Goal: Task Accomplishment & Management: Manage account settings

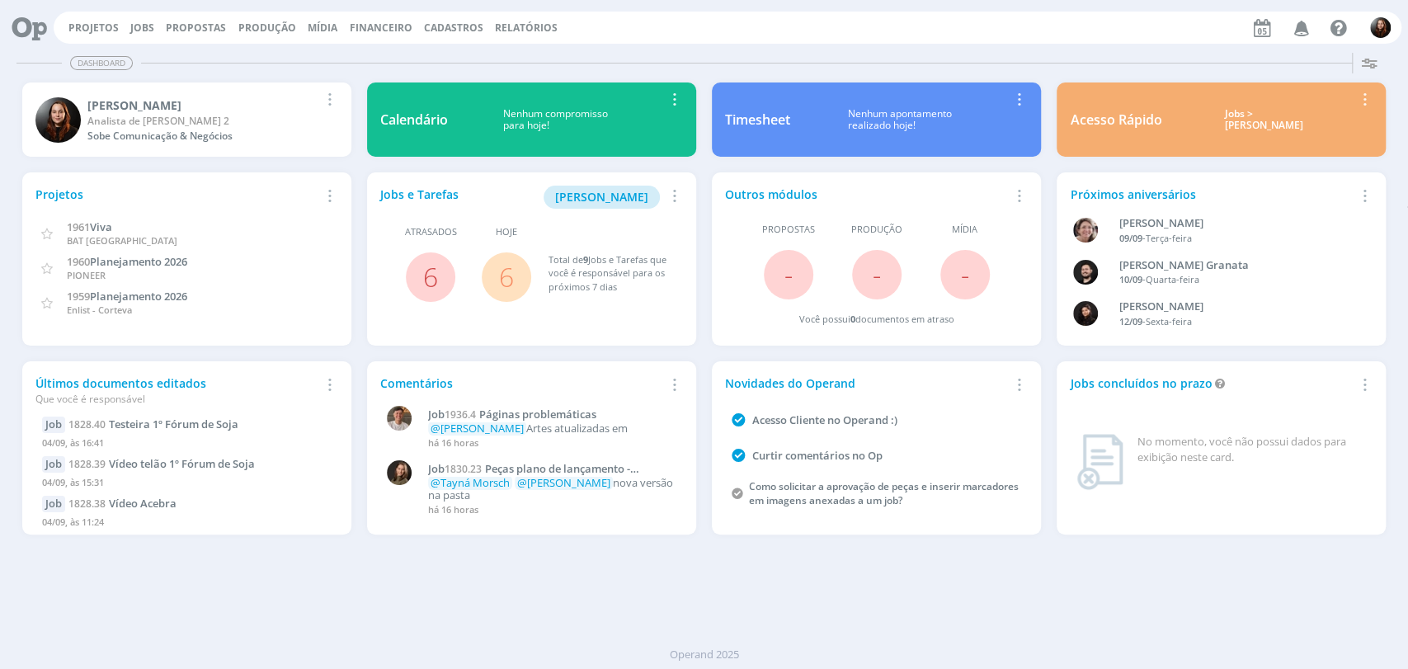
click at [146, 36] on div "Projetos Jobs Propostas Produção Mídia Financeiro Cadastros Relatórios Notifica…" at bounding box center [728, 28] width 1348 height 32
click at [139, 22] on link "Jobs" at bounding box center [142, 28] width 24 height 14
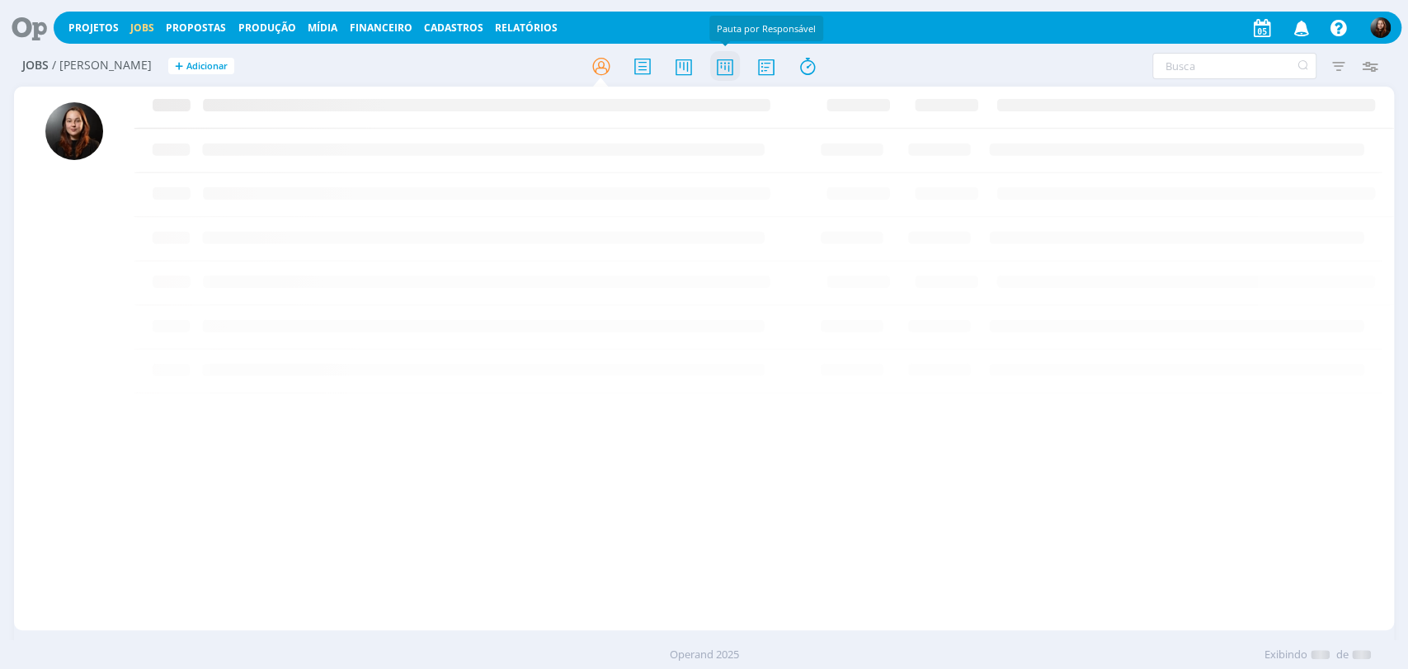
click at [733, 74] on icon at bounding box center [724, 66] width 30 height 32
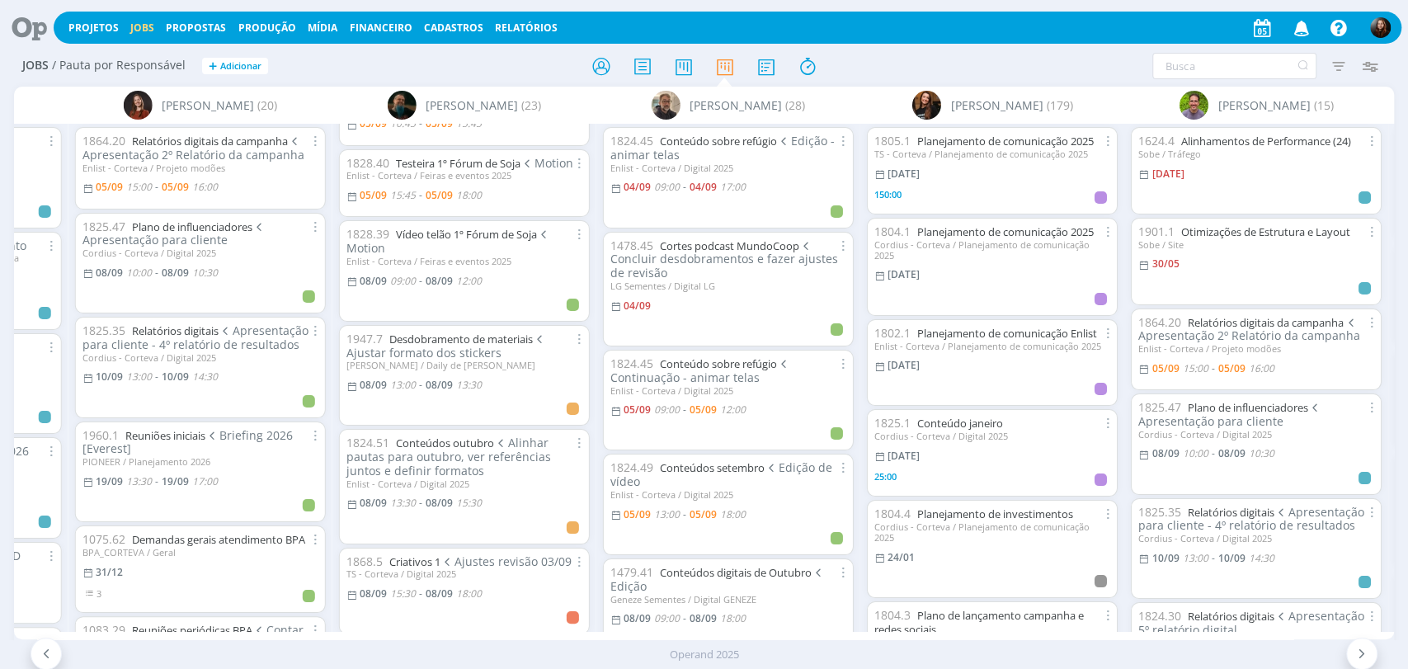
scroll to position [275, 0]
click at [482, 332] on link "Desdobramento de materiais" at bounding box center [460, 336] width 143 height 15
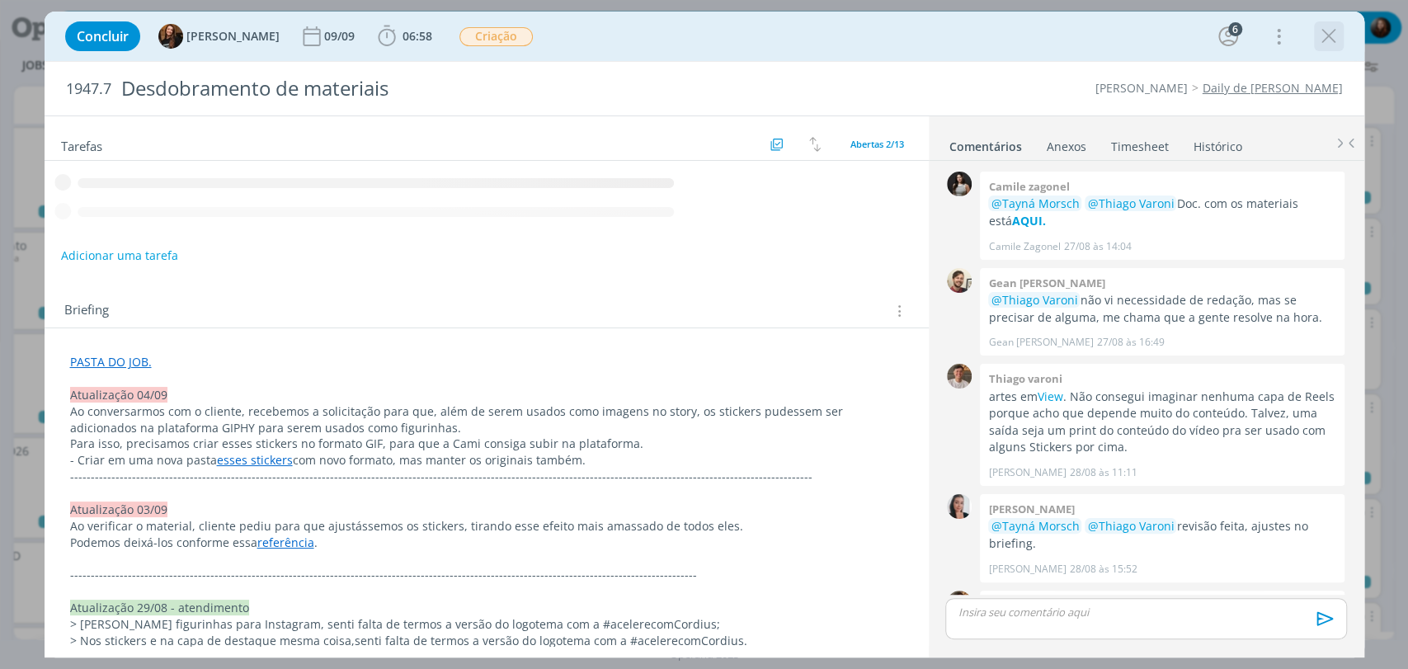
scroll to position [941, 0]
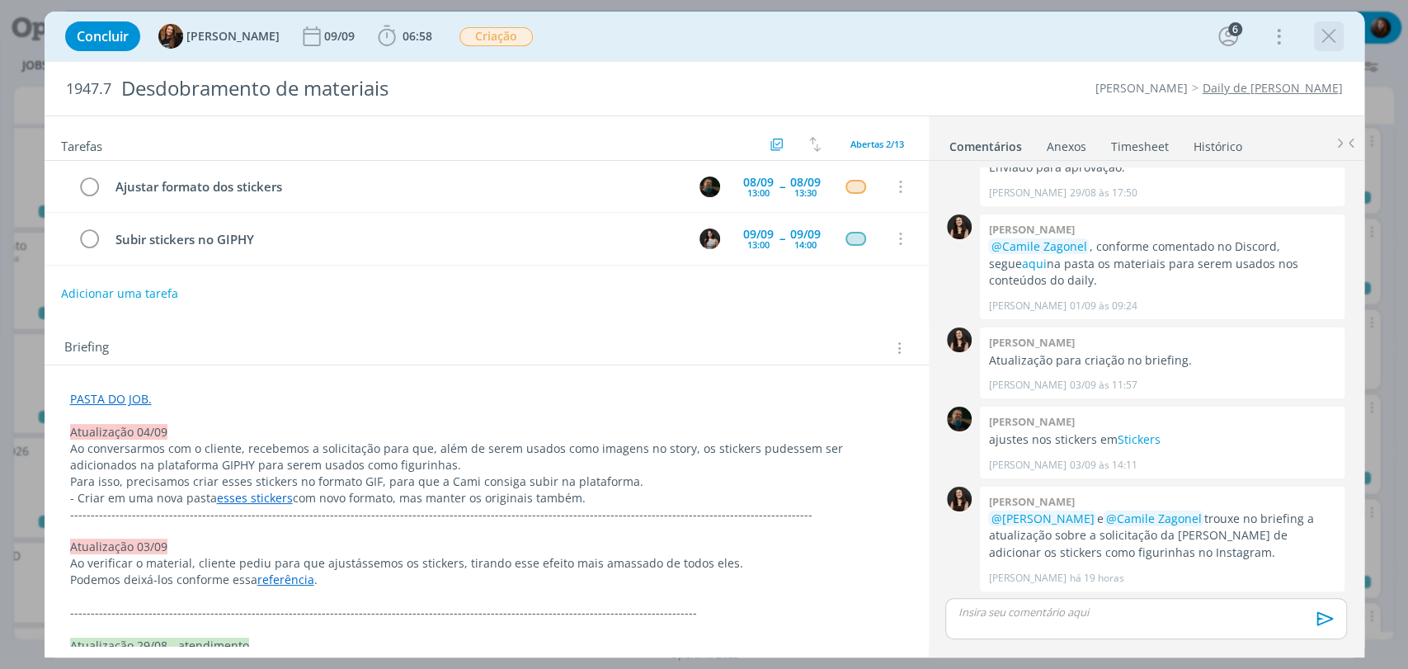
click at [1330, 40] on icon "dialog" at bounding box center [1328, 36] width 25 height 25
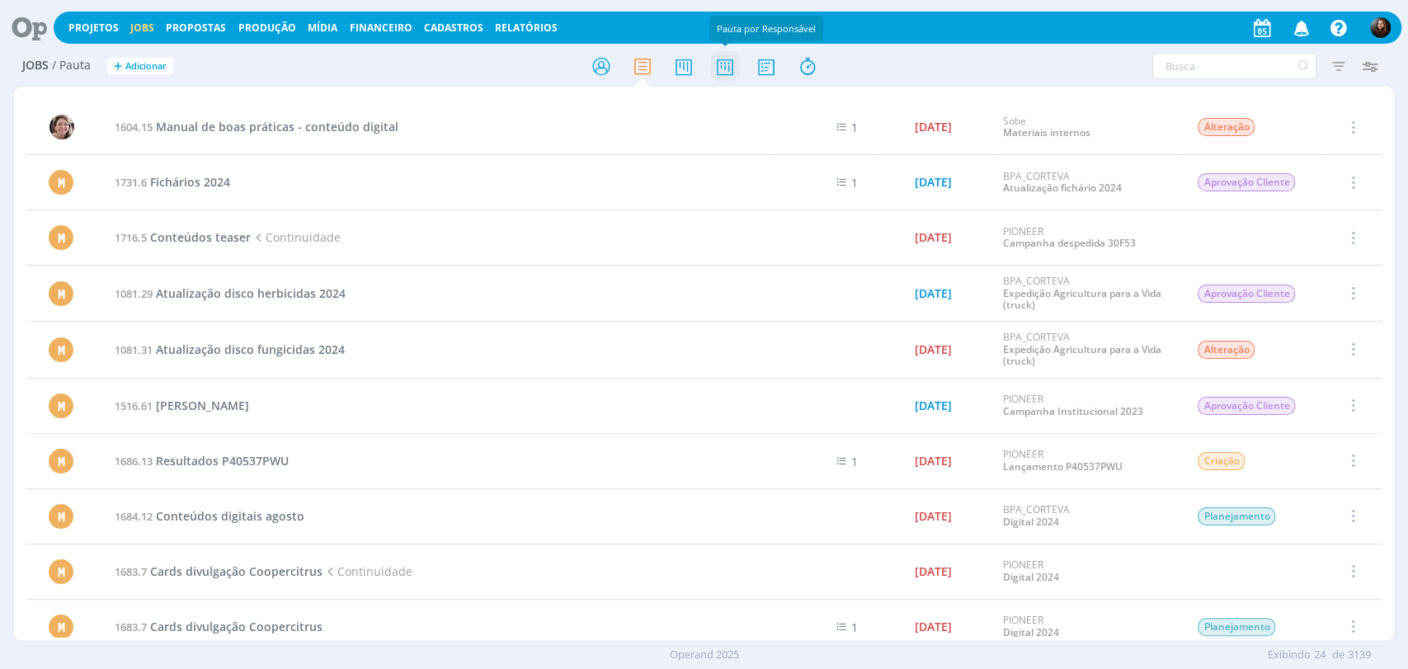
click at [725, 63] on icon at bounding box center [724, 66] width 30 height 32
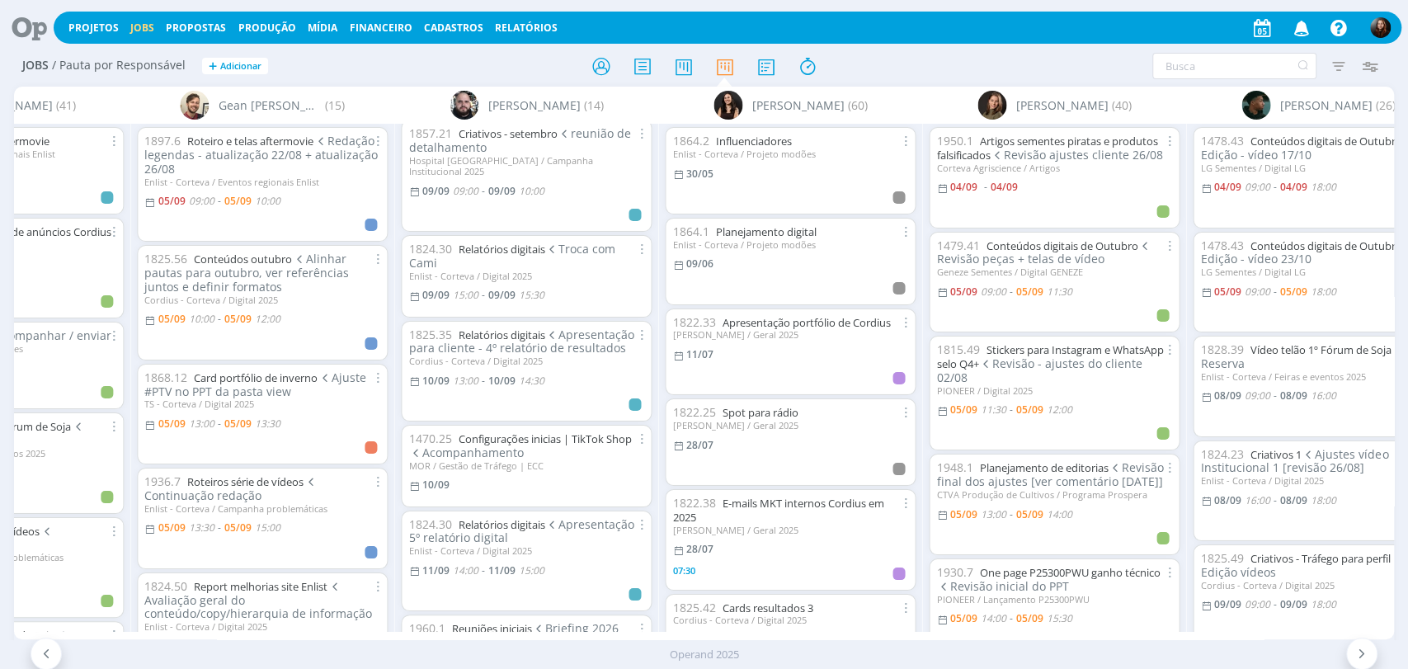
scroll to position [549, 0]
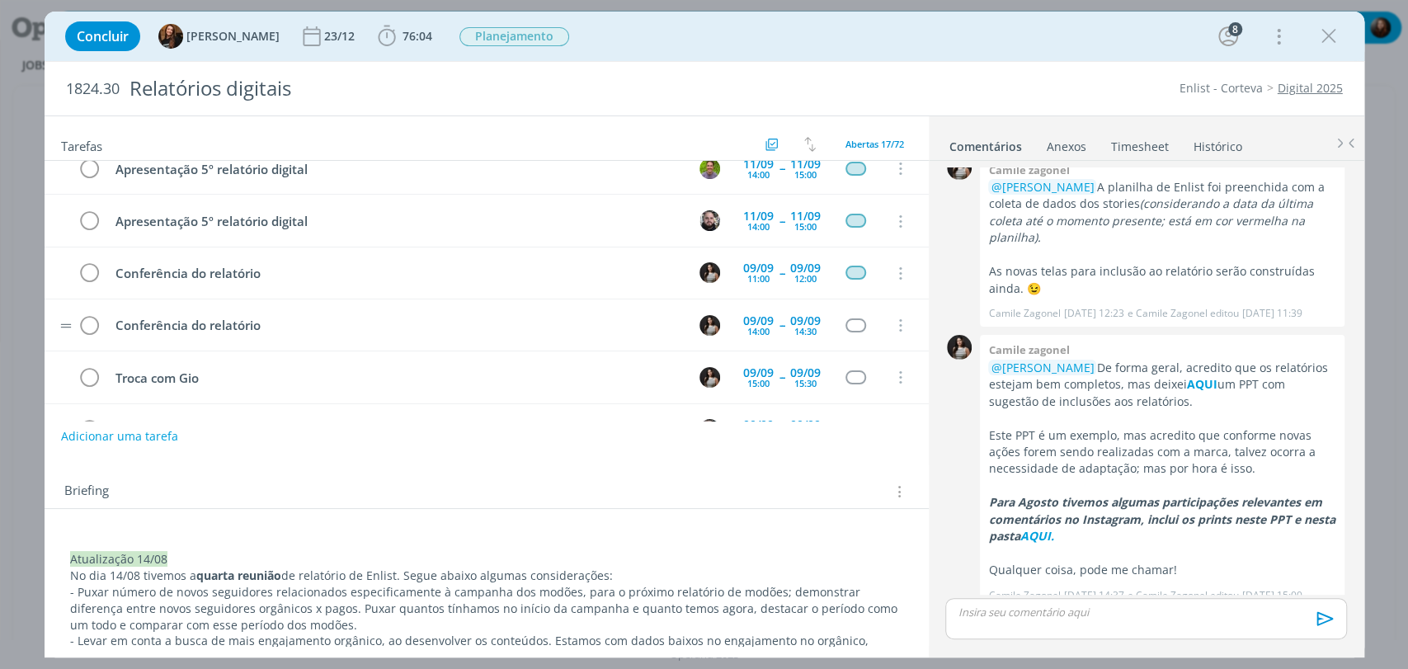
scroll to position [541, 0]
click at [768, 313] on div "09/09 11:00" at bounding box center [758, 324] width 39 height 25
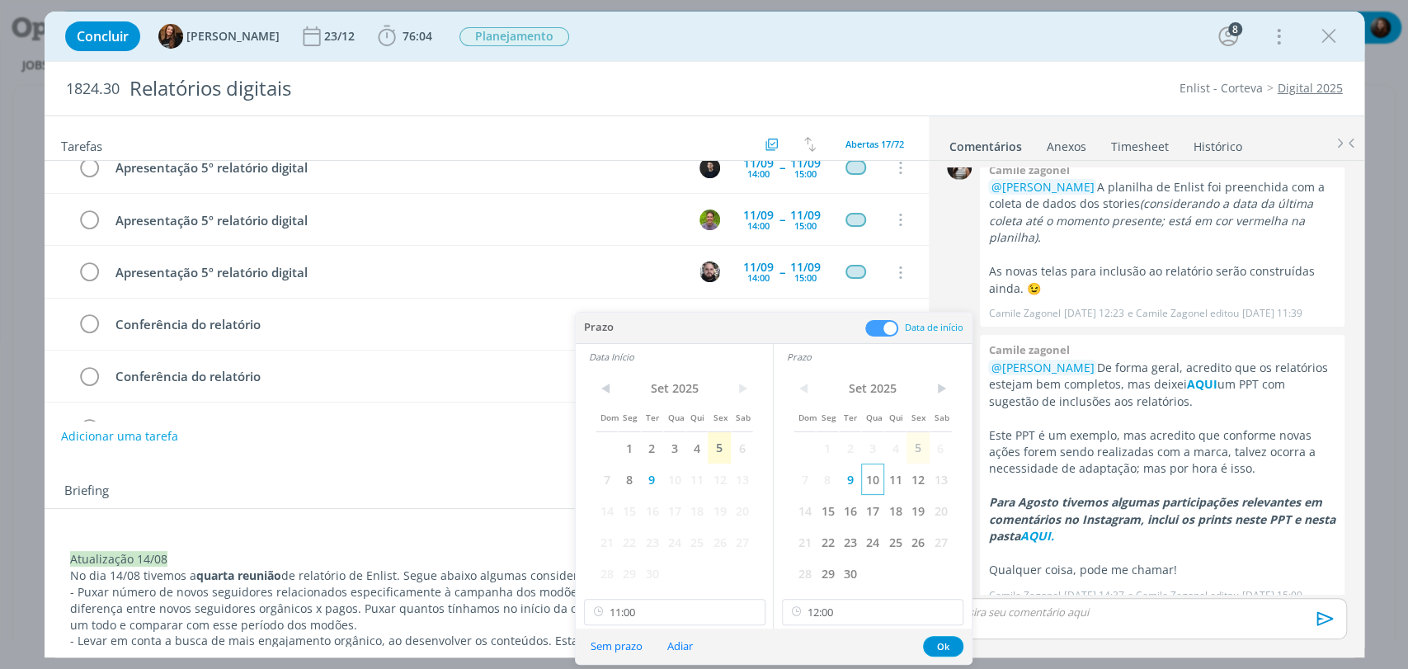
click at [876, 479] on span "10" at bounding box center [872, 478] width 22 height 31
click at [672, 483] on span "10" at bounding box center [674, 478] width 22 height 31
click at [736, 609] on input "11:00" at bounding box center [674, 612] width 181 height 26
click at [619, 532] on div "11:30" at bounding box center [676, 535] width 184 height 30
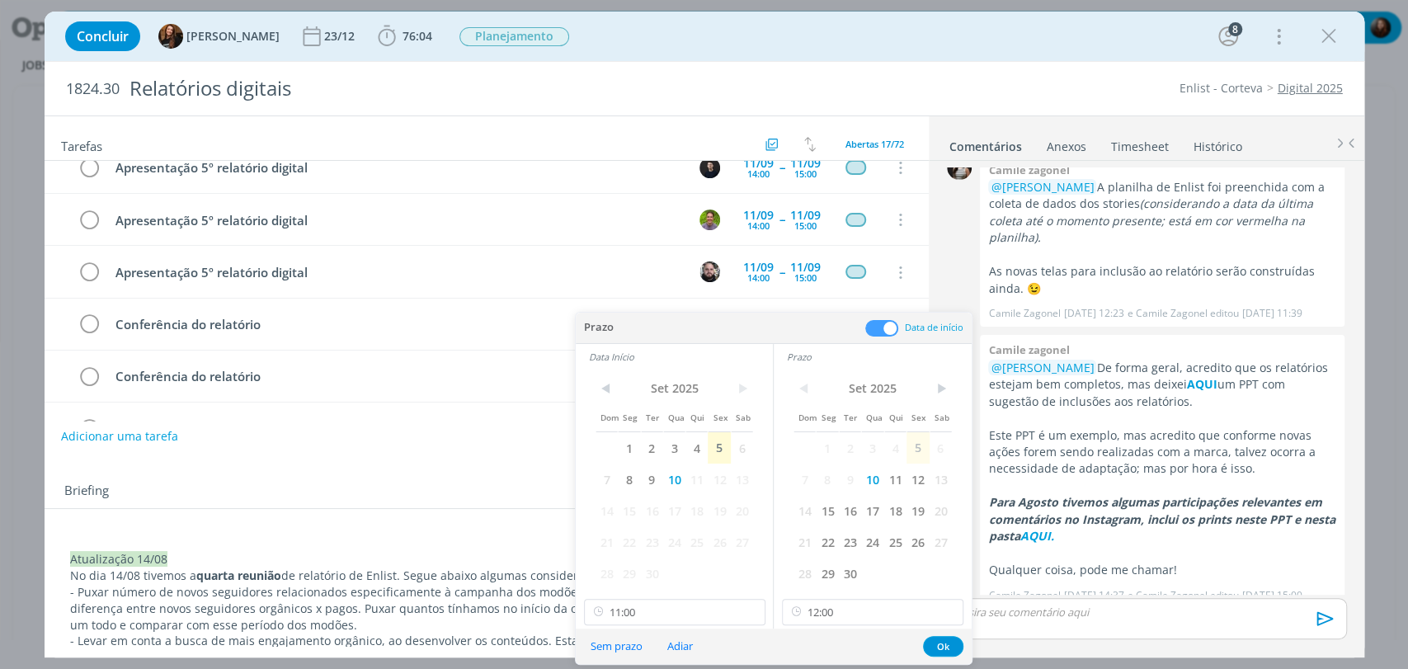
type input "11:30"
click at [943, 644] on button "Ok" at bounding box center [943, 646] width 40 height 21
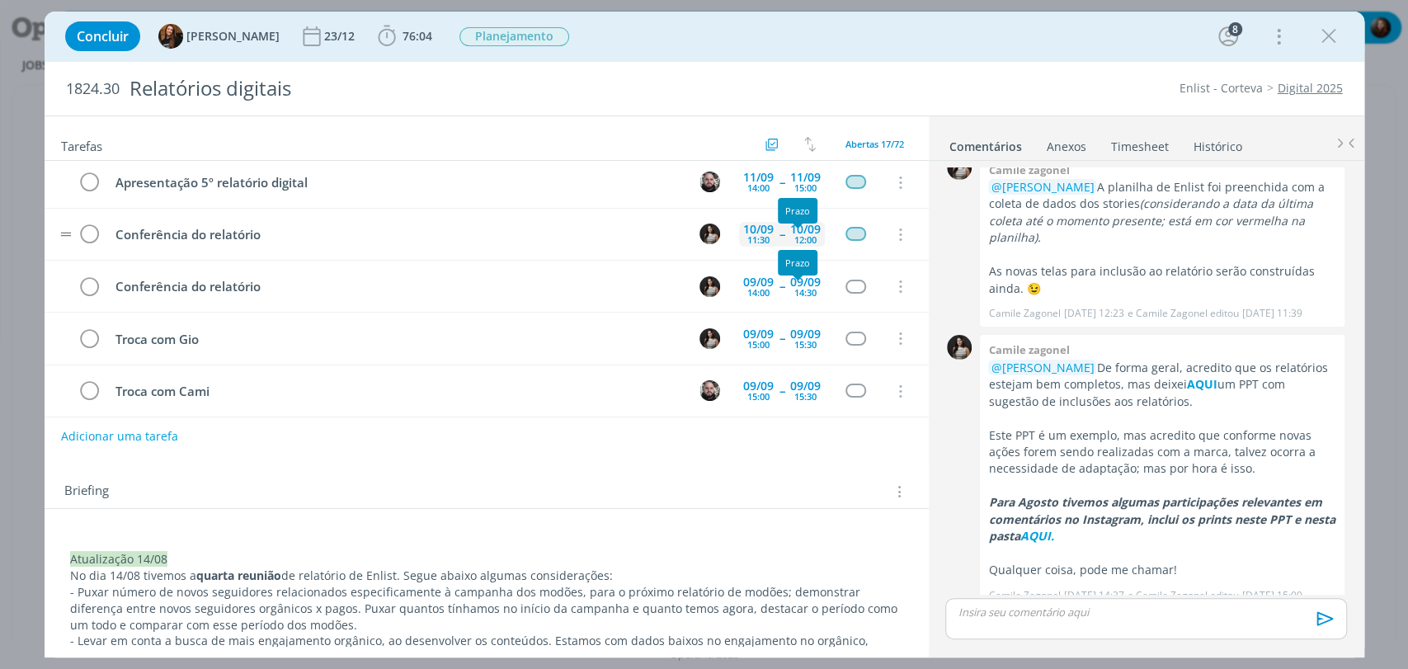
scroll to position [633, 0]
click at [751, 275] on div "09/09" at bounding box center [758, 280] width 31 height 12
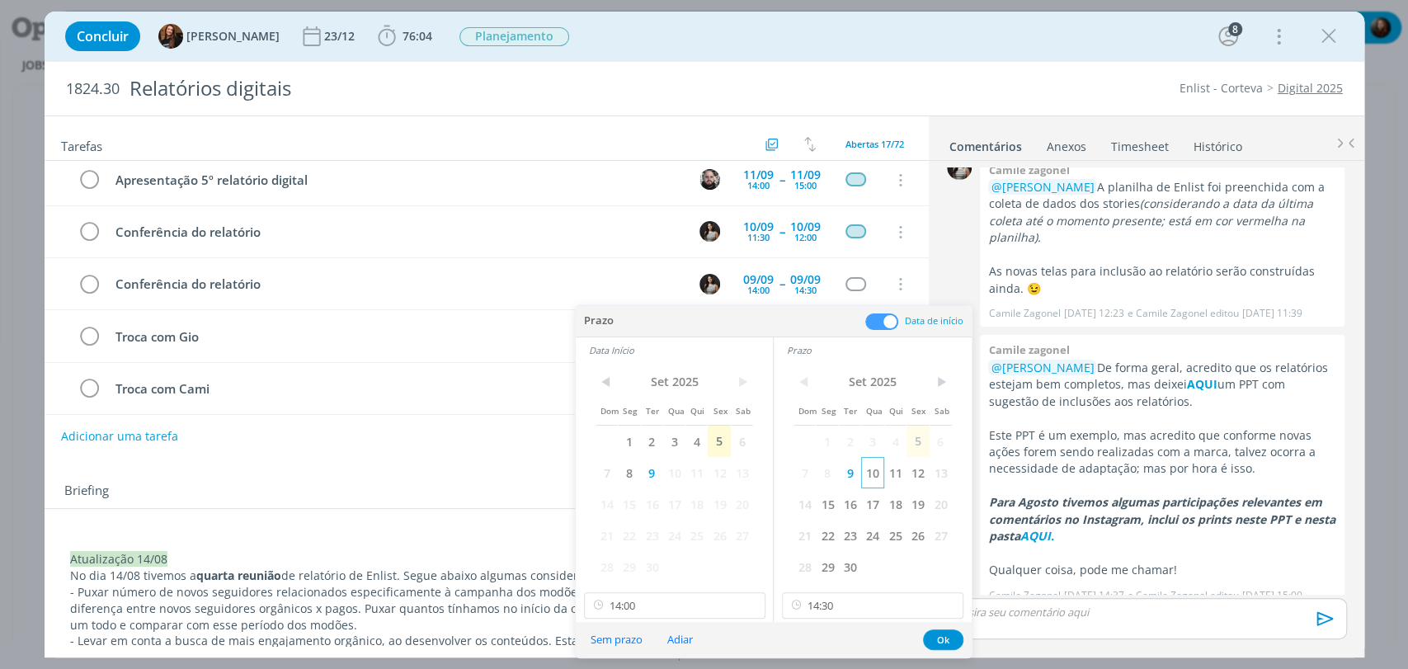
click at [876, 468] on span "10" at bounding box center [872, 472] width 22 height 31
click at [678, 477] on span "10" at bounding box center [674, 472] width 22 height 31
click at [818, 607] on input "14:30" at bounding box center [872, 605] width 181 height 26
click at [807, 536] on div "15:00" at bounding box center [875, 529] width 184 height 30
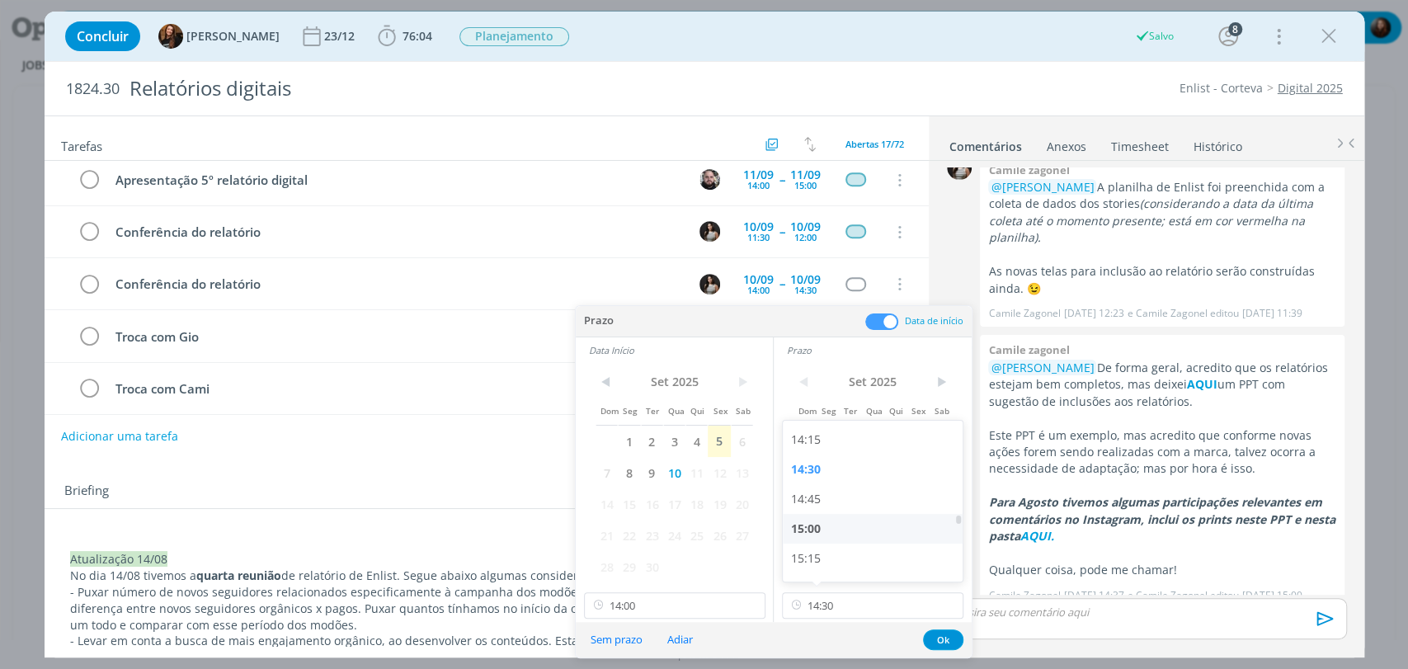
type input "15:00"
click at [666, 603] on input "14:00" at bounding box center [674, 605] width 181 height 26
click at [626, 534] on div "14:30" at bounding box center [676, 529] width 184 height 30
type input "14:30"
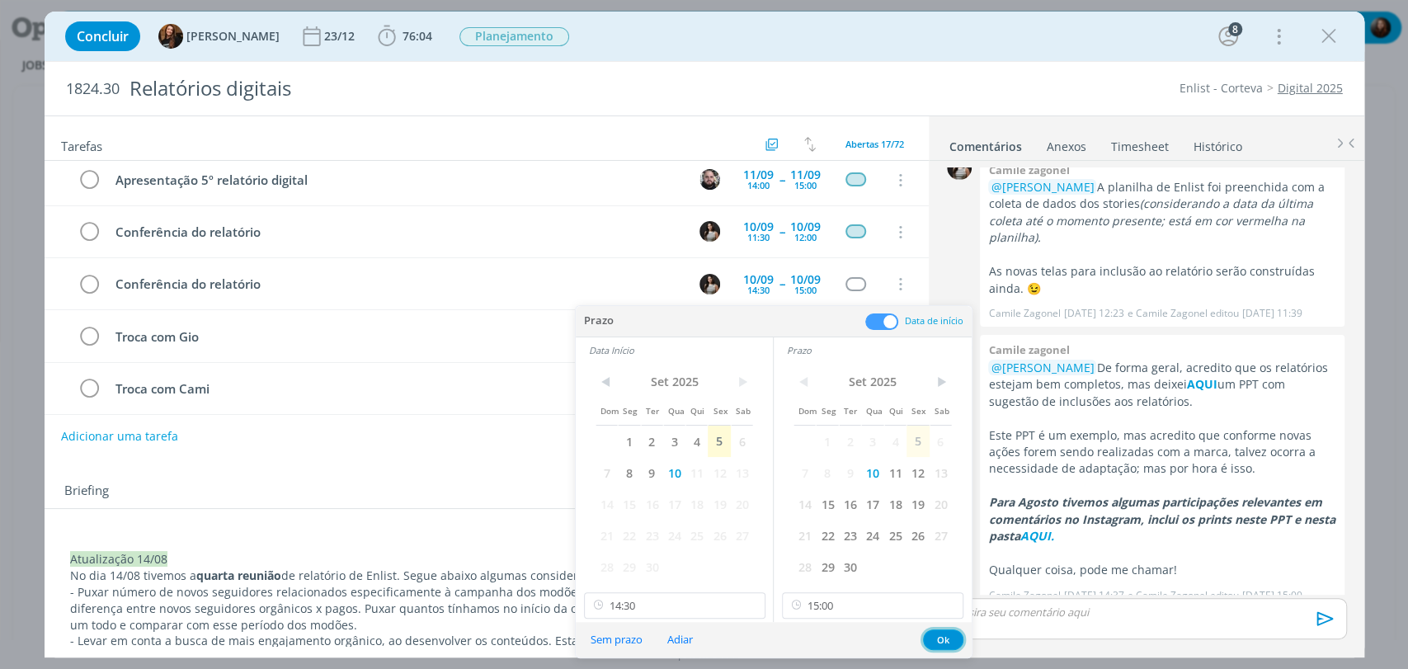
click at [943, 637] on button "Ok" at bounding box center [943, 639] width 40 height 21
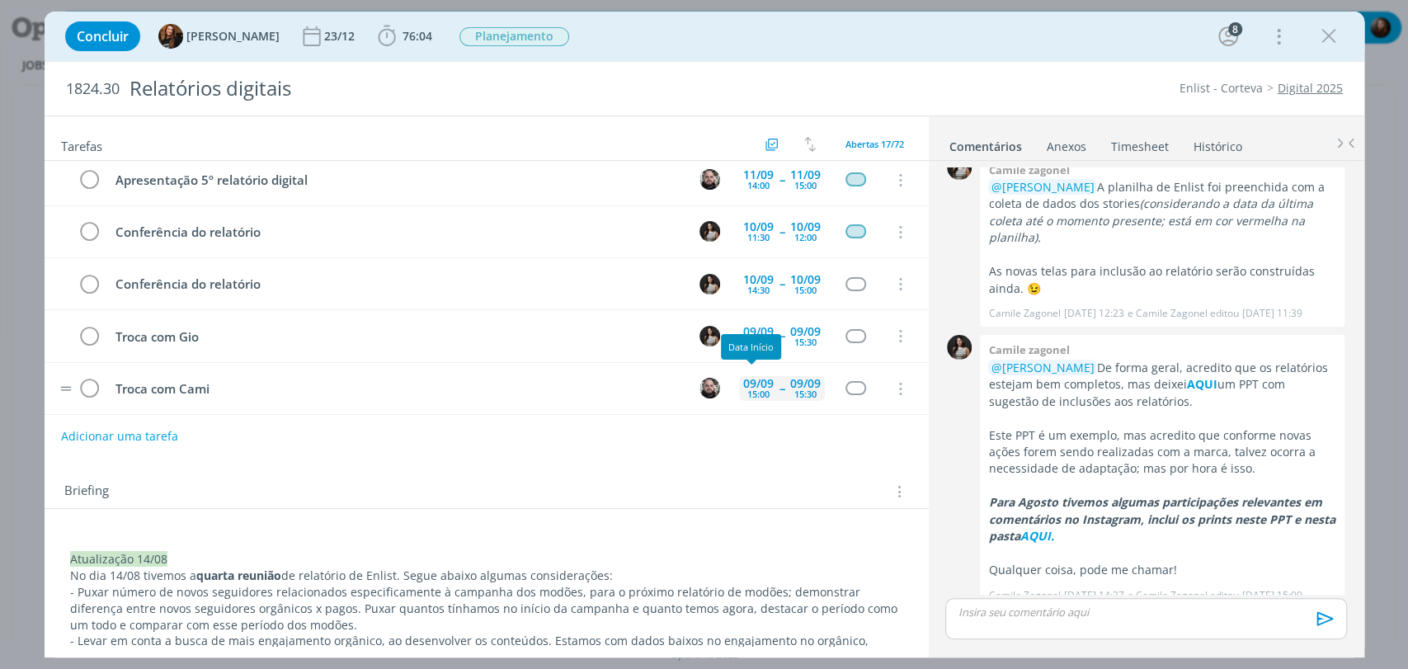
click at [767, 388] on div "09/09 15:00" at bounding box center [758, 388] width 39 height 25
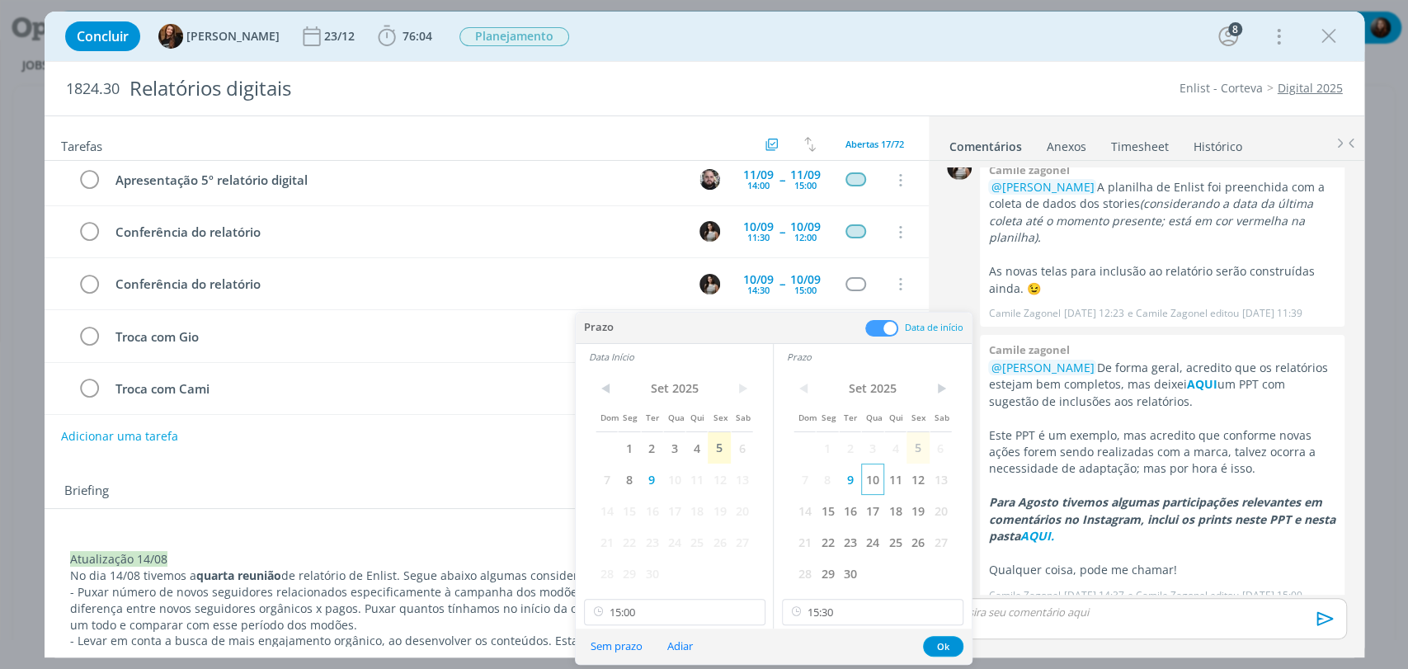
click at [866, 479] on span "10" at bounding box center [872, 478] width 22 height 31
click at [679, 478] on span "10" at bounding box center [674, 478] width 22 height 31
click at [948, 639] on button "Ok" at bounding box center [943, 646] width 40 height 21
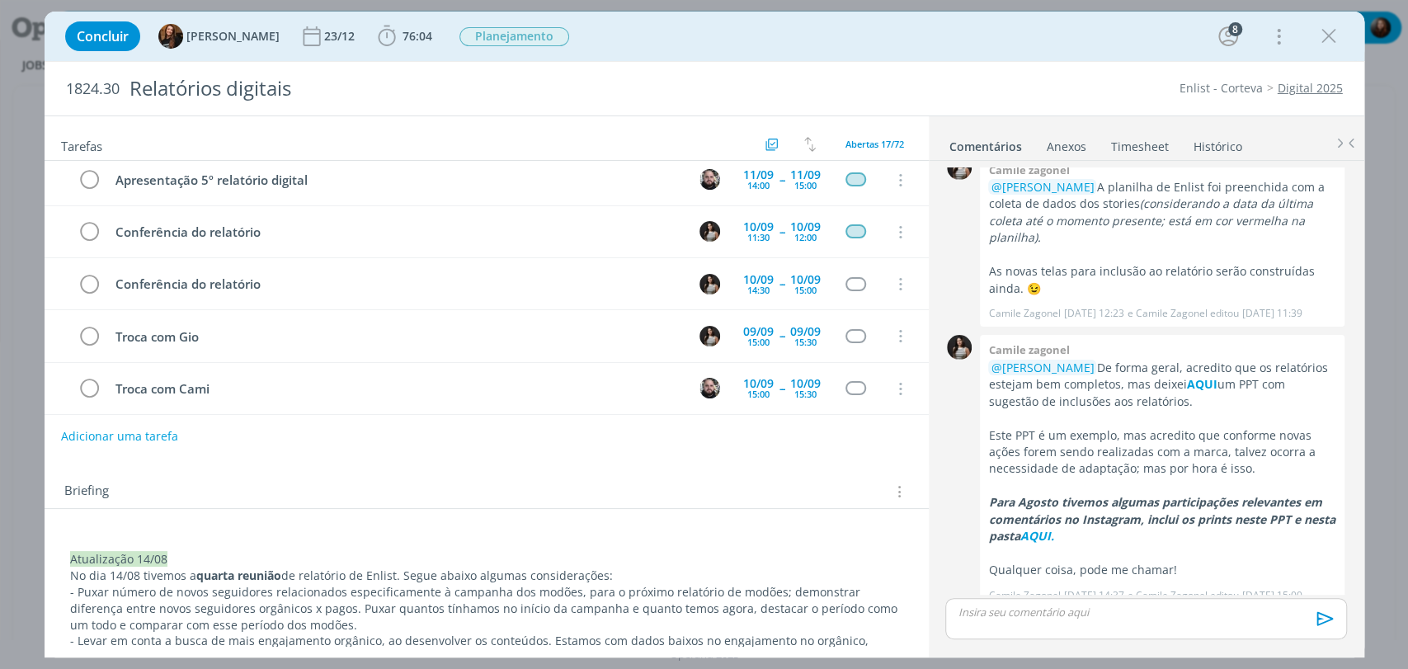
scroll to position [0, 0]
click at [759, 394] on div "10/09 15:00 -- 10/09 15:30" at bounding box center [782, 387] width 86 height 35
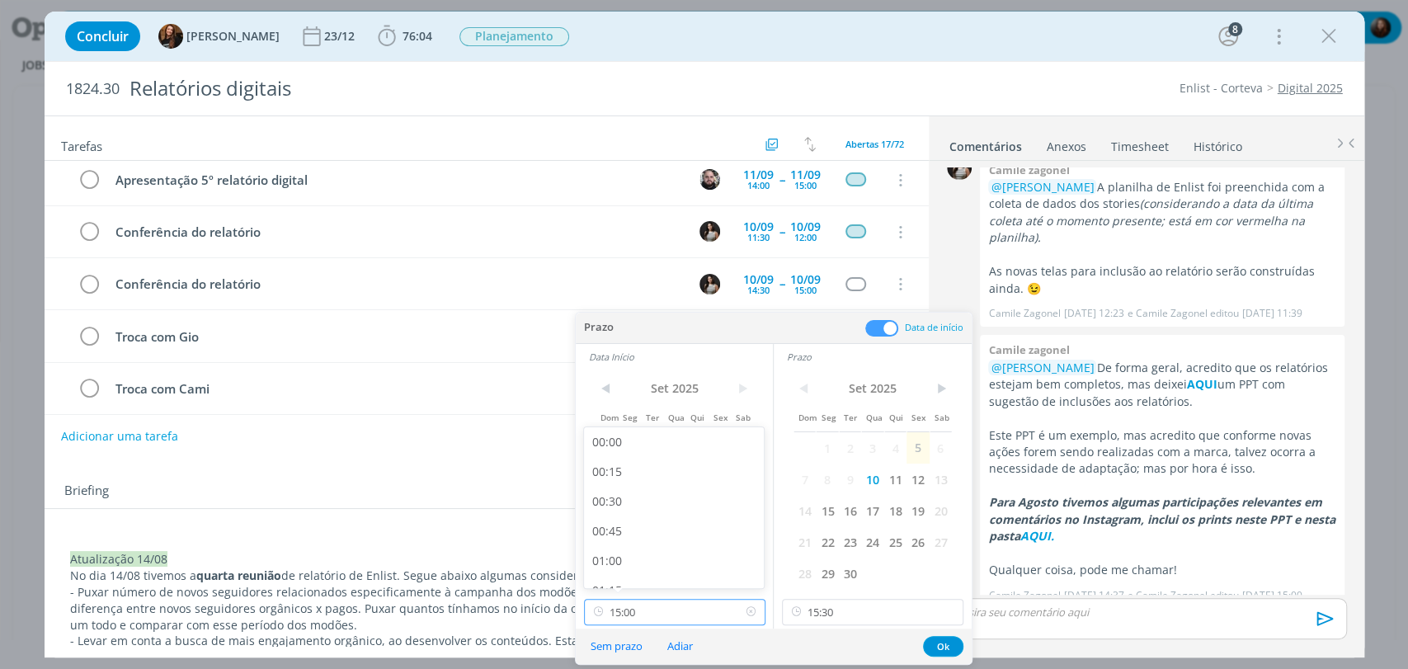
click at [657, 608] on input "15:00" at bounding box center [674, 612] width 181 height 26
click at [636, 501] on div "14:30" at bounding box center [676, 508] width 184 height 30
type input "14:30"
click at [829, 615] on input "15:30" at bounding box center [872, 612] width 181 height 26
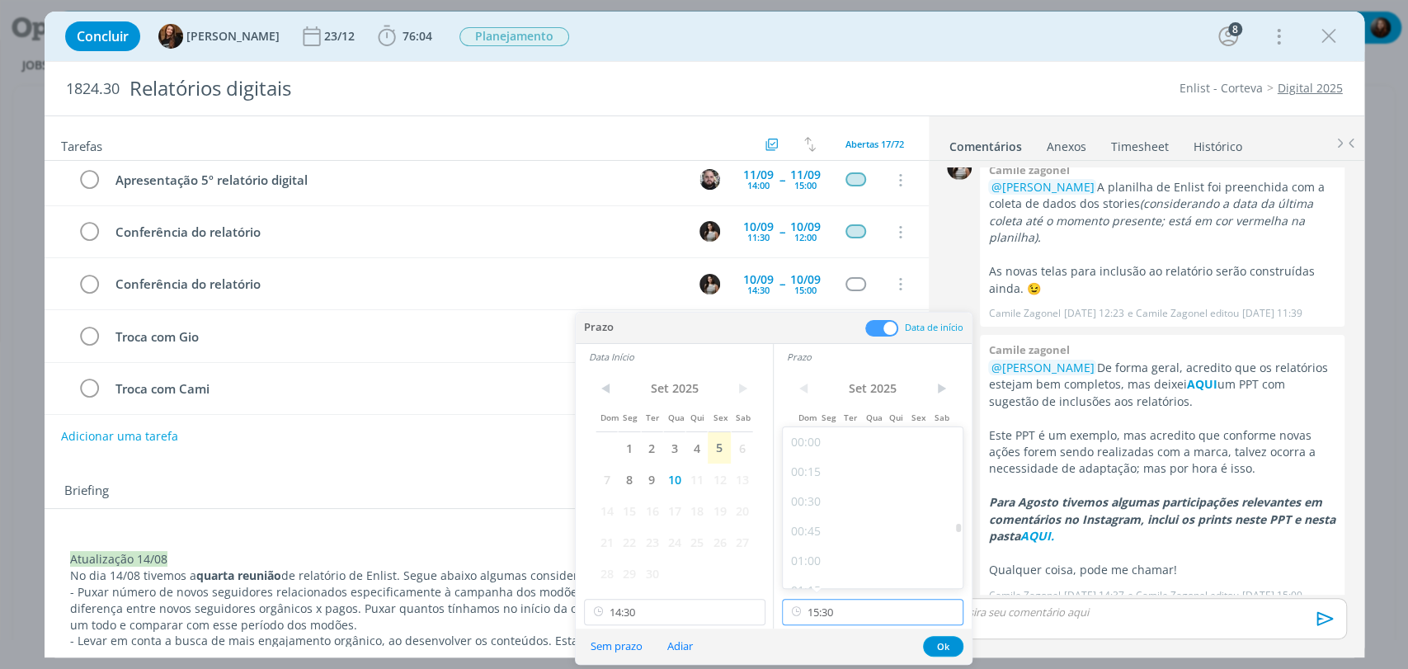
scroll to position [1715, 0]
click at [817, 507] on div "15:00" at bounding box center [875, 508] width 184 height 30
type input "15:00"
click at [492, 506] on div "Briefing Briefings Predefinidos Versões do Briefing Ver Briefing do Projeto" at bounding box center [487, 486] width 884 height 45
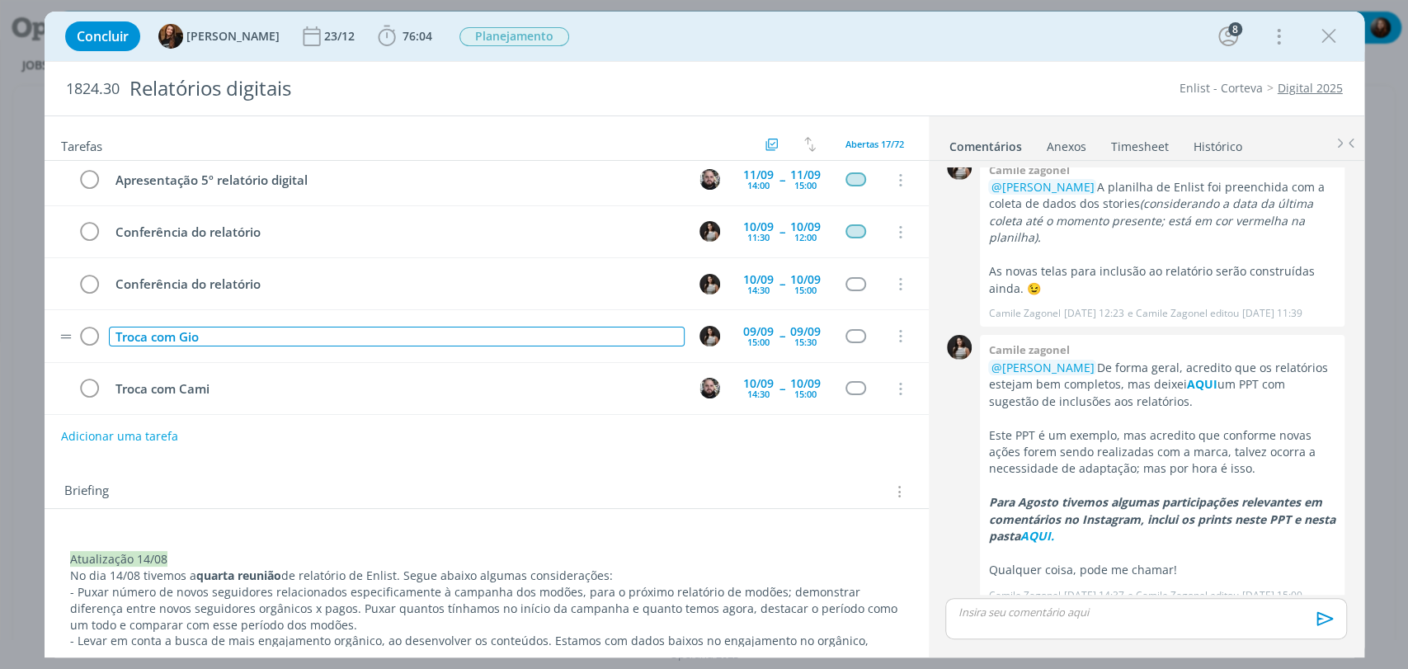
click at [177, 334] on div "Troca com Gio" at bounding box center [397, 337] width 576 height 21
copy div "Troca com Gio"
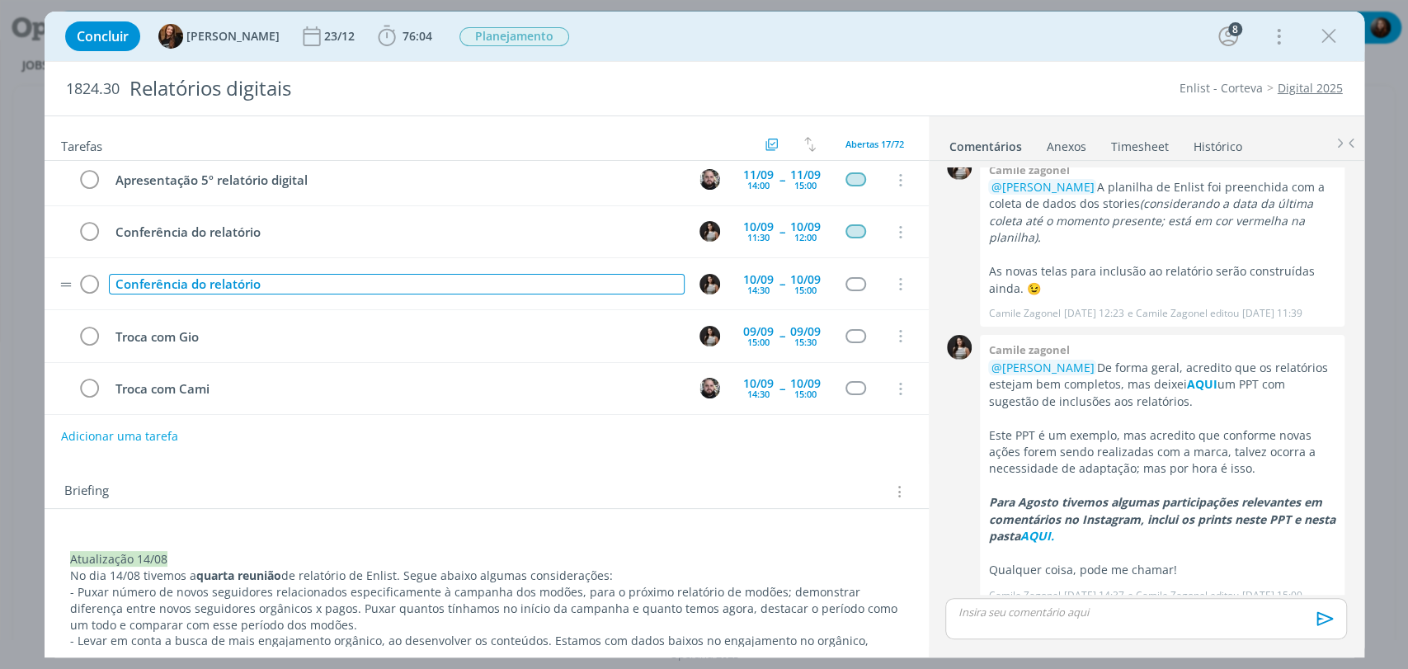
click at [195, 288] on div "Conferência do relatório" at bounding box center [397, 284] width 576 height 21
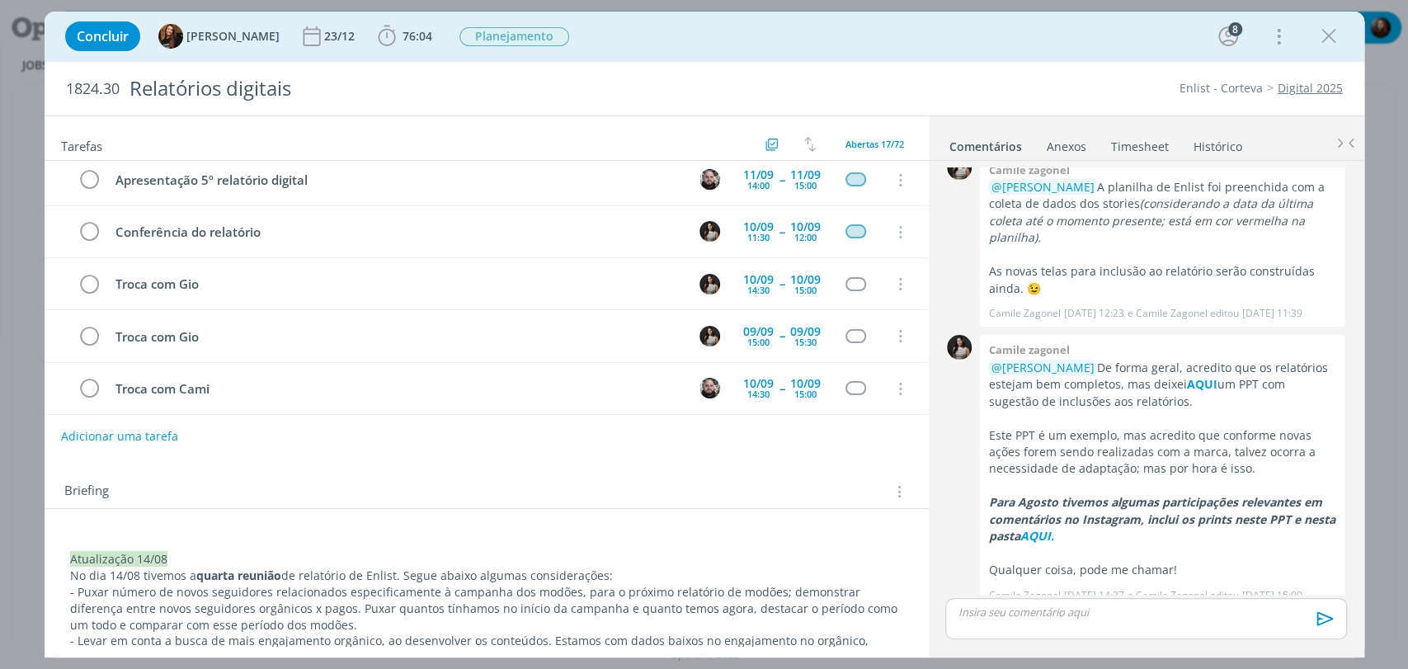
click at [242, 464] on div "Briefing Briefings Predefinidos Versões do Briefing Ver Briefing do Projeto" at bounding box center [487, 486] width 884 height 45
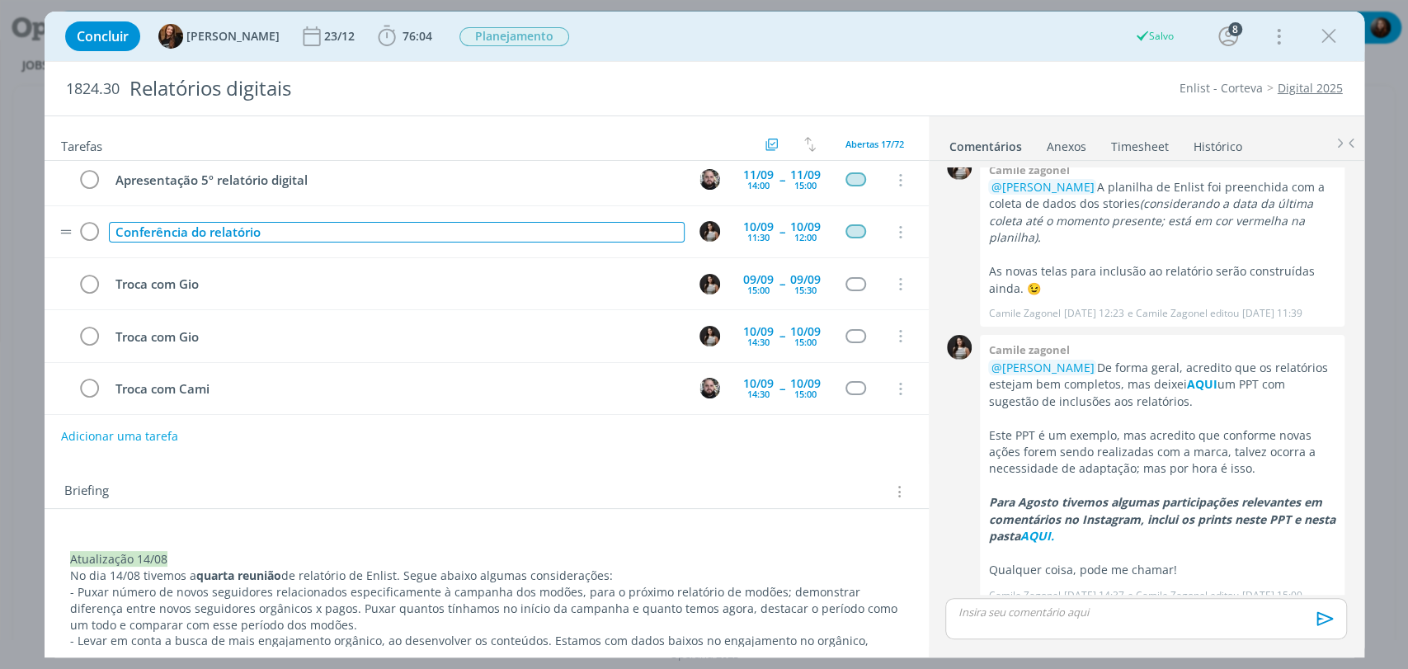
click at [150, 229] on div "Conferência do relatório" at bounding box center [397, 232] width 576 height 21
click at [150, 228] on div "Conferência do relatório" at bounding box center [397, 232] width 576 height 21
copy div "Conferência do relatório"
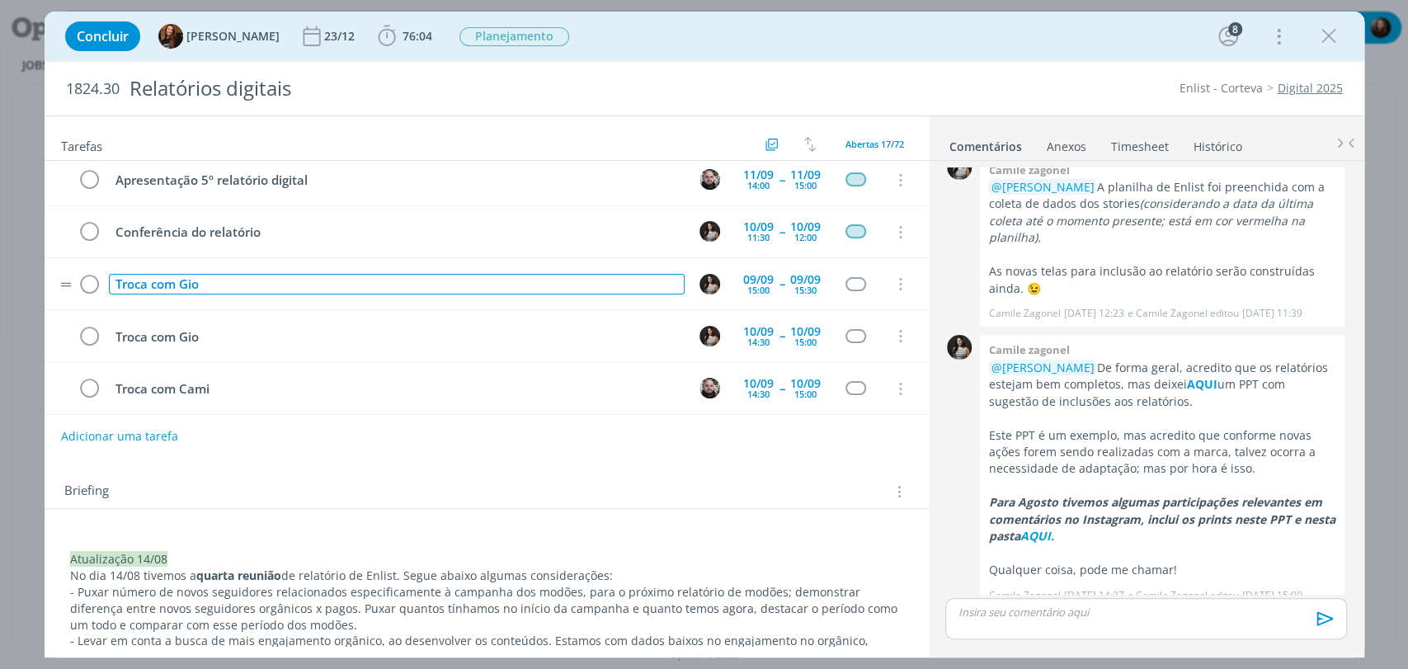
click at [168, 279] on div "Troca com Gio" at bounding box center [397, 284] width 576 height 21
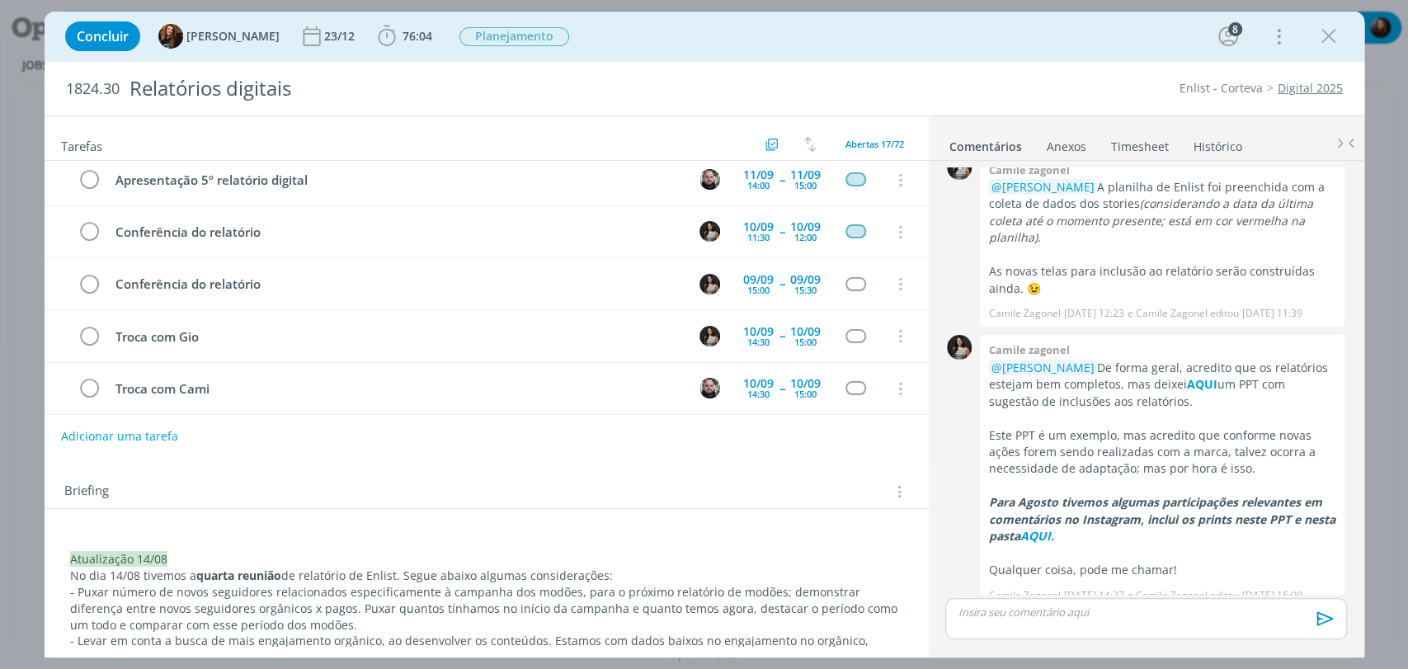
click at [244, 462] on div "Tarefas Usar Job de template Criar template a partir deste job Visualizar Templ…" at bounding box center [487, 380] width 884 height 529
click at [949, 233] on div "0" at bounding box center [959, 241] width 41 height 172
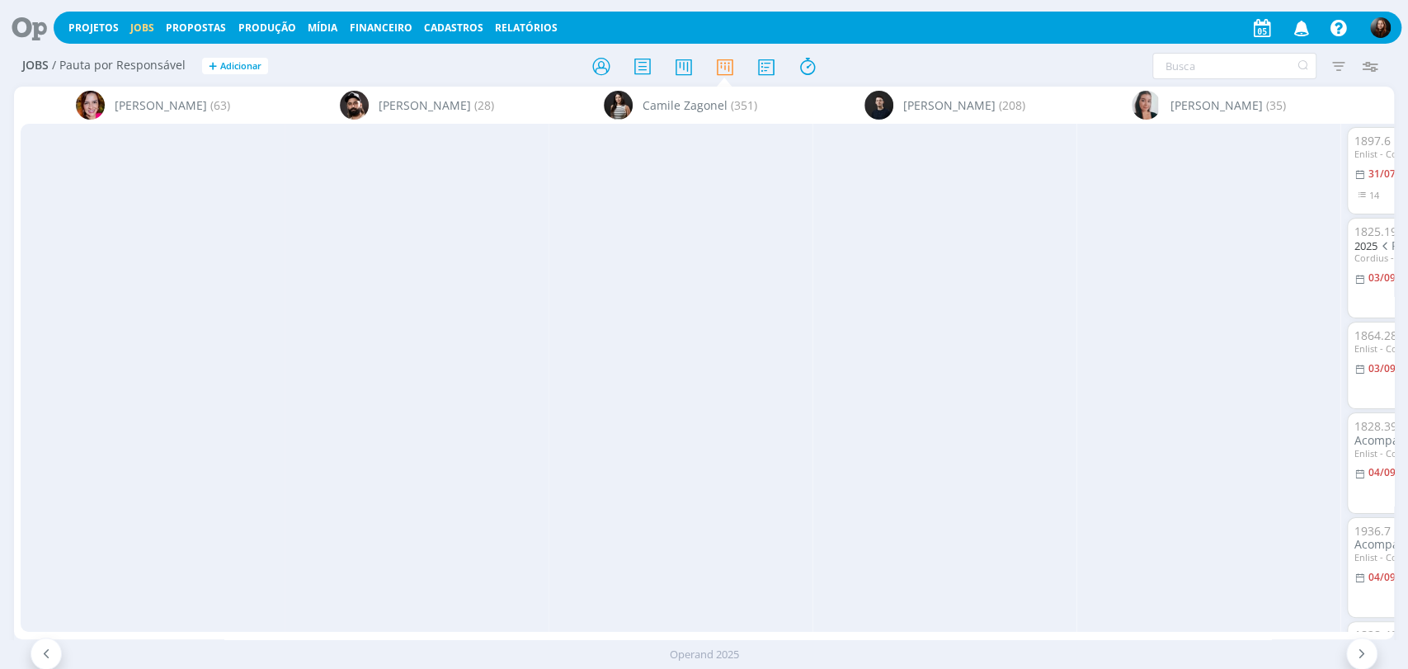
scroll to position [549, 0]
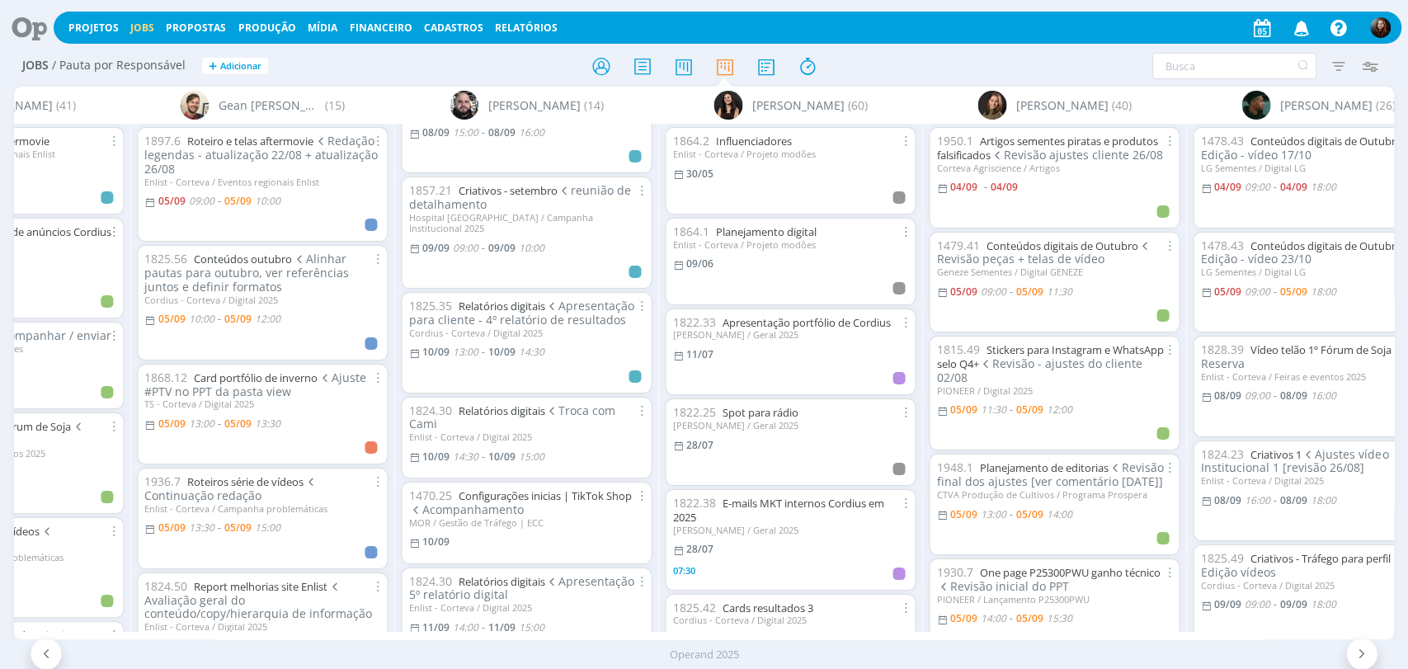
click at [35, 29] on icon at bounding box center [24, 28] width 34 height 32
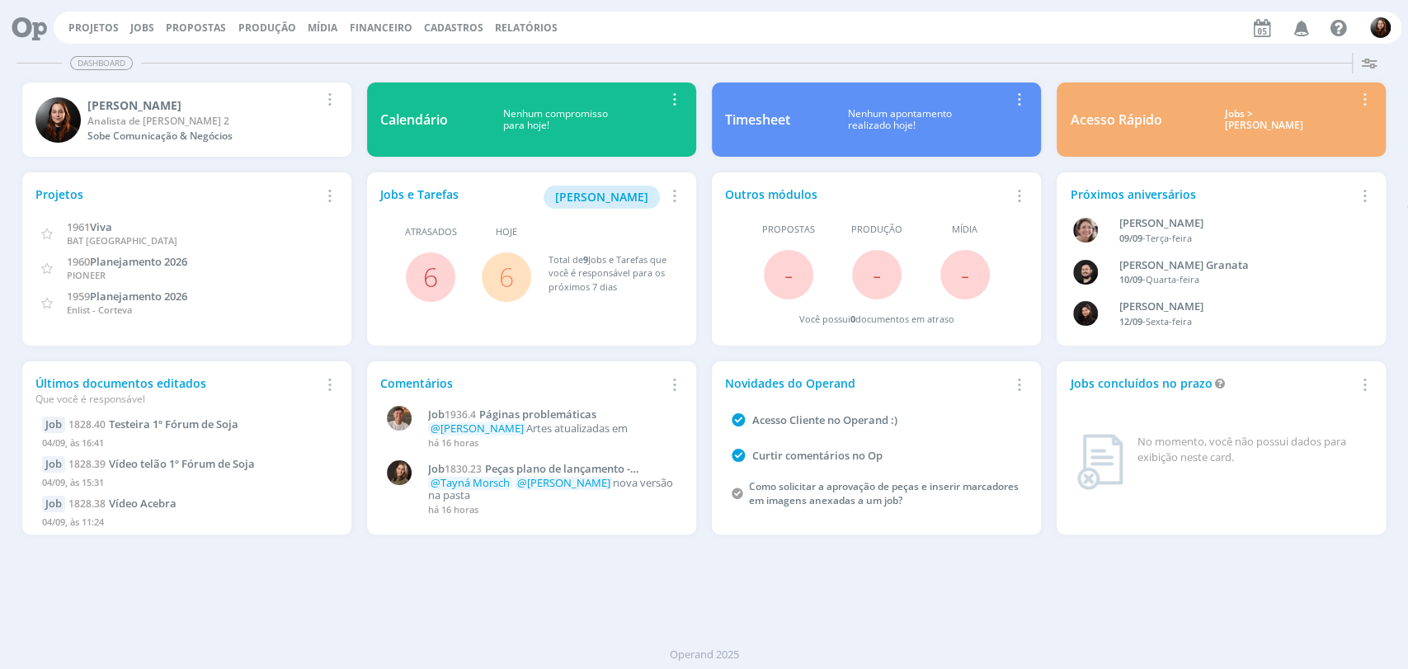
click at [511, 277] on link "6" at bounding box center [506, 276] width 15 height 35
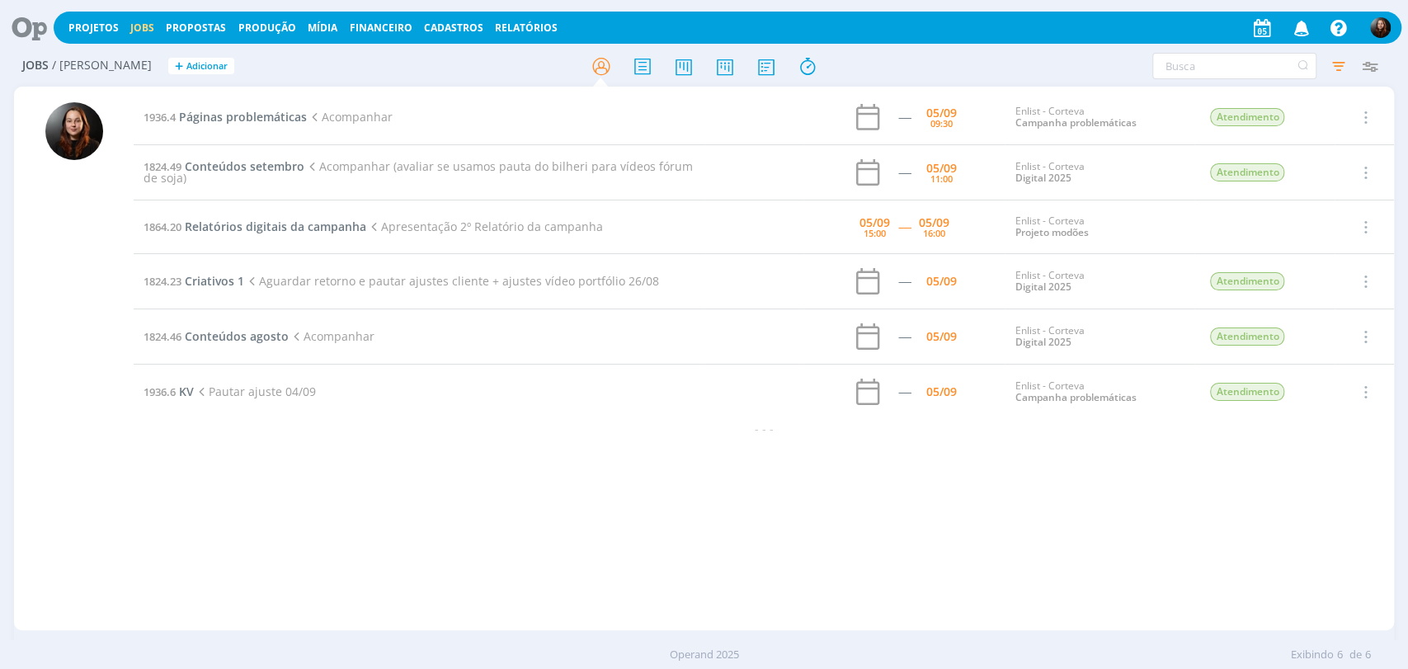
click at [33, 32] on icon at bounding box center [24, 28] width 34 height 32
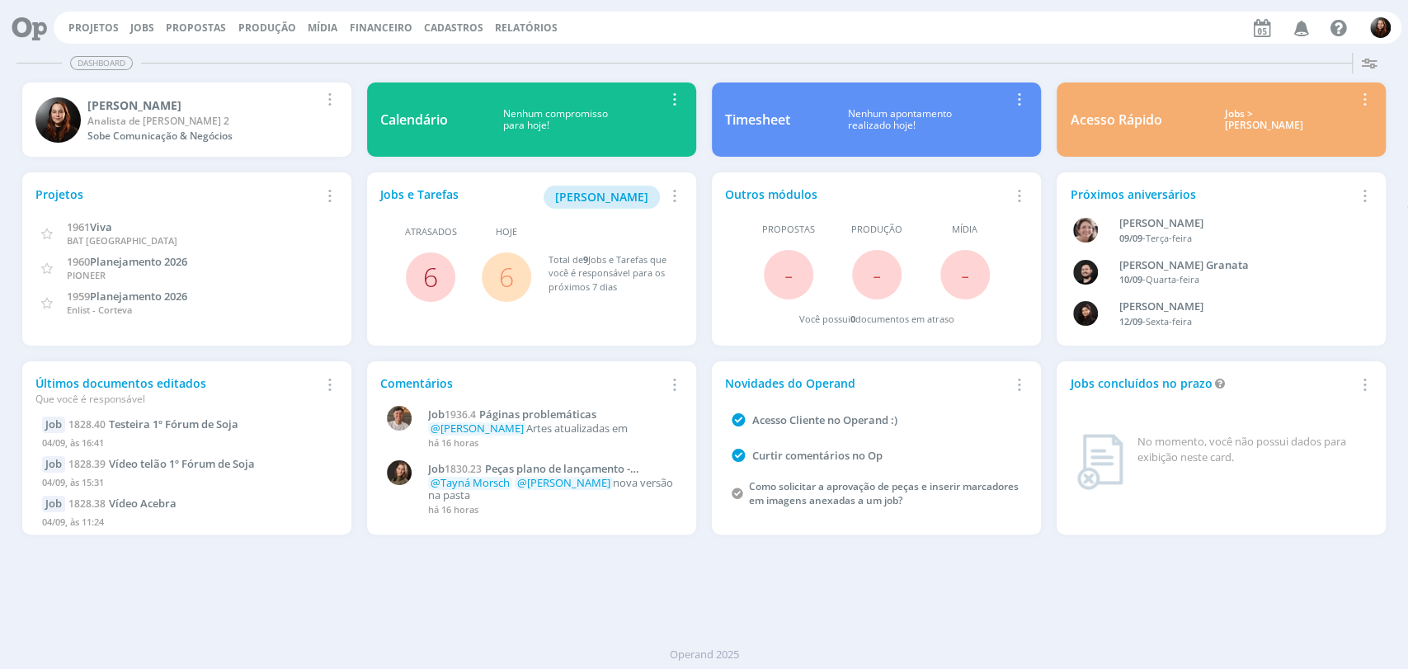
click at [427, 281] on link "6" at bounding box center [430, 276] width 15 height 35
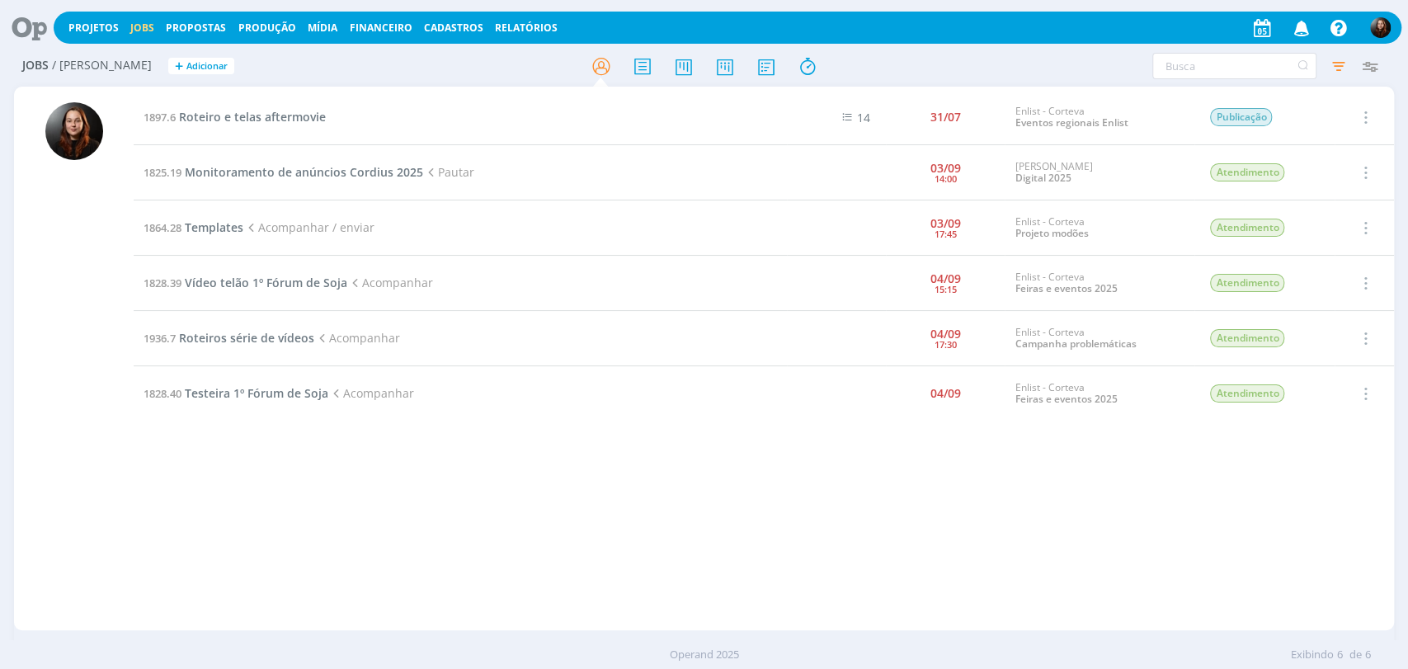
click at [29, 30] on icon at bounding box center [24, 28] width 34 height 32
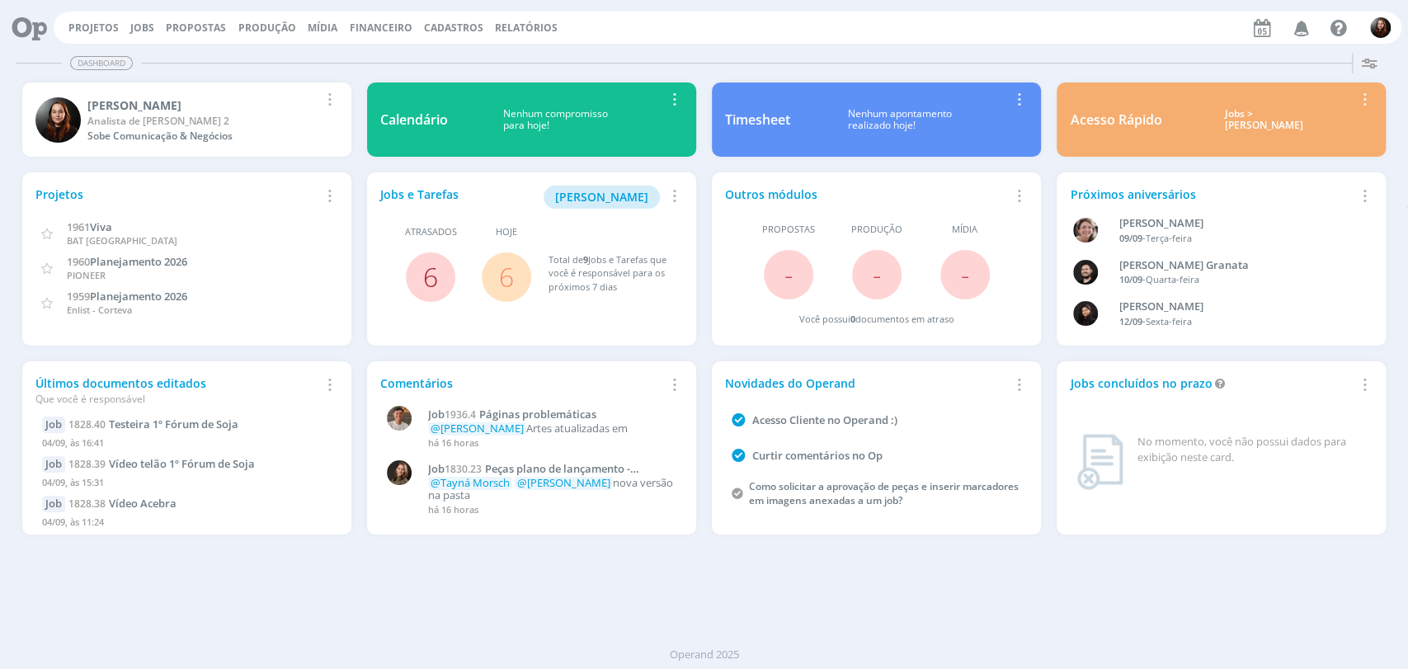
click at [427, 273] on link "6" at bounding box center [430, 276] width 15 height 35
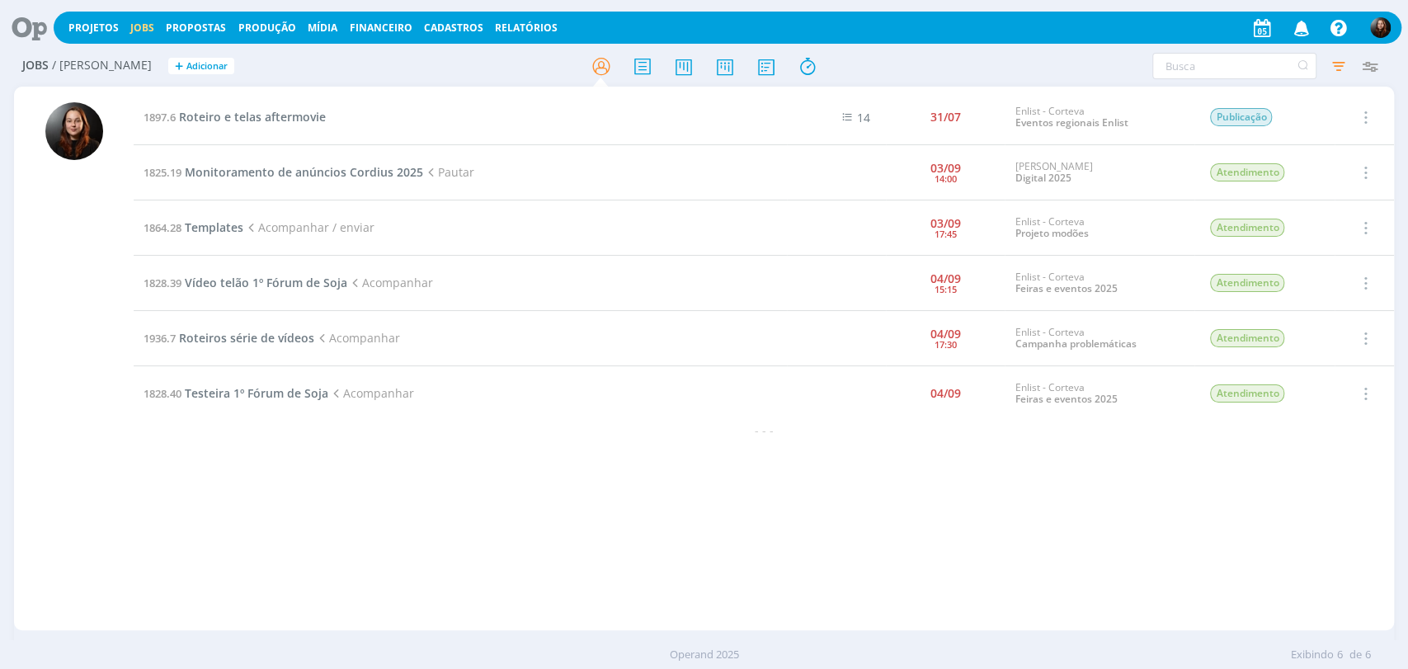
click at [26, 21] on icon at bounding box center [24, 28] width 34 height 32
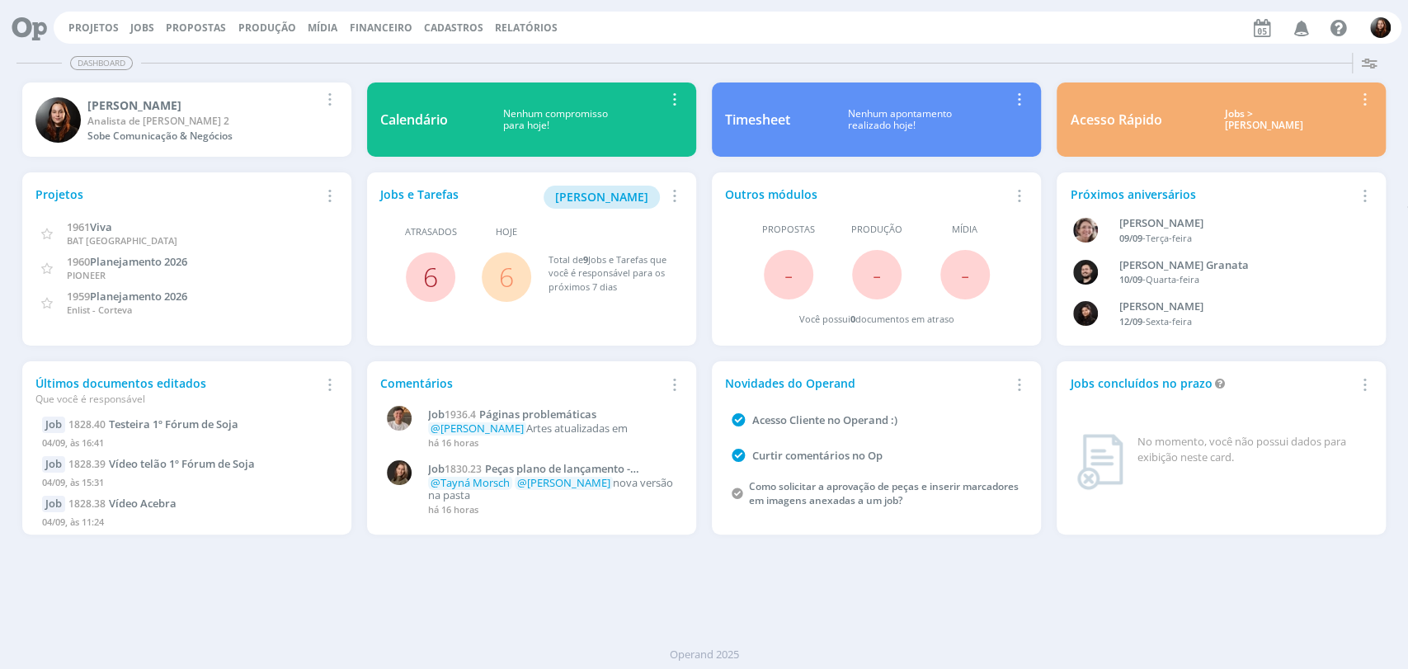
click at [423, 279] on link "6" at bounding box center [430, 276] width 15 height 35
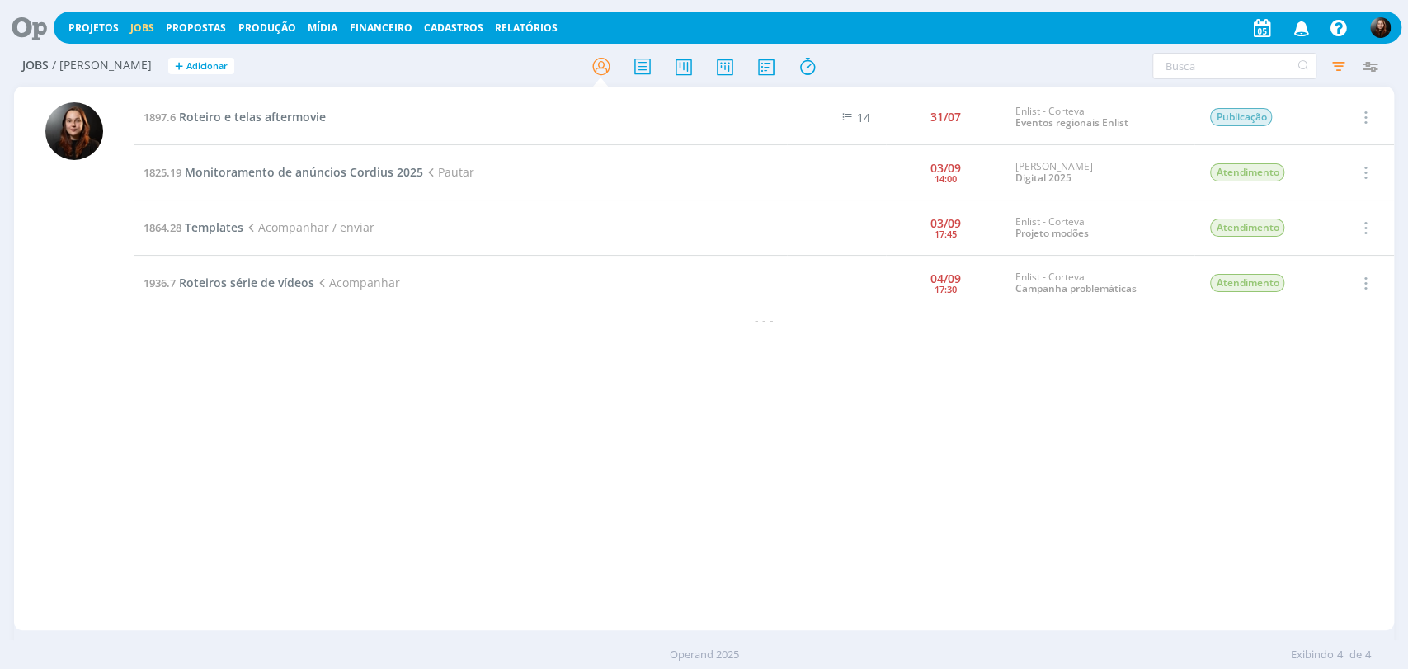
click at [258, 459] on div "1897.6 Roteiro e telas aftermovie 14 31/07 Enlist - Corteva Eventos regionais E…" at bounding box center [764, 358] width 1260 height 537
drag, startPoint x: 336, startPoint y: 385, endPoint x: 323, endPoint y: 366, distance: 22.6
click at [335, 386] on div "1897.6 Roteiro e telas aftermovie 14 31/07 Enlist - Corteva Eventos regionais E…" at bounding box center [764, 358] width 1260 height 537
click at [249, 111] on span "Roteiro e telas aftermovie" at bounding box center [252, 117] width 147 height 16
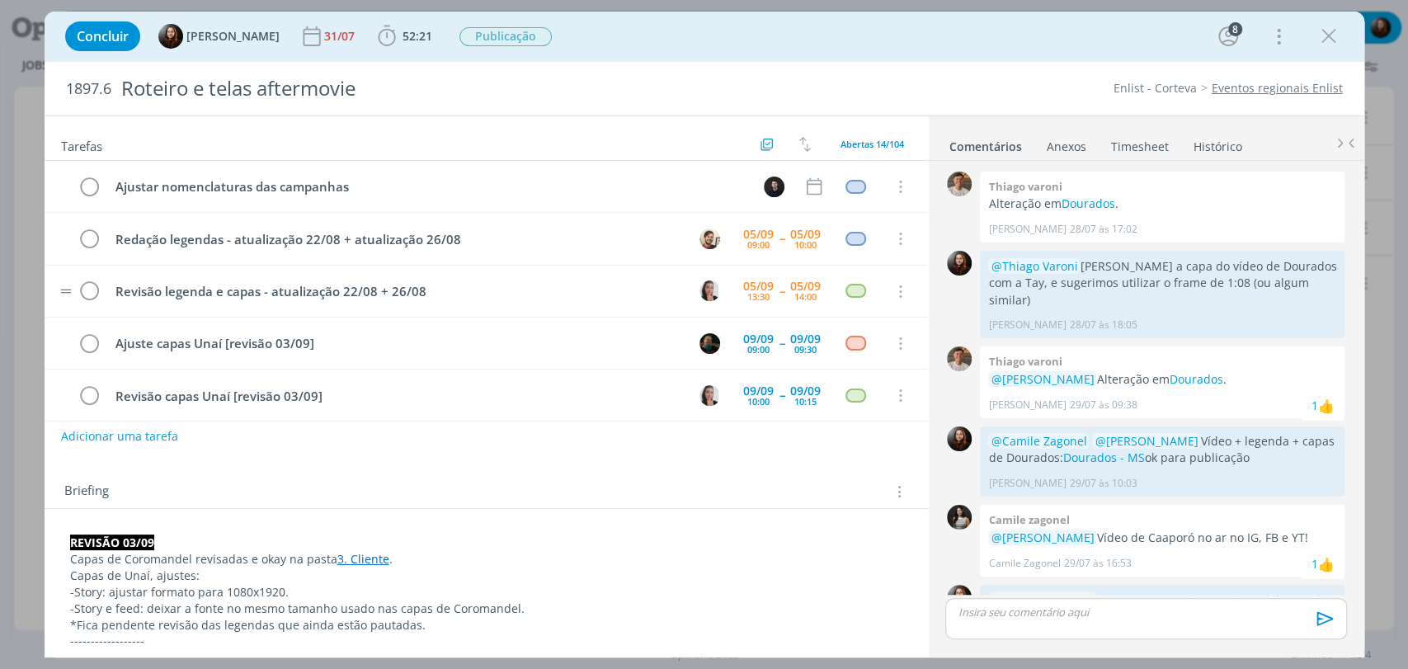
scroll to position [1509, 0]
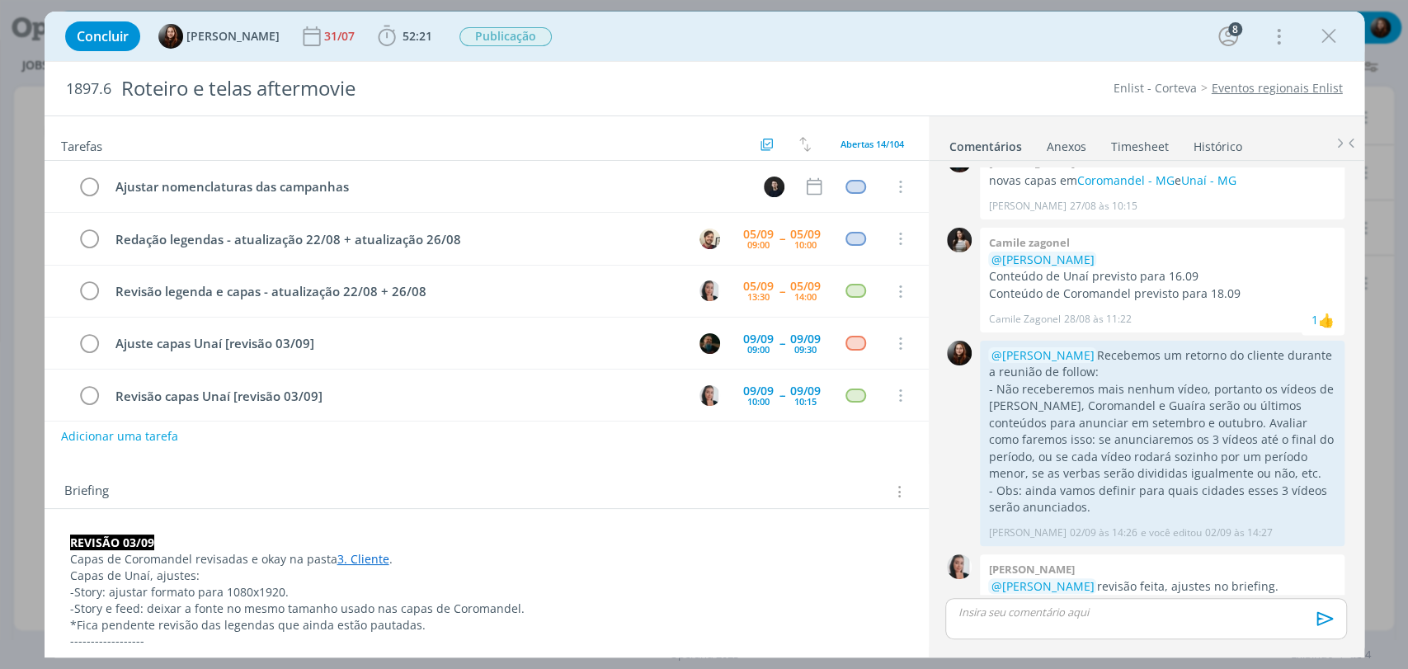
drag, startPoint x: 1328, startPoint y: 30, endPoint x: 718, endPoint y: 252, distance: 648.6
click at [1328, 31] on icon "dialog" at bounding box center [1328, 36] width 25 height 25
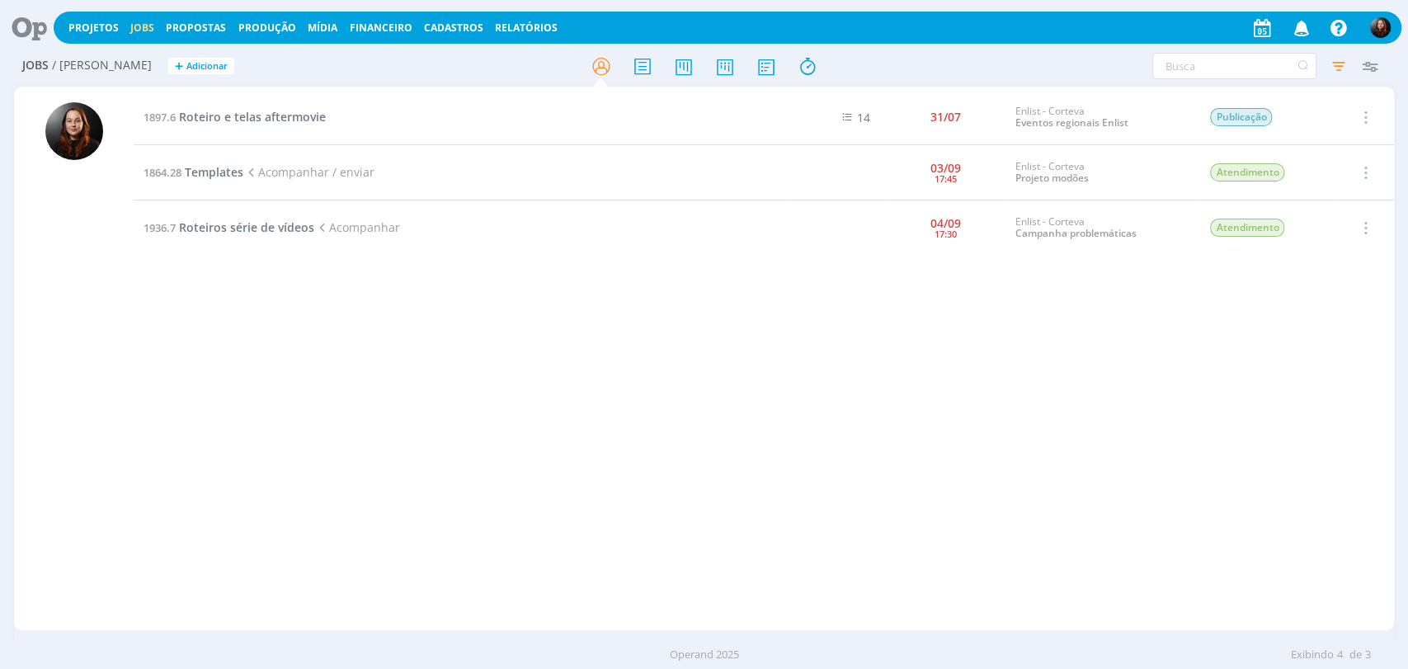
click at [951, 60] on div "Filtros Filtrar Limpar Tipo Jobs e Tarefas Data Atrasados Situação dos jobs Abe…" at bounding box center [1164, 66] width 444 height 26
click at [31, 32] on icon at bounding box center [24, 28] width 34 height 32
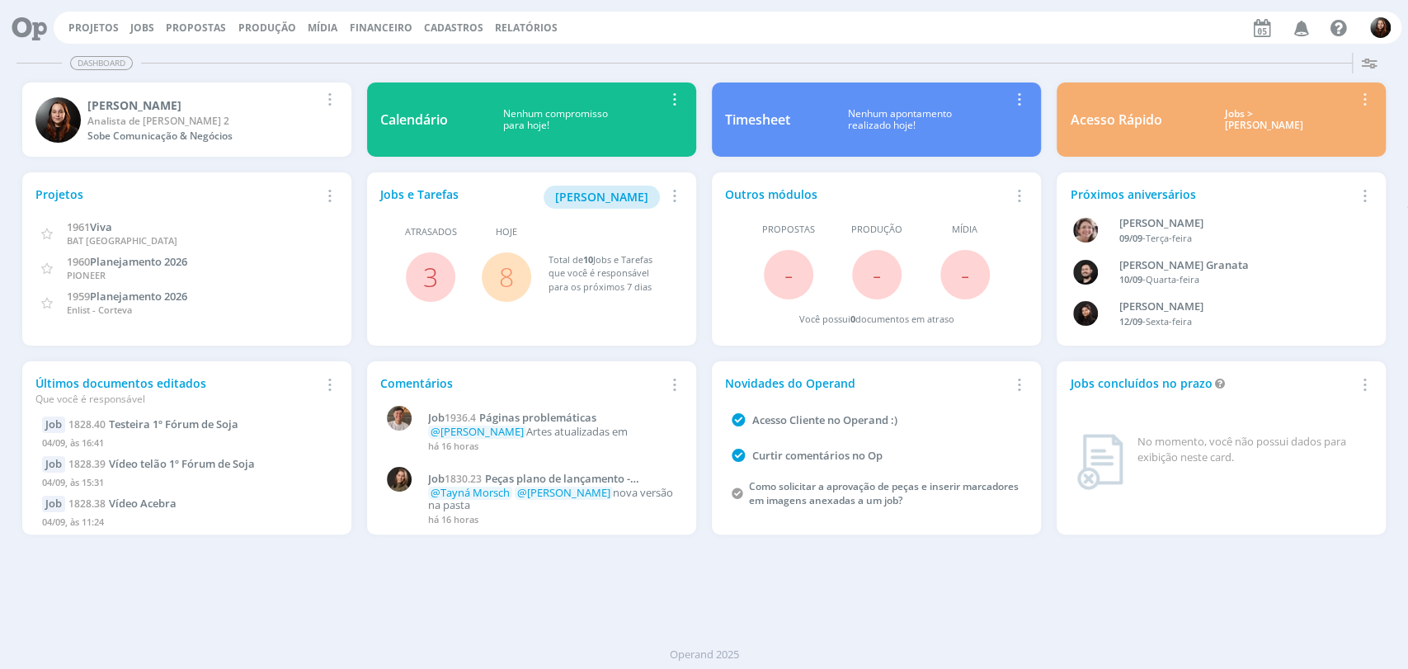
click at [501, 269] on link "8" at bounding box center [506, 276] width 15 height 35
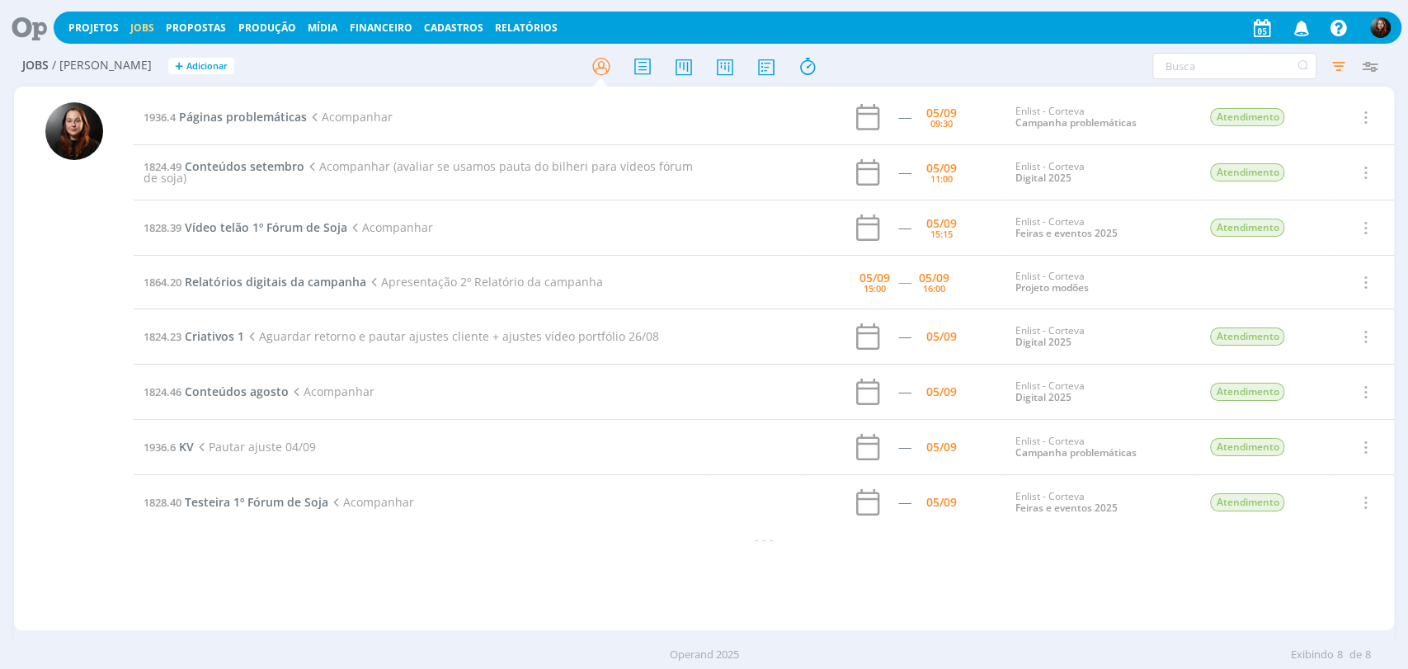
click at [421, 562] on div "1936.4 Páginas problemáticas Acompanhar ----- 05/09 09:30 Enlist - Corteva Camp…" at bounding box center [764, 358] width 1260 height 537
click at [274, 68] on h2 "Jobs / Minha Pauta + Adicionar" at bounding box center [244, 63] width 444 height 35
click at [296, 73] on h2 "Jobs / Minha Pauta + Adicionar" at bounding box center [244, 63] width 444 height 35
click at [395, 60] on h2 "Jobs / Minha Pauta + Adicionar" at bounding box center [244, 63] width 444 height 35
click at [46, 278] on div at bounding box center [74, 366] width 58 height 528
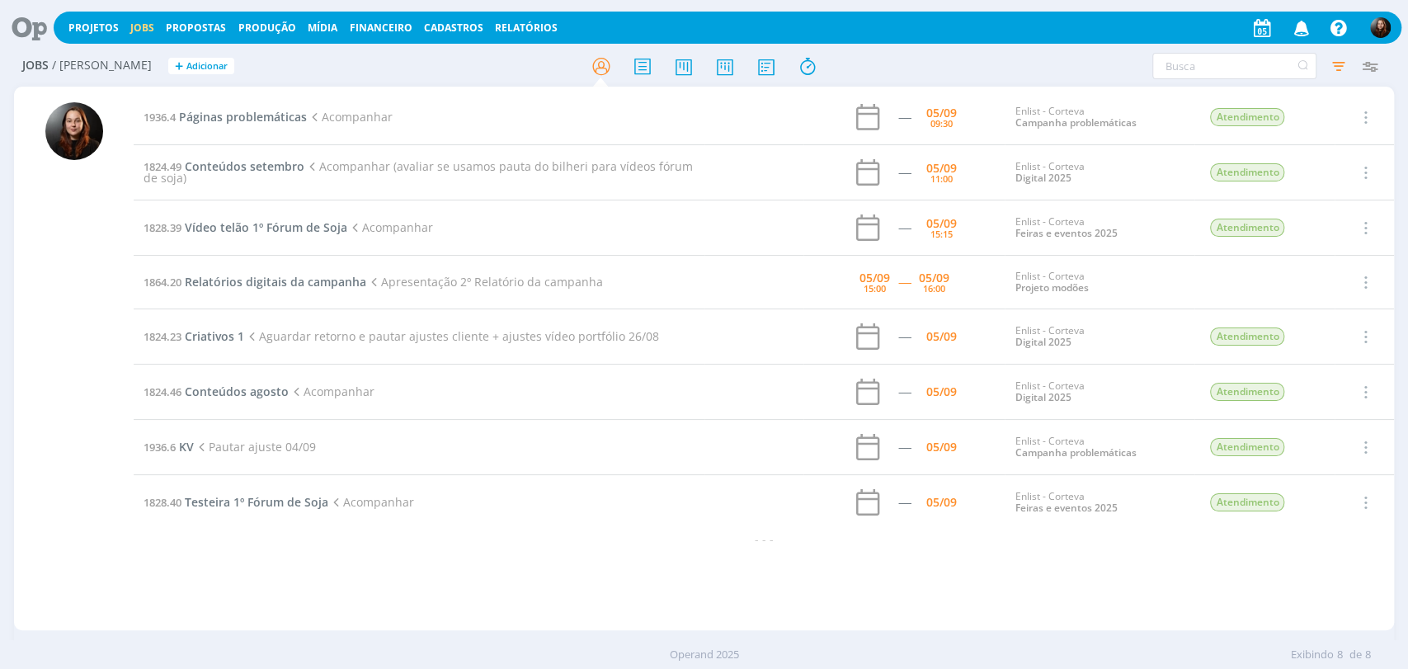
click at [352, 68] on h2 "Jobs / Minha Pauta + Adicionar" at bounding box center [244, 63] width 444 height 35
click at [311, 64] on h2 "Jobs / Minha Pauta + Adicionar" at bounding box center [244, 63] width 444 height 35
click at [341, 66] on h2 "Jobs / Minha Pauta + Adicionar" at bounding box center [244, 63] width 444 height 35
click at [73, 363] on div at bounding box center [74, 366] width 58 height 528
click at [31, 28] on icon at bounding box center [24, 28] width 34 height 32
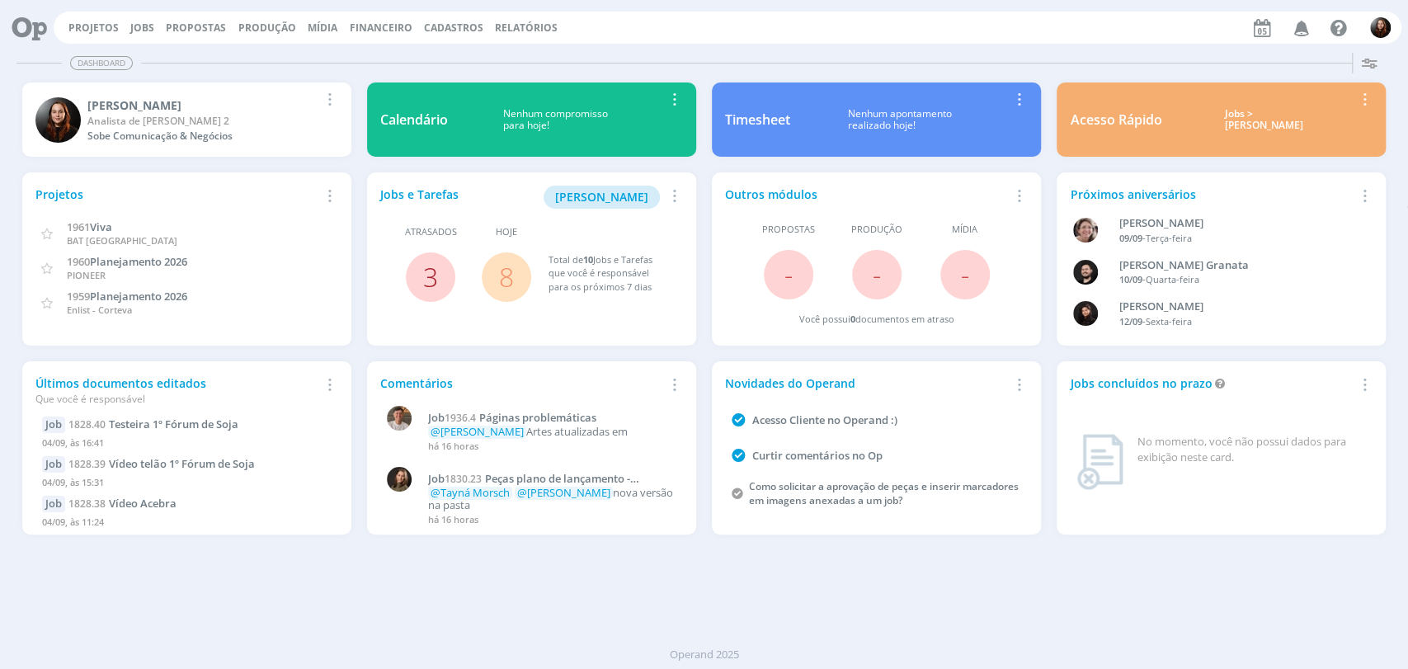
click at [432, 275] on link "3" at bounding box center [430, 276] width 15 height 35
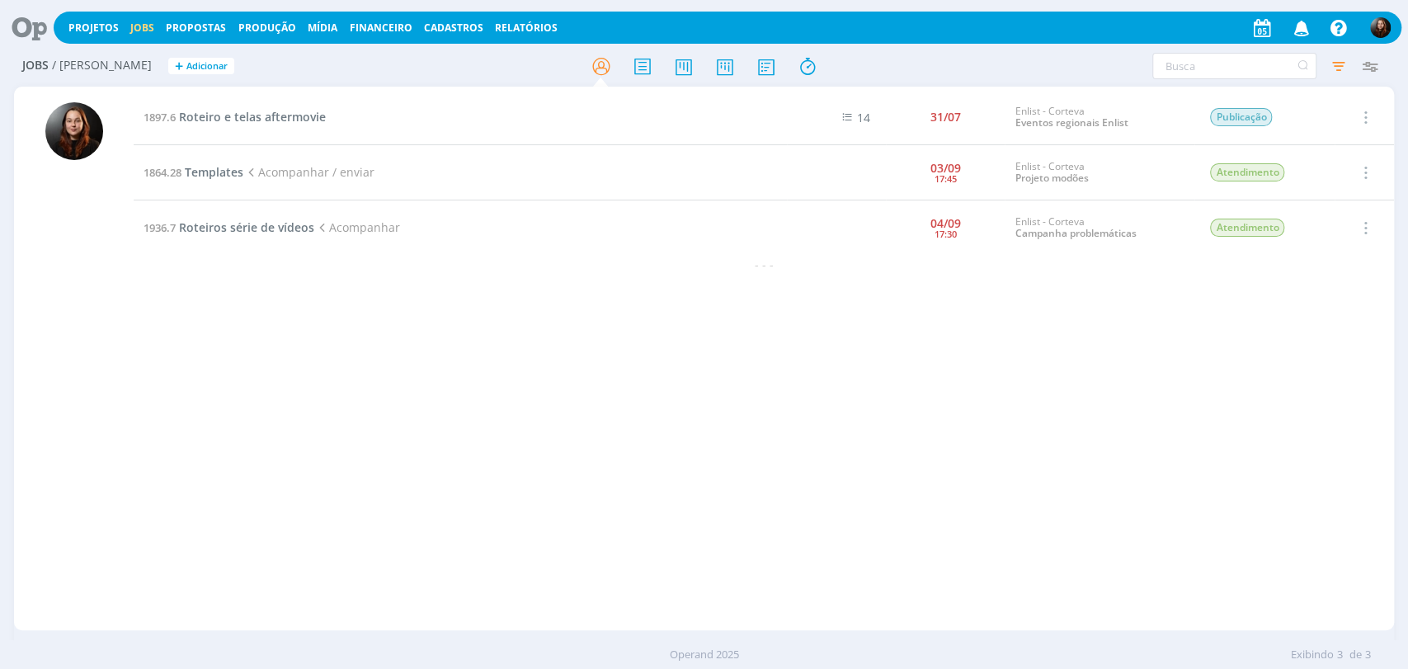
click at [356, 370] on div "1897.6 Roteiro e telas aftermovie 14 31/07 Enlist - Corteva Eventos regionais E…" at bounding box center [764, 358] width 1260 height 537
click at [32, 33] on icon at bounding box center [24, 28] width 34 height 32
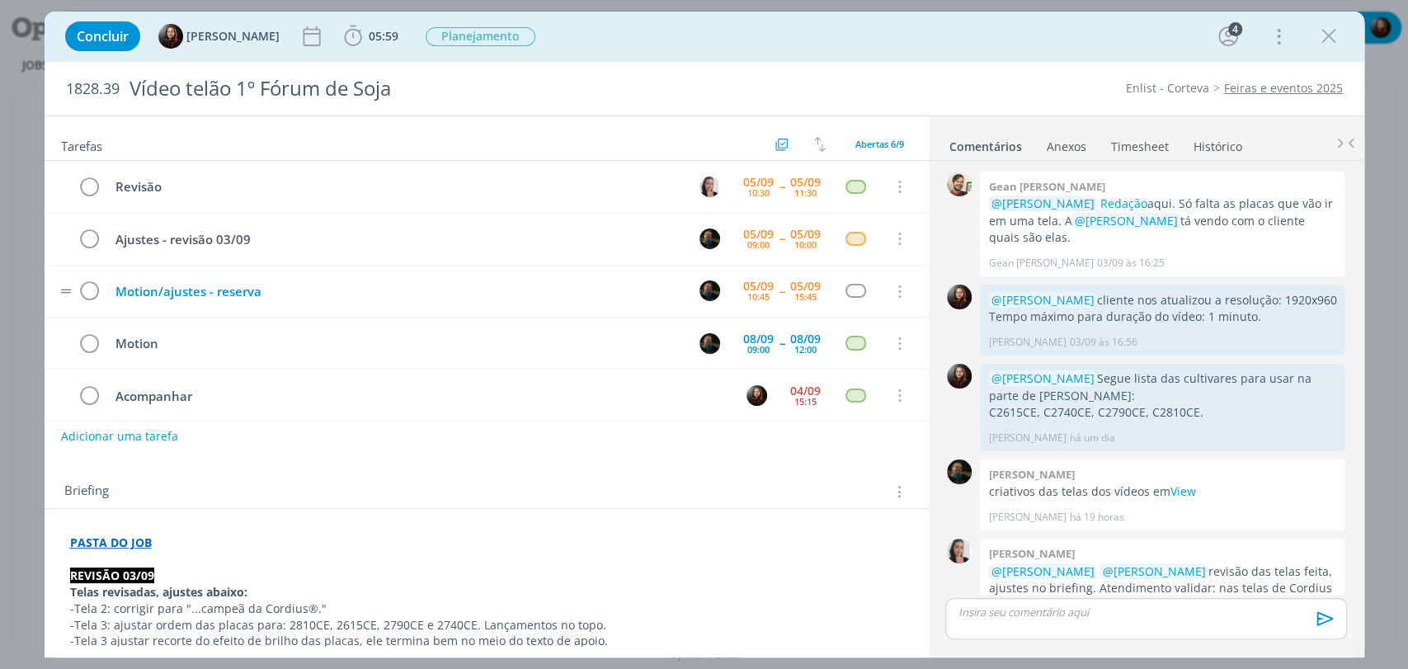
scroll to position [53, 0]
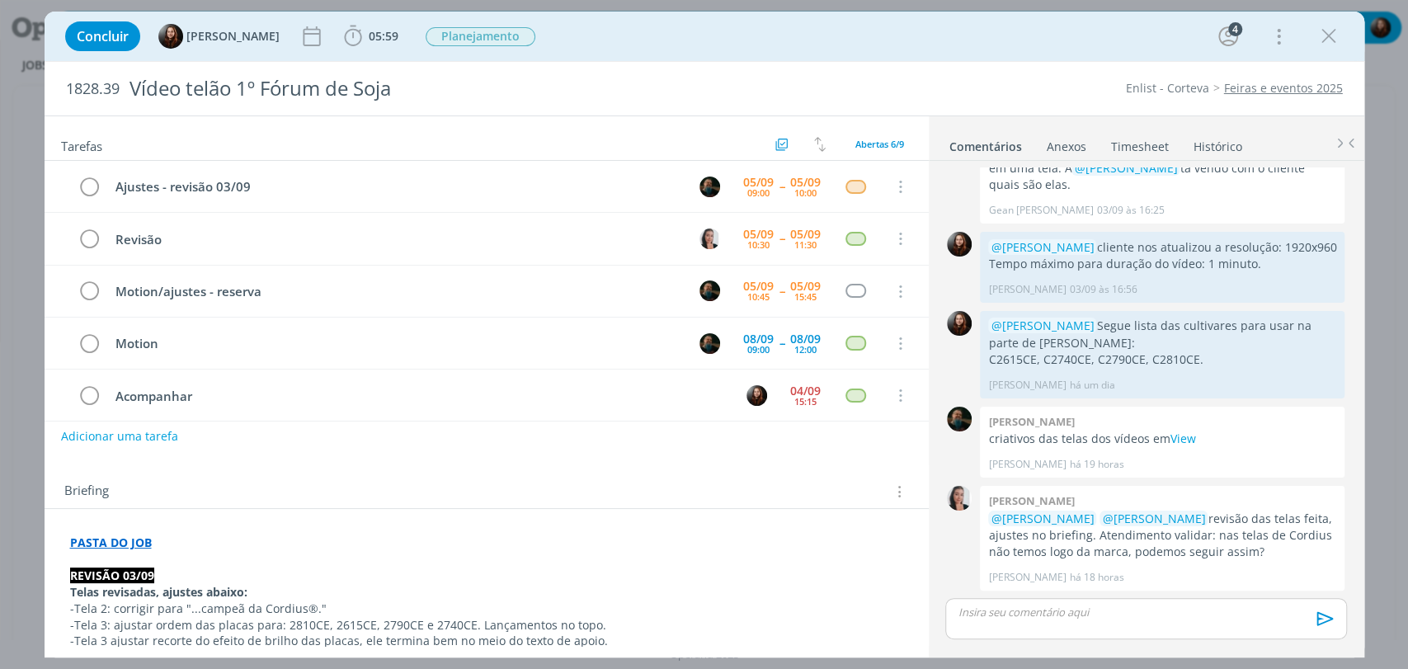
click at [883, 29] on div "Concluir Eduarda Pereira 05:59 Iniciar Apontar Data * 05/09/2025 Horas * 00:00 …" at bounding box center [704, 36] width 1295 height 40
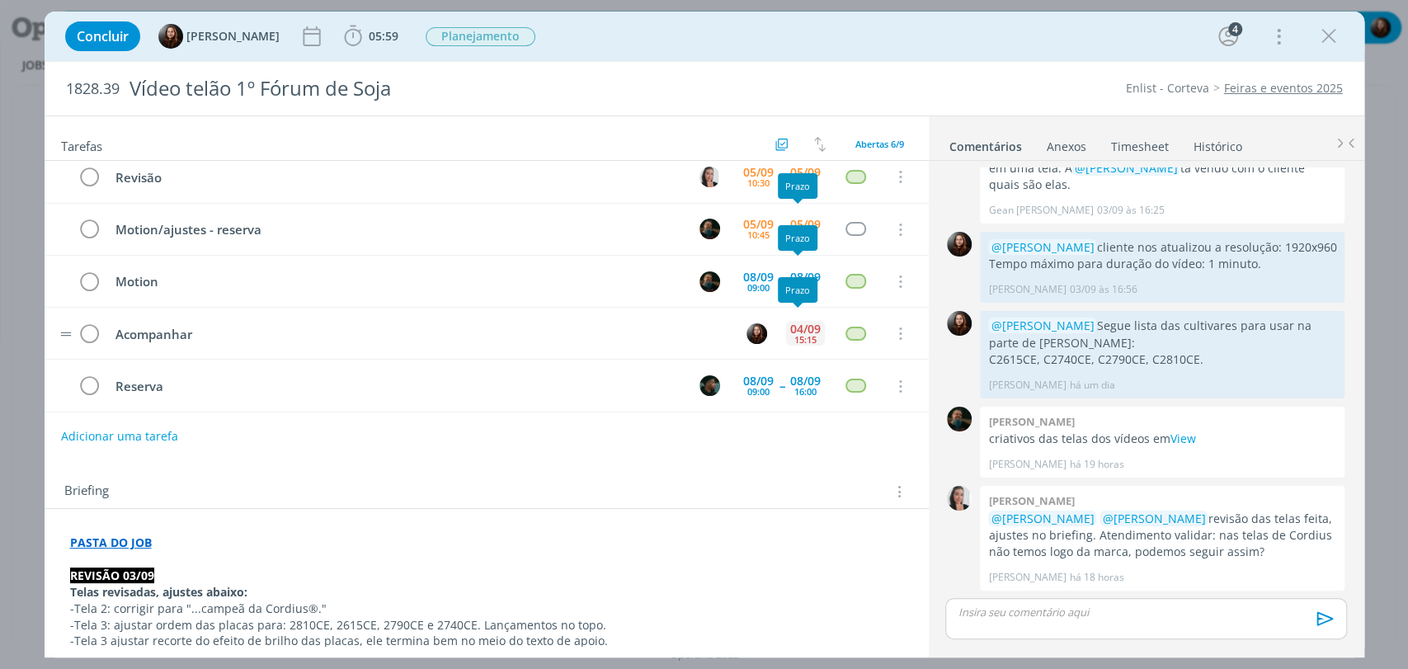
scroll to position [63, 0]
click at [790, 325] on div "04/09" at bounding box center [805, 328] width 31 height 12
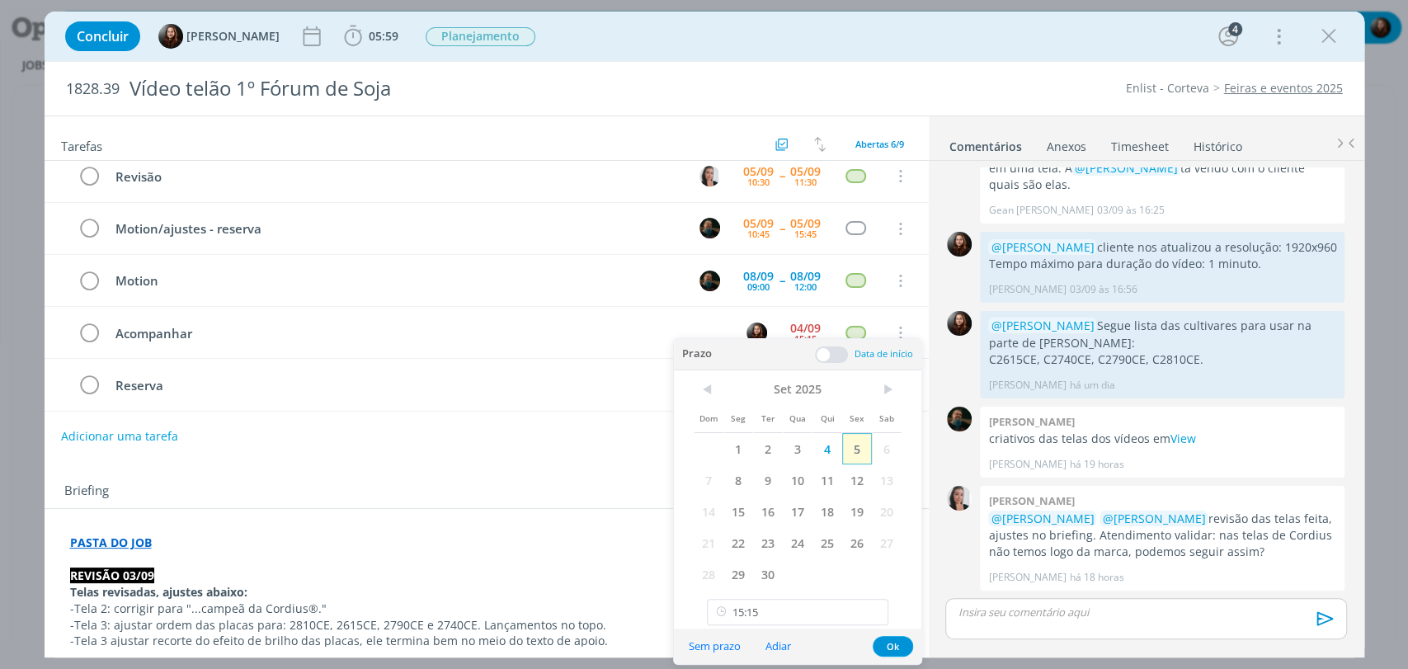
click at [854, 455] on span "5" at bounding box center [857, 448] width 30 height 31
click at [868, 608] on icon at bounding box center [873, 612] width 21 height 26
click at [898, 646] on button "Ok" at bounding box center [893, 646] width 40 height 21
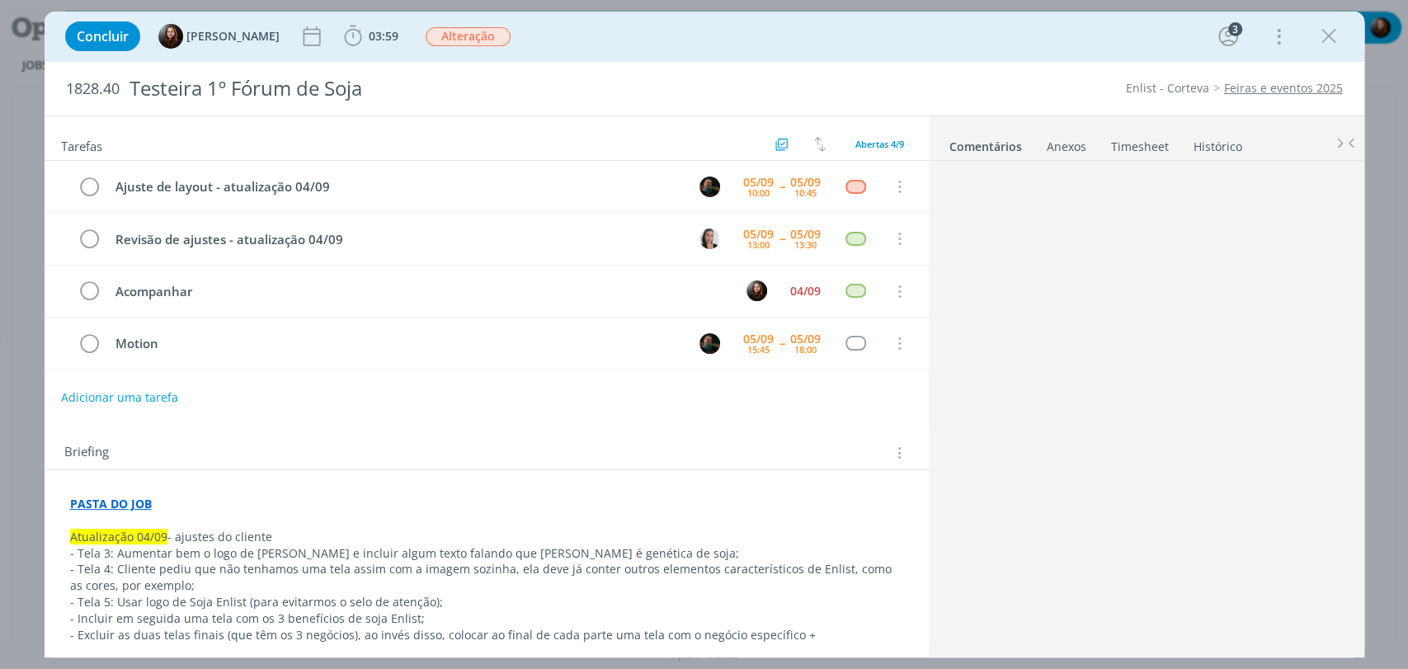
scroll to position [31, 0]
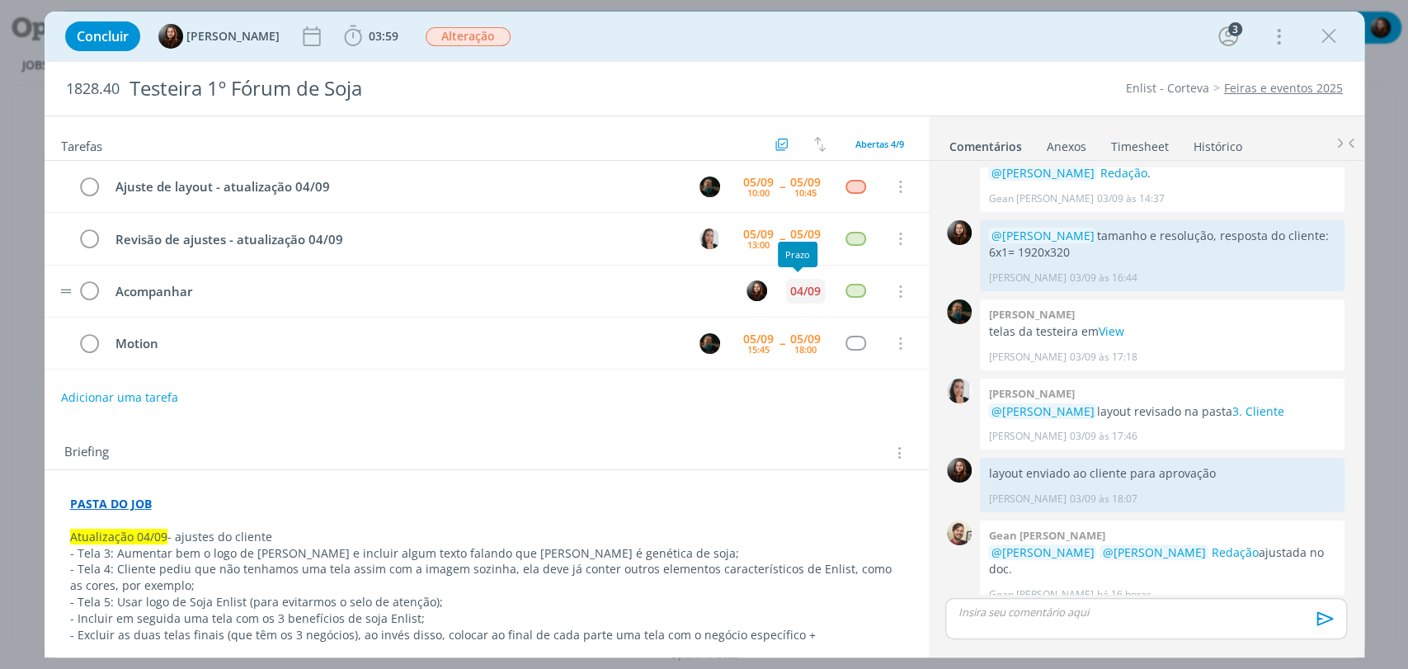
click at [793, 296] on div "04/09" at bounding box center [805, 291] width 31 height 12
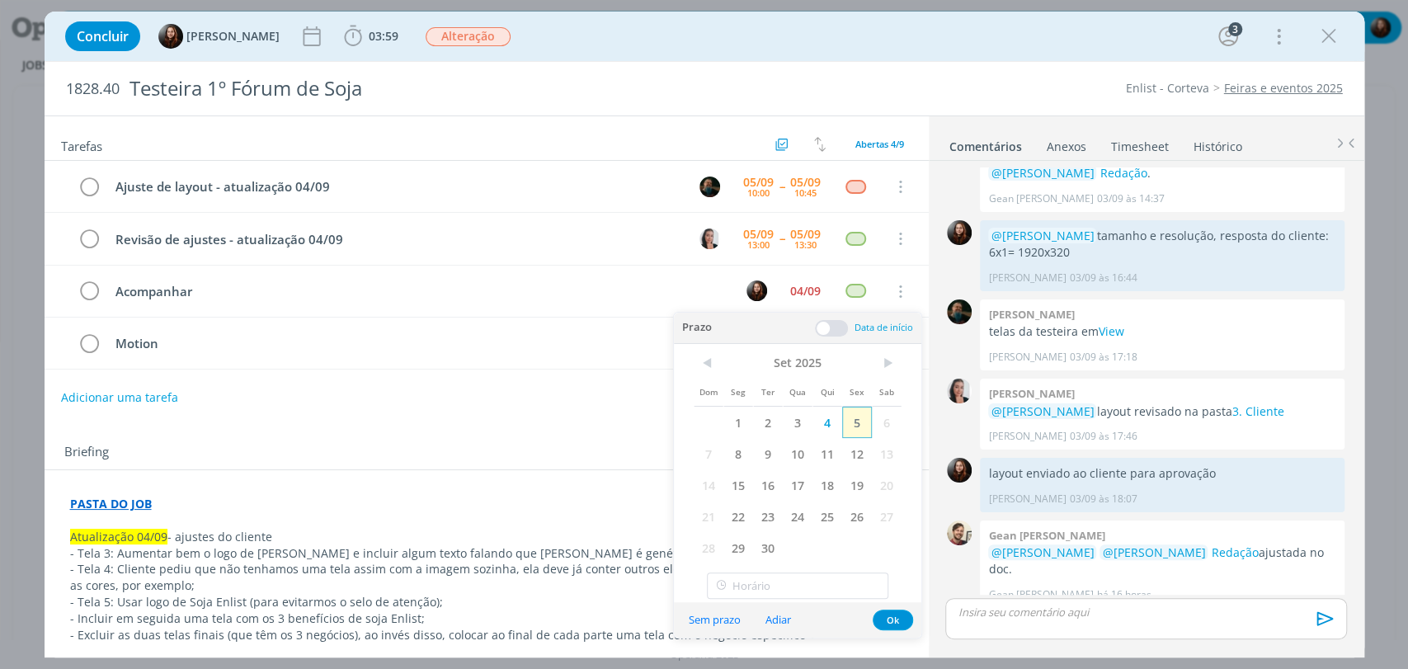
click at [859, 421] on span "5" at bounding box center [857, 422] width 30 height 31
click at [891, 622] on button "Ok" at bounding box center [893, 619] width 40 height 21
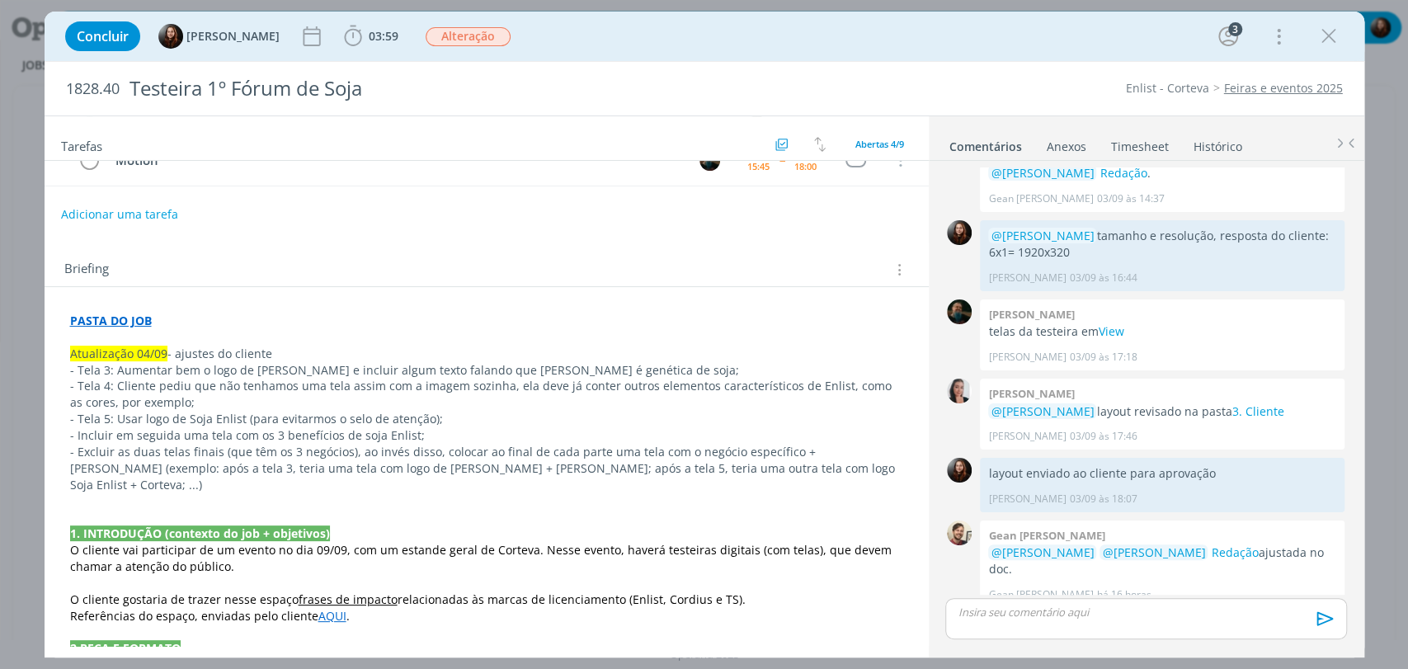
scroll to position [0, 0]
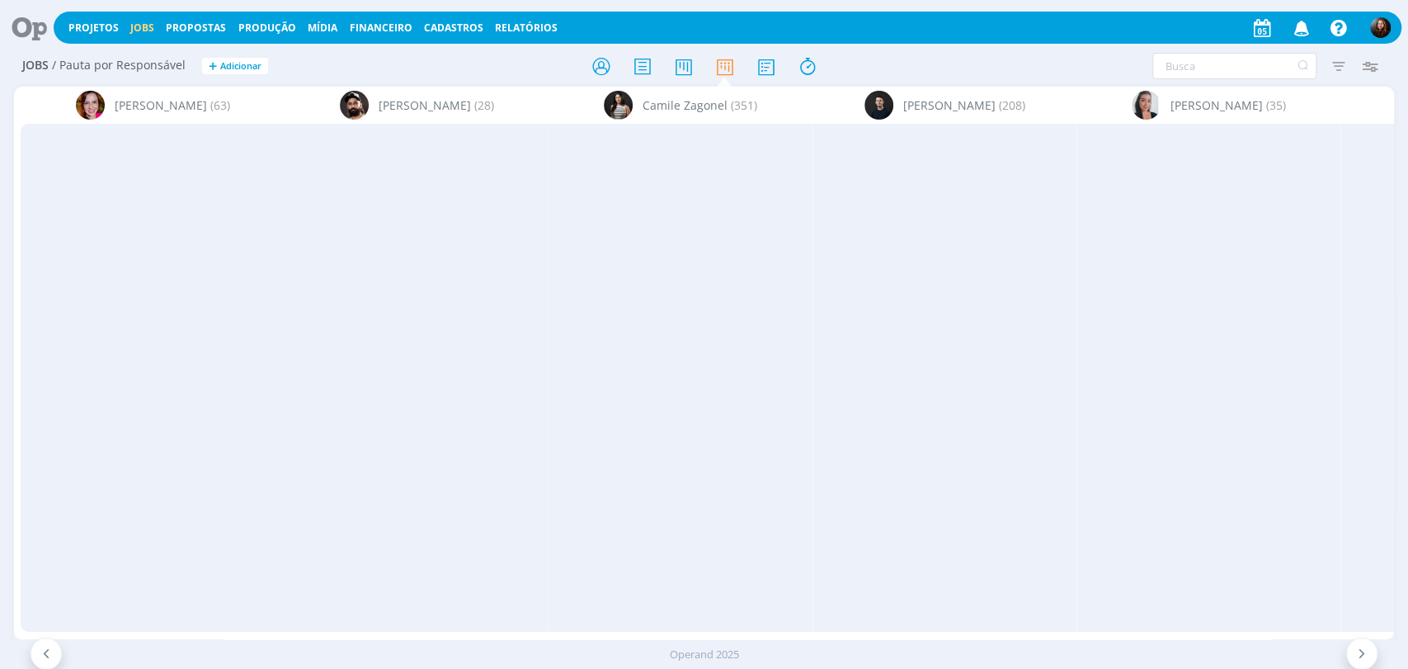
scroll to position [0, 3119]
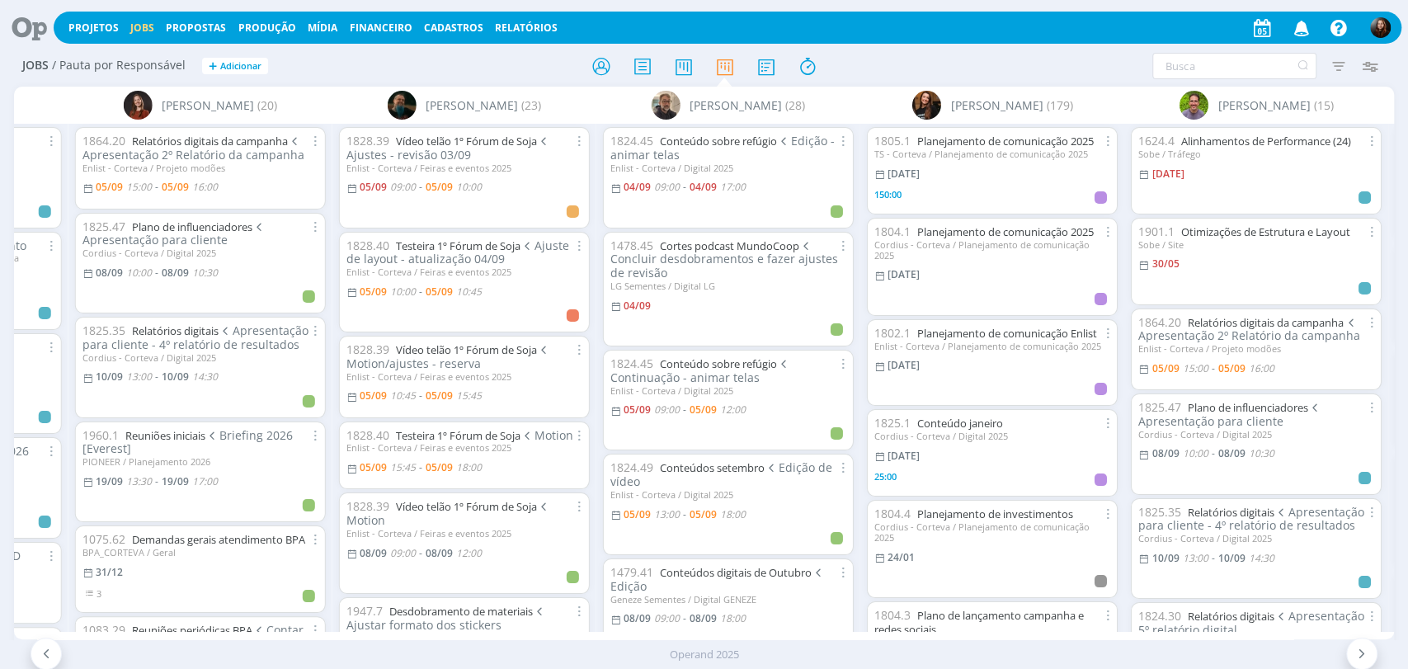
click at [1003, 60] on div "Filtrar Filtrar Limpar Tipo Jobs e Tarefas Data Personalizado a Situação dos jo…" at bounding box center [1164, 66] width 444 height 26
click at [415, 72] on h2 "Jobs / Pauta por Responsável + Adicionar" at bounding box center [244, 63] width 444 height 35
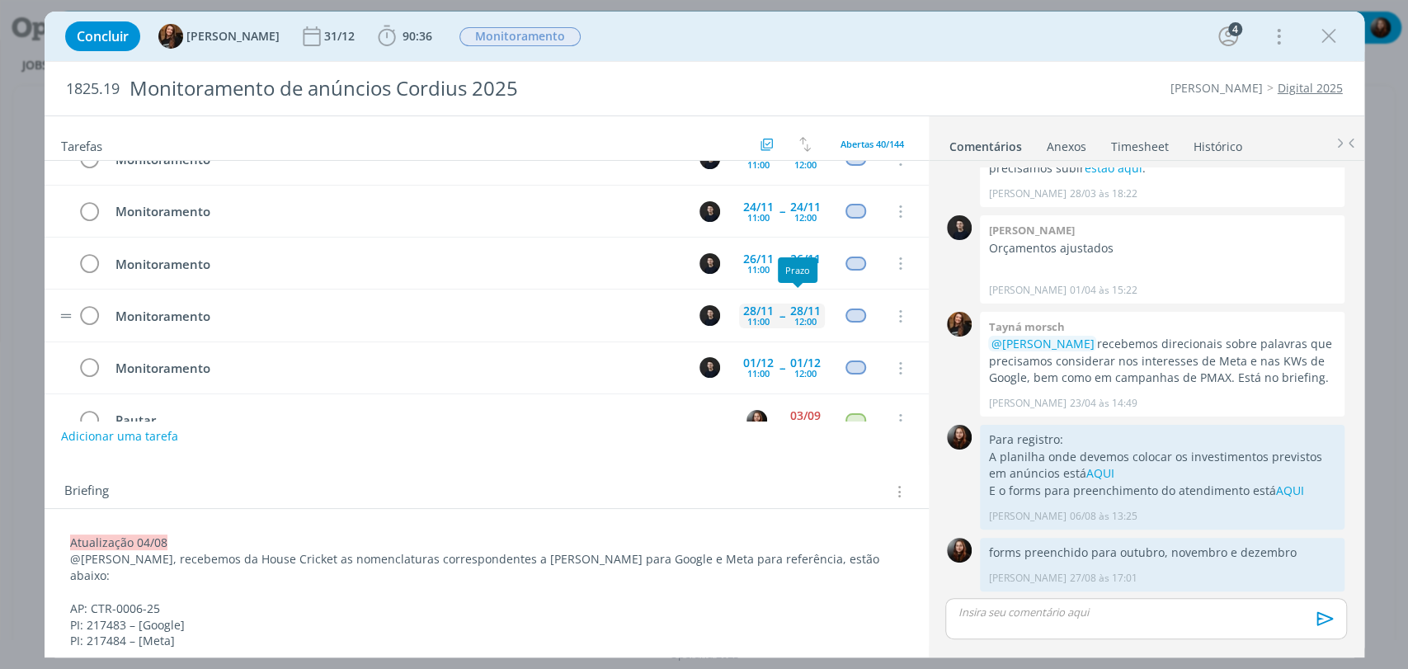
scroll to position [1824, 0]
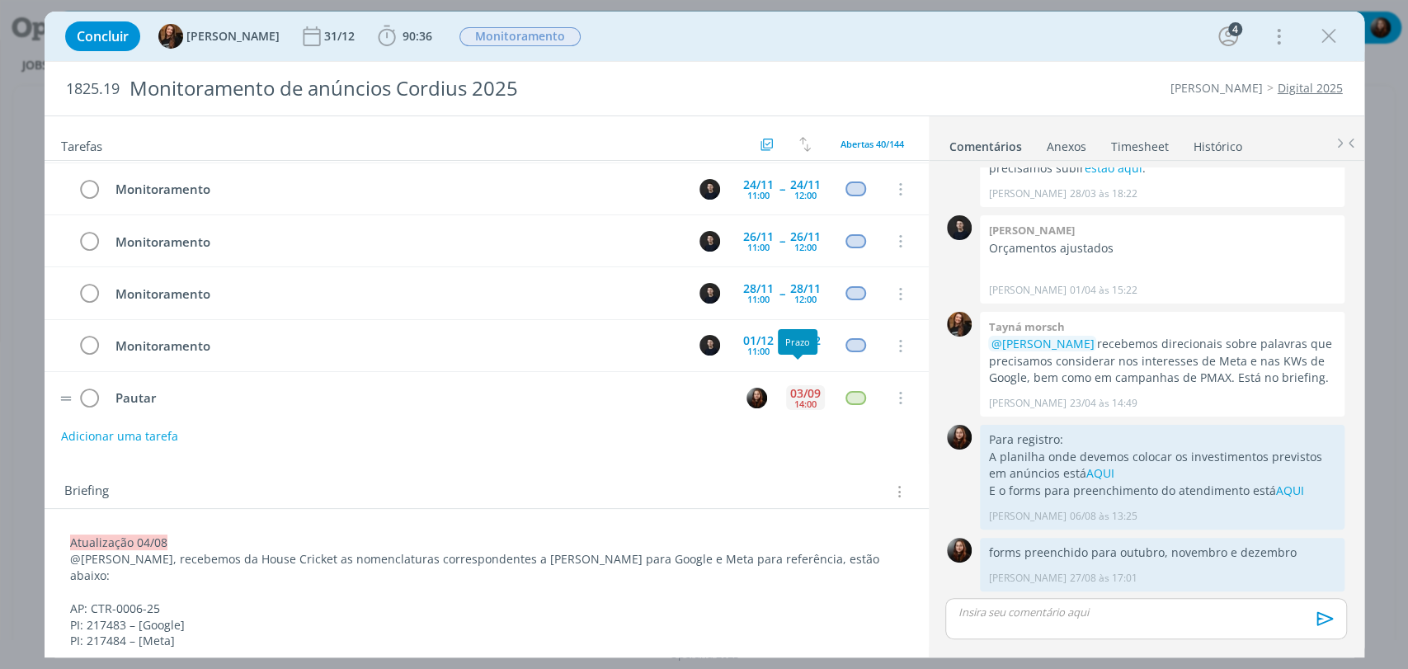
click at [803, 399] on div "14:00" at bounding box center [805, 403] width 22 height 9
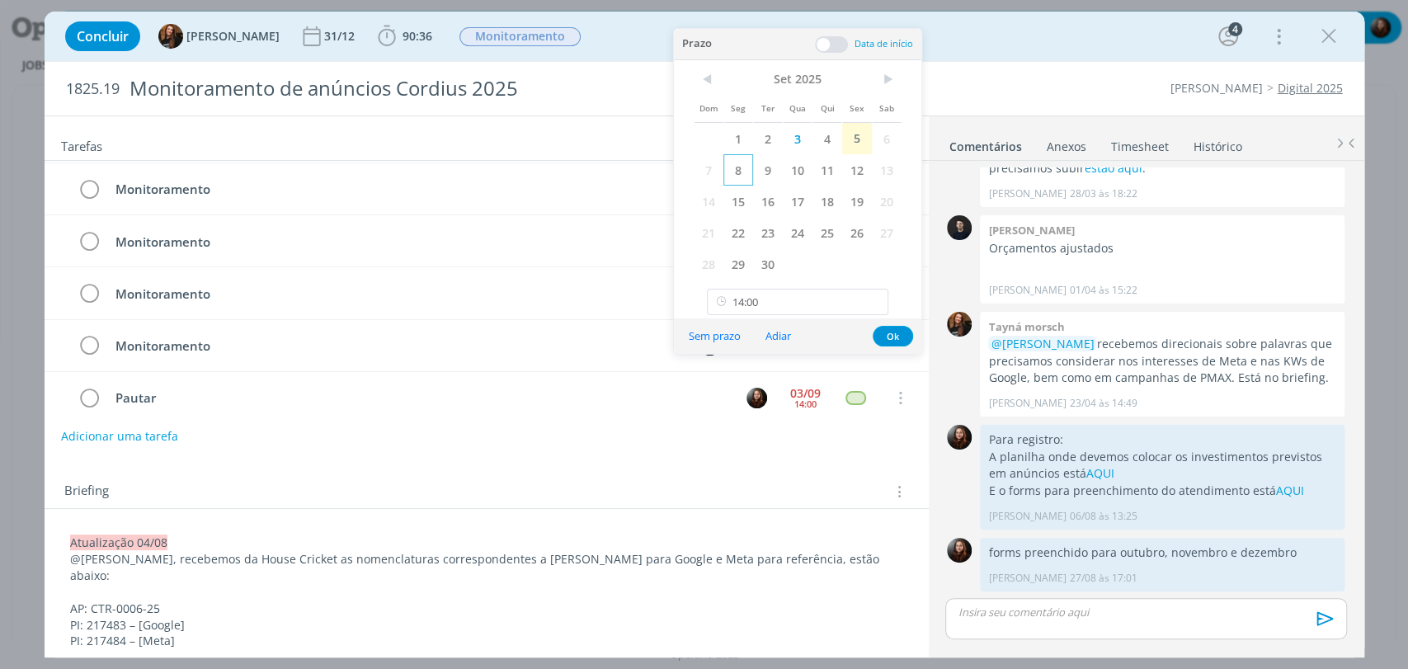
click at [743, 167] on span "8" at bounding box center [738, 169] width 30 height 31
click at [791, 166] on span "10" at bounding box center [798, 169] width 30 height 31
click at [903, 338] on button "Ok" at bounding box center [893, 336] width 40 height 21
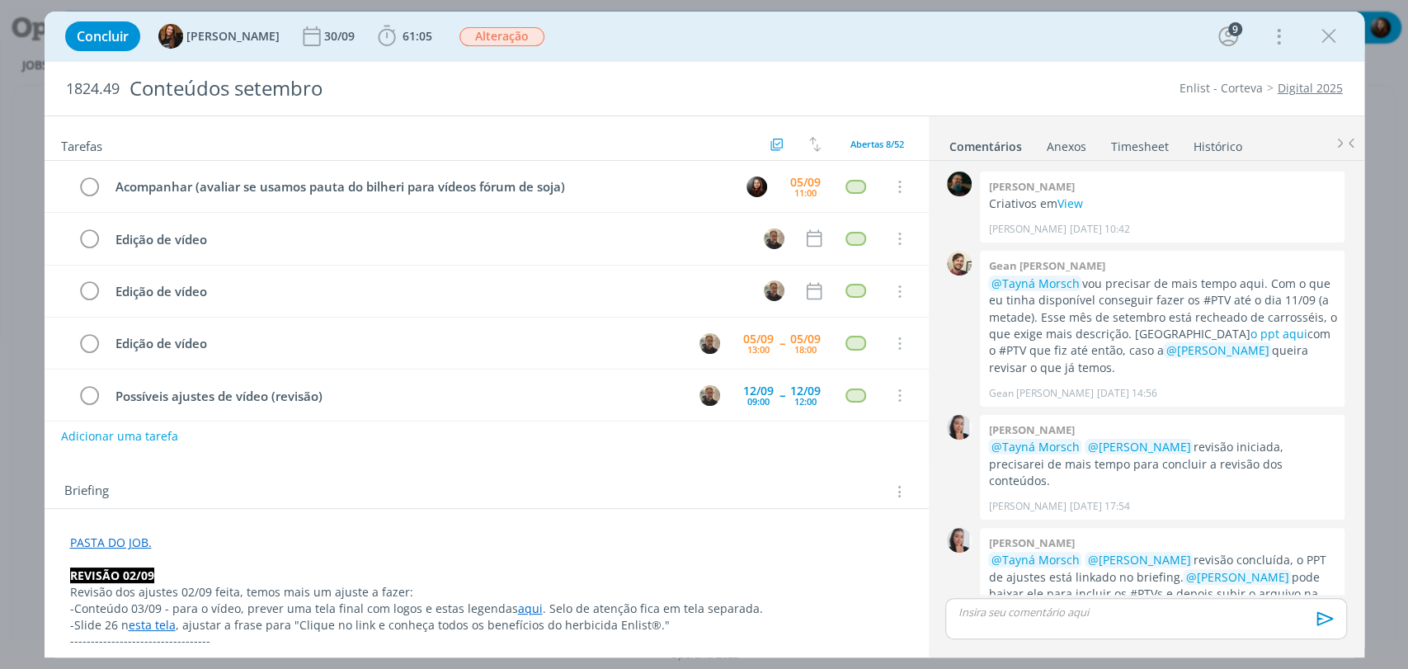
scroll to position [1781, 0]
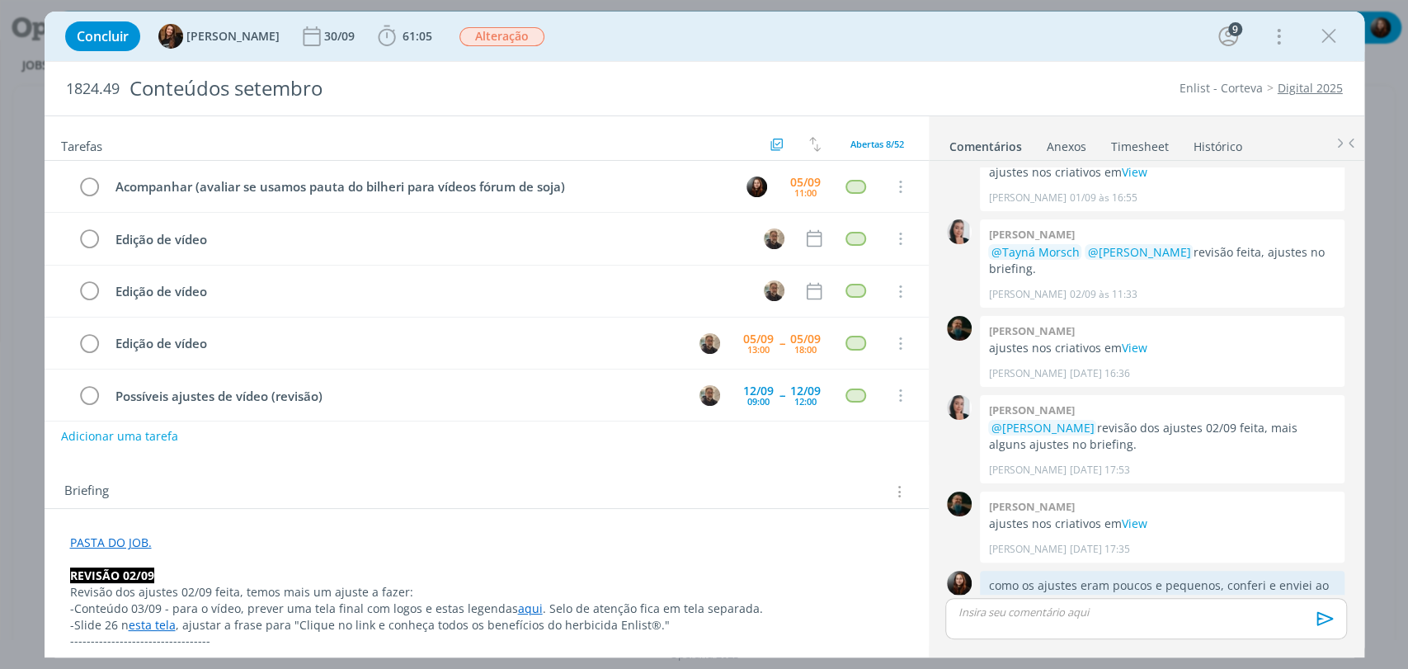
click at [957, 35] on div "Concluir Tayná Morsch 30/09 61:05 Iniciar Apontar Data * [DATE] Horas * 00:00 T…" at bounding box center [704, 36] width 1295 height 40
click at [1055, 32] on div "Concluir Tayná Morsch 30/09 61:05 Iniciar Apontar Data * [DATE] Horas * 00:00 T…" at bounding box center [704, 36] width 1295 height 40
click at [1091, 49] on div "Concluir Tayná Morsch 30/09 61:05 Iniciar Apontar Data * [DATE] Horas * 00:00 T…" at bounding box center [704, 36] width 1295 height 40
click at [964, 50] on div "Concluir Tayná Morsch 30/09 61:05 Iniciar Apontar Data * [DATE] Horas * 00:00 T…" at bounding box center [704, 36] width 1295 height 40
click at [999, 54] on div "Concluir Tayná Morsch 30/09 61:05 Iniciar Apontar Data * [DATE] Horas * 00:00 T…" at bounding box center [704, 36] width 1295 height 40
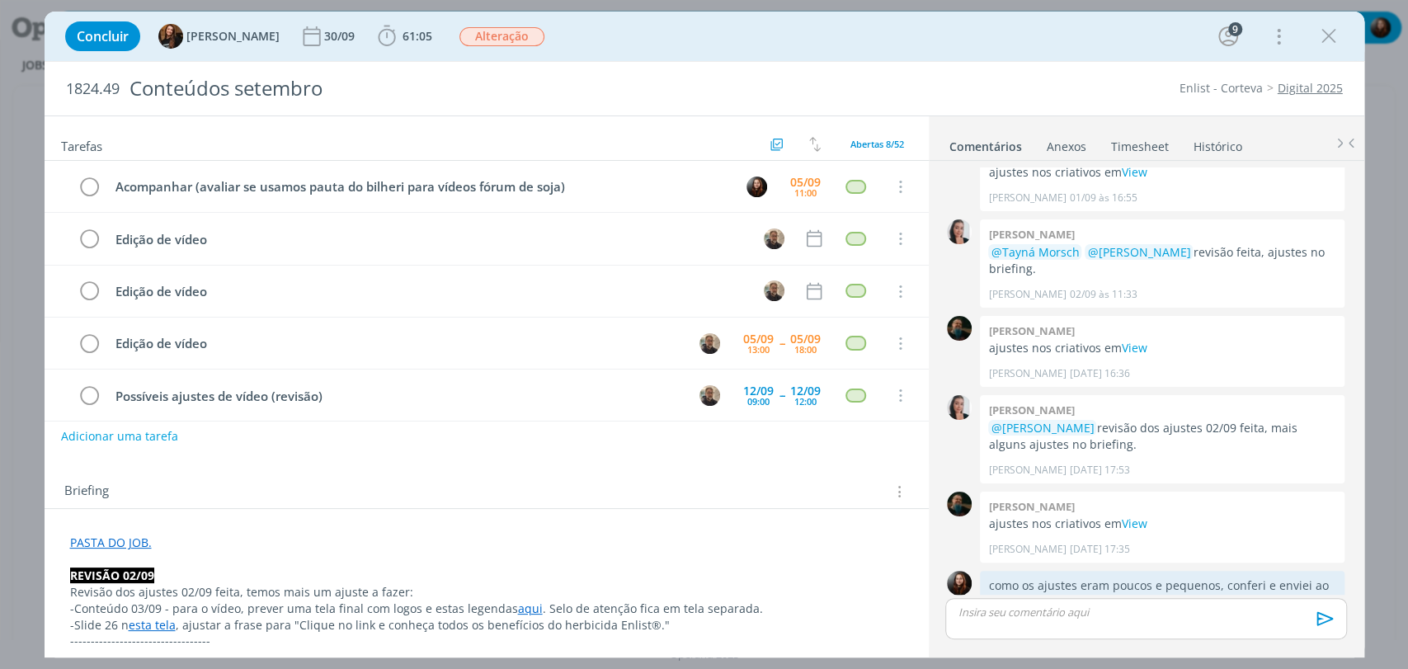
click at [1013, 57] on div "Concluir Tayná Morsch 30/09 61:05 Iniciar Apontar Data * [DATE] Horas * 00:00 T…" at bounding box center [705, 36] width 1320 height 49
click at [382, 29] on icon "dialog" at bounding box center [386, 36] width 25 height 25
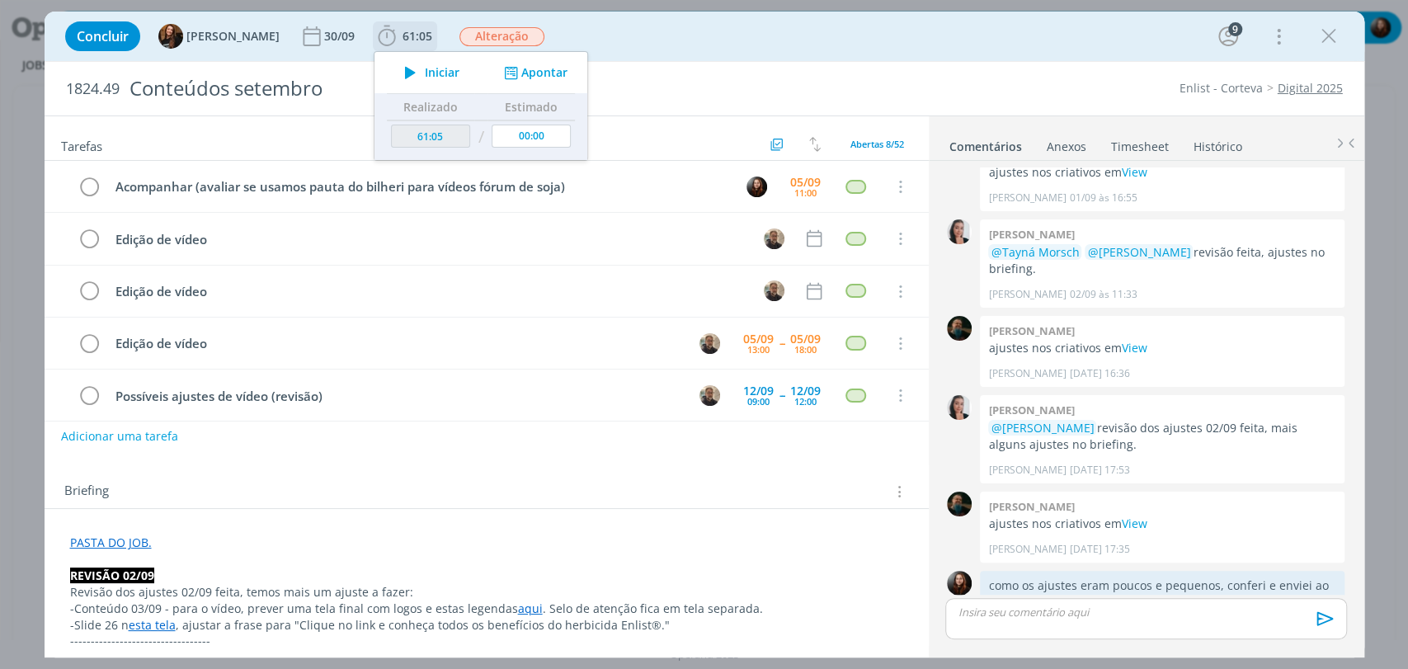
click at [435, 73] on span "Iniciar" at bounding box center [442, 73] width 35 height 12
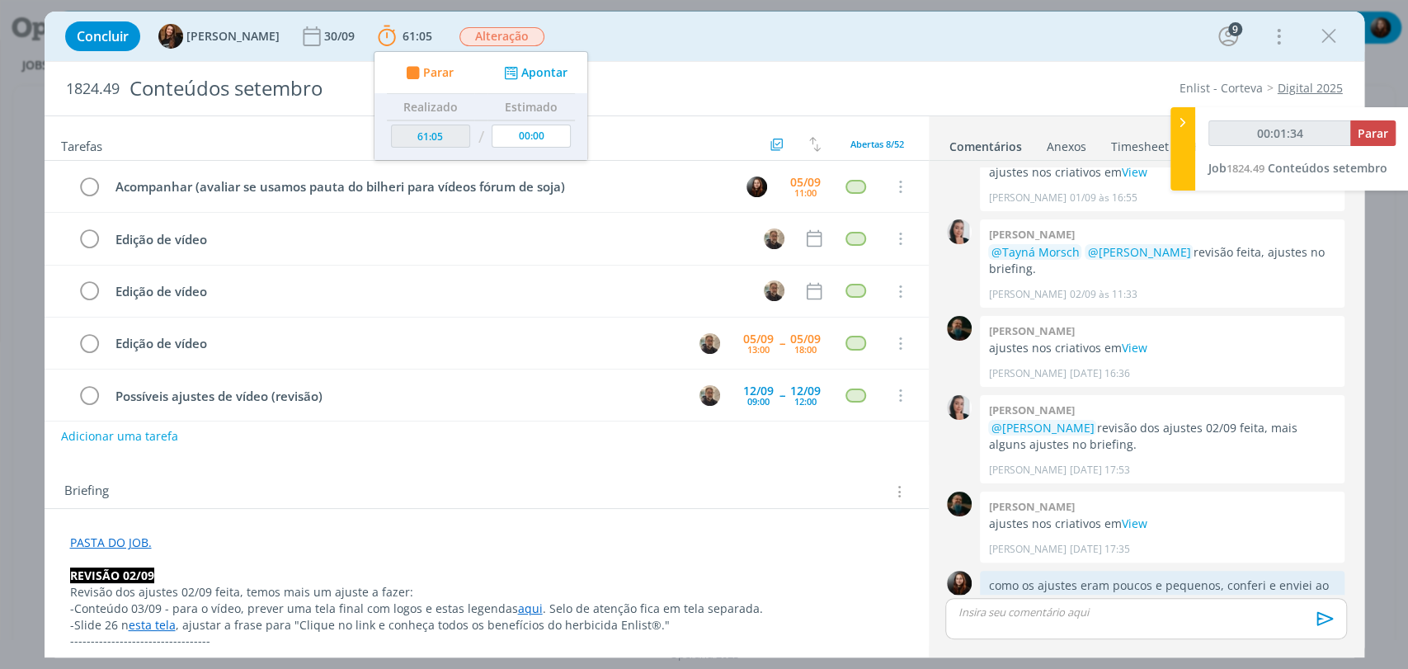
click at [154, 556] on p "dialog" at bounding box center [486, 559] width 833 height 16
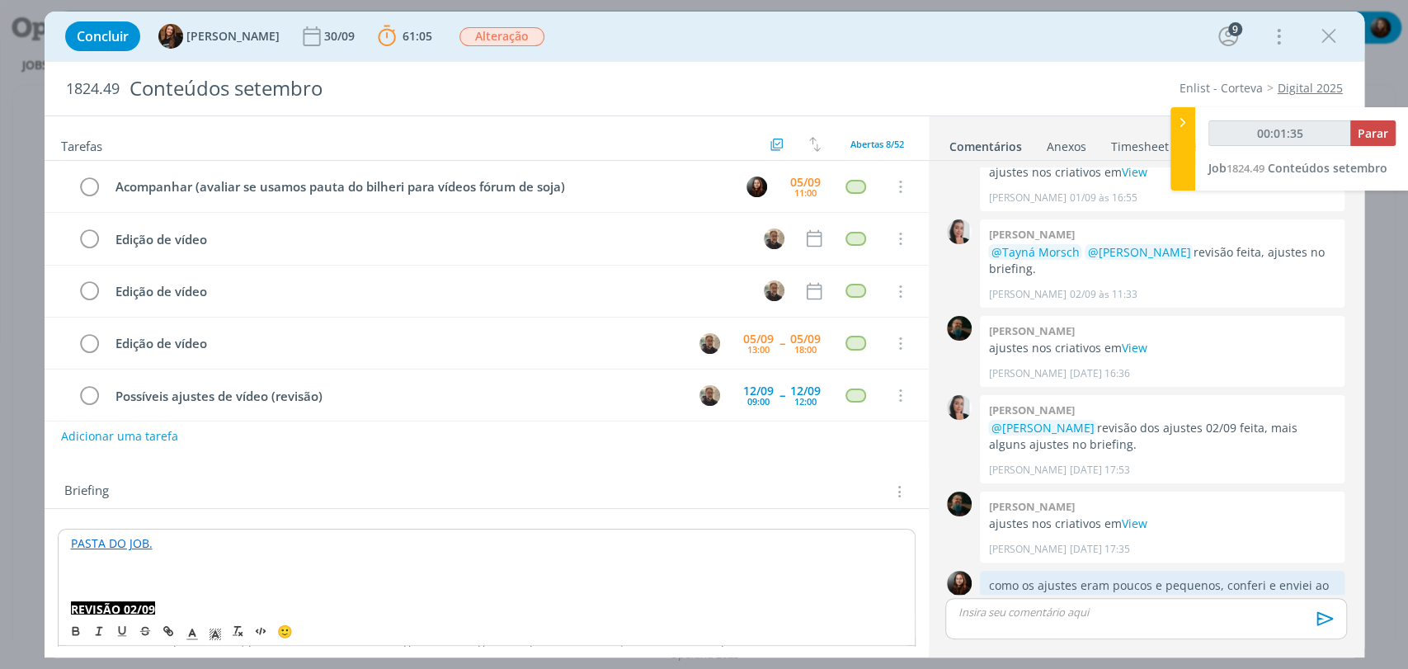
type input "00:01:36"
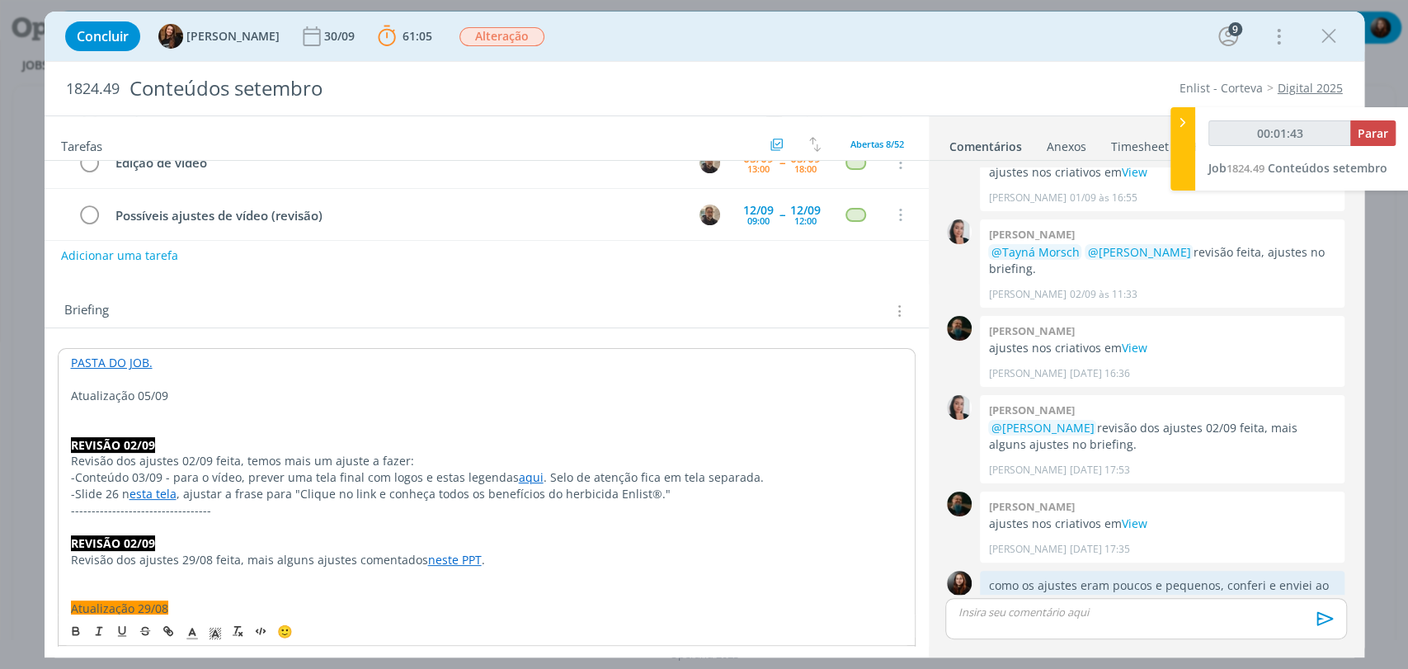
scroll to position [183, 0]
drag, startPoint x: 162, startPoint y: 389, endPoint x: 112, endPoint y: 394, distance: 49.7
click at [112, 394] on p "Atualização 05/09" at bounding box center [486, 393] width 831 height 16
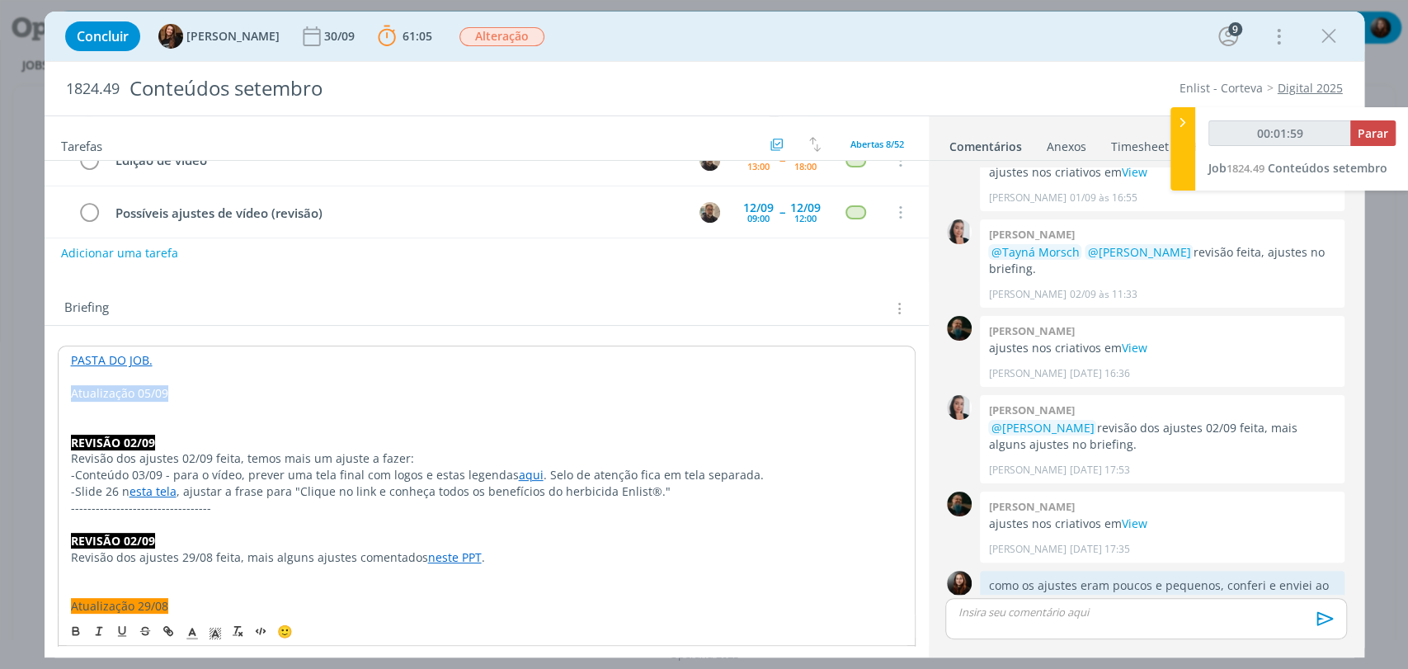
drag, startPoint x: 70, startPoint y: 392, endPoint x: 190, endPoint y: 397, distance: 119.7
click at [186, 393] on p "Atualização 05/09" at bounding box center [486, 393] width 831 height 16
click at [210, 633] on icon "dialog" at bounding box center [215, 634] width 15 height 15
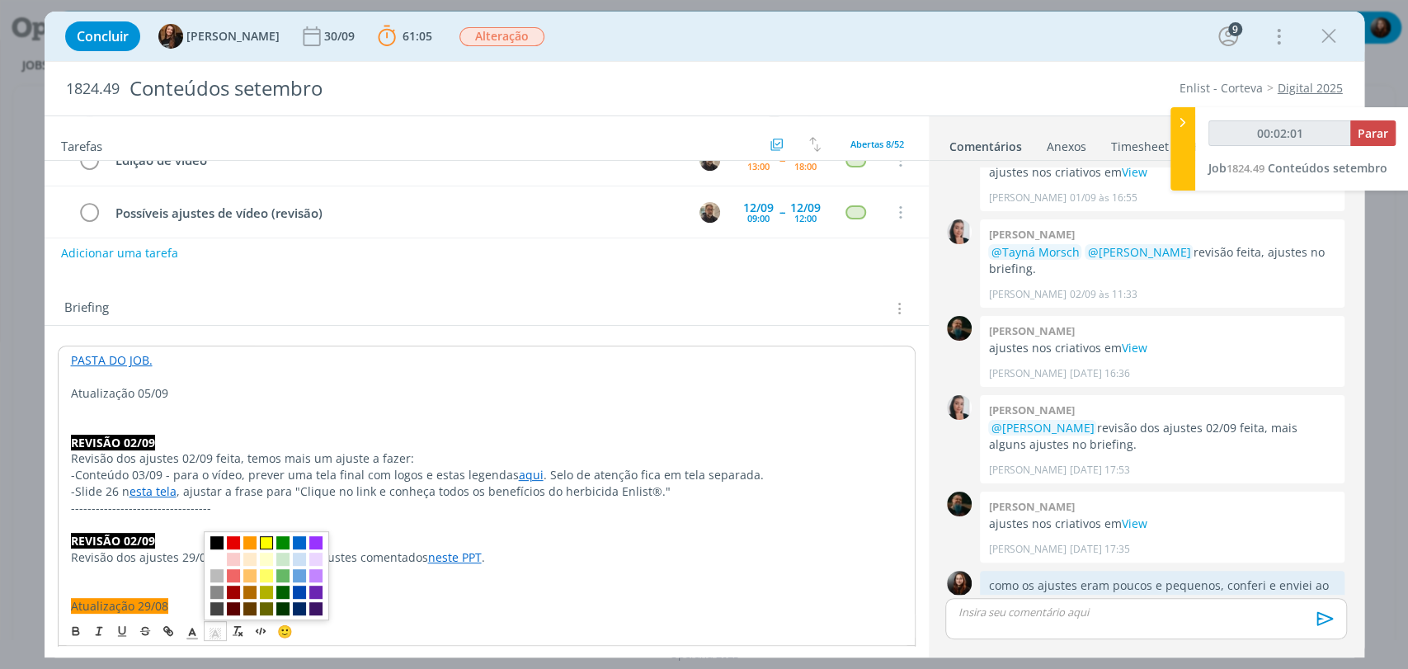
click at [270, 539] on span "dialog" at bounding box center [266, 542] width 13 height 13
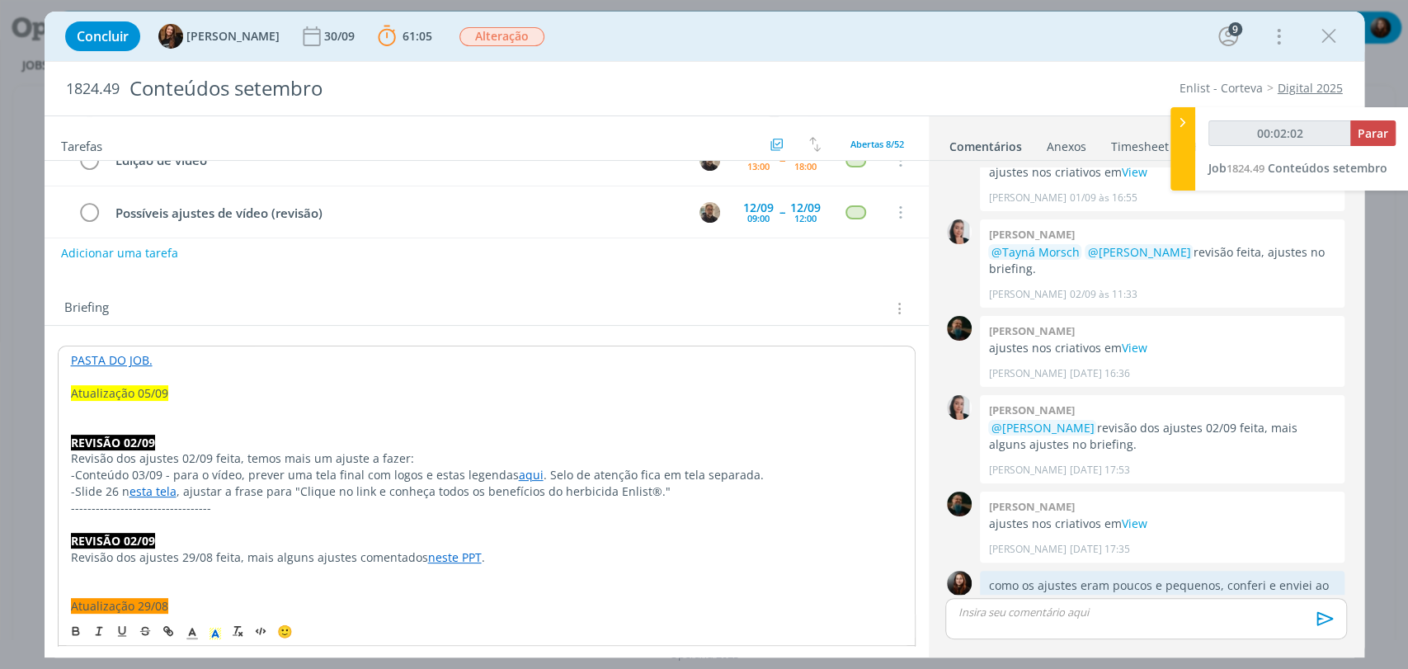
click at [164, 409] on p "dialog" at bounding box center [486, 410] width 831 height 16
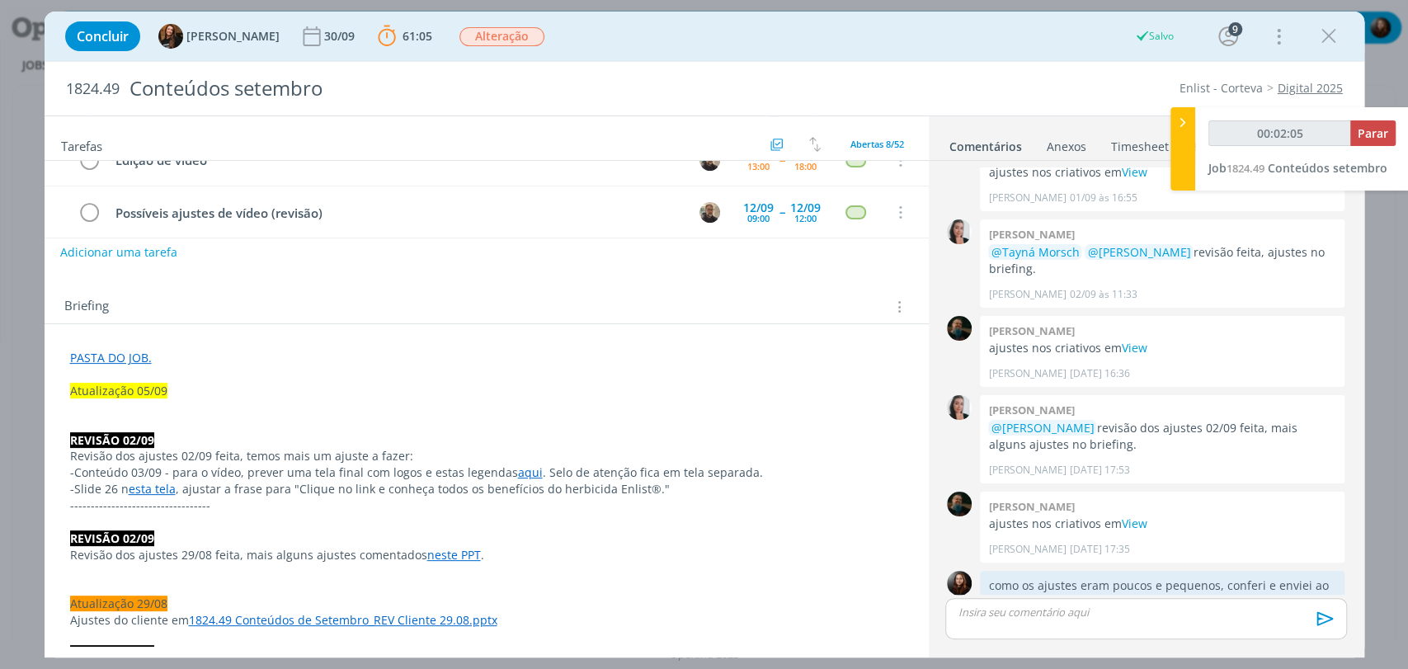
click at [169, 252] on button "Adicionar uma tarefa" at bounding box center [118, 252] width 117 height 28
click at [184, 253] on input "dialog" at bounding box center [377, 251] width 609 height 23
type input "00:02:07"
type input "Ajuste"
type input "00:02:08"
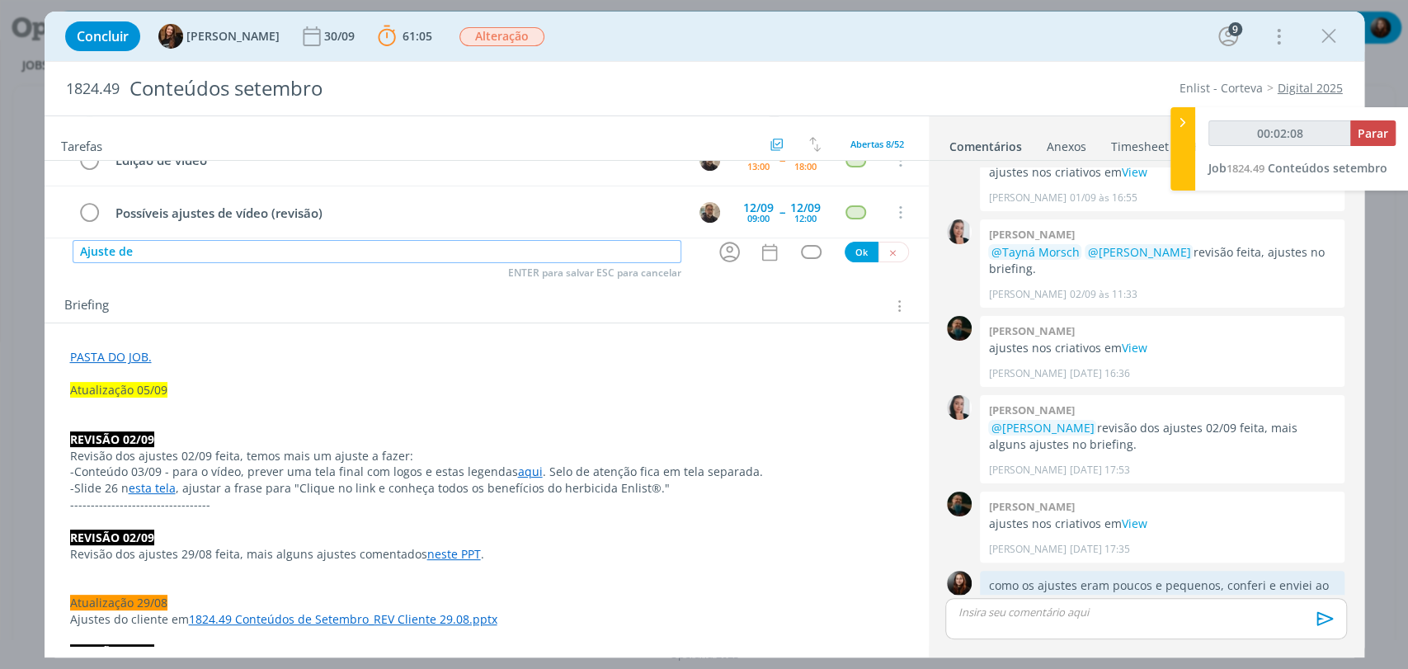
type input "Ajuste de r"
type input "00:02:09"
type input "Ajuste de redaç"
type input "00:02:10"
type input "Ajuste de redação"
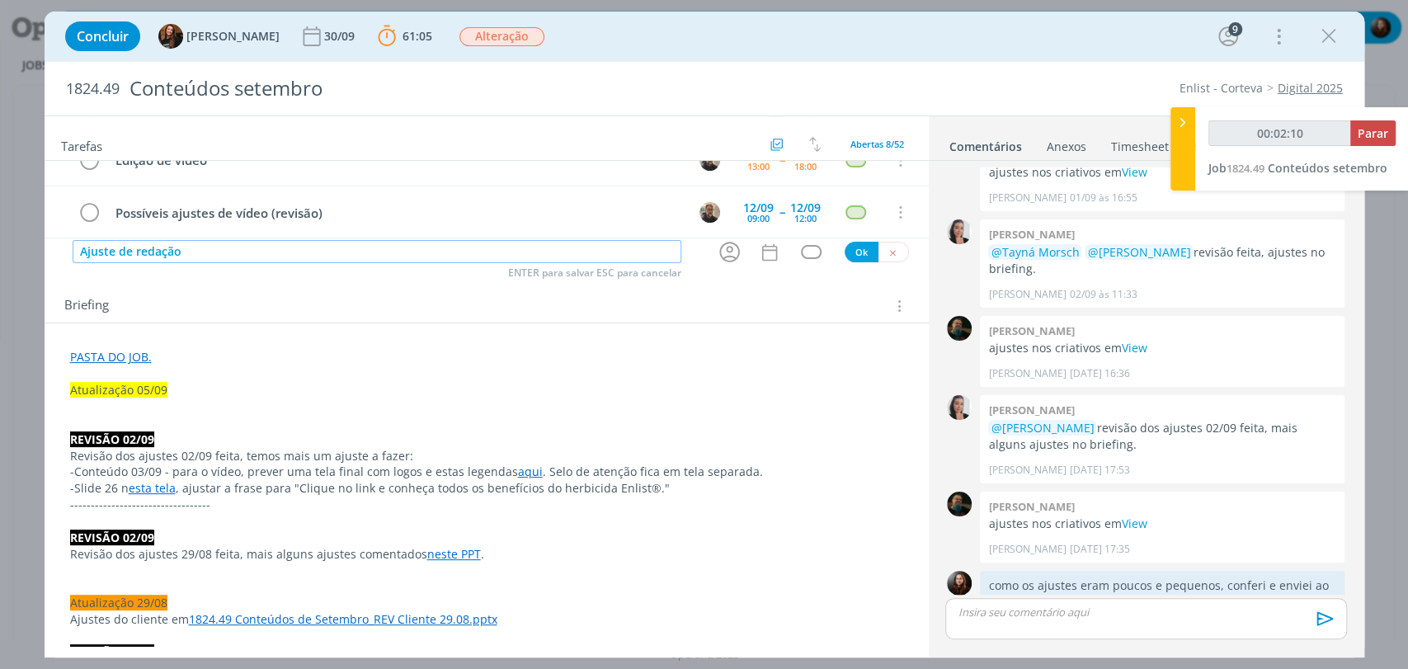
type input "00:02:11"
type input "Ajuste de redação ("
type input "00:02:16"
type input "Ajuste de redação"
type input "00:02:17"
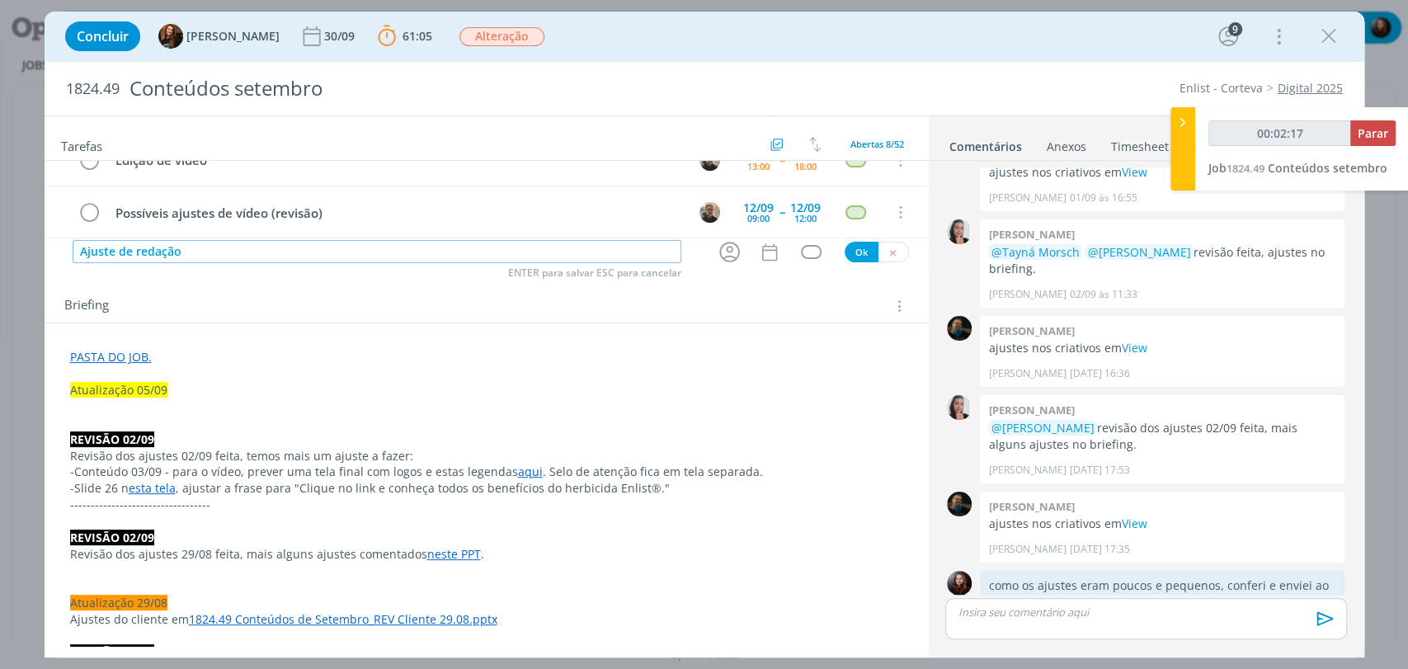
type input "Ajuste de redação"
type input "00:02:18"
click at [727, 252] on icon "dialog" at bounding box center [730, 252] width 26 height 26
type input "Ajuste de redação"
type input "00:02:19"
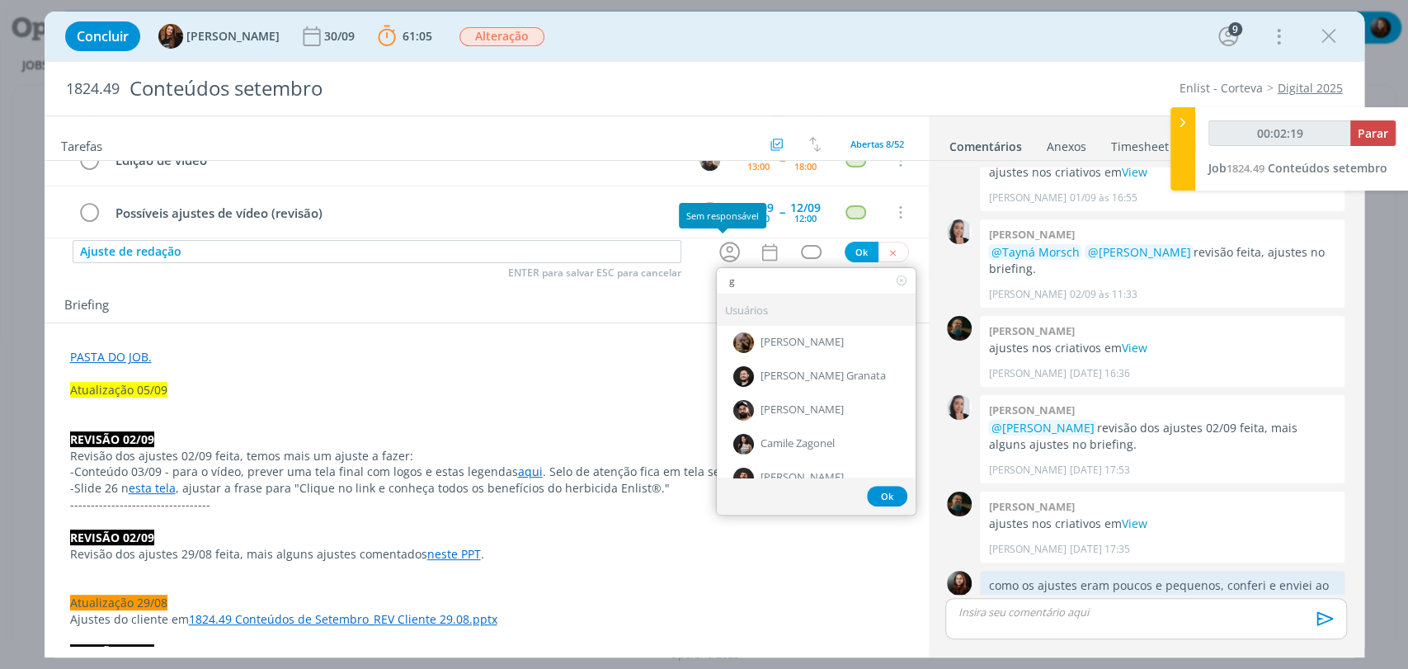
type input "ge"
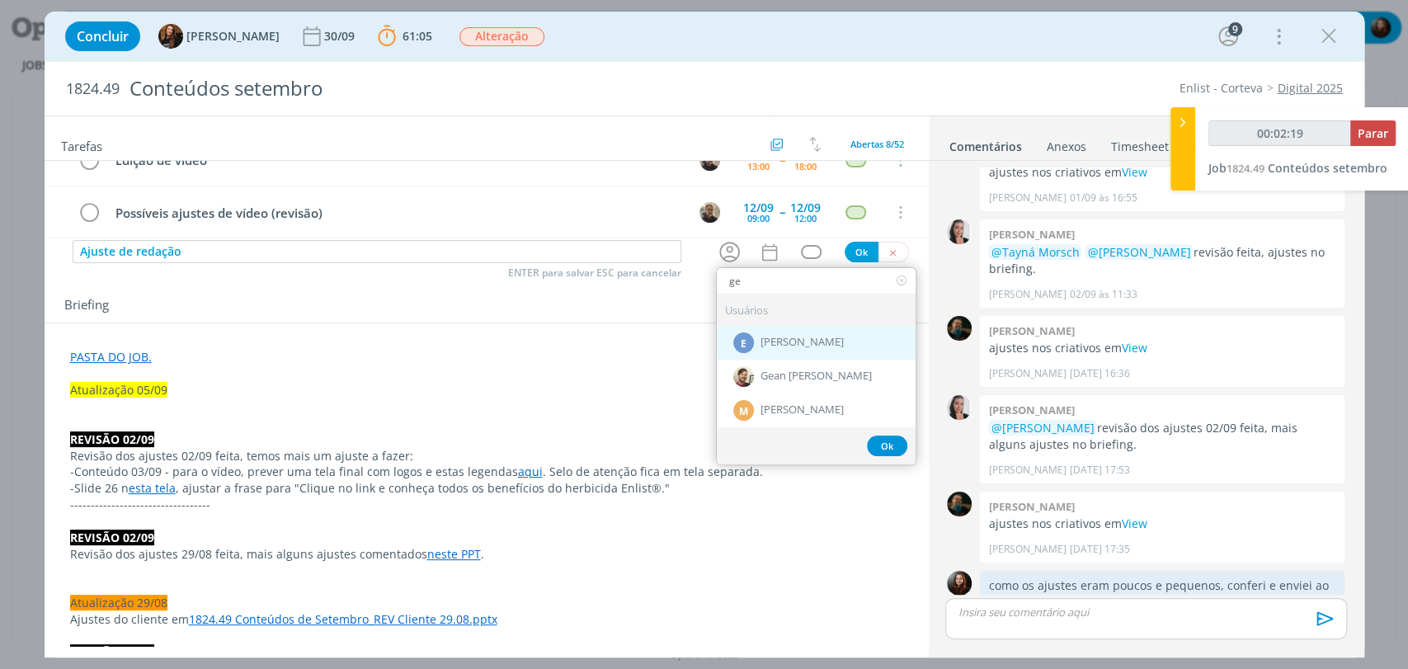
type input "00:02:20"
type input "ge"
click at [774, 366] on div "Gean [PERSON_NAME]" at bounding box center [816, 377] width 199 height 34
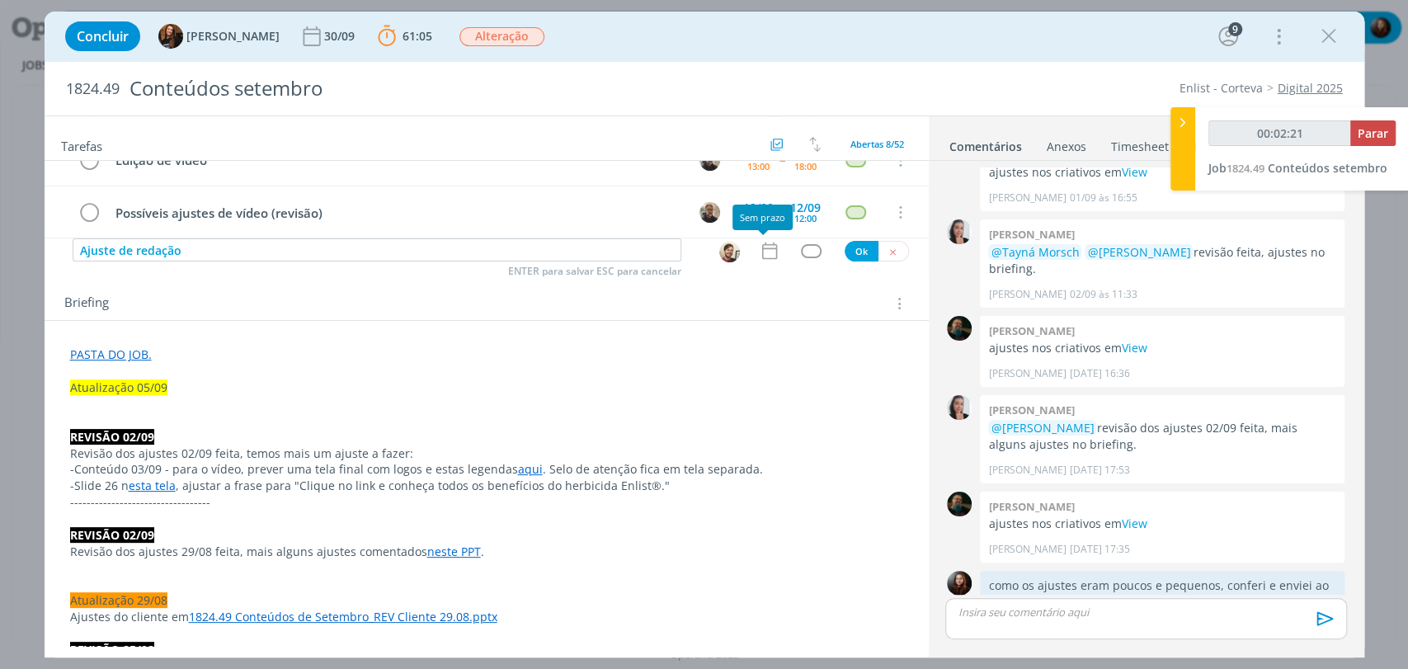
click at [761, 250] on icon "dialog" at bounding box center [769, 250] width 21 height 21
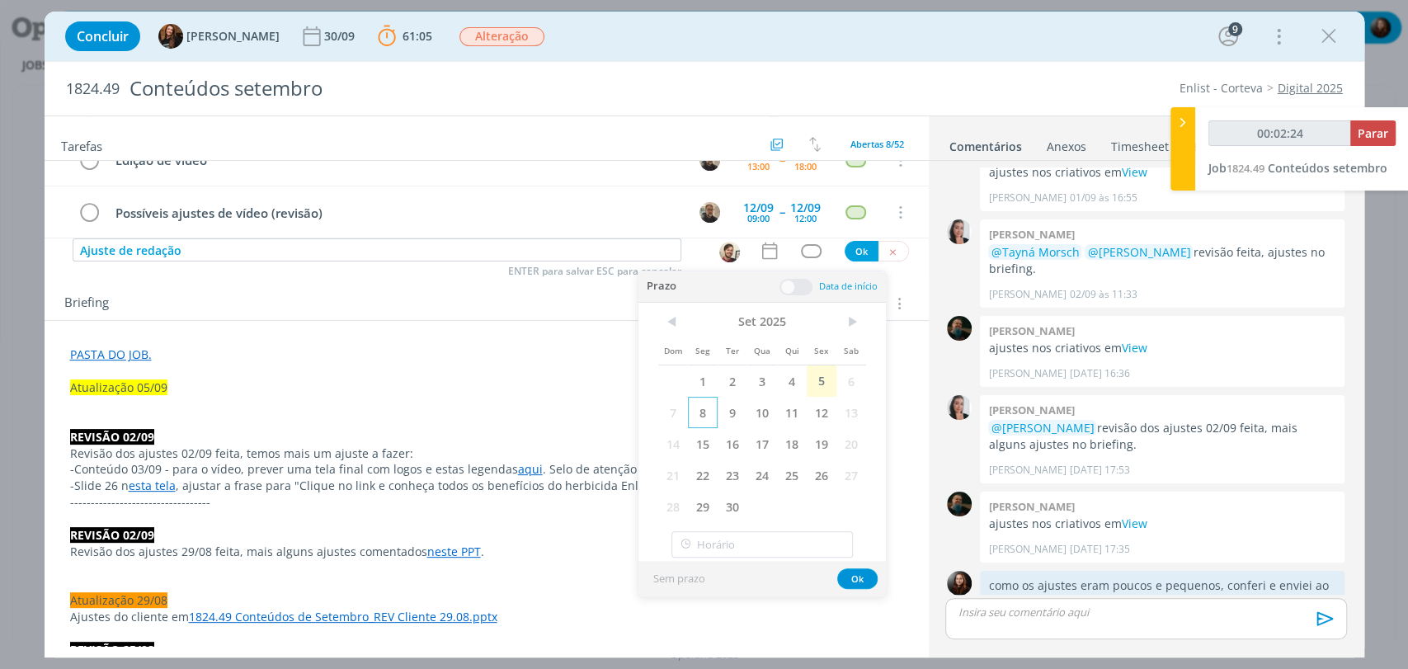
click at [705, 408] on span "8" at bounding box center [703, 412] width 30 height 31
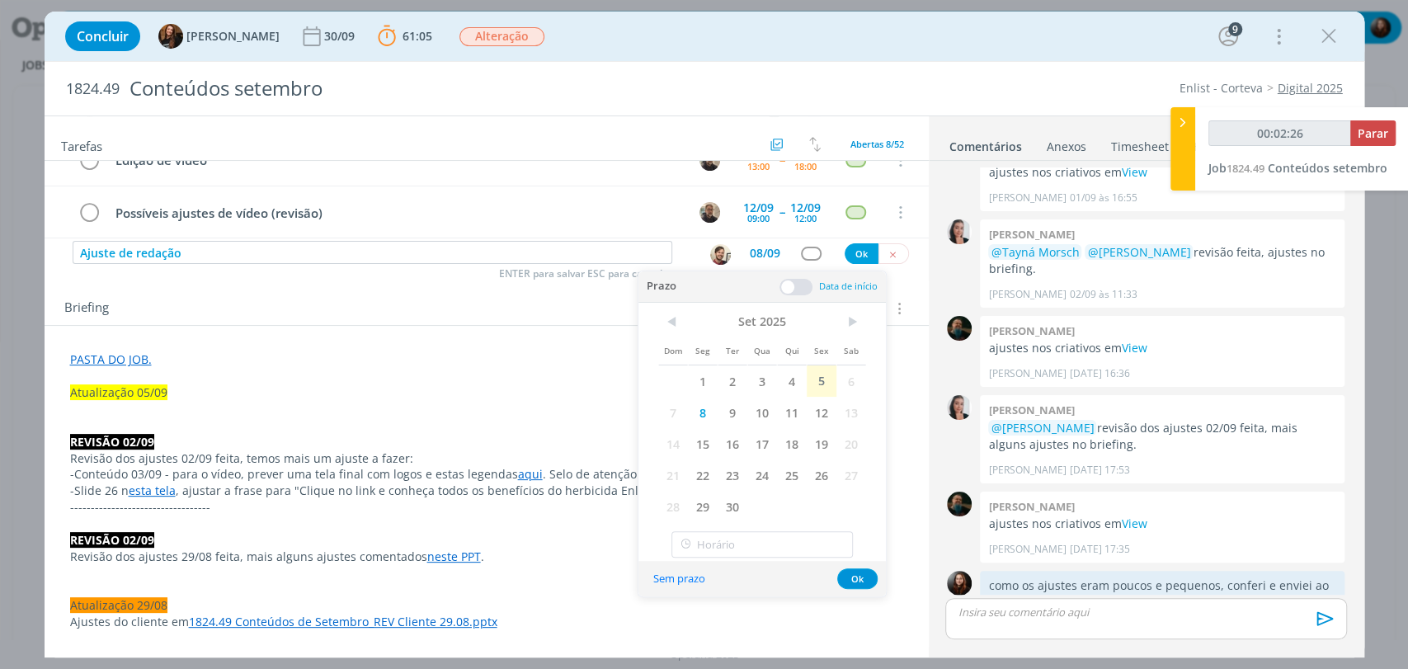
click at [793, 289] on span at bounding box center [795, 287] width 33 height 16
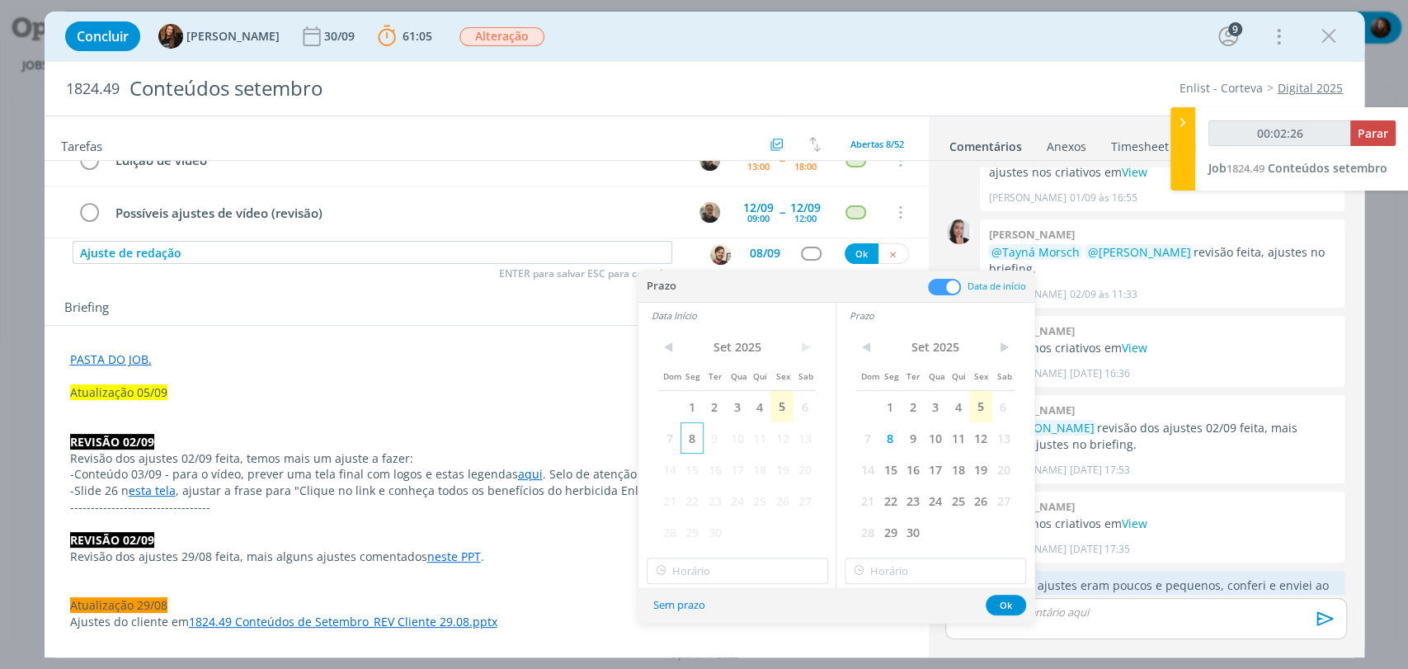
click at [691, 437] on span "8" at bounding box center [691, 437] width 22 height 31
type input "00:02:27"
type input "10:00"
click at [705, 569] on input "10:00" at bounding box center [737, 570] width 181 height 26
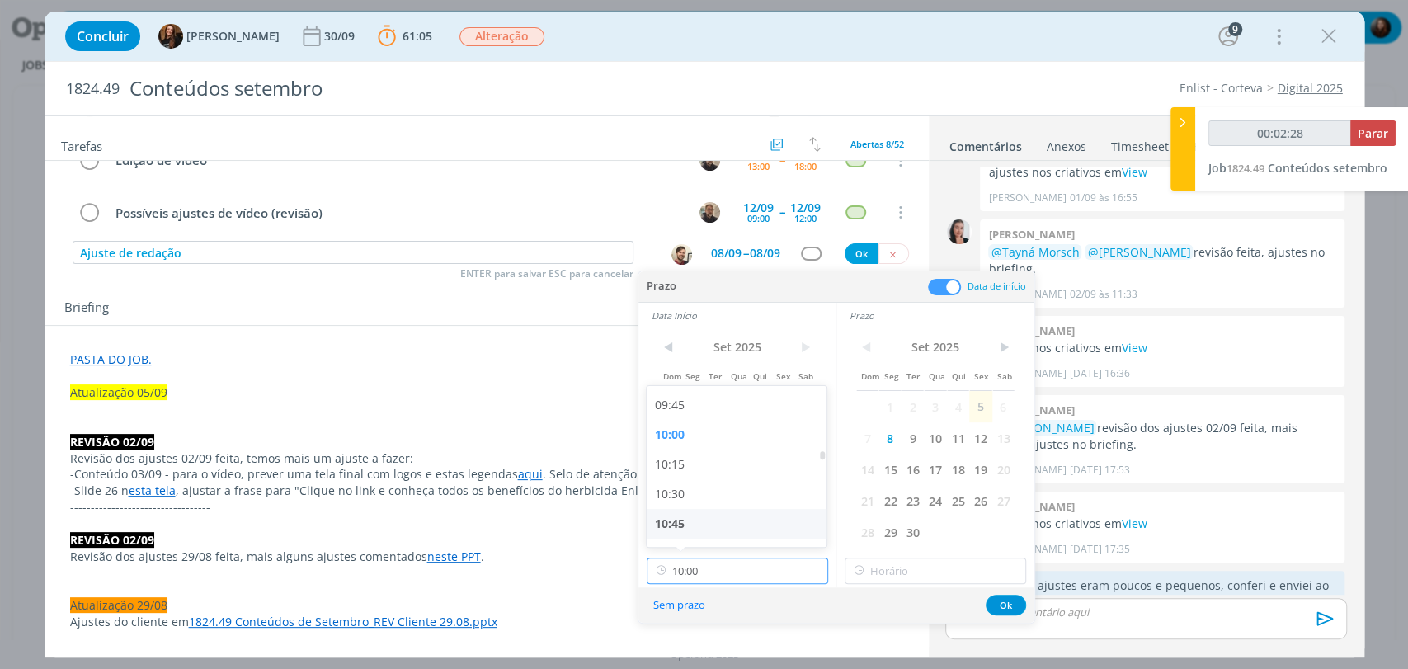
type input "00:02:29"
click at [683, 464] on div "11:00" at bounding box center [739, 462] width 184 height 30
type input "11:00"
type input "00:02:30"
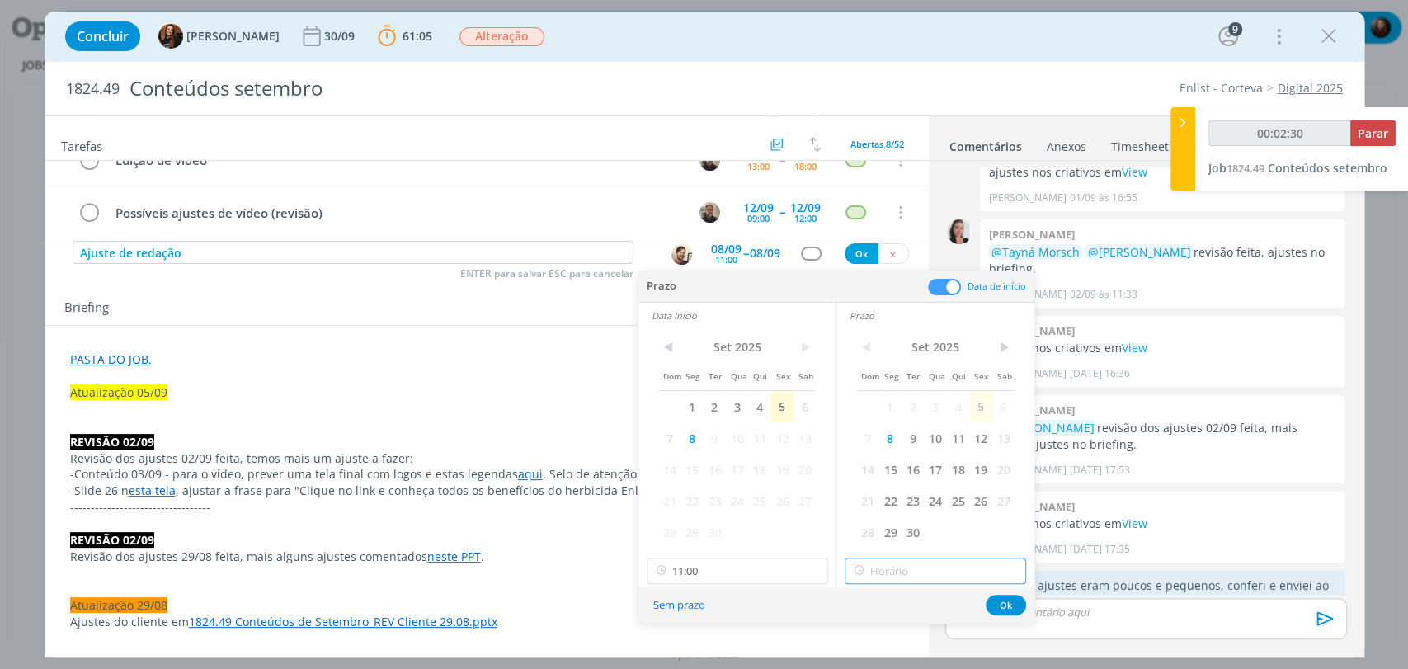
type input "11:00"
click at [884, 575] on input "11:00" at bounding box center [934, 570] width 181 height 26
type input "00:02:32"
click at [875, 465] on div "11:15" at bounding box center [937, 464] width 184 height 30
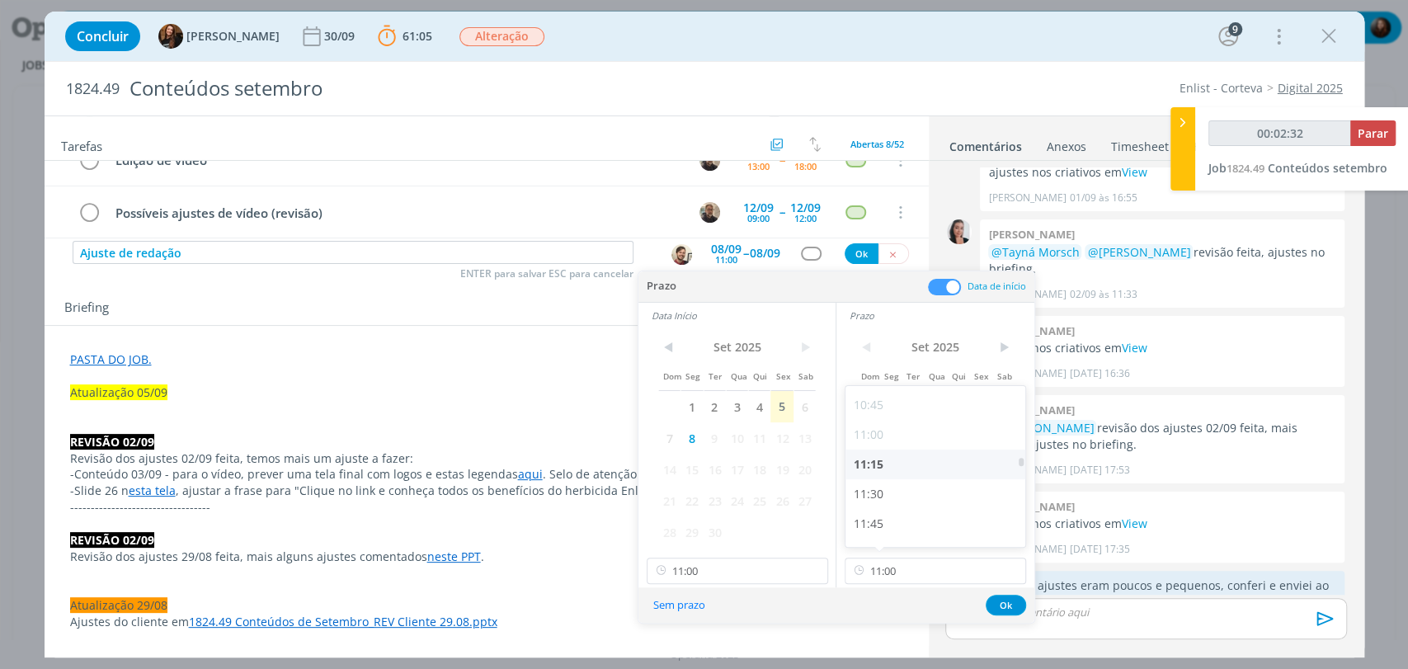
type input "11:15"
click at [1016, 602] on button "Ok" at bounding box center [1006, 605] width 40 height 21
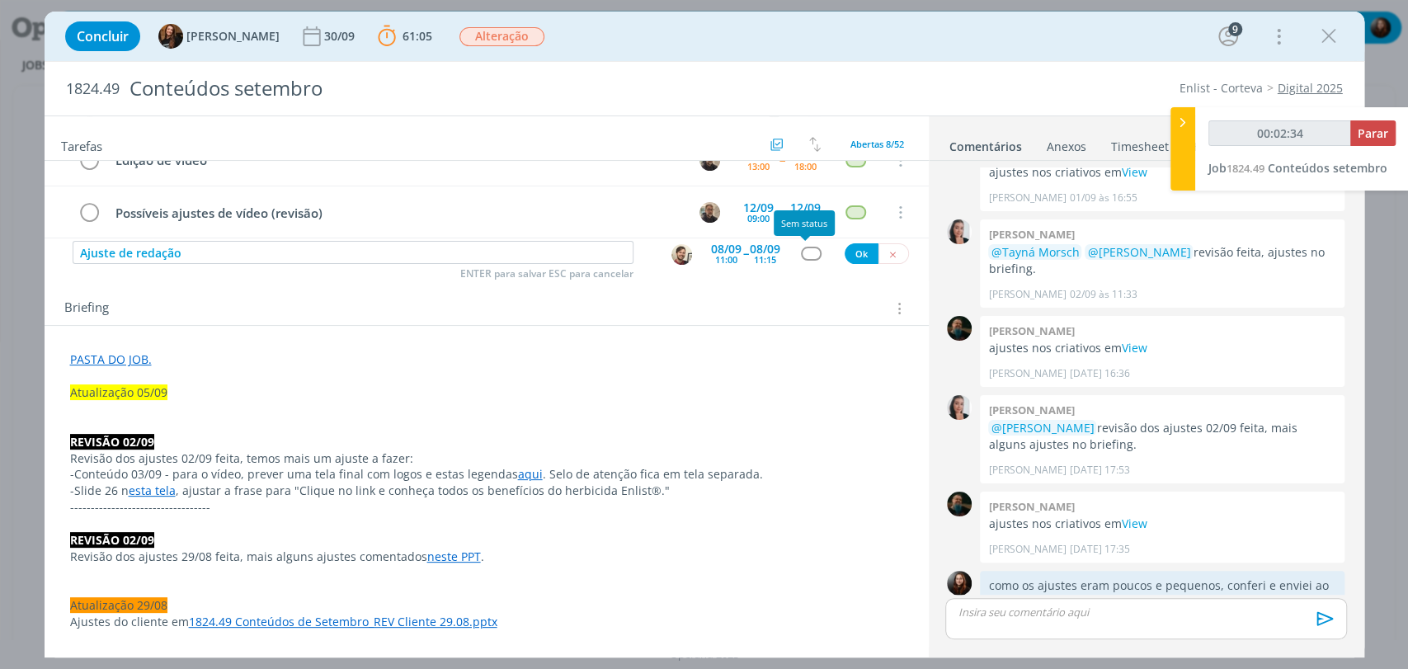
click at [801, 249] on div "dialog" at bounding box center [811, 254] width 21 height 14
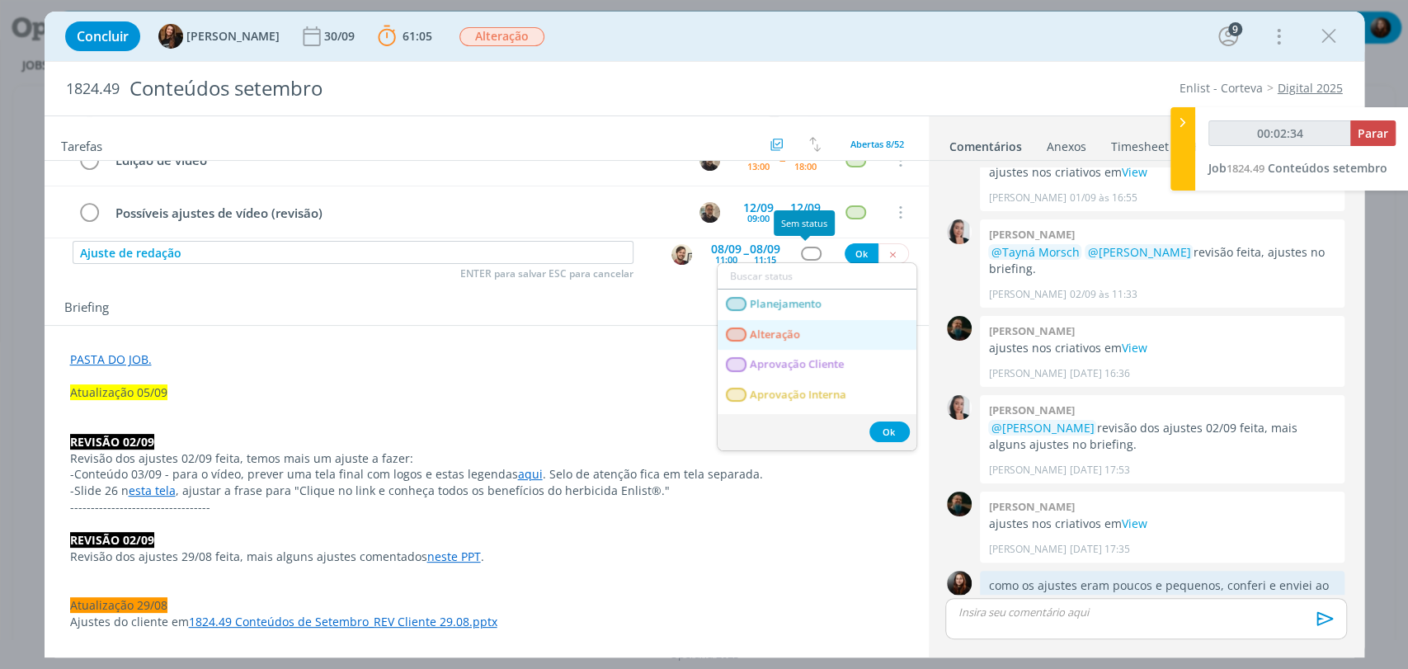
type input "00:02:35"
drag, startPoint x: 758, startPoint y: 340, endPoint x: 774, endPoint y: 323, distance: 22.8
click at [758, 340] on link "Alteração" at bounding box center [816, 335] width 199 height 31
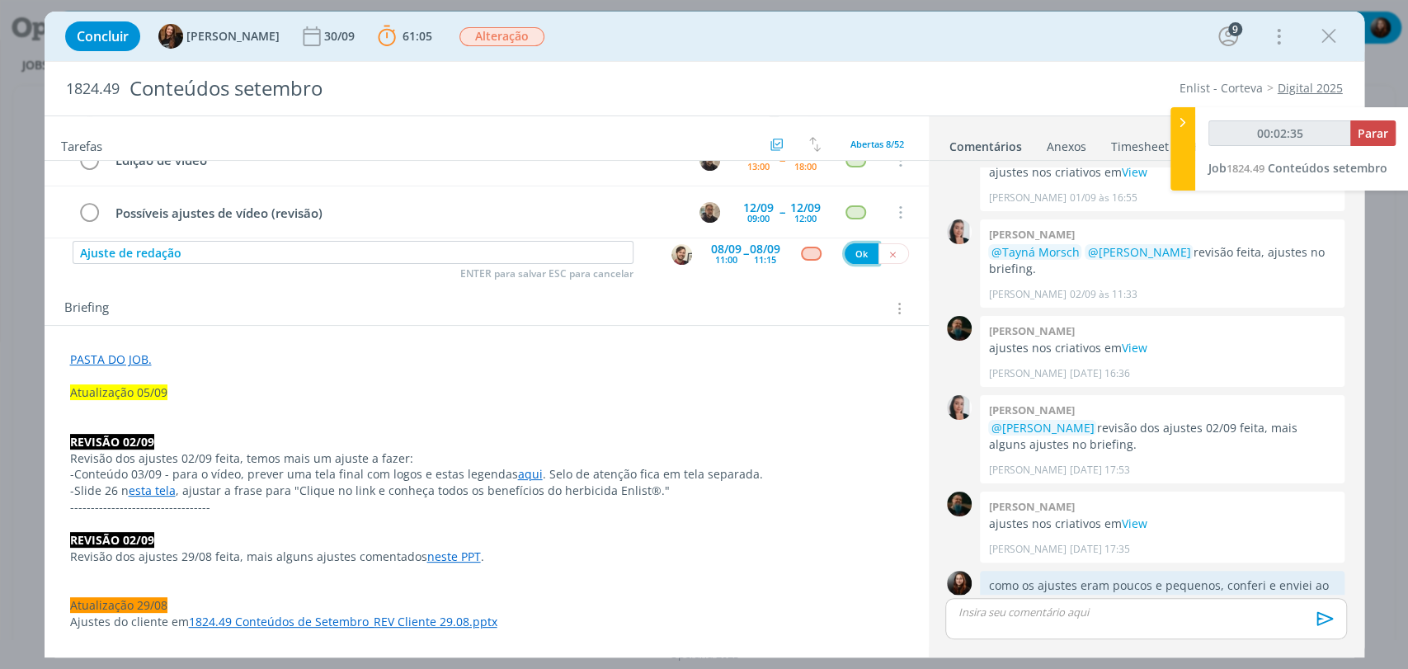
click at [849, 256] on button "Ok" at bounding box center [861, 253] width 34 height 21
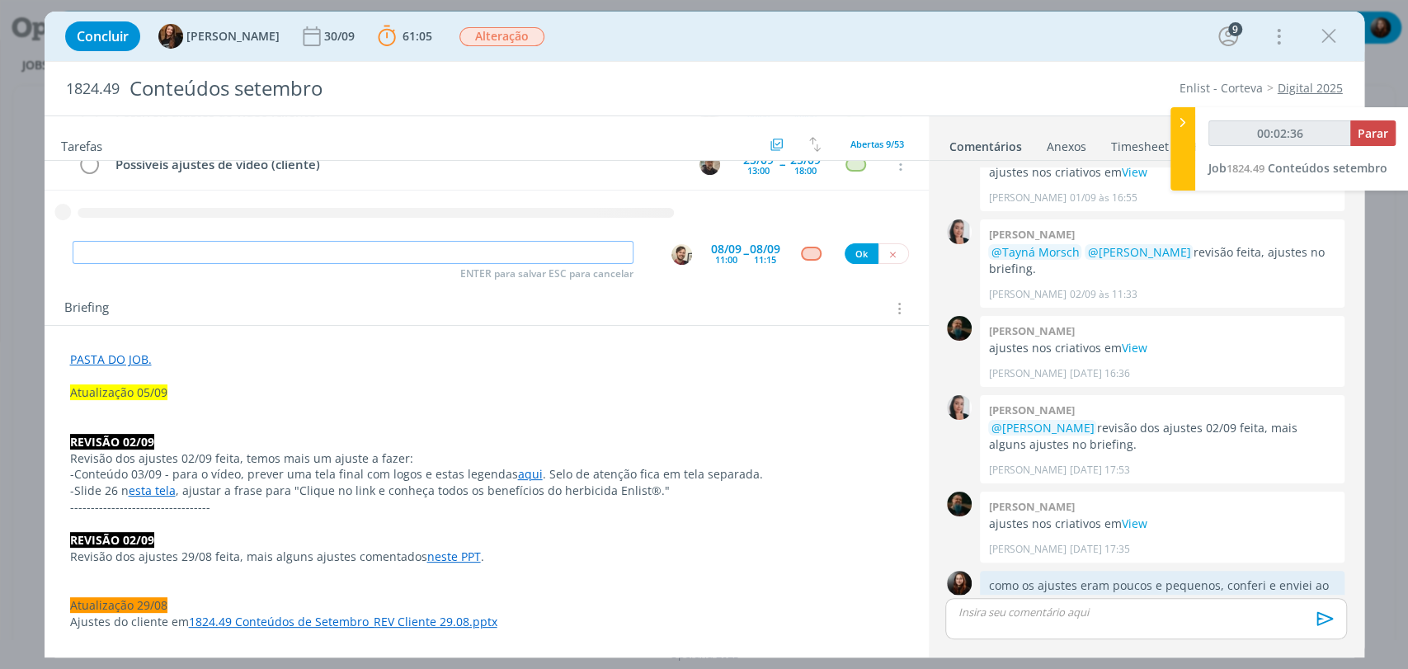
click at [266, 249] on input "dialog" at bounding box center [353, 252] width 561 height 23
type input "00:02:37"
type input "Ajus"
type input "00:02:38"
type input "Ajuste de"
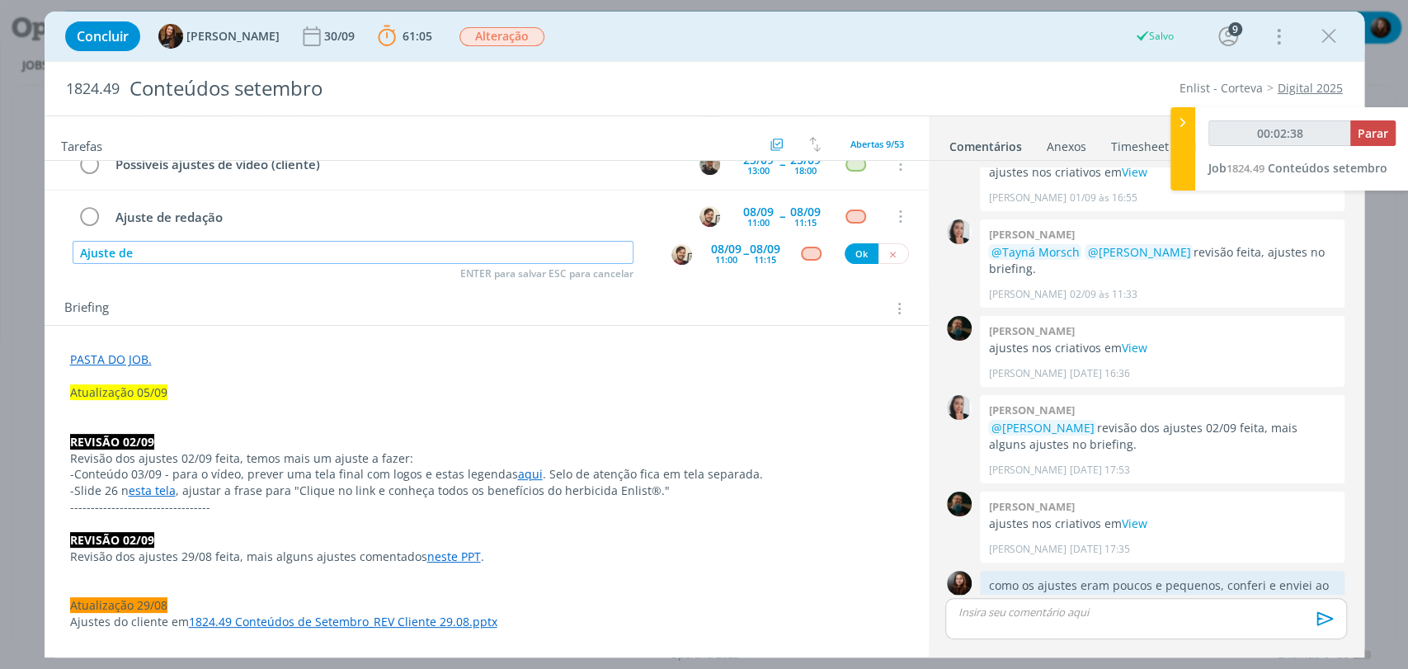
type input "00:02:39"
type input "Ajuste de layout"
type input "00:02:41"
click at [671, 249] on img "dialog" at bounding box center [681, 254] width 21 height 21
type input "Ajuste de layout"
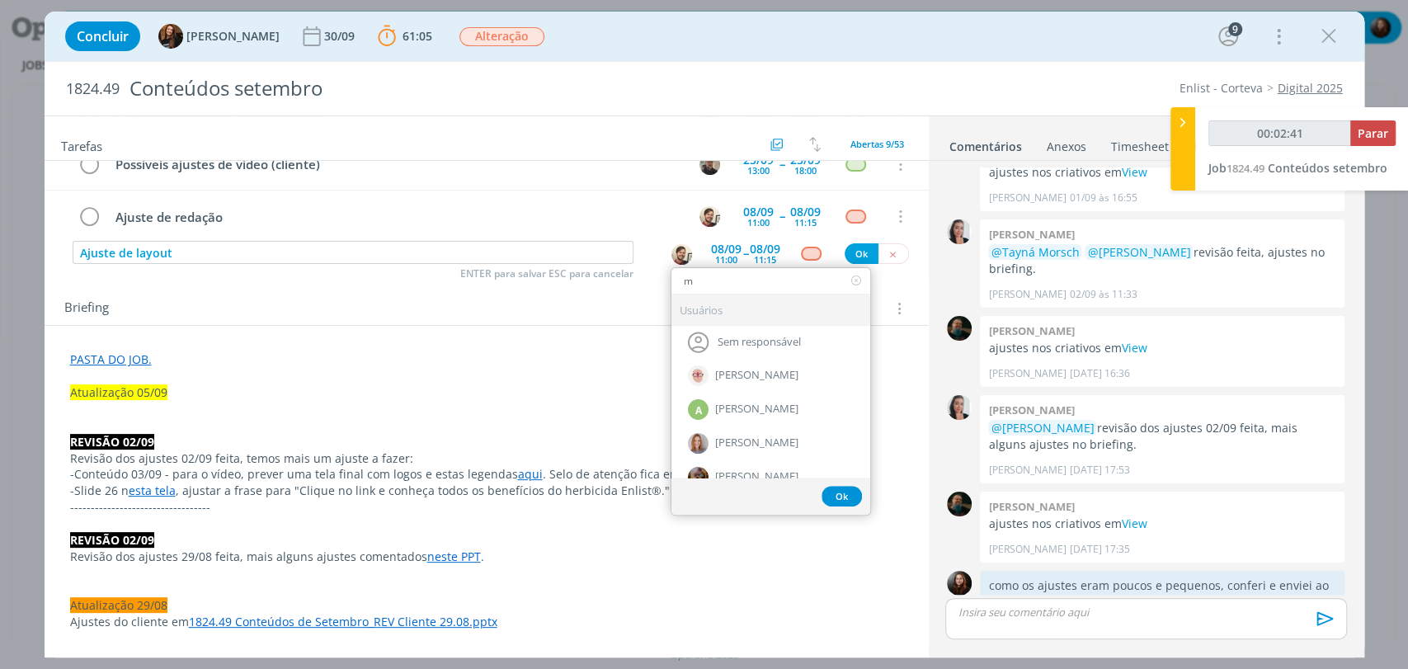
type input "mu"
type input "00:02:42"
type input "mur"
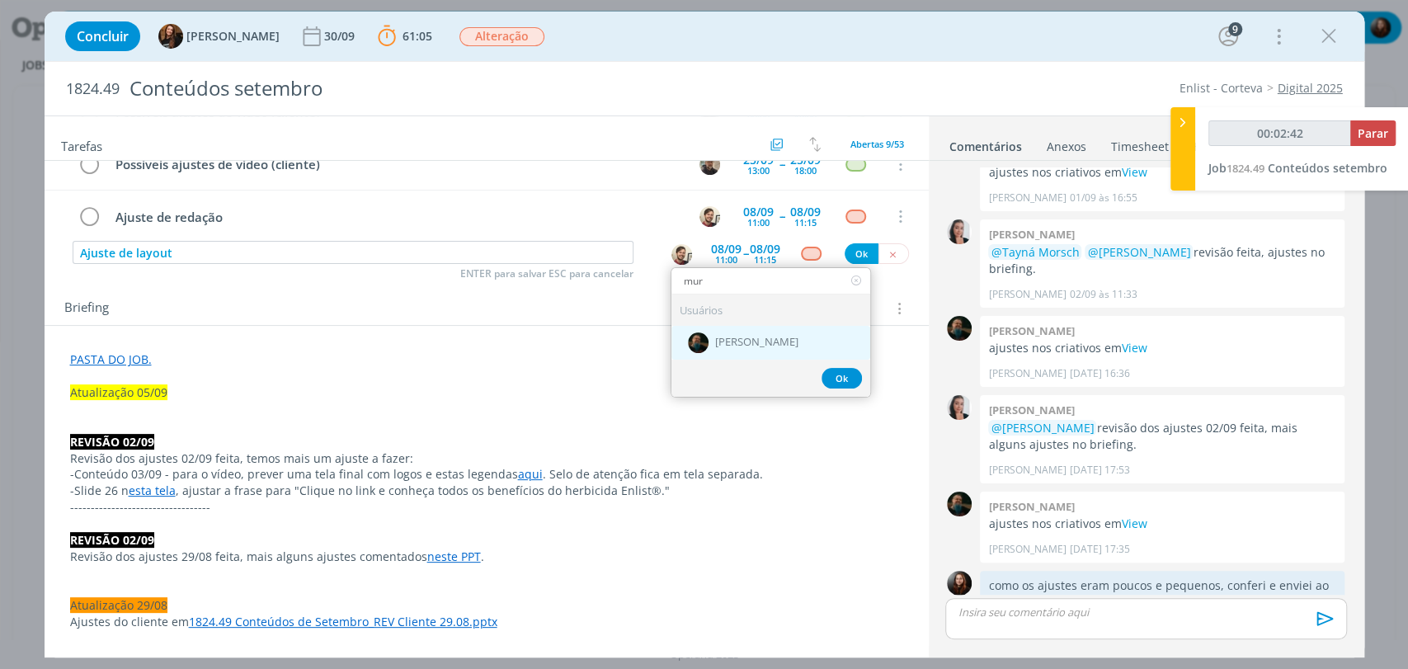
type input "00:02:43"
type input "mur"
click at [735, 340] on span "[PERSON_NAME]" at bounding box center [756, 342] width 83 height 13
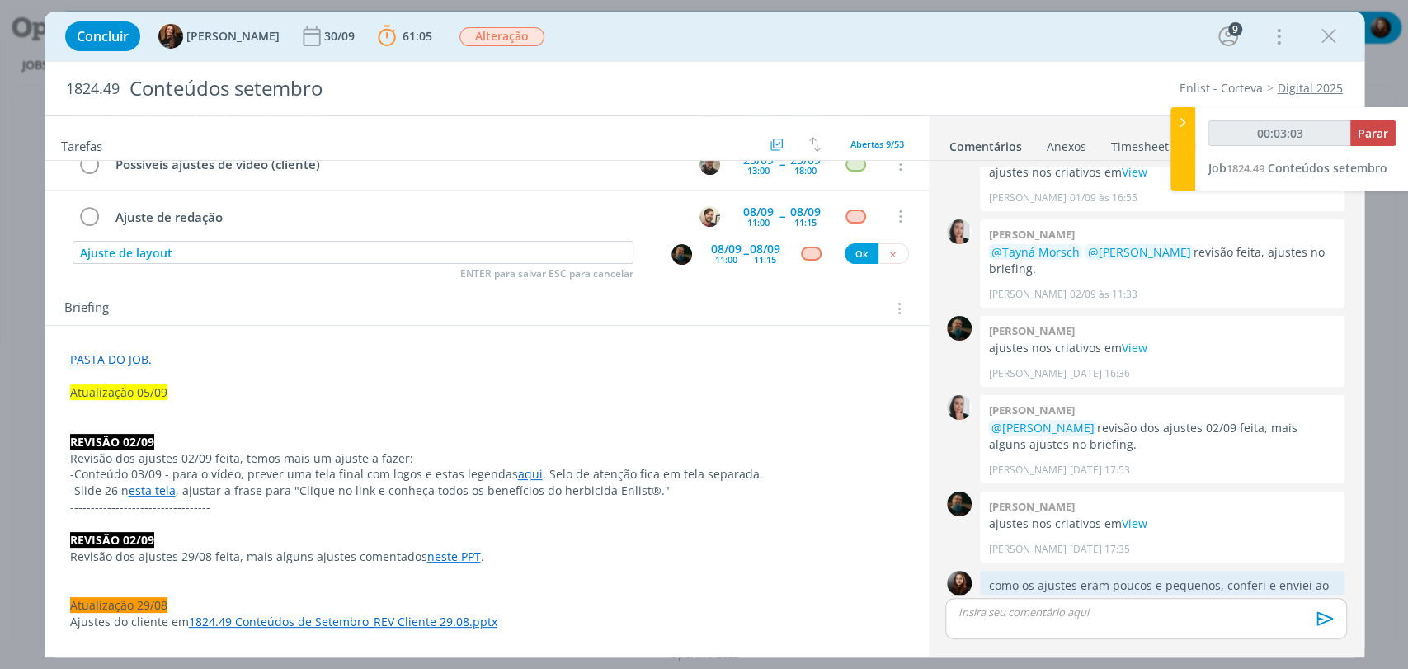
click at [702, 251] on div "dialog" at bounding box center [684, 253] width 53 height 25
click at [726, 243] on div "08/09" at bounding box center [726, 249] width 31 height 12
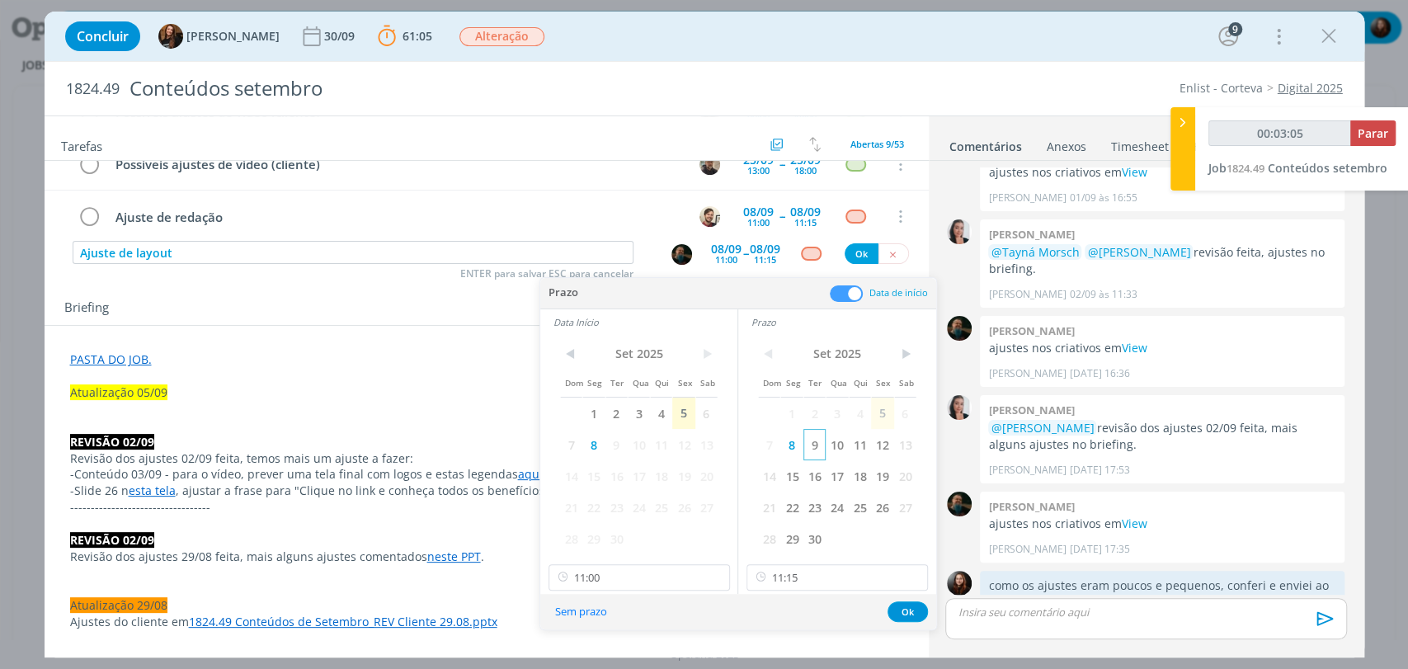
click at [812, 446] on span "9" at bounding box center [814, 444] width 22 height 31
click at [613, 449] on span "9" at bounding box center [616, 444] width 22 height 31
click at [807, 582] on input "11:15" at bounding box center [836, 577] width 181 height 26
type input "00:03:10"
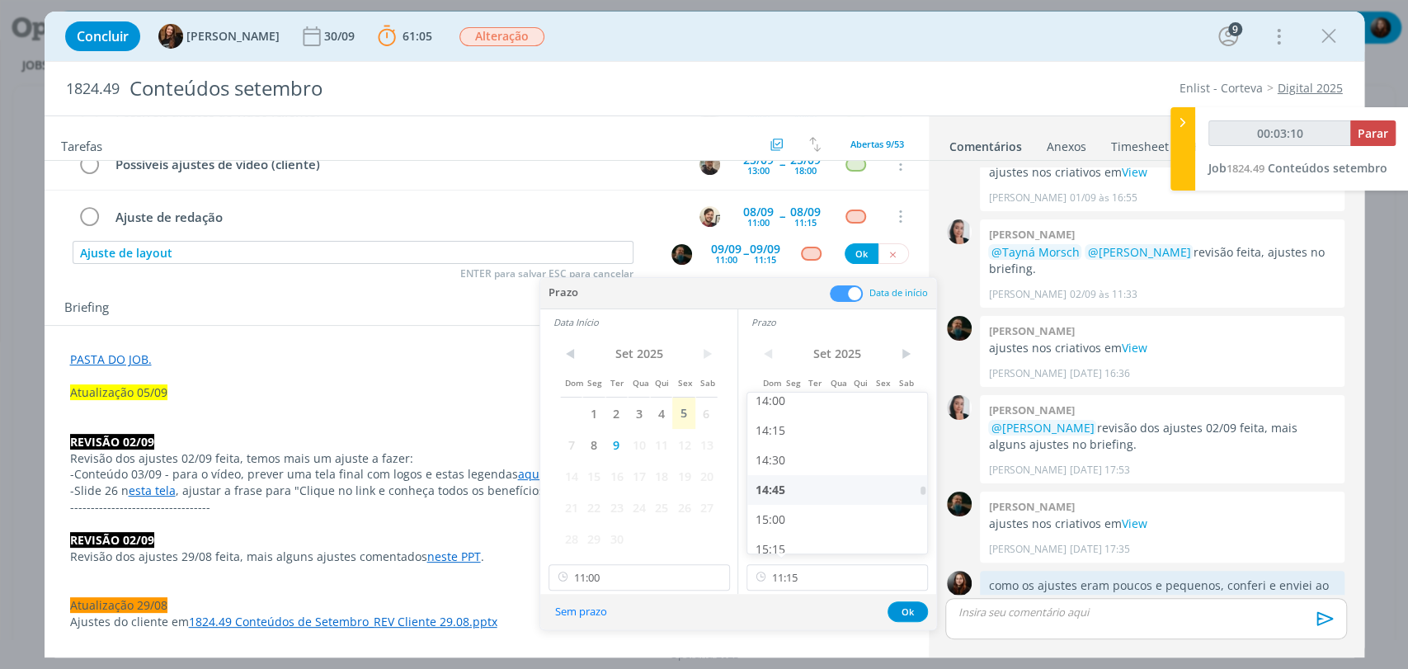
click at [778, 493] on div "14:45" at bounding box center [839, 490] width 184 height 30
type input "14:45"
click at [621, 578] on input "11:00" at bounding box center [638, 577] width 181 height 26
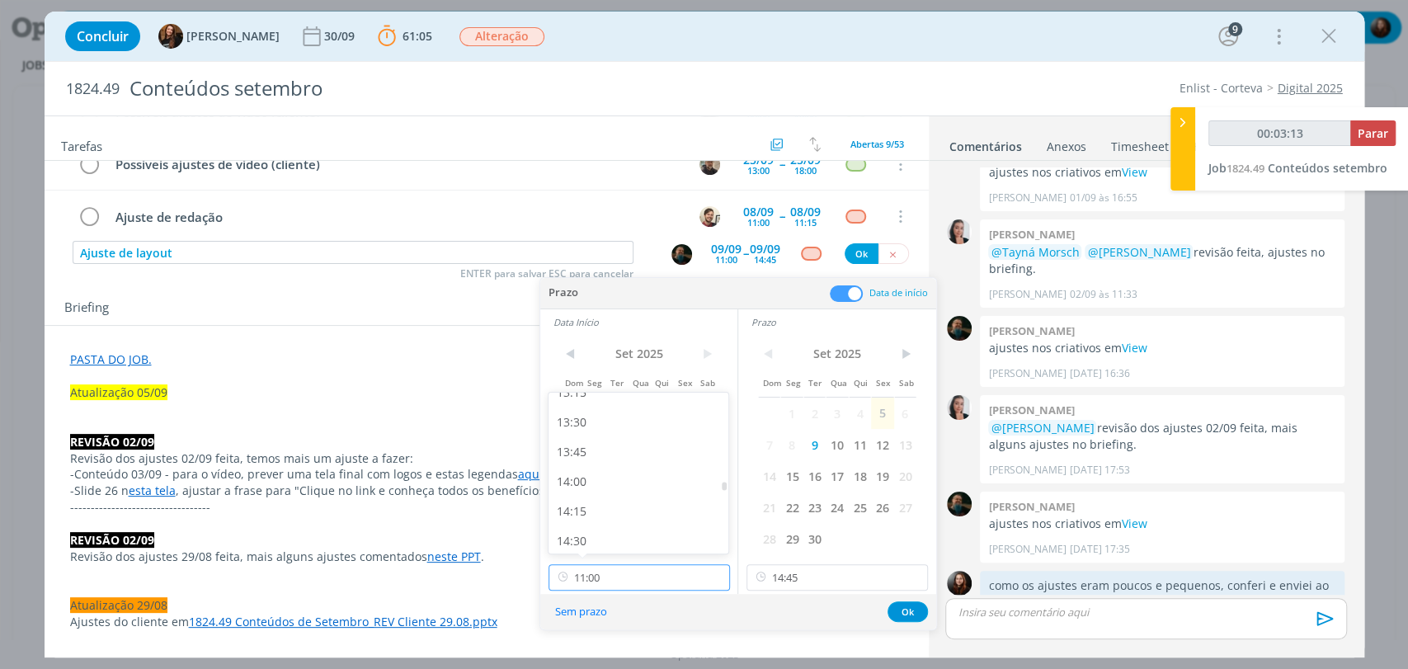
scroll to position [1639, 0]
type input "00:03:15"
click at [586, 487] on div "14:30" at bounding box center [640, 491] width 184 height 30
type input "14:30"
click at [914, 610] on button "Ok" at bounding box center [907, 611] width 40 height 21
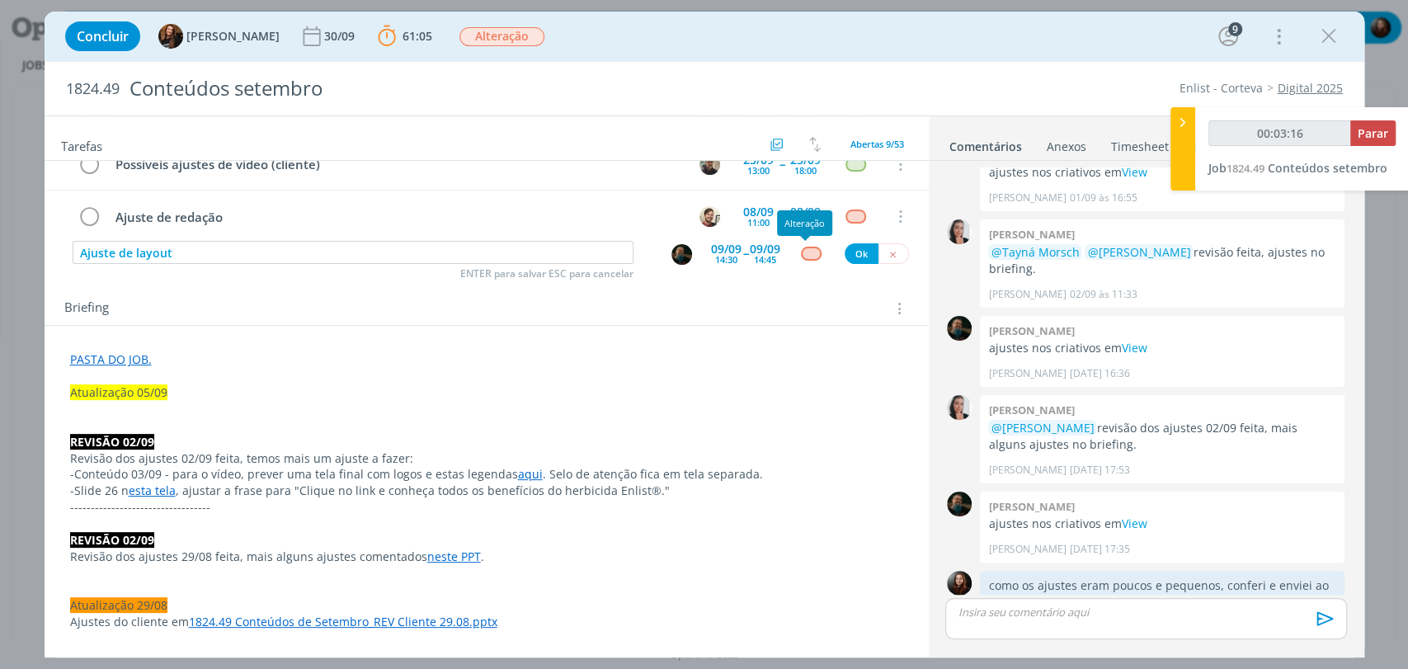
type input "00:03:17"
click at [856, 256] on button "Ok" at bounding box center [861, 253] width 34 height 21
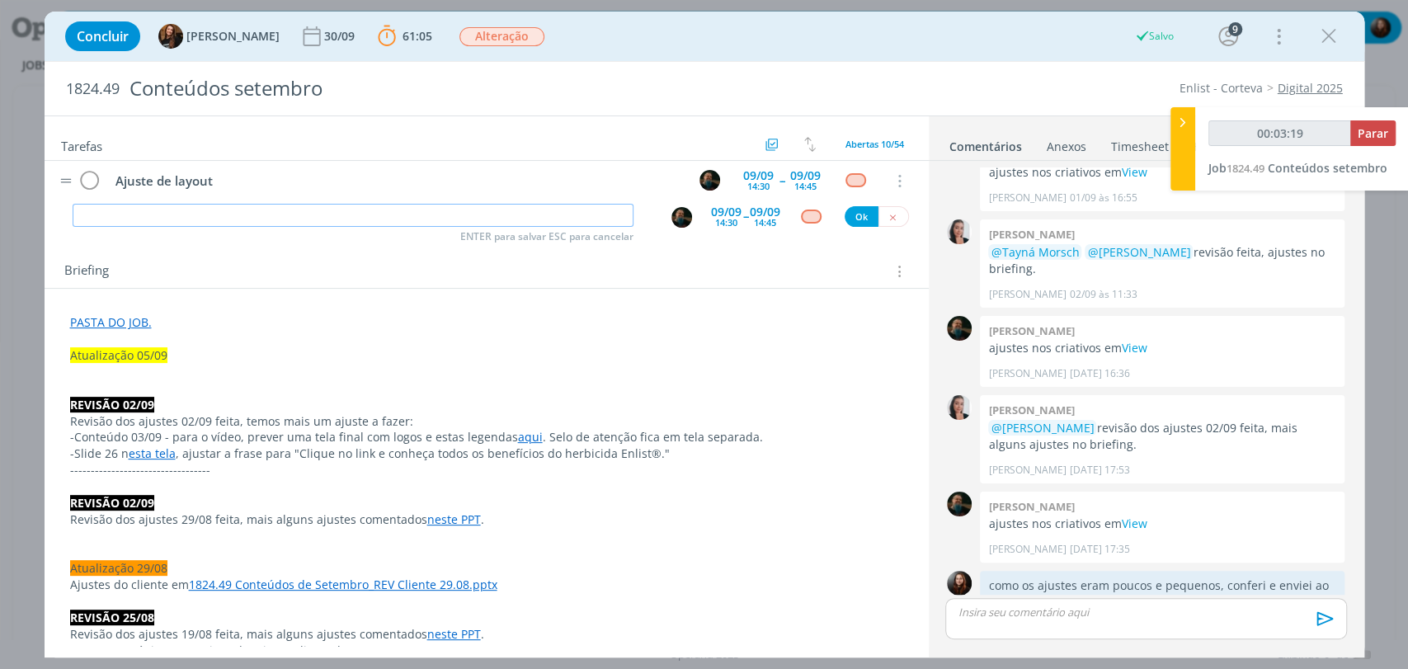
scroll to position [183, 0]
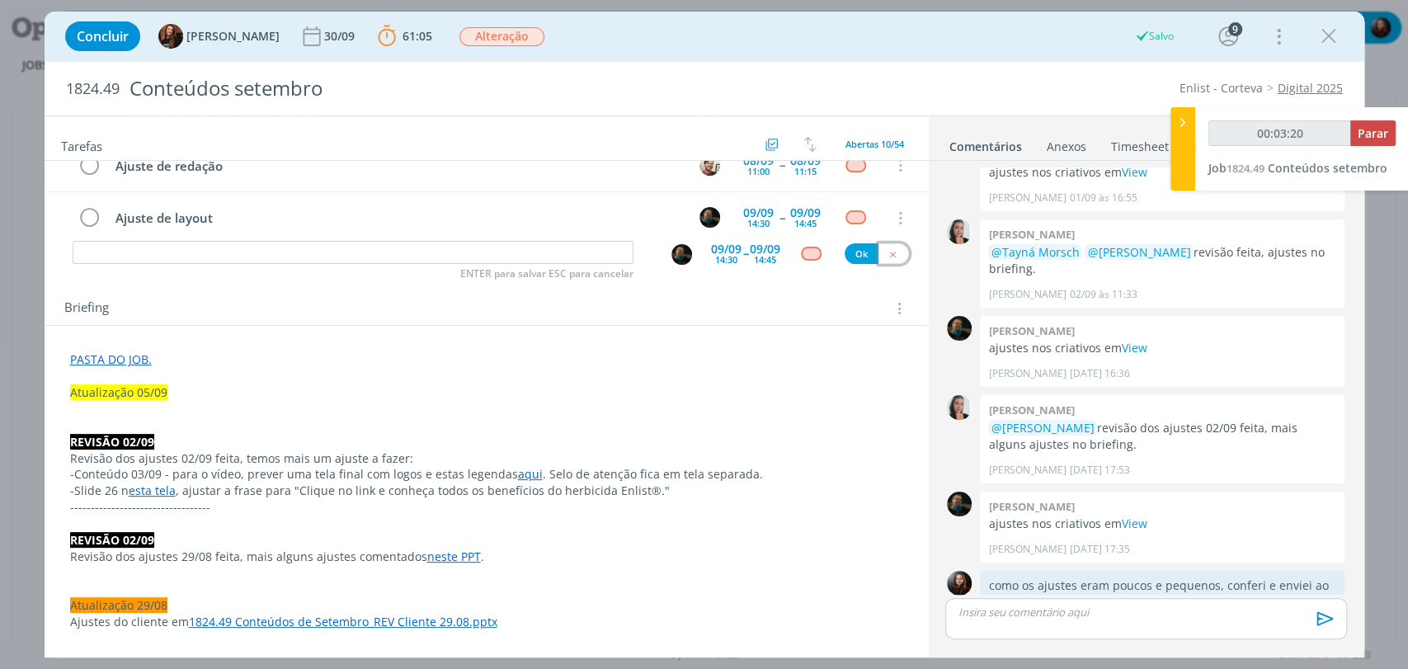
click at [887, 252] on icon "dialog" at bounding box center [892, 254] width 11 height 11
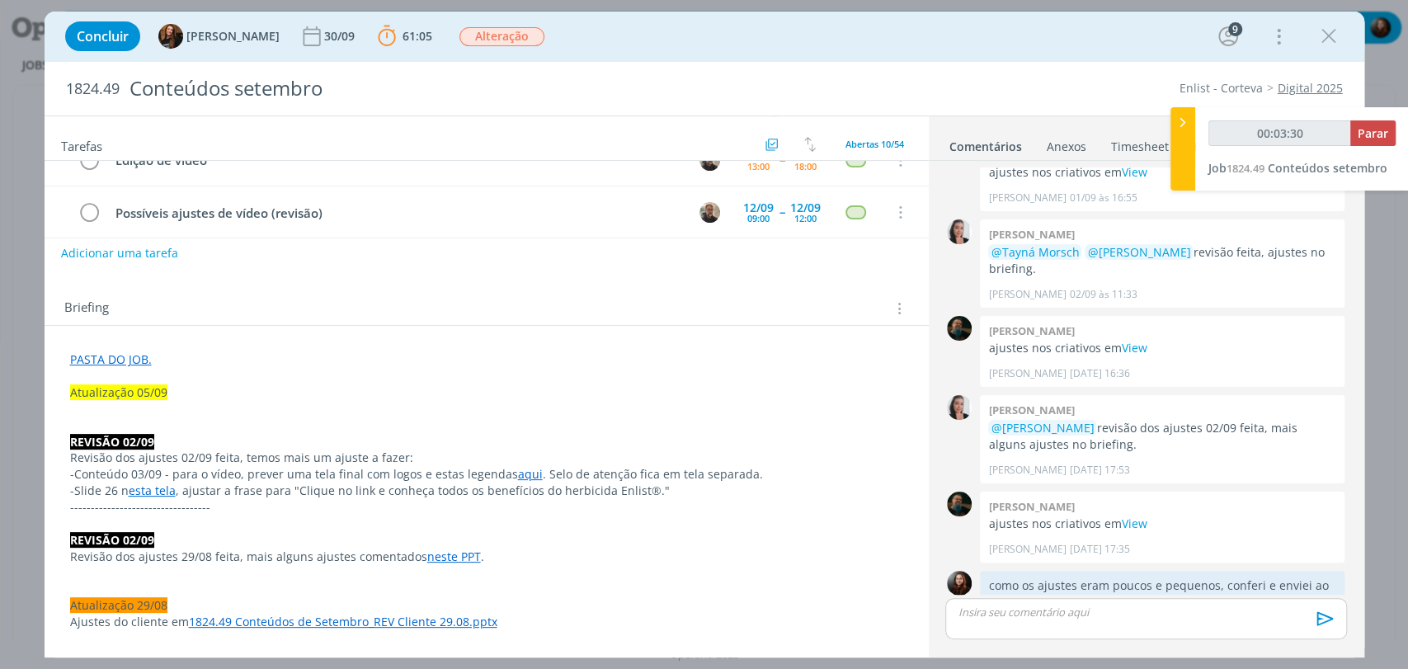
click at [151, 403] on p "dialog" at bounding box center [486, 409] width 833 height 16
click at [232, 411] on p "- Ajustes do cliente em" at bounding box center [486, 409] width 833 height 16
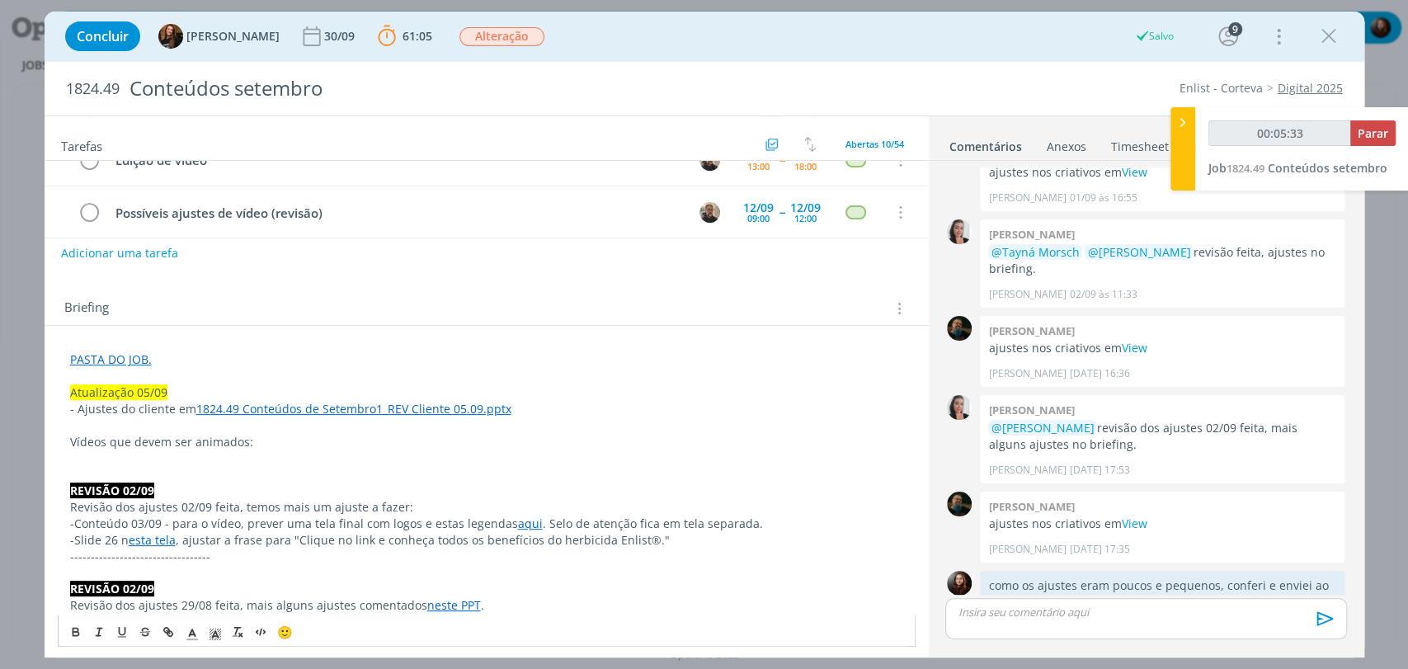
click at [491, 413] on link "1824.49 Conteúdos de Setembro1_REV Cliente 05.09.pptx" at bounding box center [353, 409] width 315 height 16
click at [361, 439] on link "https://sobeae.sharepoint.com/:p:/s/SOBEAE/EWxirMoi9G9Kp_i44zwDb0YBdYPmM63XuHbZ…" at bounding box center [299, 440] width 125 height 21
click at [699, 291] on div "Briefing Briefings Predefinidos Versões do Briefing Ver Briefing do Projeto" at bounding box center [487, 303] width 884 height 45
click at [116, 454] on p "dialog" at bounding box center [486, 457] width 833 height 16
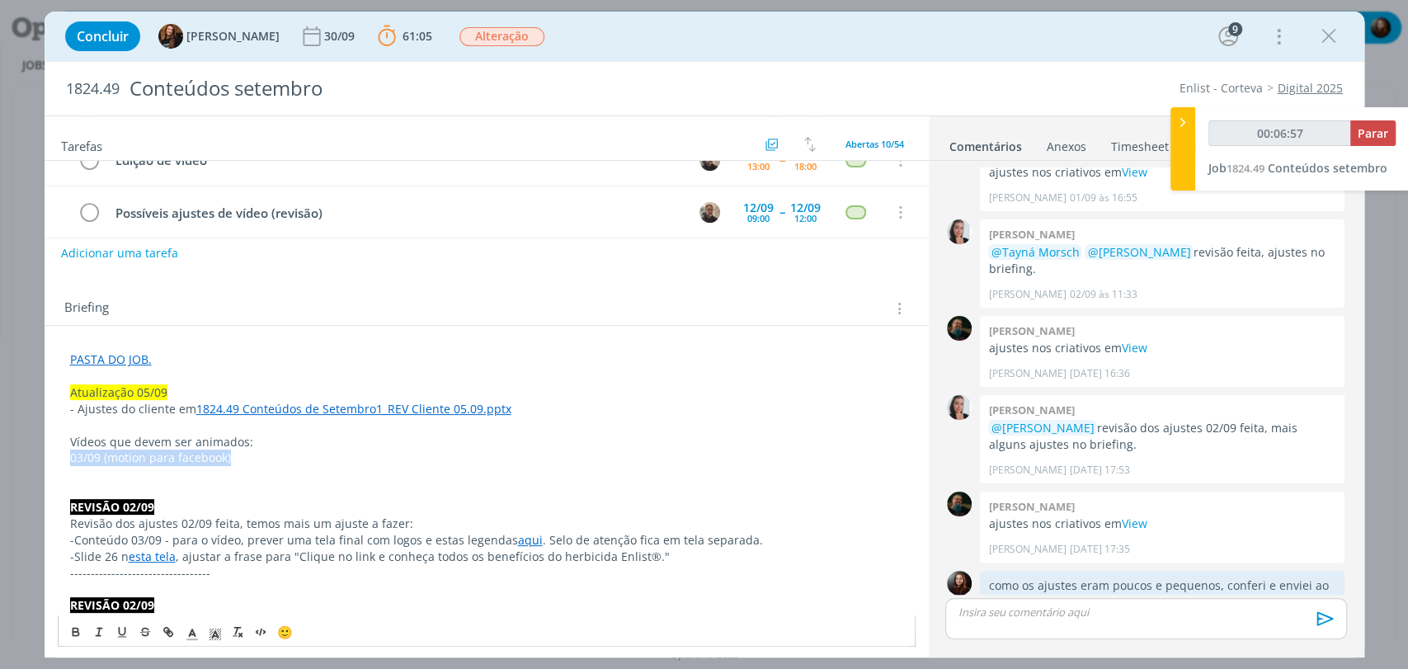
drag, startPoint x: 244, startPoint y: 455, endPoint x: 67, endPoint y: 454, distance: 177.3
copy p "03/09 (motion para facebook)"
click at [73, 472] on p "dialog" at bounding box center [486, 474] width 833 height 16
click at [82, 477] on span "03/09 (motion para facebook)" at bounding box center [150, 474] width 161 height 16
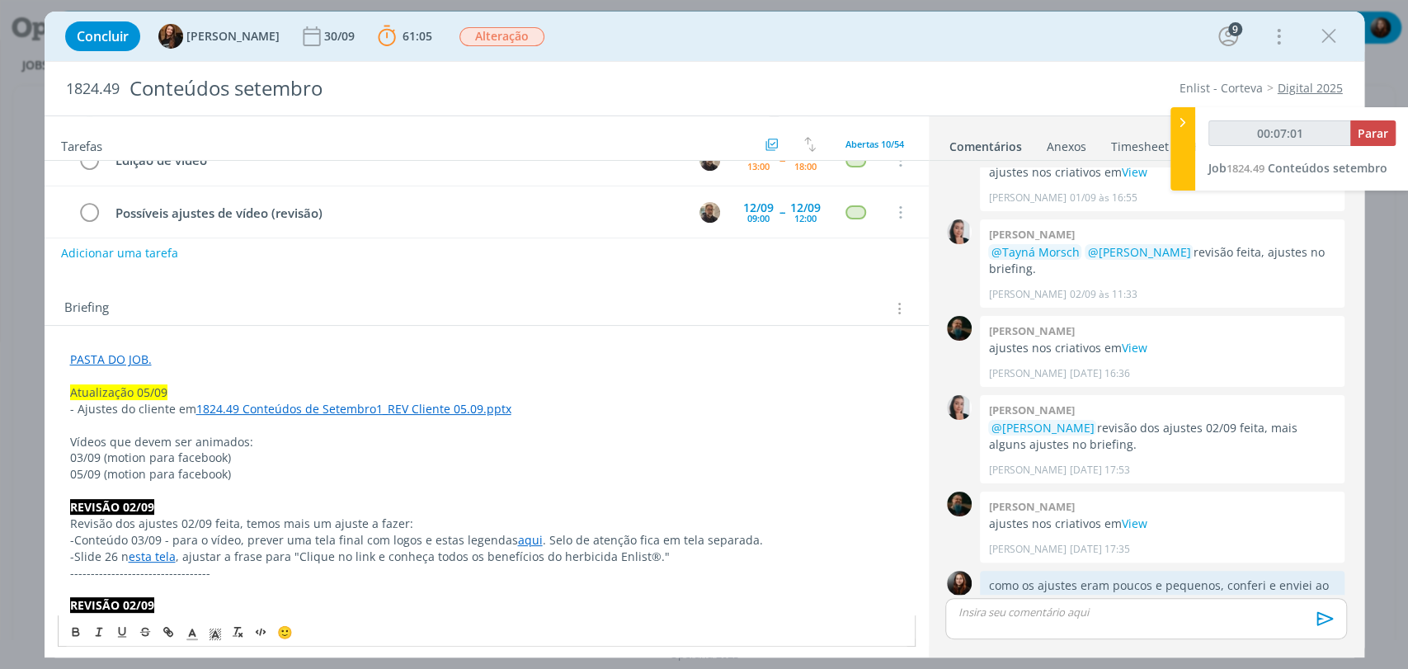
click at [284, 468] on p "05/09 (motion para facebook)" at bounding box center [486, 474] width 833 height 16
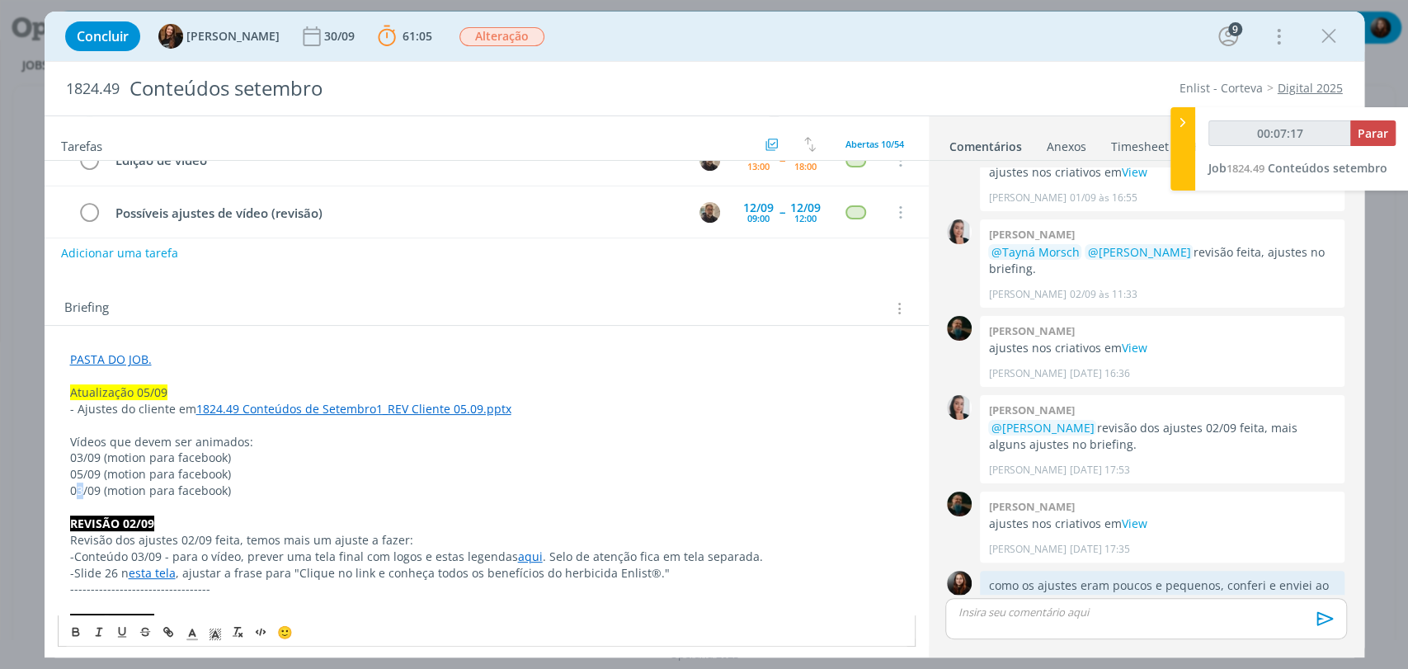
click at [82, 492] on span "03/09 (motion para facebook)" at bounding box center [150, 490] width 161 height 16
click at [250, 495] on p "09/09 (motion para facebook)" at bounding box center [486, 490] width 833 height 16
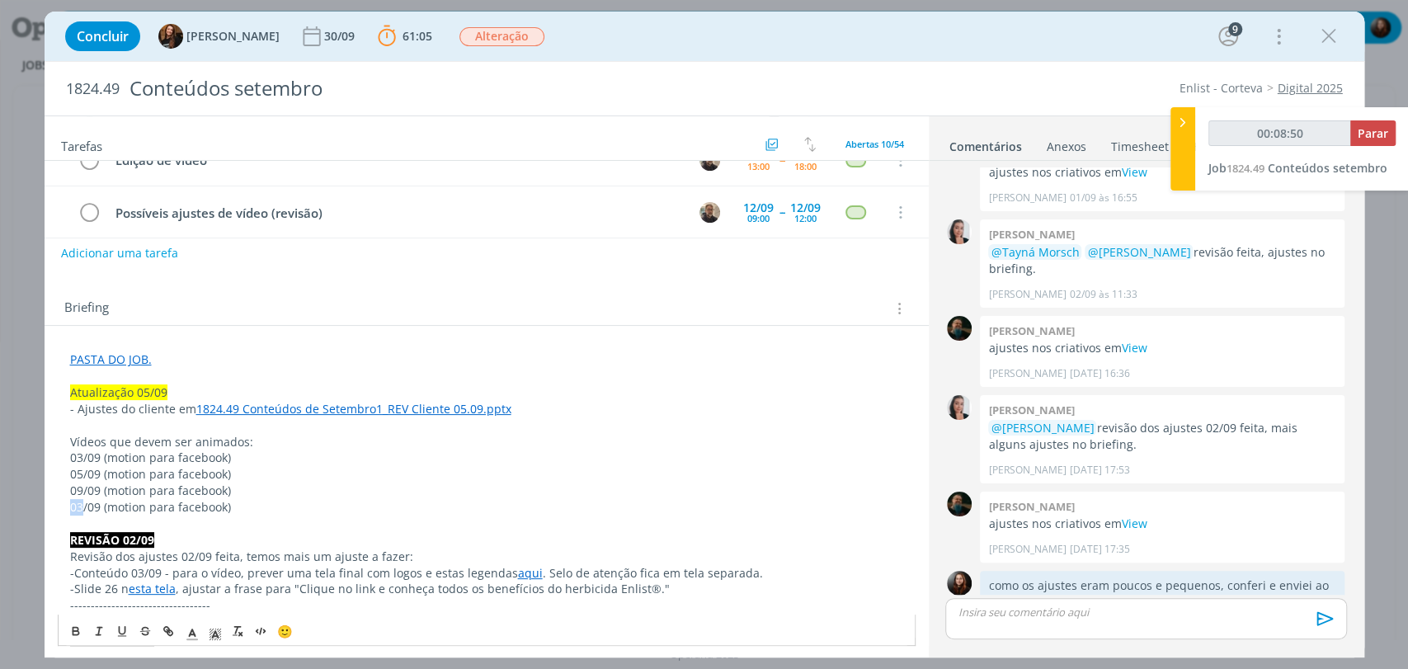
drag, startPoint x: 80, startPoint y: 503, endPoint x: 66, endPoint y: 505, distance: 14.1
click at [173, 506] on span "11/09 (motion para facebook)" at bounding box center [150, 507] width 161 height 16
click at [172, 506] on span "11/09 (motion para facebook)" at bounding box center [150, 507] width 161 height 16
click at [182, 509] on span "11/09 (motion para facebook)" at bounding box center [150, 507] width 161 height 16
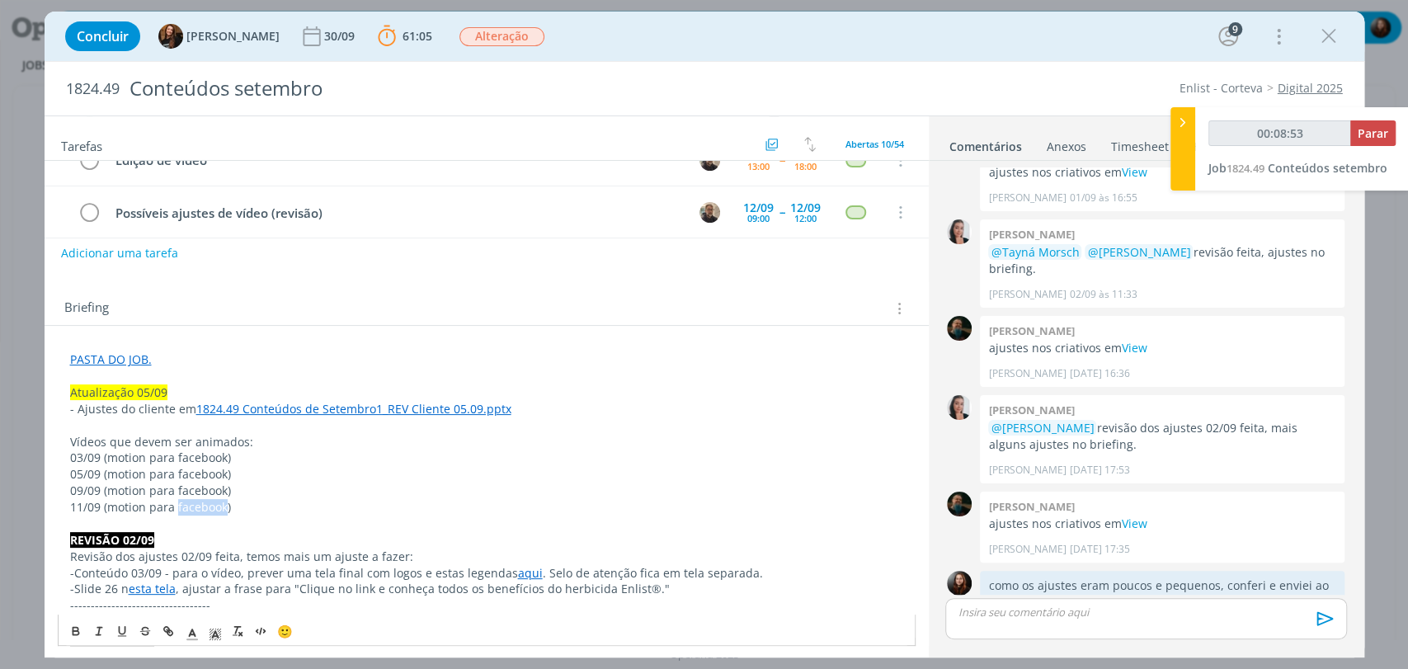
click at [182, 509] on span "11/09 (motion para facebook)" at bounding box center [150, 507] width 161 height 16
click at [280, 487] on p "09/09 (motion para facebook)" at bounding box center [486, 490] width 833 height 16
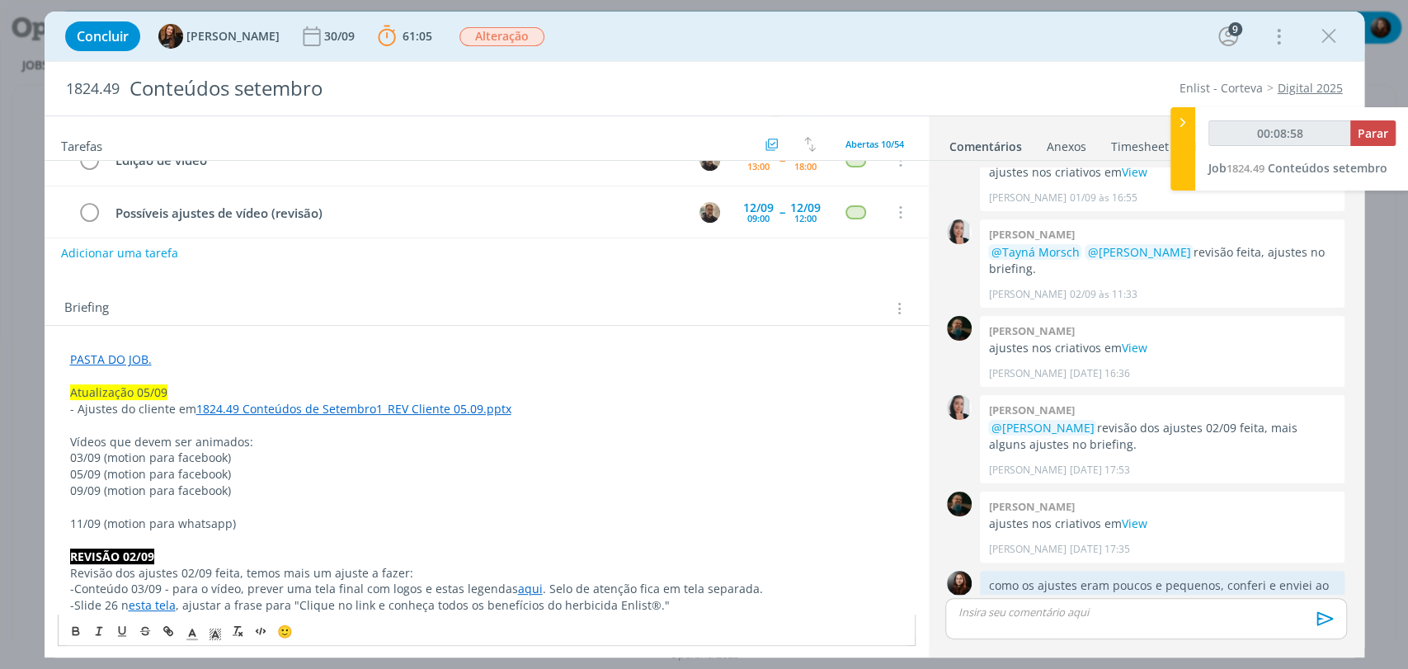
click at [252, 523] on p "11/09 (motion para whatsapp)" at bounding box center [486, 523] width 833 height 16
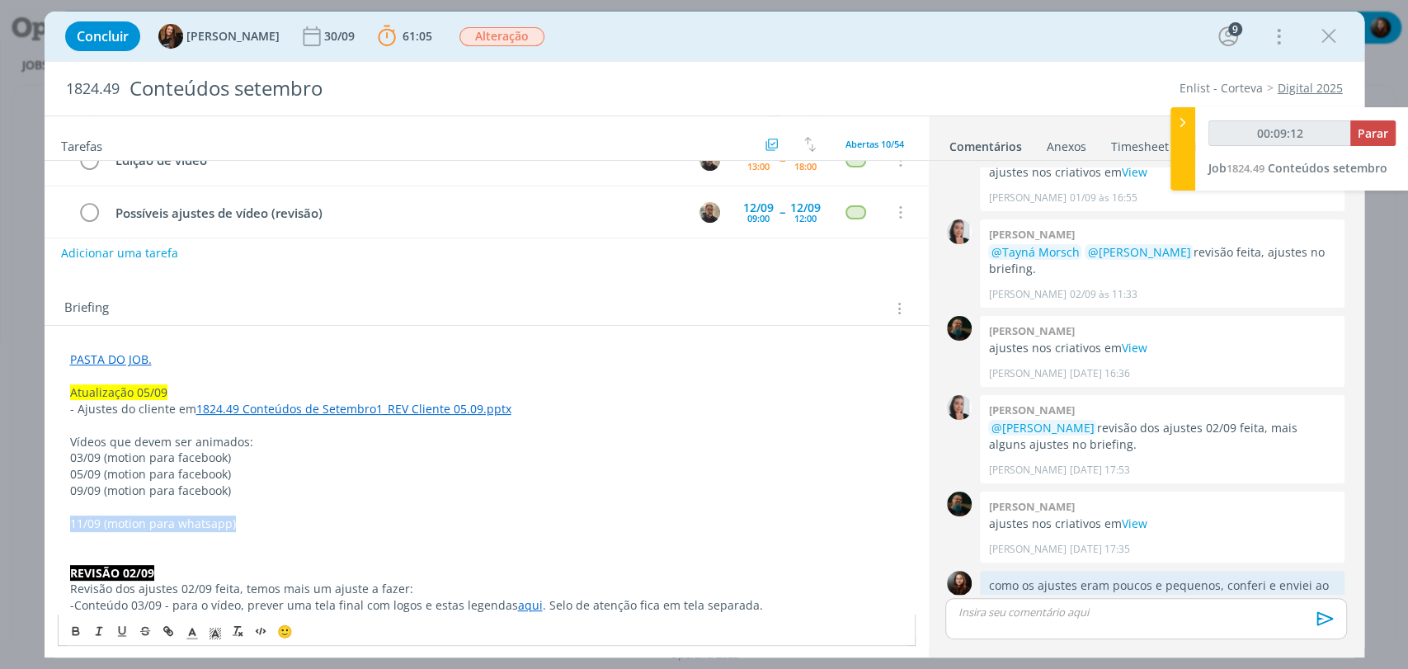
drag, startPoint x: 225, startPoint y: 526, endPoint x: 71, endPoint y: 526, distance: 154.2
click at [71, 526] on p "11/09 (motion para whatsapp)" at bounding box center [486, 523] width 833 height 16
copy span "11/09 (motion para whatsapp)"
click at [86, 535] on p "﻿" at bounding box center [486, 540] width 833 height 16
click at [76, 534] on span "11/09 (motion para whatsapp)" at bounding box center [153, 540] width 166 height 16
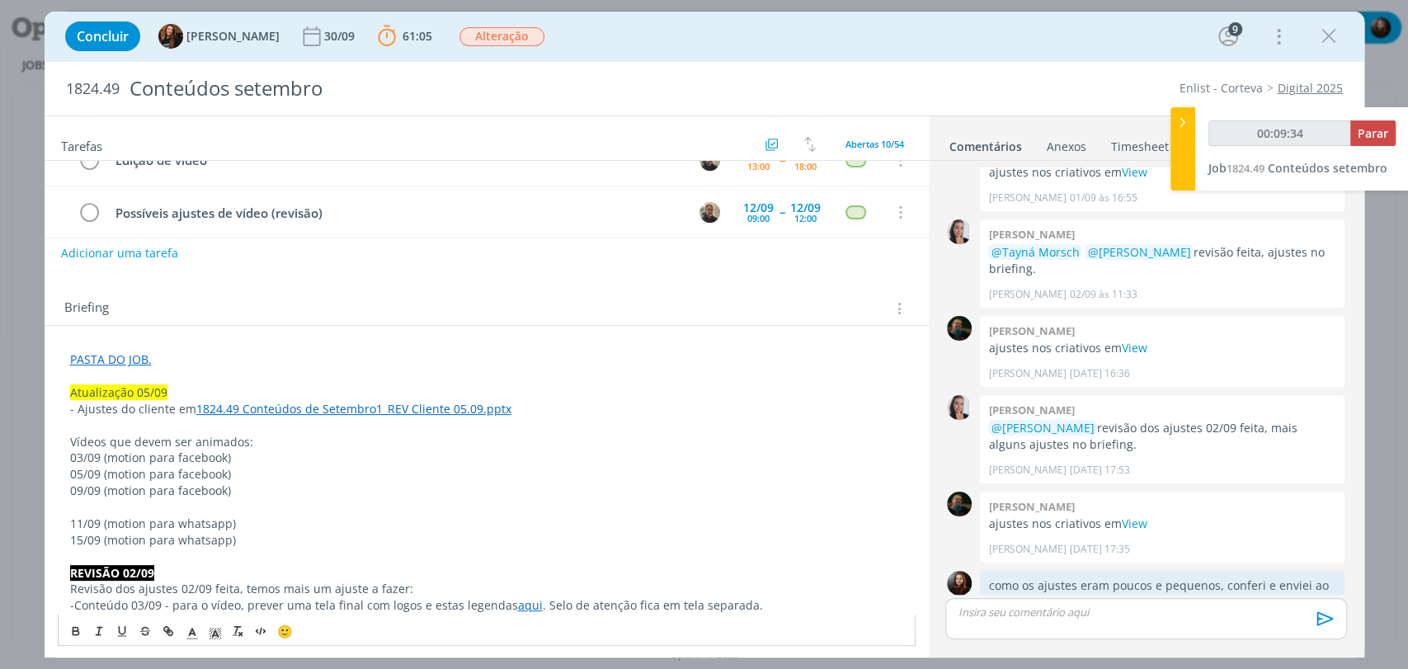
click at [284, 539] on p "15/09 (motion para whatsapp)" at bounding box center [486, 540] width 833 height 16
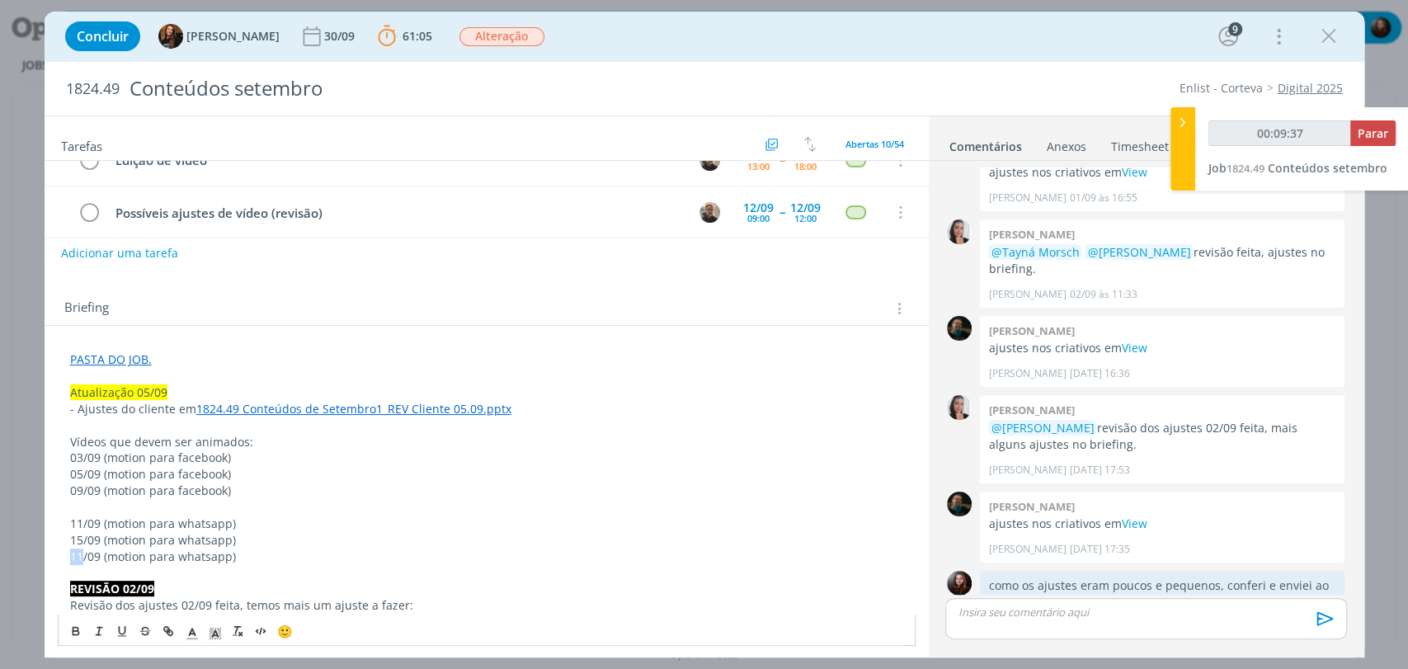
drag, startPoint x: 82, startPoint y: 552, endPoint x: 63, endPoint y: 553, distance: 19.0
click at [435, 285] on div "Briefing Briefings Predefinidos Versões do Briefing Ver Briefing do Projeto" at bounding box center [487, 303] width 884 height 45
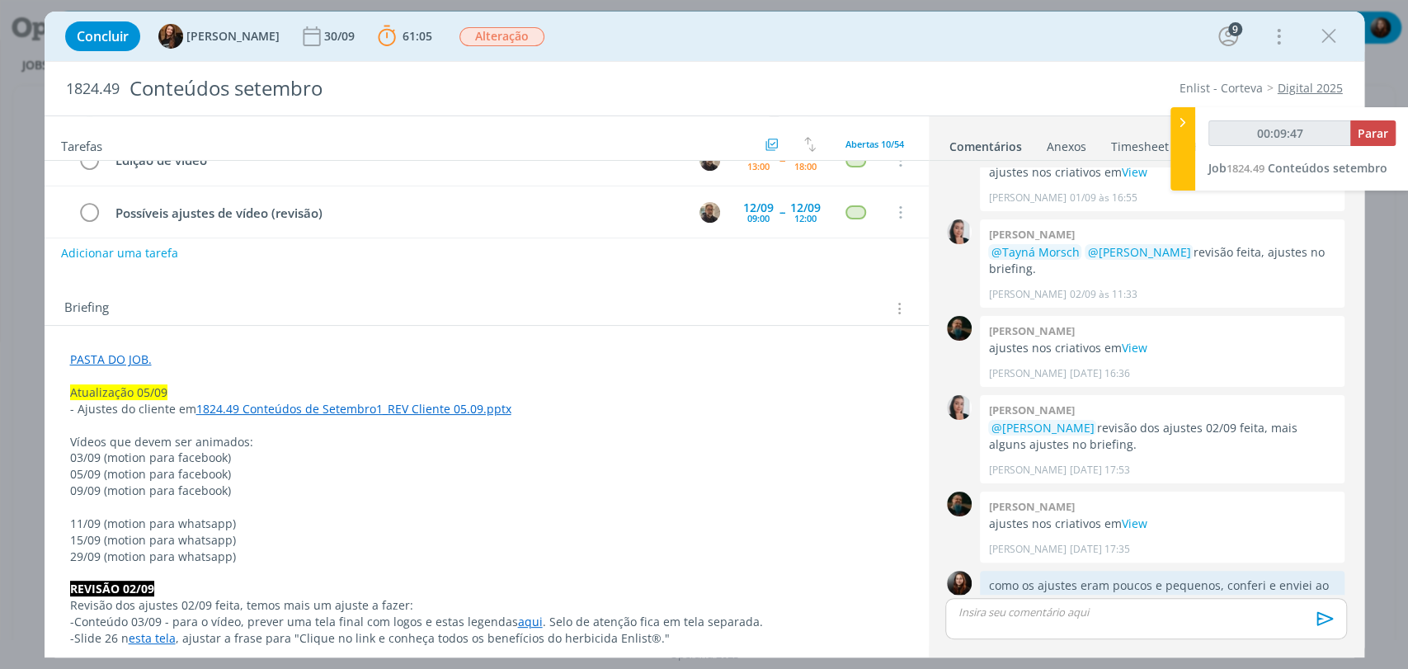
click at [340, 281] on div "Briefing Briefings Predefinidos Versões do Briefing Ver Briefing do Projeto" at bounding box center [487, 303] width 884 height 45
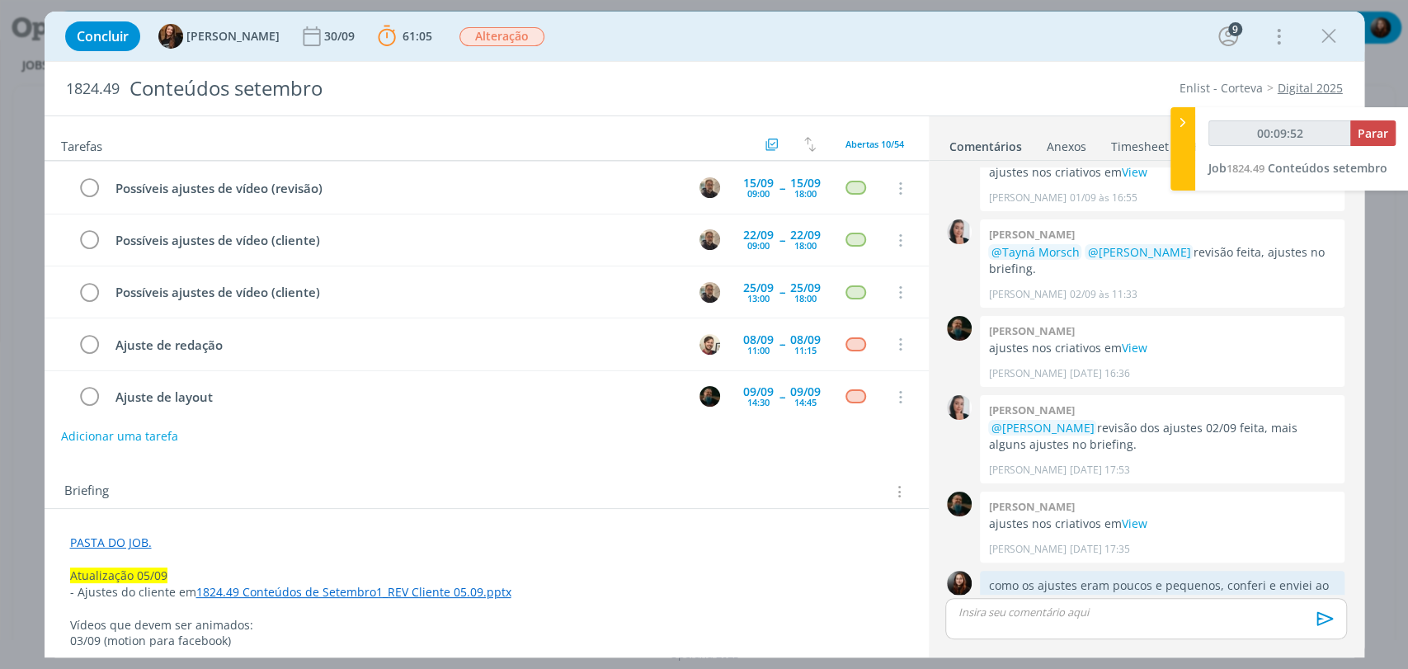
scroll to position [270, 0]
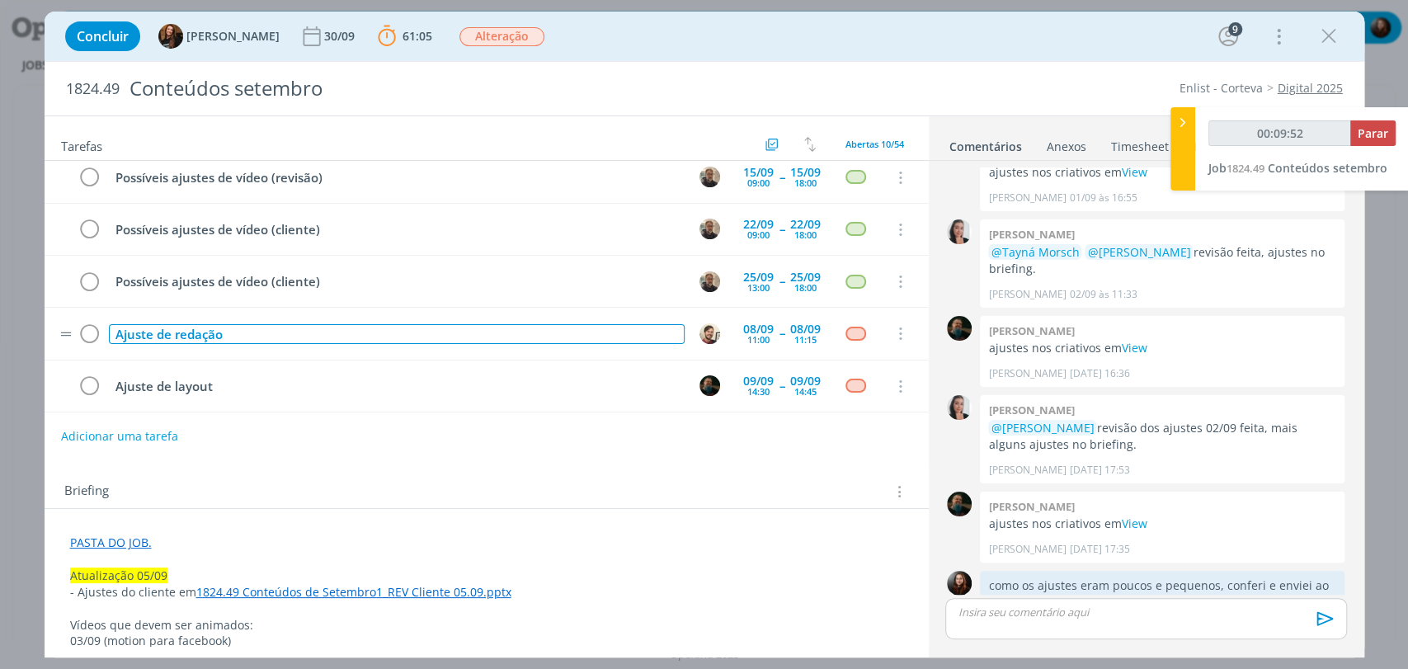
type input "00:09:53"
click at [254, 324] on div "Ajuste de redação" at bounding box center [397, 334] width 576 height 21
drag, startPoint x: 363, startPoint y: 336, endPoint x: 222, endPoint y: 333, distance: 141.0
click at [222, 333] on div "Ajuste de redação - atualização 05/09" at bounding box center [397, 334] width 576 height 21
copy div "- atualização 05/09"
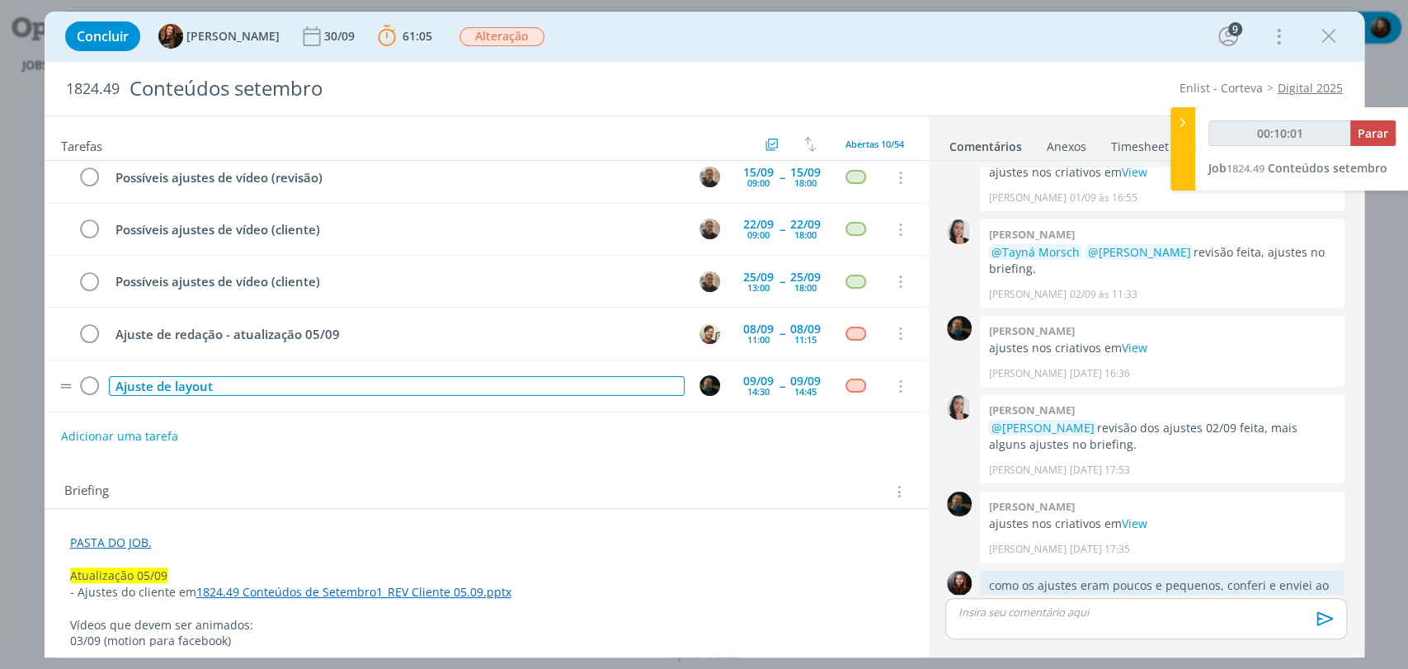
click at [234, 379] on div "Ajuste de layout" at bounding box center [397, 386] width 576 height 21
type input "00:10:03"
click at [211, 382] on div "Ajuste de layout- atualização 05/09" at bounding box center [397, 386] width 576 height 21
click at [275, 464] on div "Briefing Briefings Predefinidos Versões do Briefing Ver Briefing do Projeto" at bounding box center [487, 486] width 884 height 45
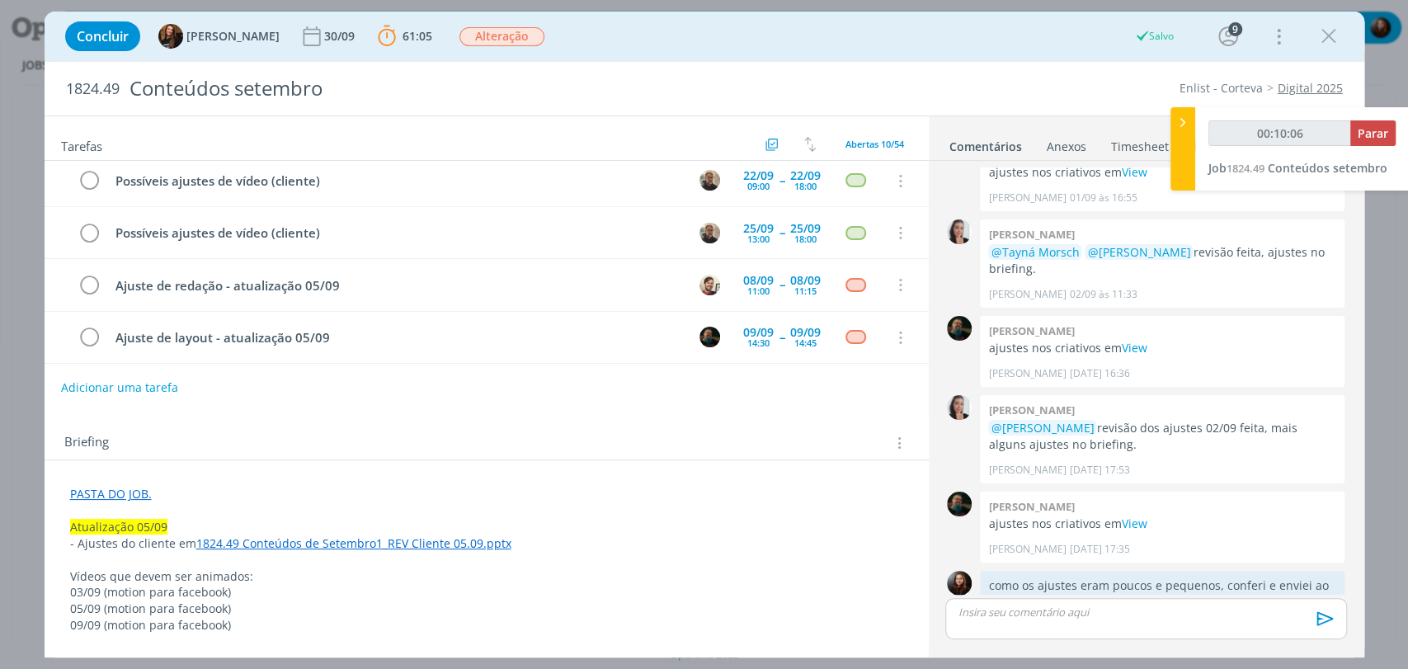
scroll to position [0, 0]
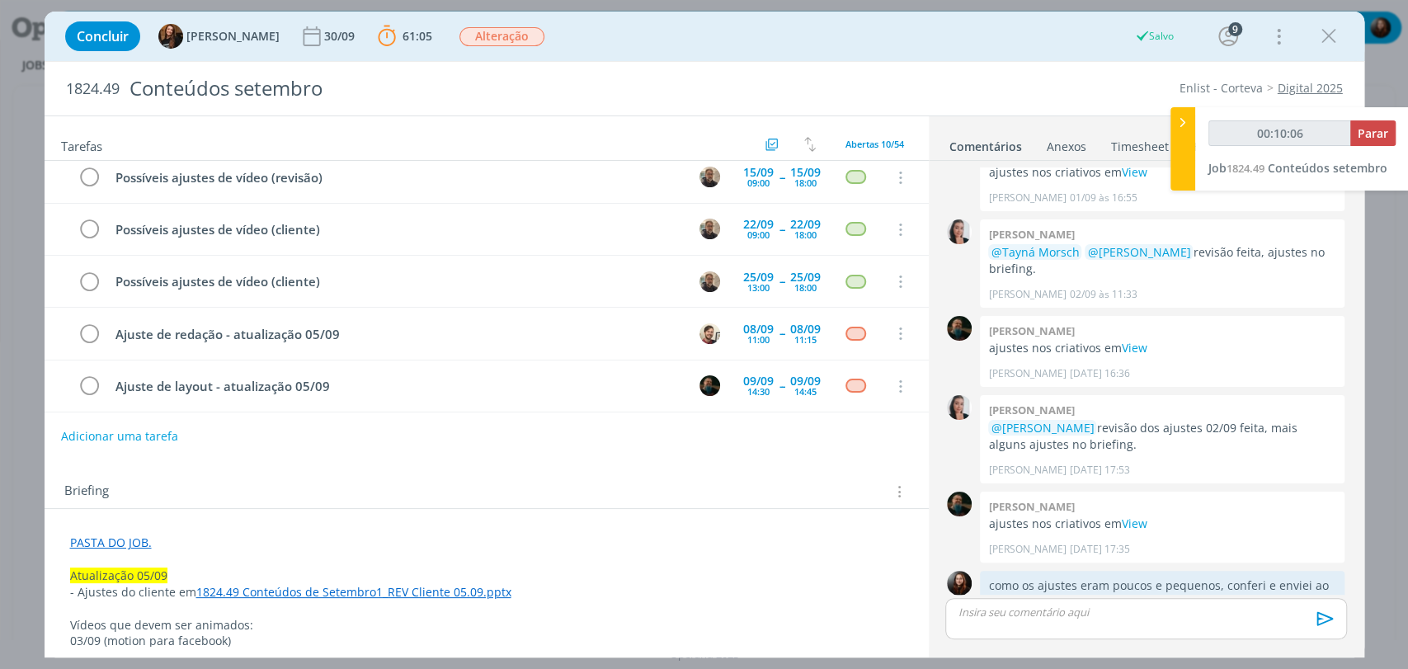
type input "00:10:07"
click at [1378, 135] on span "Parar" at bounding box center [1372, 133] width 31 height 16
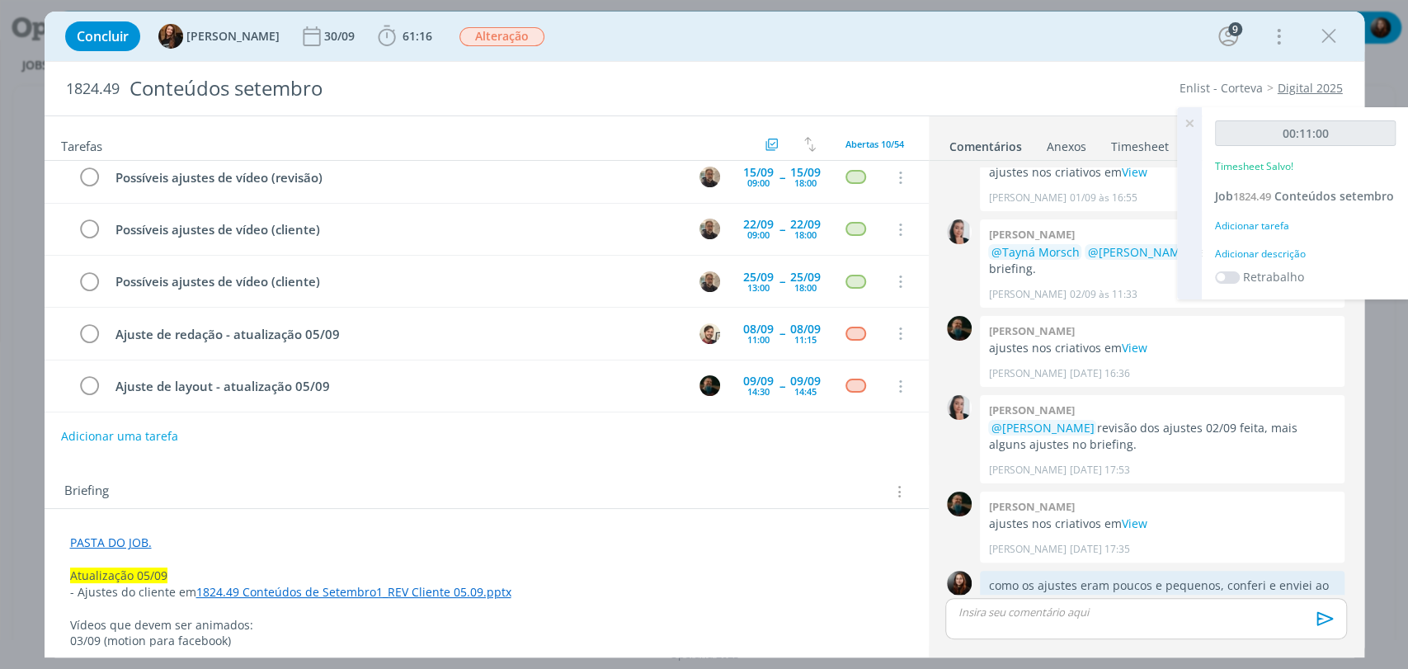
click at [1276, 252] on div "Adicionar descrição" at bounding box center [1305, 254] width 181 height 15
click at [1290, 286] on textarea at bounding box center [1305, 280] width 172 height 59
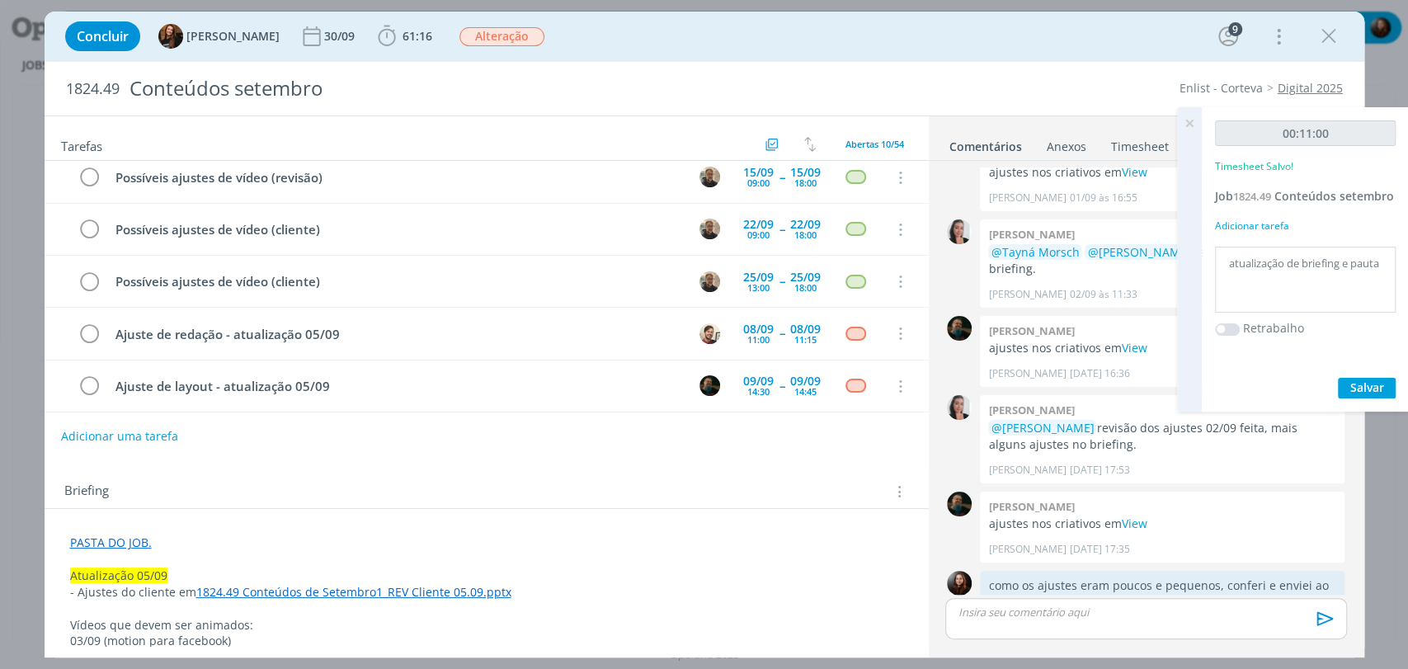
type textarea "atualização de briefing e pauta"
click at [1373, 386] on span "Salvar" at bounding box center [1367, 387] width 34 height 16
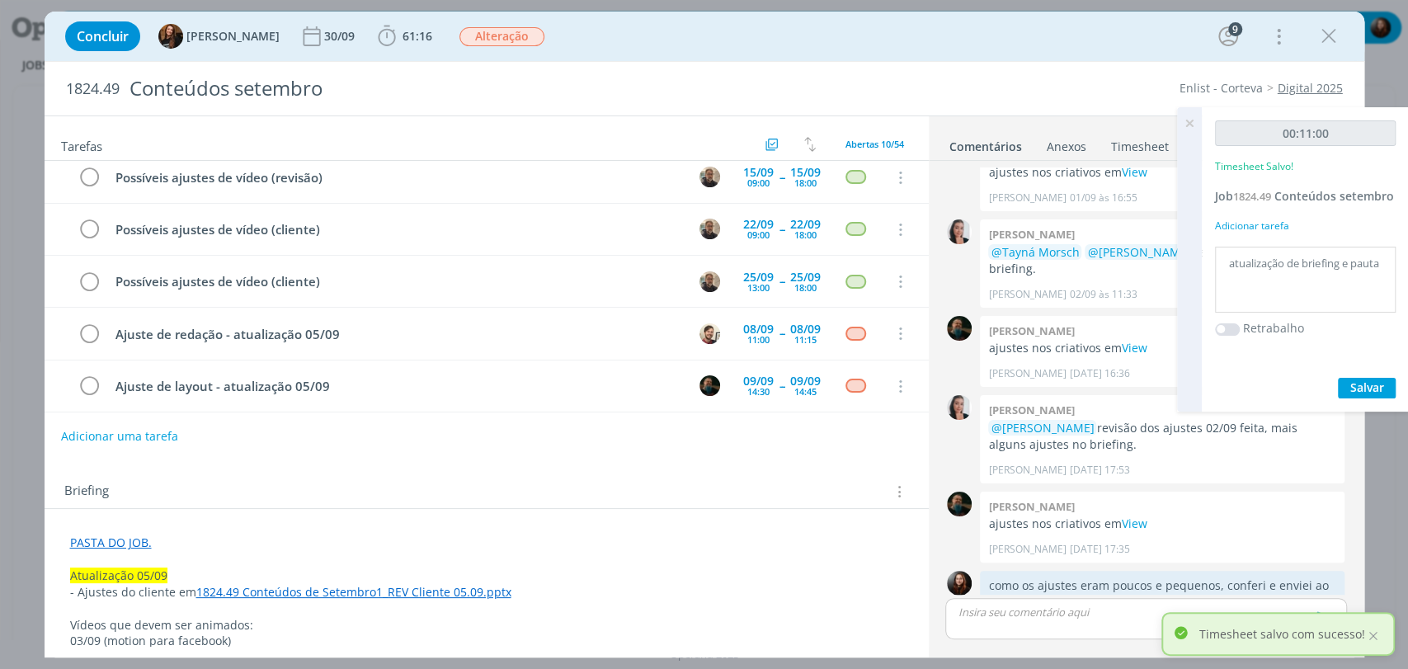
click at [1188, 123] on icon at bounding box center [1189, 123] width 30 height 32
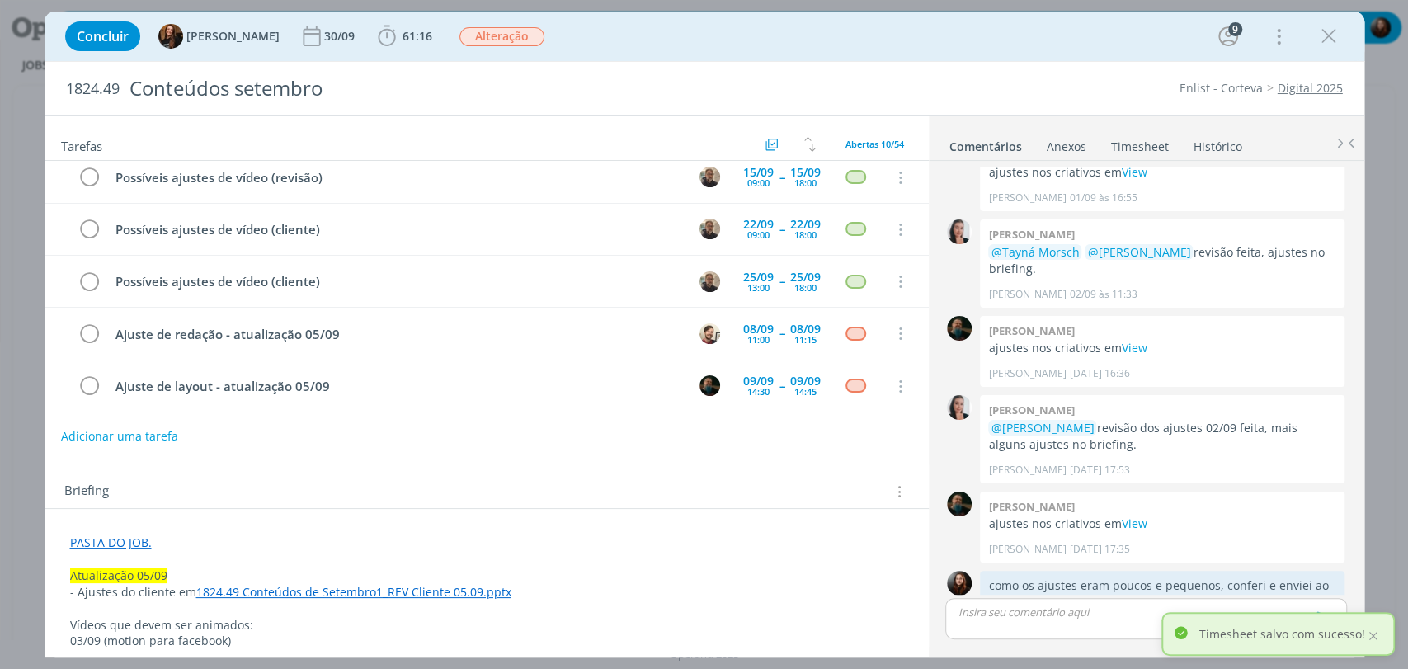
click at [1062, 34] on div "Concluir Tayná Morsch 30/09 61:16 Iniciar Apontar Data * 05/09/2025 Horas * 00:…" at bounding box center [704, 36] width 1295 height 40
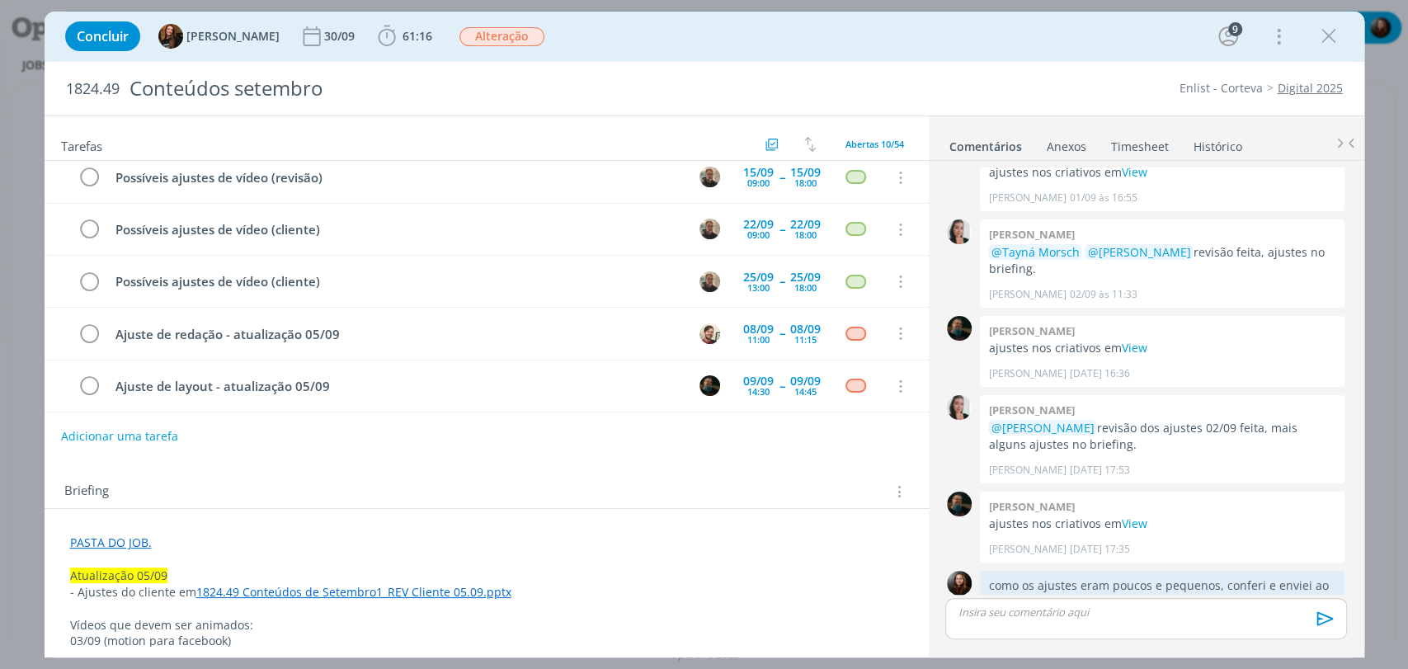
click at [993, 88] on div "Enlist - Corteva Digital 2025" at bounding box center [1080, 88] width 539 height 16
click at [399, 35] on b "61:16" at bounding box center [417, 37] width 36 height 12
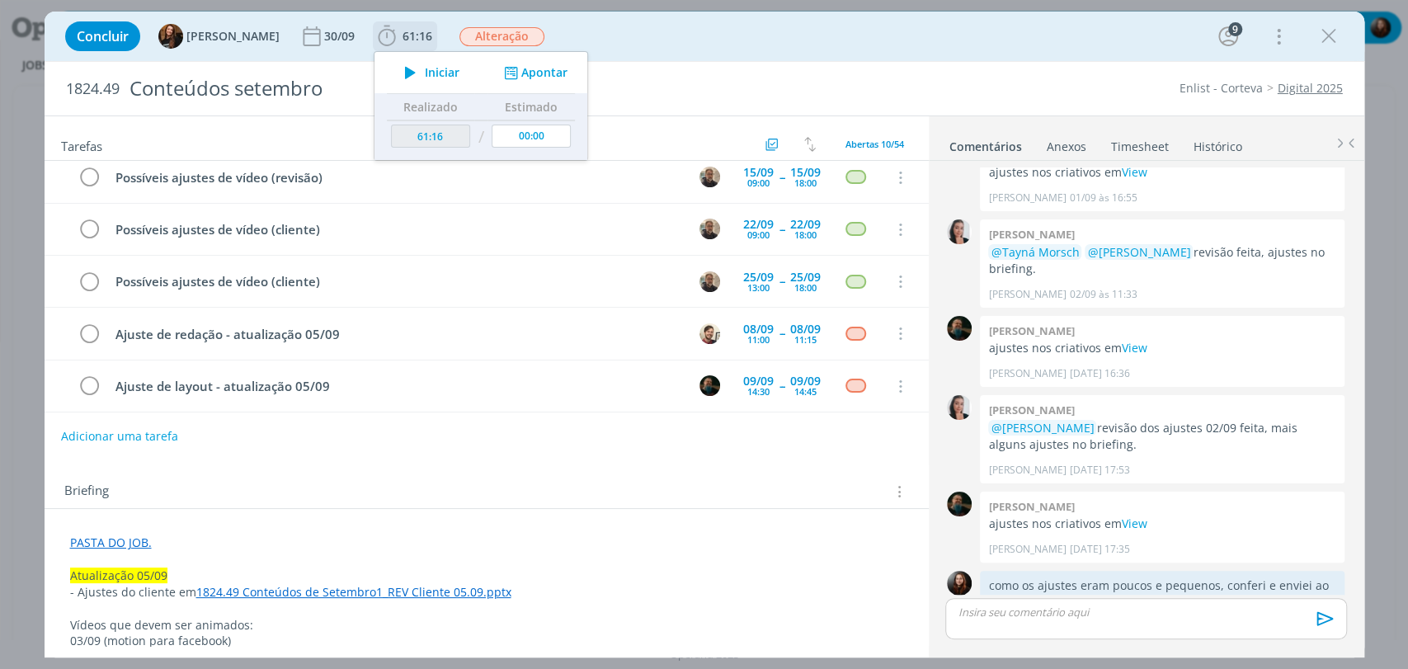
click at [407, 76] on icon "dialog" at bounding box center [410, 72] width 29 height 21
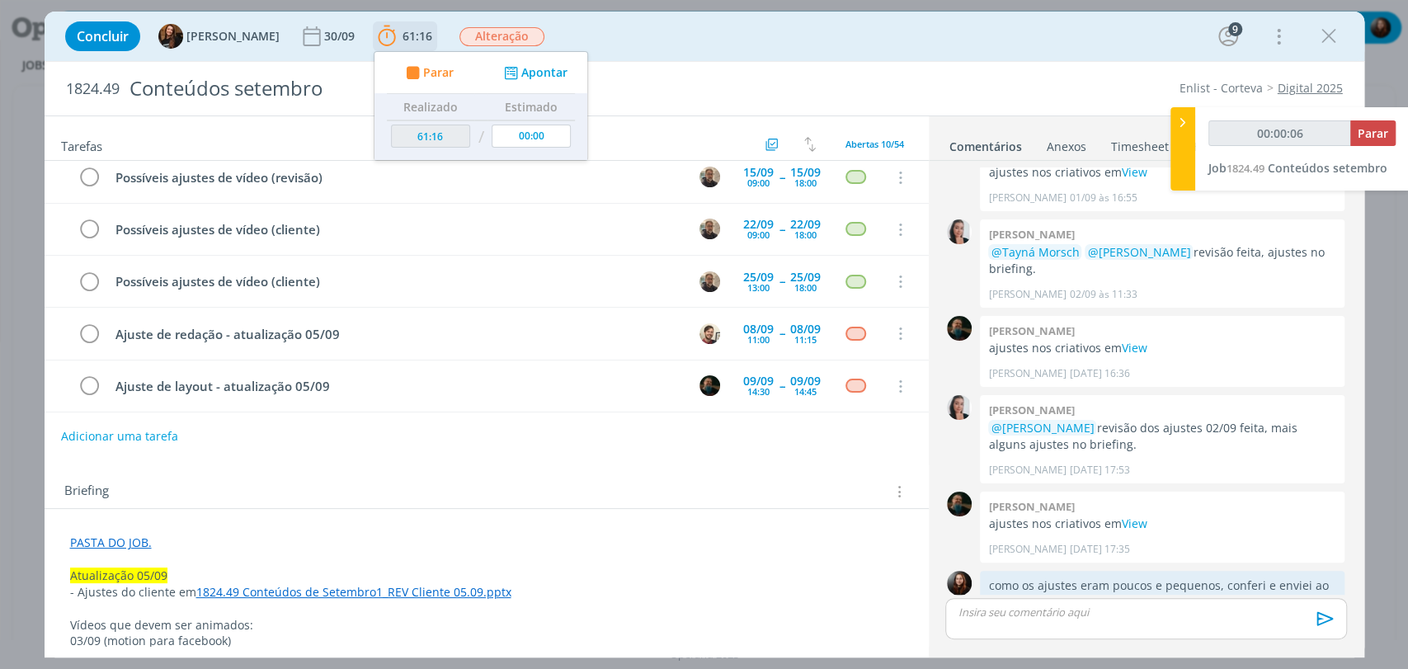
click at [402, 71] on icon "dialog" at bounding box center [412, 73] width 21 height 16
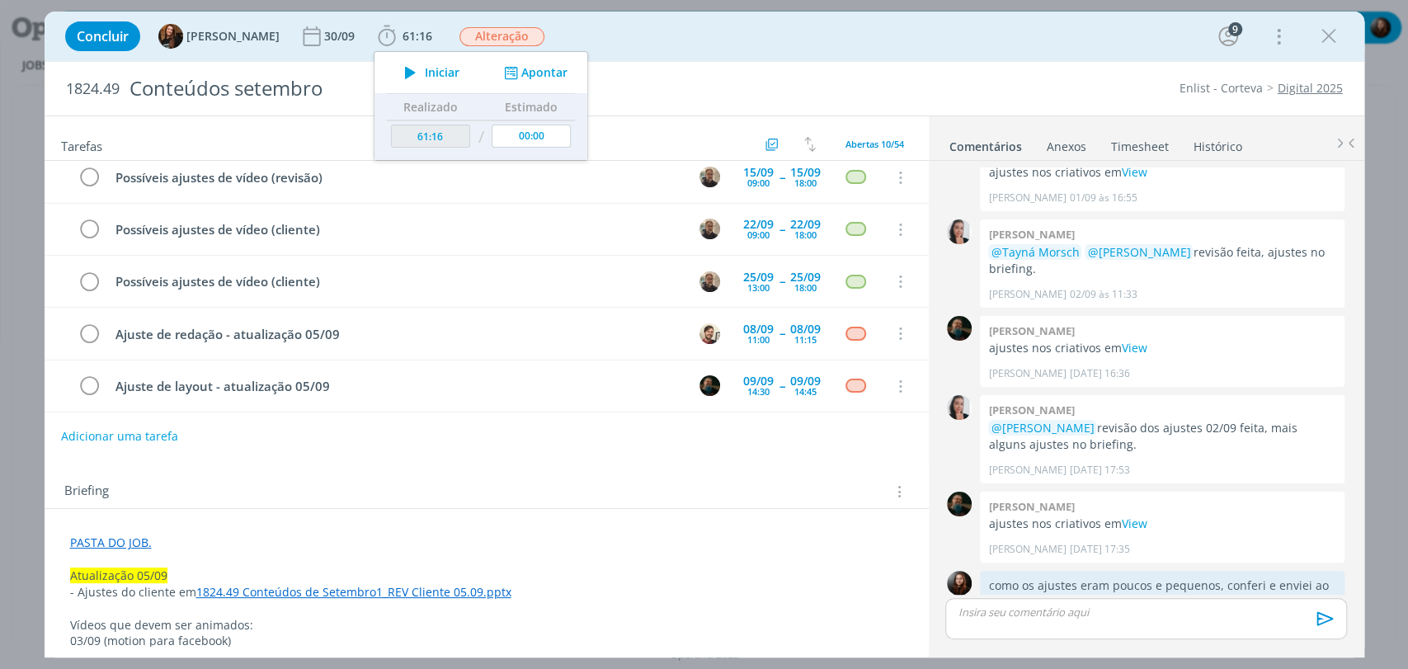
type input "61:17"
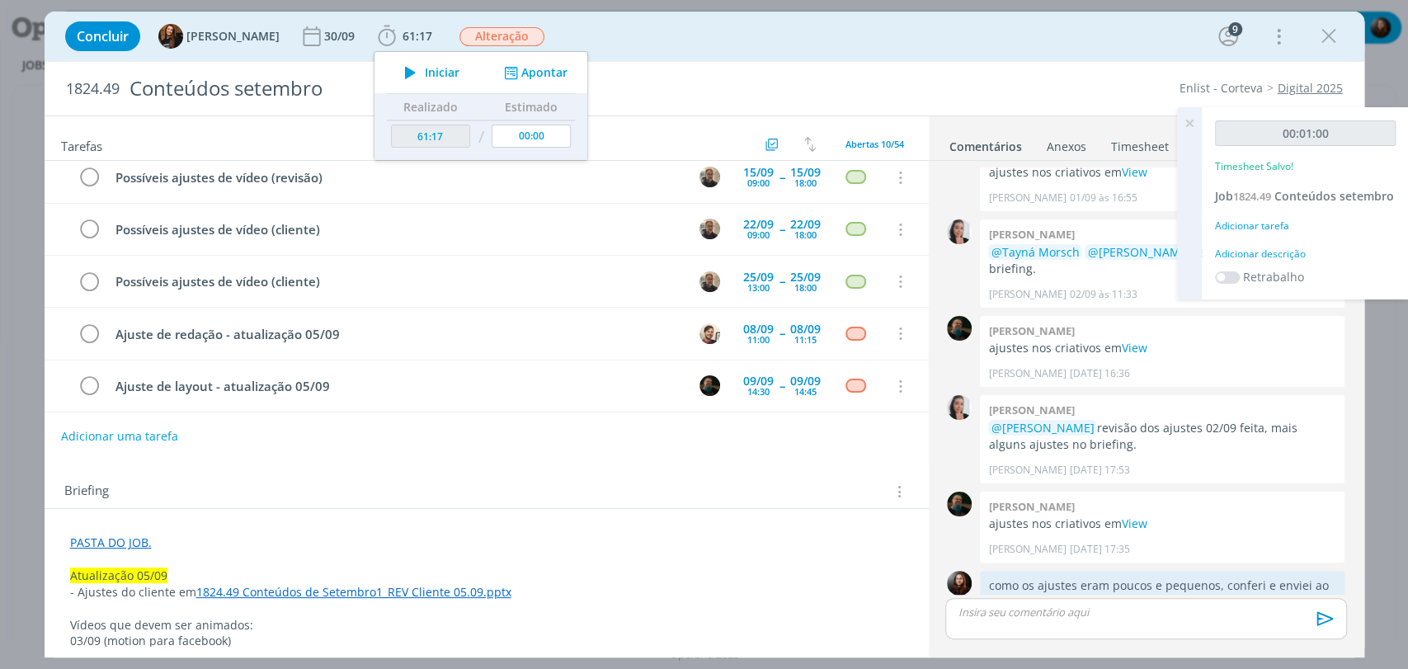
click at [1194, 120] on icon at bounding box center [1189, 123] width 30 height 32
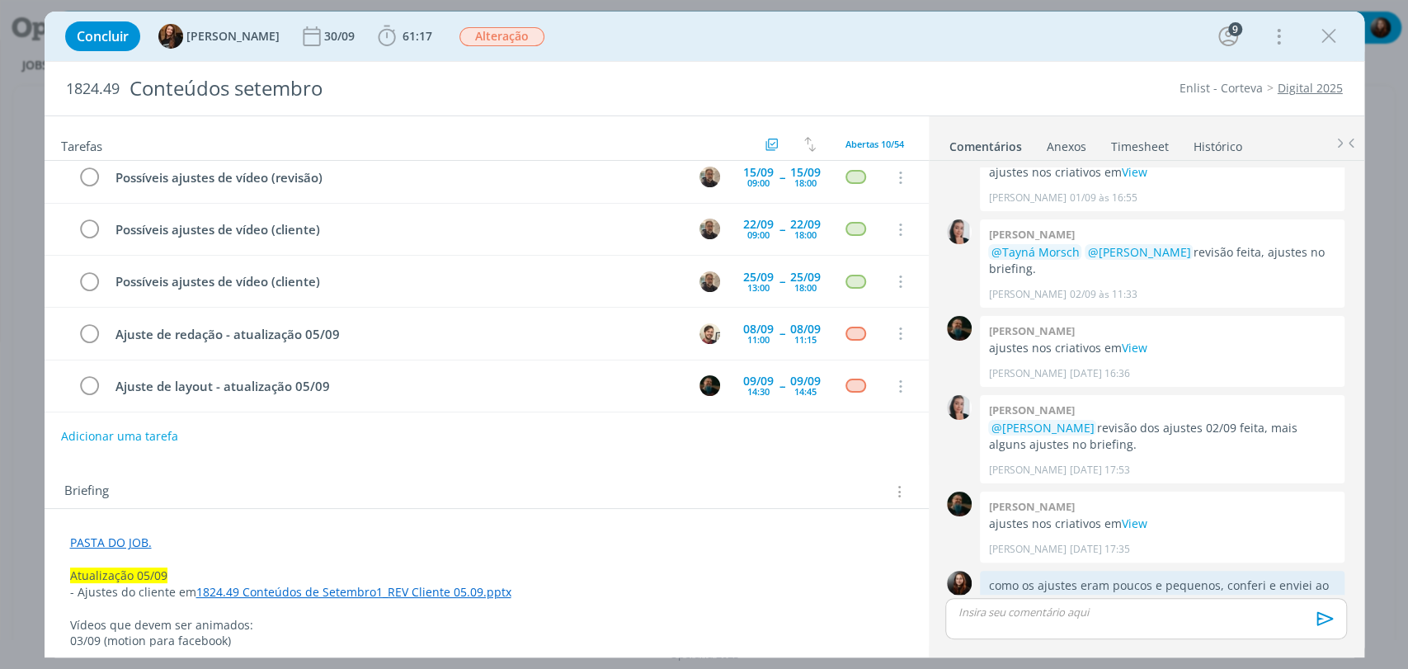
click at [1139, 146] on link "Timesheet" at bounding box center [1139, 143] width 59 height 24
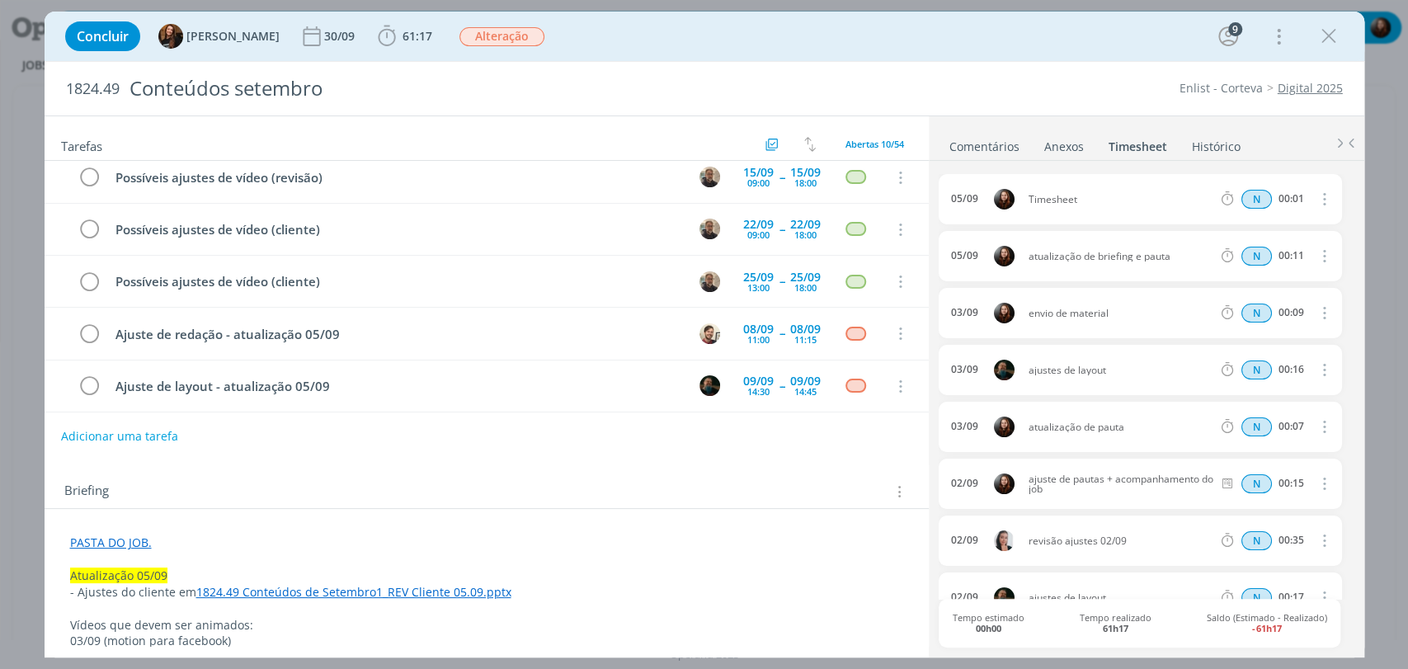
click at [1319, 200] on icon "dialog" at bounding box center [1323, 199] width 18 height 20
click at [1238, 229] on link "Excluir" at bounding box center [1276, 227] width 130 height 26
click at [1301, 195] on button "Sim" at bounding box center [1308, 200] width 32 height 18
click at [674, 48] on div "Concluir Tayná Morsch 30/09 61:17 Iniciar Apontar Data * 05/09/2025 Horas * 00:…" at bounding box center [704, 36] width 1295 height 40
click at [399, 40] on b "61:16" at bounding box center [417, 37] width 36 height 12
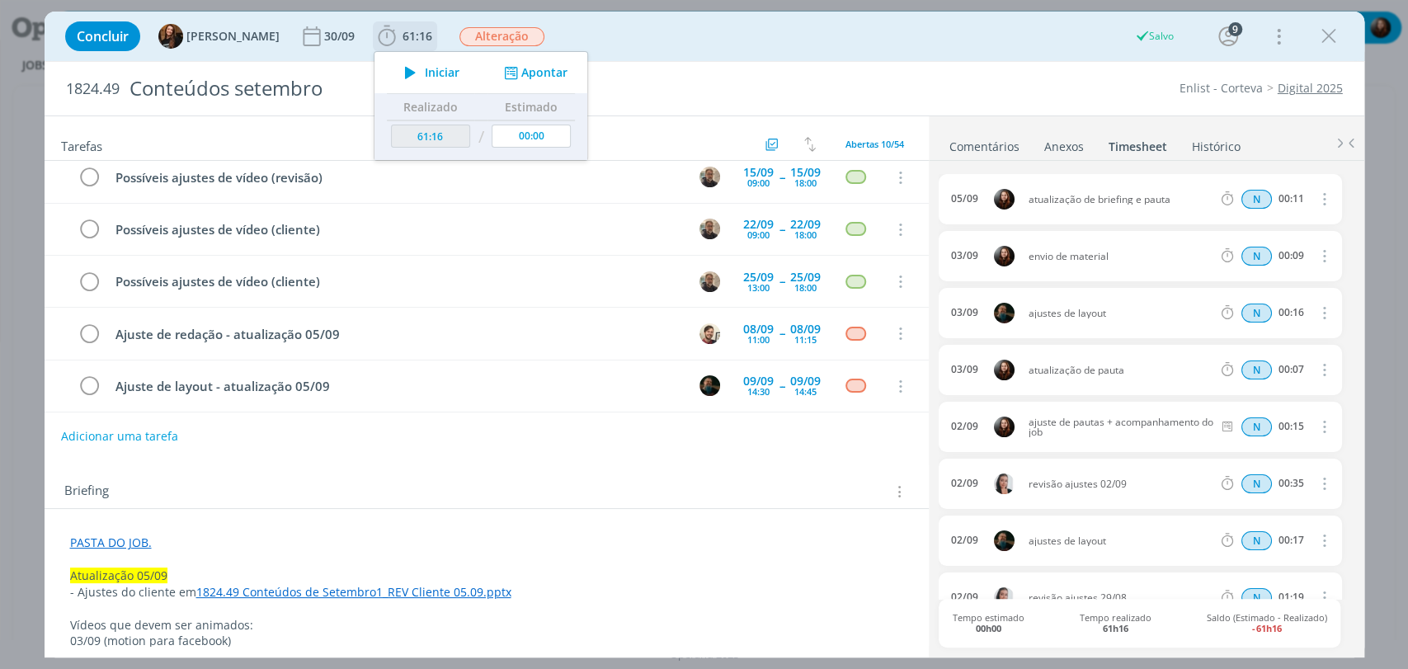
click at [398, 73] on icon "dialog" at bounding box center [410, 72] width 29 height 21
click at [978, 152] on link "Comentários" at bounding box center [984, 143] width 72 height 24
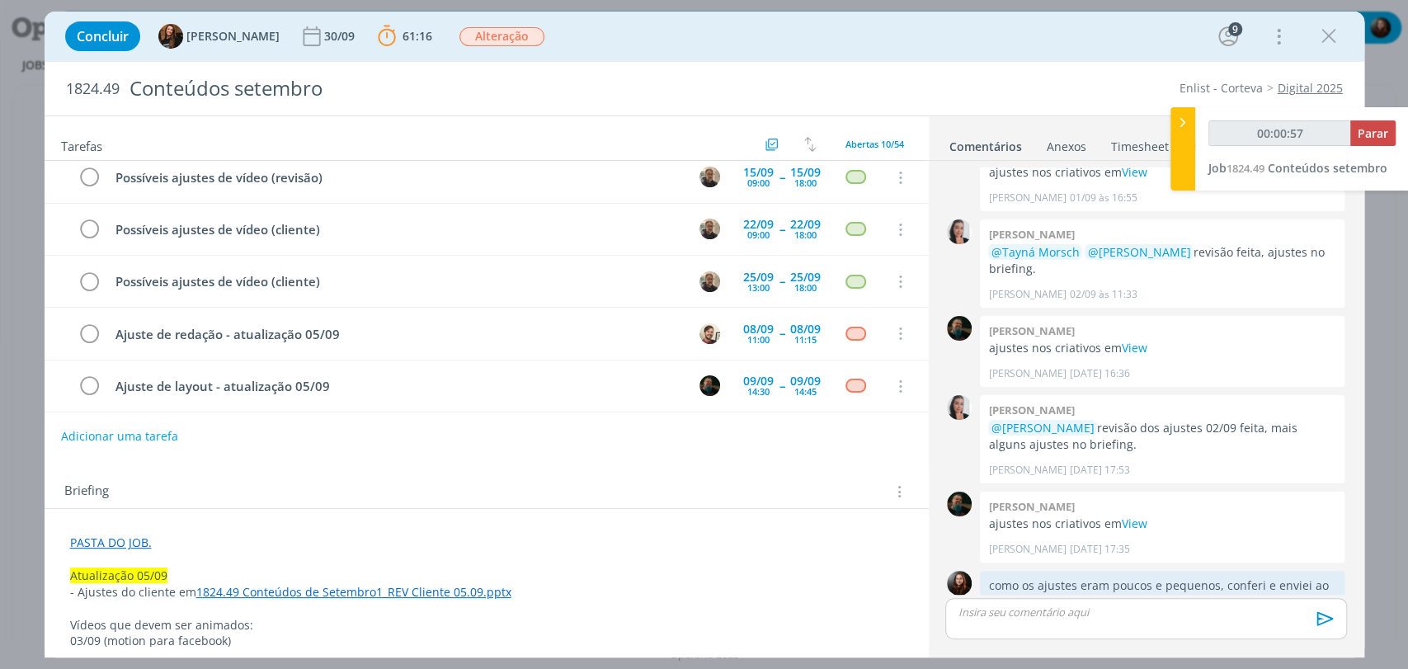
click at [873, 41] on div "Concluir Tayná Morsch 30/09 61:16 Parar Apontar Data * 05/09/2025 Horas * 00:00…" at bounding box center [704, 36] width 1295 height 40
click at [134, 543] on link "PASTA DO JOB." at bounding box center [111, 542] width 82 height 16
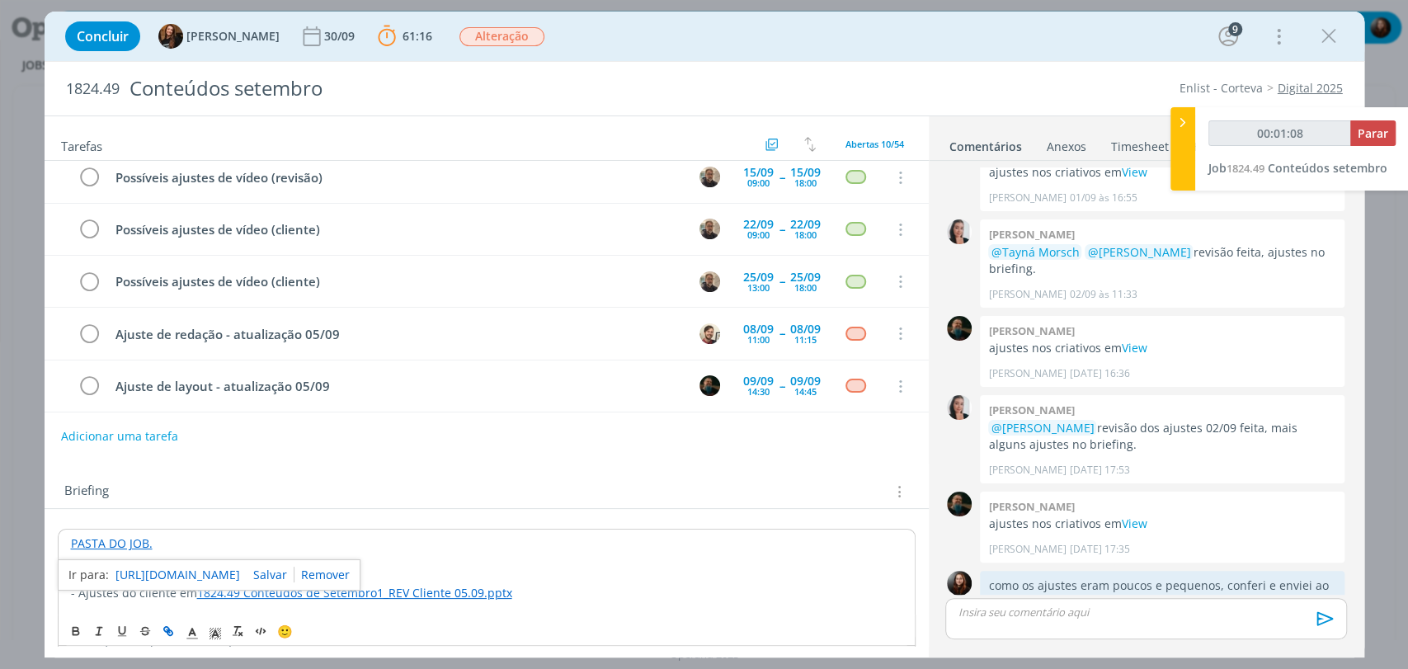
click at [192, 570] on link "https://sobeae.sharepoint.com/:f:/s/SOBEAE/EuKMwhTm8kNNvMuE6lxPstsB-B74OjIRpFMM…" at bounding box center [177, 574] width 125 height 21
click at [820, 49] on div "Concluir Tayná Morsch 30/09 61:16 Parar Apontar Data * 05/09/2025 Horas * 00:00…" at bounding box center [704, 36] width 1295 height 40
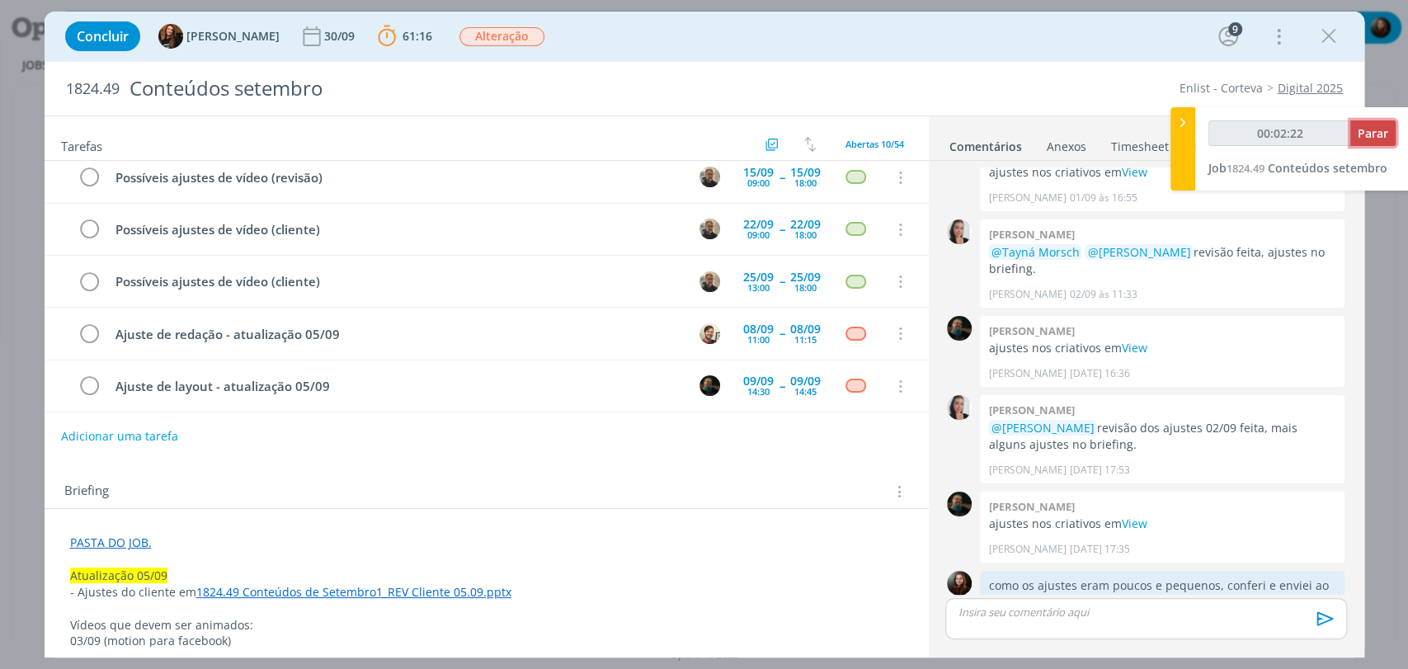
click at [1371, 131] on span "Parar" at bounding box center [1372, 133] width 31 height 16
click at [1373, 128] on span "Parar" at bounding box center [1372, 133] width 31 height 16
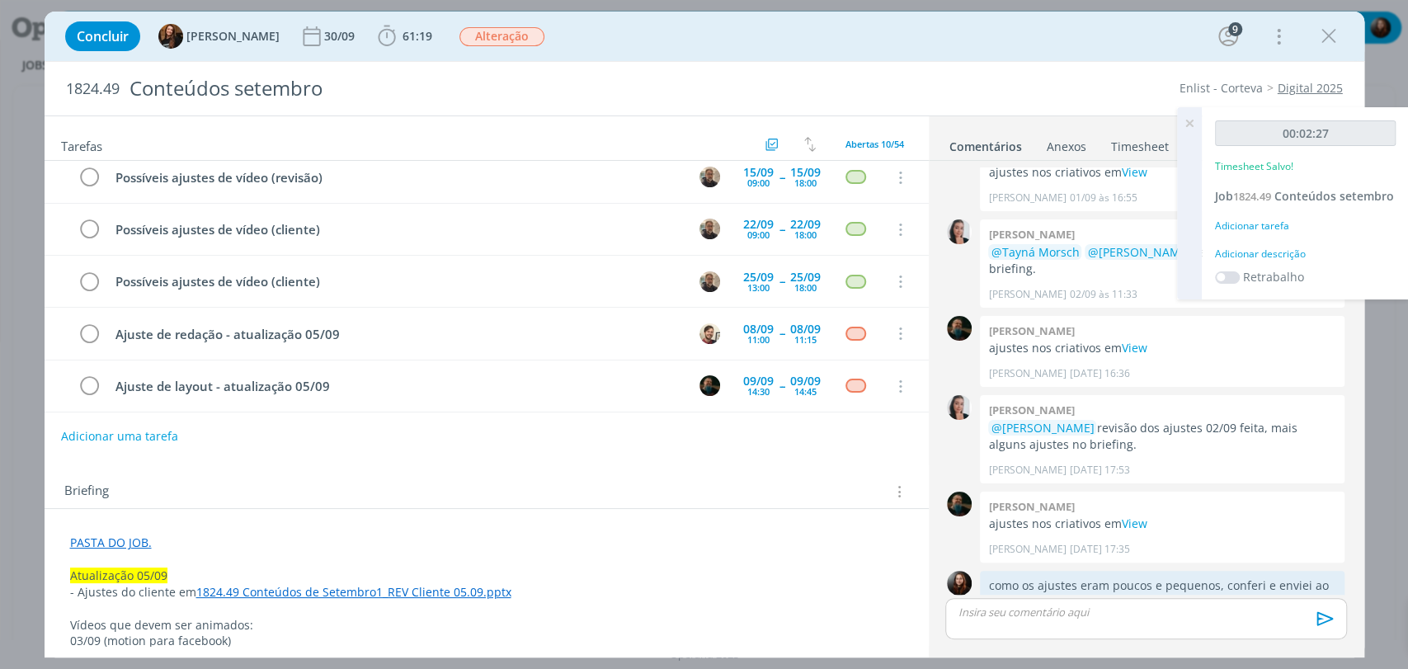
type input "00:03:00"
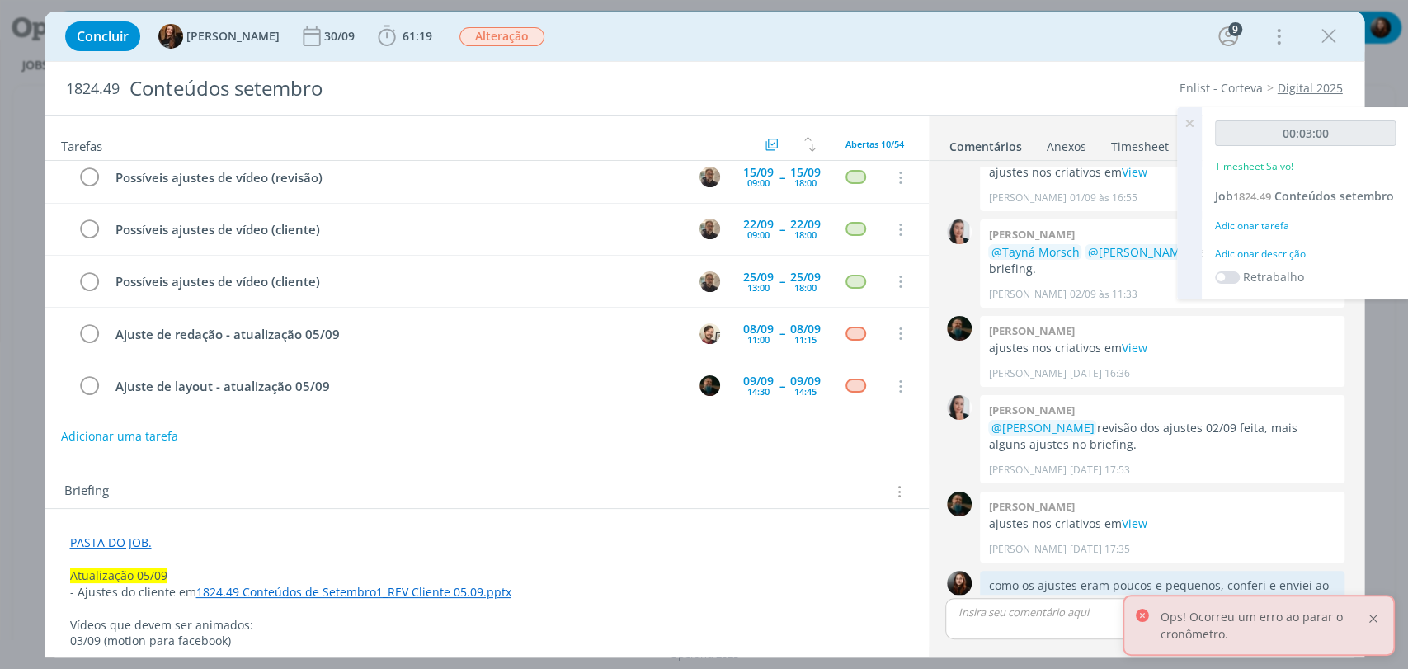
click at [1376, 619] on div at bounding box center [1373, 618] width 15 height 15
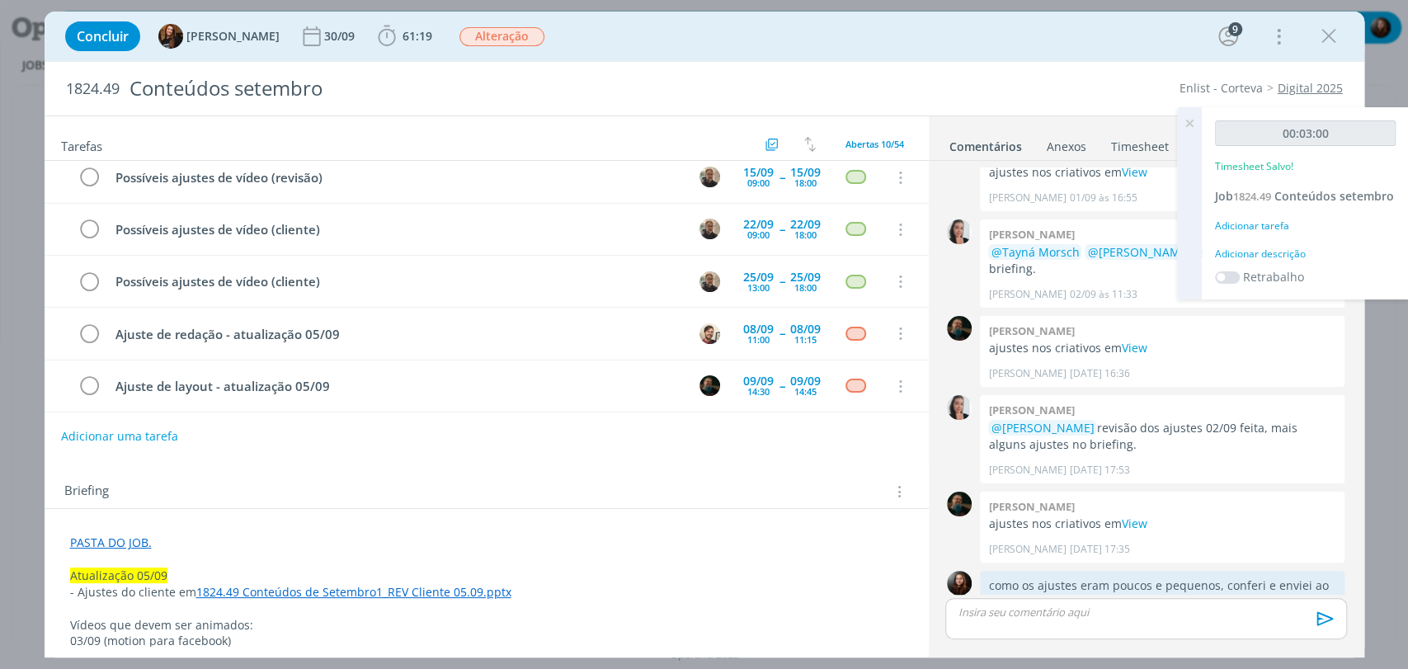
click at [1264, 255] on div "Adicionar descrição" at bounding box center [1305, 254] width 181 height 15
click at [1264, 261] on textarea at bounding box center [1305, 280] width 172 height 59
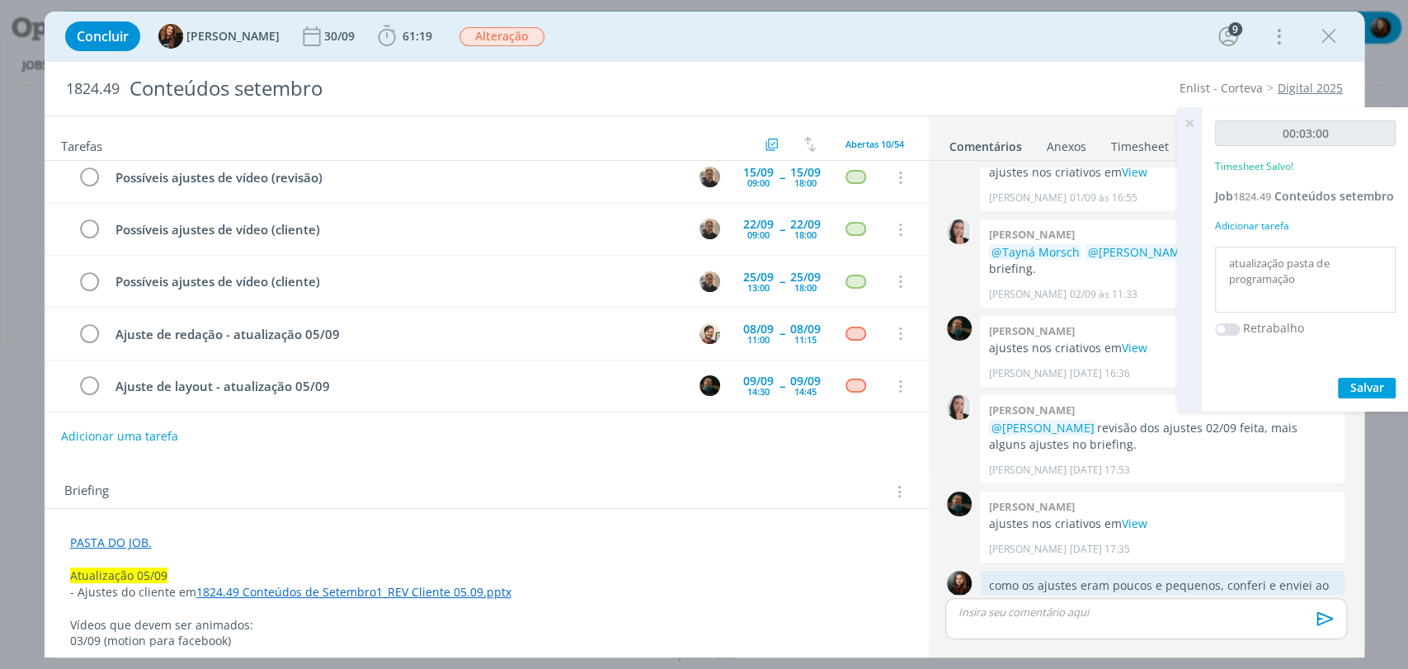
type textarea "atualização pasta de programação"
click at [1367, 388] on span "Salvar" at bounding box center [1367, 387] width 34 height 16
drag, startPoint x: 1186, startPoint y: 122, endPoint x: 1155, endPoint y: 123, distance: 31.3
click at [1186, 122] on icon at bounding box center [1189, 123] width 30 height 32
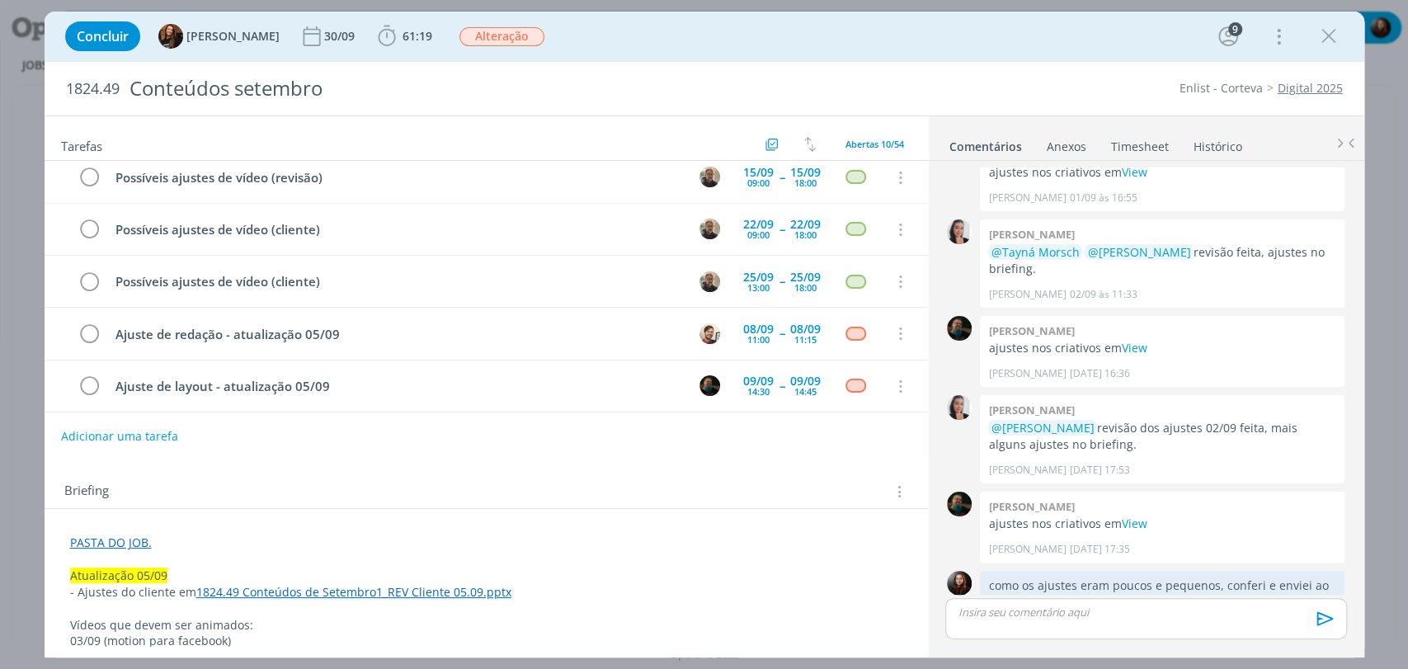
click at [1034, 50] on div "Concluir Tayná Morsch 30/09 61:19 Iniciar Apontar Data * 05/09/2025 Horas * 00:…" at bounding box center [704, 36] width 1295 height 40
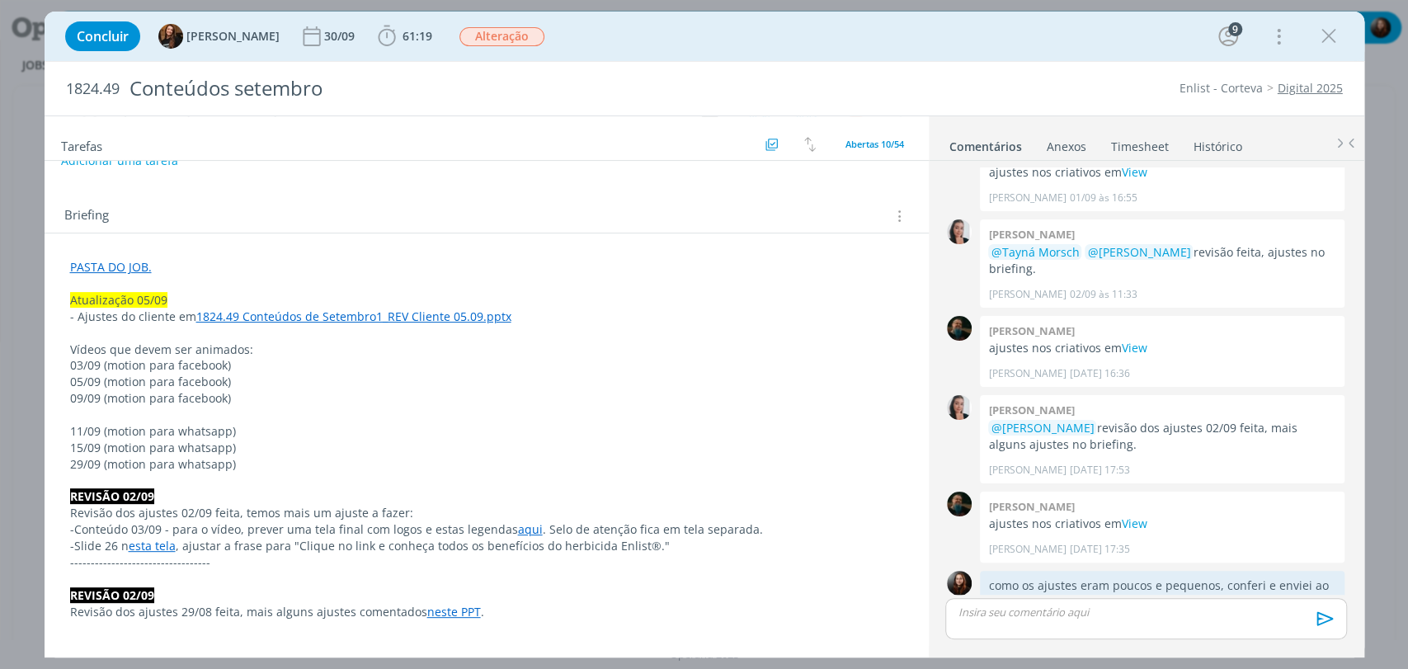
scroll to position [275, 0]
click at [453, 197] on div "Briefing Briefings Predefinidos Versões do Briefing Ver Briefing do Projeto" at bounding box center [487, 212] width 884 height 45
click at [969, 35] on div "Concluir Tayná Morsch 30/09 61:19 Iniciar Apontar Data * 05/09/2025 Horas * 00:…" at bounding box center [704, 36] width 1295 height 40
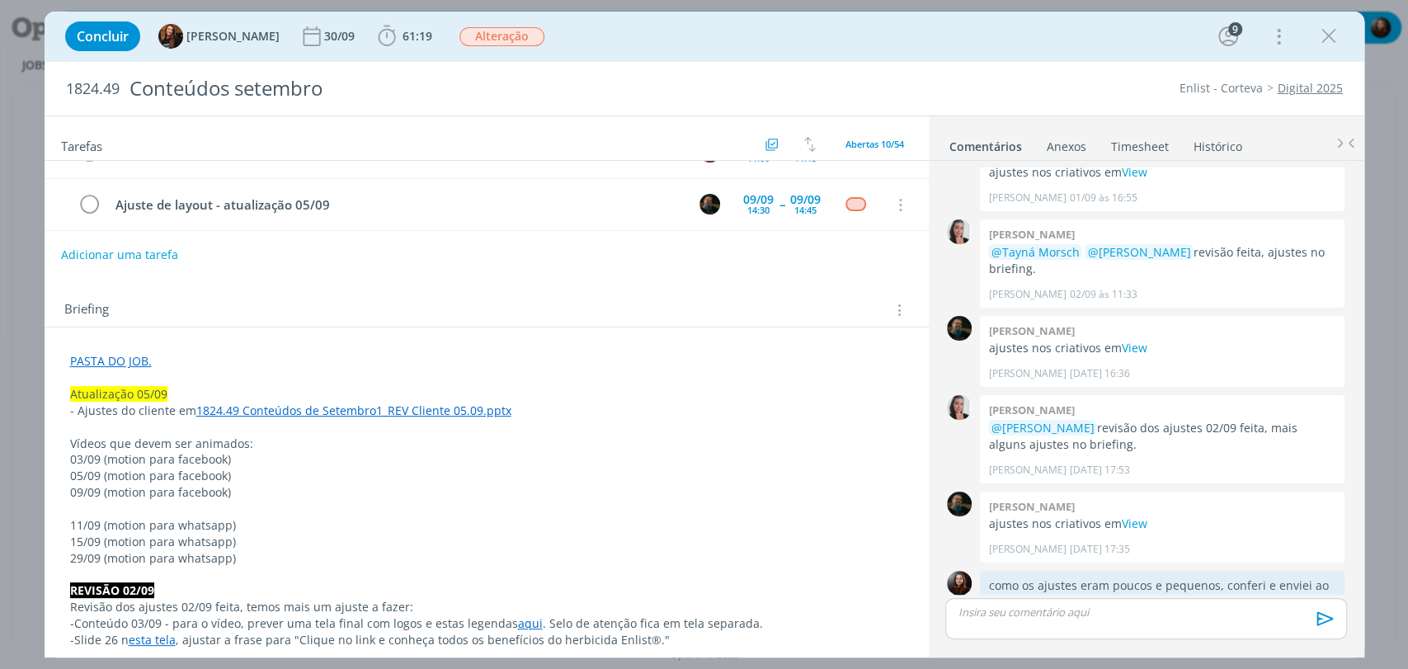
scroll to position [183, 0]
click at [316, 286] on div "Briefing Briefings Predefinidos Versões do Briefing Ver Briefing do Projeto" at bounding box center [487, 303] width 884 height 45
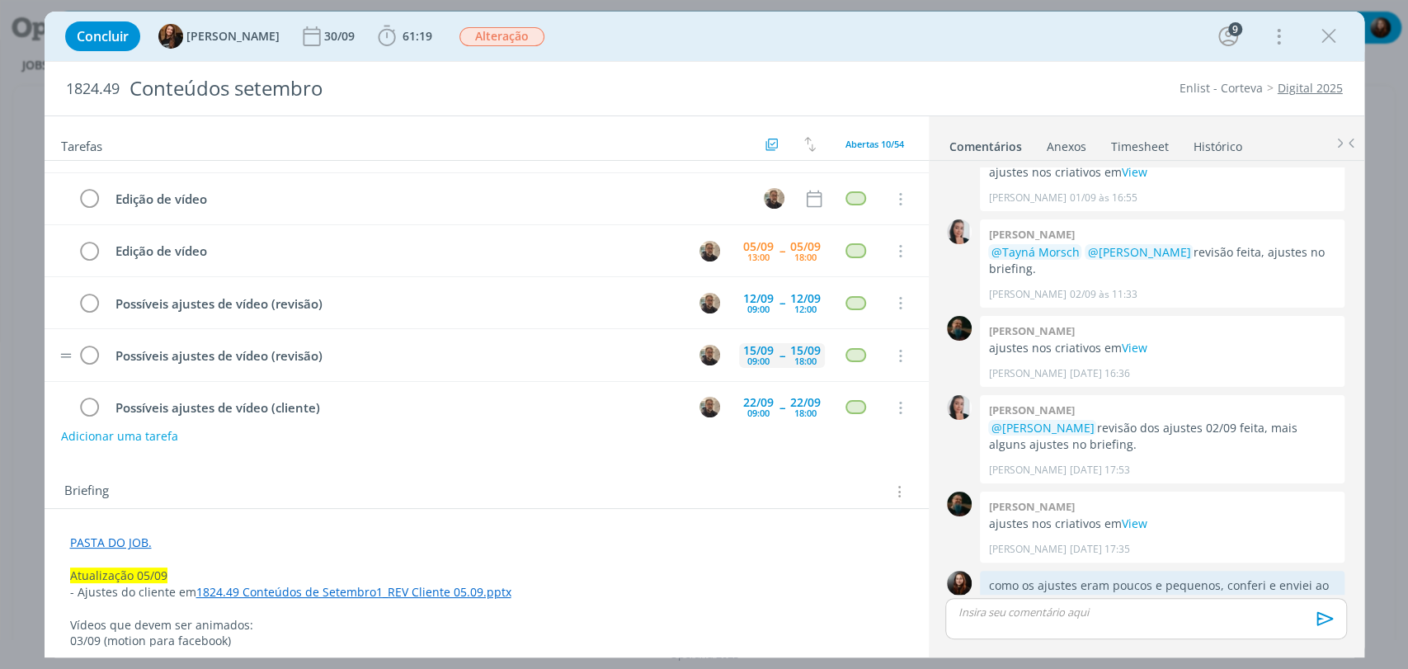
scroll to position [92, 0]
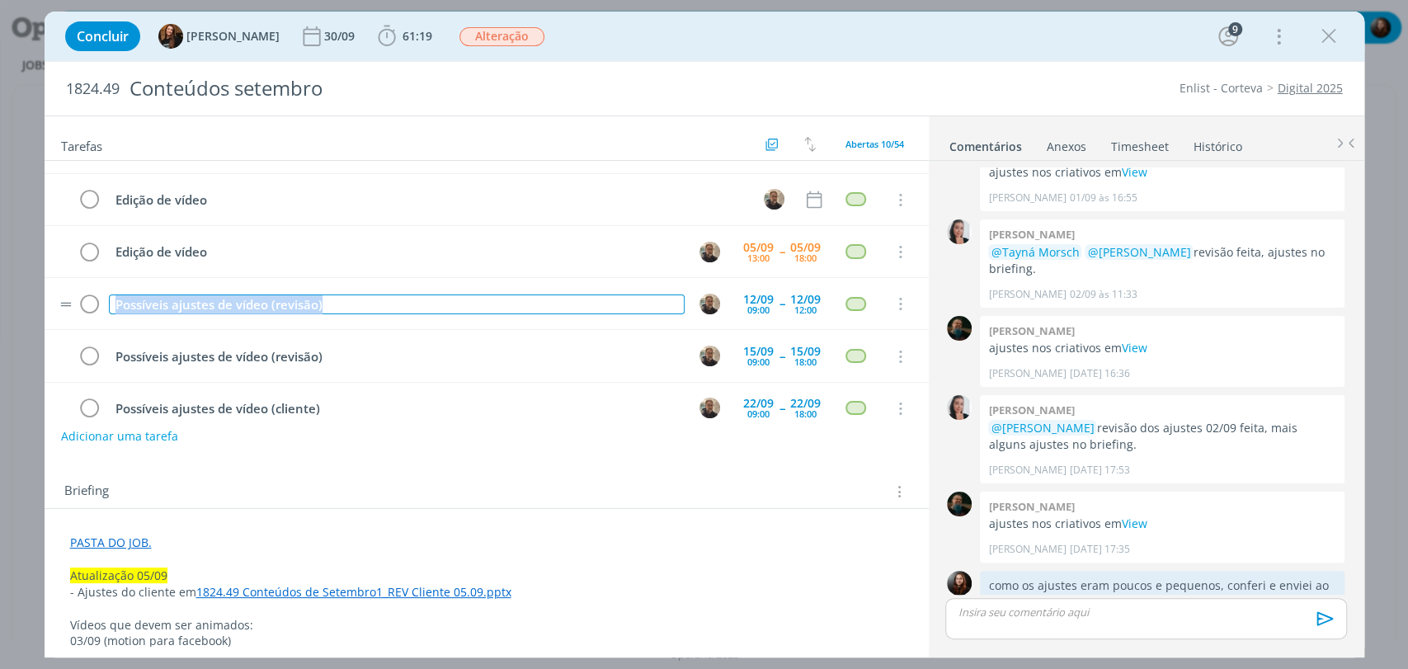
drag, startPoint x: 363, startPoint y: 298, endPoint x: 109, endPoint y: 302, distance: 254.0
click at [109, 302] on div "Possíveis ajustes de vídeo (revisão)" at bounding box center [397, 304] width 576 height 21
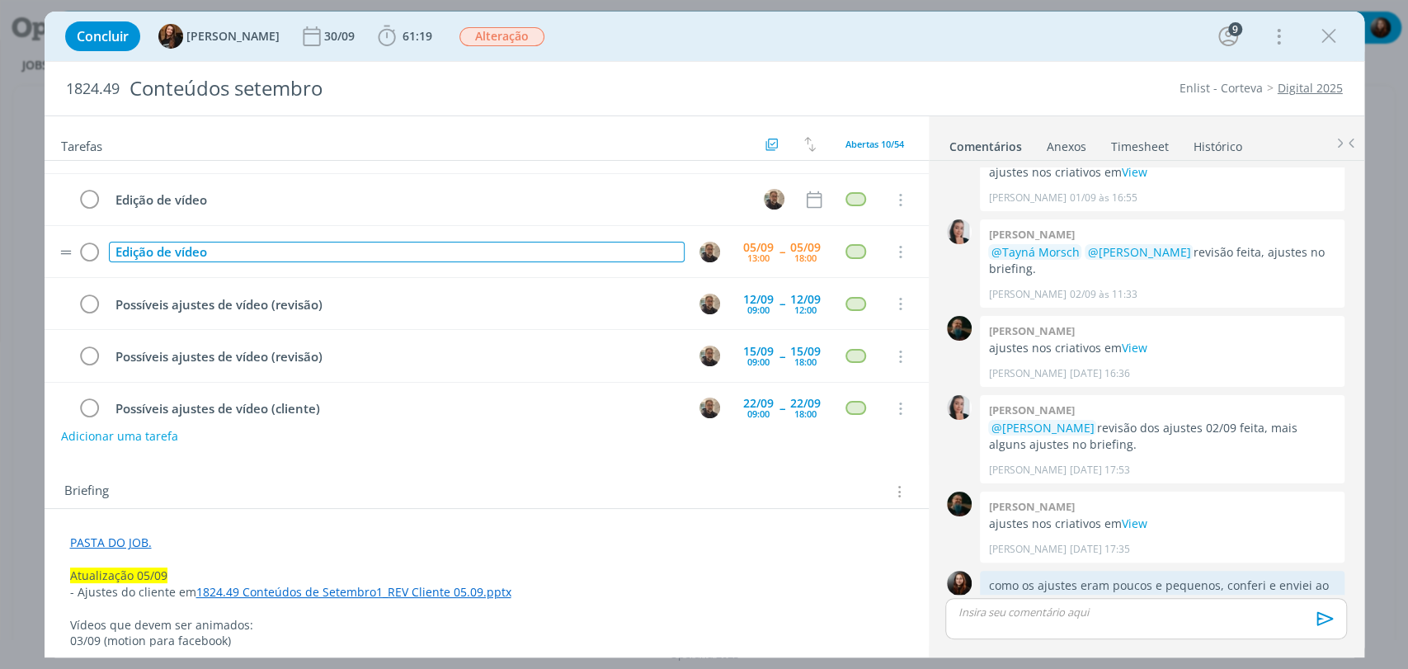
click at [265, 250] on div "Edição de vídeo" at bounding box center [397, 252] width 576 height 21
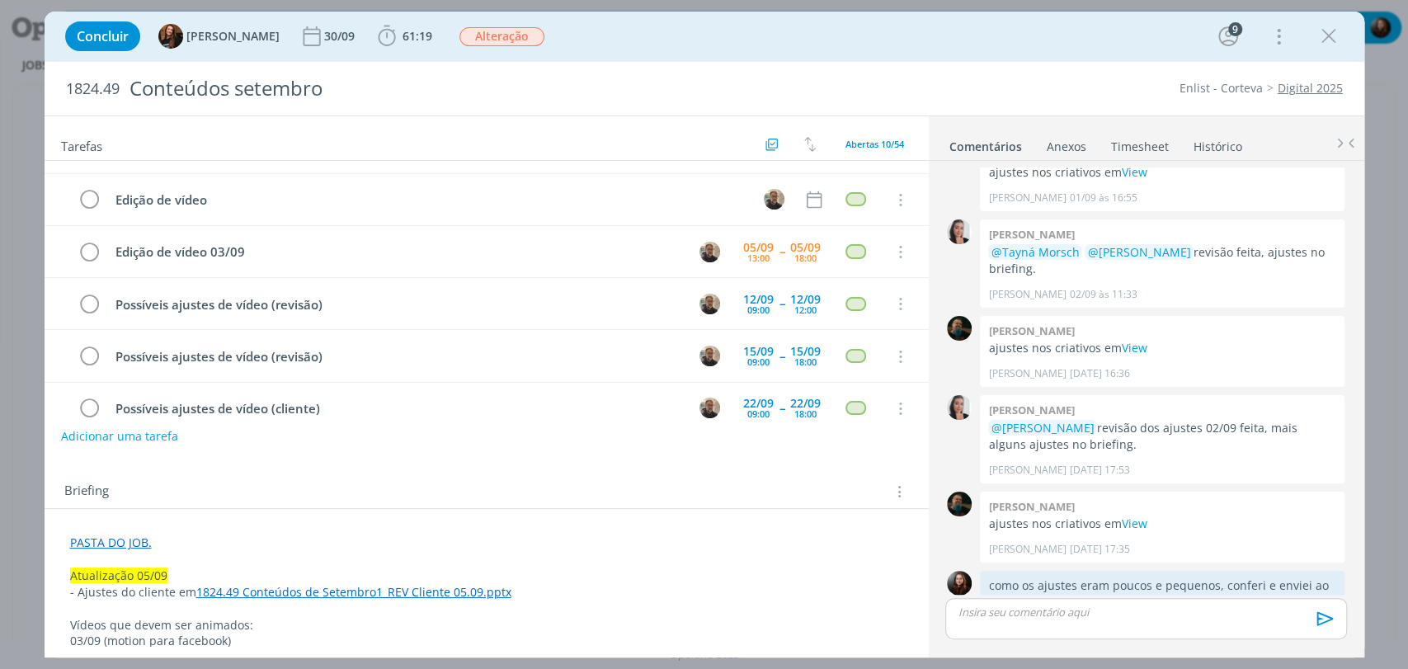
click at [314, 473] on div "Briefing Briefings Predefinidos Versões do Briefing Ver Briefing do Projeto" at bounding box center [487, 486] width 884 height 45
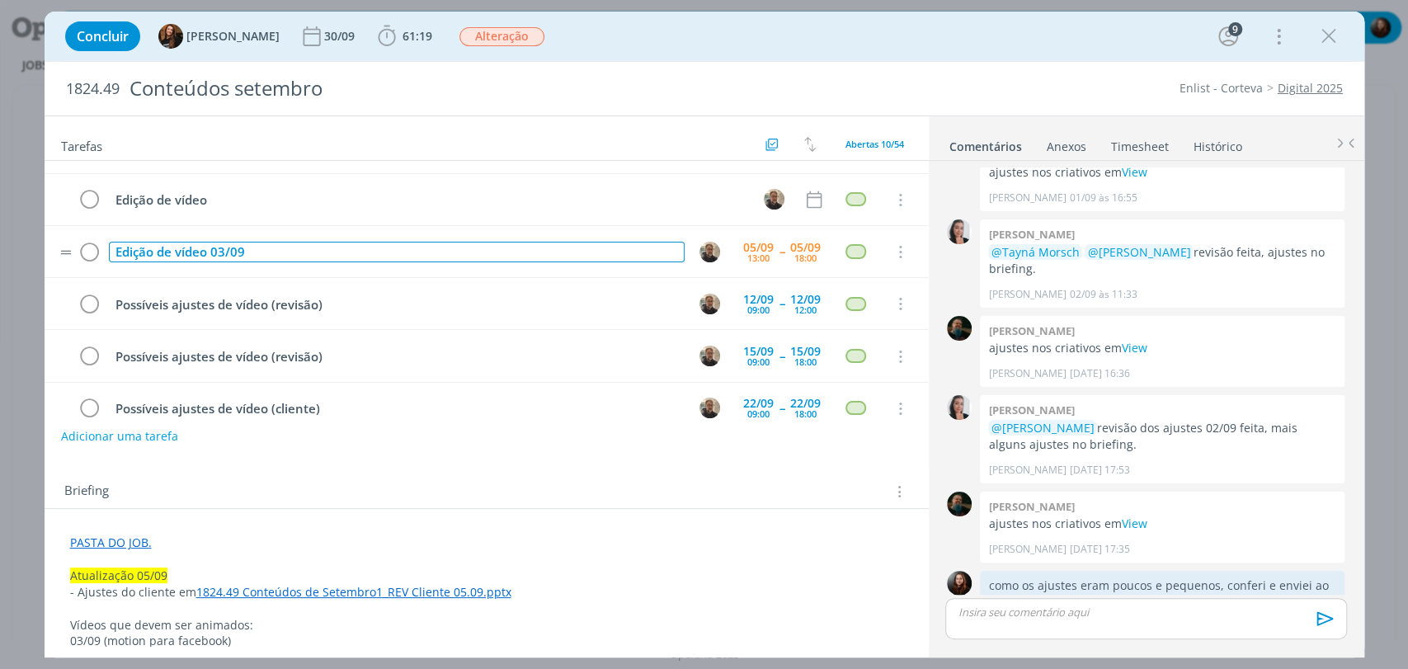
click at [176, 259] on div "Edição de vídeo 03/09" at bounding box center [397, 252] width 576 height 21
click at [178, 259] on div "Edição de vídeo 03/09" at bounding box center [397, 252] width 576 height 21
click at [204, 245] on div "Edição de vídeo 03/09" at bounding box center [397, 252] width 576 height 21
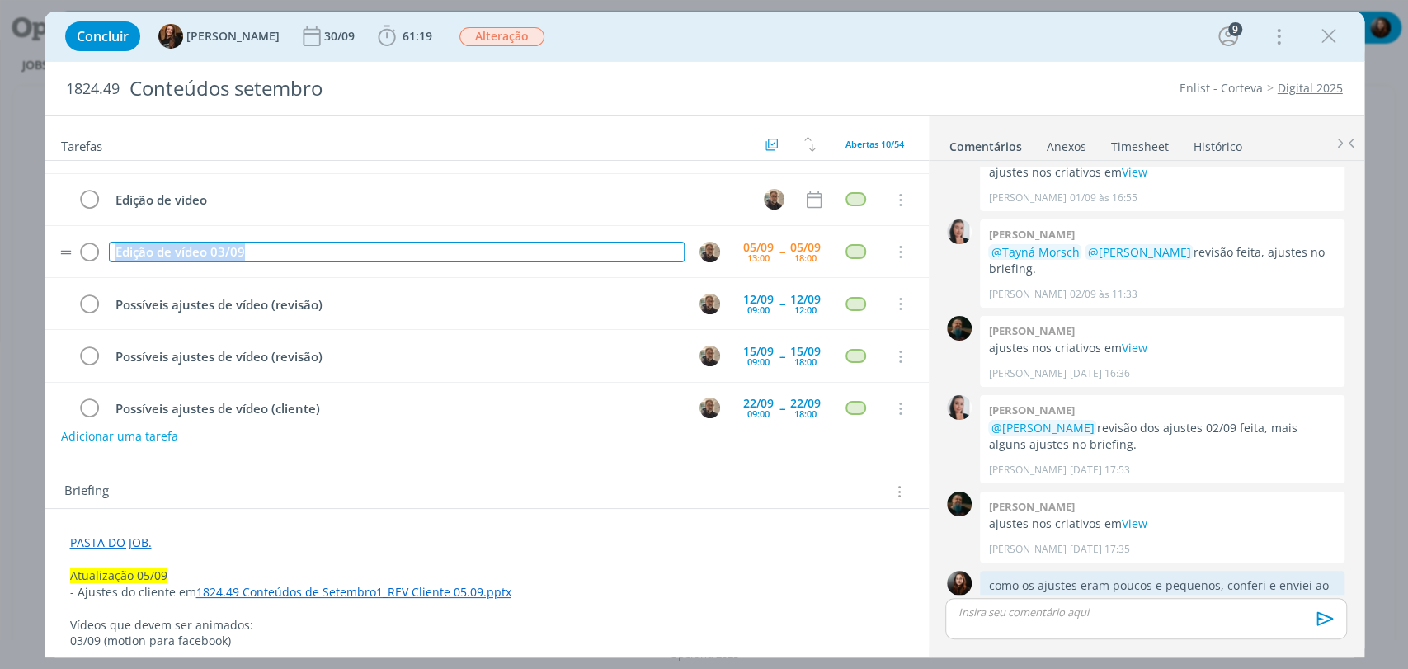
click at [204, 245] on div "Edição de vídeo 03/09" at bounding box center [397, 252] width 576 height 21
copy div "Edição de vídeo 03/09"
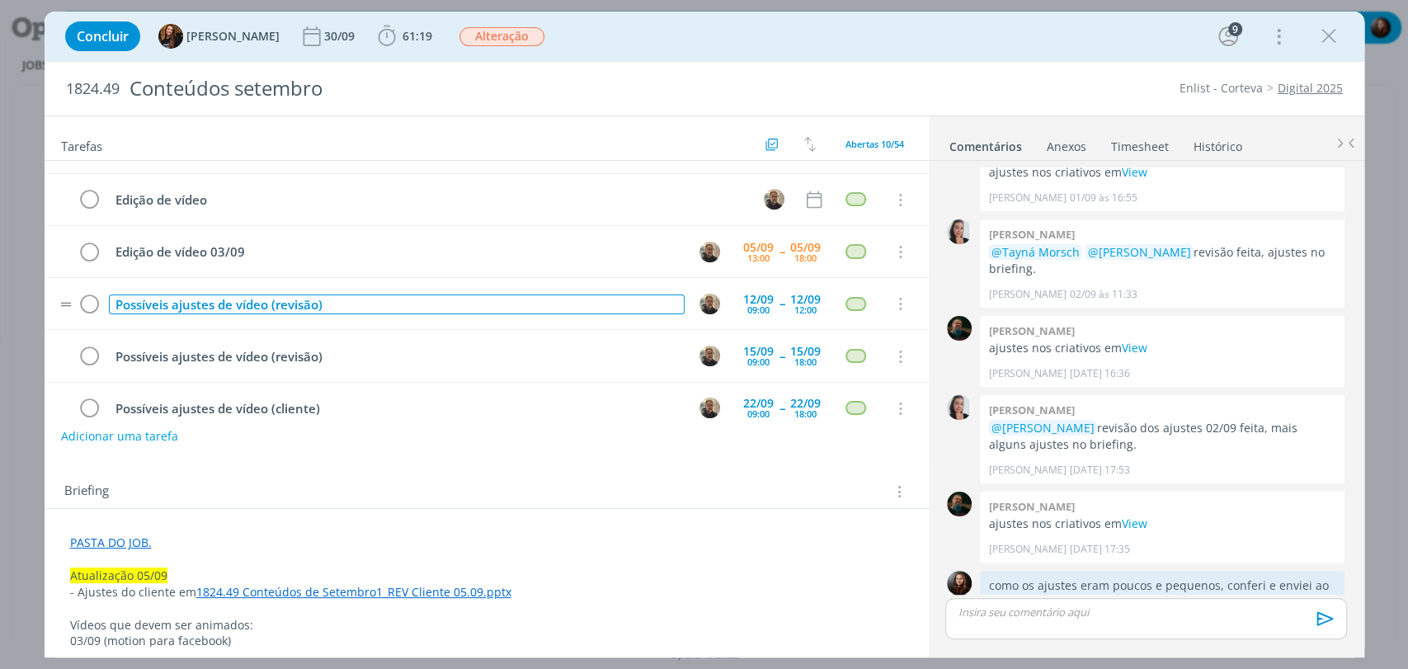
click at [223, 299] on div "Possíveis ajustes de vídeo (revisão)" at bounding box center [397, 304] width 576 height 21
click at [224, 299] on div "Possíveis ajustes de vídeo (revisão)" at bounding box center [397, 304] width 576 height 21
click at [220, 297] on div "Edição de vídeo 03/09" at bounding box center [397, 304] width 576 height 21
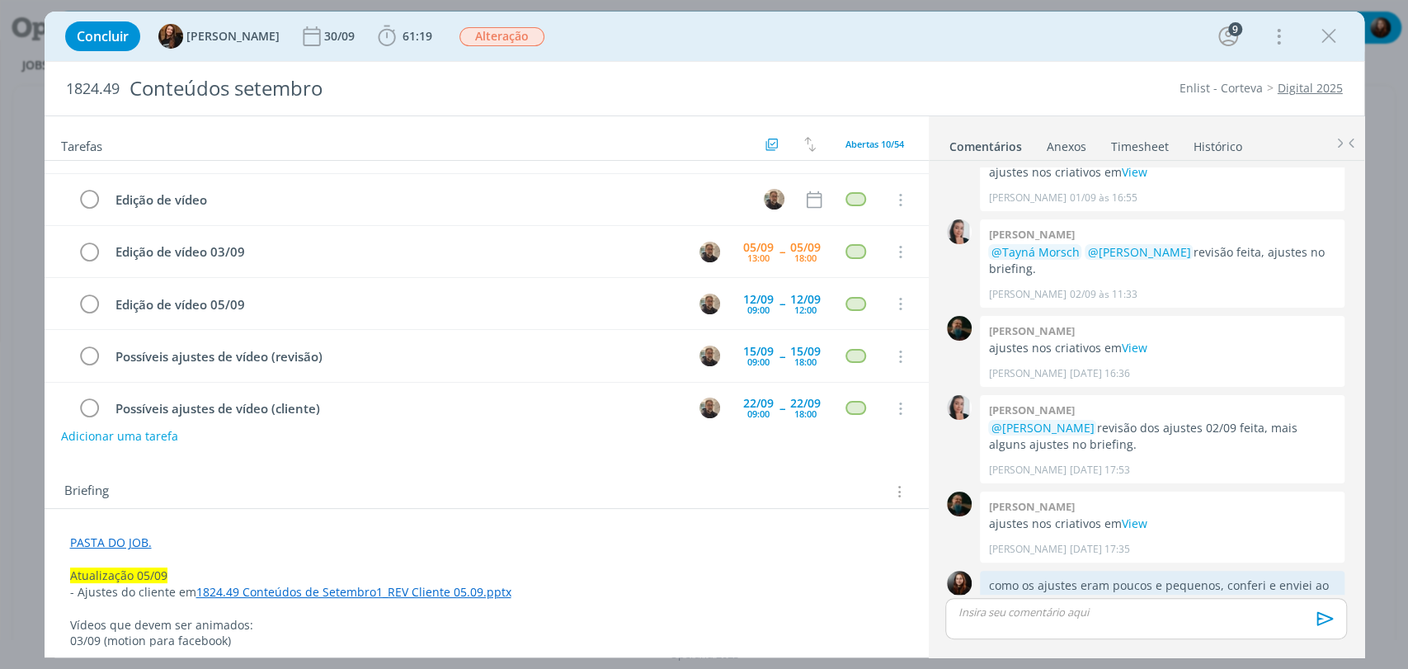
click at [337, 474] on div "Briefing Briefings Predefinidos Versões do Briefing Ver Briefing do Projeto" at bounding box center [487, 486] width 884 height 45
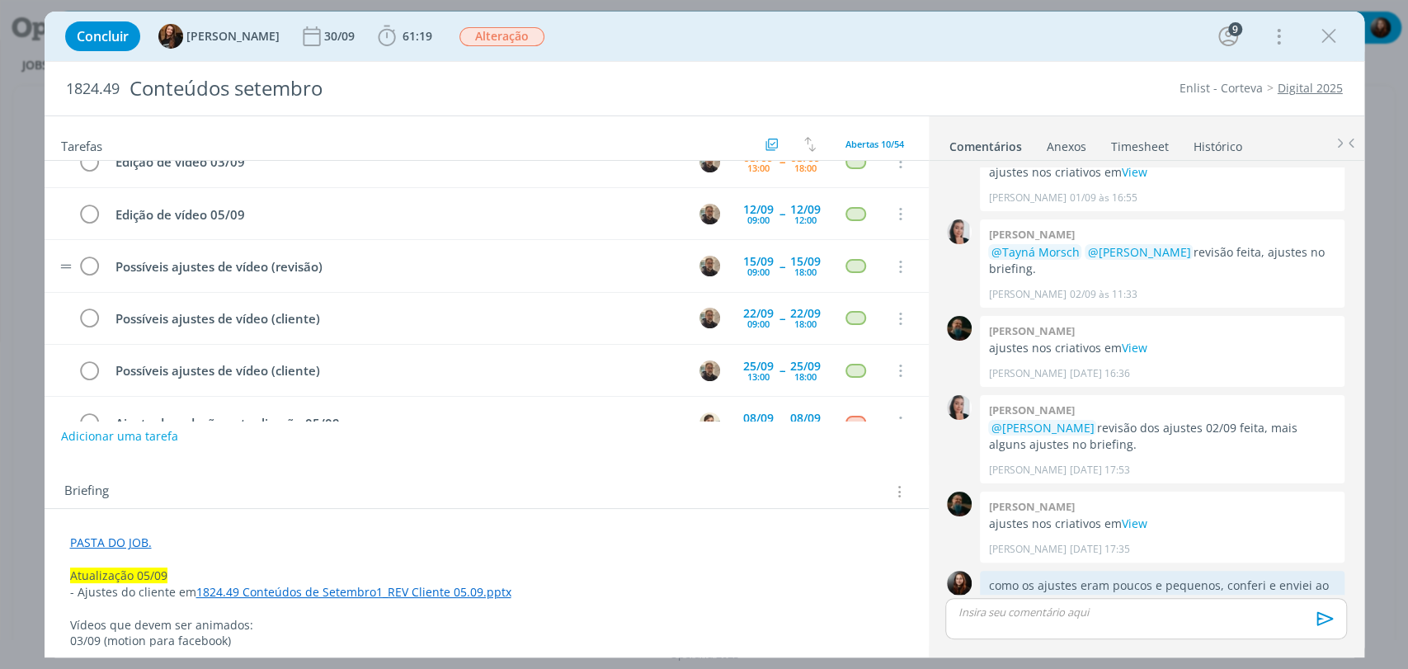
scroll to position [183, 0]
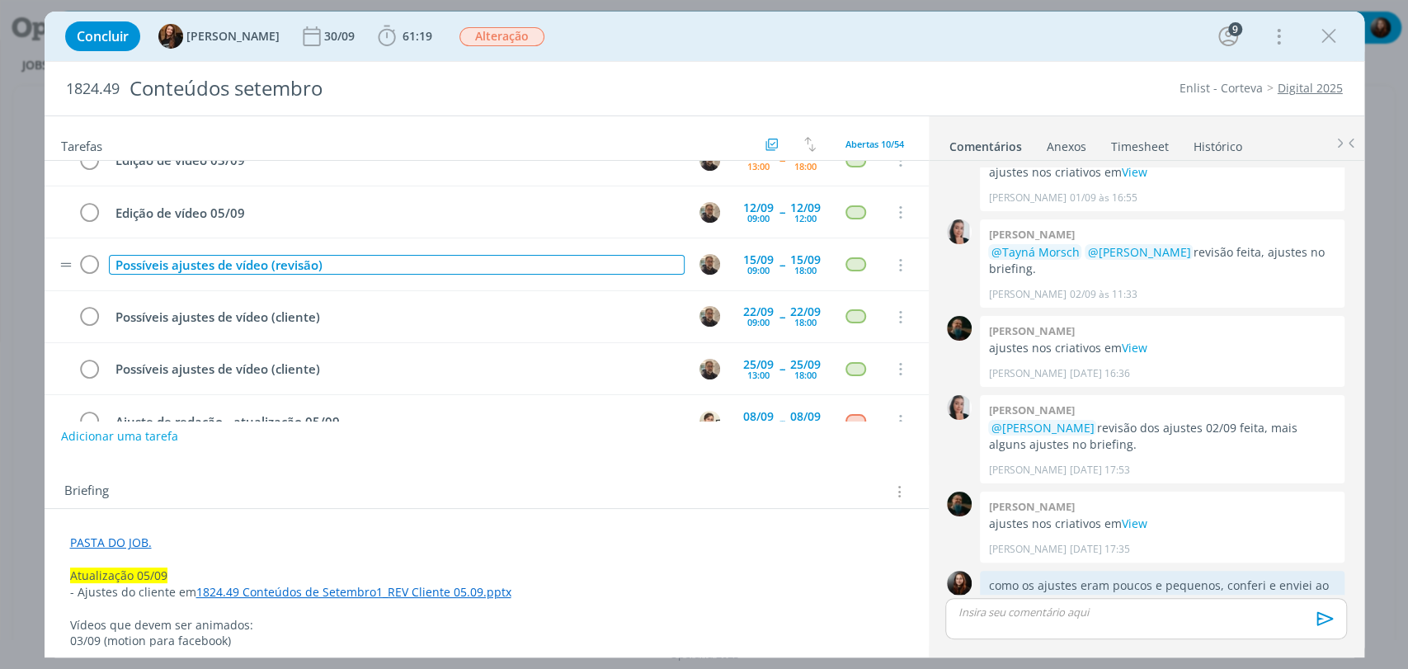
click at [191, 256] on div "Possíveis ajustes de vídeo (revisão)" at bounding box center [397, 265] width 576 height 21
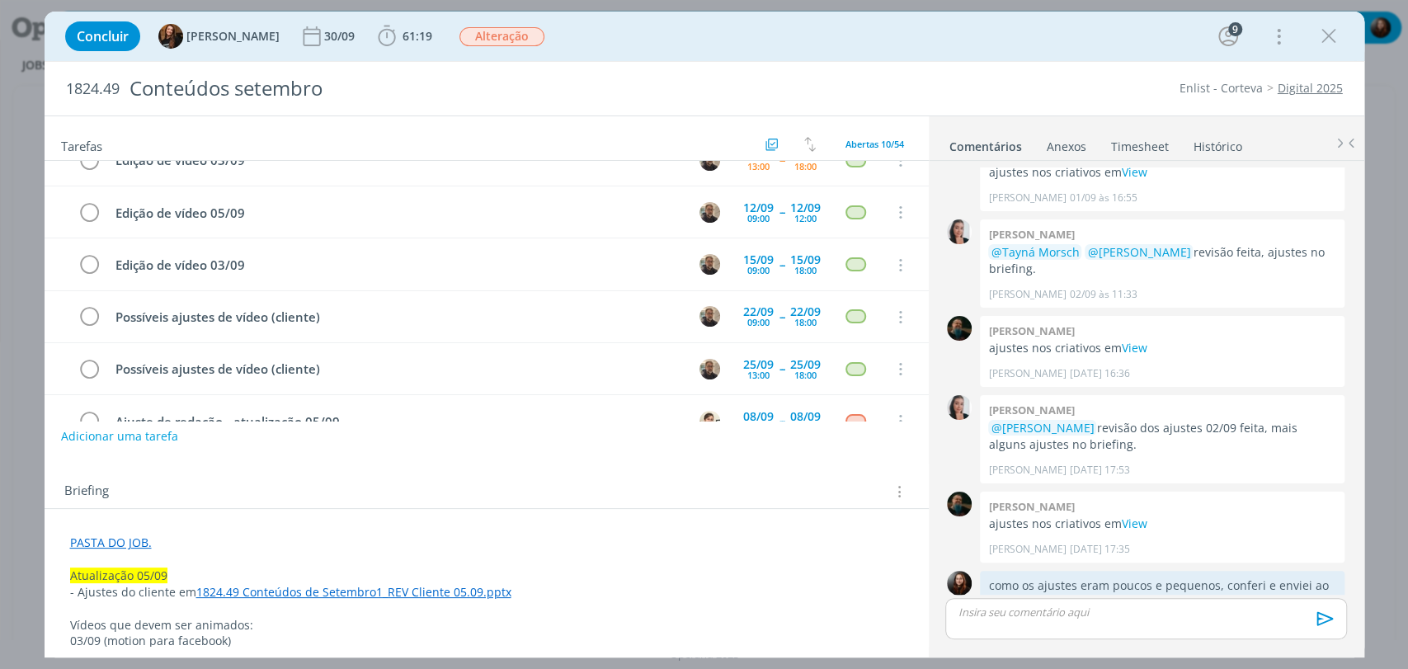
click at [256, 491] on div "Briefing Briefings Predefinidos Versões do Briefing Ver Briefing do Projeto" at bounding box center [488, 491] width 849 height 21
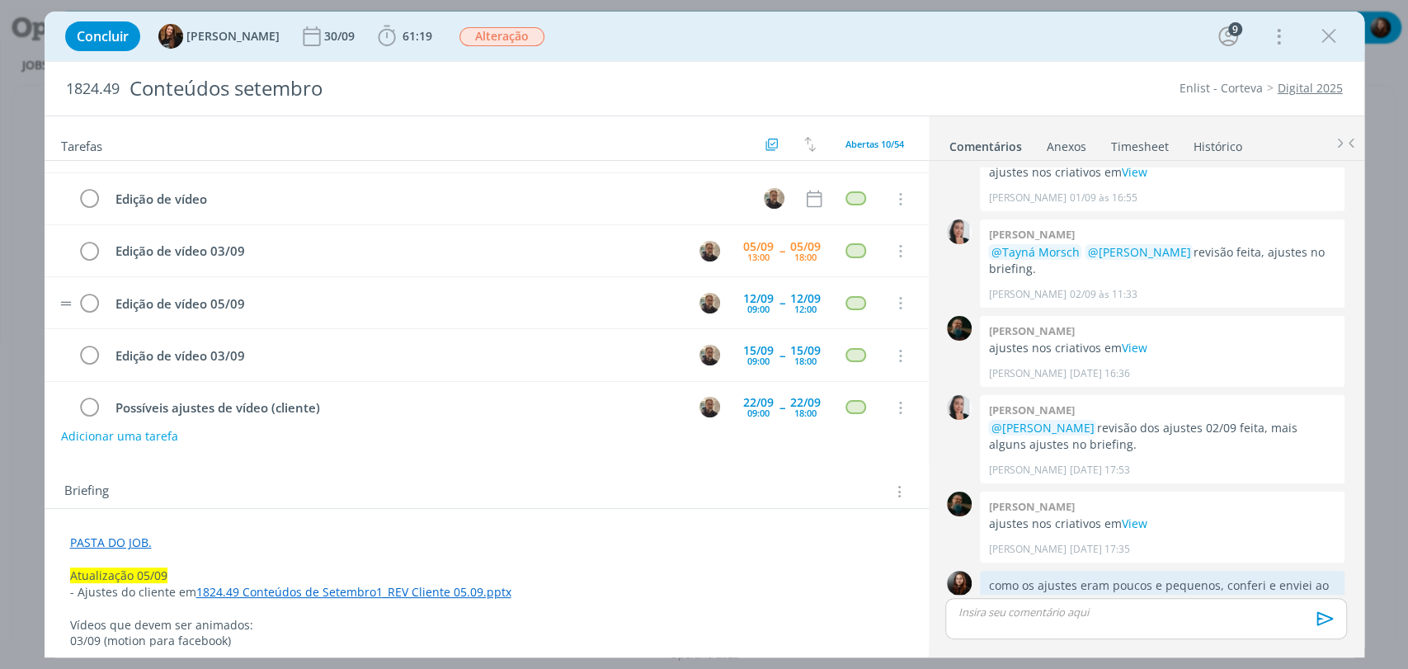
scroll to position [92, 0]
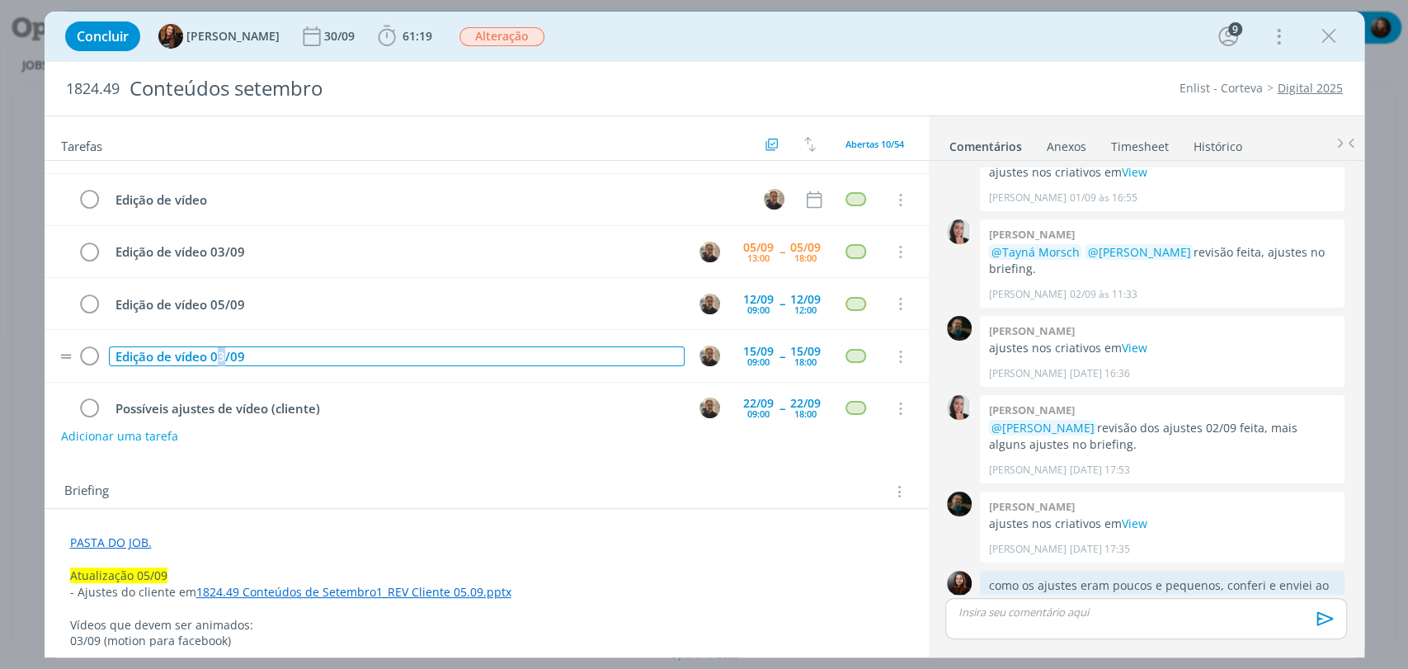
click at [219, 351] on div "Edição de vídeo 03/09" at bounding box center [397, 356] width 576 height 21
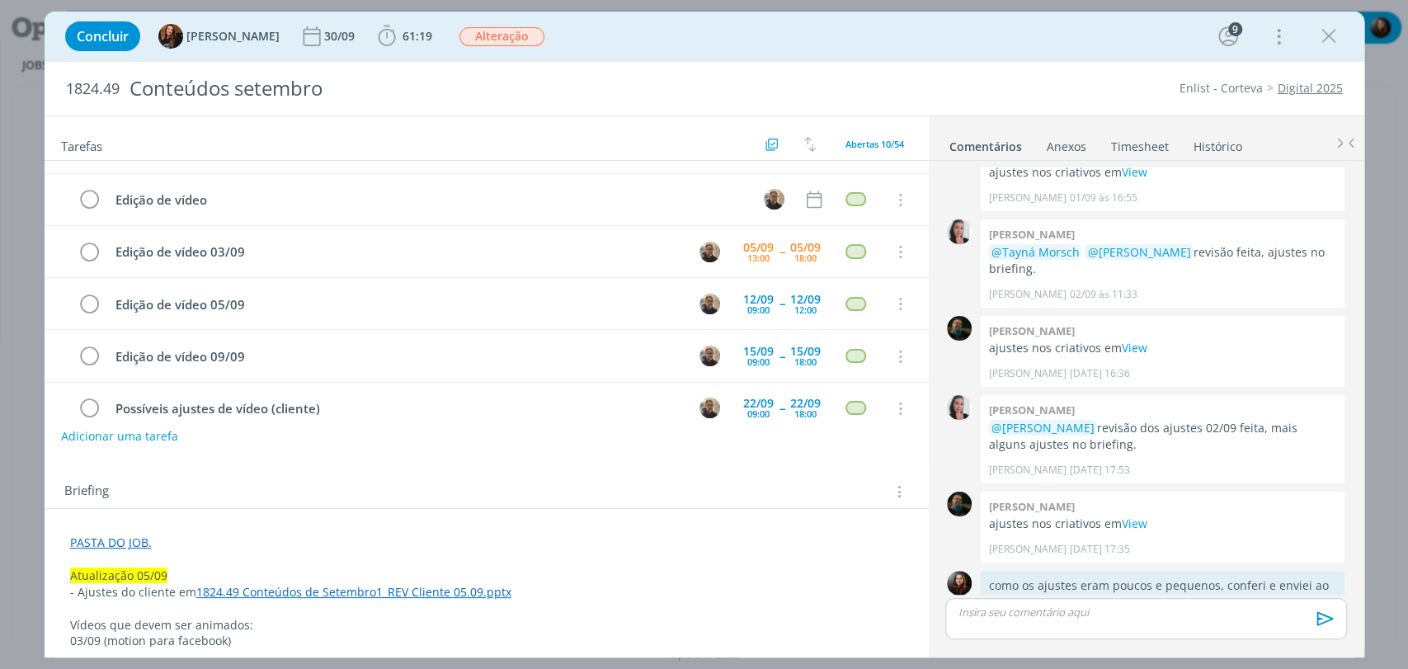
click at [449, 458] on div "Tarefas Usar Job de template Criar template a partir deste job Visualizar Templ…" at bounding box center [487, 380] width 884 height 529
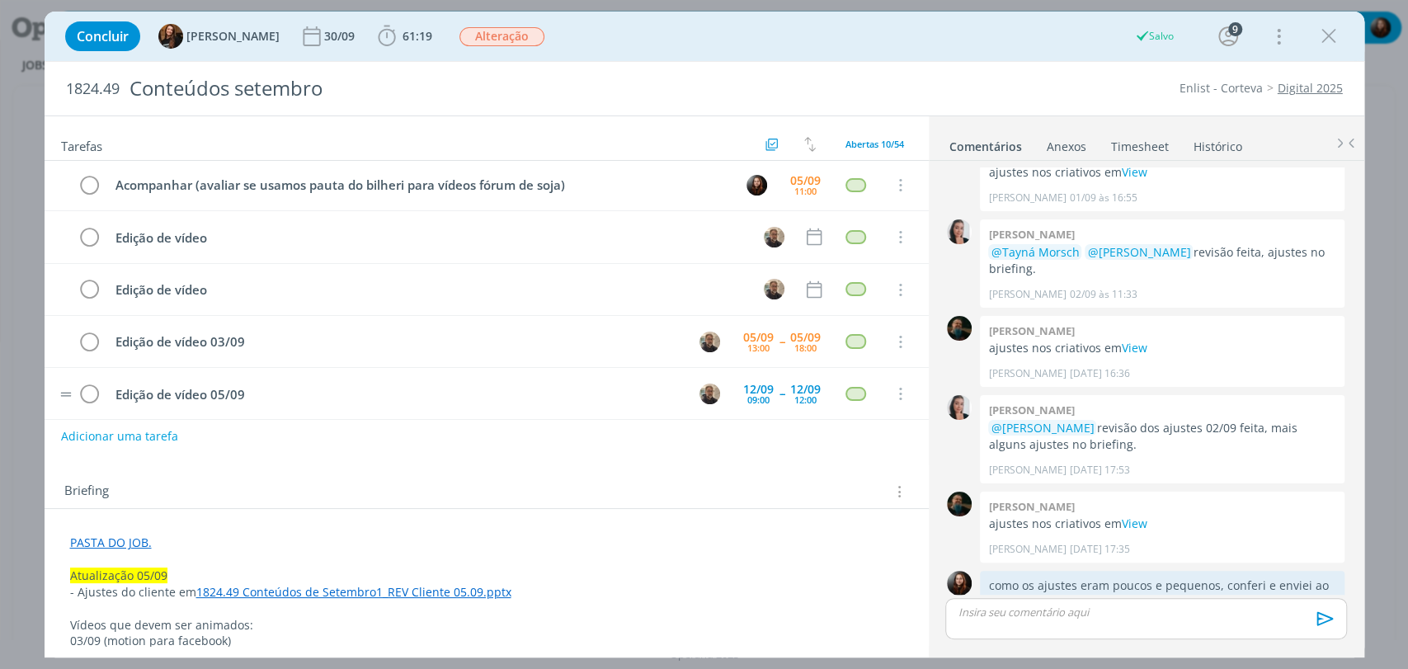
scroll to position [0, 0]
click at [800, 179] on div "05/09" at bounding box center [805, 182] width 31 height 12
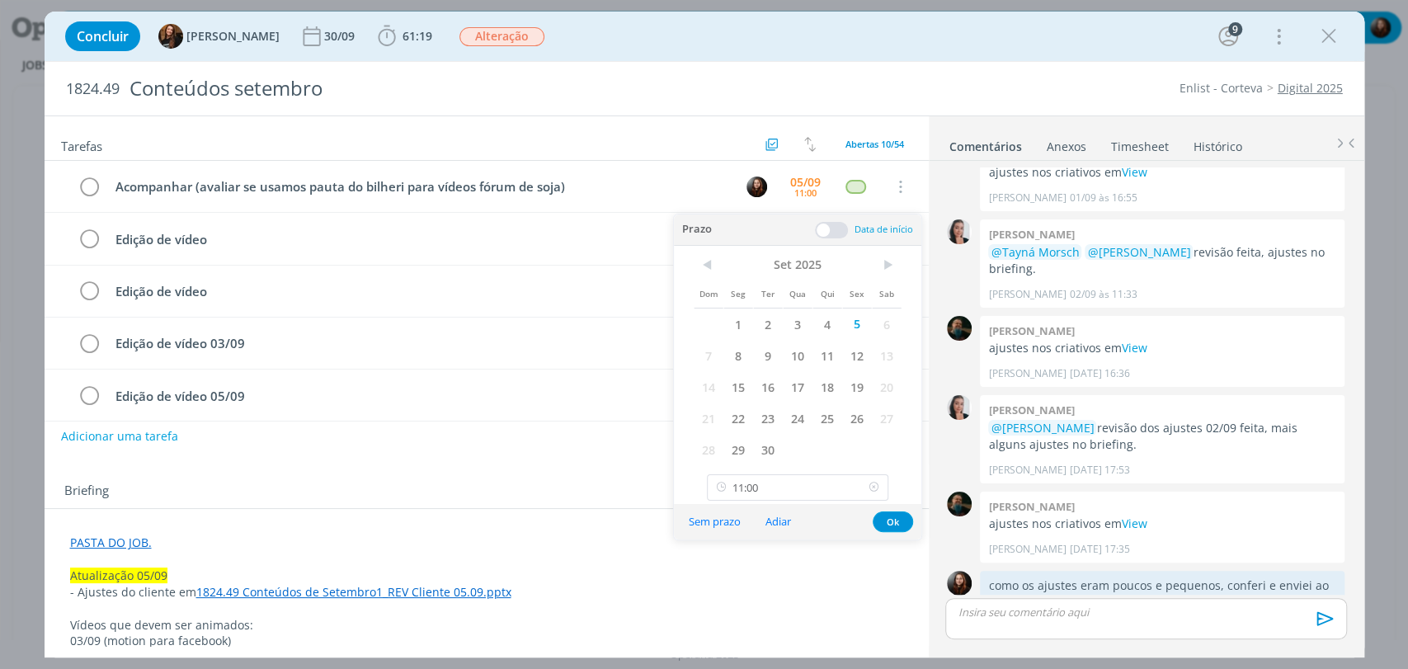
click at [869, 488] on icon at bounding box center [873, 487] width 21 height 26
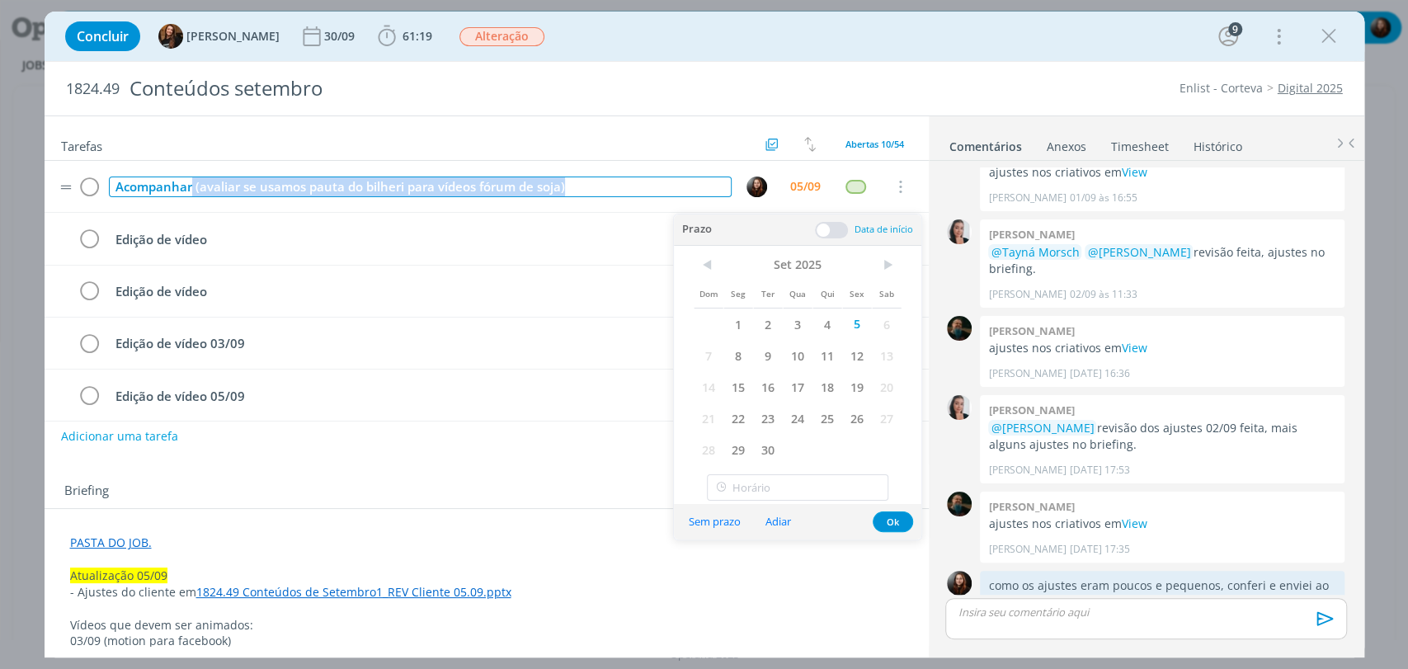
drag, startPoint x: 191, startPoint y: 186, endPoint x: 632, endPoint y: 176, distance: 440.5
click at [632, 176] on div "Acompanhar (avaliar se usamos pauta do bilheri para vídeos fórum de soja)" at bounding box center [420, 186] width 623 height 21
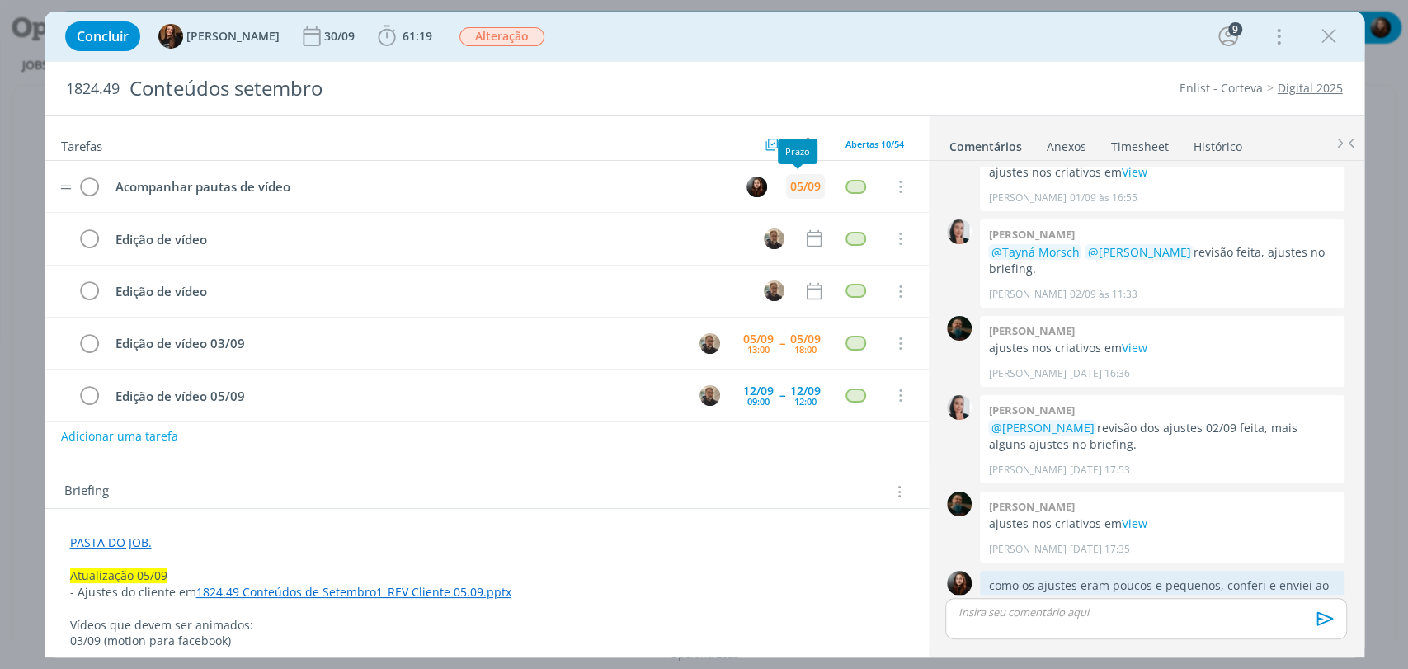
click at [798, 194] on div "05/09" at bounding box center [805, 186] width 39 height 25
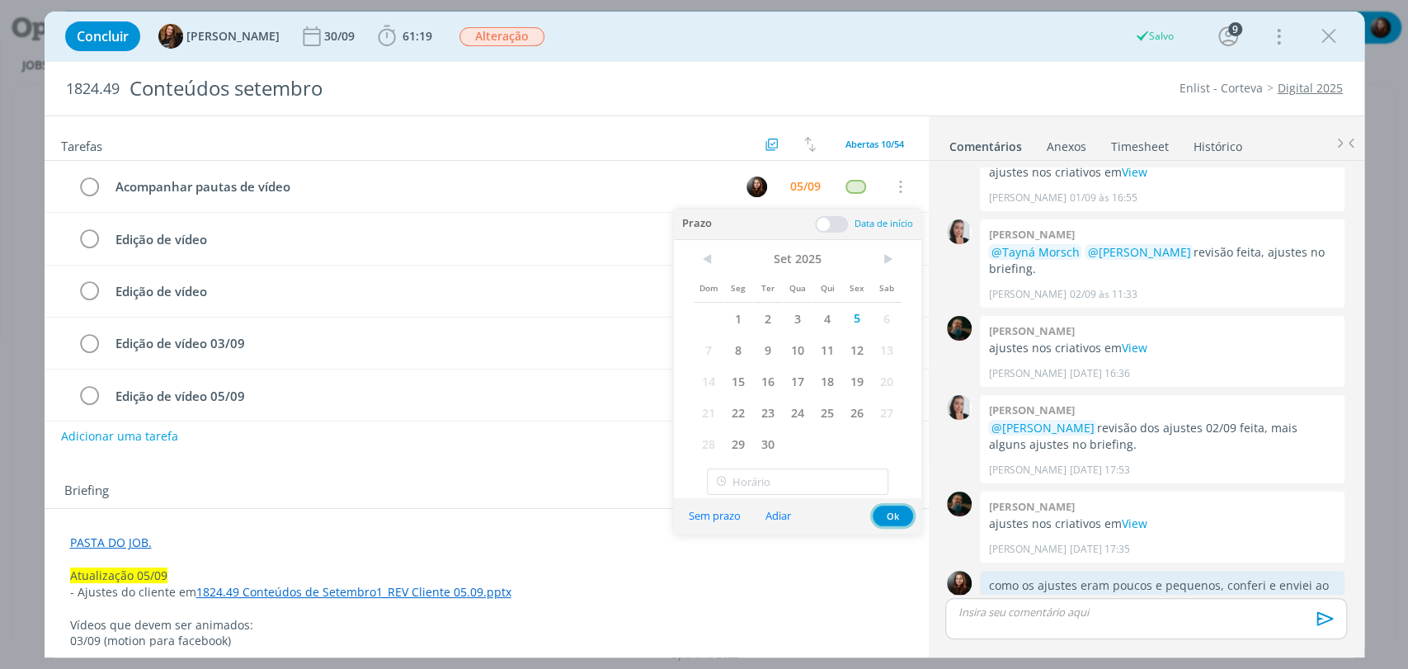
click at [884, 520] on button "Ok" at bounding box center [893, 516] width 40 height 21
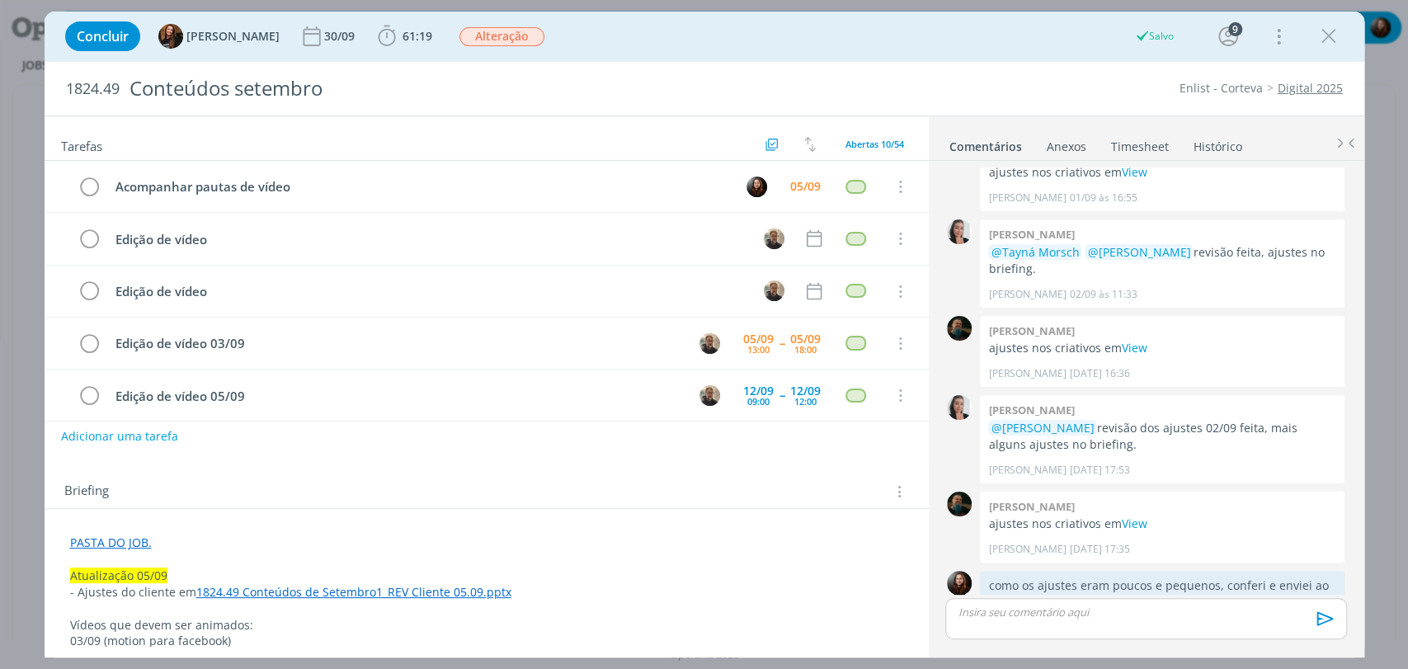
click at [543, 484] on div "Briefing Briefings Predefinidos Versões do Briefing Ver Briefing do Projeto" at bounding box center [488, 491] width 849 height 21
click at [1005, 53] on div "Concluir Tayná Morsch 30/09 61:19 Iniciar Apontar Data * 05/09/2025 Horas * 00:…" at bounding box center [704, 36] width 1295 height 40
click at [802, 181] on div "05/09" at bounding box center [805, 187] width 31 height 12
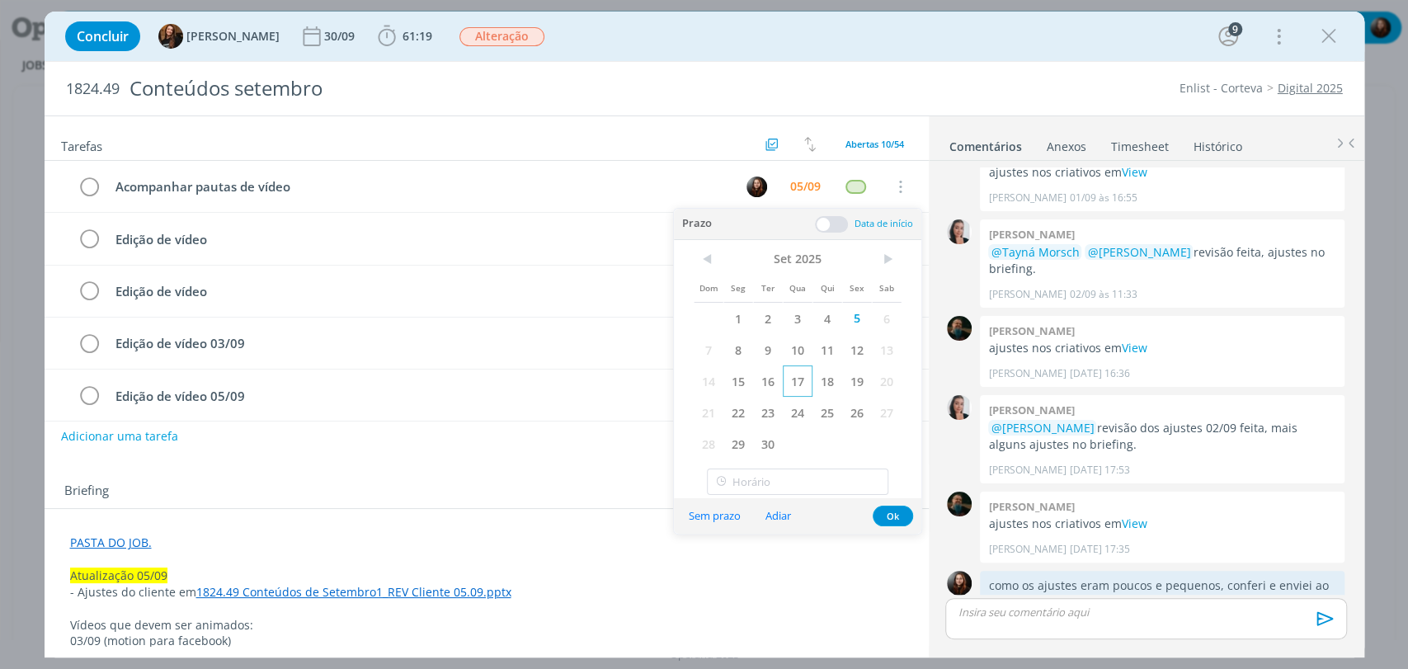
drag, startPoint x: 735, startPoint y: 350, endPoint x: 790, endPoint y: 384, distance: 64.8
click at [735, 350] on span "8" at bounding box center [738, 349] width 30 height 31
click at [888, 513] on button "Ok" at bounding box center [893, 516] width 40 height 21
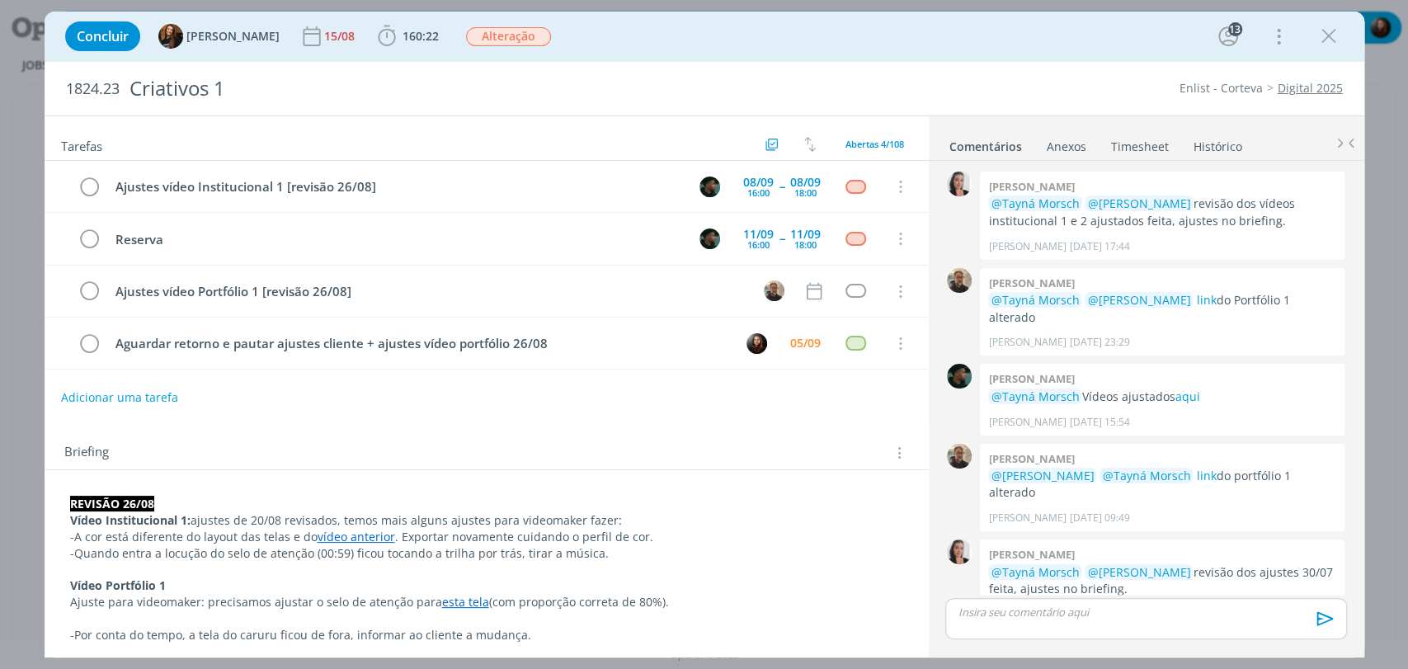
scroll to position [1578, 0]
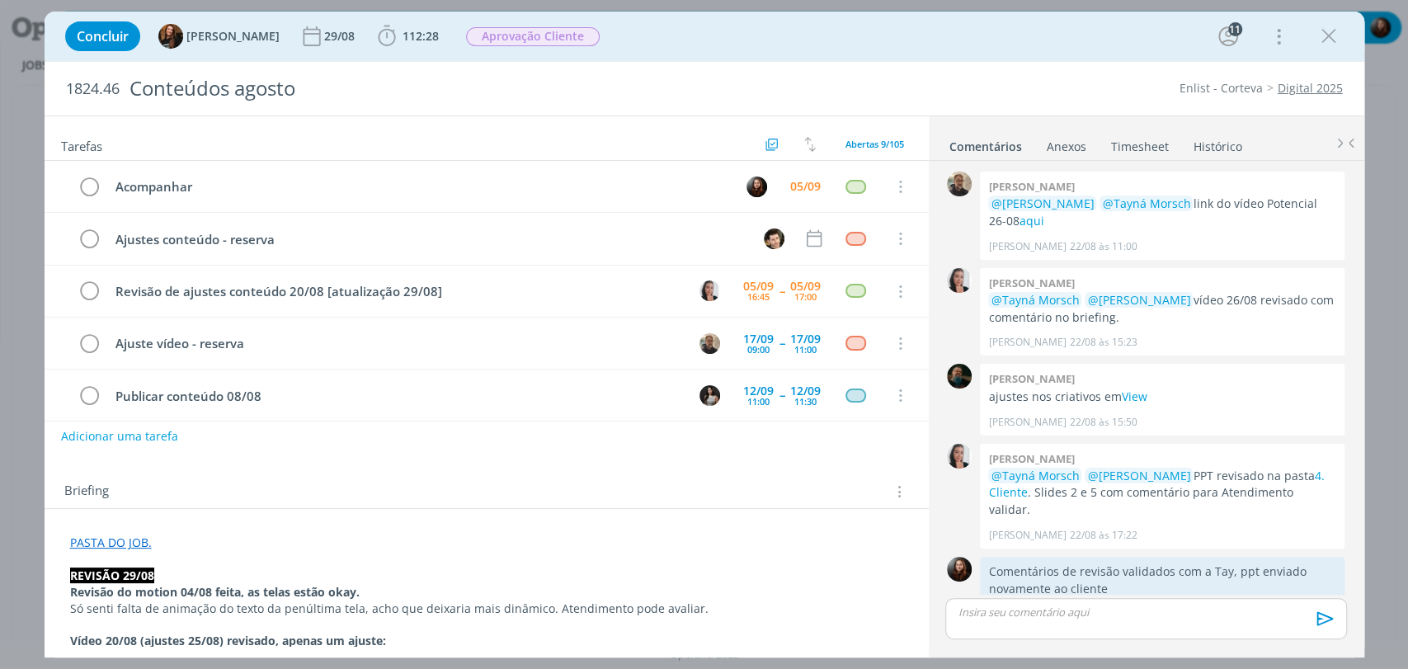
scroll to position [1714, 0]
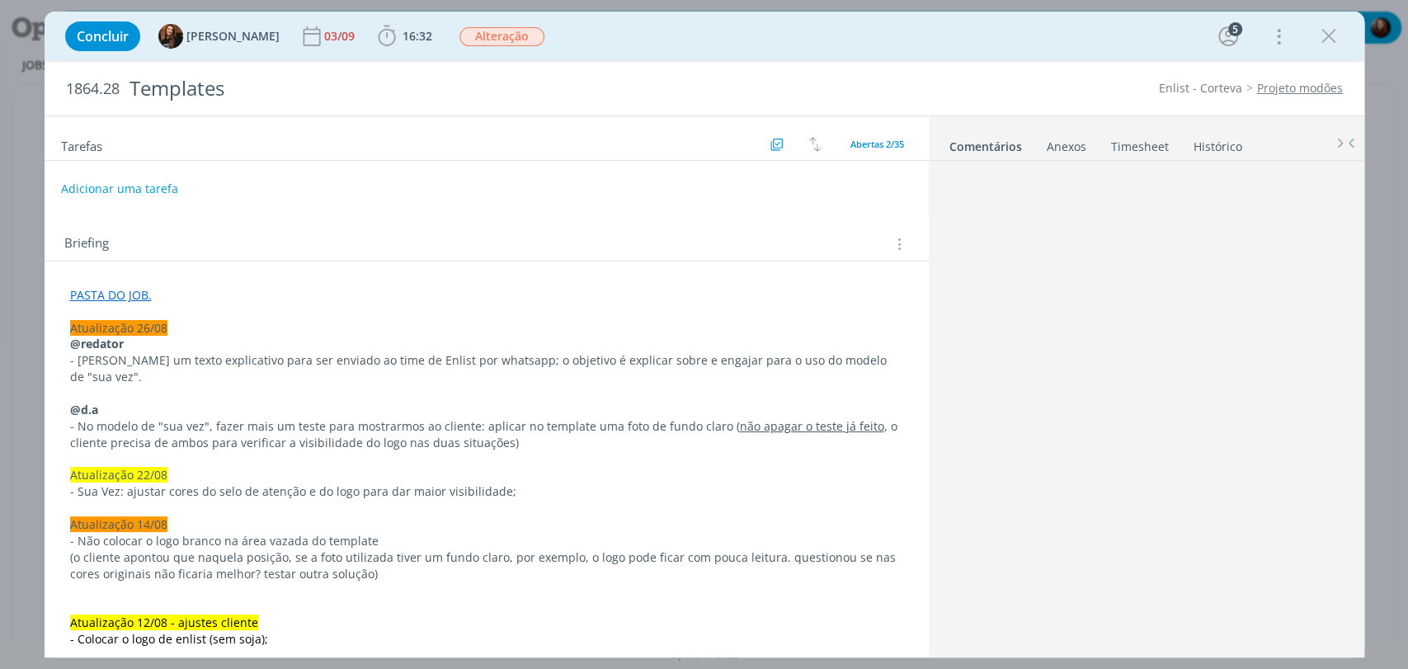
scroll to position [2250, 0]
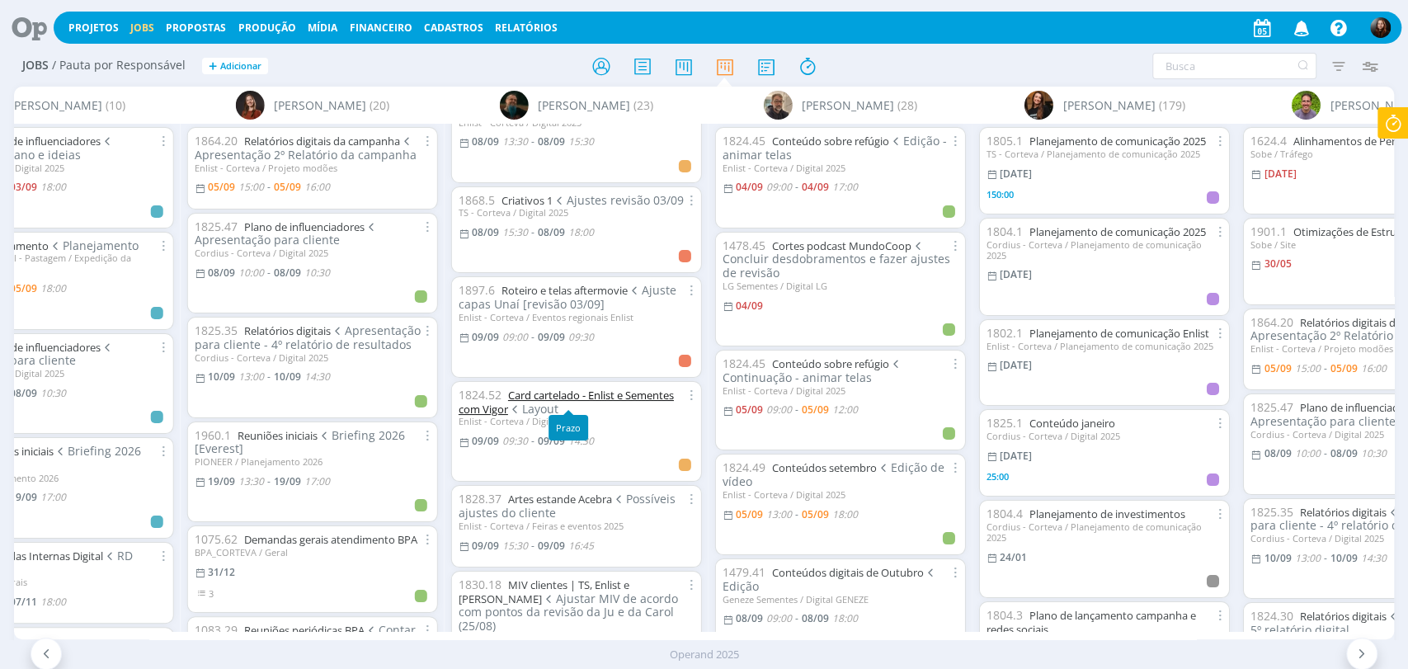
scroll to position [641, 0]
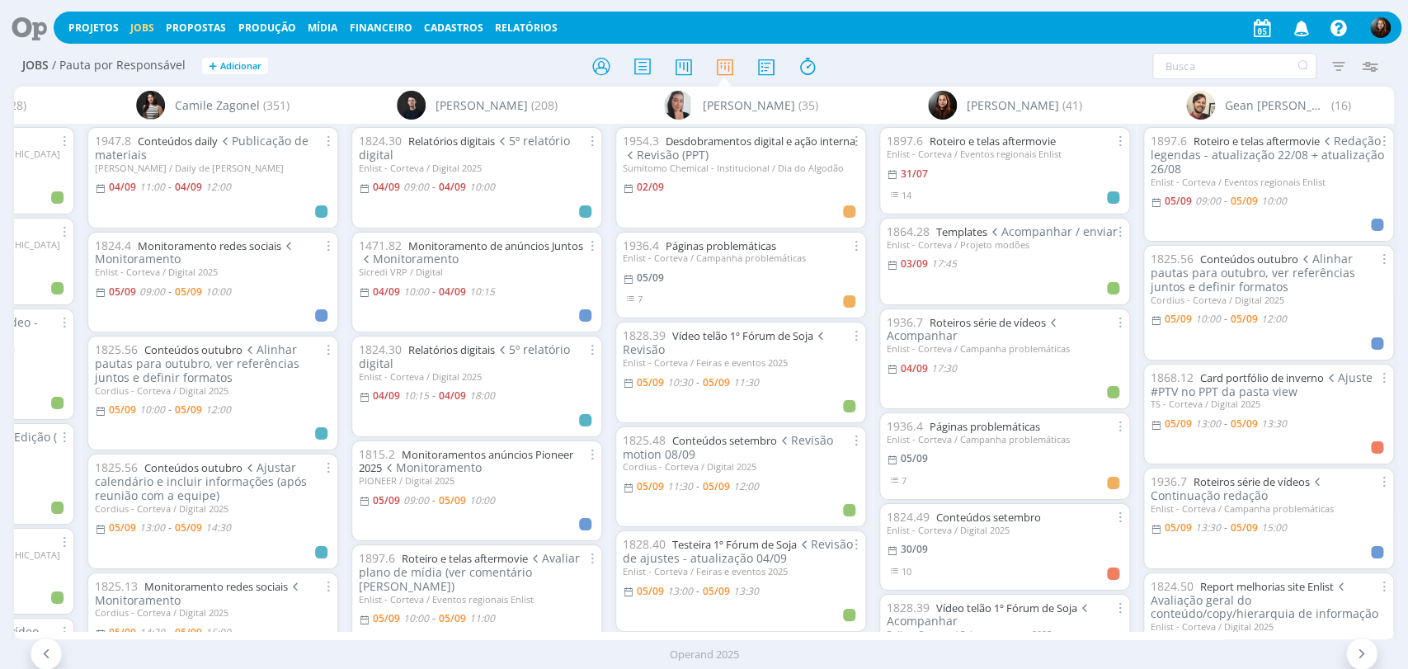
scroll to position [0, 675]
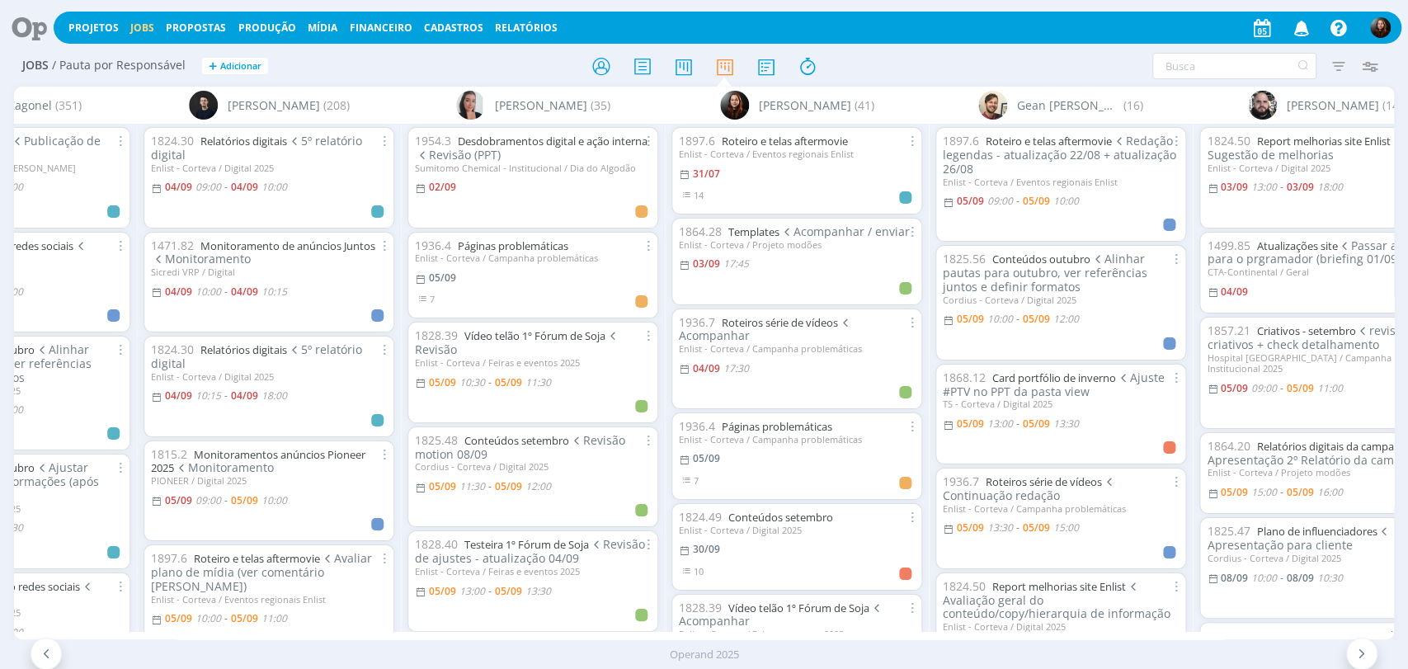
click at [1062, 58] on div "Filtrar Filtrar Limpar Tipo Jobs e Tarefas Data Personalizado a Situação dos jo…" at bounding box center [1164, 66] width 444 height 26
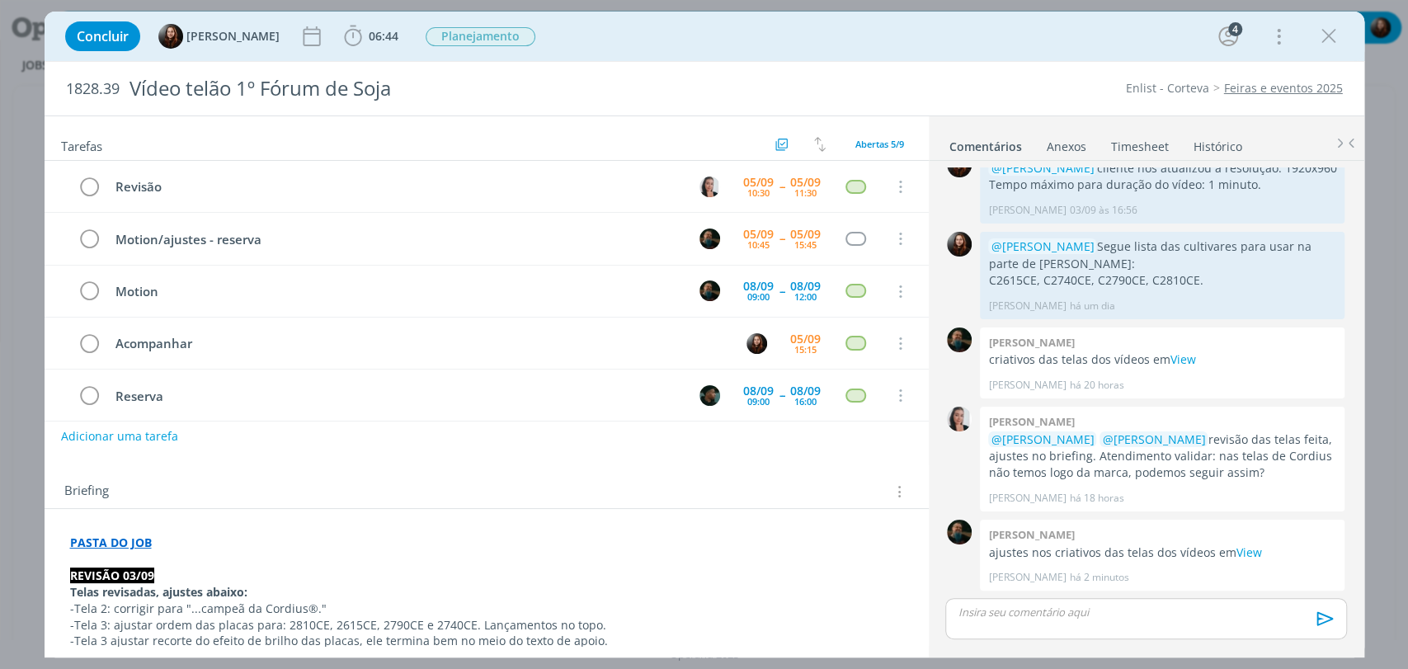
click at [685, 468] on div "Briefing Briefings Predefinidos Versões do Briefing Ver Briefing do Projeto" at bounding box center [487, 486] width 884 height 45
click at [1003, 90] on div "Enlist - Corteva Feiras e eventos 2025" at bounding box center [1080, 88] width 539 height 16
click at [1056, 62] on div "1828.39 Vídeo telão 1º Fórum de Soja Enlist - Corteva Feiras e eventos 2025" at bounding box center [705, 89] width 1320 height 54
click at [1080, 35] on div "Concluir [PERSON_NAME] 06:44 Iniciar Apontar Data * [DATE] Horas * 00:00 Tarefa…" at bounding box center [704, 36] width 1295 height 40
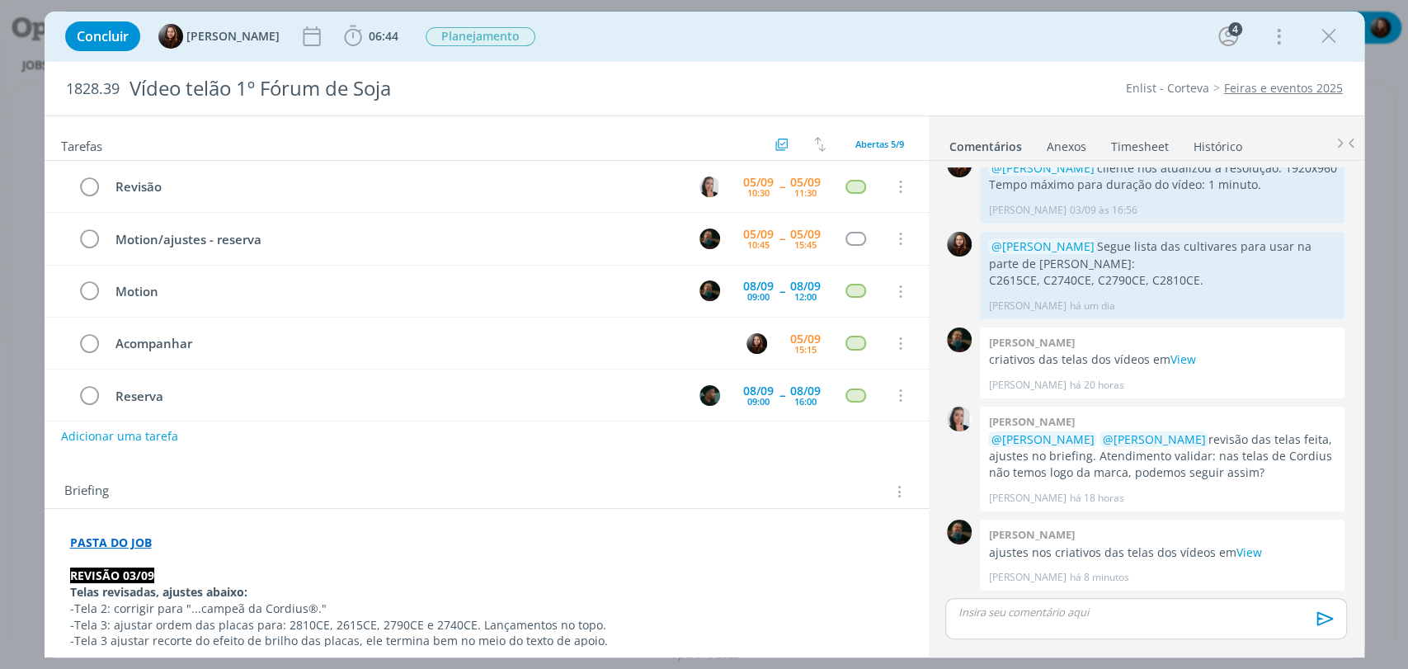
click at [1080, 35] on div "Concluir [PERSON_NAME] 06:44 Iniciar Apontar Data * [DATE] Horas * 00:00 Tarefa…" at bounding box center [704, 36] width 1295 height 40
click at [1026, 39] on div "Concluir Eduarda Pereira 06:44 Iniciar Apontar Data * 05/09/2025 Horas * 00:00 …" at bounding box center [704, 36] width 1295 height 40
click at [986, 53] on div "Concluir Eduarda Pereira 06:44 Iniciar Apontar Data * 05/09/2025 Horas * 00:00 …" at bounding box center [704, 36] width 1295 height 40
click at [1028, 50] on div "Concluir Eduarda Pereira 06:44 Iniciar Apontar Data * 05/09/2025 Horas * 00:00 …" at bounding box center [704, 36] width 1295 height 40
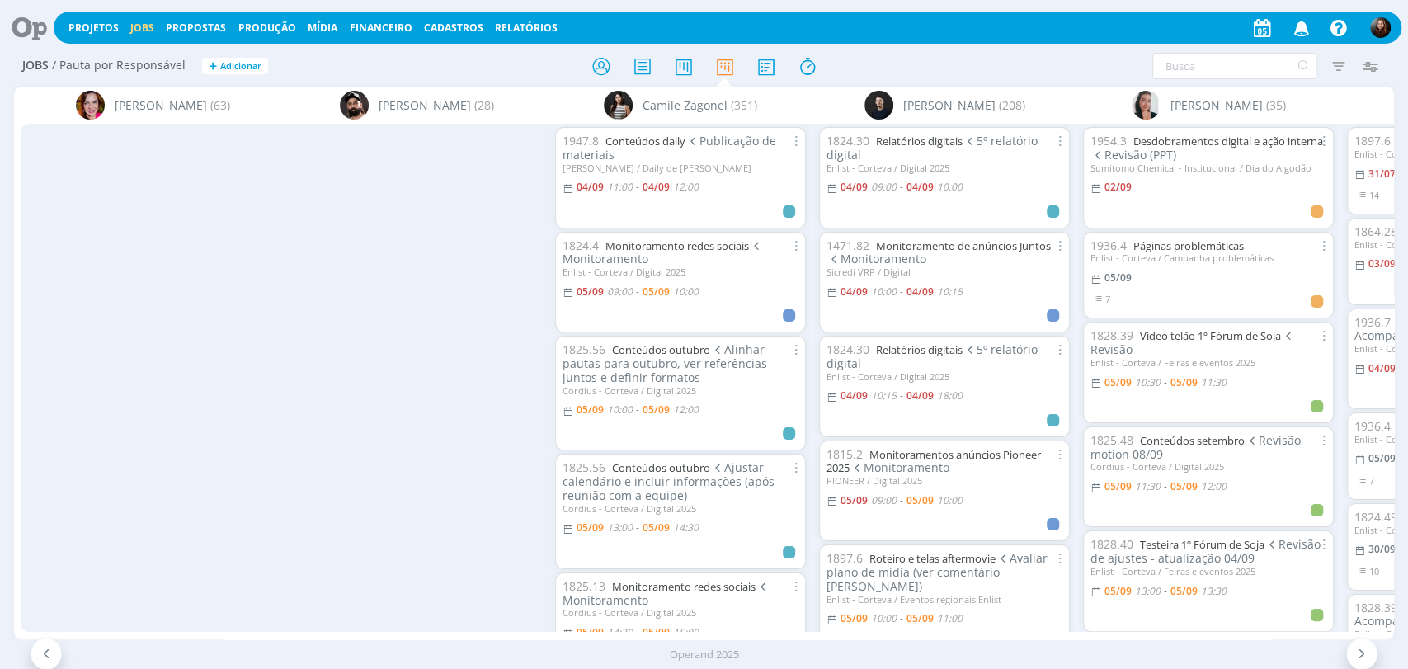
scroll to position [0, 675]
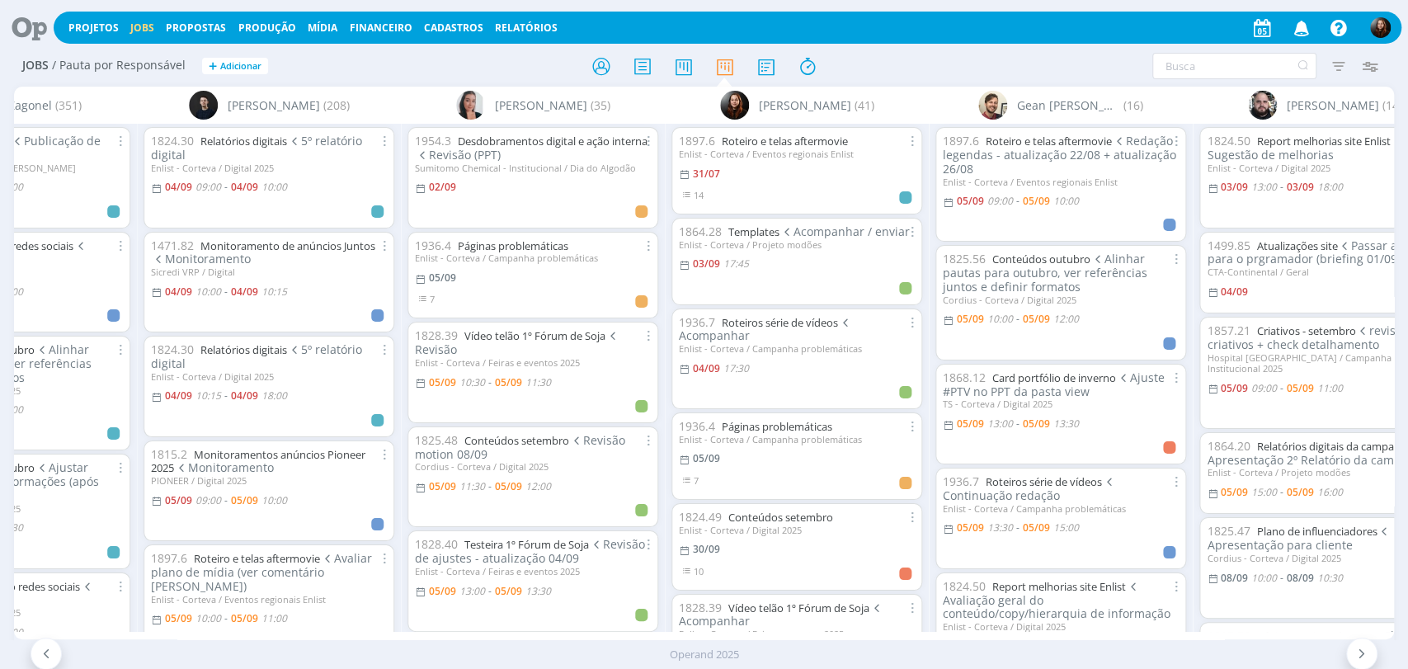
click at [1062, 58] on div "Filtrar Filtrar Limpar Tipo Jobs e Tarefas Data Personalizado a Situação dos jo…" at bounding box center [1164, 66] width 444 height 26
click at [1023, 64] on div "Filtrar Filtrar Limpar Tipo Jobs e Tarefas Data Personalizado a Situação dos jo…" at bounding box center [1164, 66] width 444 height 26
click at [1306, 33] on icon "button" at bounding box center [1301, 27] width 29 height 28
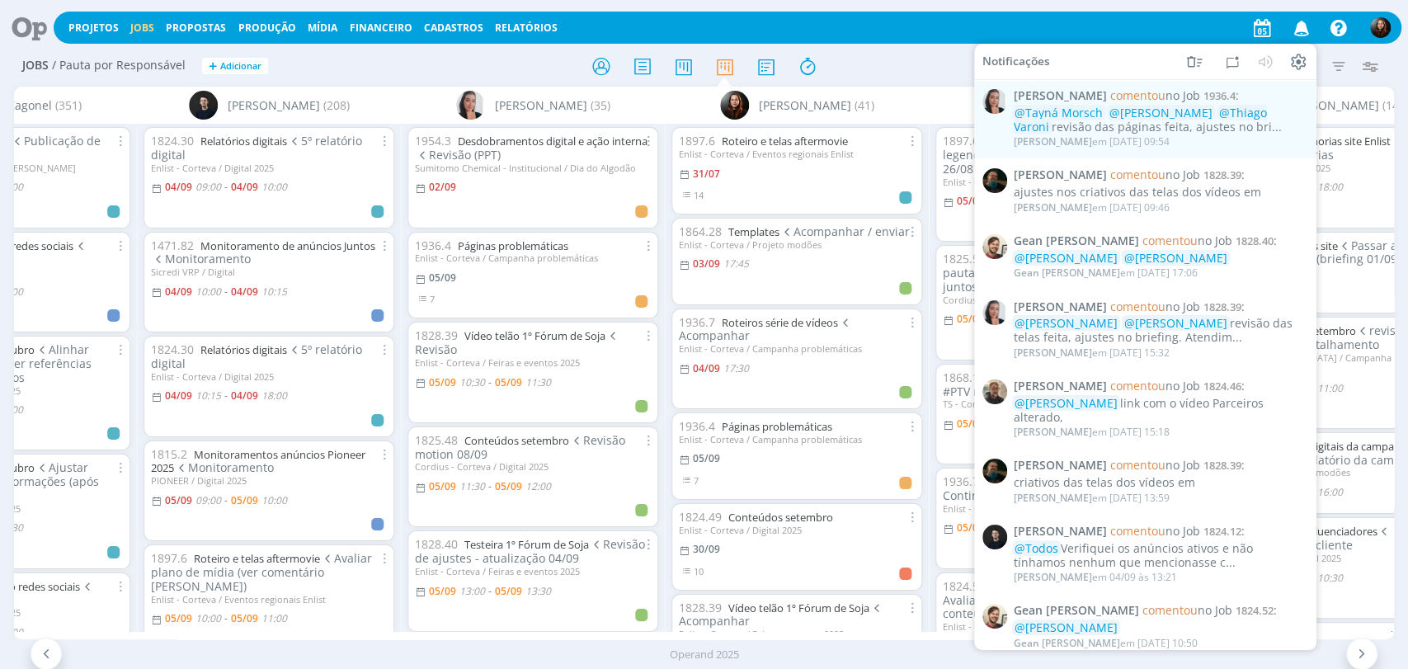
click at [882, 70] on div at bounding box center [704, 66] width 460 height 30
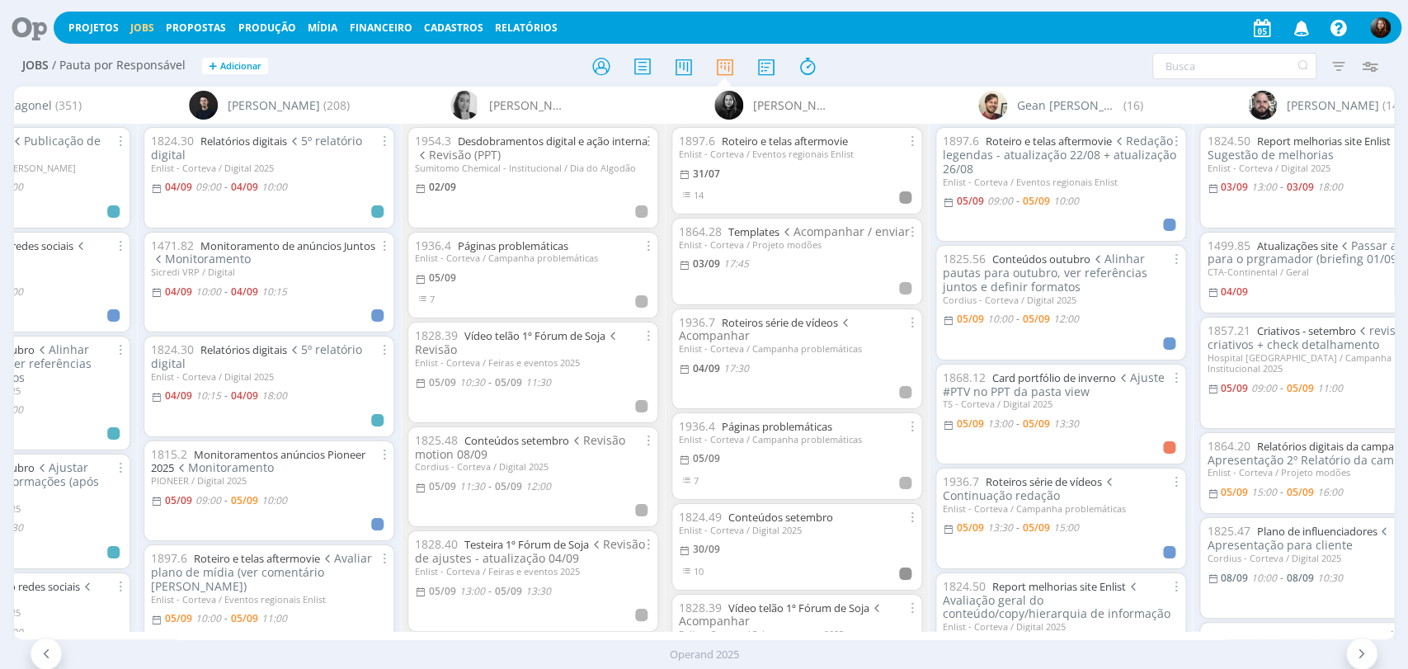
click at [917, 58] on div at bounding box center [704, 66] width 460 height 30
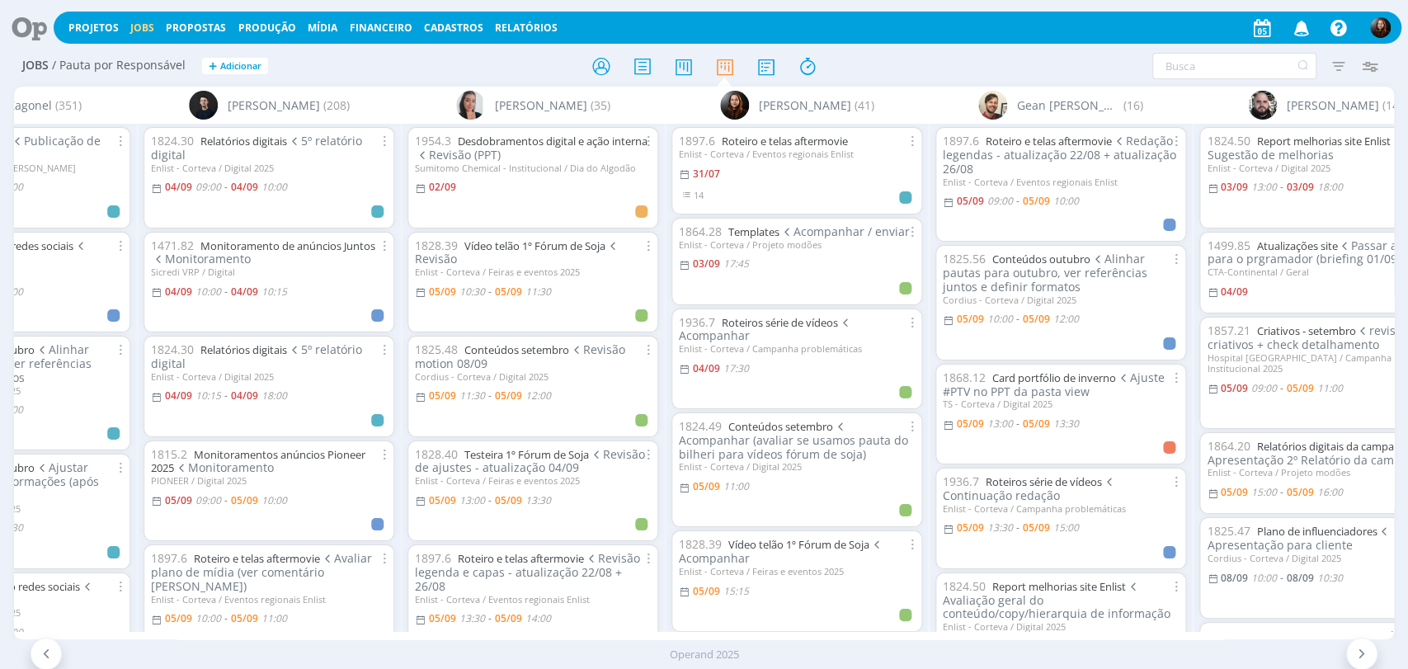
click at [930, 54] on div at bounding box center [704, 66] width 460 height 30
click at [506, 67] on div at bounding box center [704, 66] width 460 height 30
click at [989, 69] on div "Filtrar Filtrar Limpar Tipo Jobs e Tarefas Data Personalizado a Situação dos jo…" at bounding box center [1164, 66] width 444 height 26
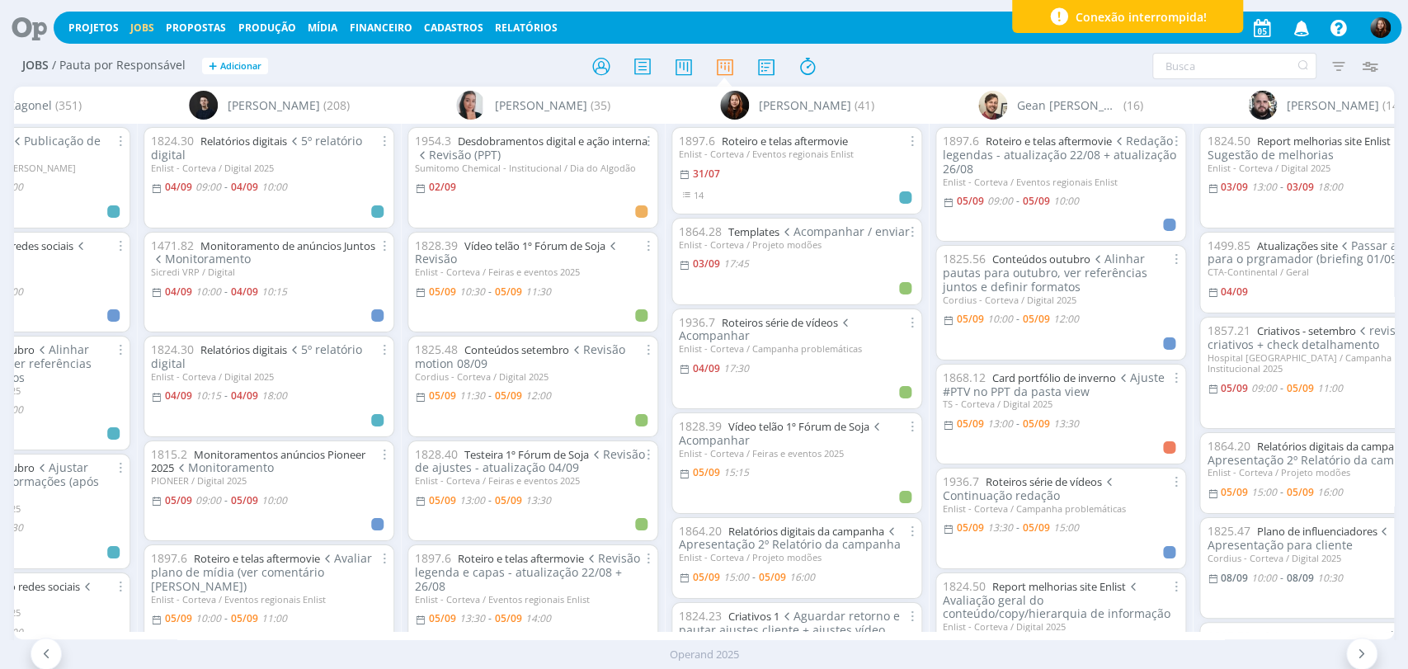
click at [916, 60] on div at bounding box center [704, 66] width 460 height 30
click at [958, 71] on div "Filtrar Filtrar Limpar Tipo Jobs e Tarefas Data Personalizado a Situação dos jo…" at bounding box center [1164, 66] width 444 height 26
click at [951, 65] on div "Filtrar Filtrar Limpar Tipo Jobs e Tarefas Data Personalizado a Situação dos jo…" at bounding box center [1164, 66] width 444 height 26
click at [876, 64] on div at bounding box center [704, 66] width 460 height 30
click at [1300, 26] on icon "button" at bounding box center [1301, 27] width 29 height 28
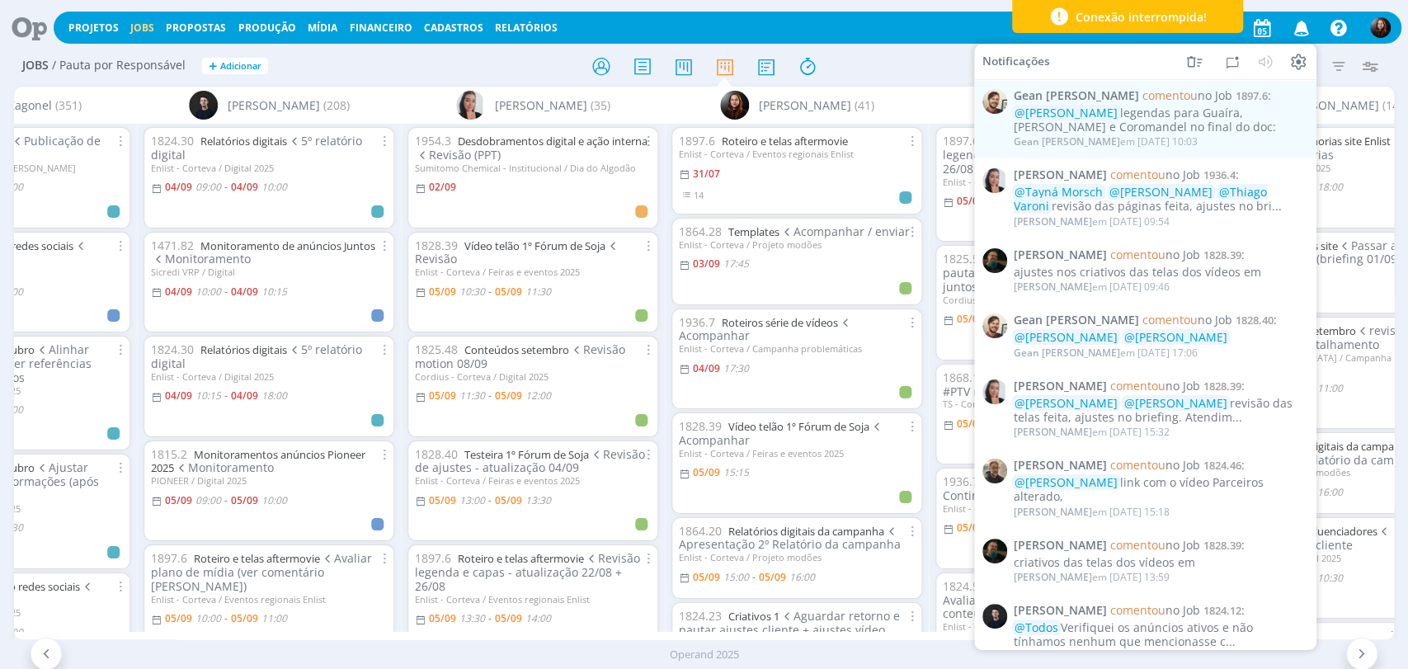
click at [848, 58] on div at bounding box center [704, 66] width 460 height 30
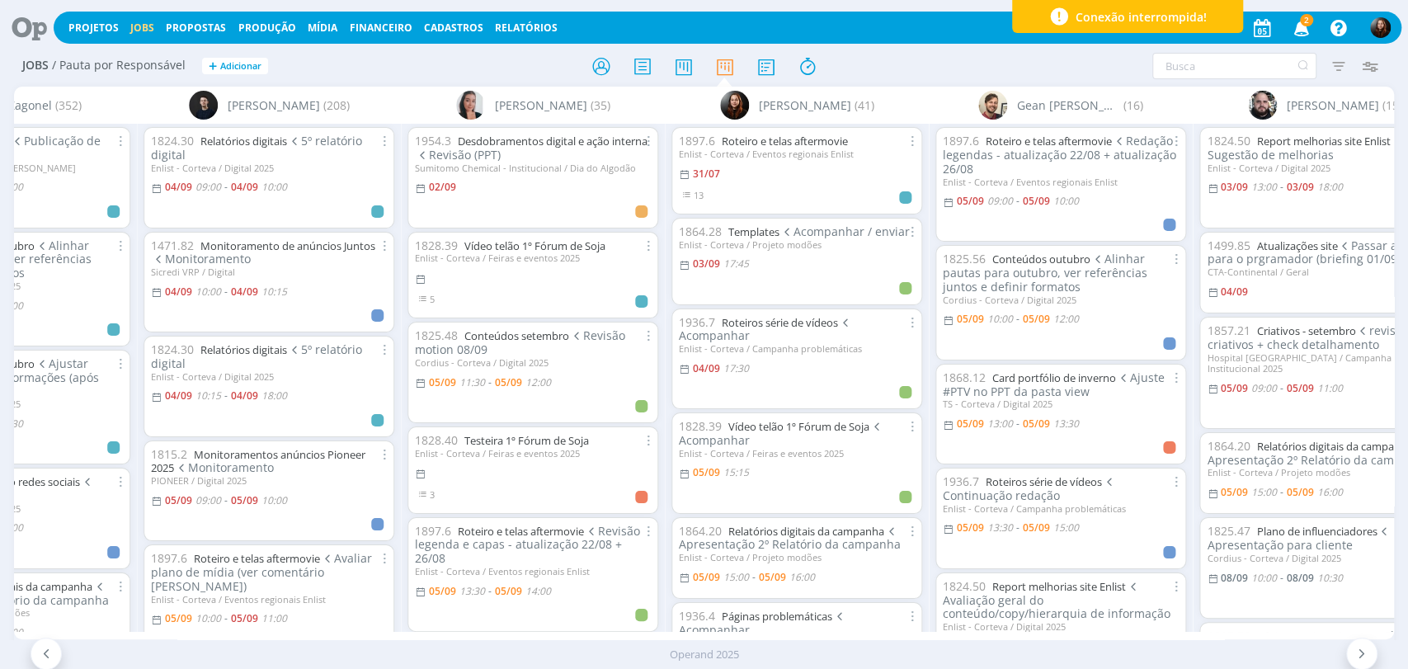
scroll to position [0, 1260]
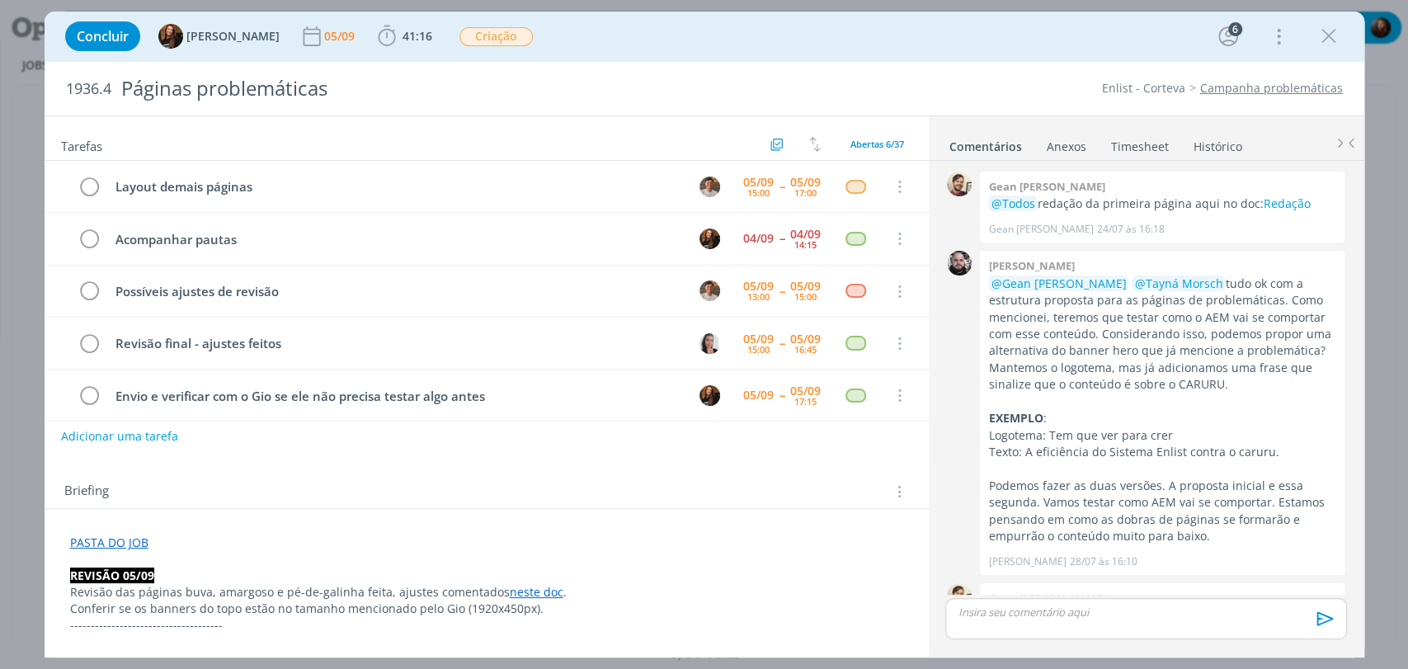
scroll to position [2005, 0]
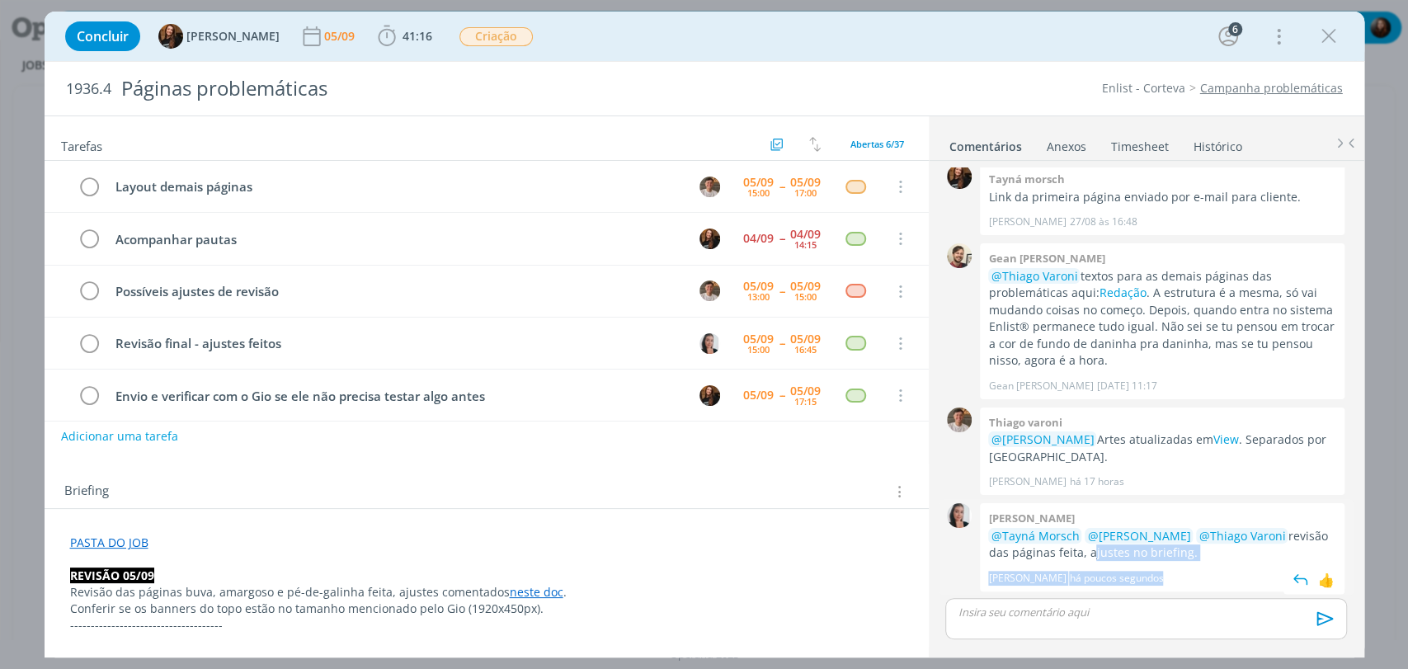
drag, startPoint x: 1084, startPoint y: 558, endPoint x: 1197, endPoint y: 569, distance: 114.3
click at [1197, 569] on div "[PERSON_NAME] @Tayná Morsch @[PERSON_NAME] @[PERSON_NAME] revisão das páginas f…" at bounding box center [1162, 547] width 365 height 88
click at [1228, 557] on p "@Tayná Morsch @[PERSON_NAME] @[PERSON_NAME] revisão das páginas feita, ajustes …" at bounding box center [1162, 545] width 348 height 34
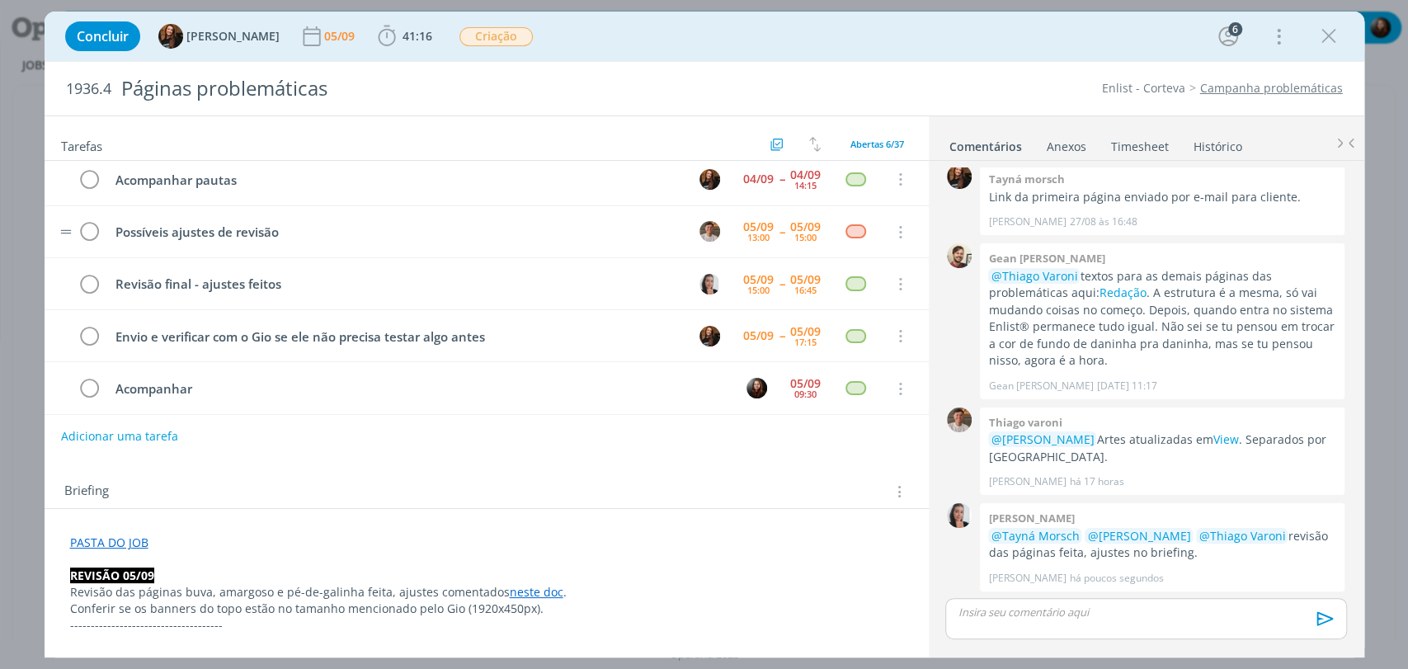
scroll to position [63, 0]
click at [801, 386] on div "09:30" at bounding box center [805, 390] width 22 height 9
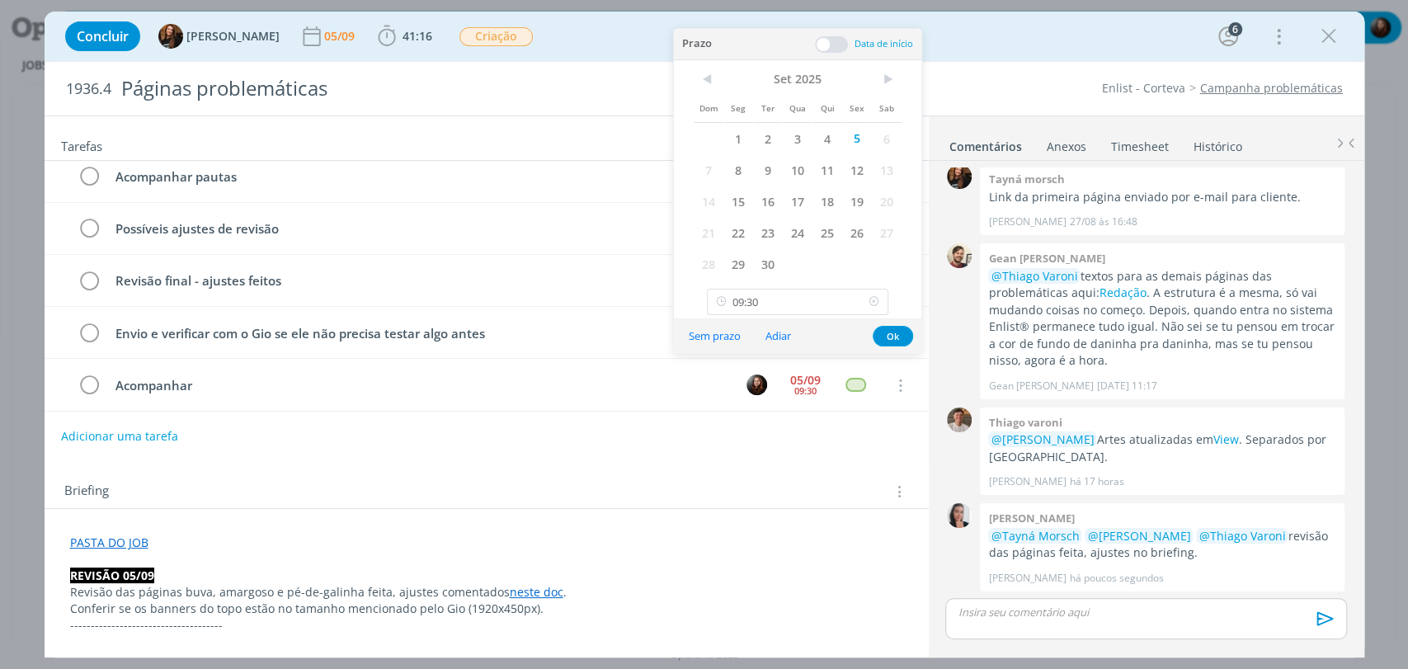
click at [872, 299] on icon at bounding box center [873, 302] width 21 height 26
click at [891, 335] on button "Ok" at bounding box center [893, 336] width 40 height 21
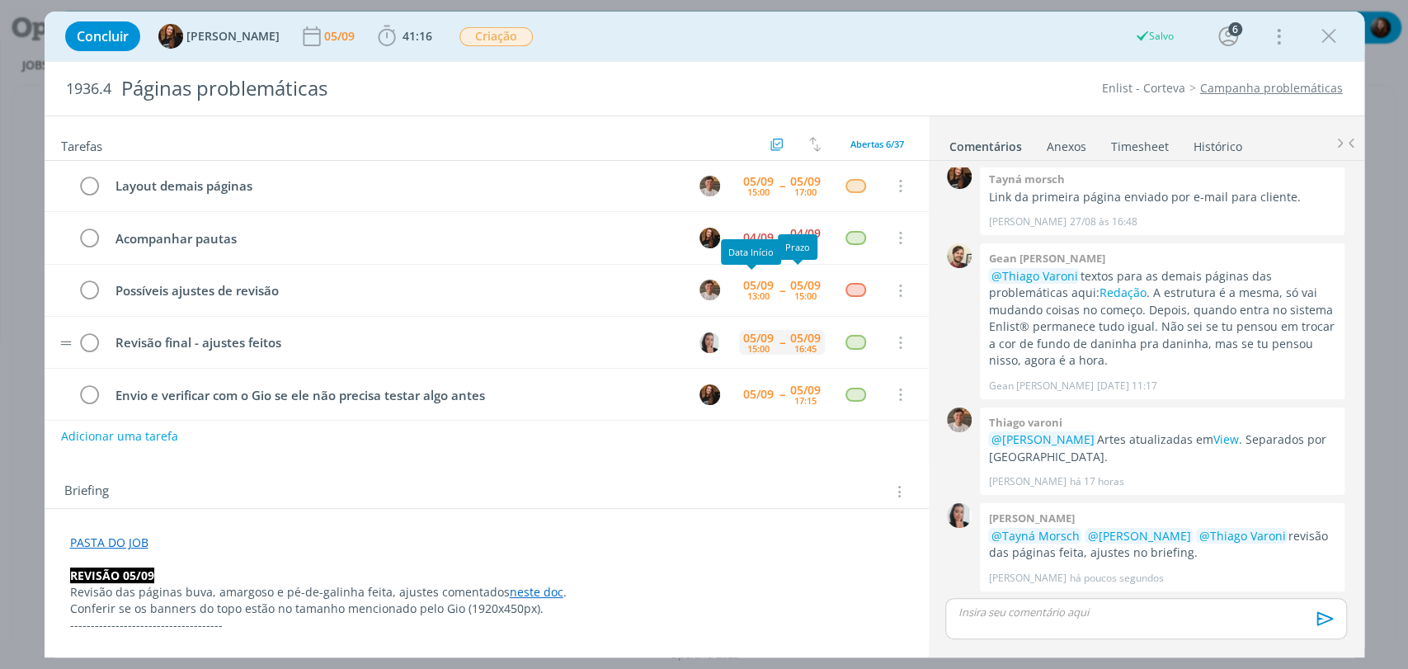
scroll to position [0, 0]
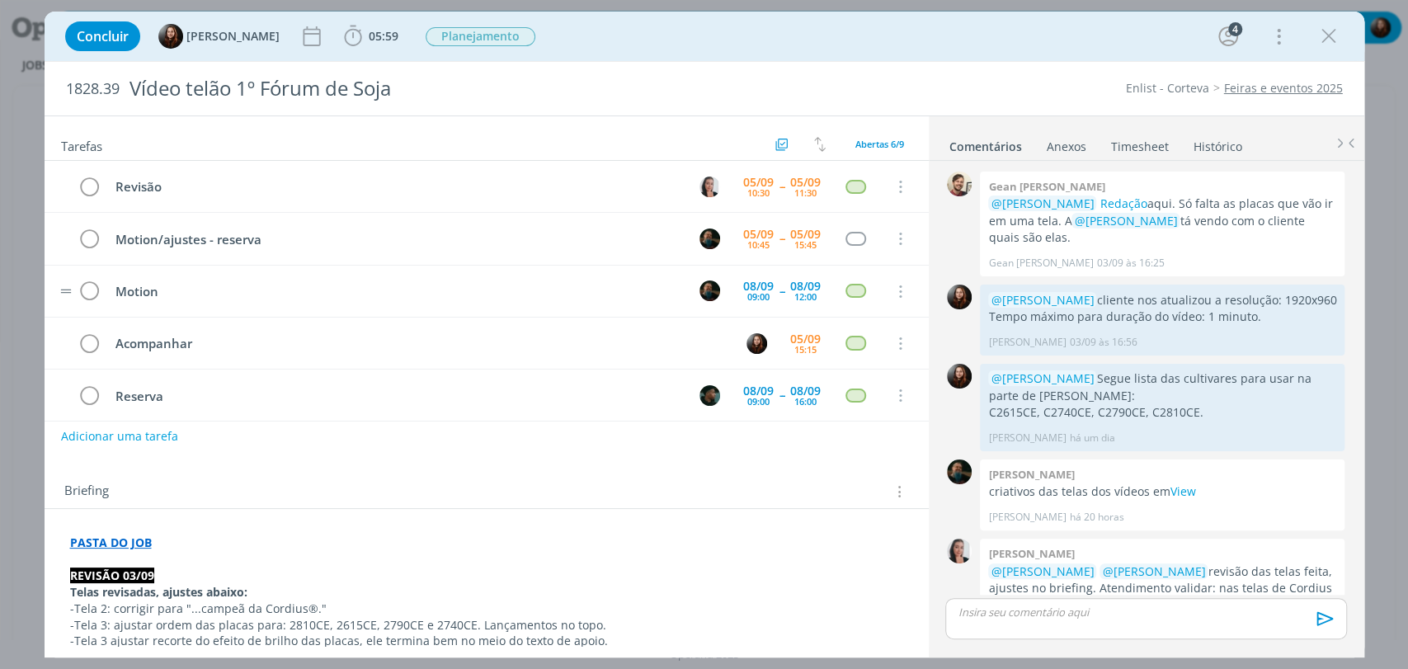
scroll to position [132, 0]
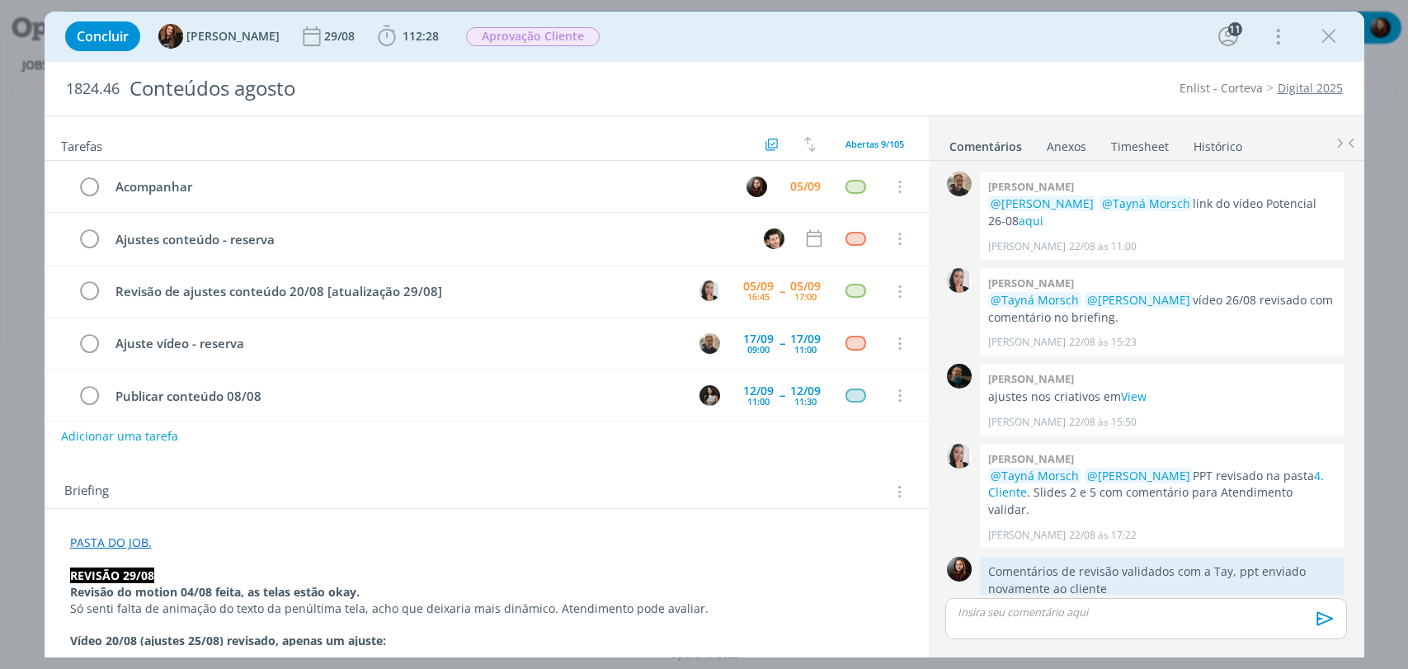
click at [830, 40] on div "Concluir Tayná Morsch 29/08 112:28 Iniciar Apontar Data * 05/09/2025 Horas * 00…" at bounding box center [704, 36] width 1295 height 40
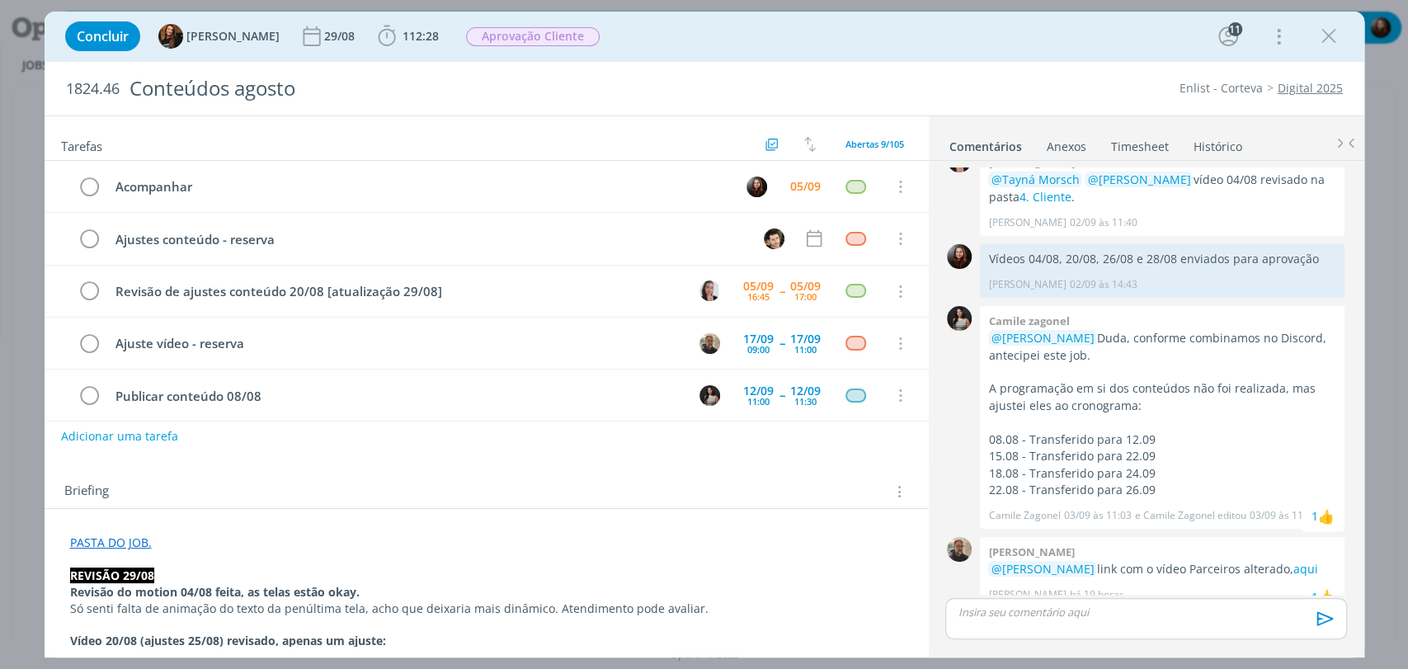
click at [732, 35] on div "Concluir Tayná Morsch 29/08 112:28 Iniciar Apontar Data * 05/09/2025 Horas * 00…" at bounding box center [704, 36] width 1295 height 40
click at [990, 35] on div "Concluir Tayná Morsch 29/08 112:28 Iniciar Apontar Data * 05/09/2025 Horas * 00…" at bounding box center [704, 36] width 1295 height 40
click at [1016, 50] on div "Concluir Tayná Morsch 29/08 112:28 Iniciar Apontar Data * 05/09/2025 Horas * 00…" at bounding box center [704, 36] width 1295 height 40
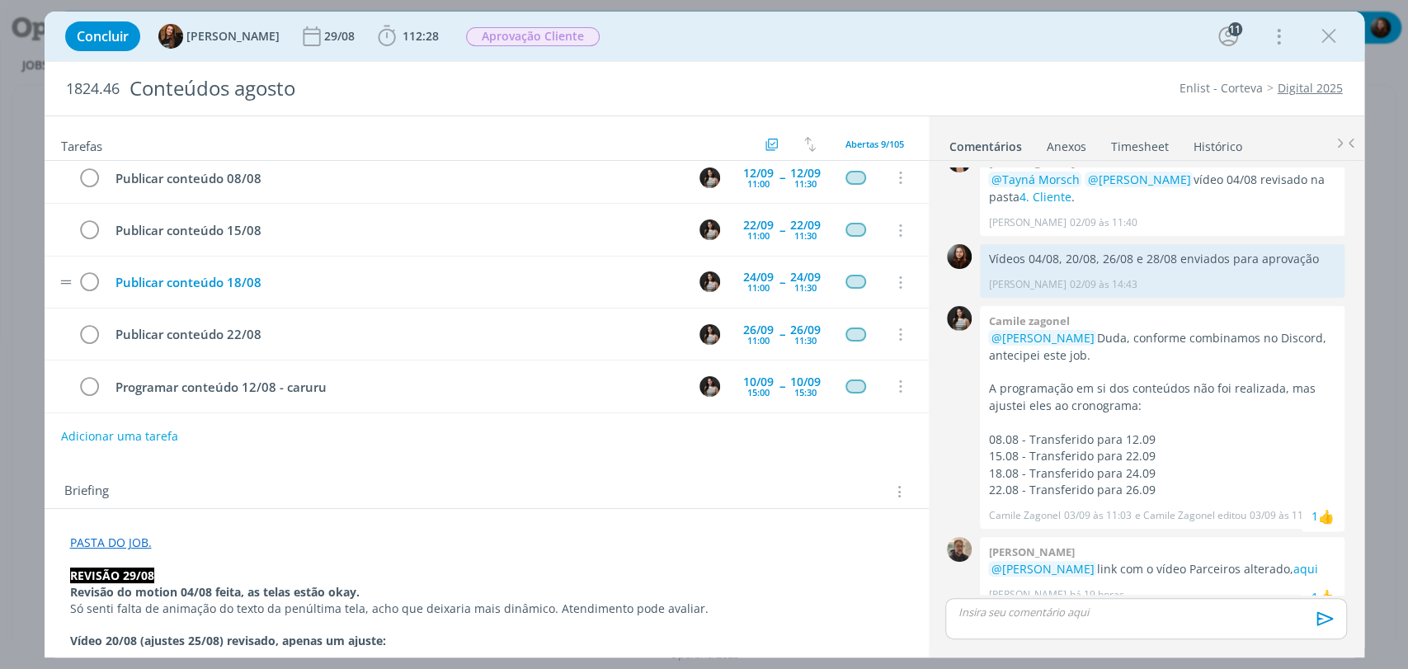
scroll to position [0, 0]
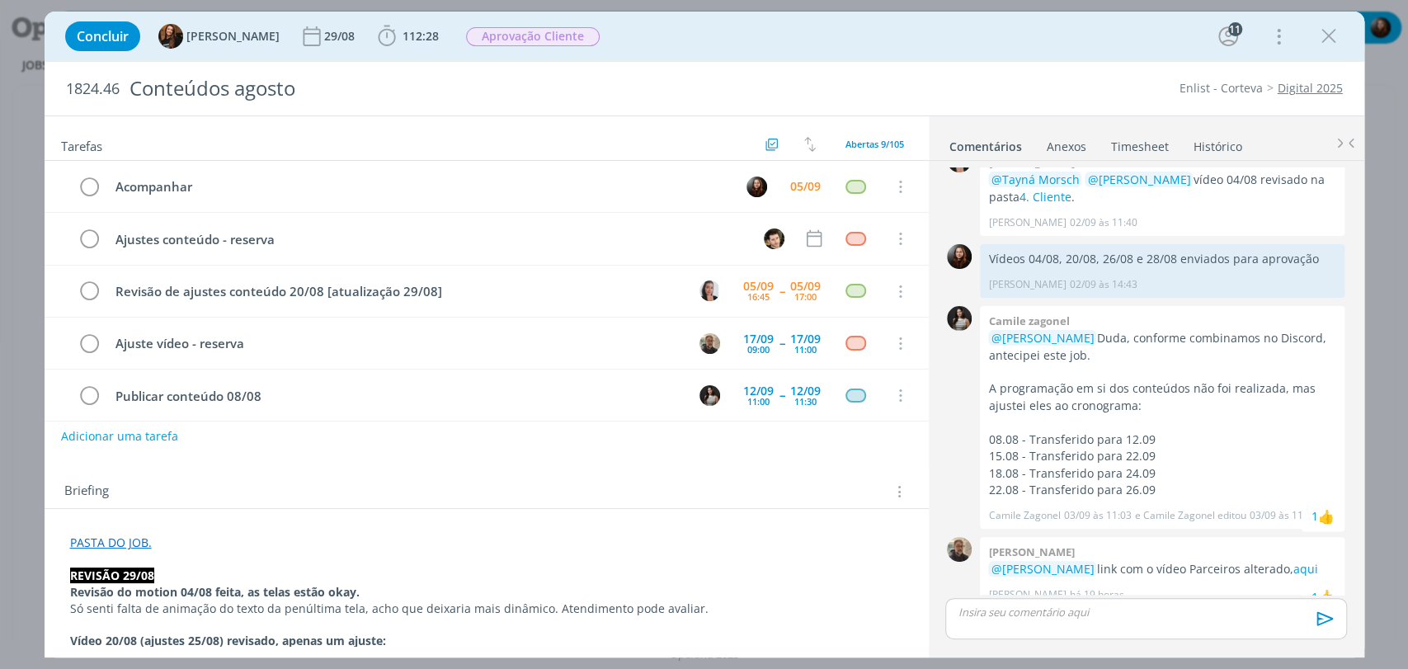
click at [854, 43] on div "Concluir Tayná Morsch 29/08 112:28 Iniciar Apontar Data * 05/09/2025 Horas * 00…" at bounding box center [704, 36] width 1295 height 40
click at [790, 191] on div "05/09" at bounding box center [805, 187] width 31 height 12
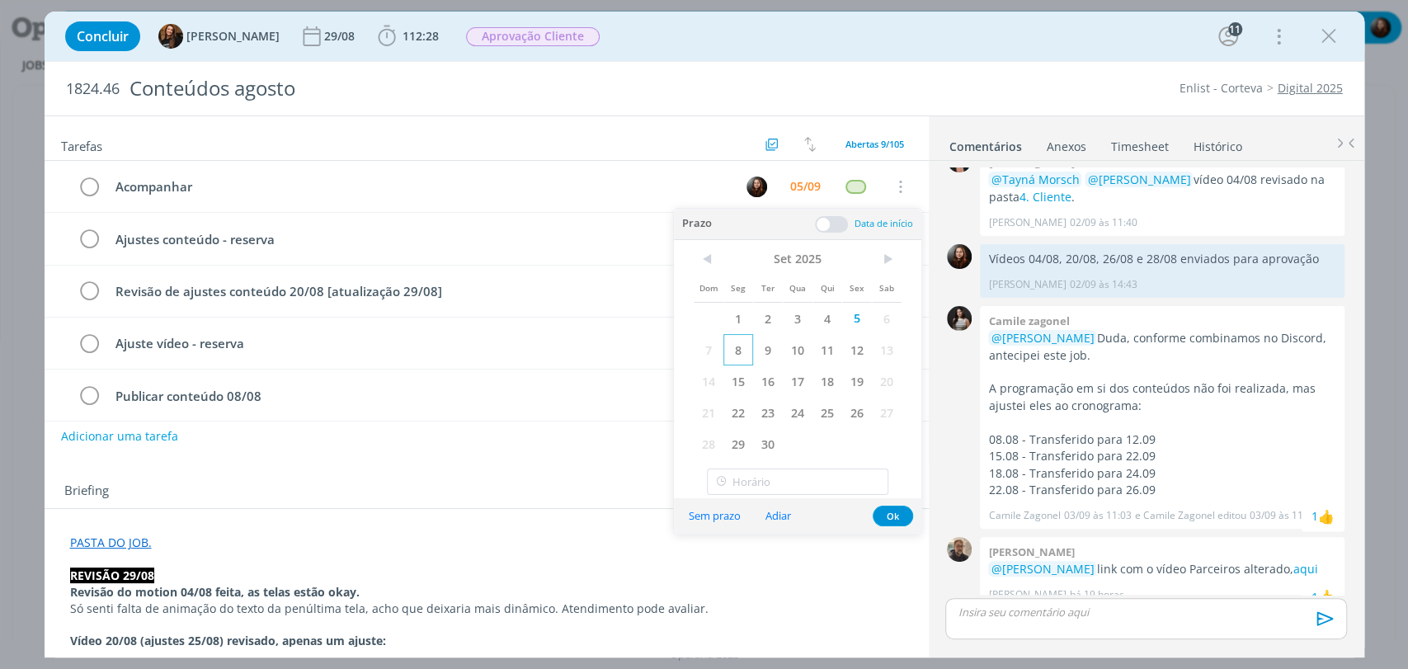
click at [742, 350] on span "8" at bounding box center [738, 349] width 30 height 31
click at [886, 508] on button "Ok" at bounding box center [893, 516] width 40 height 21
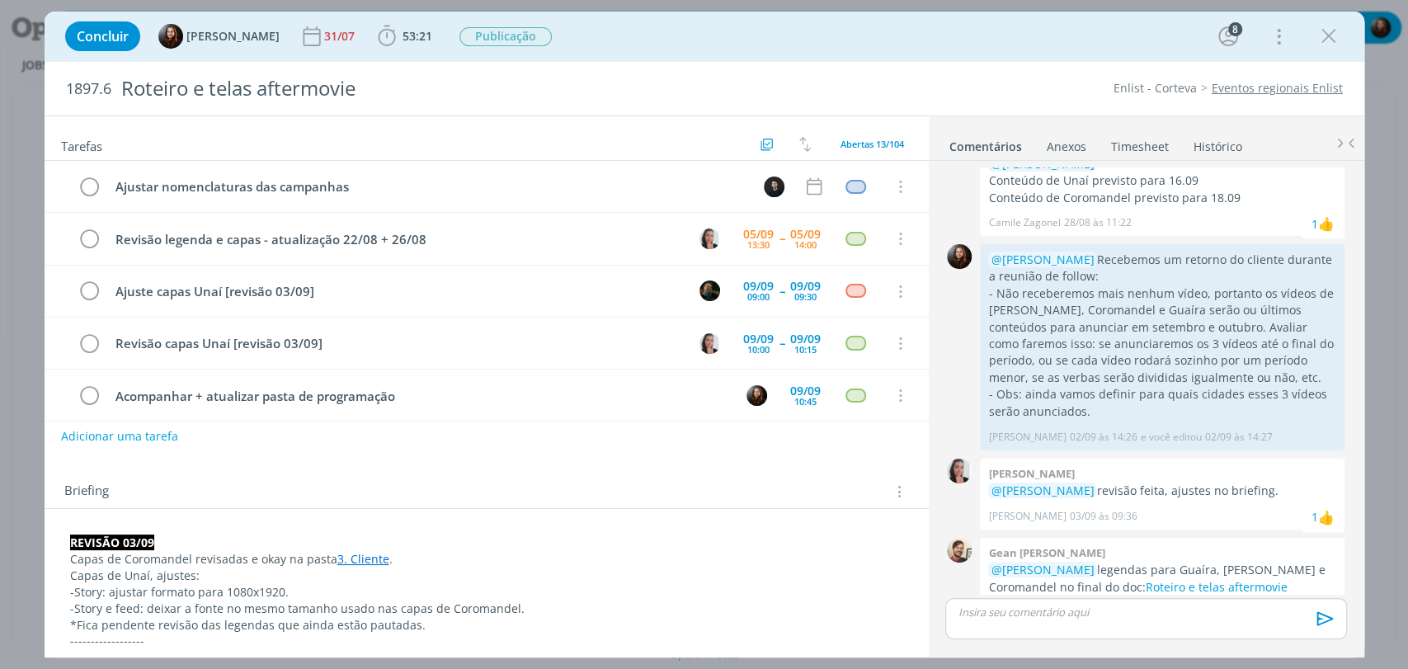
click at [963, 39] on div "Concluir [PERSON_NAME] 31/07 53:21 Iniciar Apontar Data * [DATE] Horas * 00:00 …" at bounding box center [704, 36] width 1295 height 40
click at [975, 38] on div "Concluir [PERSON_NAME] 31/07 53:21 Iniciar Apontar Data * [DATE] Horas * 00:00 …" at bounding box center [704, 36] width 1295 height 40
click at [910, 36] on div "Concluir [PERSON_NAME] 31/07 53:21 Iniciar Apontar Data * [DATE] Horas * 00:00 …" at bounding box center [704, 36] width 1295 height 40
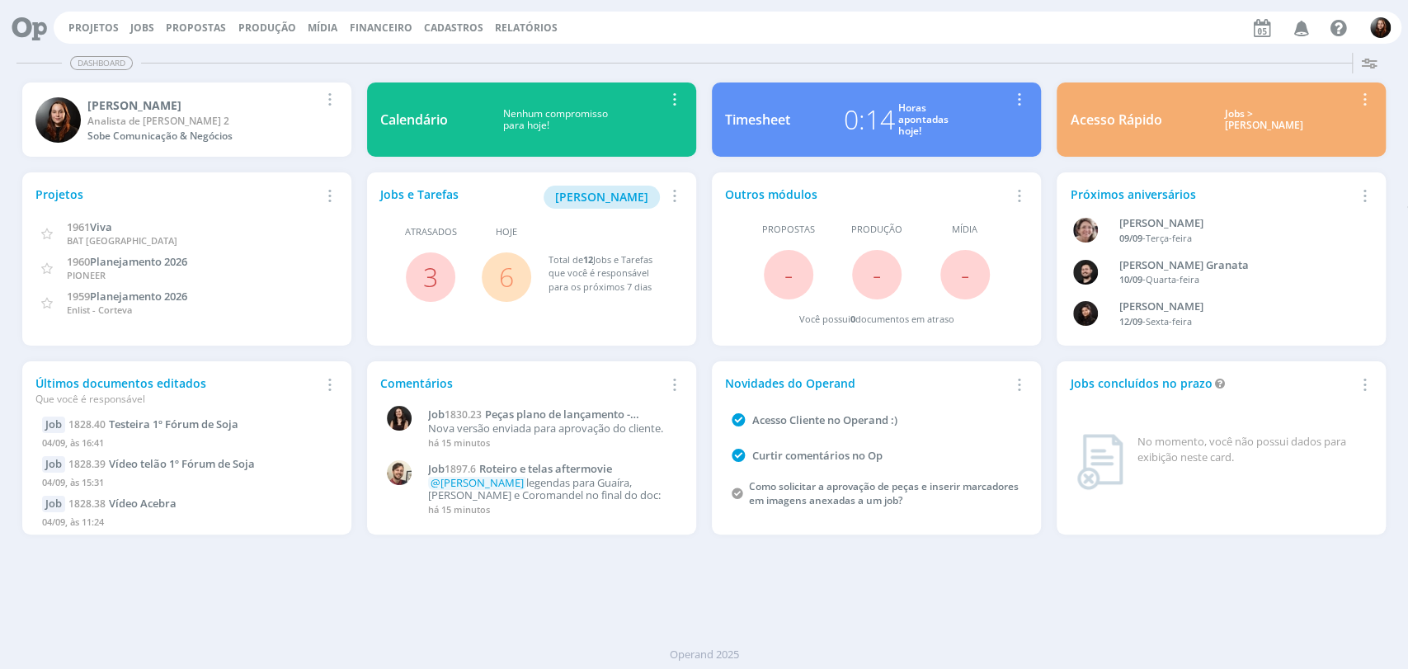
click at [769, 39] on div "Projetos Jobs Propostas Produção [GEOGRAPHIC_DATA] Financeiro Cadastros Relatór…" at bounding box center [728, 28] width 1348 height 32
click at [661, 54] on div "Dashboard" at bounding box center [703, 63] width 1375 height 24
click at [1063, 44] on div "Projetos Jobs Propostas Produção Mídia Financeiro Cadastros Relatórios Notifica…" at bounding box center [704, 27] width 1395 height 40
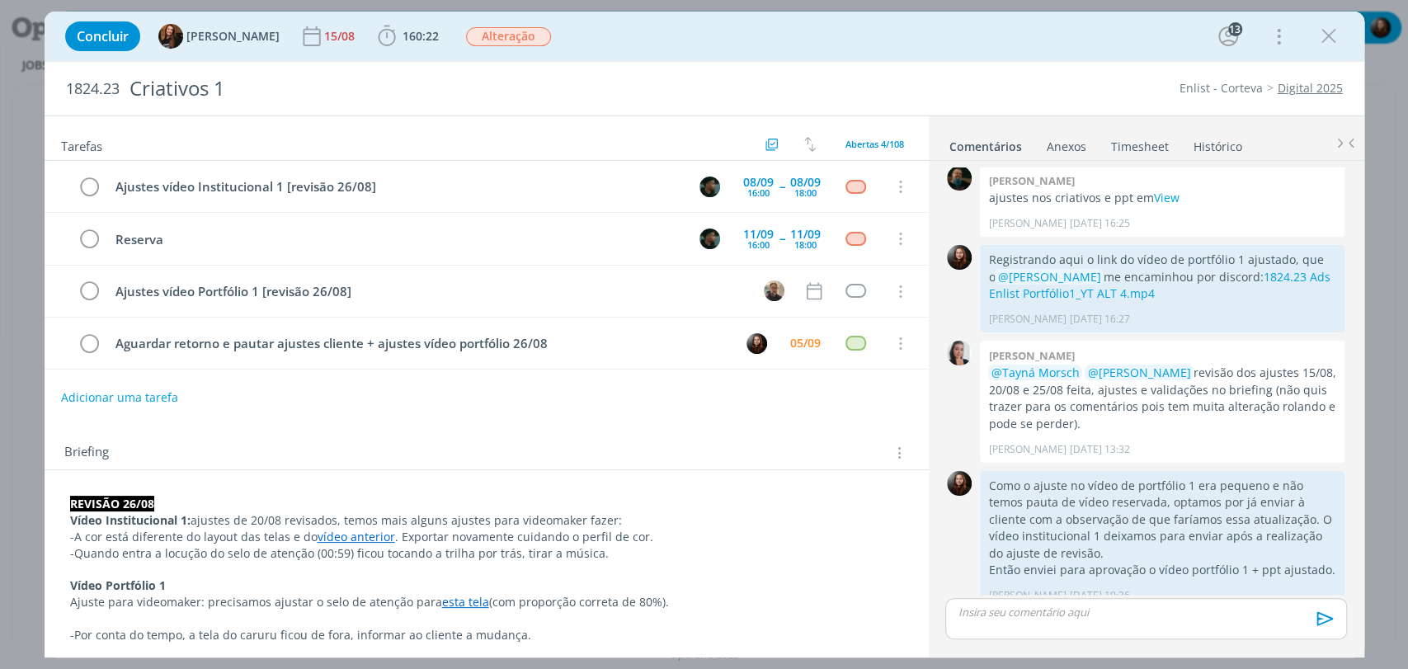
click at [343, 432] on div "Briefing Briefings Predefinidos Versões do Briefing Ver Briefing do Projeto" at bounding box center [487, 448] width 884 height 45
click at [501, 430] on div "Briefing Briefings Predefinidos Versões do Briefing Ver Briefing do Projeto" at bounding box center [487, 448] width 884 height 45
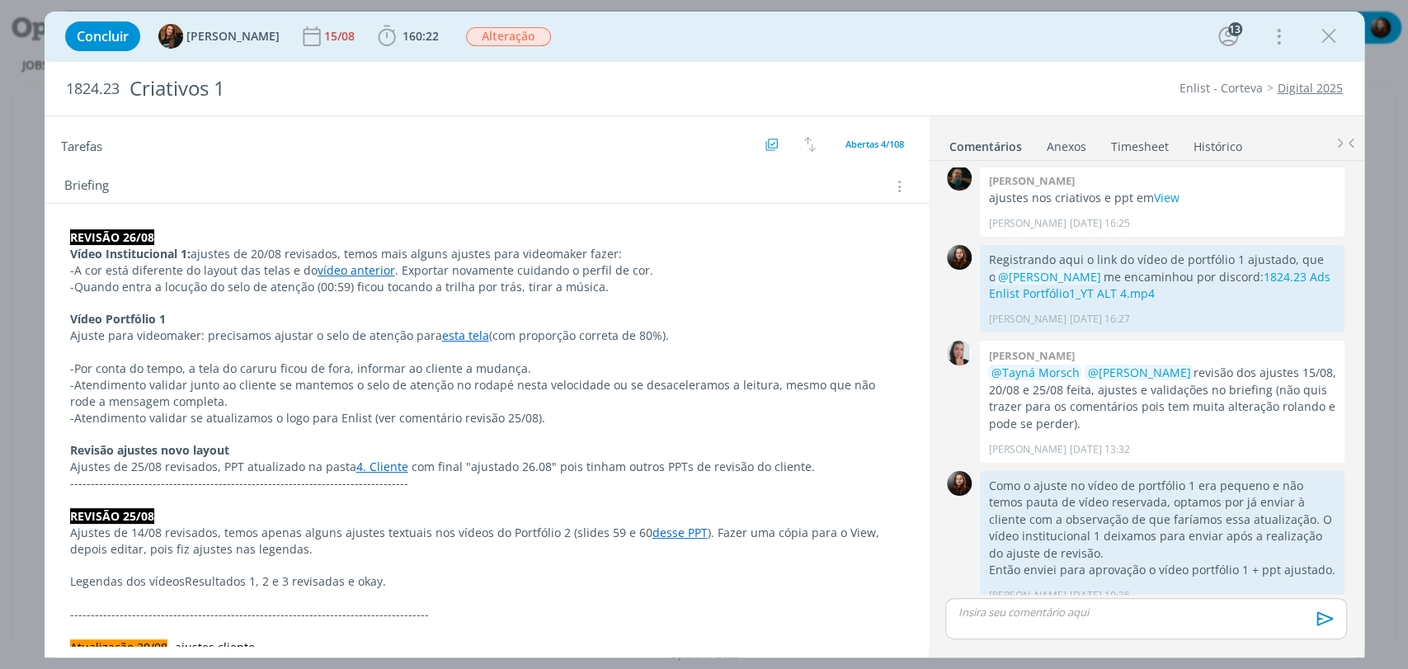
scroll to position [275, 0]
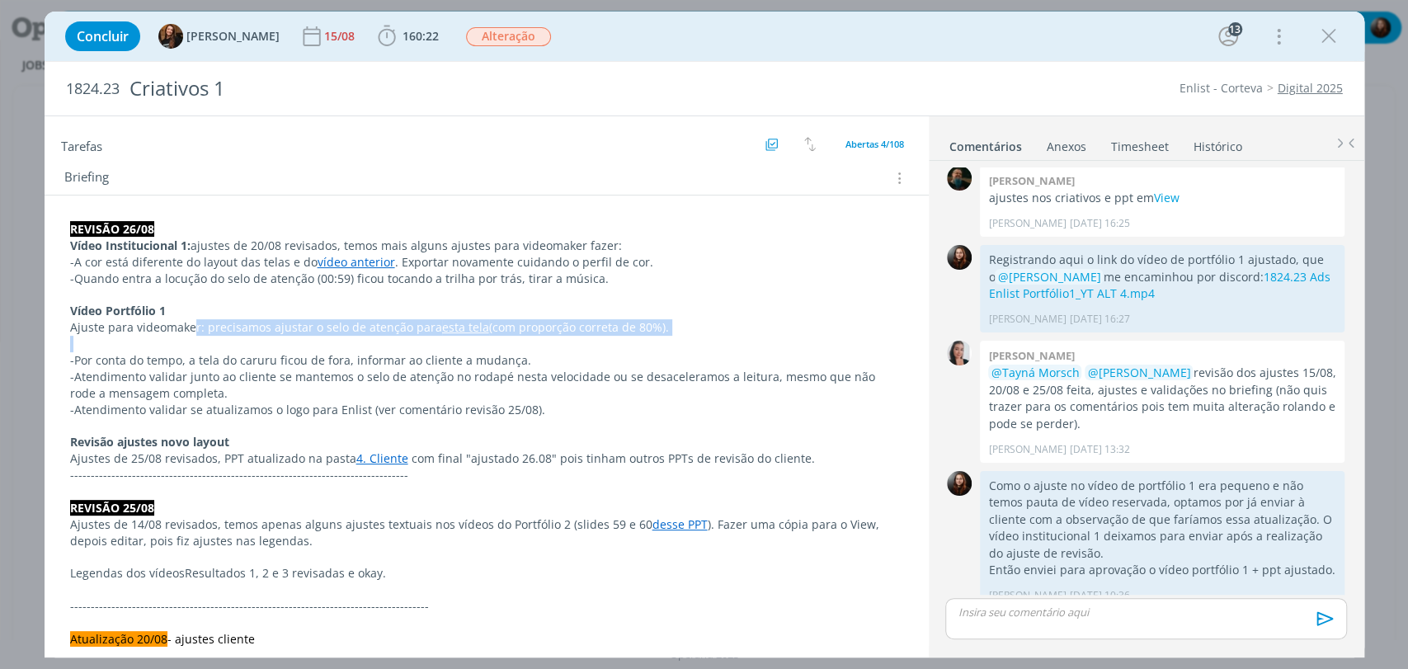
drag, startPoint x: 201, startPoint y: 327, endPoint x: 648, endPoint y: 336, distance: 447.1
click at [619, 325] on p "Ajuste para videomaker: precisamos ajustar o selo de atenção para esta tela (co…" at bounding box center [486, 328] width 831 height 16
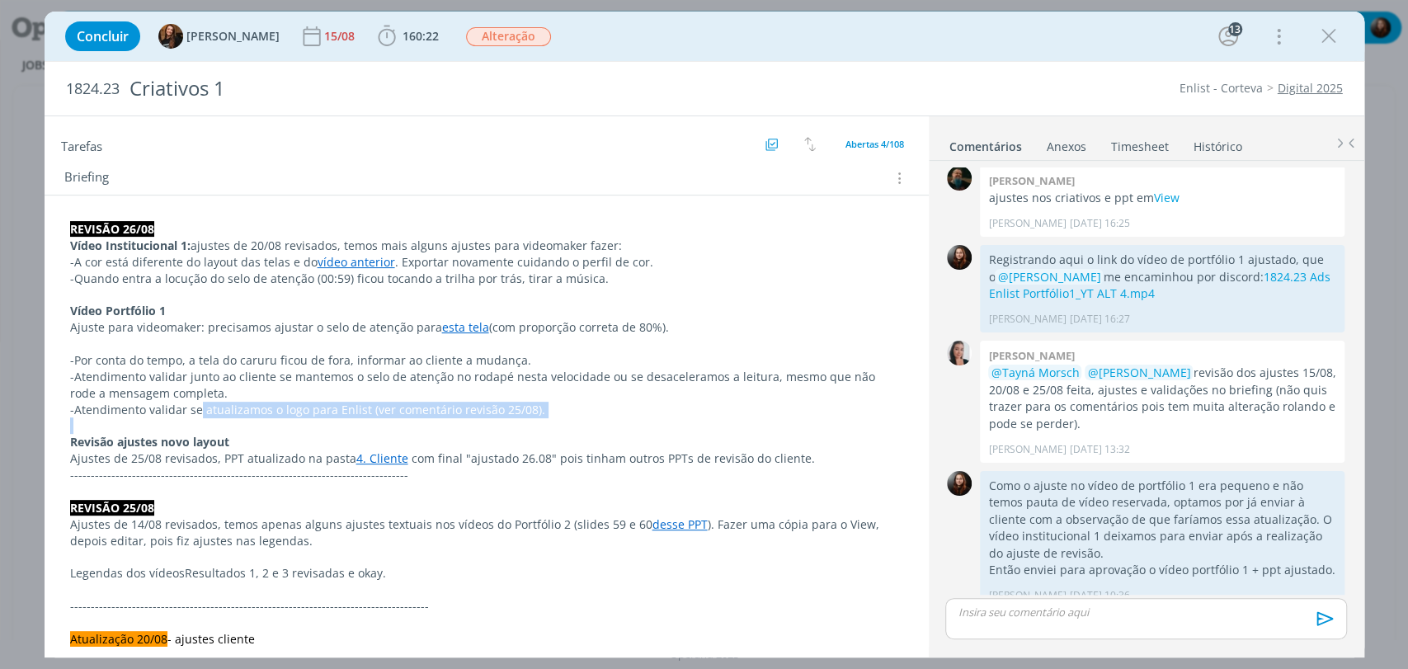
drag, startPoint x: 204, startPoint y: 406, endPoint x: 444, endPoint y: 416, distance: 240.2
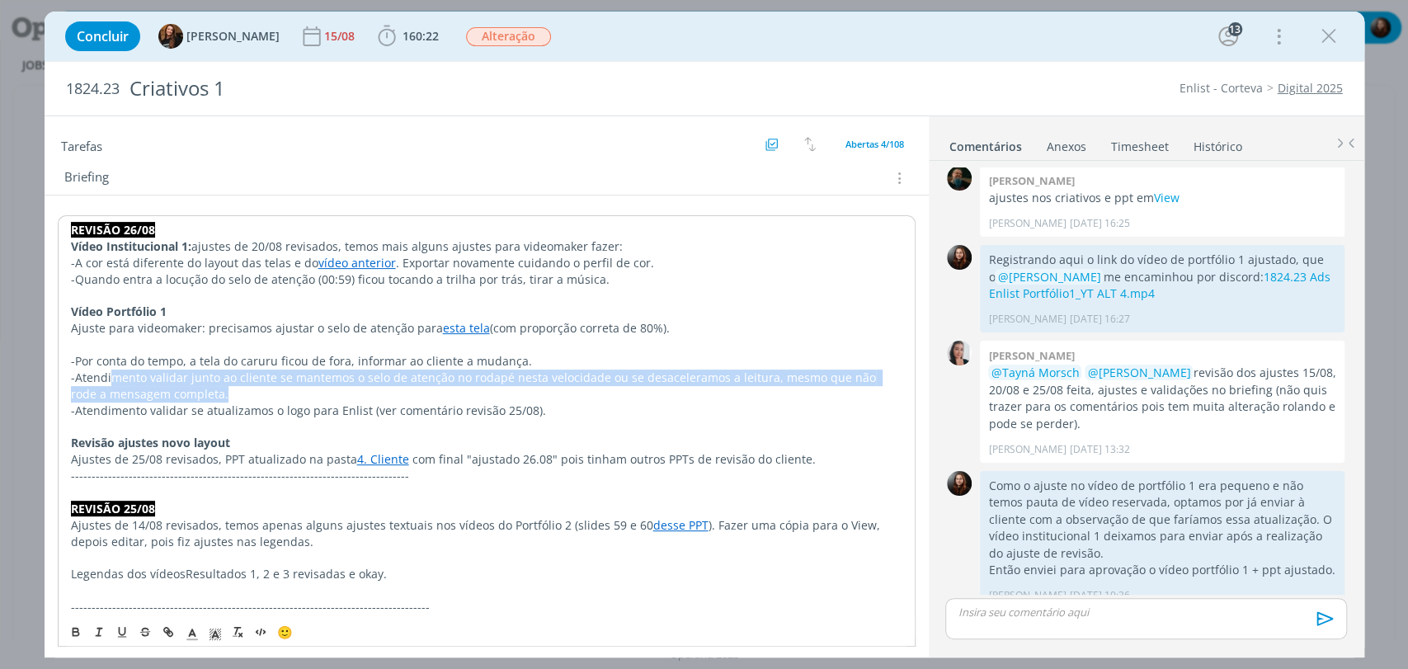
drag, startPoint x: 173, startPoint y: 381, endPoint x: 255, endPoint y: 392, distance: 82.3
click at [254, 392] on p "-Atendimento validar junto ao cliente se mantemos o selo de atenção no rodapé n…" at bounding box center [486, 385] width 831 height 33
click at [363, 383] on p "-Atendimento validar junto ao cliente se mantemos o selo de atenção no rodapé n…" at bounding box center [486, 385] width 831 height 33
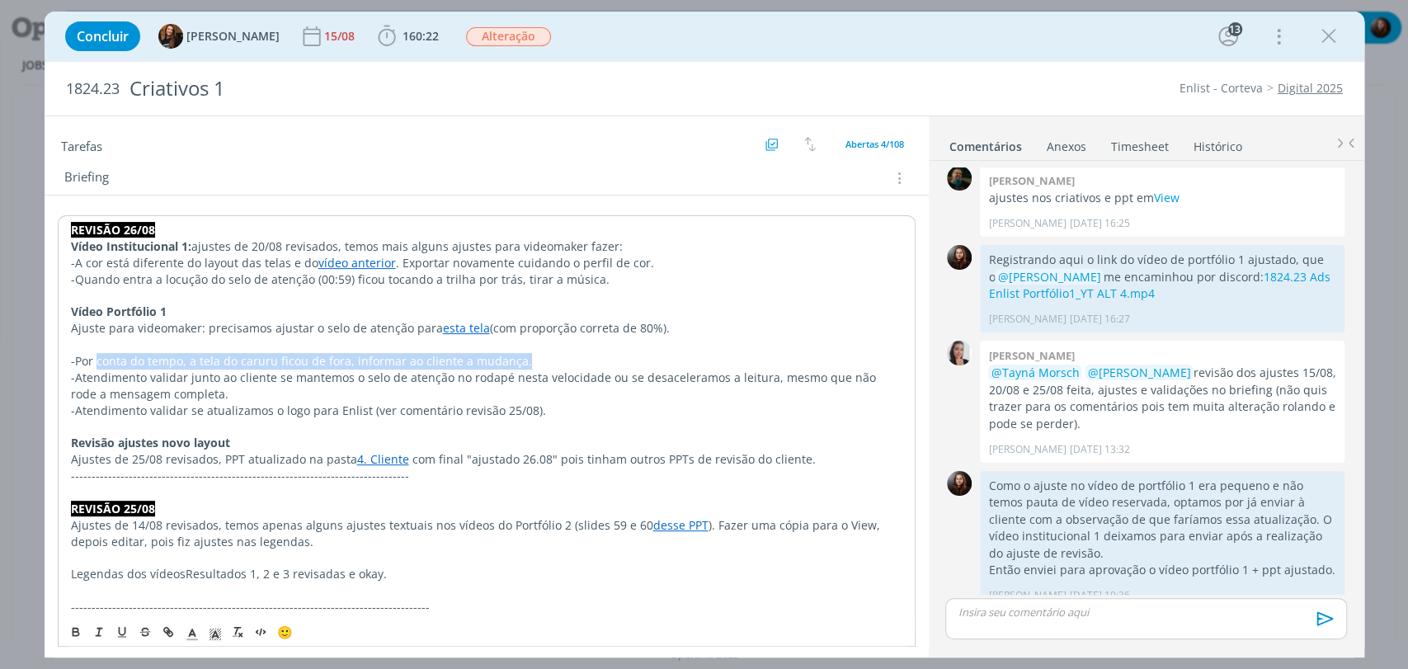
drag, startPoint x: 251, startPoint y: 365, endPoint x: 545, endPoint y: 360, distance: 294.5
click at [545, 360] on p "-Por conta do tempo, a tela do caruru ficou de fora, informar ao cliente a muda…" at bounding box center [486, 361] width 831 height 16
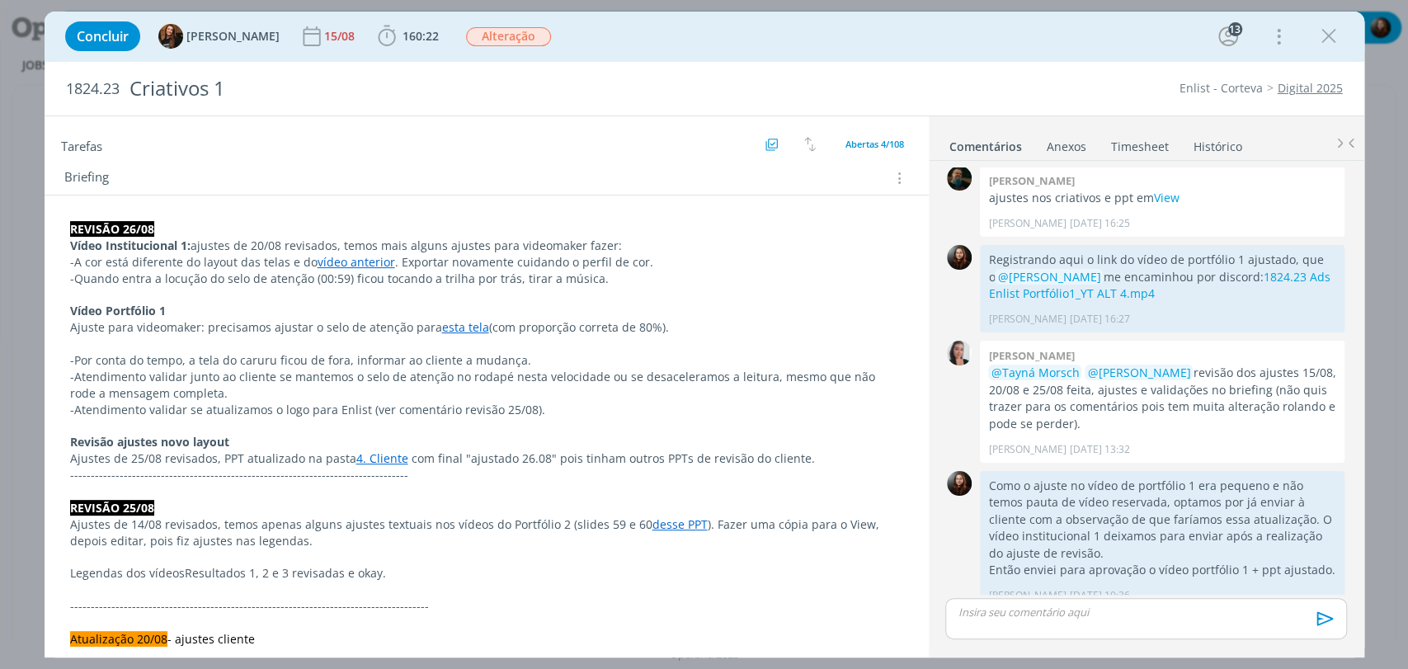
click at [515, 162] on div "Briefing Briefings Predefinidos Versões do Briefing Ver Briefing do Projeto" at bounding box center [487, 173] width 884 height 45
click at [734, 51] on div "Concluir Tayná Morsch 15/08 160:22 Iniciar Apontar Data * 05/09/2025 Horas * 00…" at bounding box center [704, 36] width 1295 height 40
click at [594, 158] on div "Briefing Briefings Predefinidos Versões do Briefing Ver Briefing do Projeto" at bounding box center [487, 173] width 884 height 45
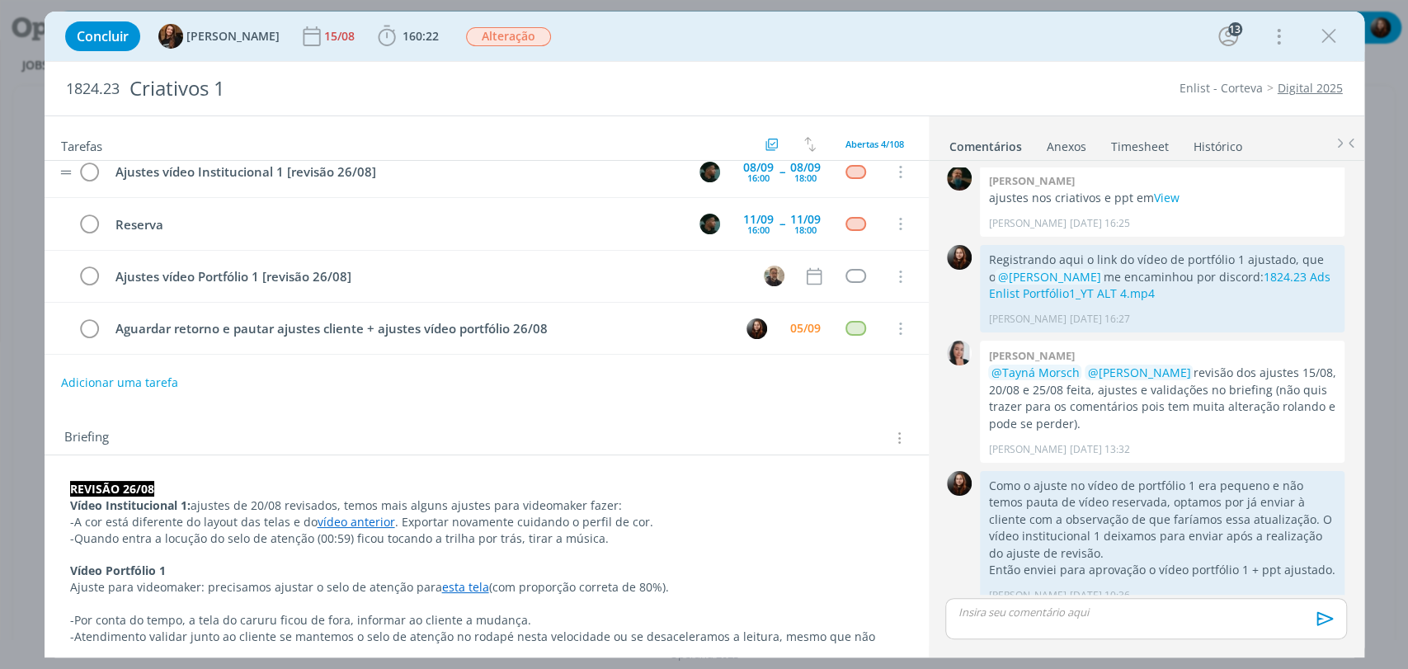
scroll to position [0, 0]
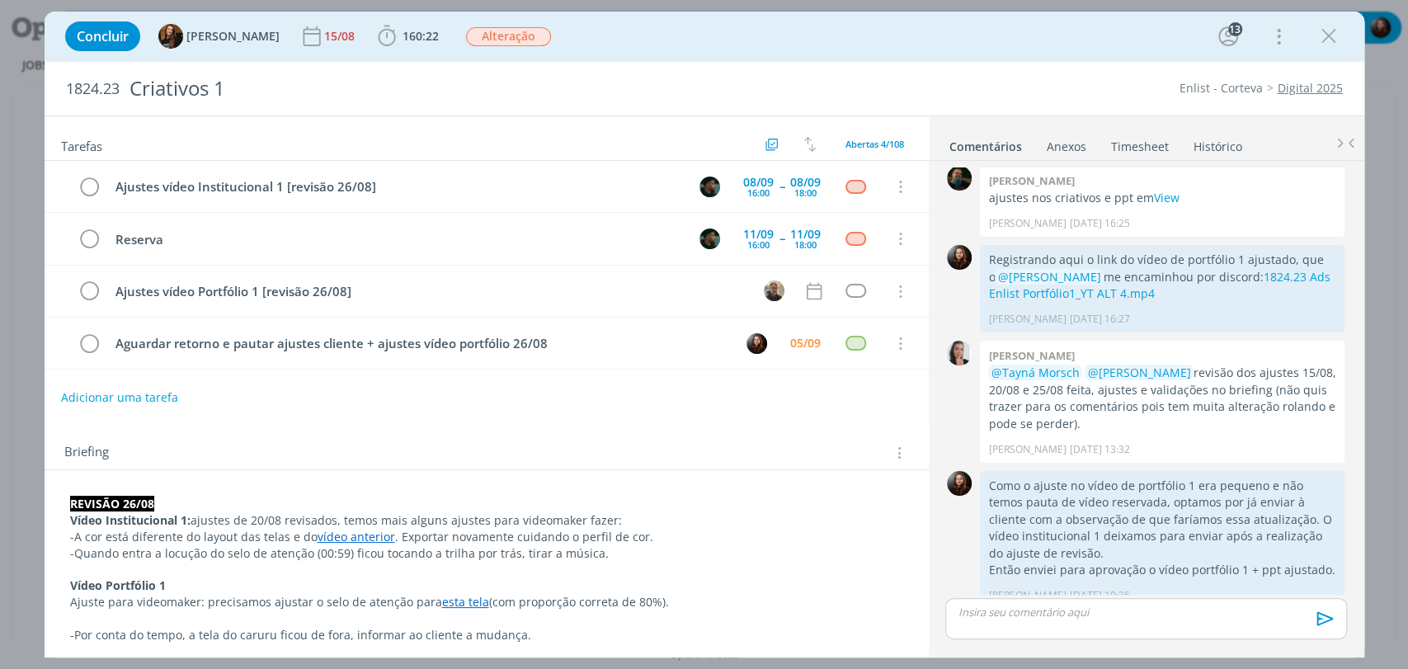
click at [768, 46] on div "Concluir Tayná Morsch 15/08 160:22 Iniciar Apontar Data * 05/09/2025 Horas * 00…" at bounding box center [704, 36] width 1295 height 40
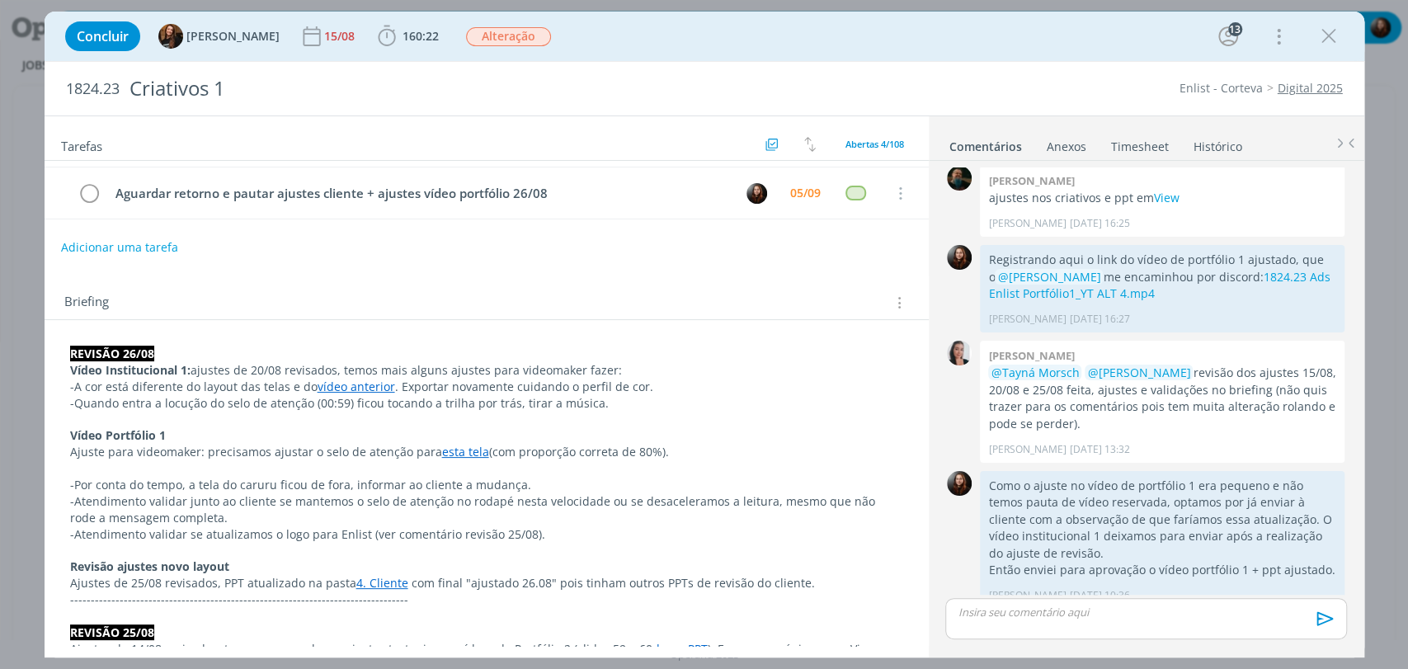
scroll to position [183, 0]
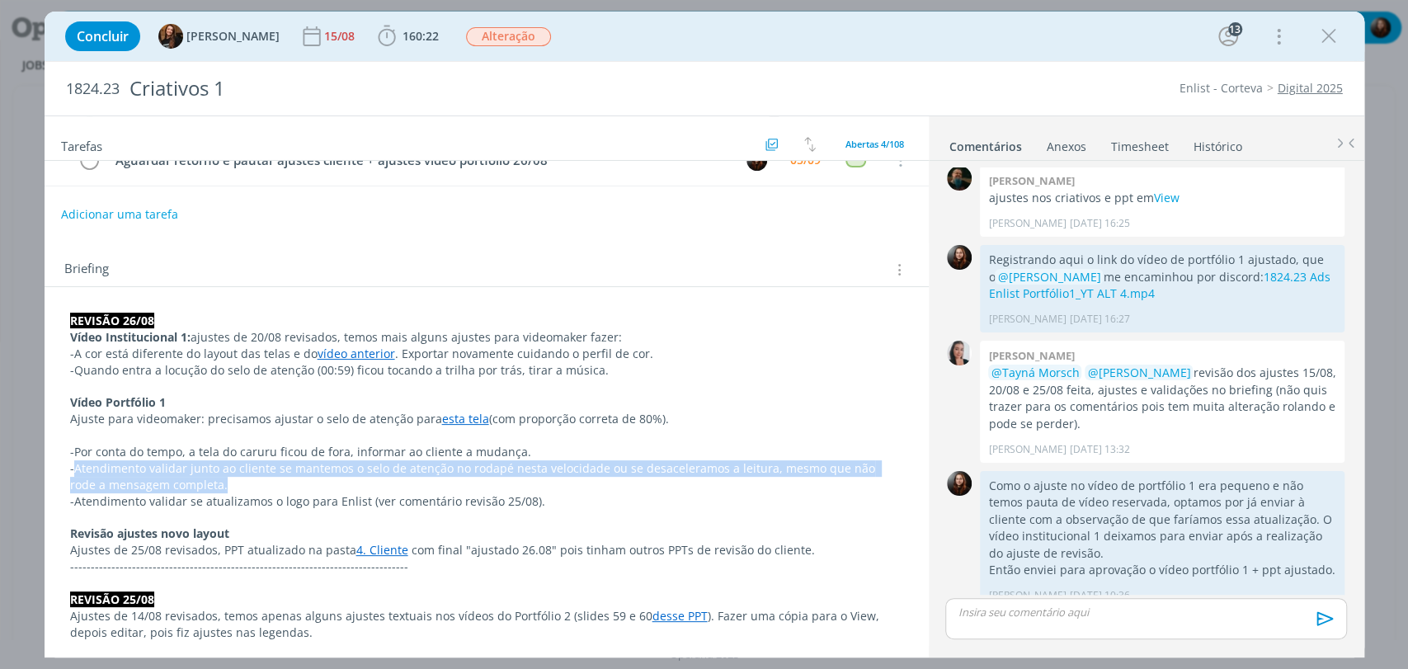
drag, startPoint x: 196, startPoint y: 482, endPoint x: 73, endPoint y: 461, distance: 124.7
click at [73, 461] on p "-Atendimento validar junto ao cliente se mantemos o selo de atenção no rodapé n…" at bounding box center [486, 476] width 833 height 33
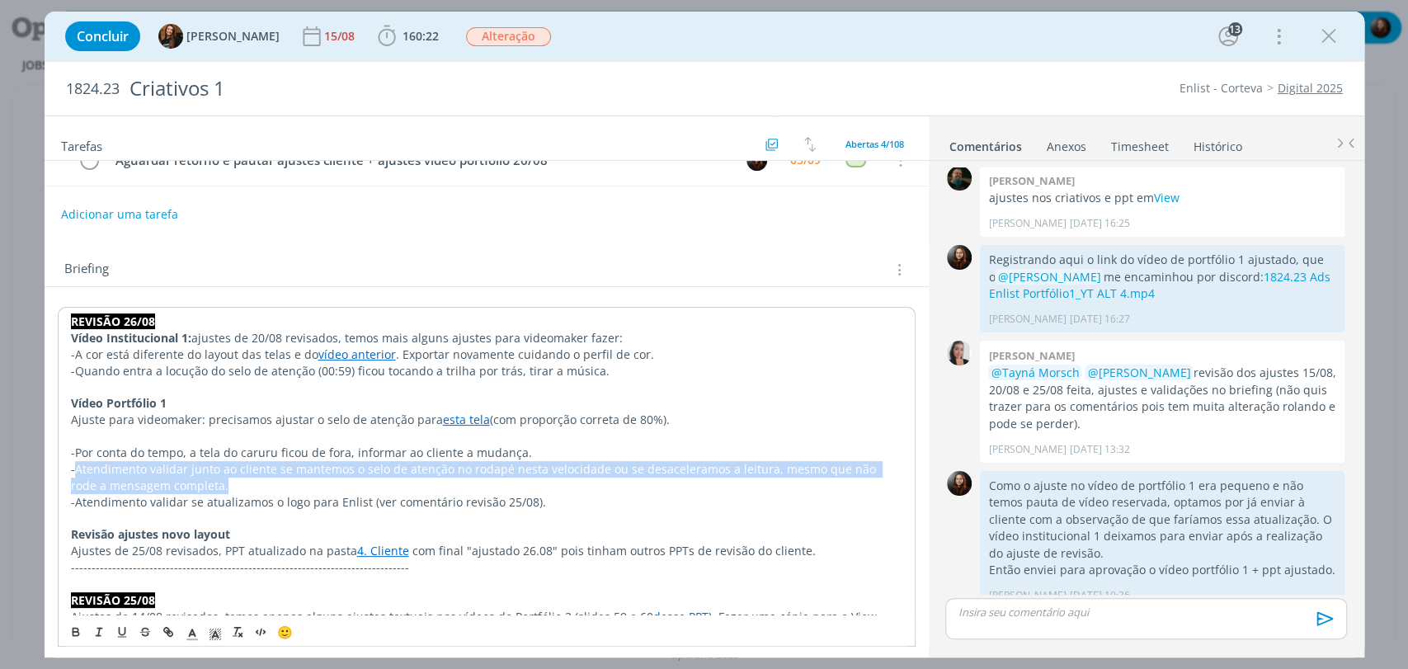
copy p "Atendimento validar junto ao cliente se mantemos o selo de atenção no rodapé ne…"
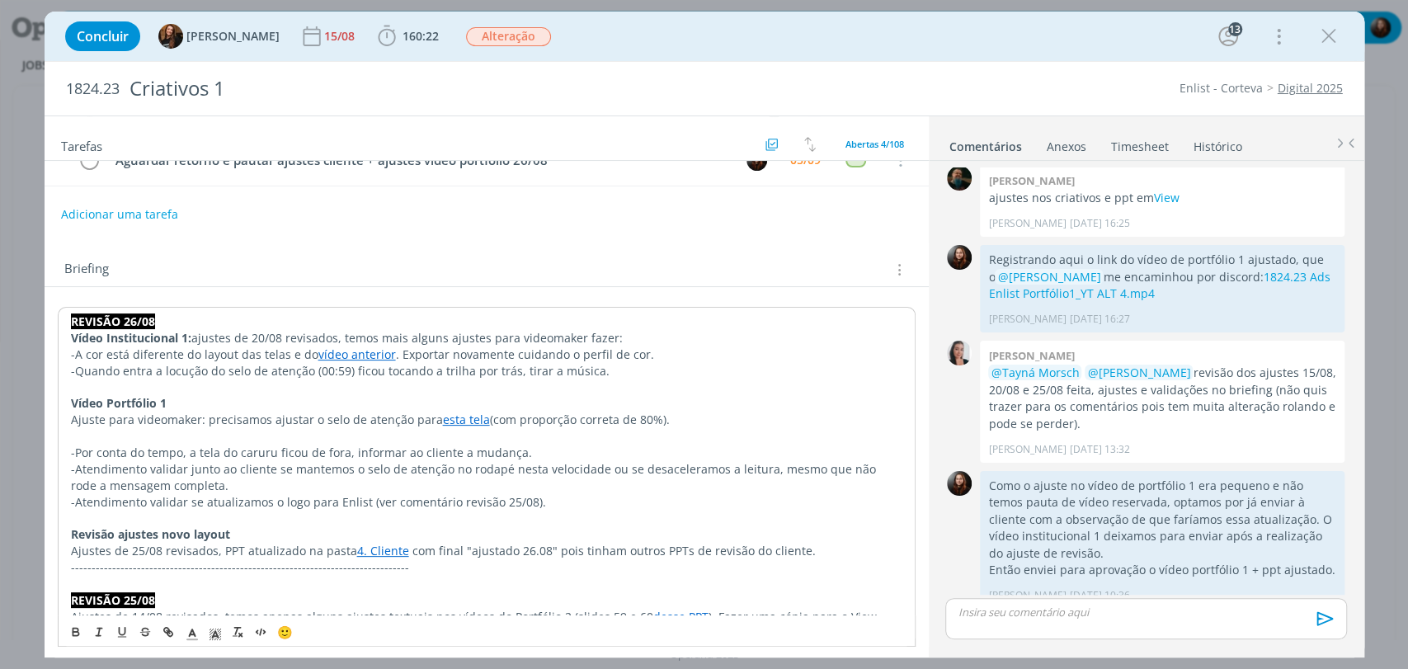
click at [330, 259] on div "Briefing Briefings Predefinidos Versões do Briefing Ver Briefing do Projeto" at bounding box center [488, 269] width 849 height 21
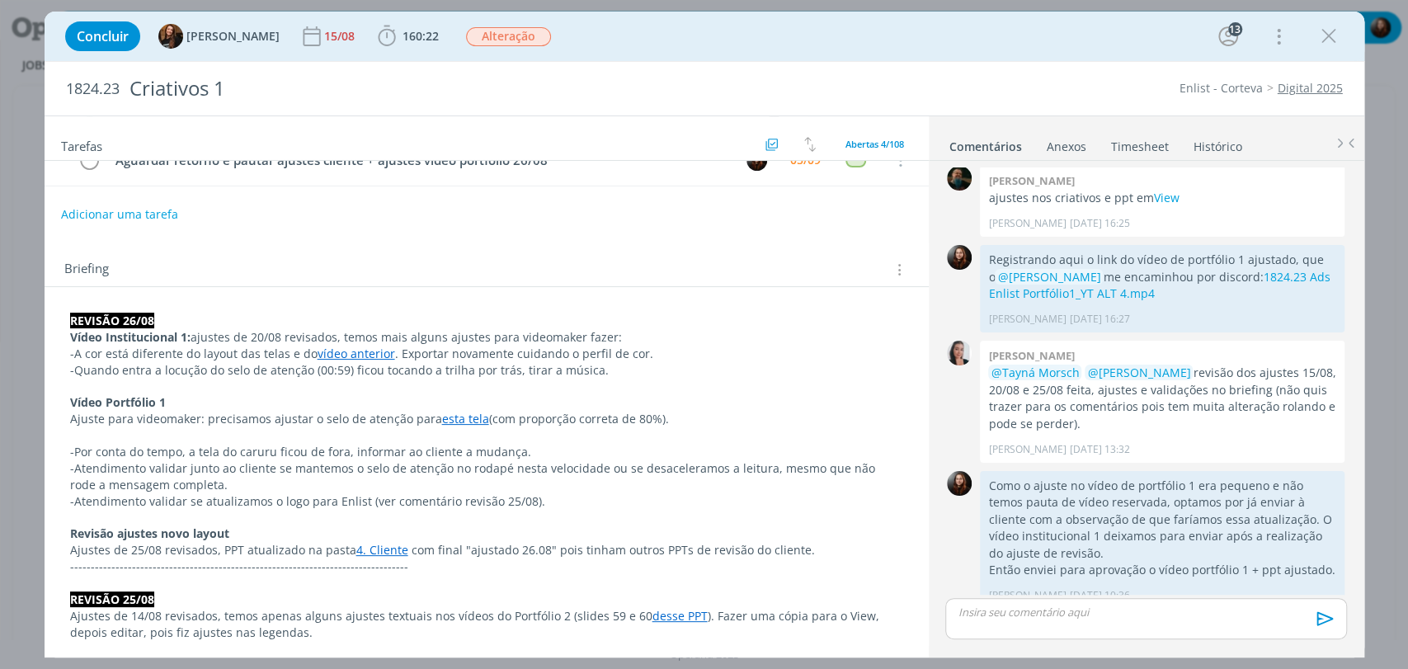
click at [575, 262] on div "Briefing Briefings Predefinidos Versões do Briefing Ver Briefing do Projeto" at bounding box center [488, 269] width 849 height 21
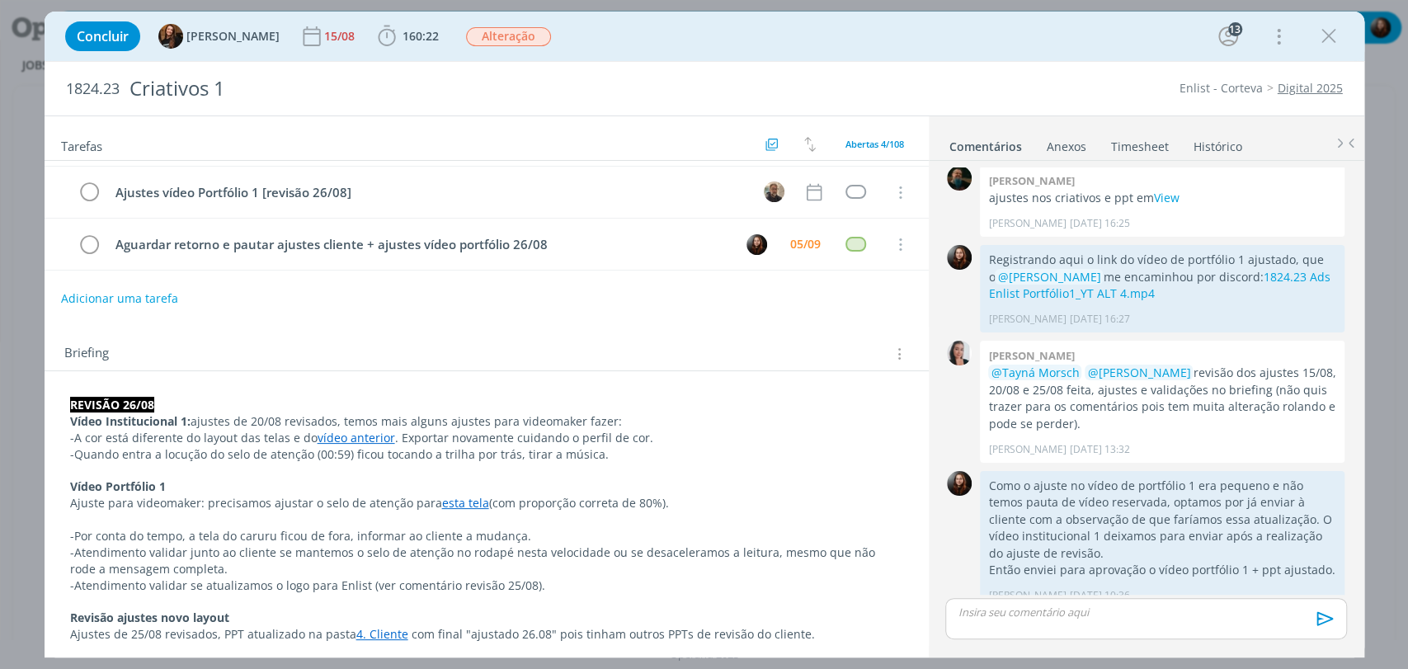
scroll to position [0, 0]
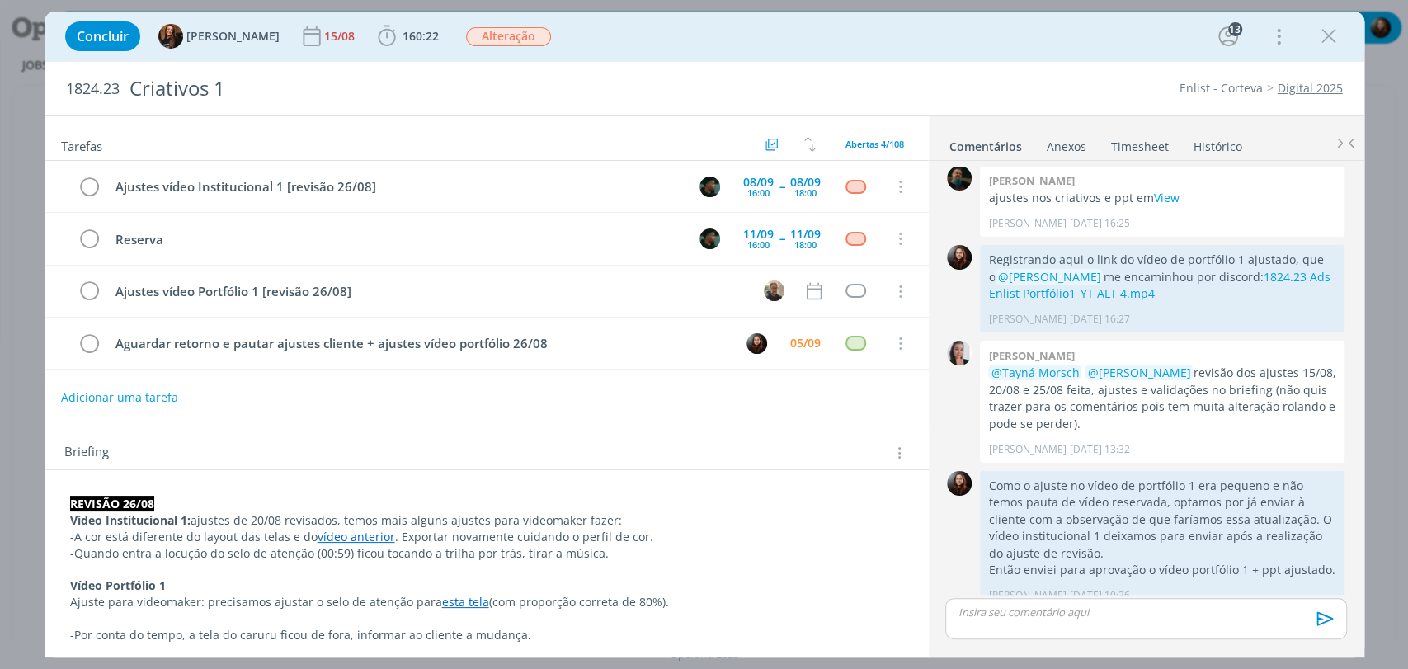
click at [461, 431] on div "Briefing Briefings Predefinidos Versões do Briefing Ver Briefing do Projeto" at bounding box center [487, 448] width 884 height 45
click at [801, 340] on div "05/09" at bounding box center [805, 343] width 31 height 12
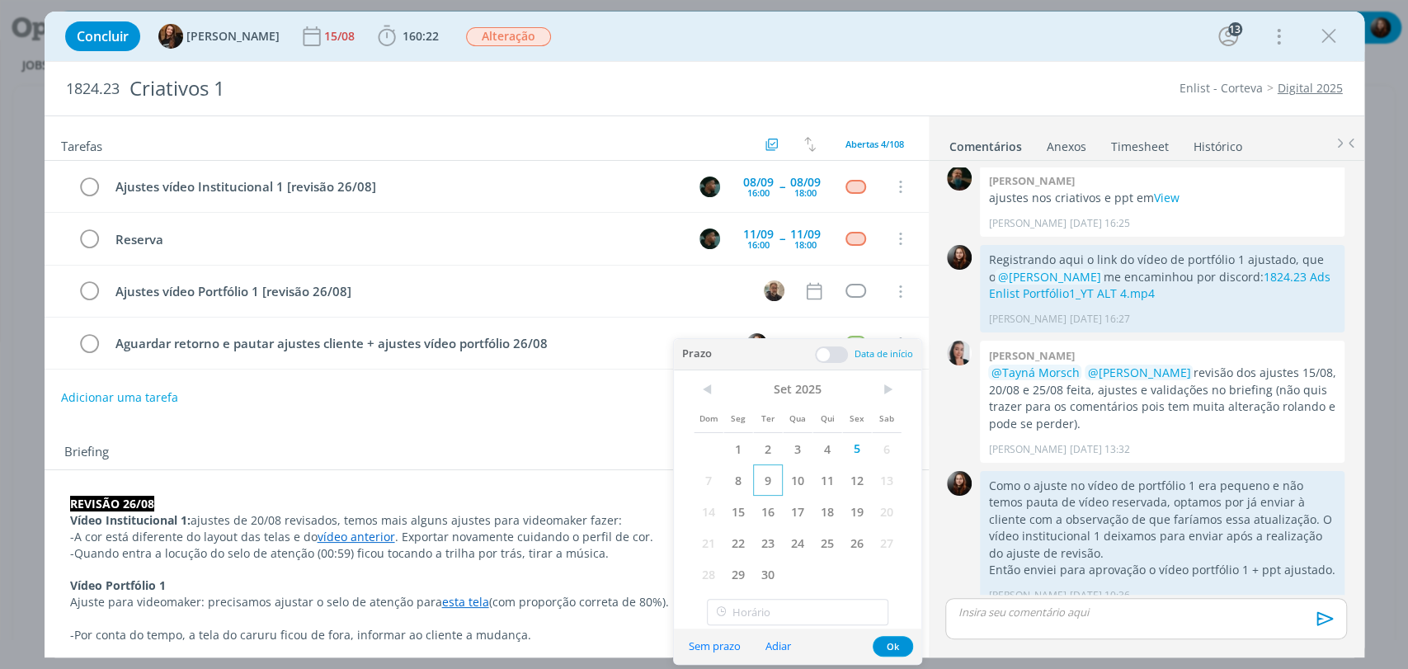
click at [765, 480] on span "9" at bounding box center [768, 479] width 30 height 31
click at [892, 647] on button "Ok" at bounding box center [893, 646] width 40 height 21
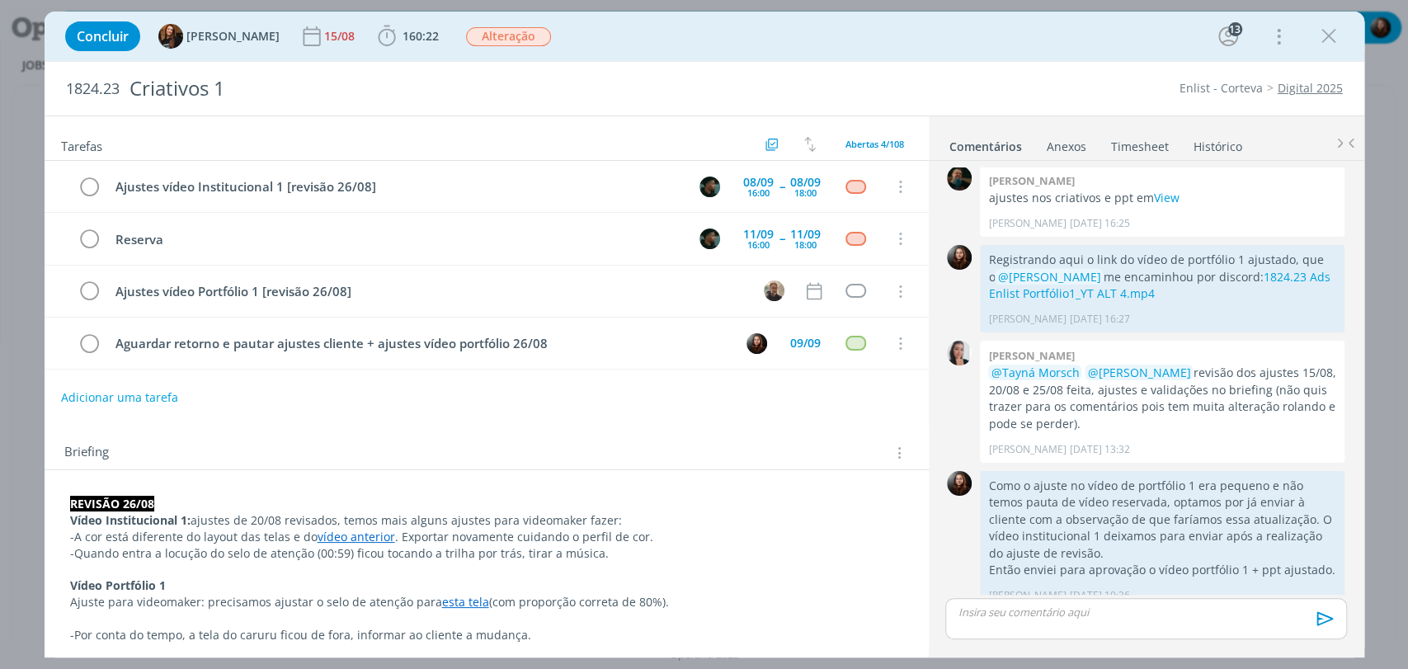
click at [731, 426] on div "Briefing Briefings Predefinidos Versões do Briefing Ver Briefing do Projeto" at bounding box center [487, 448] width 884 height 45
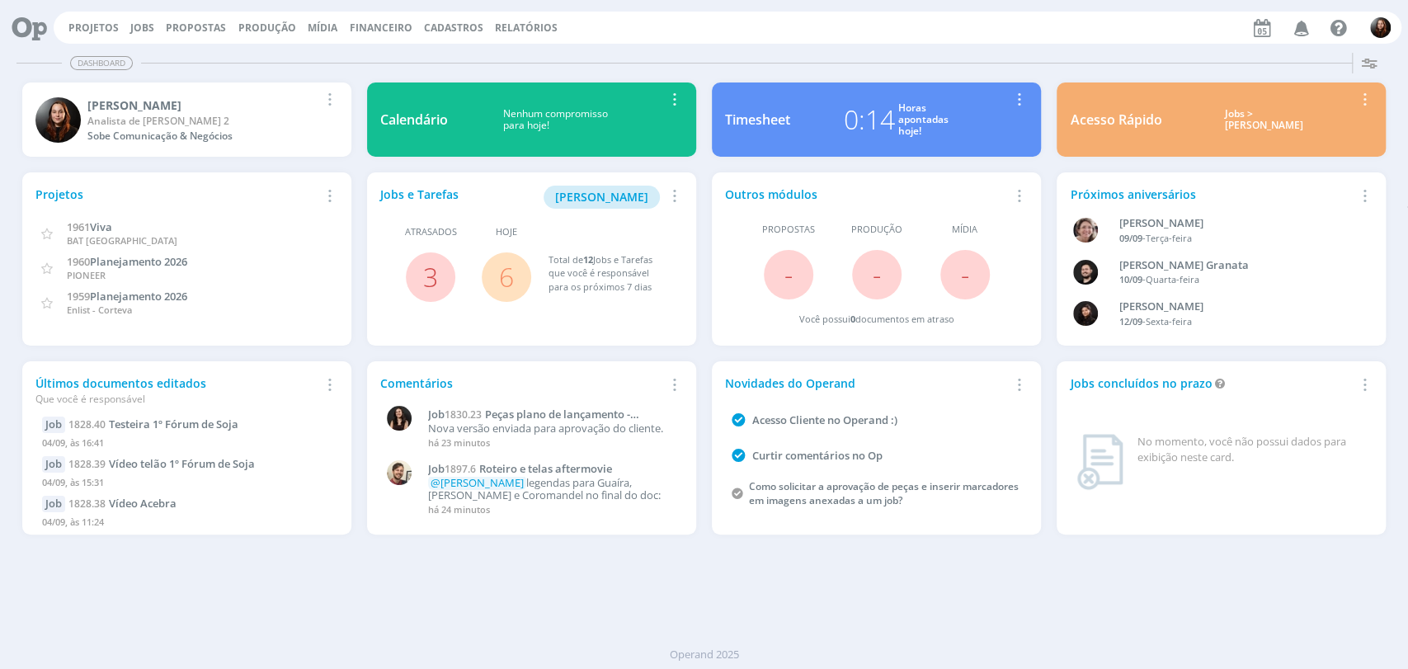
click at [690, 24] on div "Projetos Jobs Propostas Produção [GEOGRAPHIC_DATA] Financeiro Cadastros Relatór…" at bounding box center [728, 28] width 1348 height 32
click at [1051, 588] on div "Dashboard Salvar Selecione abaixo os cards desejados: Meus Meu Perfil [GEOGRAPH…" at bounding box center [704, 357] width 1408 height 623
click at [1300, 32] on icon "button" at bounding box center [1301, 27] width 29 height 28
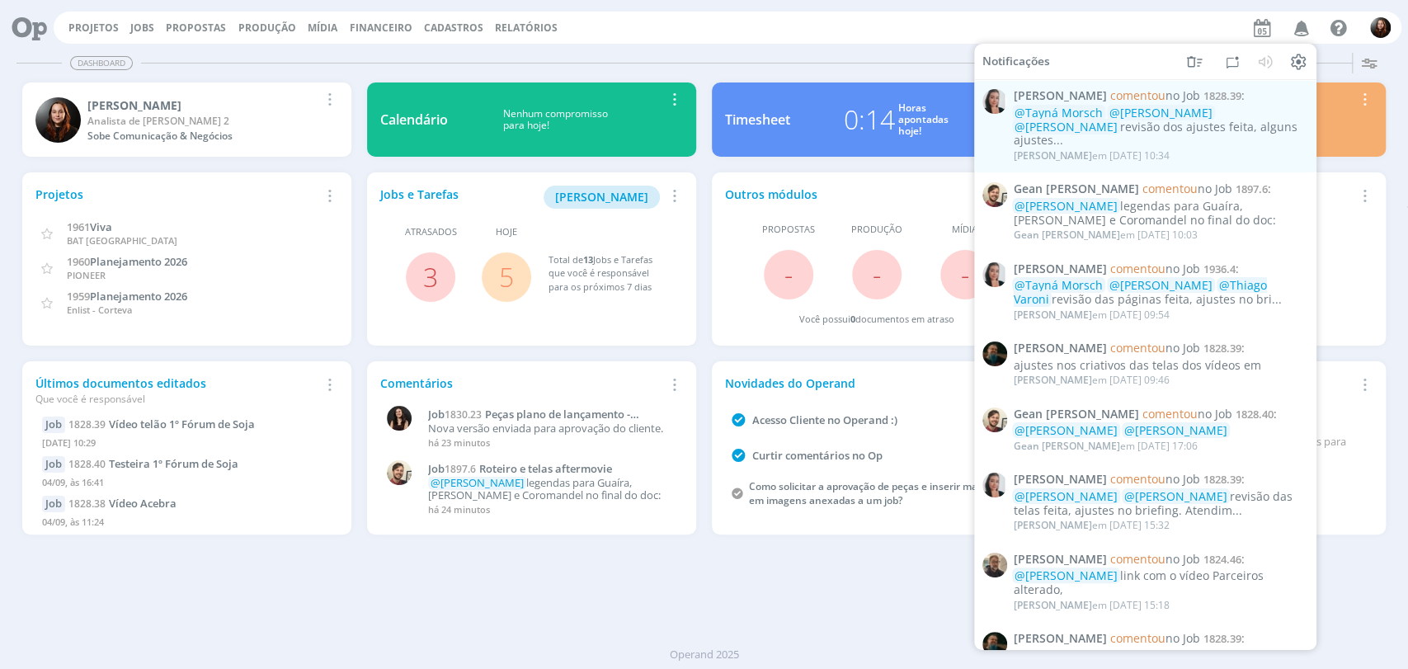
drag, startPoint x: 804, startPoint y: 47, endPoint x: 740, endPoint y: 34, distance: 65.7
click at [802, 47] on div "Dashboard Salvar Selecione abaixo os cards desejados: Meus Meu Perfil [GEOGRAPH…" at bounding box center [704, 357] width 1408 height 623
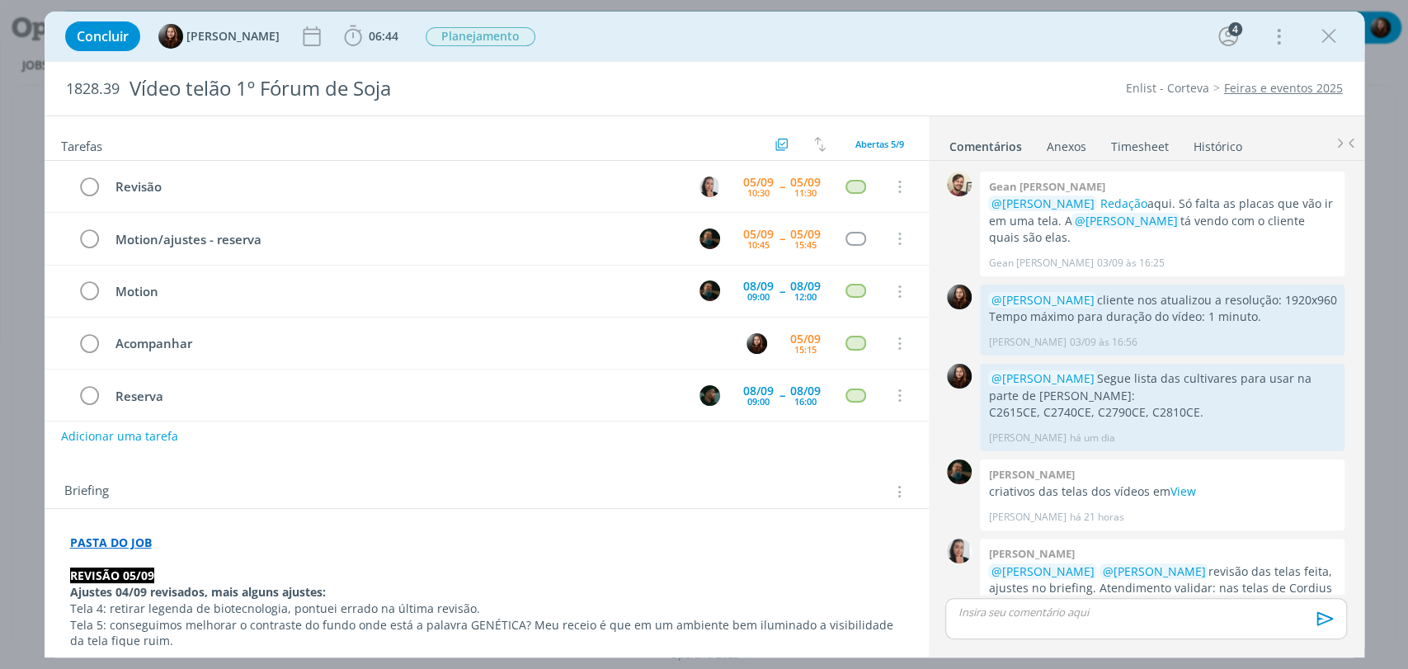
scroll to position [312, 0]
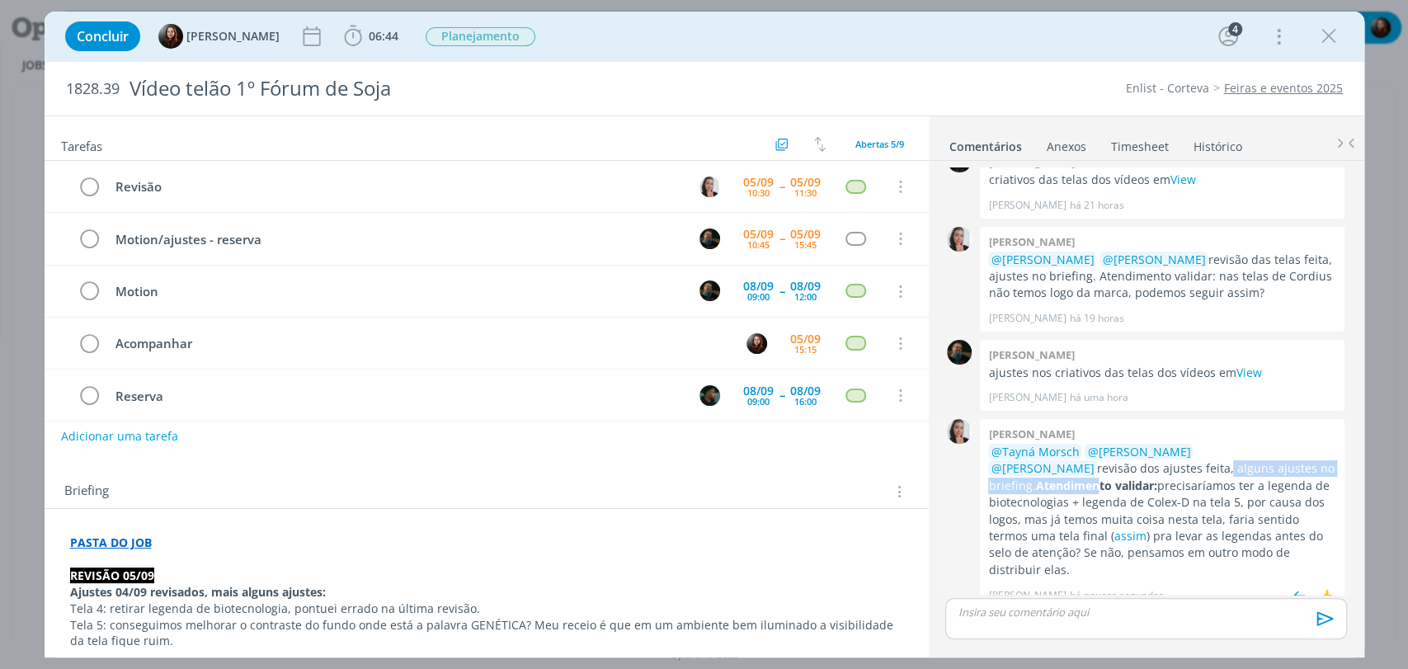
drag, startPoint x: 1075, startPoint y: 469, endPoint x: 1285, endPoint y: 469, distance: 210.3
click at [1282, 469] on p "@Tayná Morsch @[PERSON_NAME] @[PERSON_NAME] revisão dos ajustes feita, alguns a…" at bounding box center [1162, 511] width 348 height 135
click at [1156, 477] on strong "Atendimento validar:" at bounding box center [1095, 485] width 121 height 16
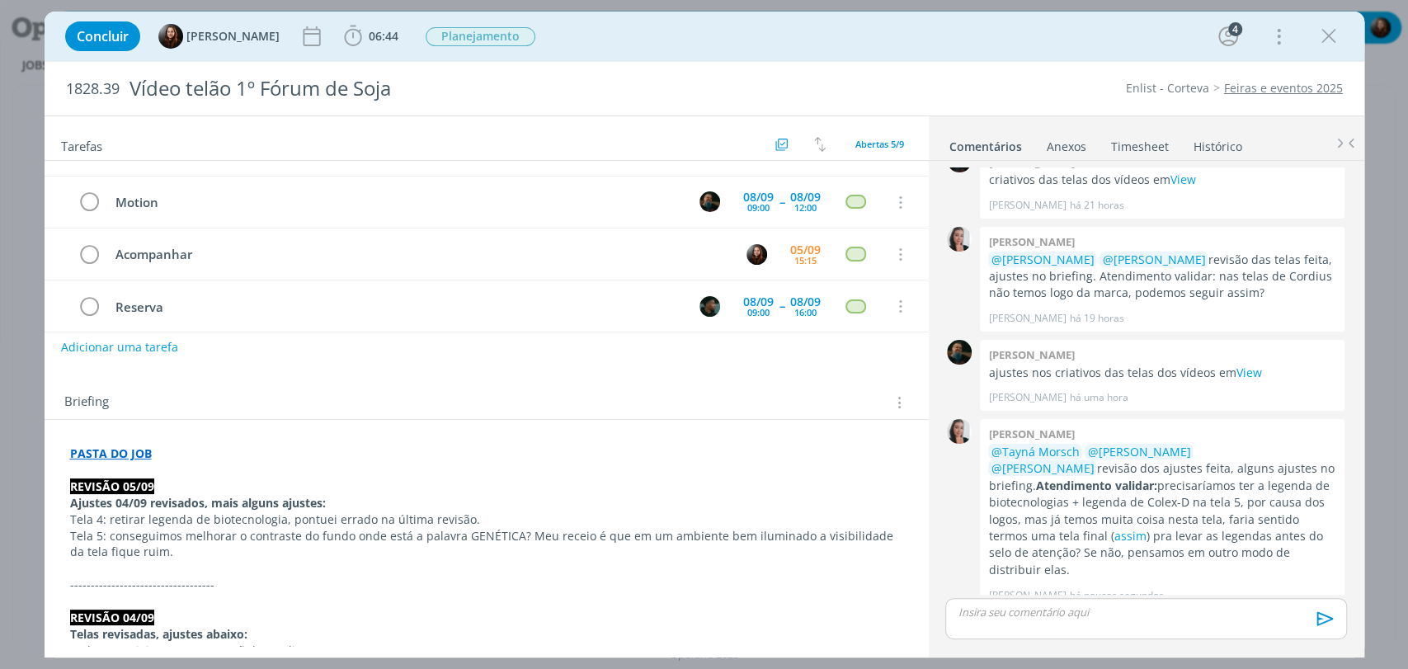
scroll to position [92, 0]
click at [1249, 371] on link "View" at bounding box center [1248, 373] width 26 height 16
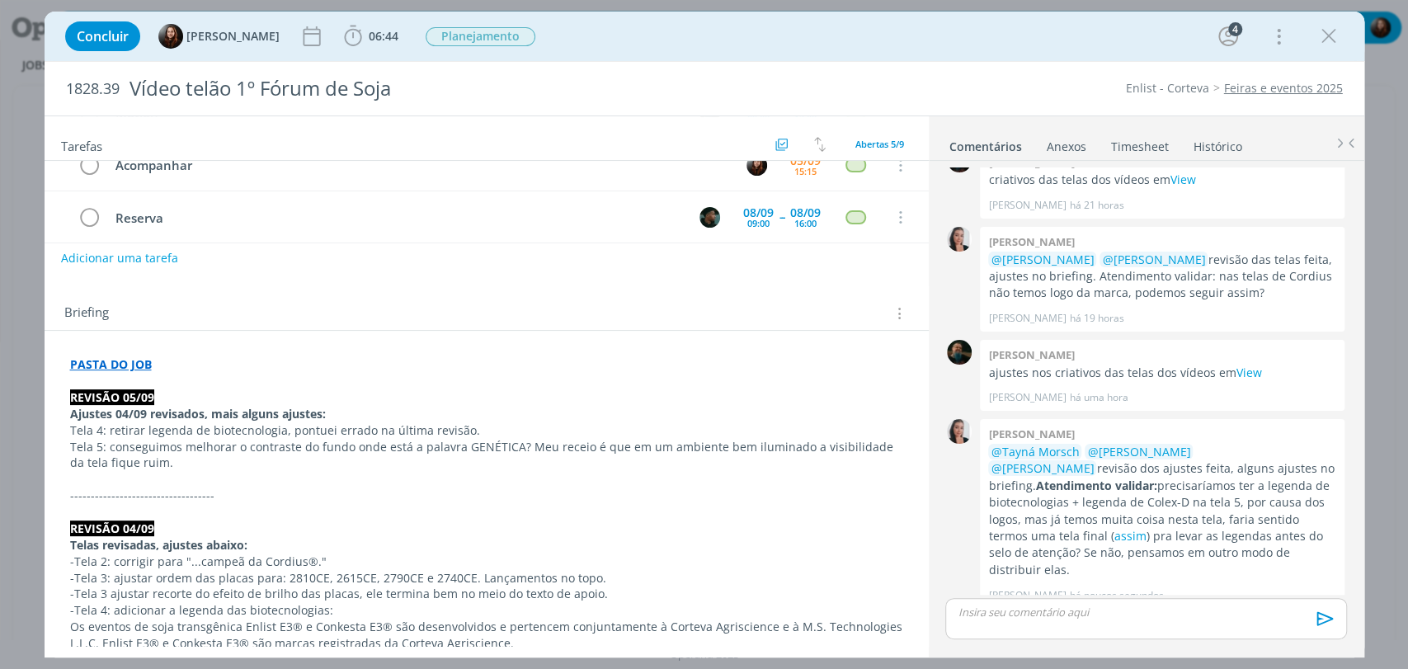
scroll to position [183, 0]
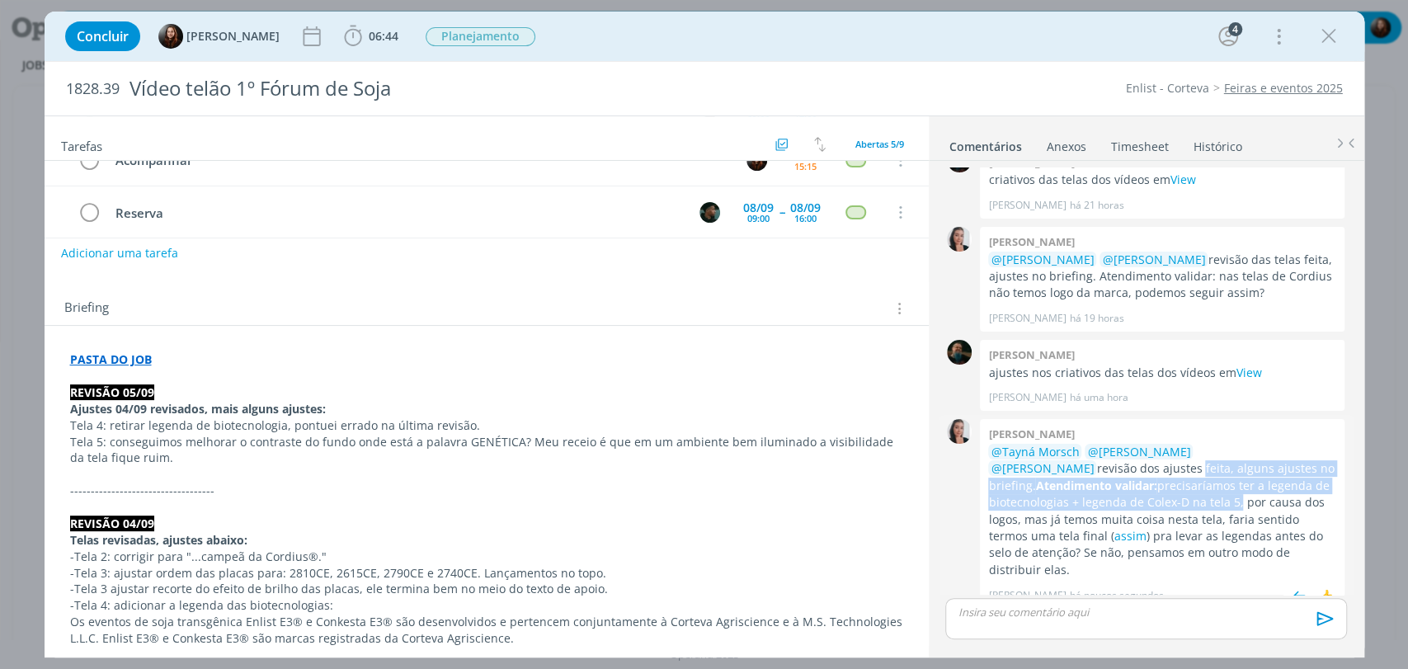
drag, startPoint x: 1056, startPoint y: 466, endPoint x: 1095, endPoint y: 500, distance: 51.4
click at [1095, 500] on p "@Tayná Morsch @[PERSON_NAME] @[PERSON_NAME] revisão dos ajustes feita, alguns a…" at bounding box center [1162, 511] width 348 height 135
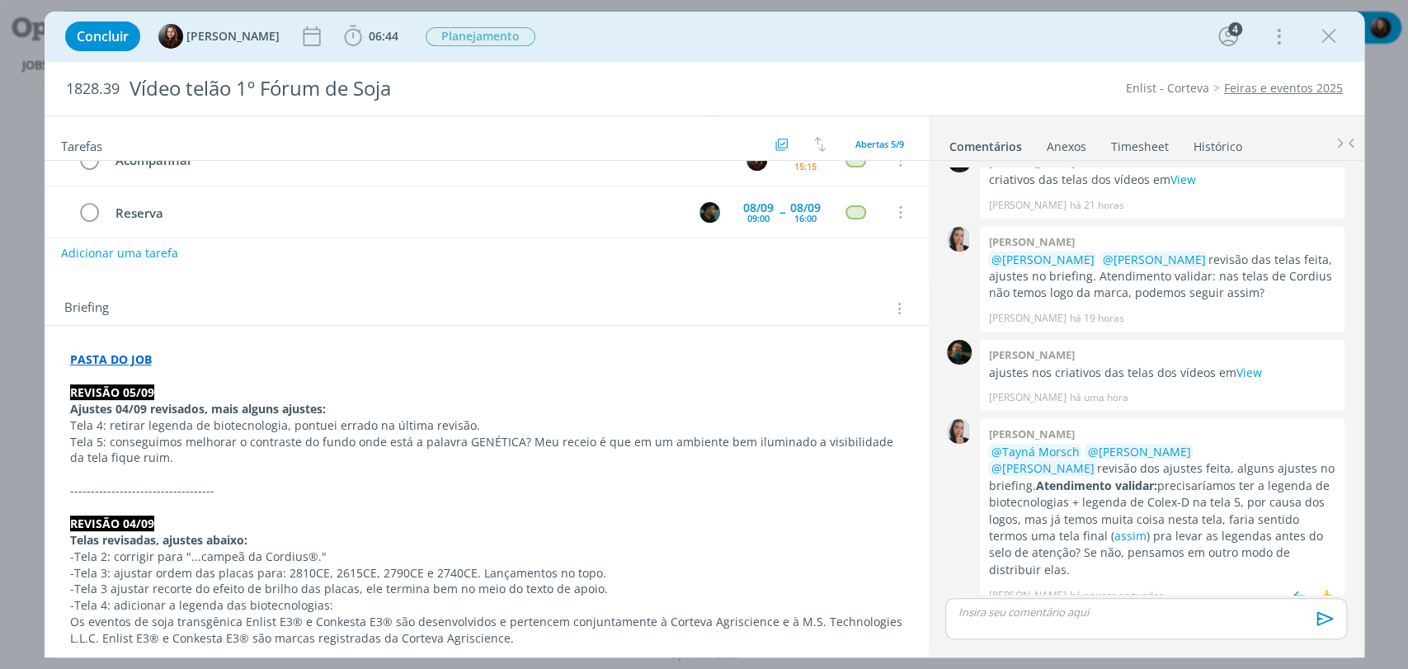
click at [1126, 503] on p "@Tayná Morsch @[PERSON_NAME] @[PERSON_NAME] revisão dos ajustes feita, alguns a…" at bounding box center [1162, 511] width 348 height 135
drag, startPoint x: 994, startPoint y: 501, endPoint x: 1247, endPoint y: 516, distance: 253.7
click at [1247, 516] on p "@Tayná Morsch @[PERSON_NAME] @[PERSON_NAME] revisão dos ajustes feita, alguns a…" at bounding box center [1162, 511] width 348 height 135
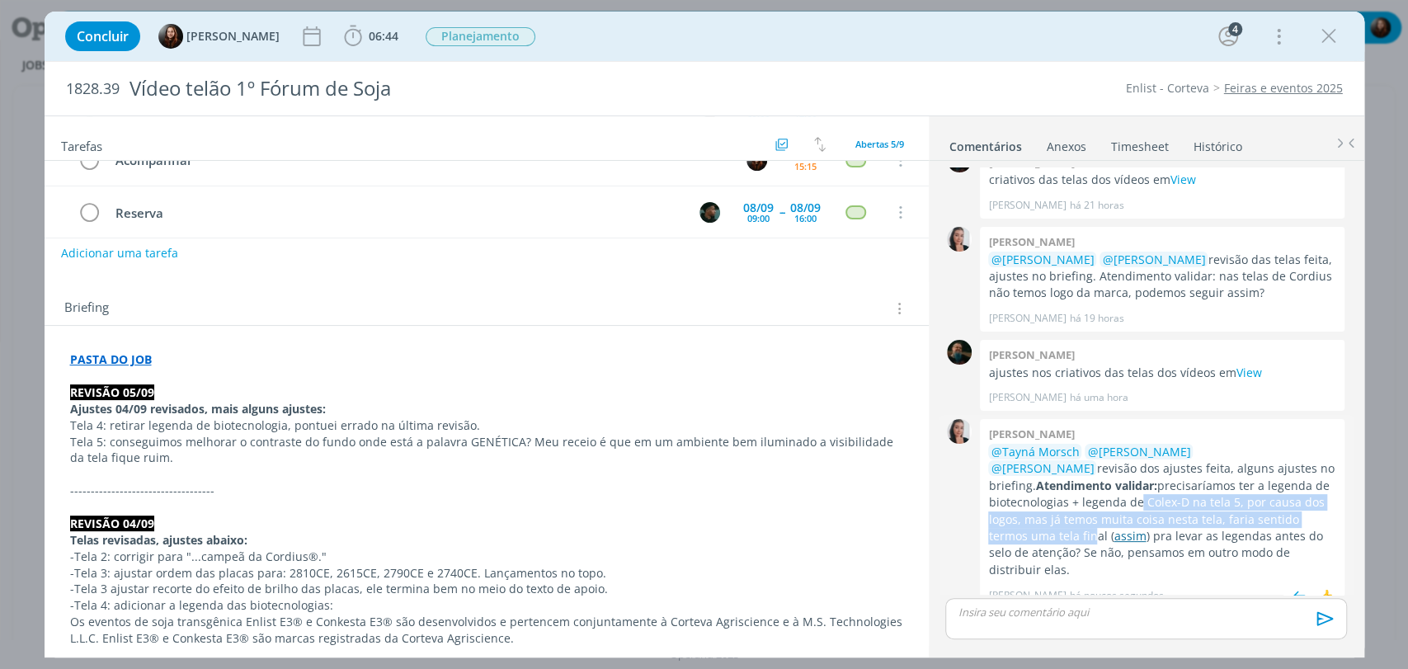
click at [1146, 528] on link "assim" at bounding box center [1129, 536] width 32 height 16
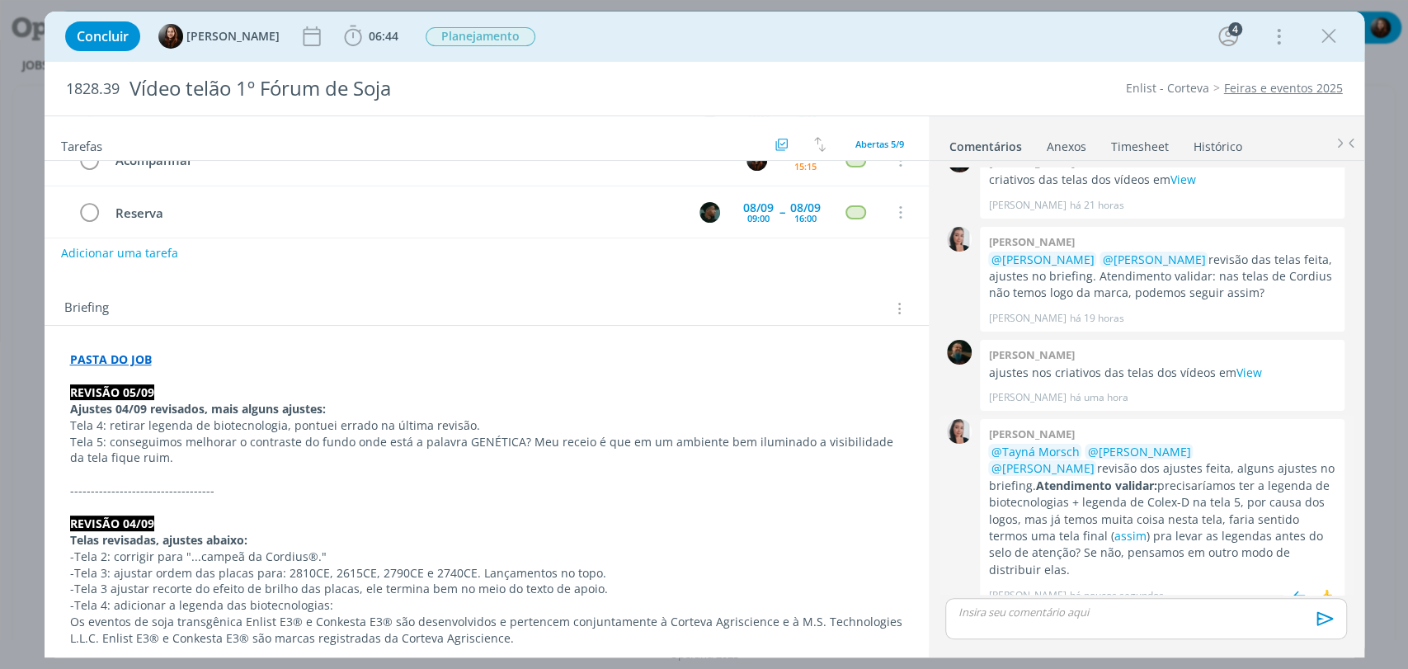
click at [1258, 510] on p "@Tayná Morsch @[PERSON_NAME] @[PERSON_NAME] revisão dos ajustes feita, alguns a…" at bounding box center [1162, 511] width 348 height 135
click at [728, 281] on div "Briefing Briefings Predefinidos Versões do Briefing Ver Briefing do Projeto" at bounding box center [487, 303] width 884 height 45
click at [565, 293] on div "Briefing Briefings Predefinidos Versões do Briefing Ver Briefing do Projeto" at bounding box center [487, 303] width 884 height 45
drag, startPoint x: 1012, startPoint y: 537, endPoint x: 1330, endPoint y: 536, distance: 318.3
click at [1330, 536] on div "[PERSON_NAME] @Tayná Morsch @[PERSON_NAME] @[PERSON_NAME] revisão dos ajustes f…" at bounding box center [1162, 513] width 365 height 189
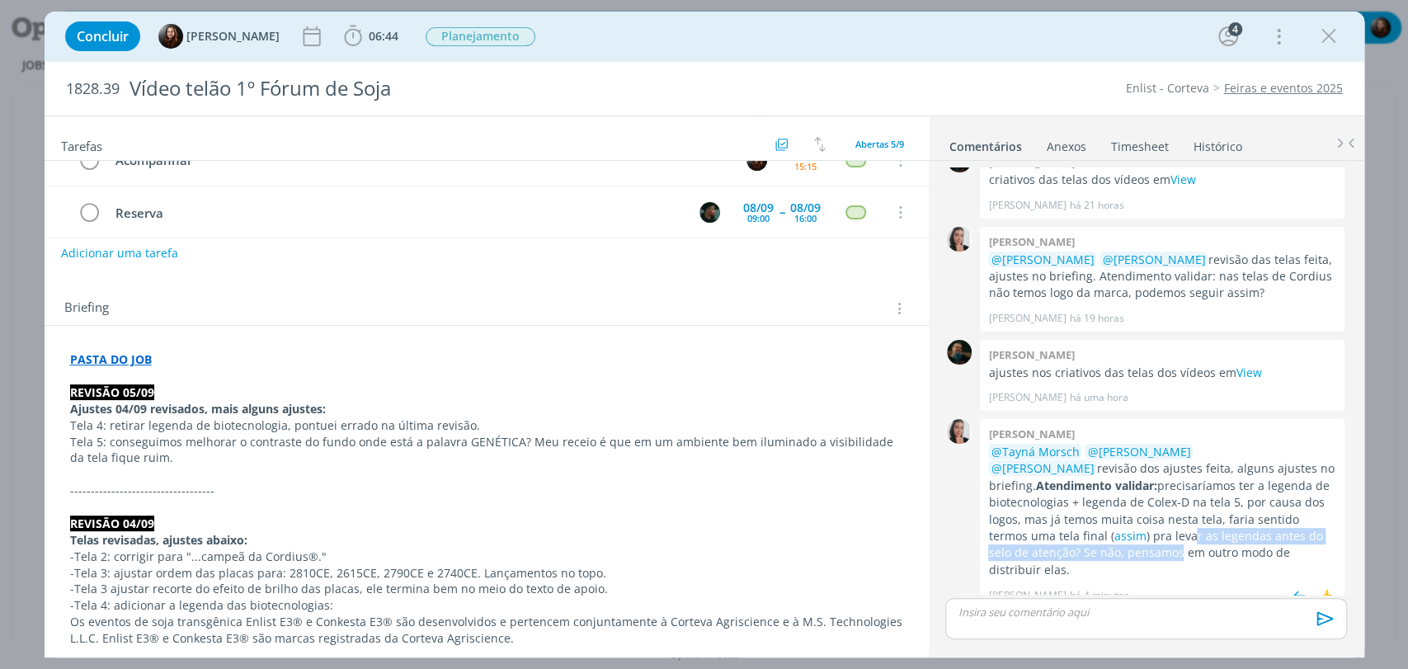
click at [1240, 537] on p "@Tayná Morsch @[PERSON_NAME] @[PERSON_NAME] revisão dos ajustes feita, alguns a…" at bounding box center [1162, 511] width 348 height 135
drag, startPoint x: 1036, startPoint y: 549, endPoint x: 1235, endPoint y: 543, distance: 198.9
click at [1230, 543] on p "@Tayná Morsch @[PERSON_NAME] @[PERSON_NAME] revisão dos ajustes feita, alguns a…" at bounding box center [1162, 511] width 348 height 135
click at [1234, 556] on p "@Tayná Morsch @[PERSON_NAME] @[PERSON_NAME] revisão dos ajustes feita, alguns a…" at bounding box center [1162, 511] width 348 height 135
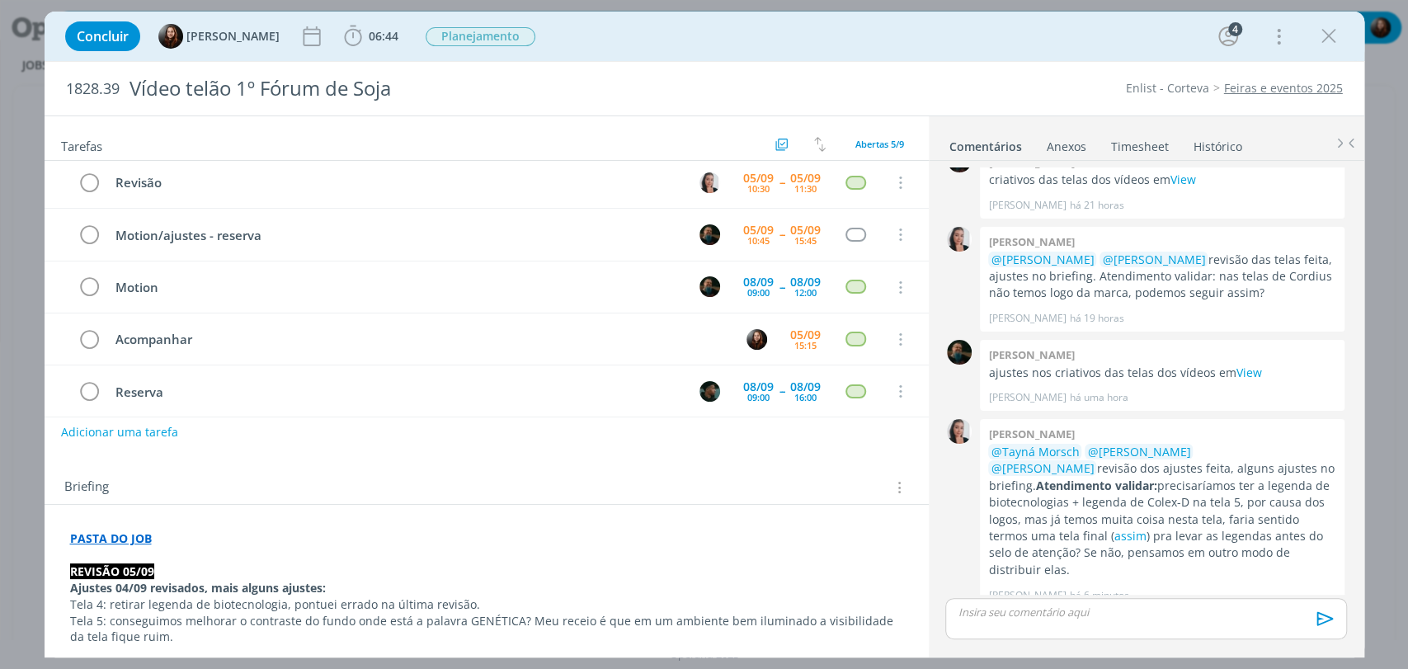
scroll to position [0, 0]
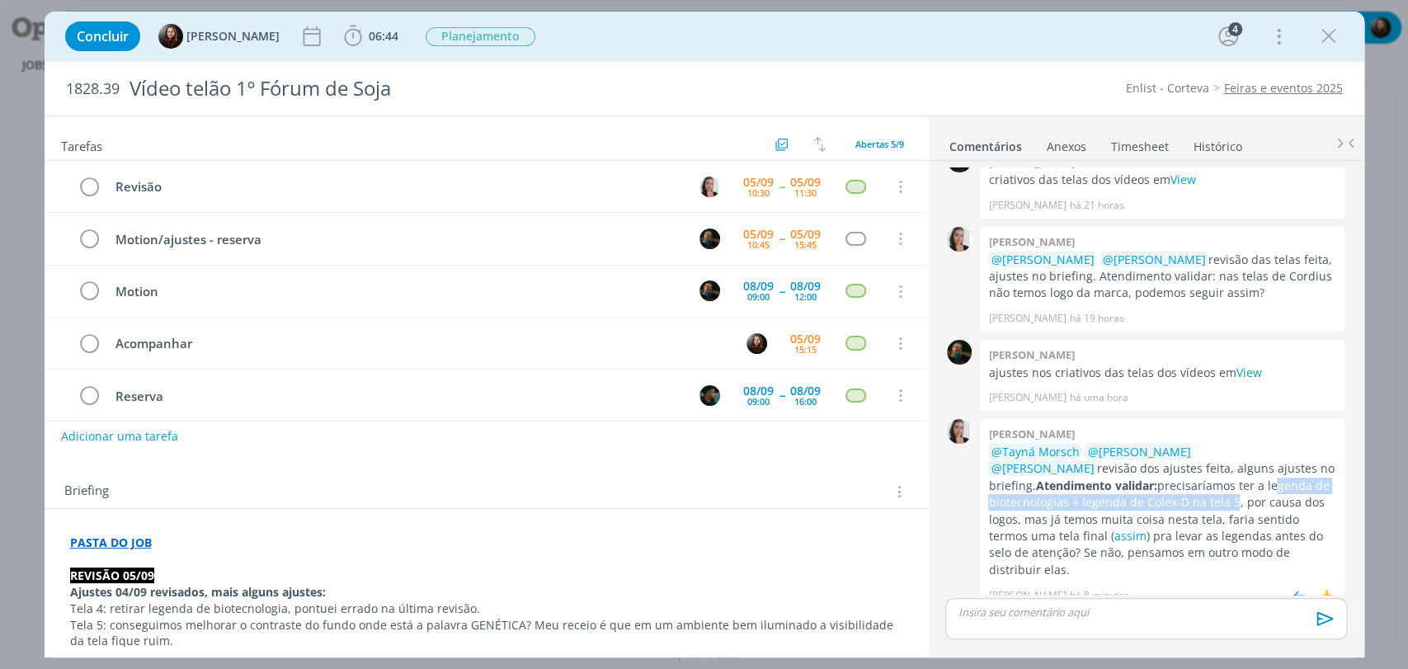
drag, startPoint x: 1125, startPoint y: 482, endPoint x: 1089, endPoint y: 501, distance: 40.6
click at [1089, 501] on p "@Tayná Morsch @[PERSON_NAME] @[PERSON_NAME] revisão dos ajustes feita, alguns a…" at bounding box center [1162, 511] width 348 height 135
click at [1116, 502] on p "@Tayná Morsch @[PERSON_NAME] @[PERSON_NAME] revisão dos ajustes feita, alguns a…" at bounding box center [1162, 511] width 348 height 135
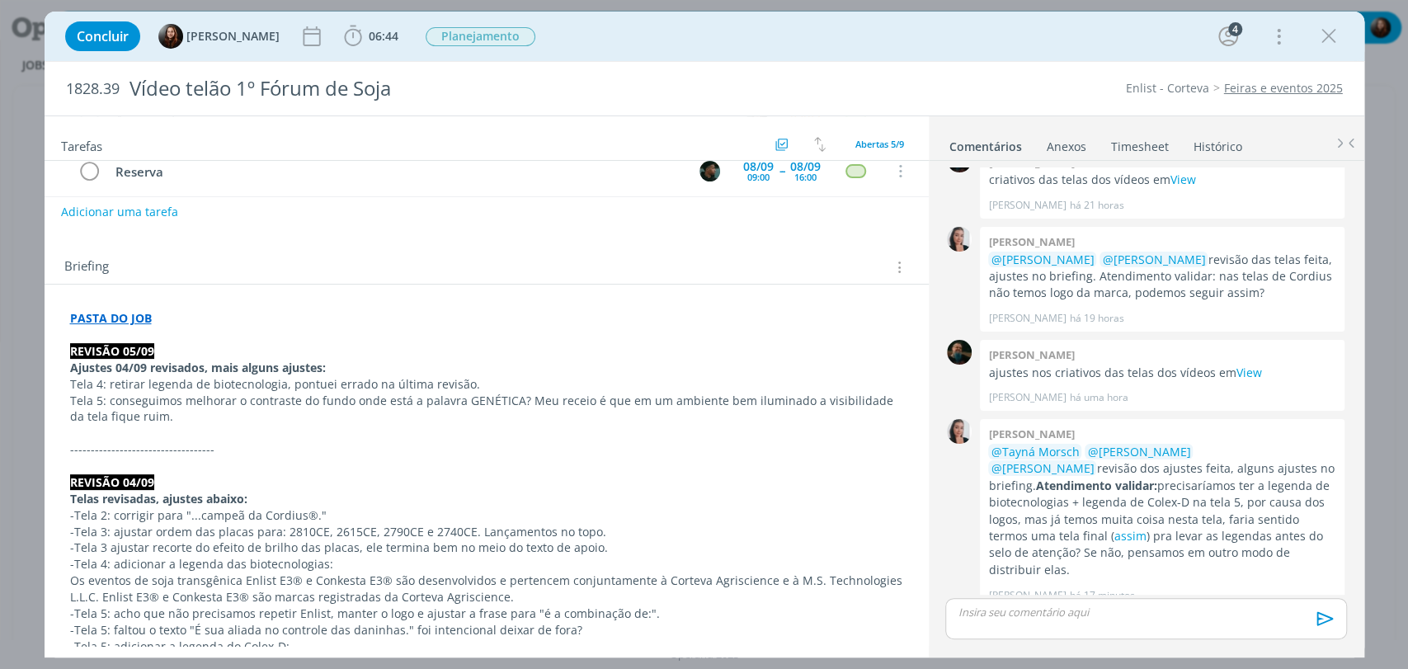
scroll to position [275, 0]
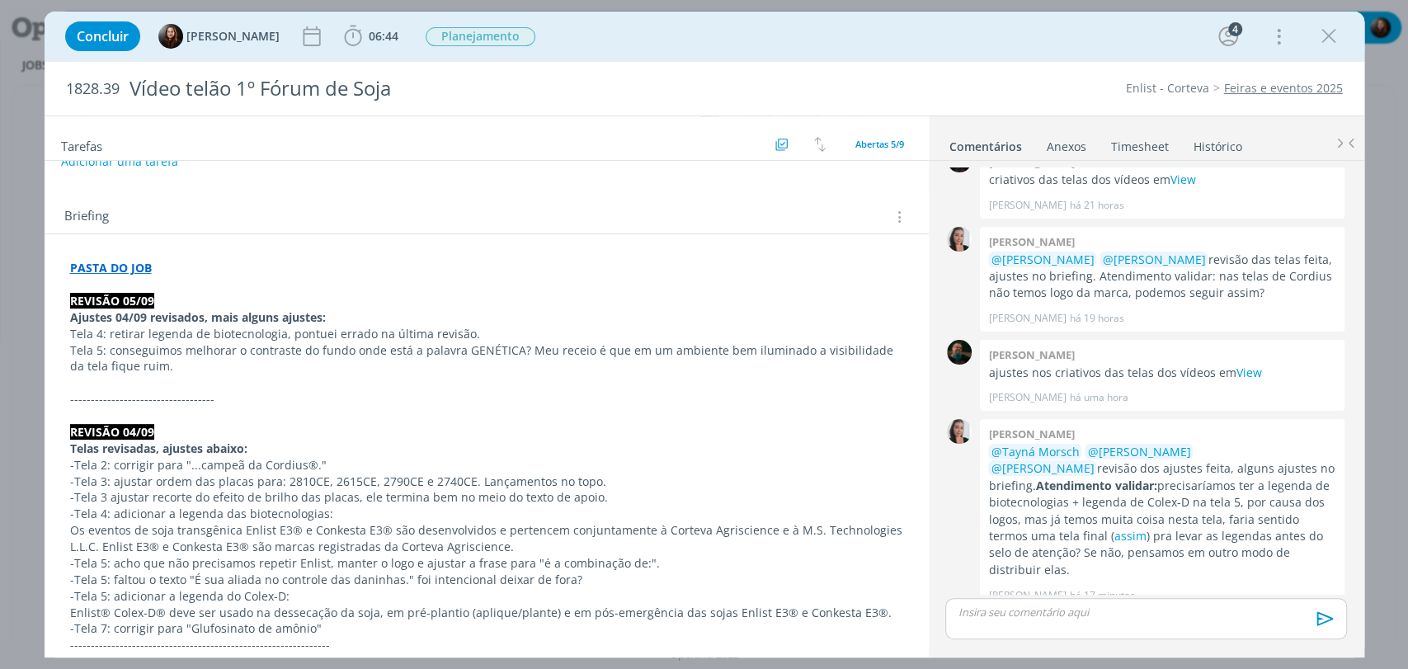
click at [1113, 615] on p "dialog" at bounding box center [1145, 612] width 374 height 15
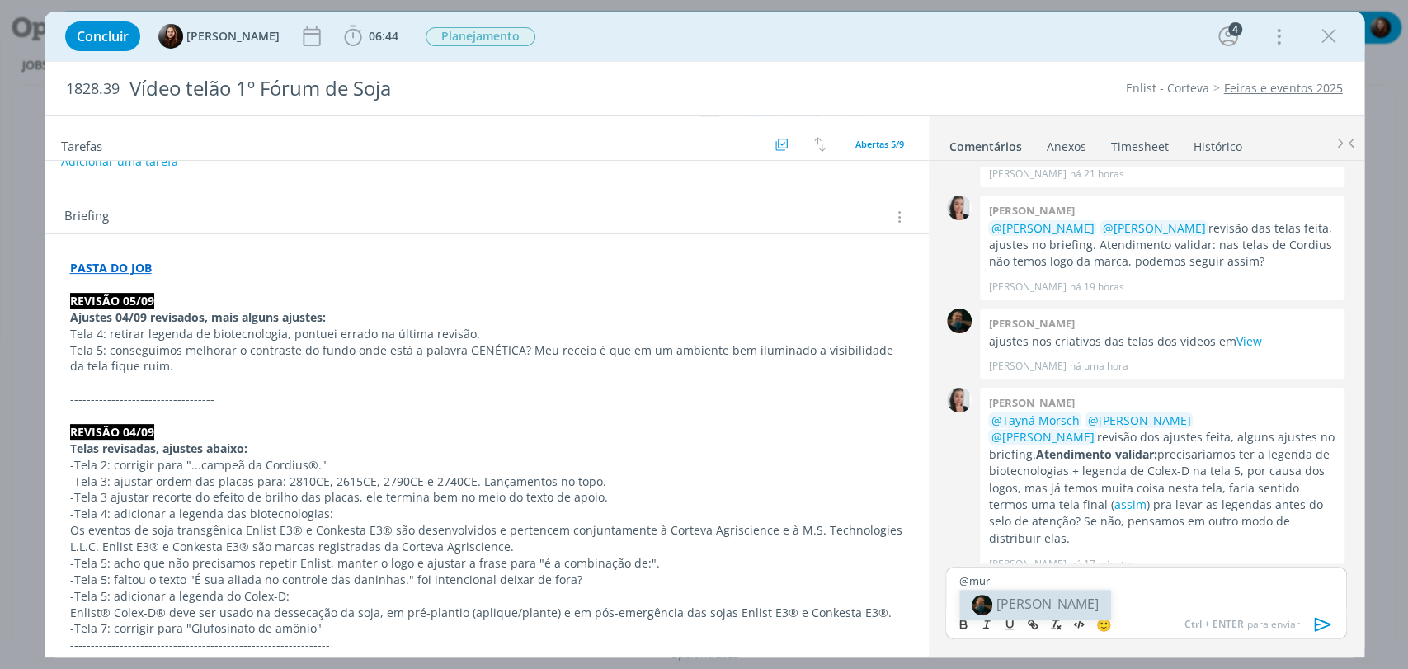
click at [1031, 606] on body "Projetos Jobs Propostas Produção [GEOGRAPHIC_DATA] Financeiro Cadastros Relatór…" at bounding box center [704, 334] width 1408 height 669
click at [1056, 581] on p "@mur" at bounding box center [1145, 580] width 374 height 15
click at [990, 599] on img at bounding box center [981, 605] width 21 height 21
click at [1080, 581] on p "﻿ @ [PERSON_NAME] ﻿" at bounding box center [1145, 580] width 374 height 15
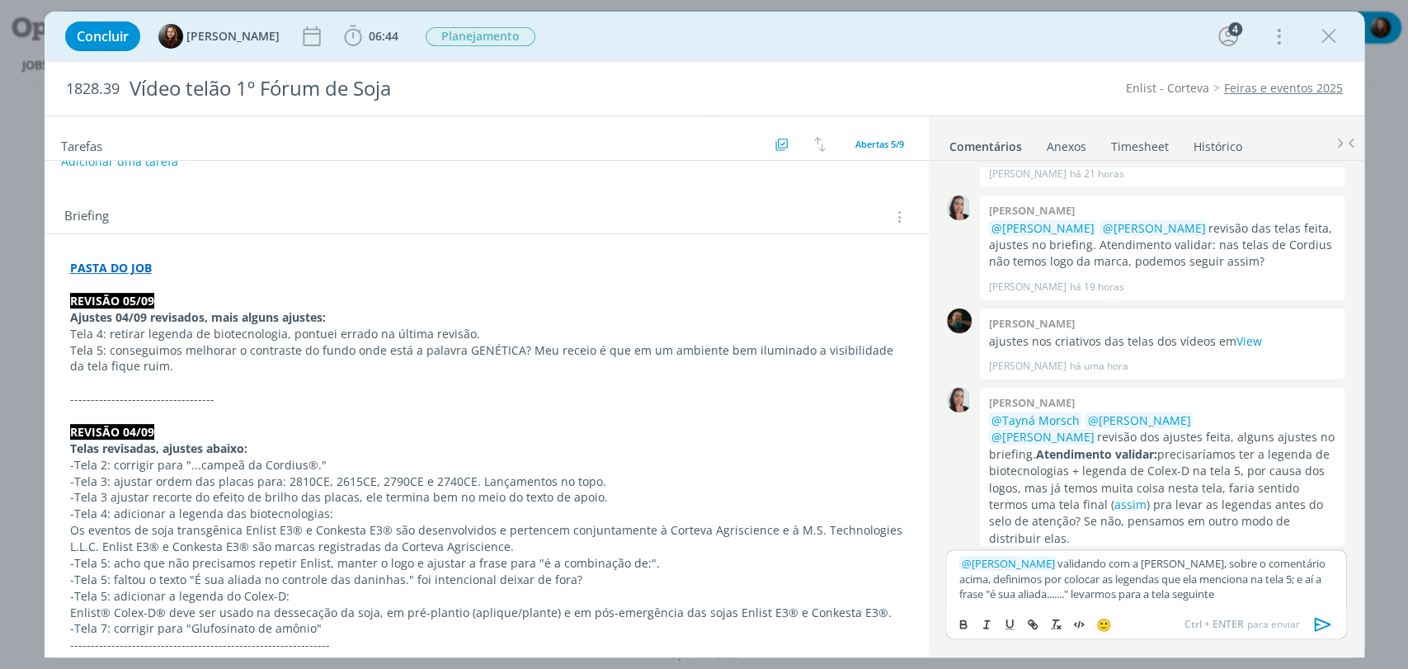
click at [1187, 593] on p "﻿ @ [PERSON_NAME] ﻿ validando com a [PERSON_NAME], sobre o comentário acima, de…" at bounding box center [1145, 578] width 374 height 45
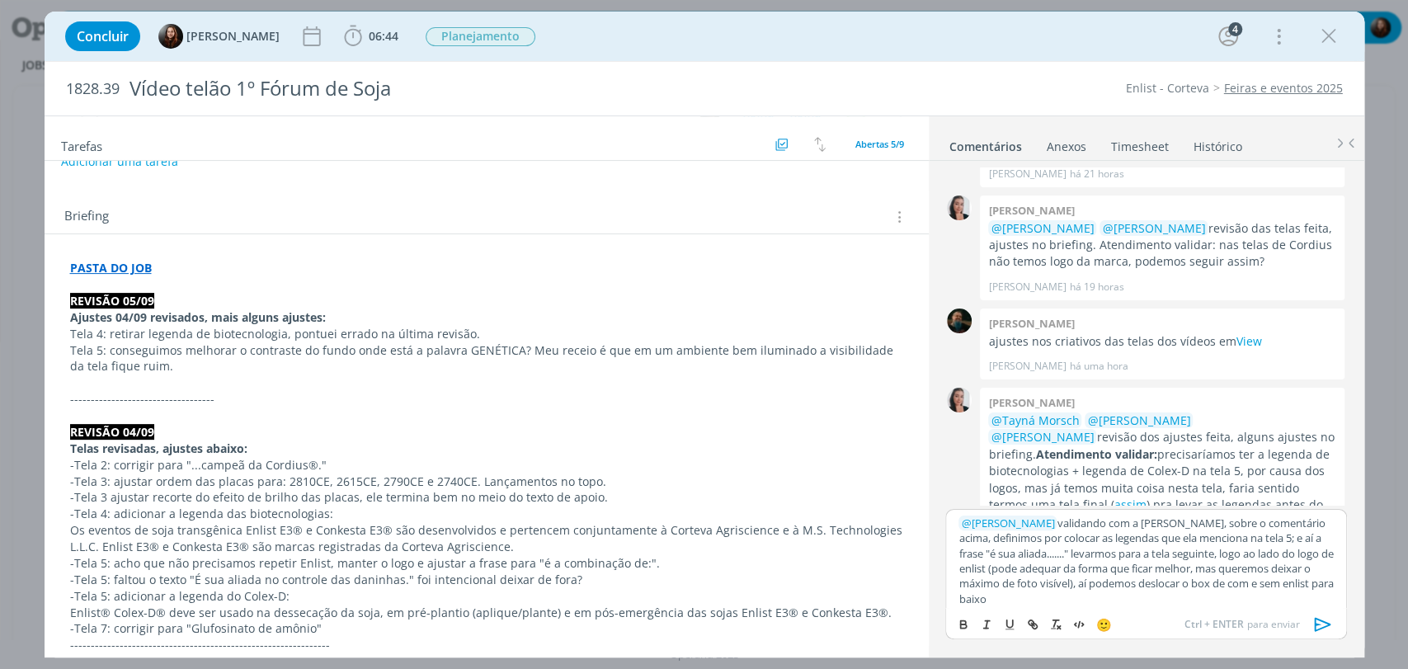
click at [1276, 592] on p "﻿ @ [PERSON_NAME] ﻿ validando com a [PERSON_NAME], sobre o comentário acima, de…" at bounding box center [1145, 561] width 374 height 92
click at [1315, 624] on icon "dialog" at bounding box center [1322, 624] width 16 height 14
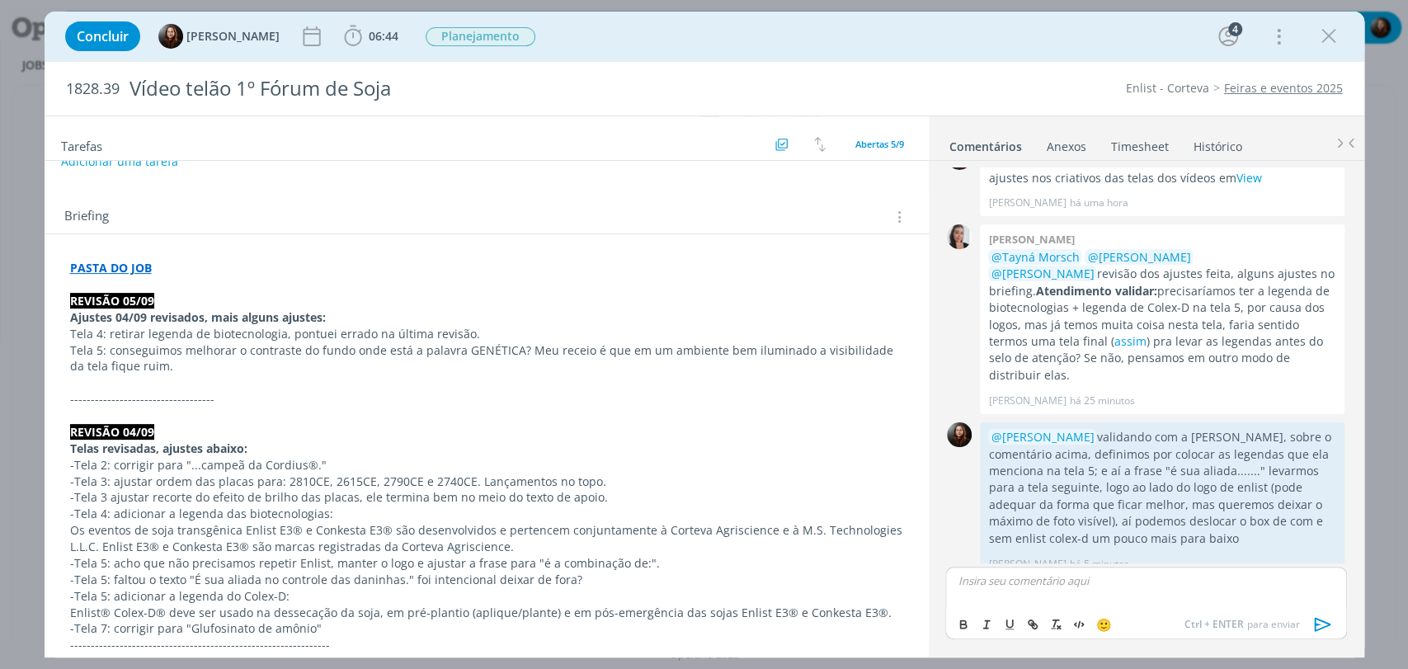
scroll to position [507, 0]
click at [940, 41] on div "Concluir [PERSON_NAME] 06:44 Iniciar Apontar Data * [DATE] Horas * 00:00 Tarefa…" at bounding box center [704, 36] width 1295 height 40
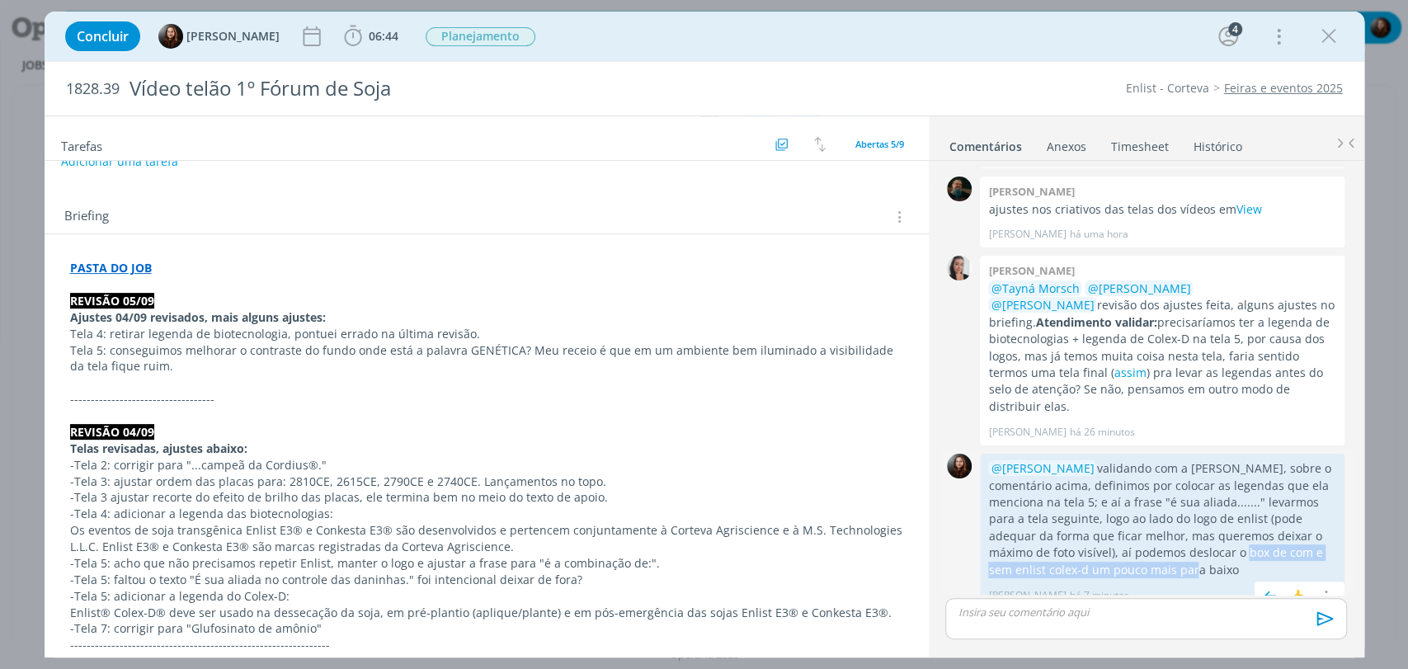
drag, startPoint x: 1177, startPoint y: 535, endPoint x: 1314, endPoint y: 543, distance: 137.1
click at [1314, 543] on p "@[PERSON_NAME] validando com a [PERSON_NAME], sobre o comentário acima, definim…" at bounding box center [1162, 519] width 348 height 118
click at [1324, 535] on p "@[PERSON_NAME] validando com a [PERSON_NAME], sobre o comentário acima, definim…" at bounding box center [1162, 519] width 348 height 118
click at [957, 336] on div "0" at bounding box center [959, 350] width 41 height 189
click at [989, 34] on div "Concluir [PERSON_NAME] 06:44 Iniciar Apontar Data * [DATE] Horas * 00:00 Tarefa…" at bounding box center [704, 36] width 1295 height 40
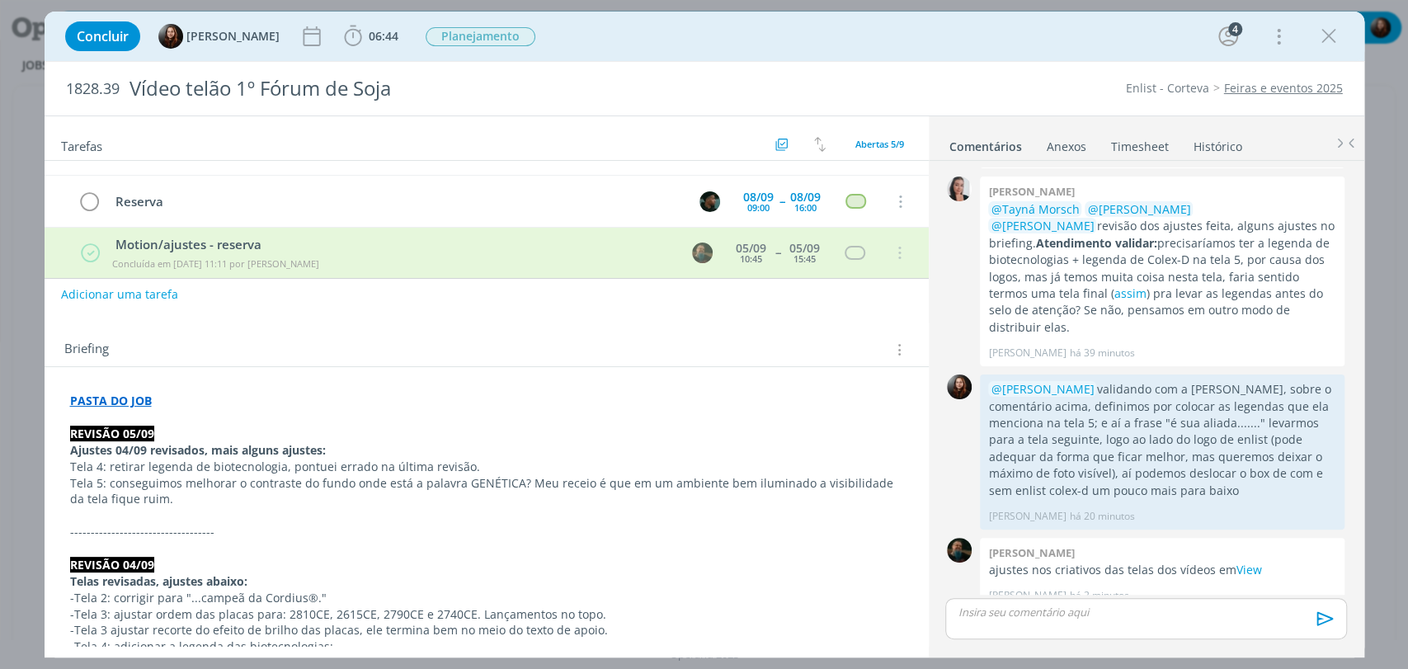
scroll to position [132, 0]
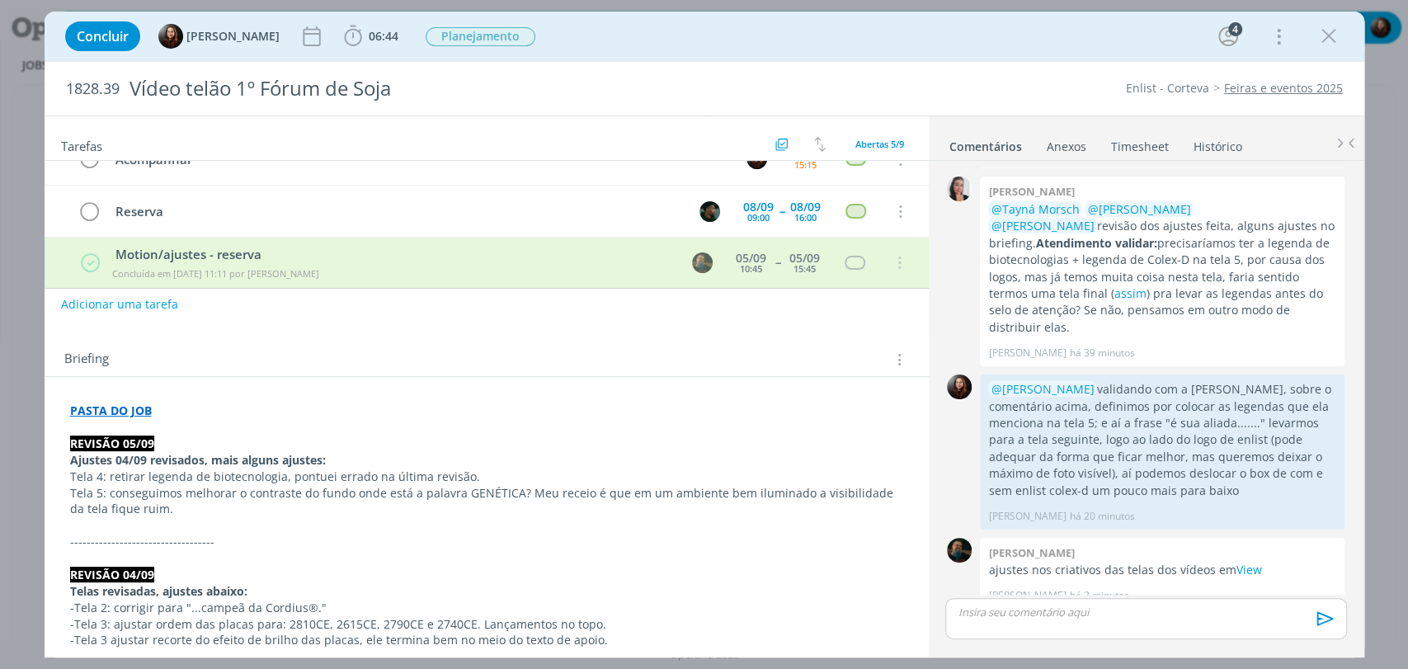
click at [428, 344] on div "Briefing Briefings Predefinidos Versões do Briefing Ver Briefing do Projeto" at bounding box center [487, 354] width 884 height 45
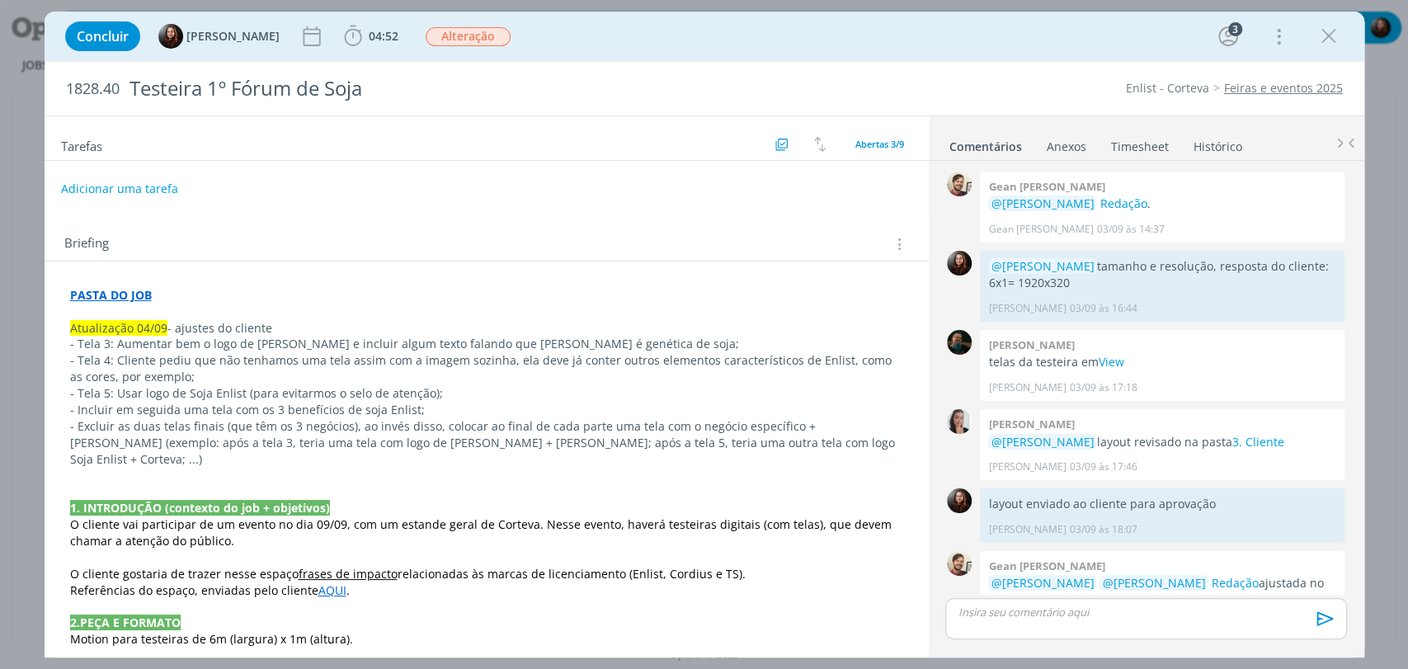
scroll to position [110, 0]
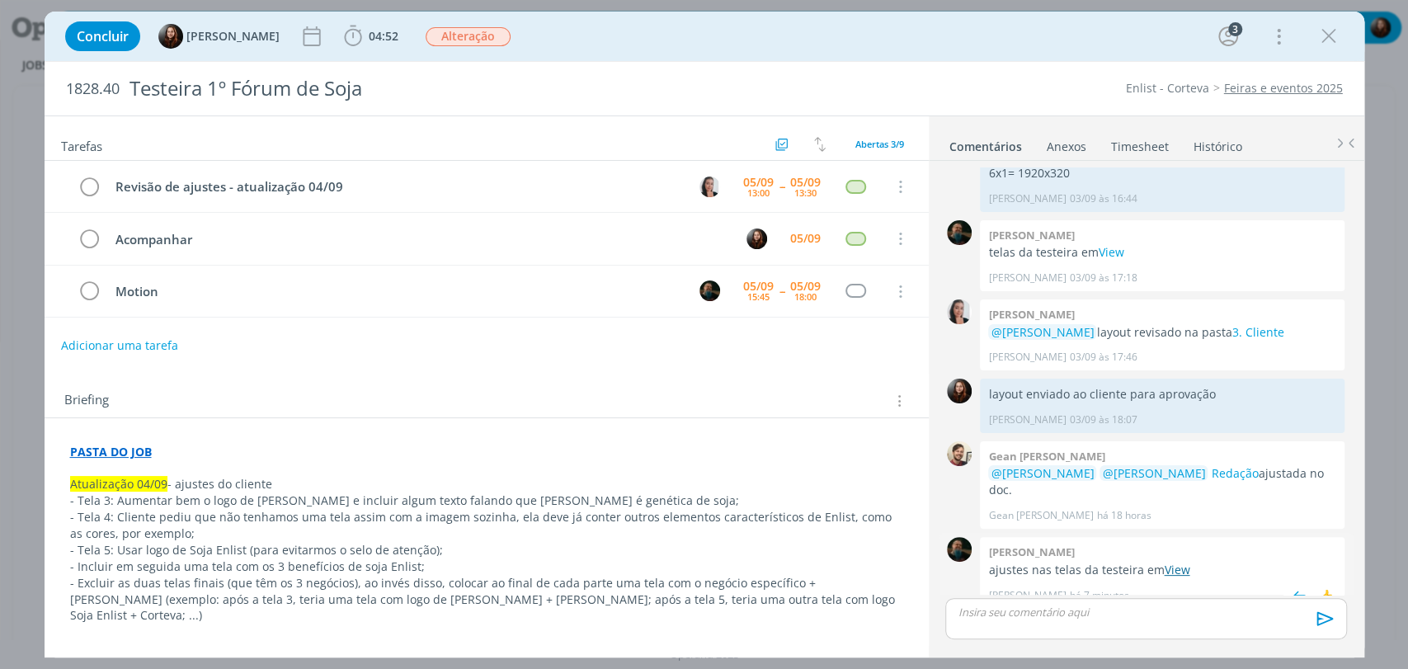
click at [1168, 562] on link "View" at bounding box center [1177, 570] width 26 height 16
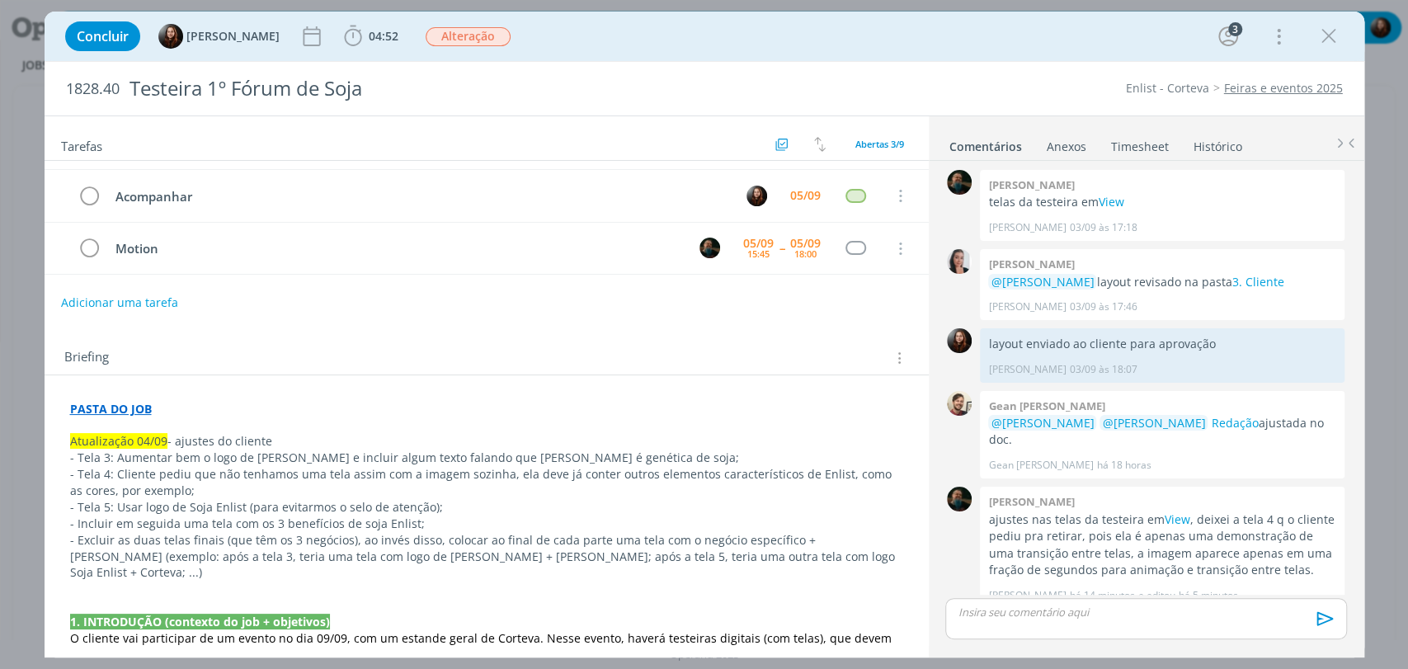
scroll to position [0, 0]
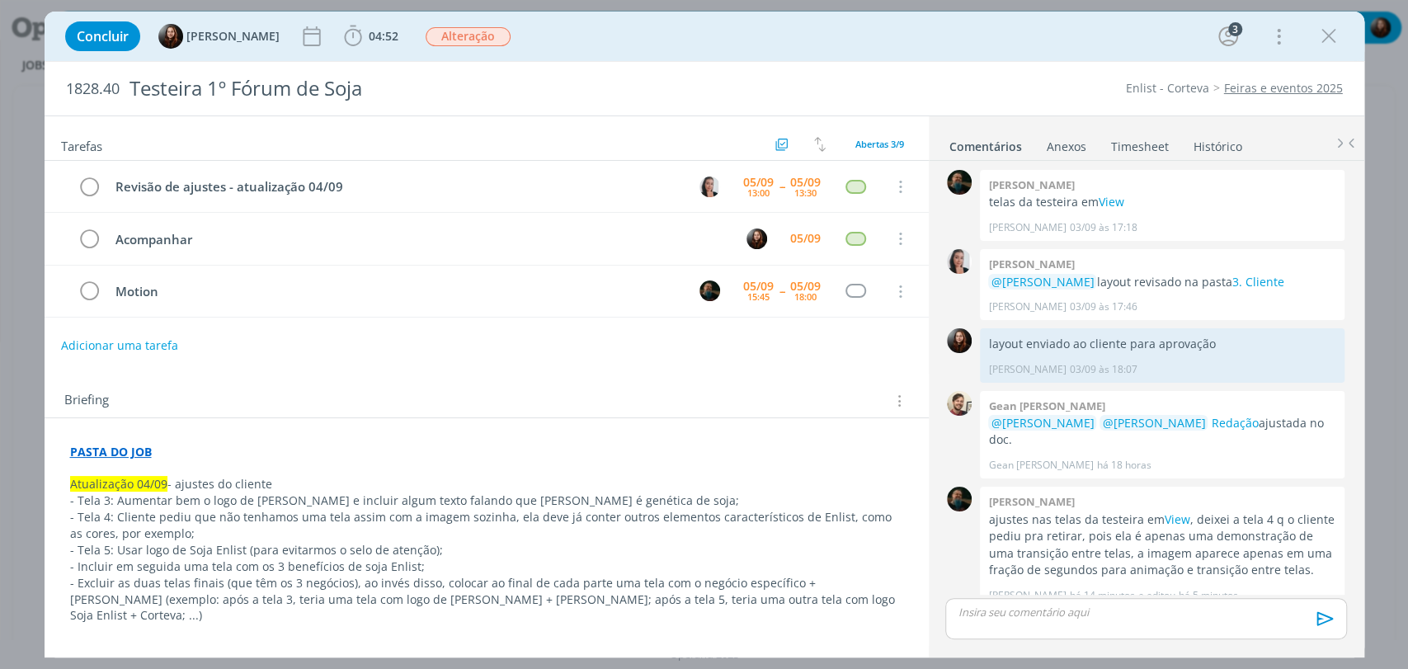
click at [1003, 99] on div "1828.40 Testeira 1º Fórum de Soja Enlist - Corteva Feiras e eventos 2025" at bounding box center [705, 89] width 1320 height 54
click at [1277, 511] on p "ajustes nas telas da testeira em View , deixei a tela 4 q o cliente pediu pra r…" at bounding box center [1162, 545] width 348 height 68
drag, startPoint x: 1016, startPoint y: 516, endPoint x: 1292, endPoint y: 553, distance: 278.6
click at [1292, 553] on p "ajustes nas telas da testeira em View , deixei a tela 4 q o cliente pediu pra r…" at bounding box center [1162, 545] width 348 height 68
click at [1294, 537] on p "ajustes nas telas da testeira em View , deixei a tela 4 q o cliente pediu pra r…" at bounding box center [1162, 545] width 348 height 68
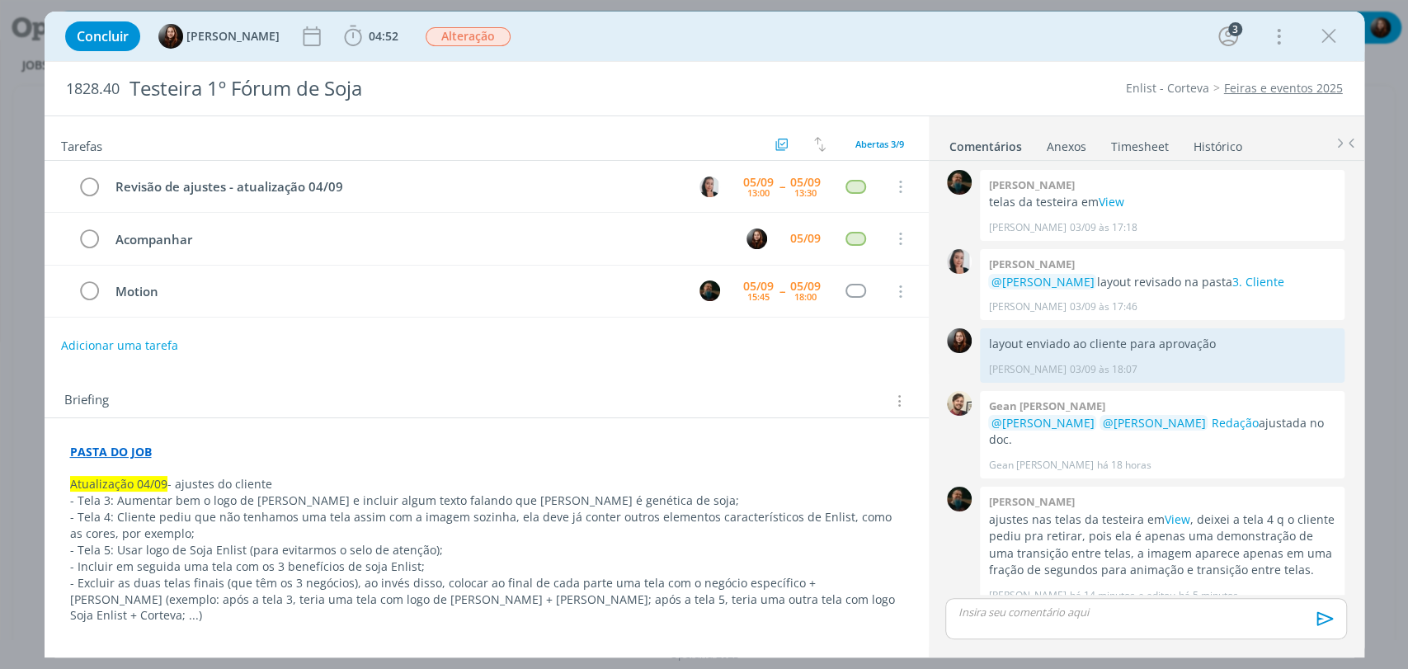
click at [395, 374] on div "Briefing Briefings Predefinidos Versões do Briefing Ver Briefing do Projeto" at bounding box center [487, 396] width 884 height 45
click at [1257, 285] on link "3. Cliente" at bounding box center [1257, 282] width 52 height 16
click at [852, 29] on div "Concluir Eduarda Pereira 04:52 Iniciar Apontar Data * 05/09/2025 Horas * 00:00 …" at bounding box center [704, 36] width 1295 height 40
click at [833, 38] on div "Concluir [PERSON_NAME] 04:52 Iniciar Apontar Data * [DATE] Horas * 00:00 Tarefa…" at bounding box center [704, 36] width 1295 height 40
click at [981, 44] on div "Concluir [PERSON_NAME] 04:52 Iniciar Apontar Data * [DATE] Horas * 00:00 Tarefa…" at bounding box center [704, 36] width 1295 height 40
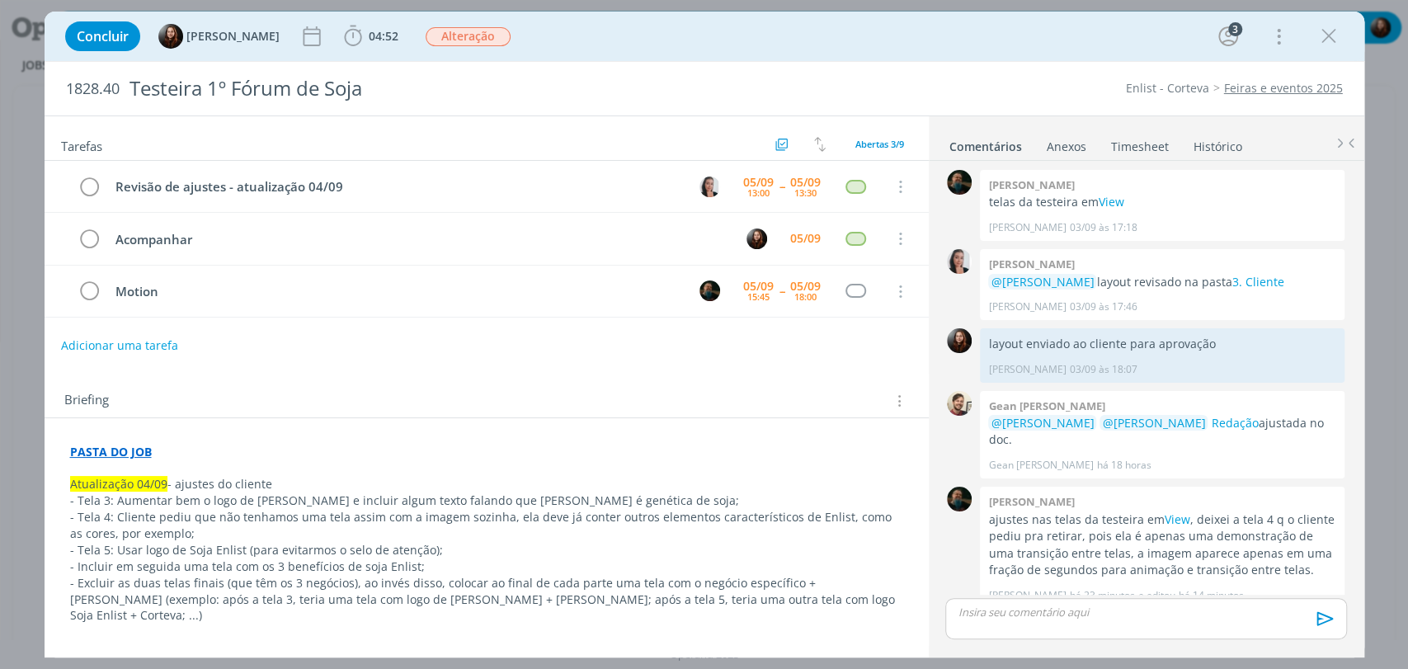
click at [1047, 55] on div "Concluir [PERSON_NAME] 04:52 Iniciar Apontar Data * [DATE] Horas * 00:00 Tarefa…" at bounding box center [704, 36] width 1295 height 40
click at [1089, 52] on div "Concluir [PERSON_NAME] 04:52 Iniciar Apontar Data * [DATE] Horas * 00:00 Tarefa…" at bounding box center [704, 36] width 1295 height 40
click at [1087, 39] on div "Concluir [PERSON_NAME] 04:52 Iniciar Apontar Data * [DATE] Horas * 00:00 Tarefa…" at bounding box center [704, 36] width 1295 height 40
click at [995, 84] on div "Enlist - Corteva Feiras e eventos 2025" at bounding box center [1080, 88] width 539 height 16
click at [996, 92] on div "Enlist - Corteva Feiras e eventos 2025" at bounding box center [1080, 88] width 539 height 16
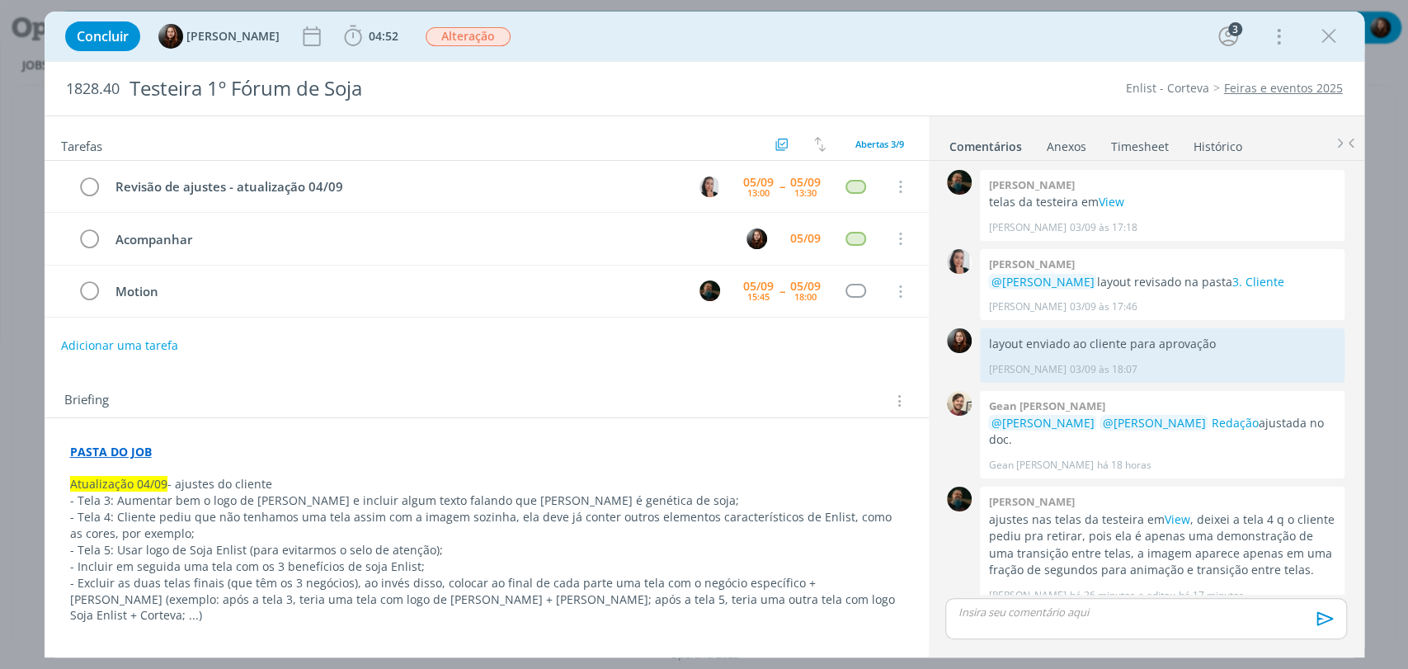
click at [1029, 59] on div "Concluir [PERSON_NAME] 04:52 Iniciar Apontar Data * [DATE] Horas * 00:00 Tarefa…" at bounding box center [705, 36] width 1320 height 49
click at [1014, 46] on div "Concluir Eduarda Pereira 04:52 Iniciar Apontar Data * 05/09/2025 Horas * 00:00 …" at bounding box center [704, 36] width 1295 height 40
click at [1066, 49] on div "Concluir Eduarda Pereira 04:52 Iniciar Apontar Data * 05/09/2025 Horas * 00:00 …" at bounding box center [704, 36] width 1295 height 40
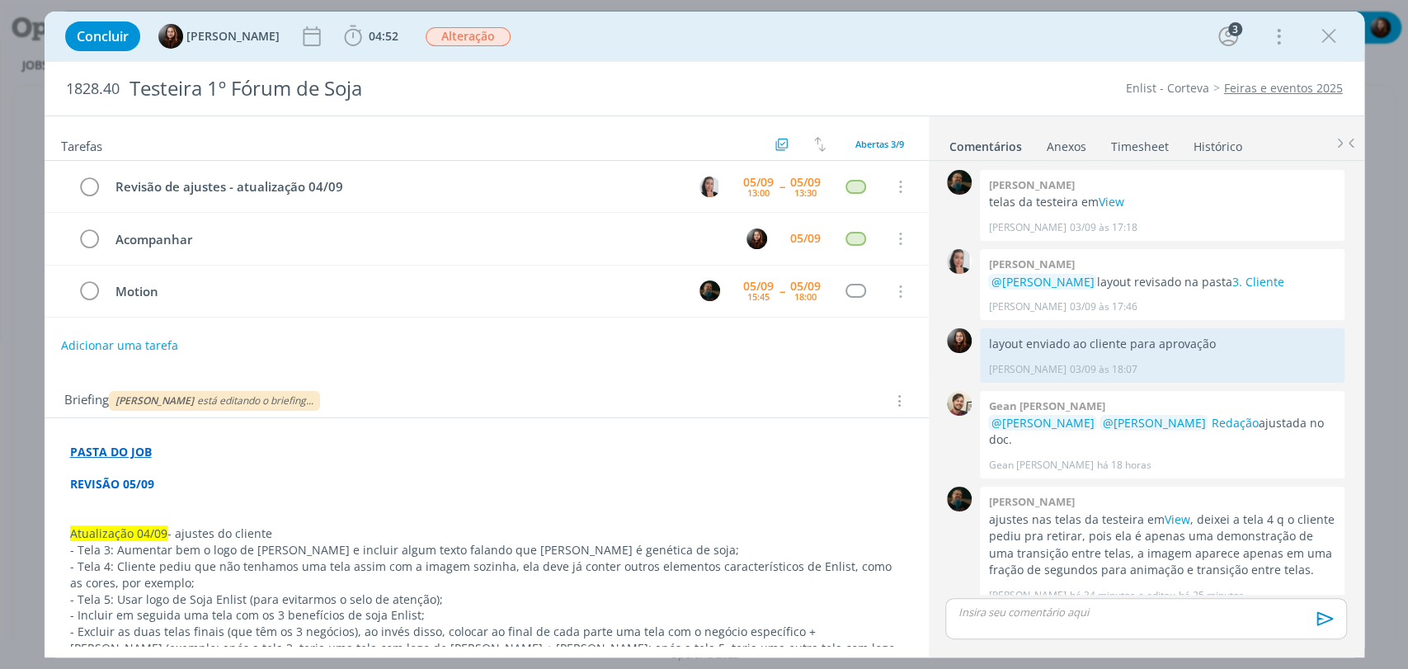
click at [892, 36] on div "Concluir Eduarda Pereira 04:52 Iniciar Apontar Data * 05/09/2025 Horas * 00:00 …" at bounding box center [704, 36] width 1295 height 40
click at [953, 37] on div "Concluir Eduarda Pereira 04:52 Iniciar Apontar Data * 05/09/2025 Horas * 00:00 …" at bounding box center [704, 36] width 1295 height 40
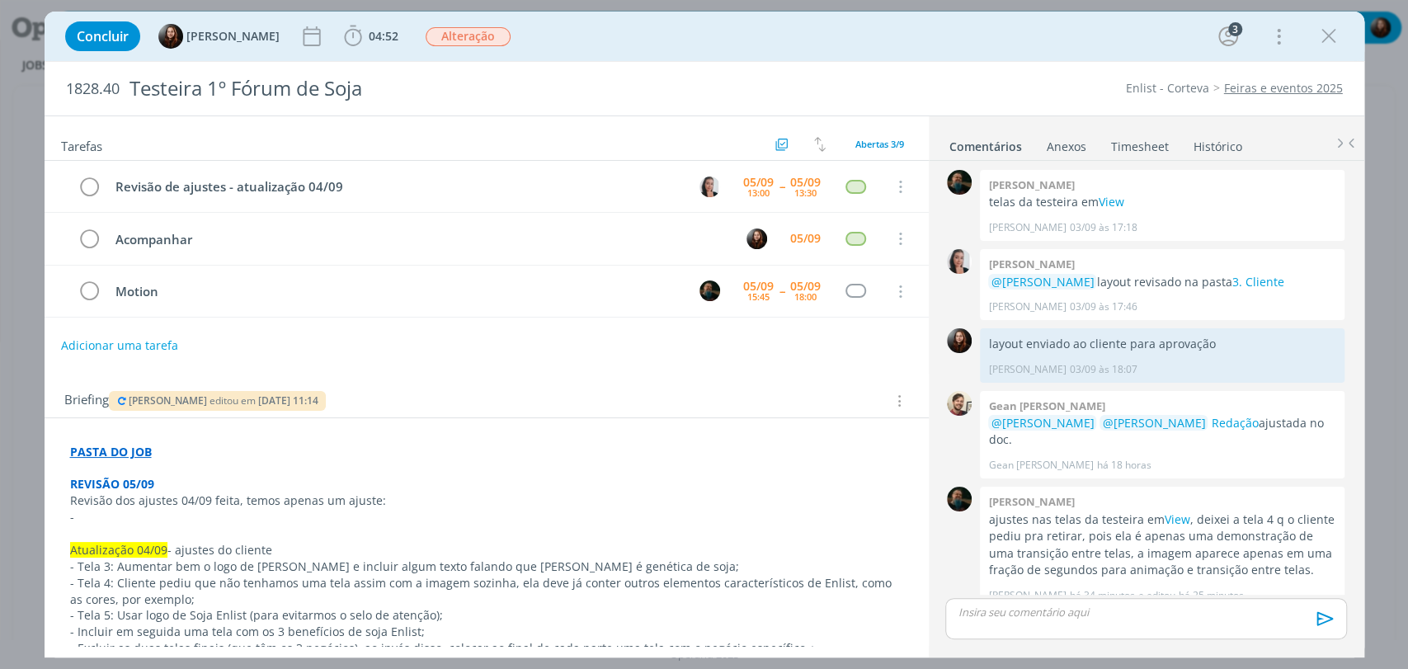
click at [472, 370] on div "Tarefas Usar Job de template Criar template a partir deste job Visualizar Templ…" at bounding box center [487, 380] width 884 height 529
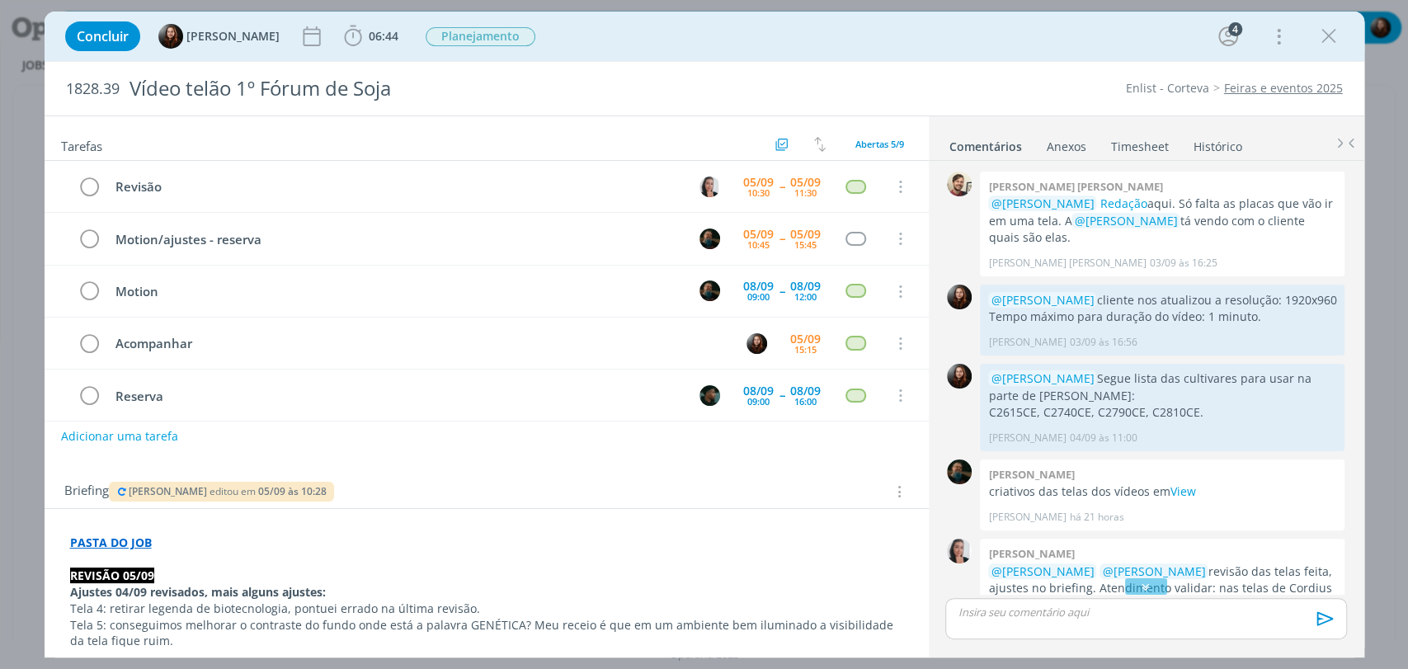
scroll to position [312, 0]
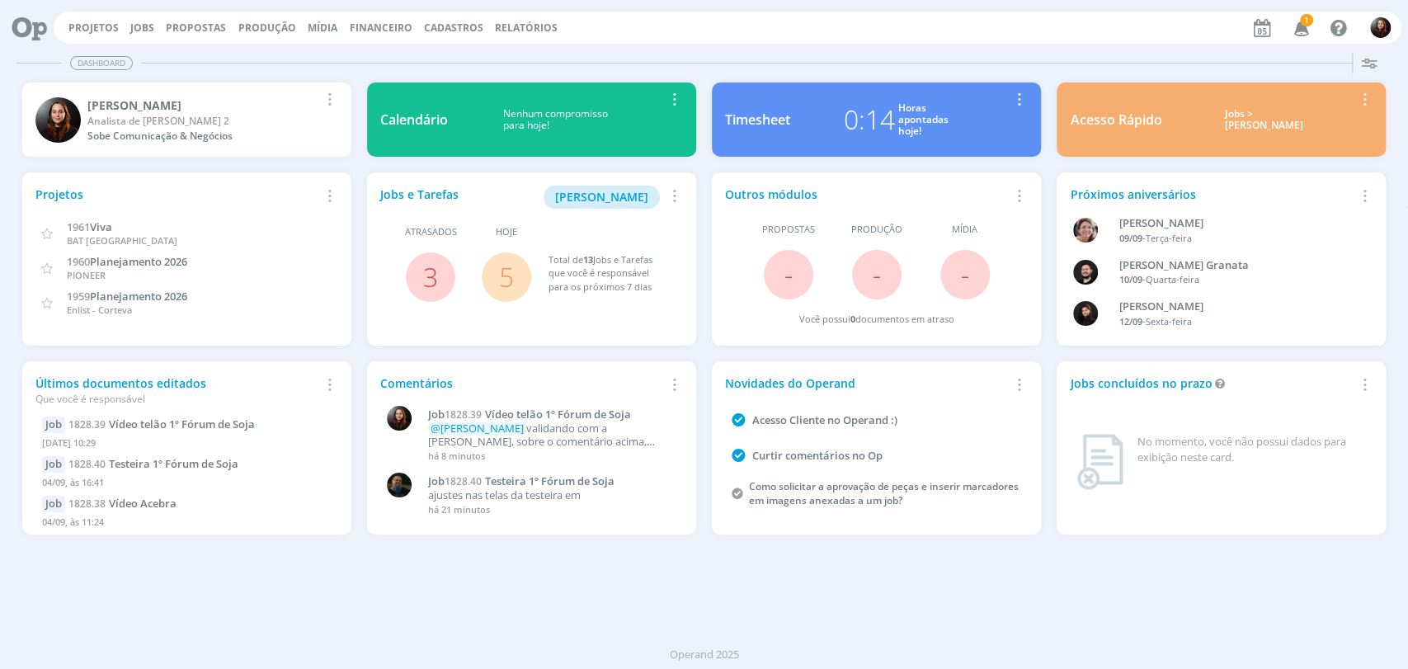
click at [1300, 21] on span "1" at bounding box center [1306, 20] width 13 height 12
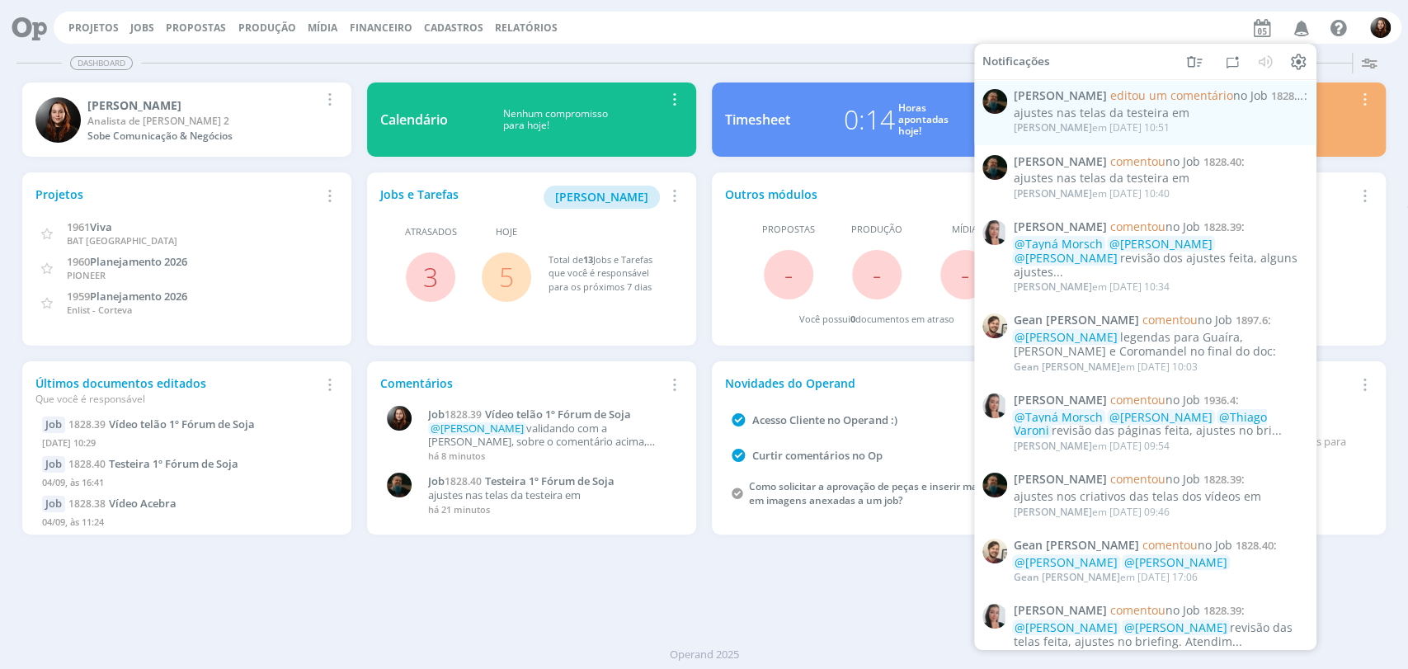
click at [799, 46] on div "Dashboard Salvar Selecione abaixo os cards desejados: Meus Meu Perfil Agenda Ti…" at bounding box center [704, 357] width 1408 height 623
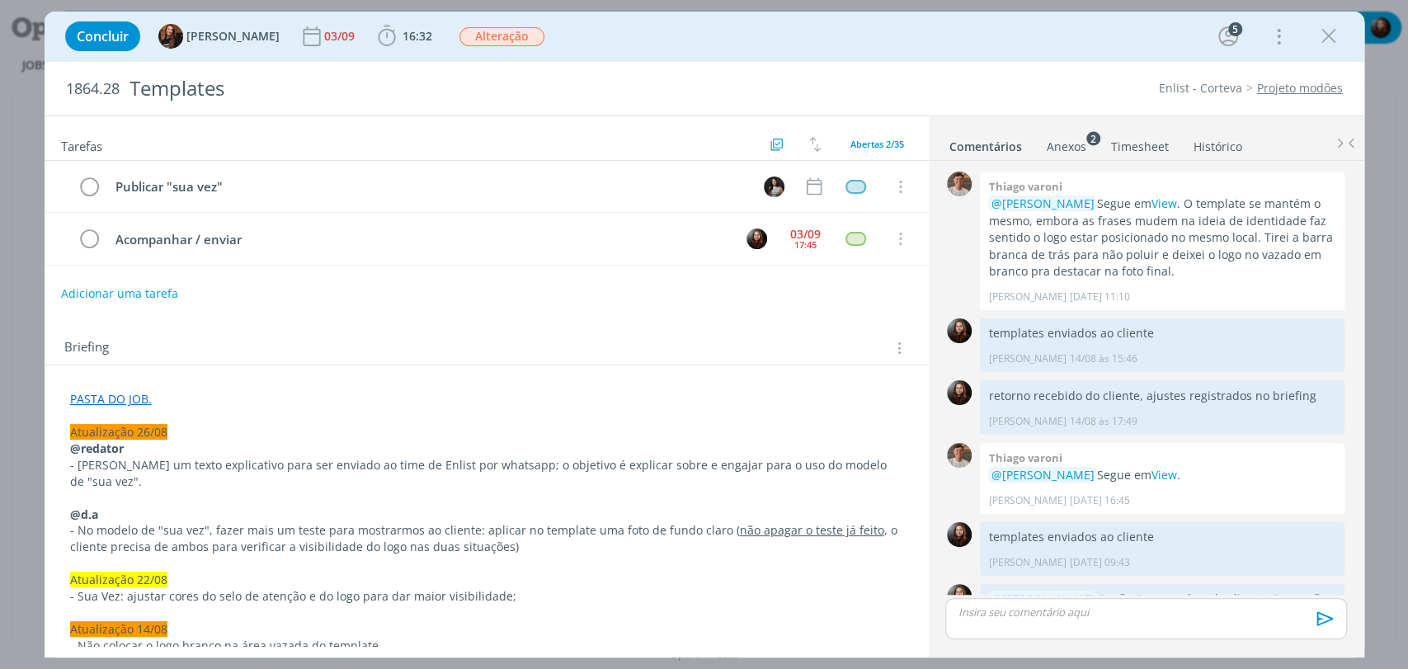
scroll to position [2250, 0]
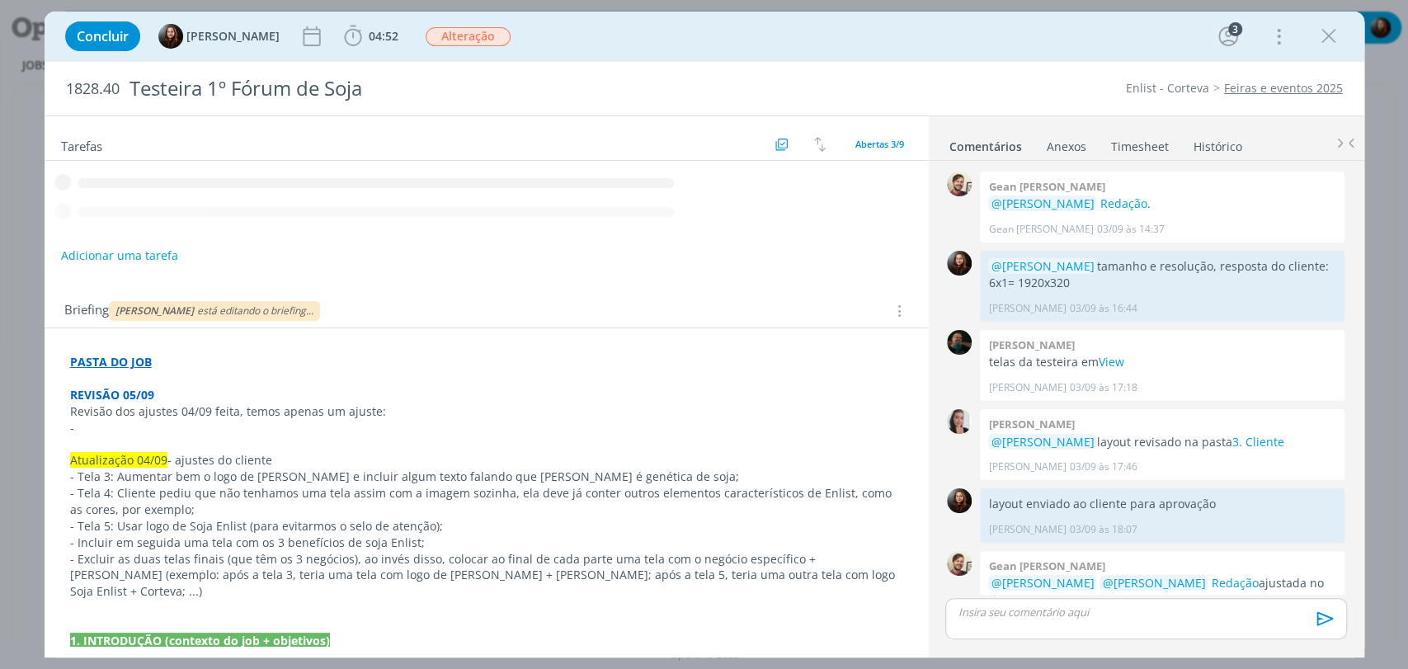
scroll to position [160, 0]
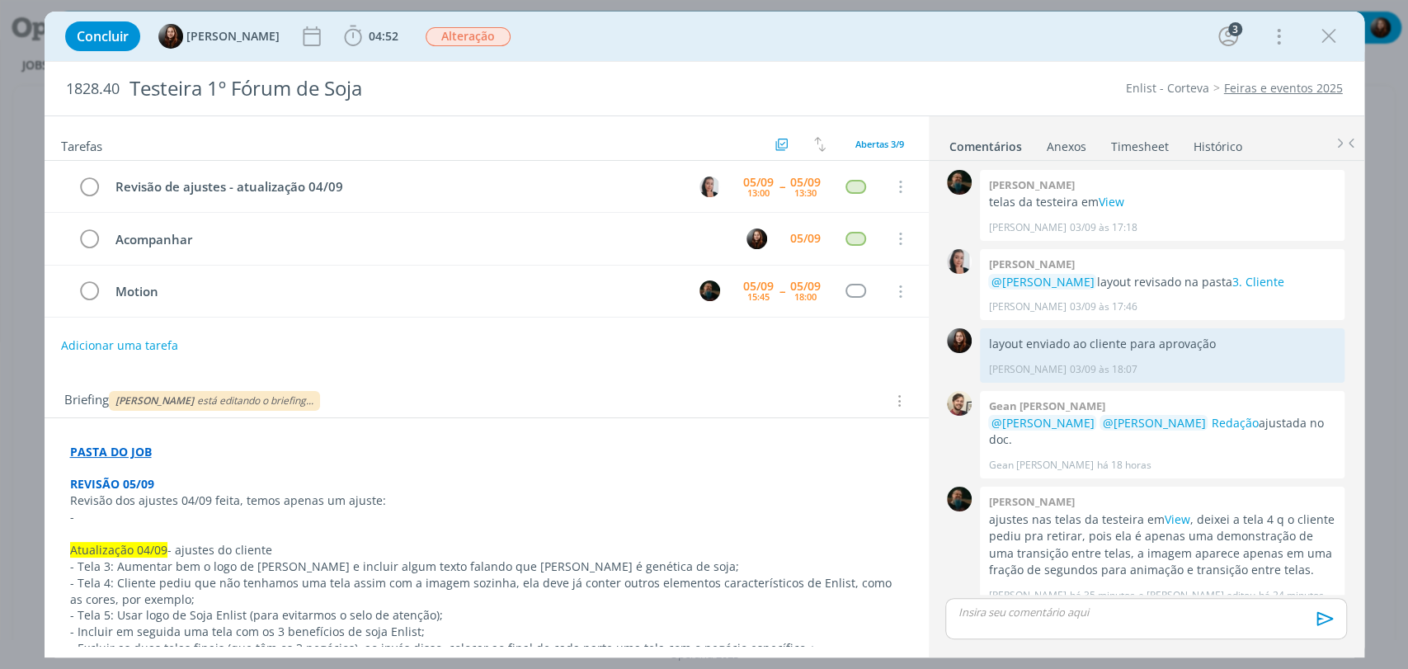
click at [632, 374] on div "Briefing Caroline Pieczarka está editando o briefing... Briefings Predefinidos …" at bounding box center [487, 396] width 884 height 45
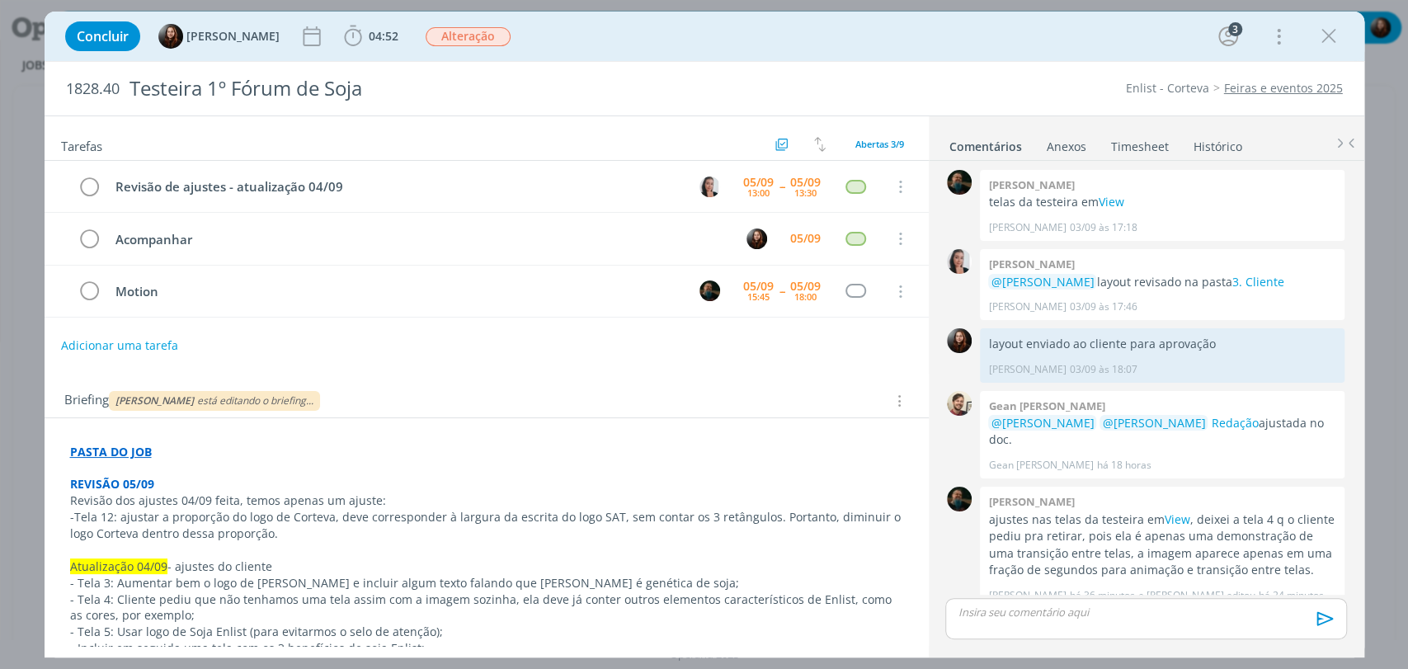
click at [526, 407] on div "Briefing Caroline Pieczarka está editando o briefing... Briefings Predefinidos …" at bounding box center [488, 400] width 849 height 21
click at [508, 390] on div "Briefing Caroline Pieczarka está editando o briefing... Briefings Predefinidos …" at bounding box center [488, 400] width 849 height 21
click at [520, 386] on div "Briefing Caroline Pieczarka está editando o briefing... Briefings Predefinidos …" at bounding box center [487, 396] width 884 height 45
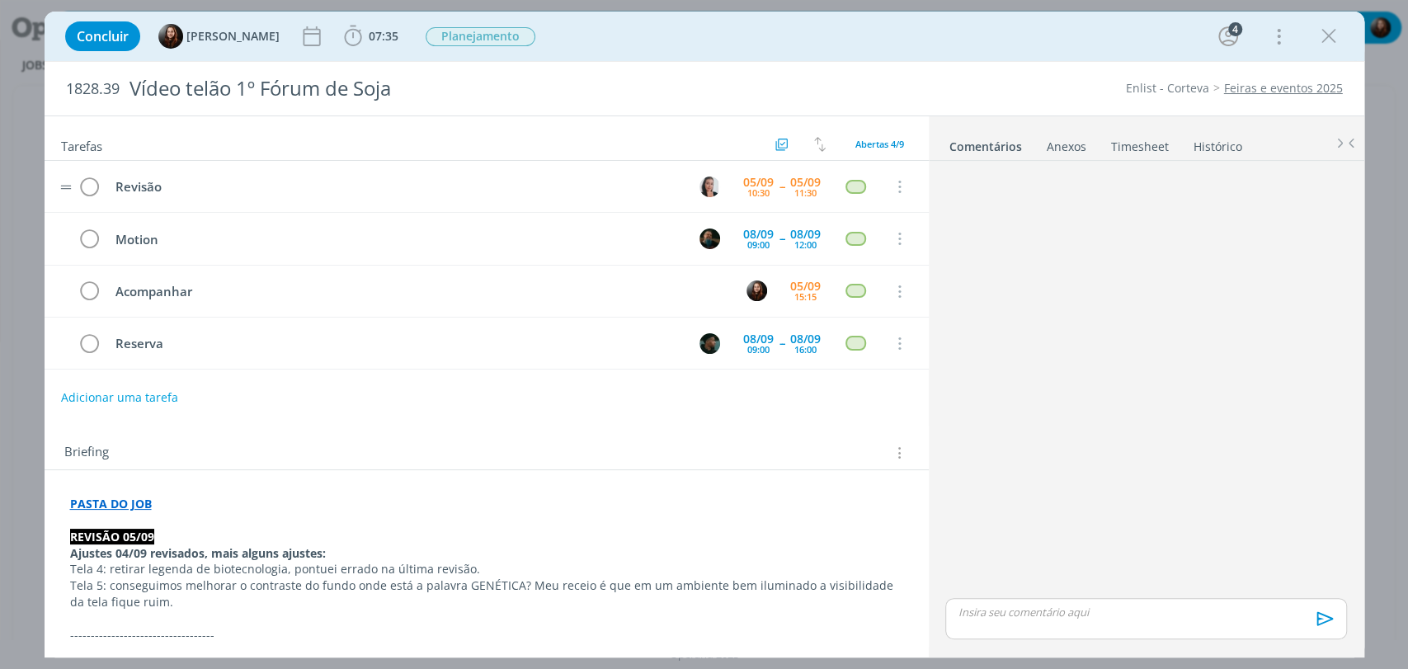
scroll to position [554, 0]
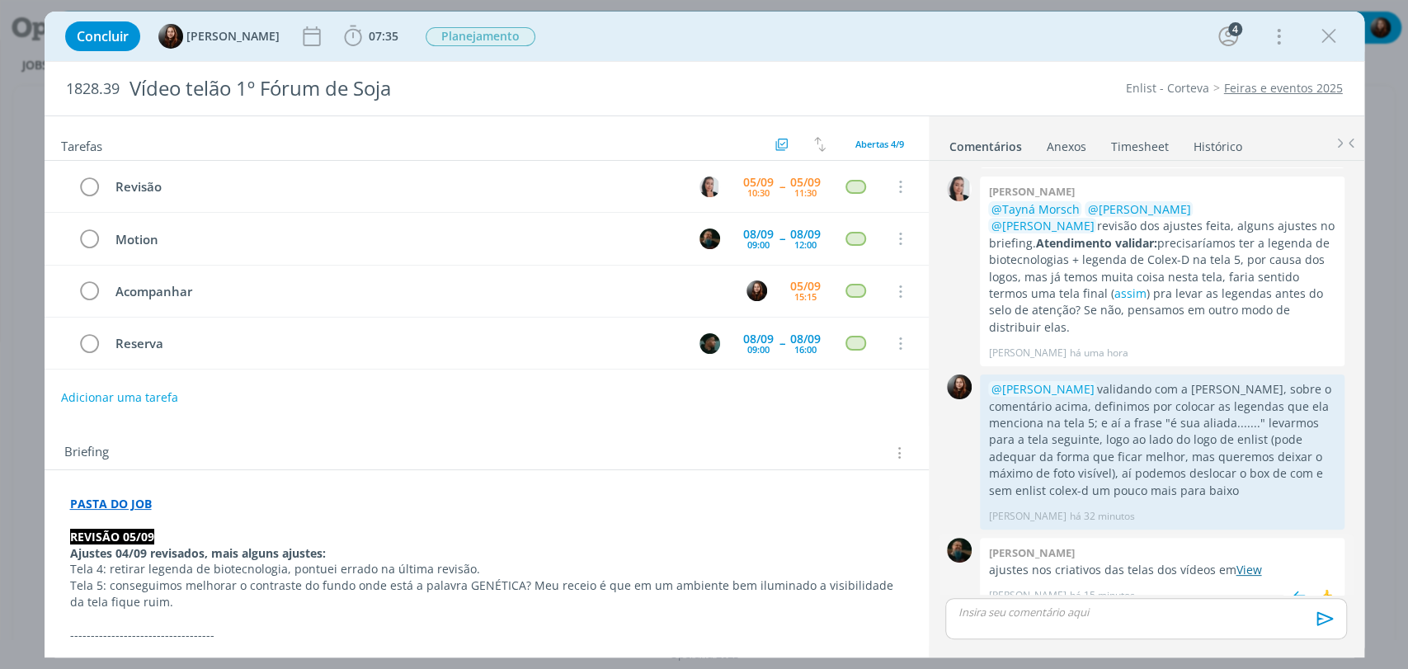
click at [1240, 562] on link "View" at bounding box center [1248, 570] width 26 height 16
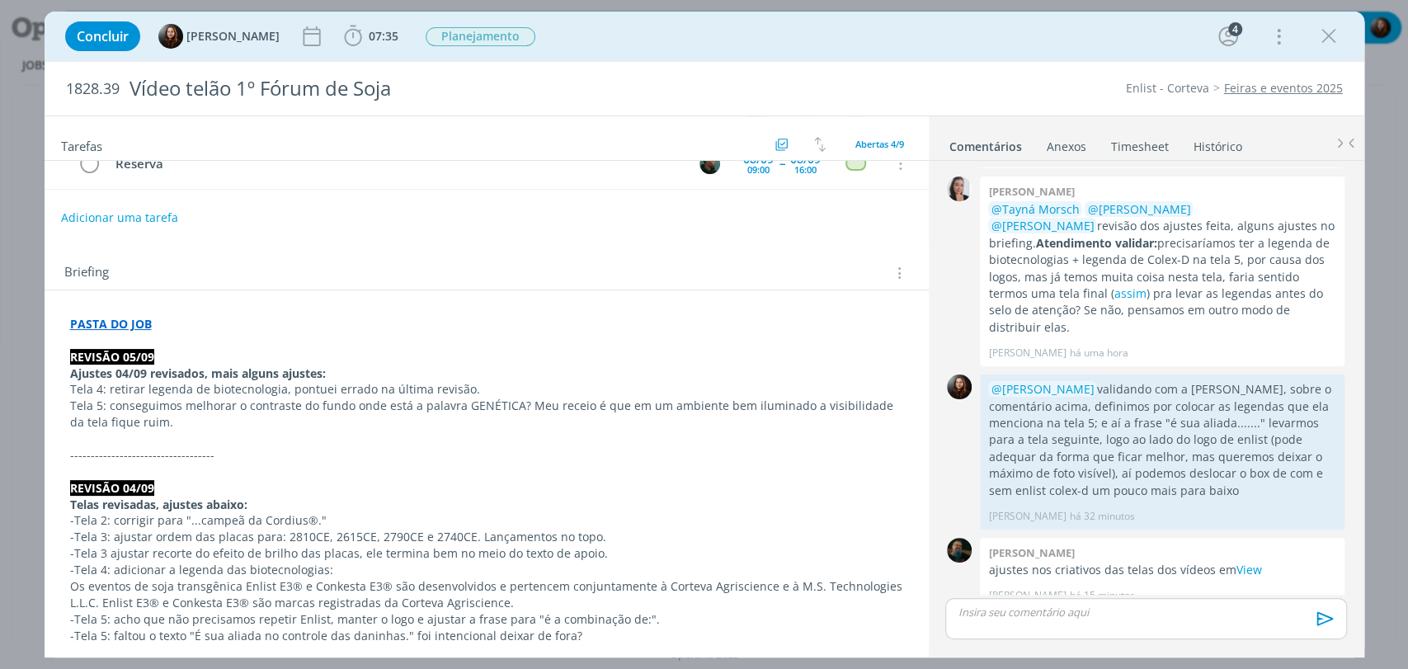
scroll to position [183, 0]
click at [1036, 49] on div "Concluir [PERSON_NAME] 07:35 Iniciar Apontar Data * [DATE] Horas * 00:00 Tarefa…" at bounding box center [704, 36] width 1295 height 40
click at [974, 54] on div "Concluir [PERSON_NAME] 07:35 Iniciar Apontar Data * [DATE] Horas * 00:00 Tarefa…" at bounding box center [704, 36] width 1295 height 40
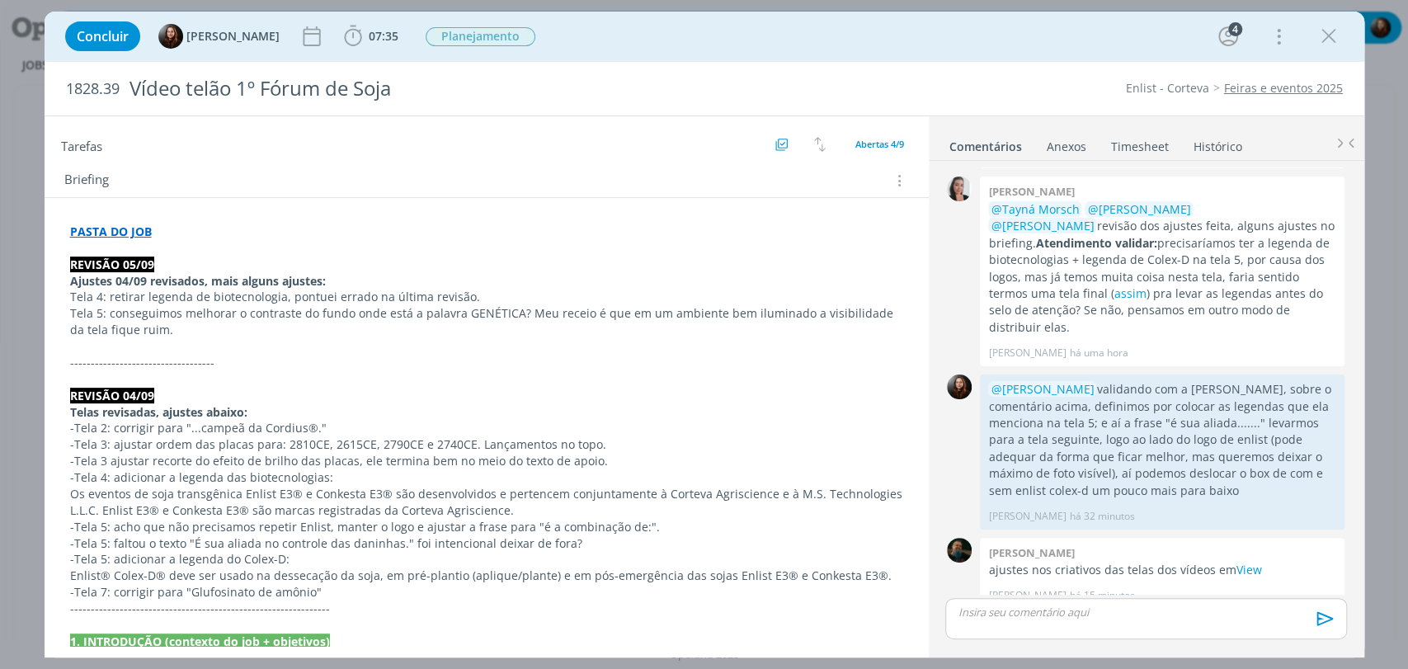
scroll to position [275, 0]
click at [973, 59] on div "Concluir [PERSON_NAME] 07:35 Iniciar Apontar Data * [DATE] Horas * 00:00 Tarefa…" at bounding box center [705, 36] width 1320 height 49
click at [1014, 609] on p "dialog" at bounding box center [1145, 612] width 374 height 15
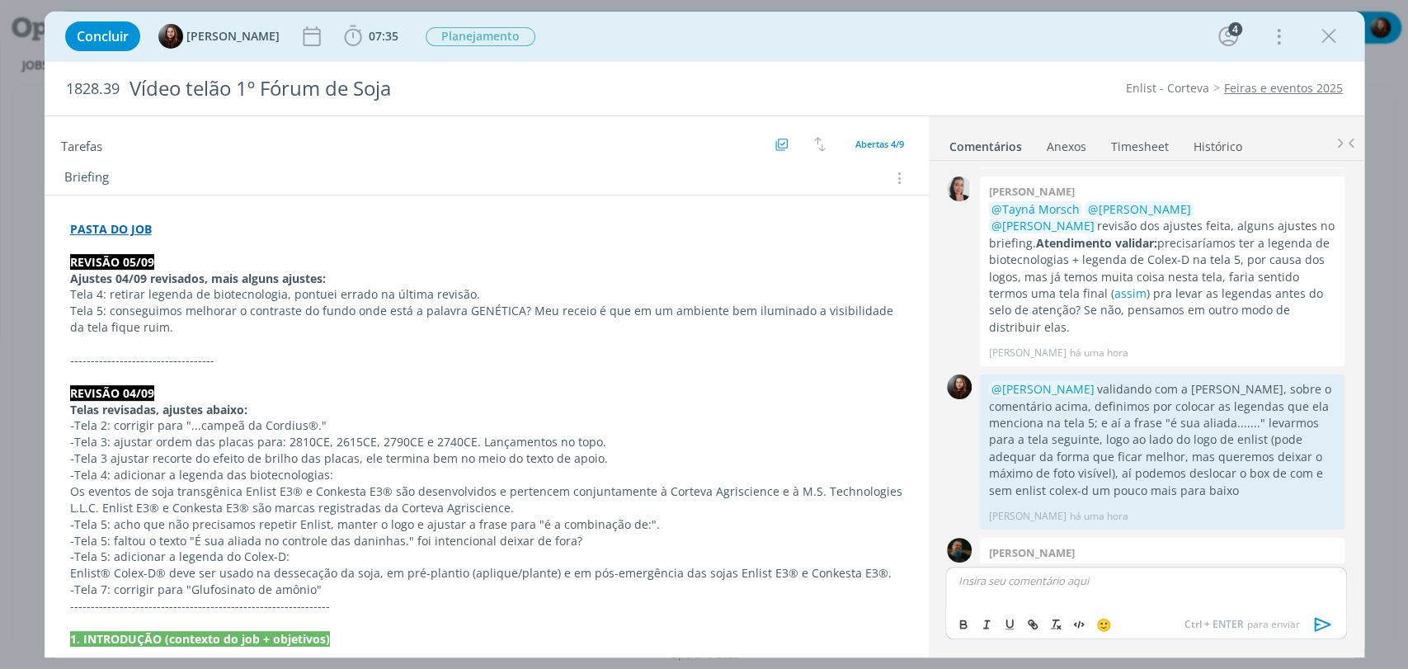
scroll to position [586, 0]
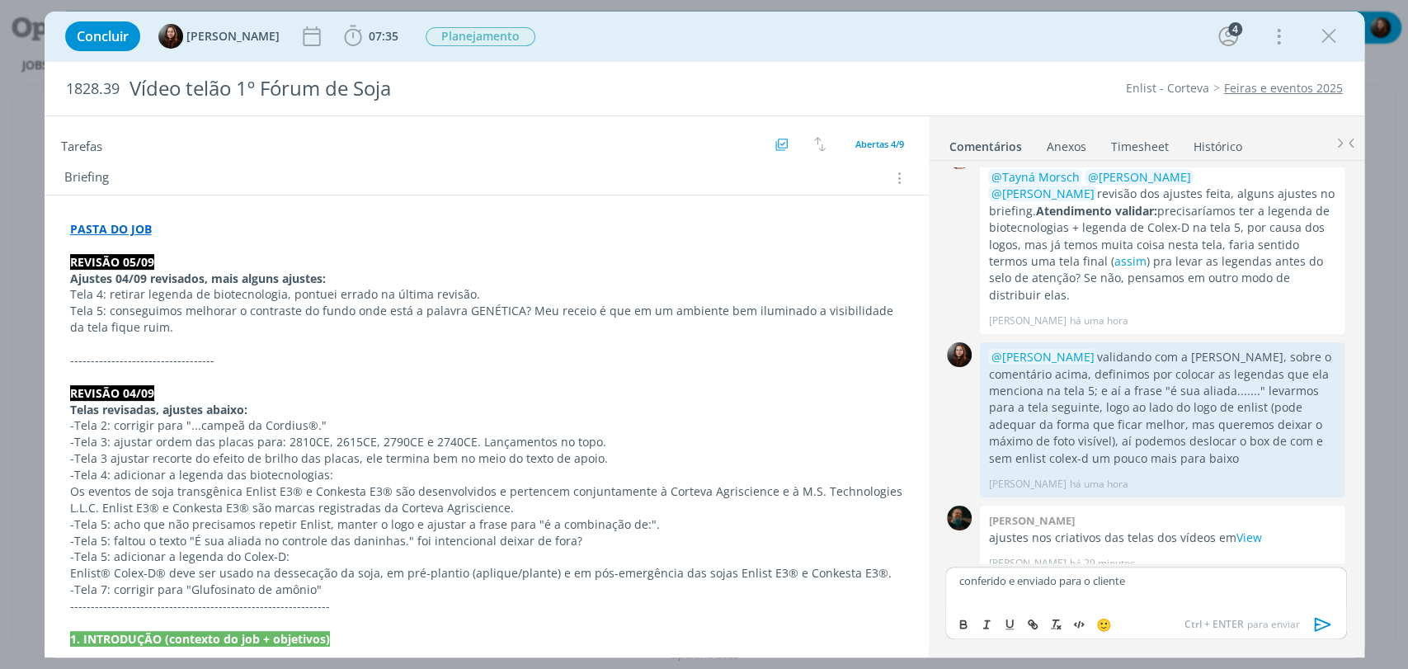
click at [1206, 584] on p "conferido e enviado para o cliente" at bounding box center [1145, 580] width 374 height 15
copy p "conferido e enviado para o cliente"
click at [1280, 617] on span "Ctrl + ENTER para enviar" at bounding box center [1241, 624] width 115 height 15
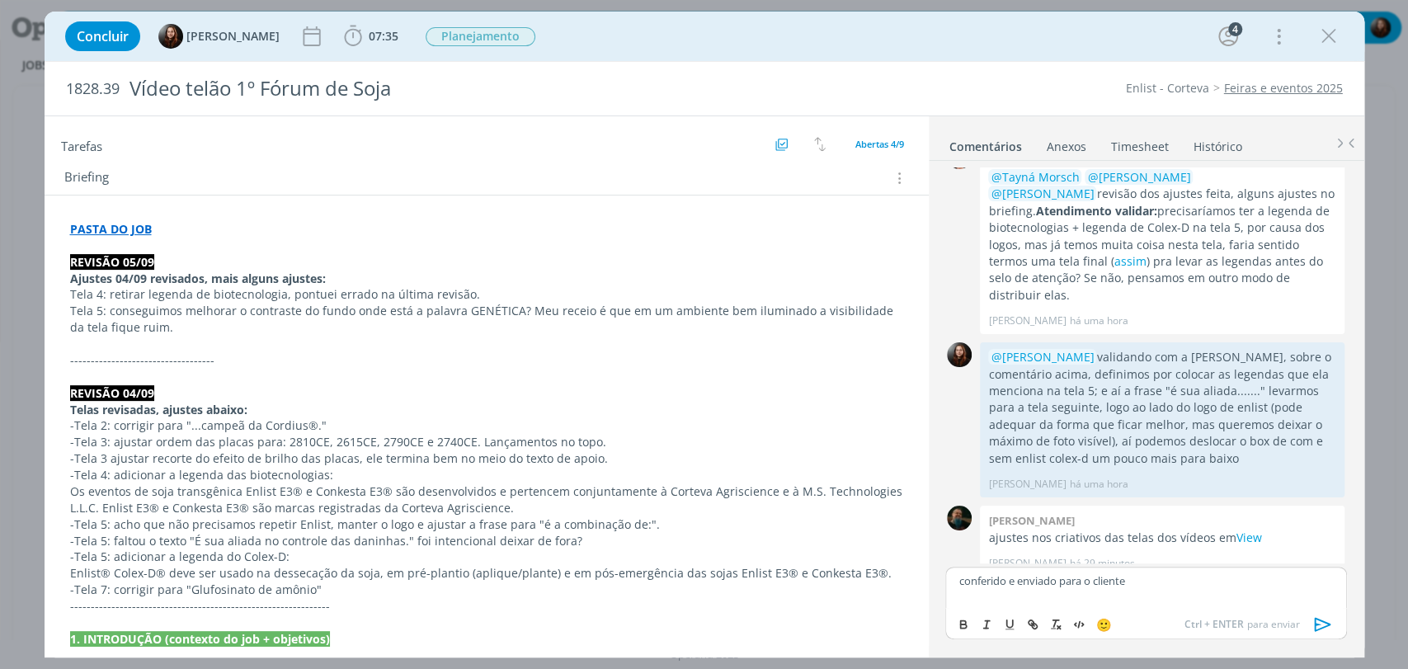
click at [1313, 623] on icon "dialog" at bounding box center [1322, 624] width 25 height 25
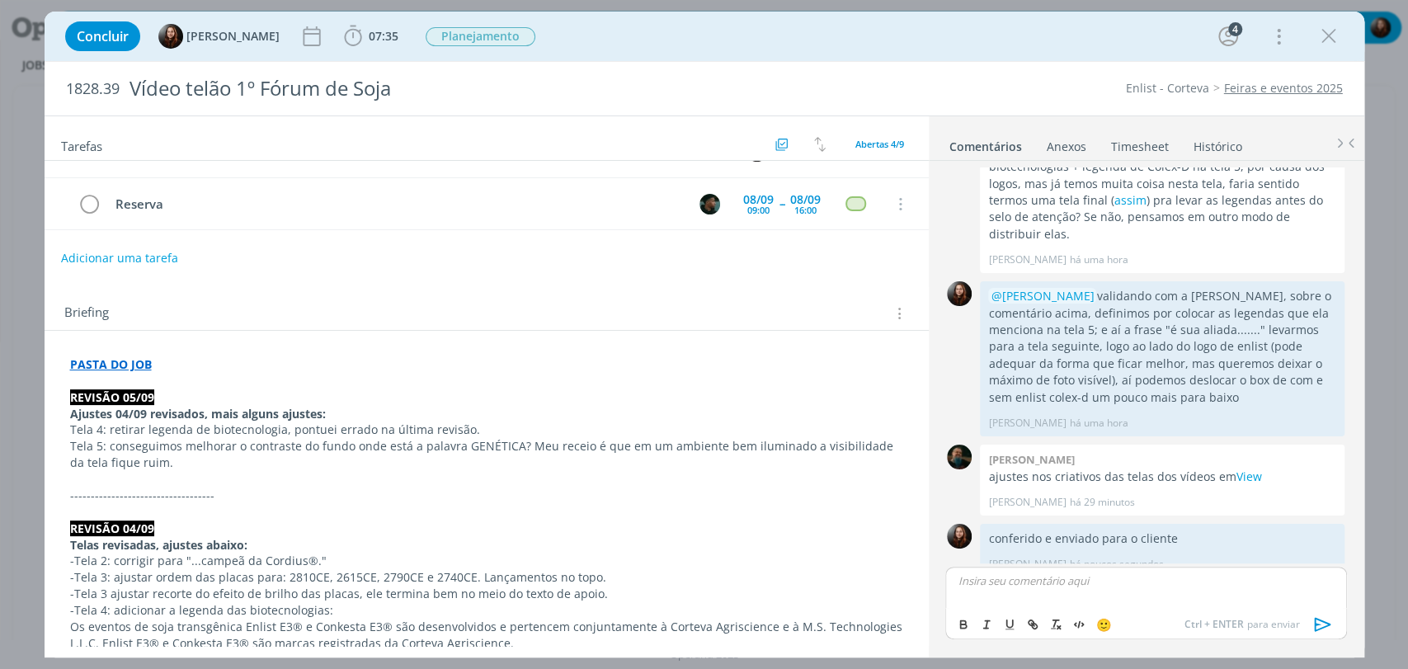
scroll to position [92, 0]
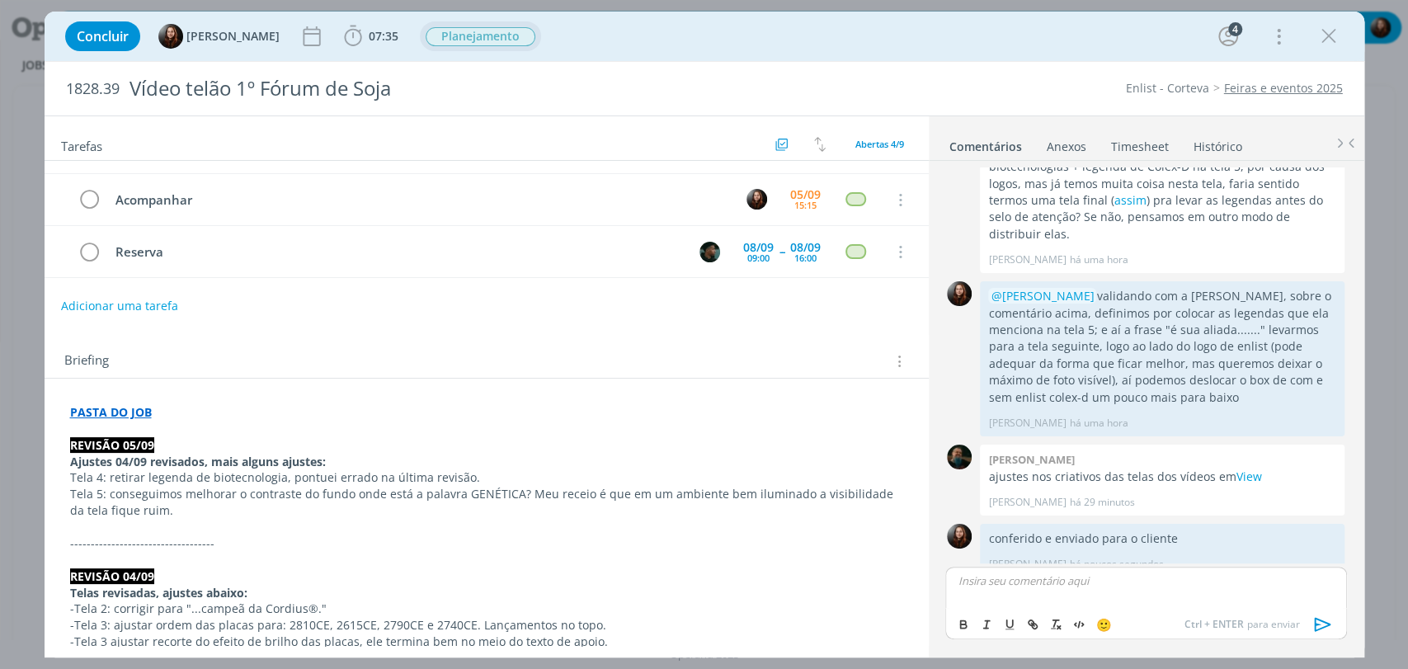
click at [478, 35] on span "Planejamento" at bounding box center [481, 36] width 110 height 19
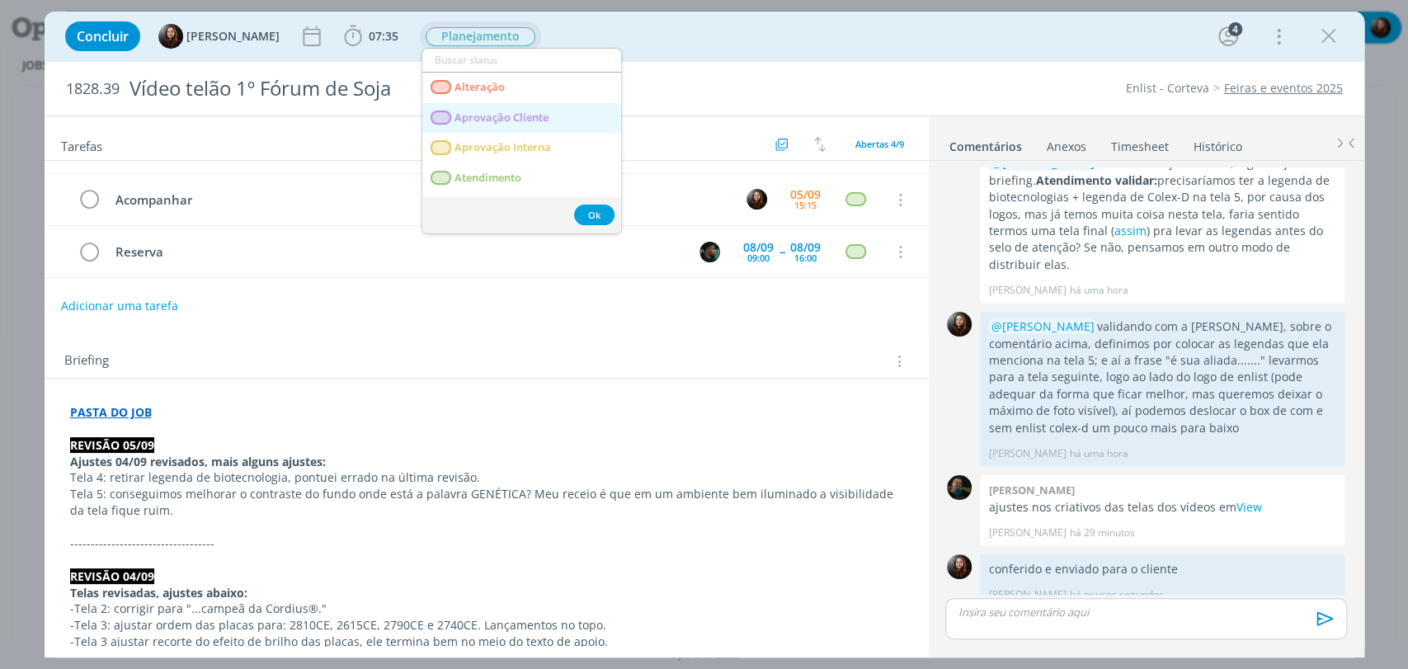
click at [490, 106] on Cliente "Aprovação Cliente" at bounding box center [521, 118] width 199 height 31
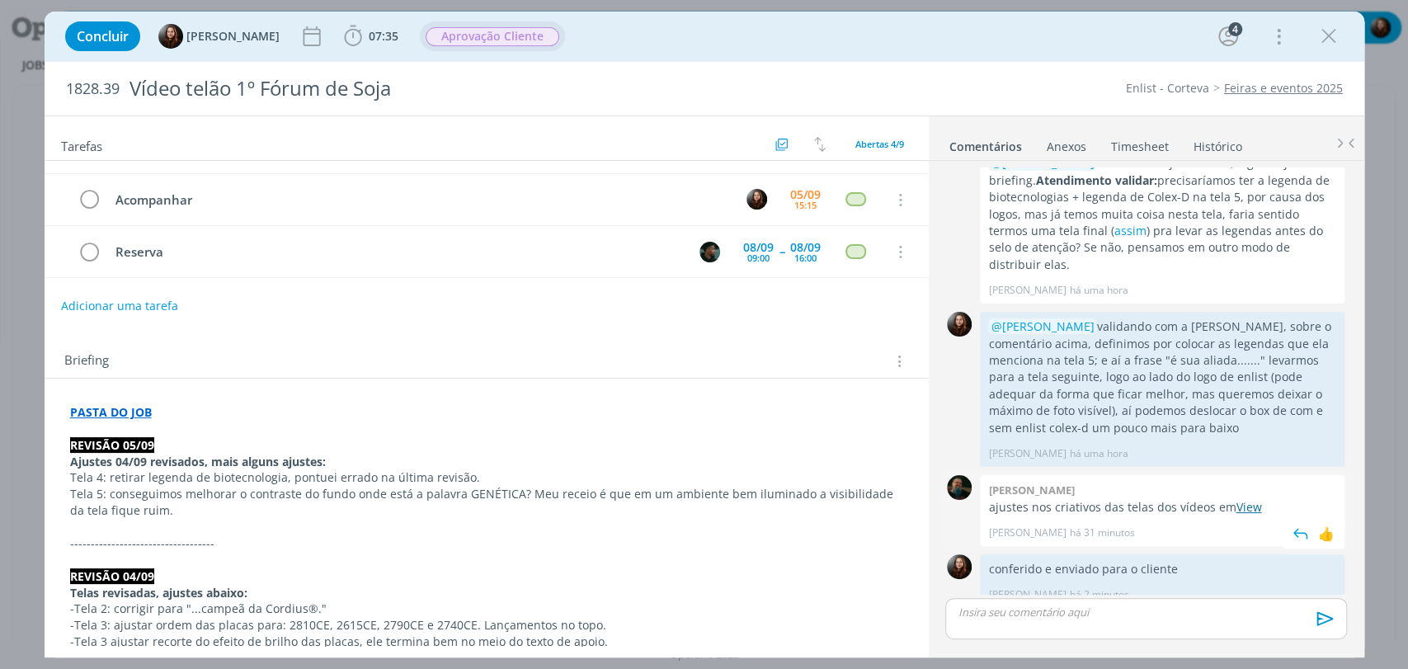
click at [1242, 499] on link "View" at bounding box center [1248, 507] width 26 height 16
click at [943, 30] on div "Concluir [PERSON_NAME] 07:35 Iniciar Apontar Data * [DATE] Horas * 00:00 Tarefa…" at bounding box center [704, 36] width 1295 height 40
click at [964, 64] on div "1828.39 Vídeo telão 1º Fórum de Soja Enlist - Corteva Feiras e eventos 2025" at bounding box center [705, 89] width 1320 height 54
click at [1075, 42] on div "Concluir [PERSON_NAME] 07:35 Iniciar Apontar Data * [DATE] Horas * 00:00 Tarefa…" at bounding box center [704, 36] width 1295 height 40
click at [362, 28] on span "07:35" at bounding box center [371, 36] width 61 height 25
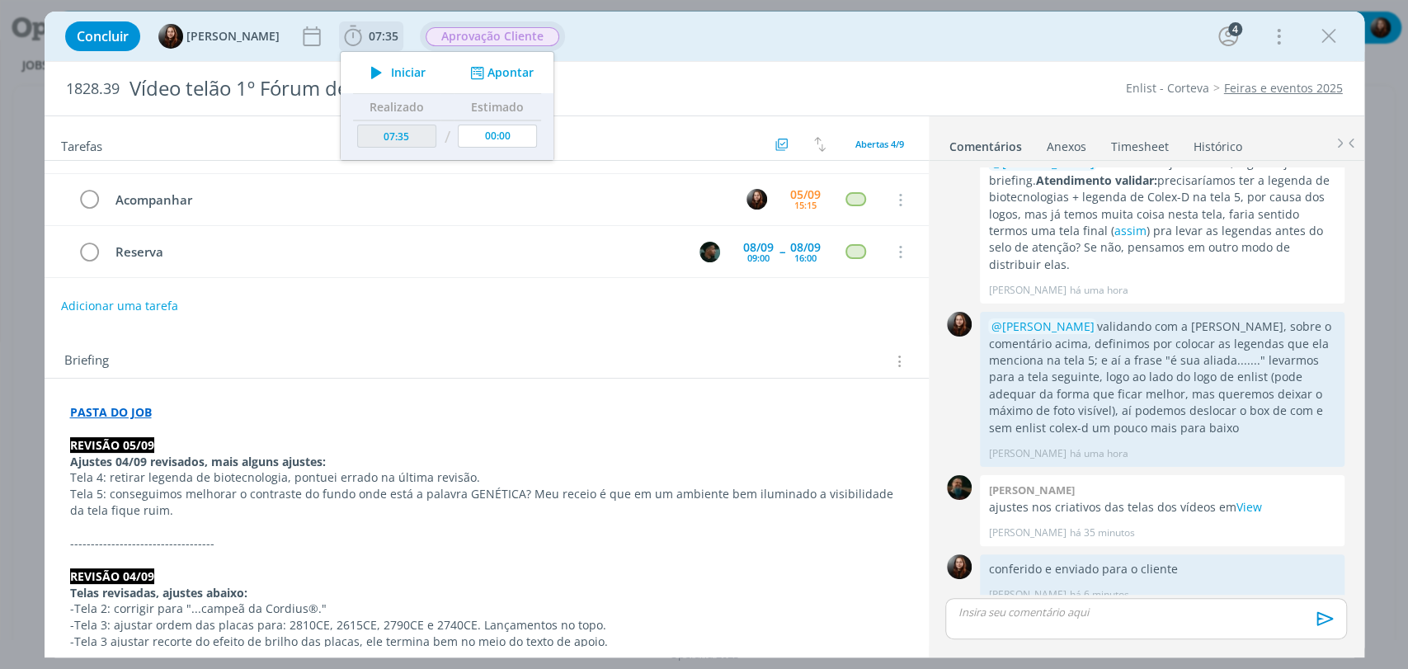
click at [501, 79] on button "Apontar" at bounding box center [499, 72] width 68 height 17
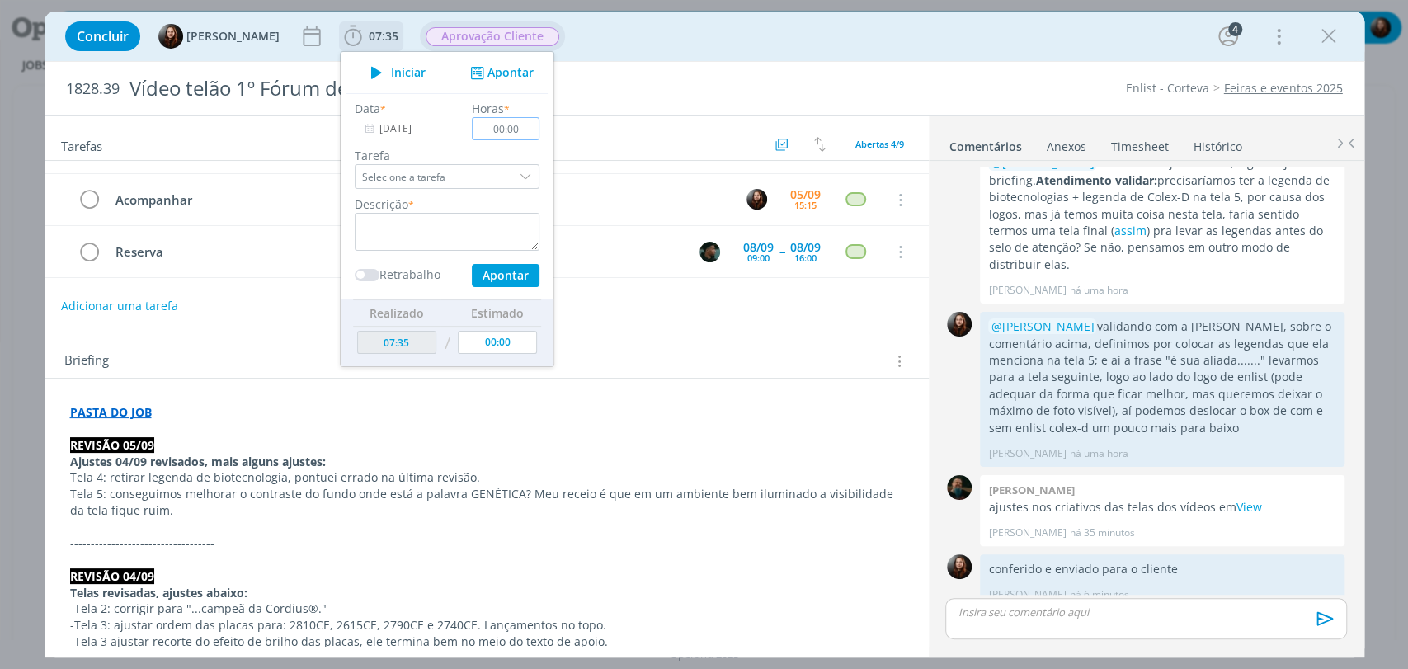
click at [521, 134] on input "00:00" at bounding box center [506, 128] width 68 height 23
type input "00:30"
click at [422, 246] on textarea "dialog" at bounding box center [447, 232] width 185 height 38
type textarea "acompanhamento, alinhamentos com time e envio de material"
click at [504, 127] on input "00:30" at bounding box center [506, 128] width 68 height 23
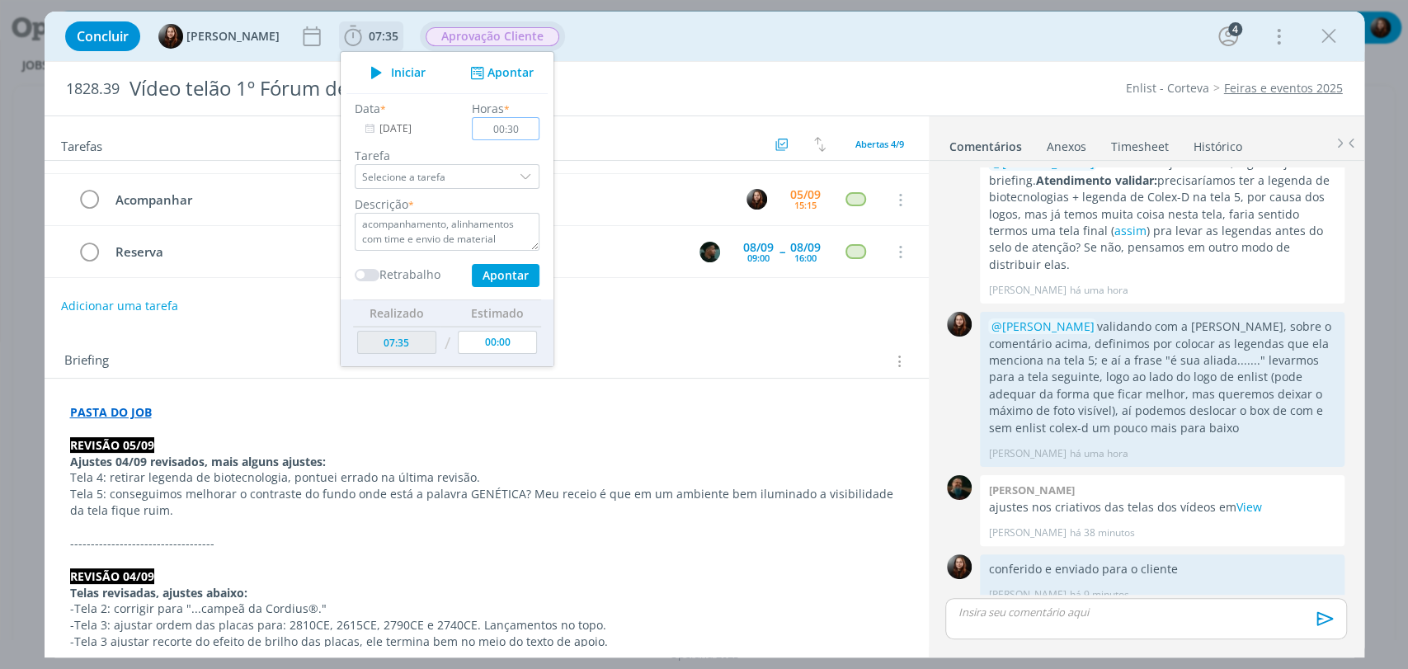
drag, startPoint x: 522, startPoint y: 128, endPoint x: 503, endPoint y: 125, distance: 19.1
click at [503, 125] on input "00:30" at bounding box center [506, 128] width 68 height 23
type input "00:40"
click at [501, 275] on button "Apontar" at bounding box center [505, 275] width 68 height 23
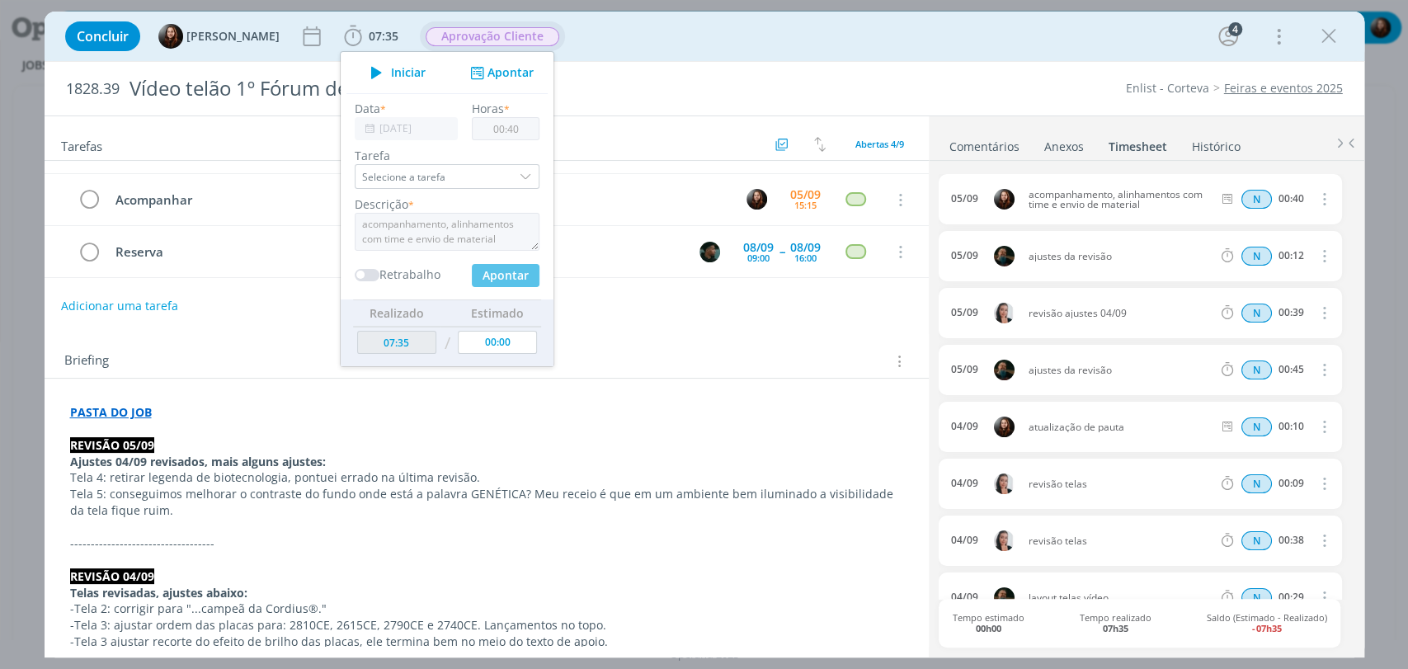
click at [894, 49] on div "Concluir Eduarda Pereira 07:35 Iniciar Apontar Data * 05/09/2025 Horas * 00:40 …" at bounding box center [704, 36] width 1295 height 40
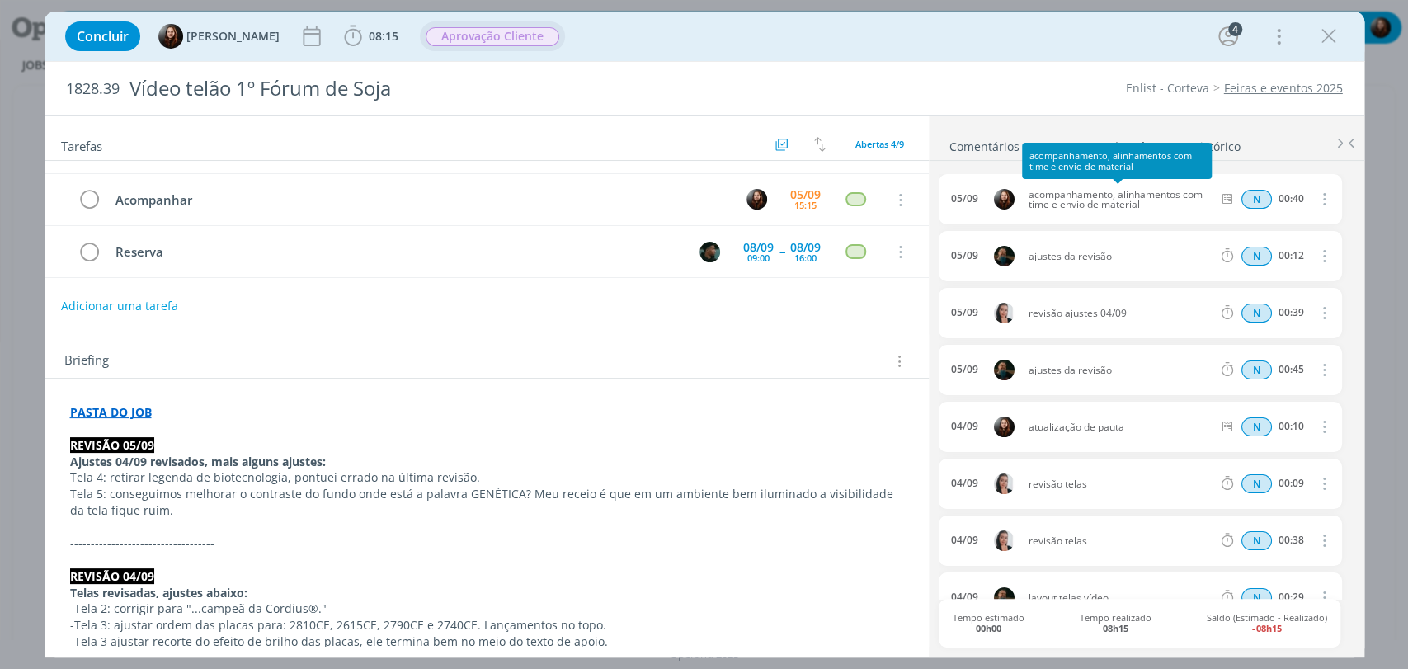
drag, startPoint x: 1127, startPoint y: 204, endPoint x: 1025, endPoint y: 193, distance: 102.8
click at [1025, 193] on span "acompanhamento, alinhamentos com time e envio de material" at bounding box center [1120, 200] width 197 height 20
copy span "acompanhamento, alinhamentos com time e envio de material"
click at [1018, 54] on div "Concluir Eduarda Pereira 08:15 Iniciar Apontar Data * 05/09/2025 Horas * 00:00 …" at bounding box center [704, 36] width 1295 height 40
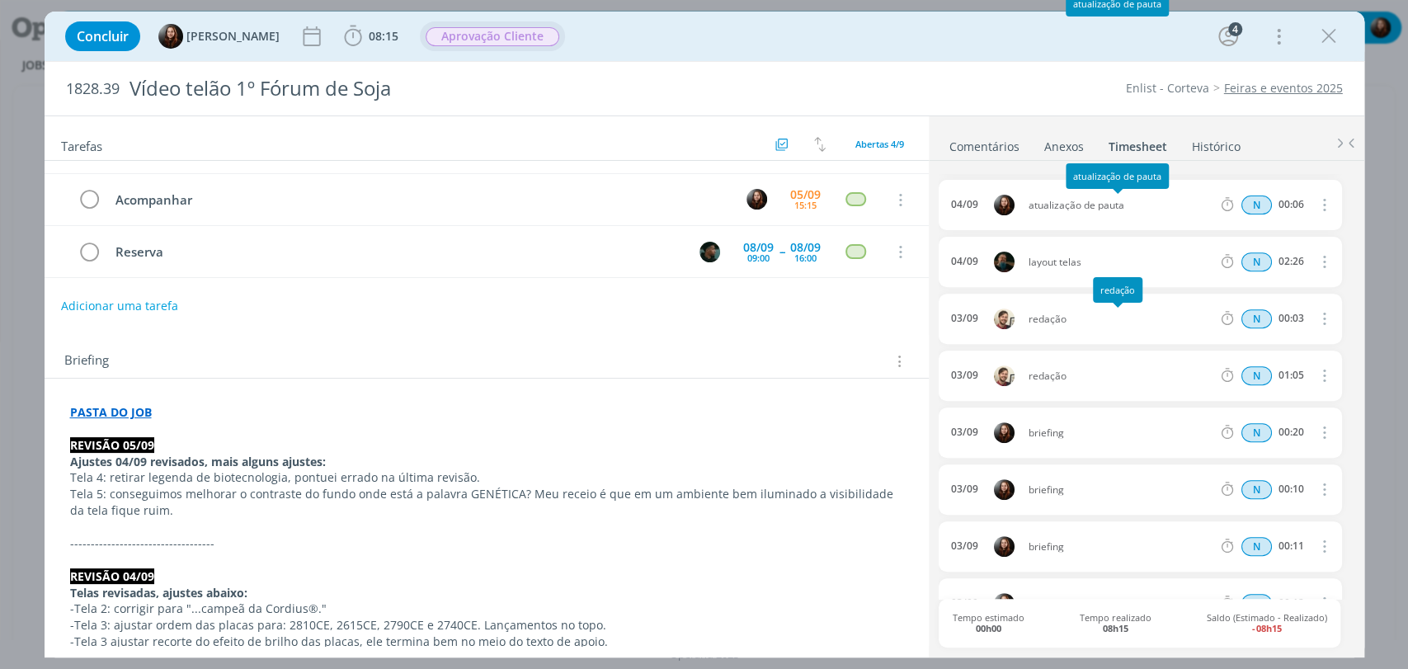
scroll to position [485, 0]
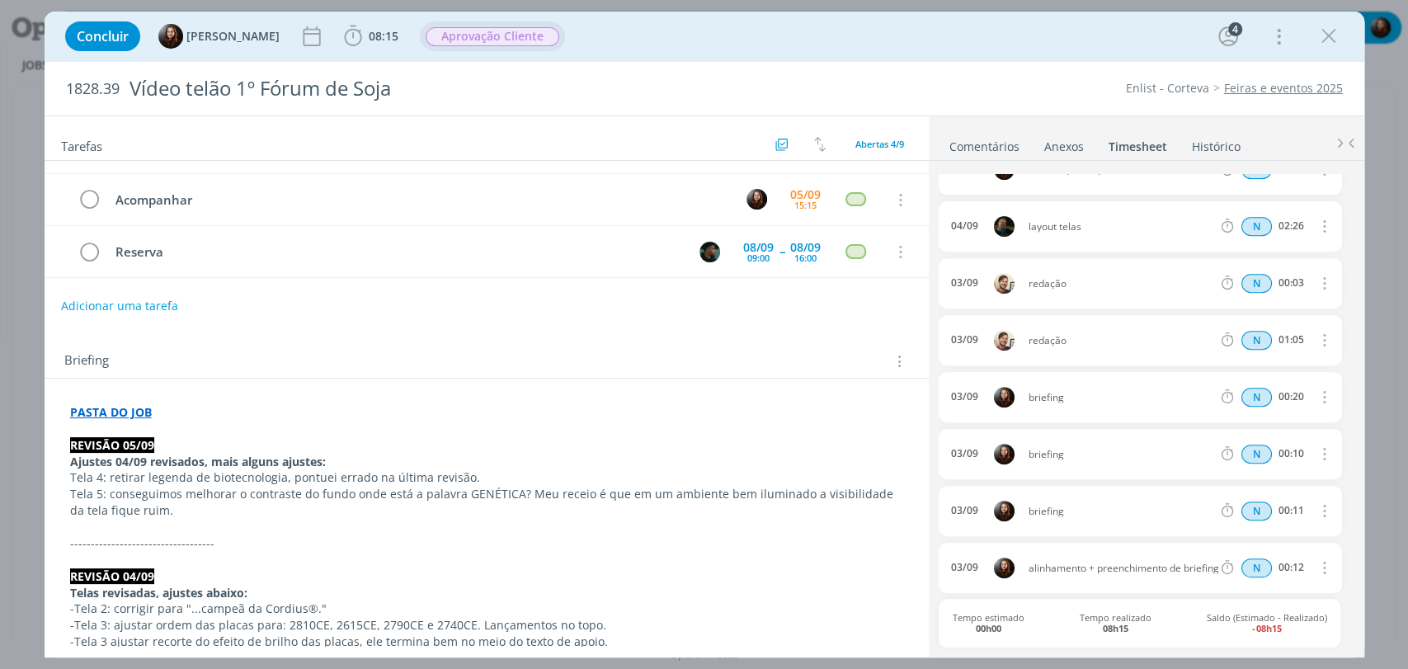
drag, startPoint x: 990, startPoint y: 148, endPoint x: 1003, endPoint y: 178, distance: 32.5
click at [990, 148] on link "Comentários" at bounding box center [984, 143] width 72 height 24
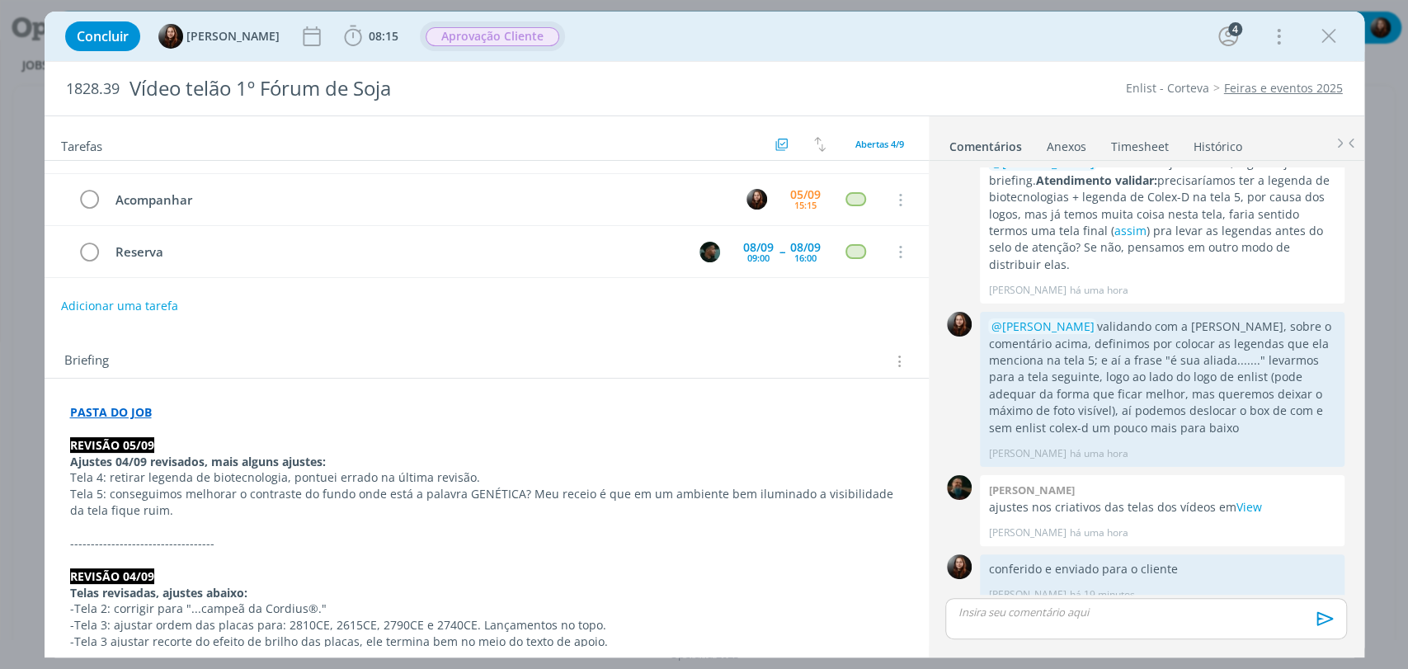
click at [953, 45] on div "Concluir Eduarda Pereira 08:15 Iniciar Apontar Data * 05/09/2025 Horas * 00:00 …" at bounding box center [704, 36] width 1295 height 40
click at [1042, 42] on div "Concluir Eduarda Pereira 08:15 Iniciar Apontar Data * 05/09/2025 Horas * 00:00 …" at bounding box center [704, 36] width 1295 height 40
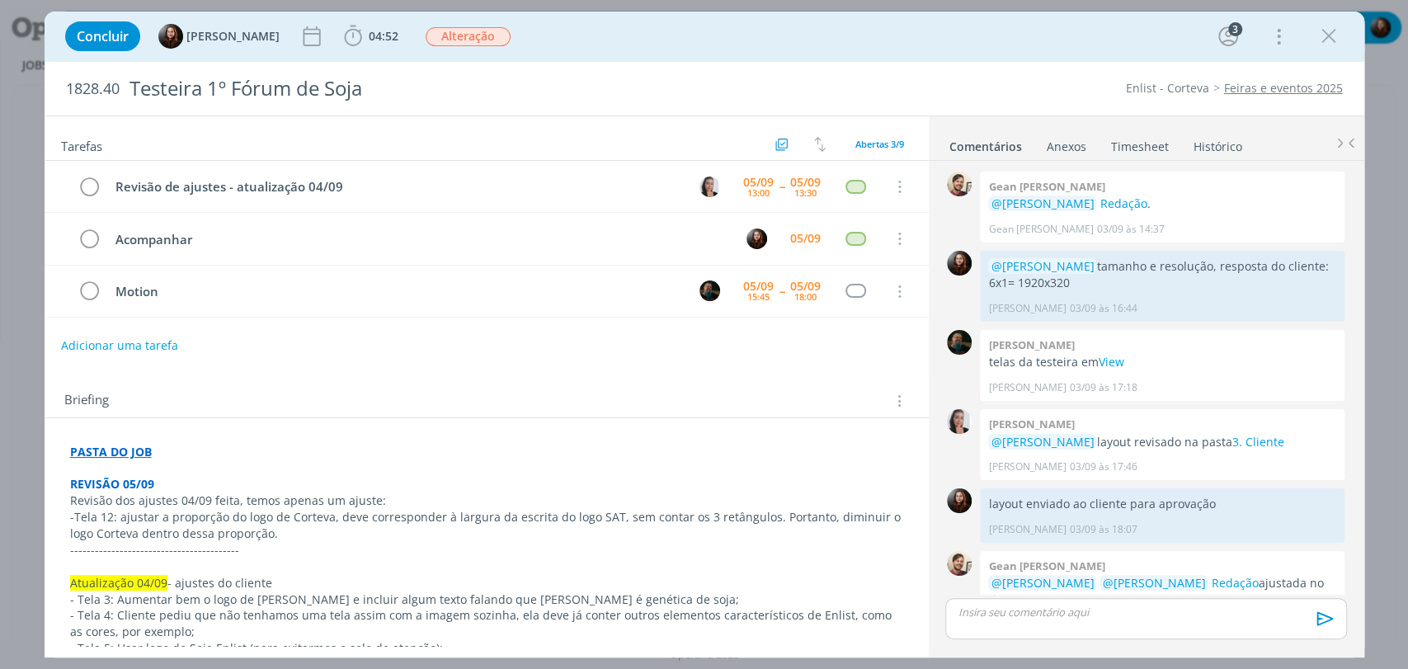
scroll to position [160, 0]
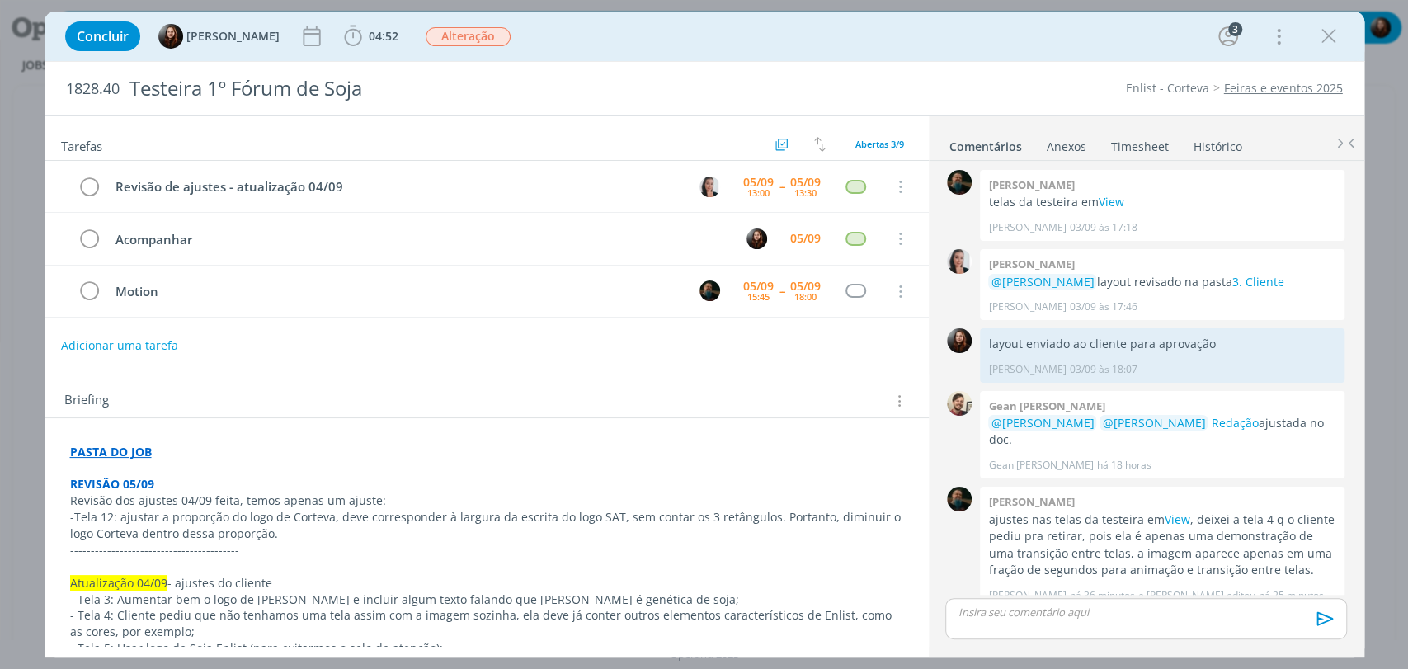
click at [83, 453] on strong "PASTA DO JOB" at bounding box center [111, 452] width 82 height 16
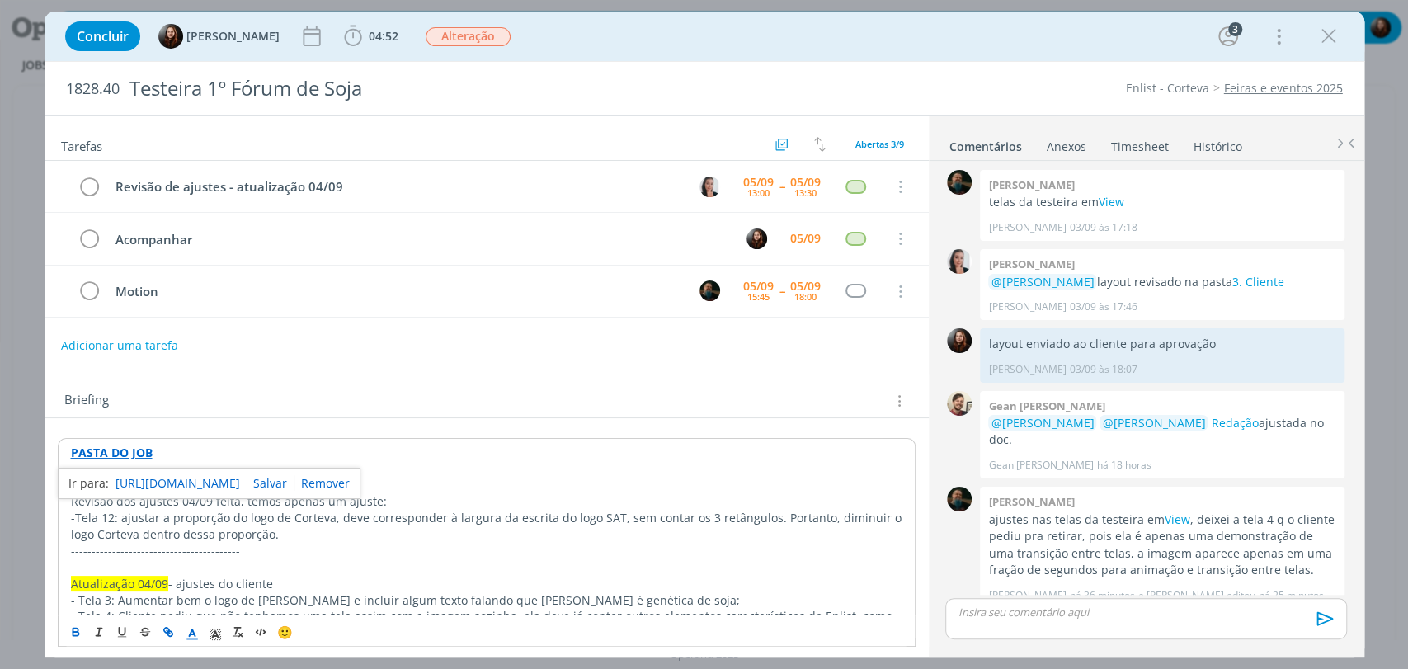
click at [154, 483] on link "https://sobeae.sharepoint.com/:f:/s/SOBEAE/EoqEmGXe0gxGsqXsNu48a3wB0MN2BEq2Q6E7…" at bounding box center [177, 483] width 125 height 21
click at [633, 394] on div "Briefing Briefings Predefinidos Versões do Briefing Ver Briefing do Projeto" at bounding box center [488, 400] width 849 height 21
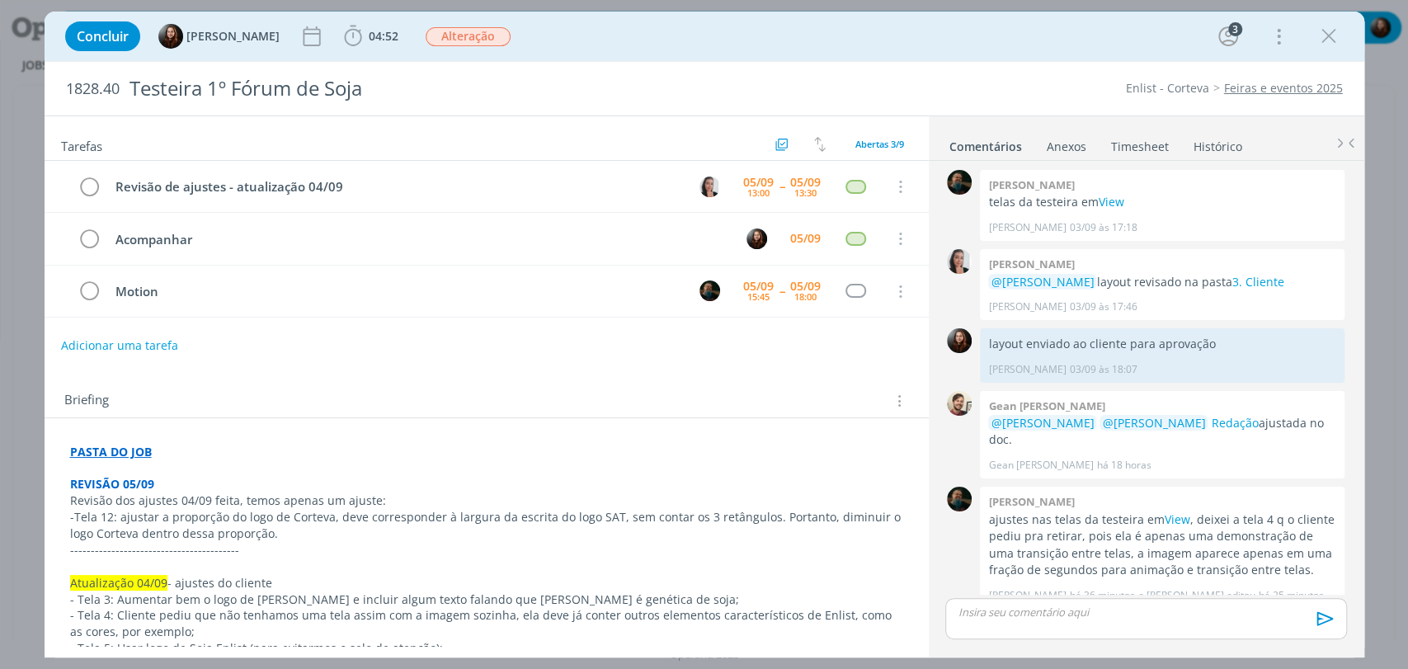
click at [694, 393] on div "Briefing Briefings Predefinidos Versões do Briefing Ver Briefing do Projeto" at bounding box center [488, 400] width 849 height 21
drag, startPoint x: 1043, startPoint y: 22, endPoint x: 1044, endPoint y: 70, distance: 47.8
click at [1043, 22] on div "Concluir Eduarda Pereira 04:52 Iniciar Apontar Data * 05/09/2025 Horas * 00:00 …" at bounding box center [704, 36] width 1295 height 40
click at [366, 369] on div "Tarefas Usar Job de template Criar template a partir deste job Visualizar Templ…" at bounding box center [487, 380] width 884 height 529
click at [370, 369] on div "Tarefas Usar Job de template Criar template a partir deste job Visualizar Templ…" at bounding box center [487, 380] width 884 height 529
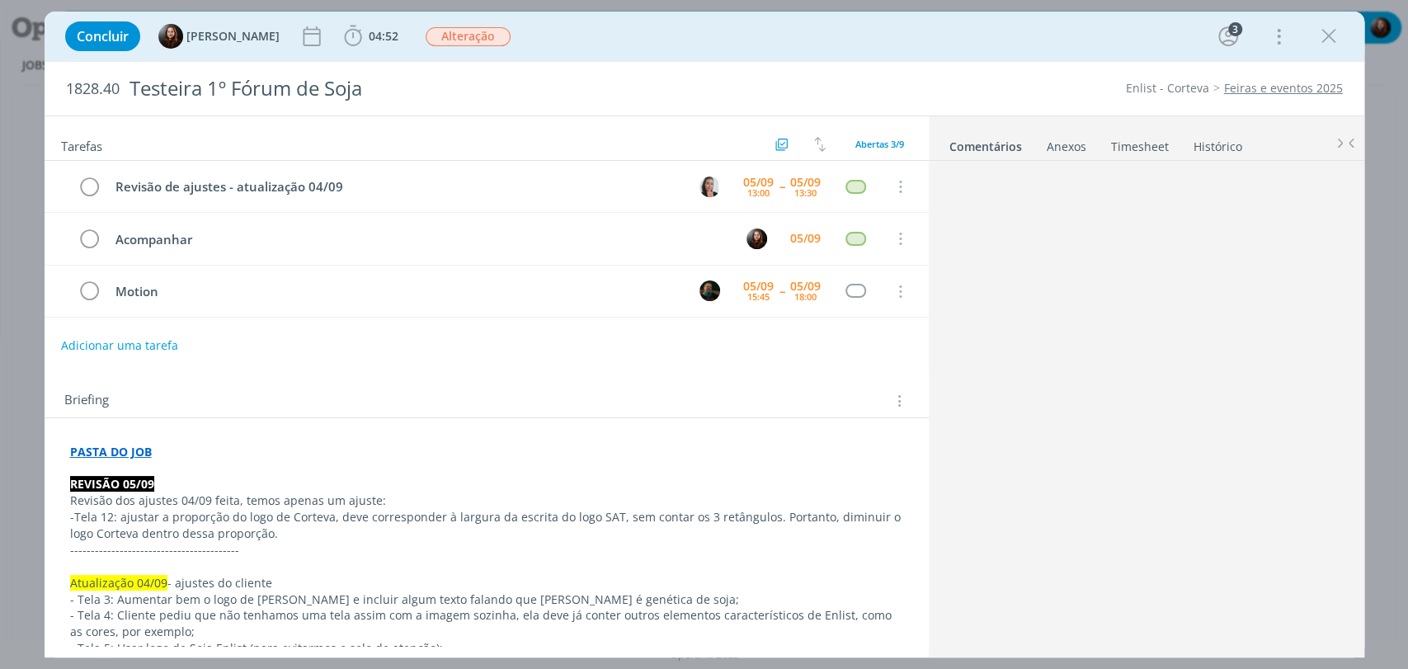
scroll to position [160, 0]
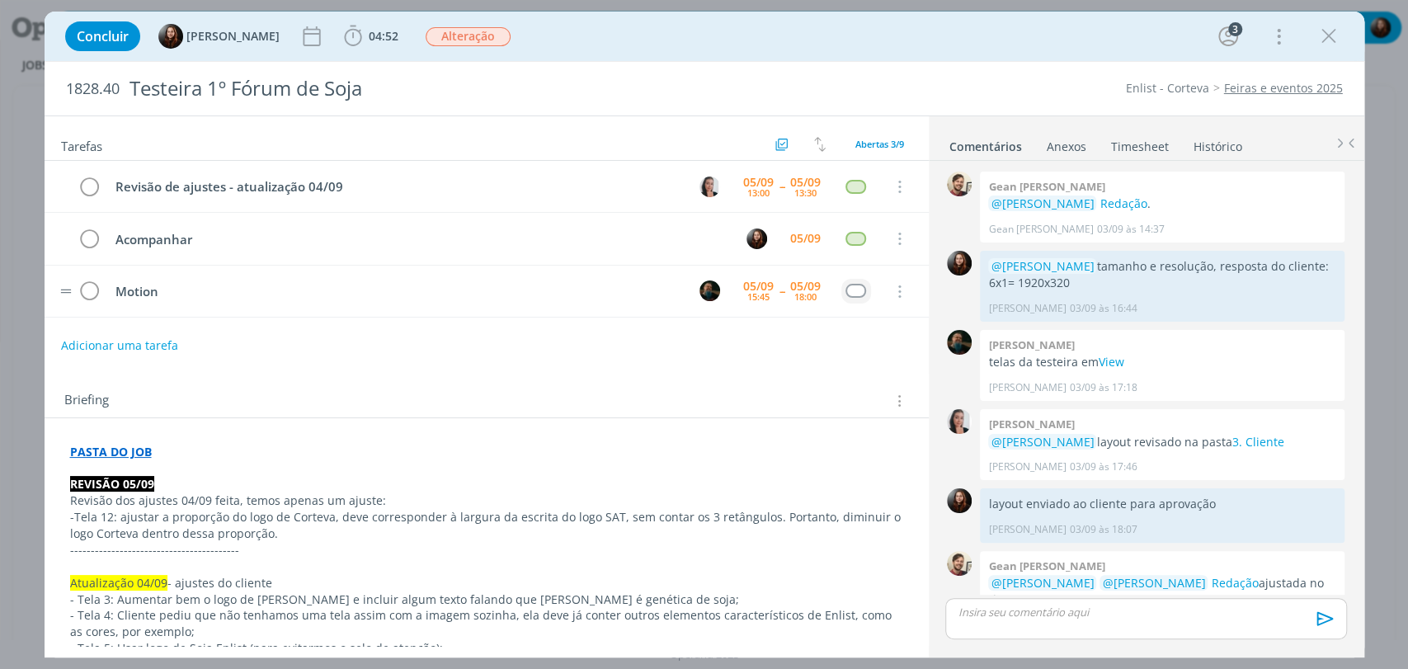
scroll to position [160, 0]
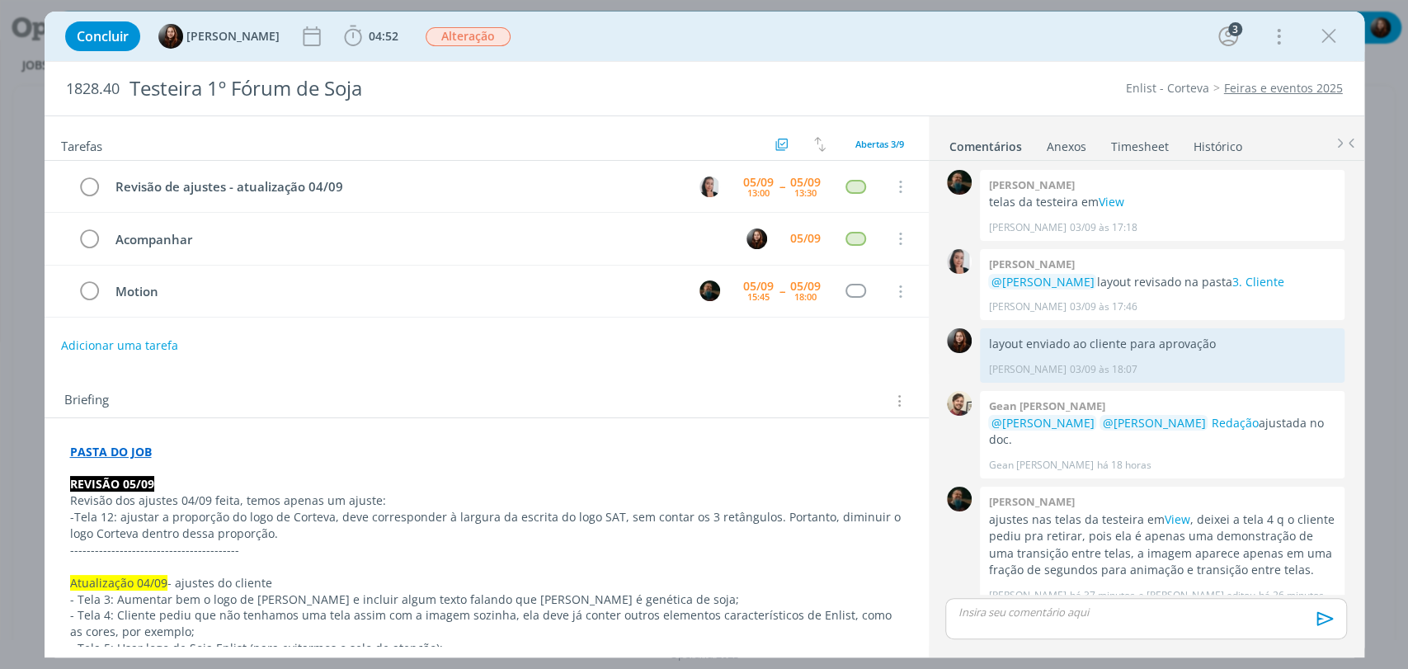
click at [664, 351] on div "Adicionar uma tarefa" at bounding box center [487, 346] width 884 height 30
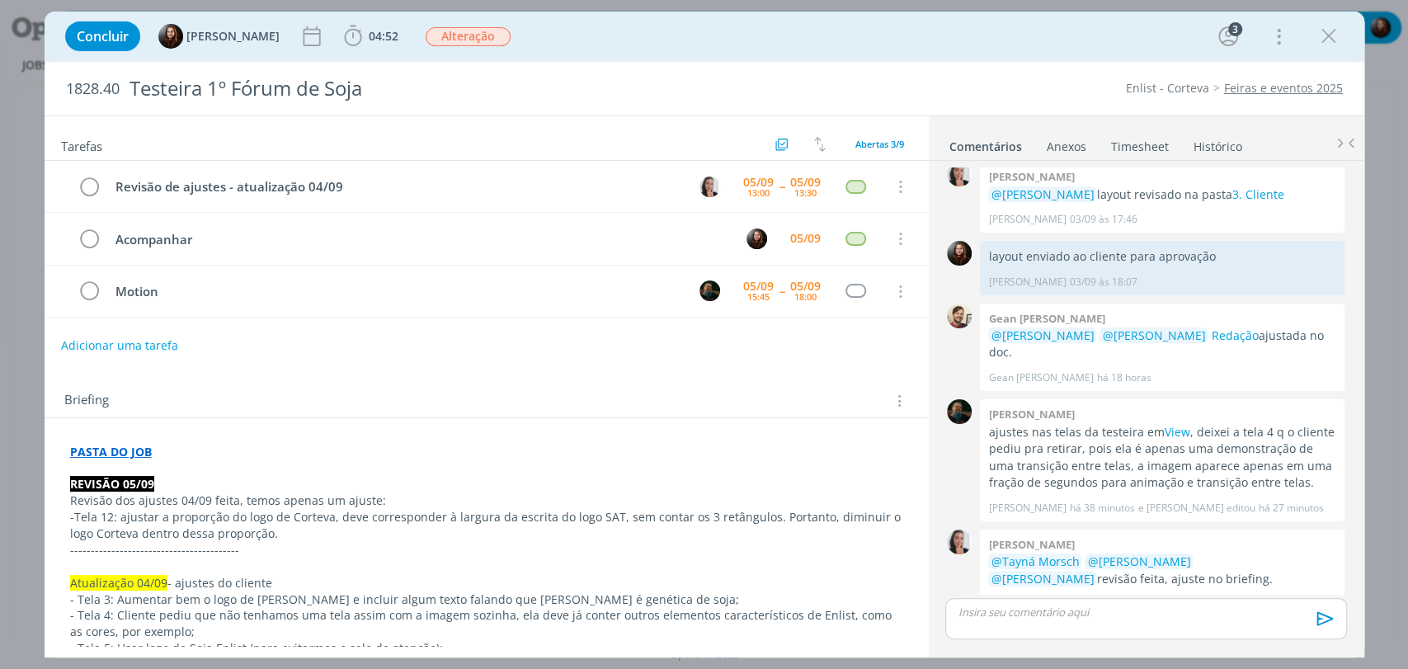
scroll to position [257, 0]
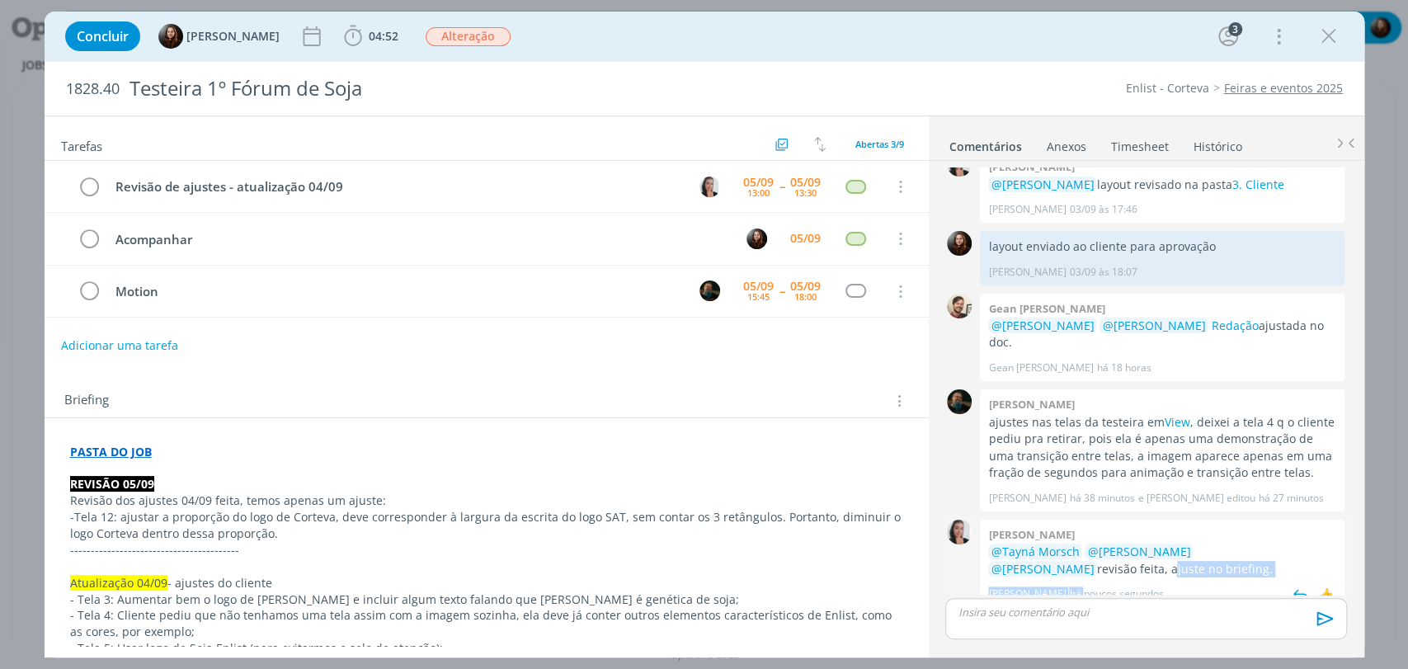
drag, startPoint x: 1018, startPoint y: 555, endPoint x: 1100, endPoint y: 562, distance: 81.9
click at [1098, 562] on div "[PERSON_NAME] @[PERSON_NAME] @[PERSON_NAME] @[PERSON_NAME] revisão feita, ajust…" at bounding box center [1162, 564] width 365 height 88
click at [1122, 554] on p "@Tayná Morsch @[PERSON_NAME] @[PERSON_NAME] revisão feita, ajuste no briefing." at bounding box center [1162, 560] width 348 height 34
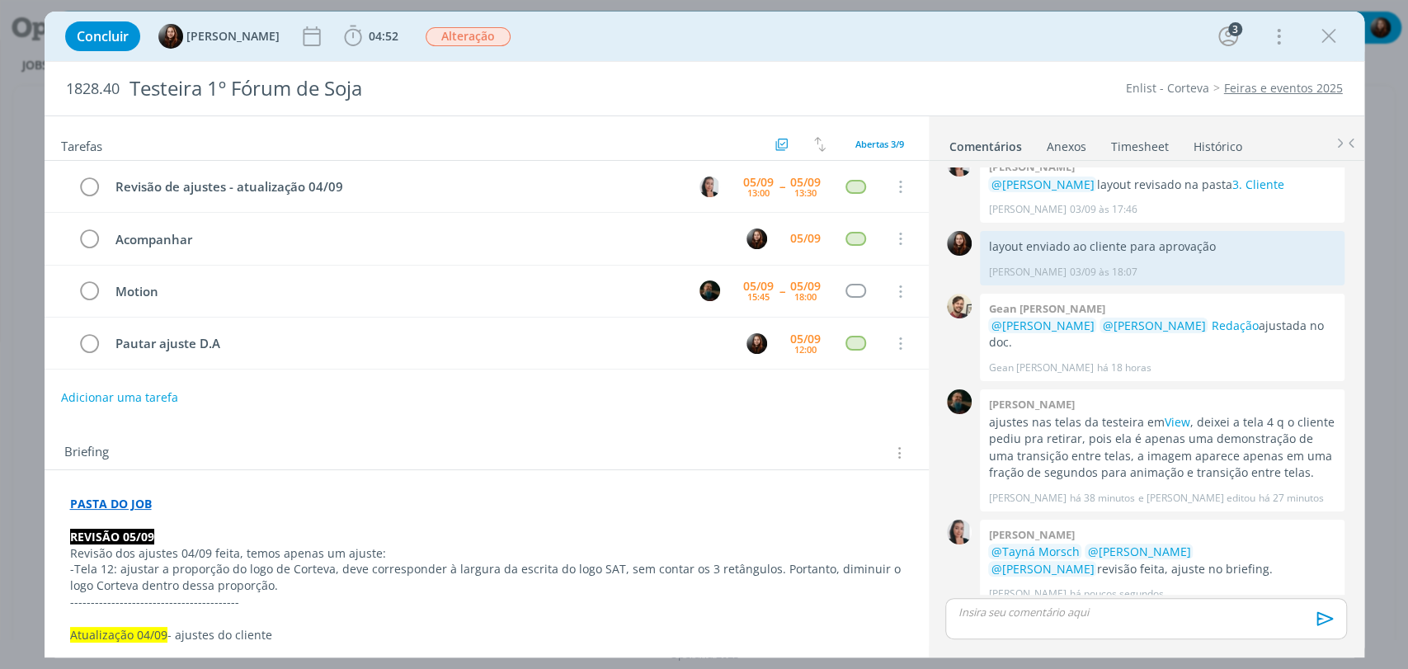
click at [476, 429] on div "Briefing Briefings Predefinidos Versões do Briefing Ver Briefing do Projeto" at bounding box center [487, 448] width 884 height 45
click at [1318, 585] on div "👍" at bounding box center [1326, 595] width 16 height 20
click at [778, 432] on div "Briefing Briefings Predefinidos Versões do Briefing Ver Briefing do Projeto" at bounding box center [487, 448] width 884 height 45
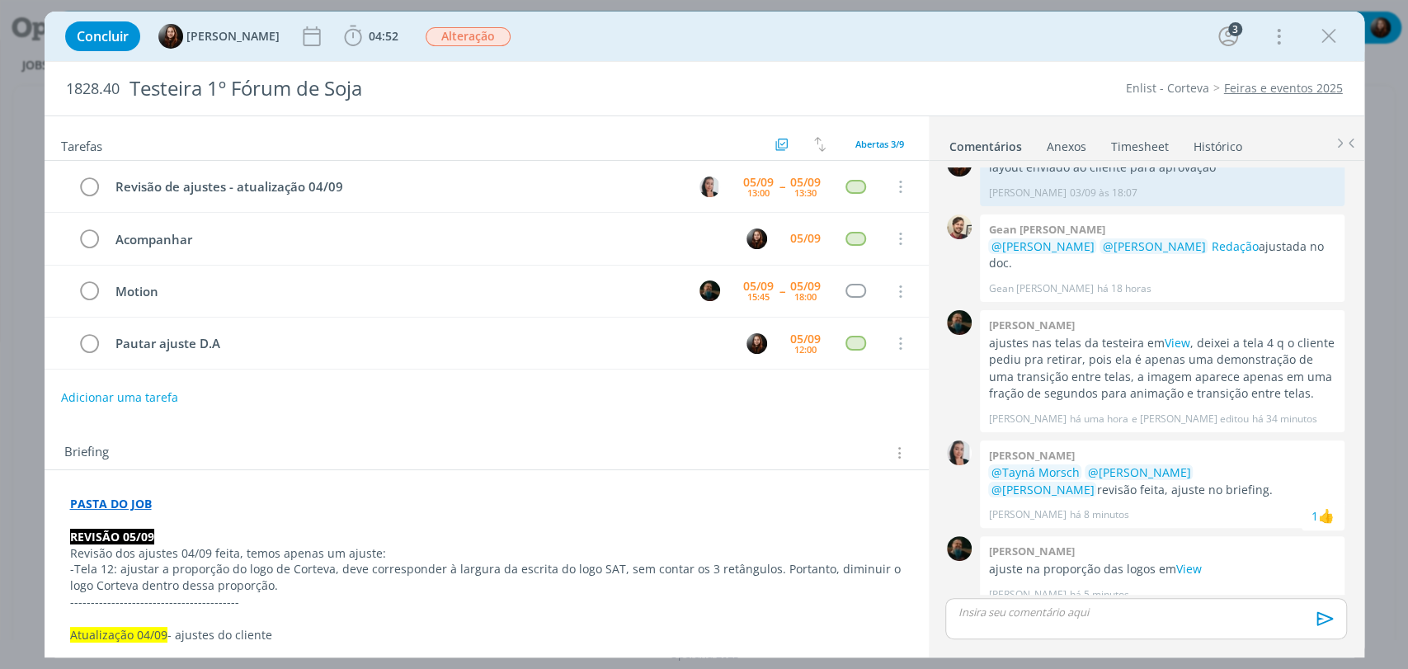
click at [1028, 46] on div "Concluir [PERSON_NAME] 04:52 Iniciar Apontar Data * [DATE] Horas * 00:00 Tarefa…" at bounding box center [704, 36] width 1295 height 40
click at [986, 46] on div "Concluir [PERSON_NAME] 04:52 Iniciar Apontar Data * [DATE] Horas * 00:00 Tarefa…" at bounding box center [704, 36] width 1295 height 40
click at [1073, 622] on div "dialog" at bounding box center [1145, 618] width 401 height 41
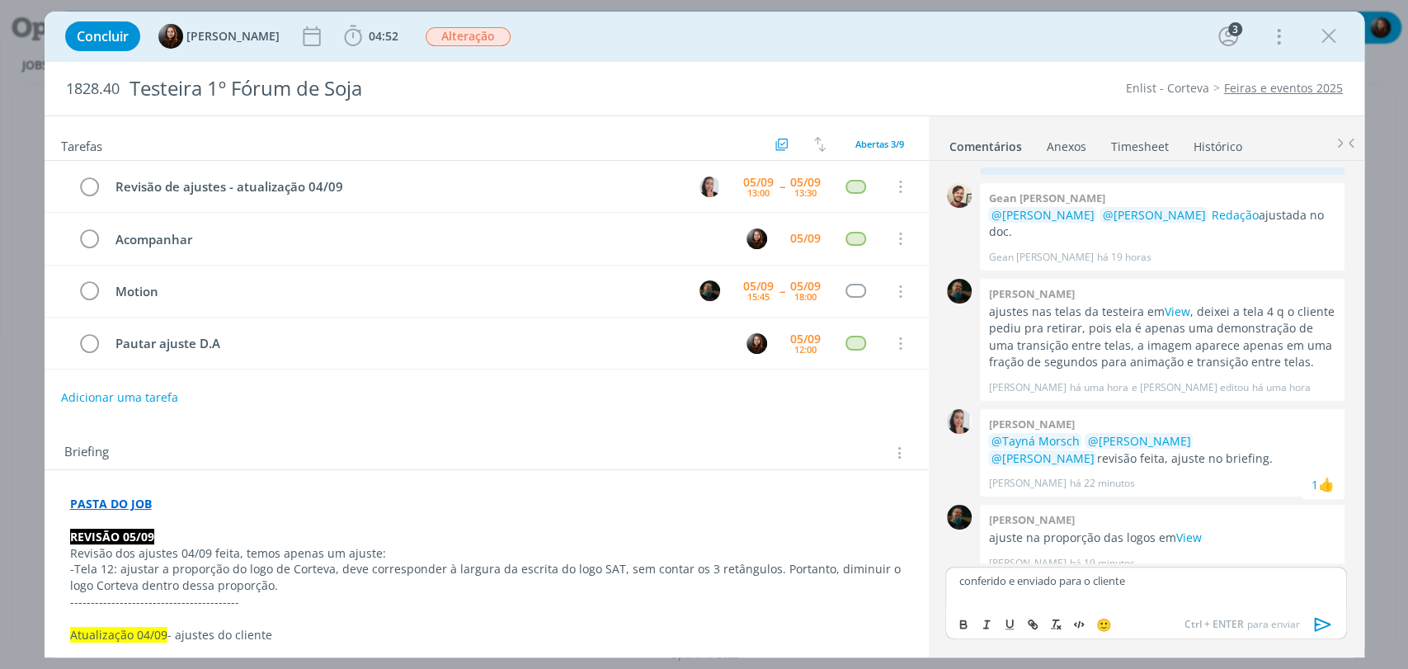
click at [1316, 623] on icon "dialog" at bounding box center [1322, 624] width 16 height 14
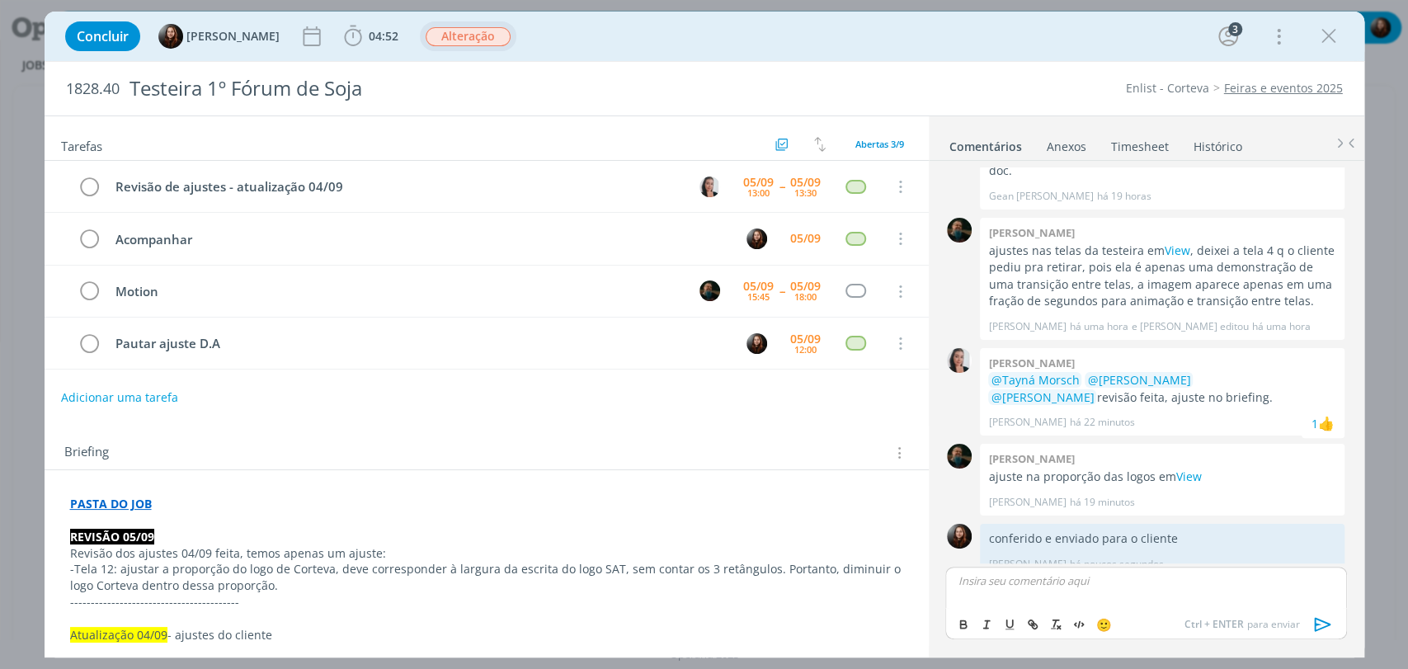
click at [432, 44] on span "Alteração" at bounding box center [468, 36] width 85 height 19
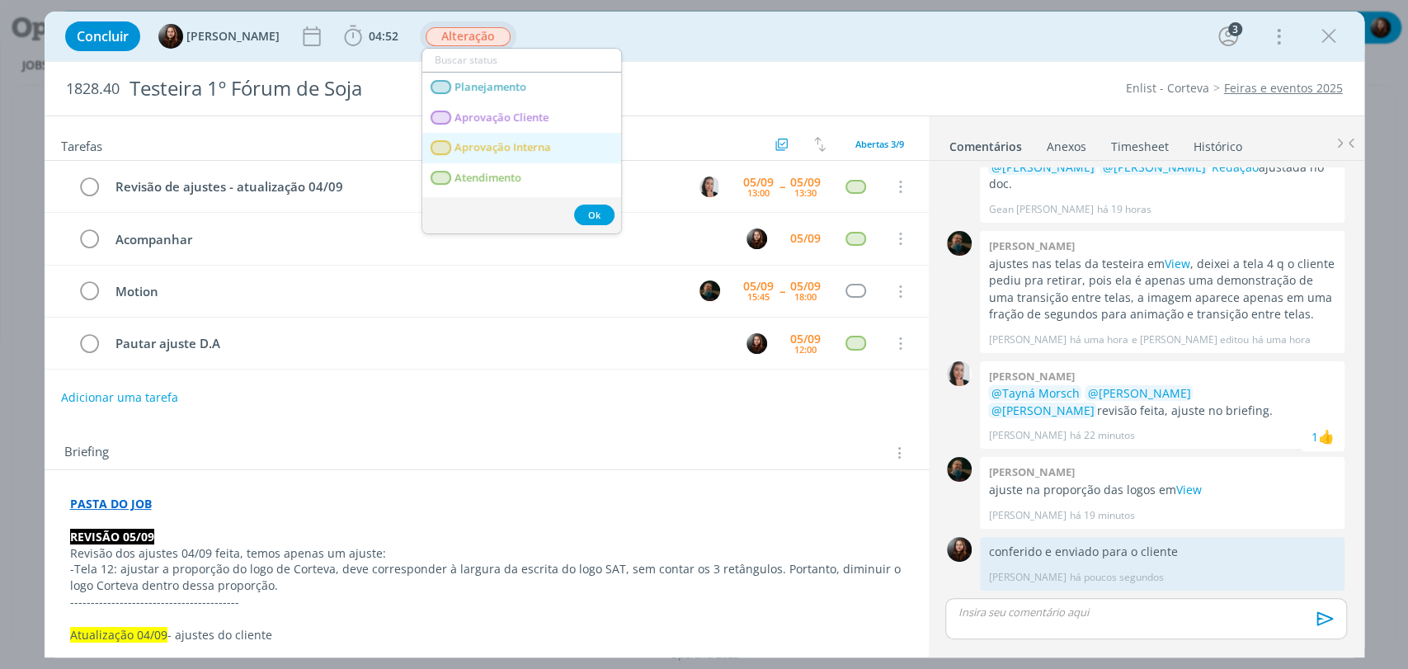
scroll to position [398, 0]
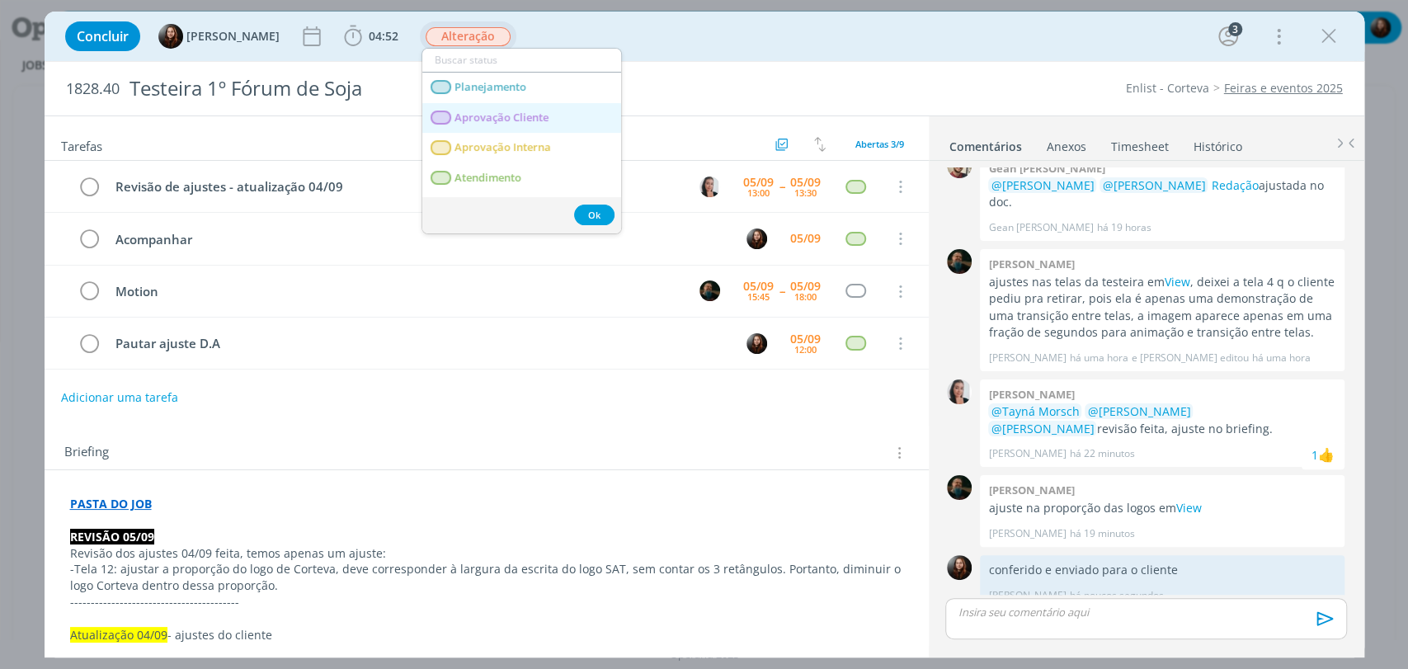
click at [475, 126] on Cliente "Aprovação Cliente" at bounding box center [521, 118] width 199 height 31
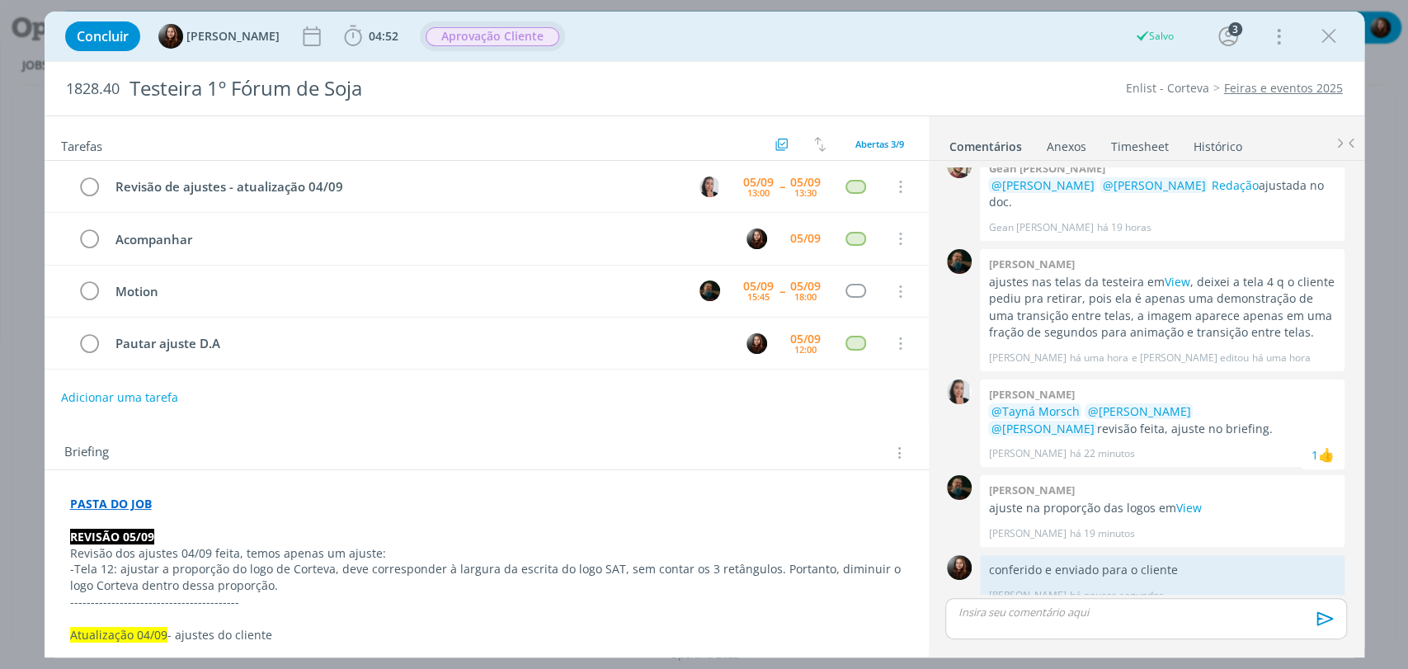
click at [976, 45] on div "Concluir [PERSON_NAME] 04:52 Iniciar Apontar Data * [DATE] Horas * 00:00 Tarefa…" at bounding box center [704, 36] width 1295 height 40
click at [924, 26] on div "Concluir [PERSON_NAME] 04:52 Iniciar Apontar Data * [DATE] Horas * 00:00 Tarefa…" at bounding box center [704, 36] width 1295 height 40
click at [1008, 36] on div "Concluir [PERSON_NAME] 04:52 Iniciar Apontar Data * [DATE] Horas * 00:00 Tarefa…" at bounding box center [704, 36] width 1295 height 40
click at [1076, 68] on div "1828.40 Testeira 1º Fórum de Soja Enlist - Corteva Feiras e eventos 2025" at bounding box center [705, 89] width 1320 height 54
click at [290, 584] on p "-Tela 12: ajustar a proporção do logo de Corteva, deve corresponder à largura d…" at bounding box center [486, 577] width 833 height 33
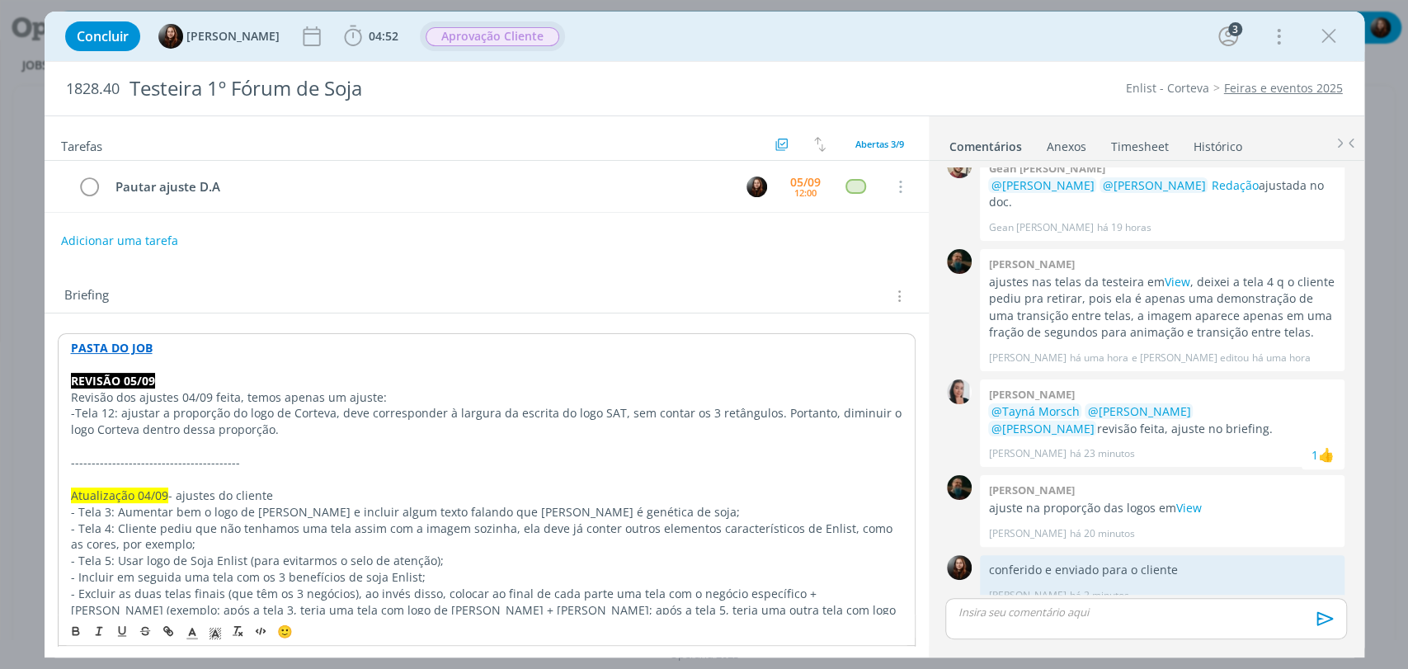
scroll to position [183, 0]
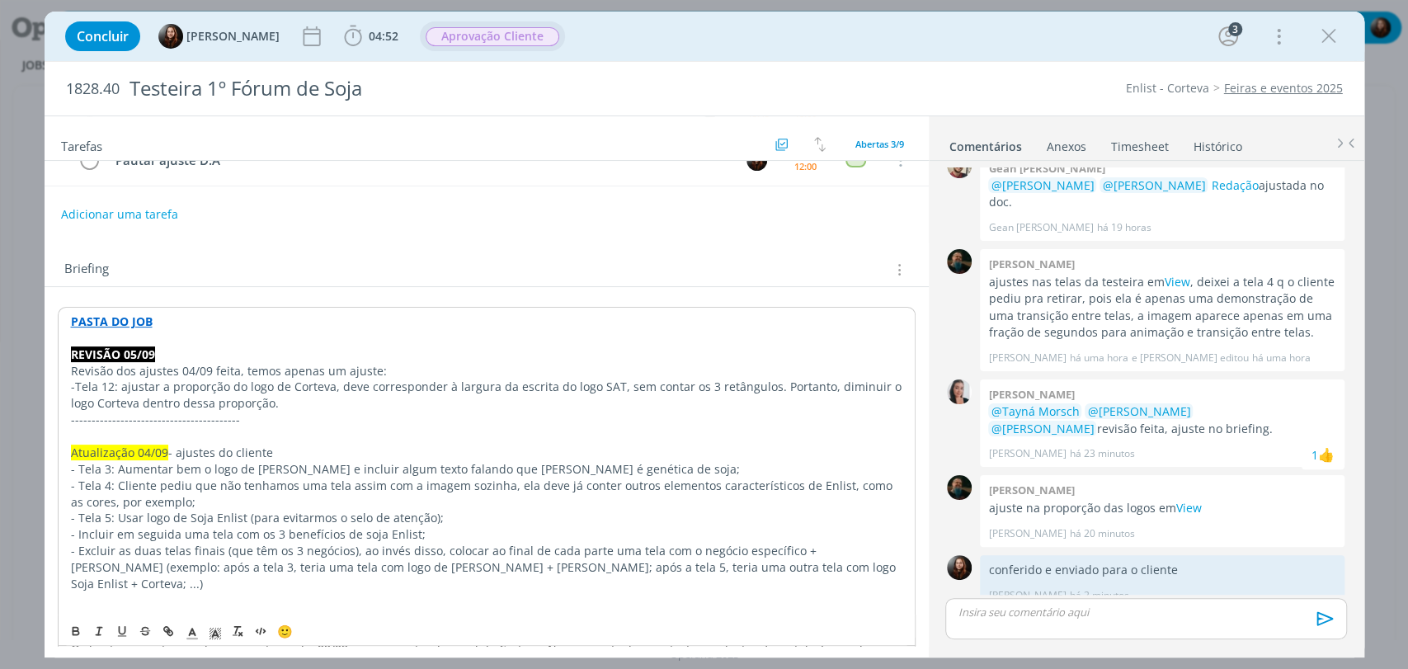
click at [387, 247] on div "Briefing Briefings Predefinidos Versões do Briefing Ver Briefing do Projeto" at bounding box center [487, 264] width 884 height 45
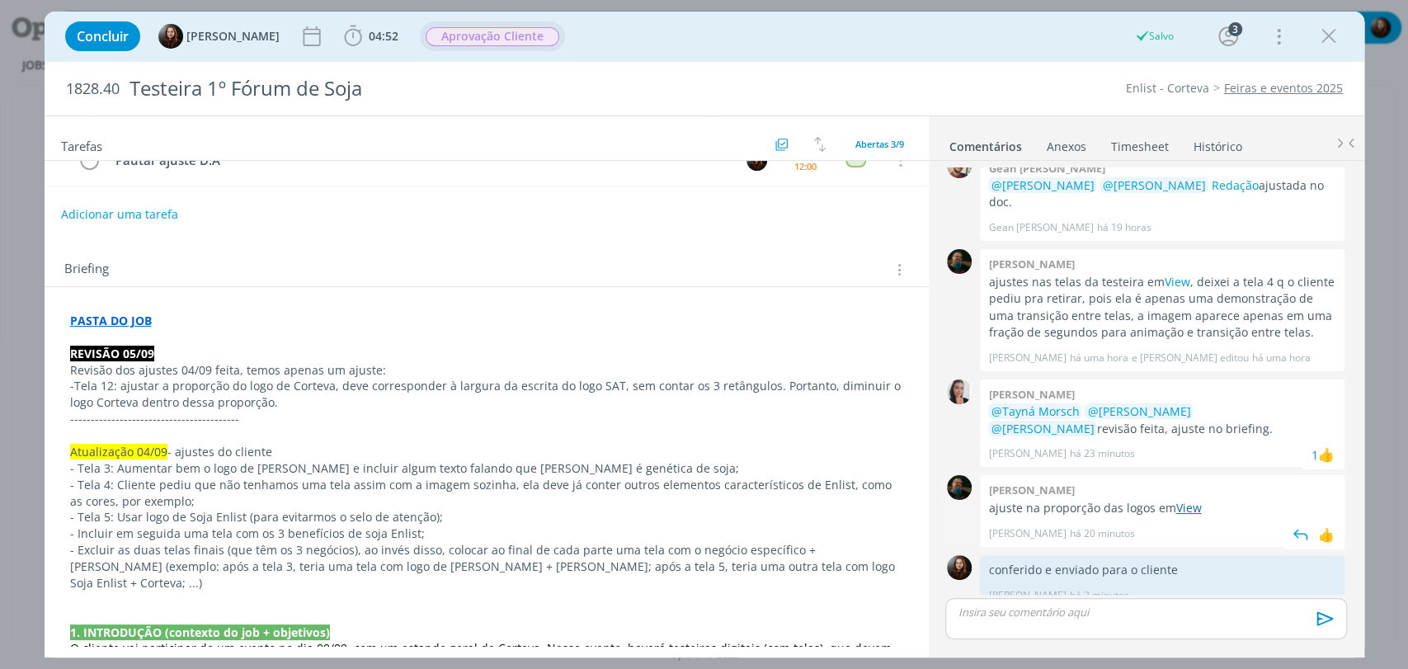
click at [1183, 500] on link "View" at bounding box center [1188, 508] width 26 height 16
click at [976, 38] on div "Concluir [PERSON_NAME] 05:14 Iniciar Apontar Data * [DATE] Horas * 00:00 Tarefa…" at bounding box center [704, 36] width 1295 height 40
click at [1055, 56] on div "Concluir [PERSON_NAME] 05:14 Iniciar Apontar Data * [DATE] Horas * 00:00 Tarefa…" at bounding box center [705, 36] width 1320 height 49
click at [1007, 37] on div "Concluir [PERSON_NAME] 05:14 Iniciar Apontar Data * [DATE] Horas * 00:00 Tarefa…" at bounding box center [704, 36] width 1295 height 40
click at [848, 49] on div "Concluir [PERSON_NAME] 05:14 Iniciar Apontar Data * [DATE] Horas * 00:00 Tarefa…" at bounding box center [704, 36] width 1295 height 40
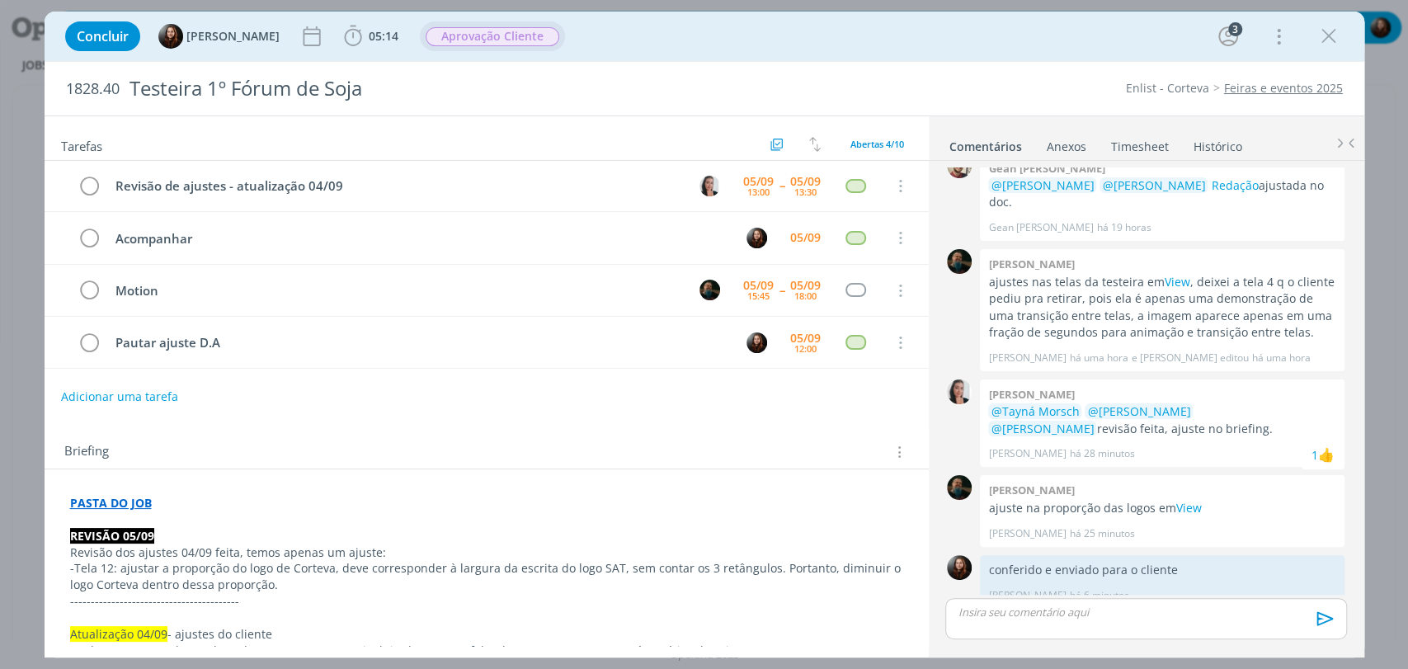
scroll to position [0, 0]
click at [1008, 40] on div "Concluir [PERSON_NAME] 05:14 Iniciar Apontar Data * [DATE] Horas * 00:00 Tarefa…" at bounding box center [704, 36] width 1295 height 40
click at [1012, 46] on div "Concluir [PERSON_NAME] 05:14 Iniciar Apontar Data * [DATE] Horas * 00:00 Tarefa…" at bounding box center [704, 36] width 1295 height 40
click at [377, 33] on span "05:14" at bounding box center [384, 36] width 30 height 16
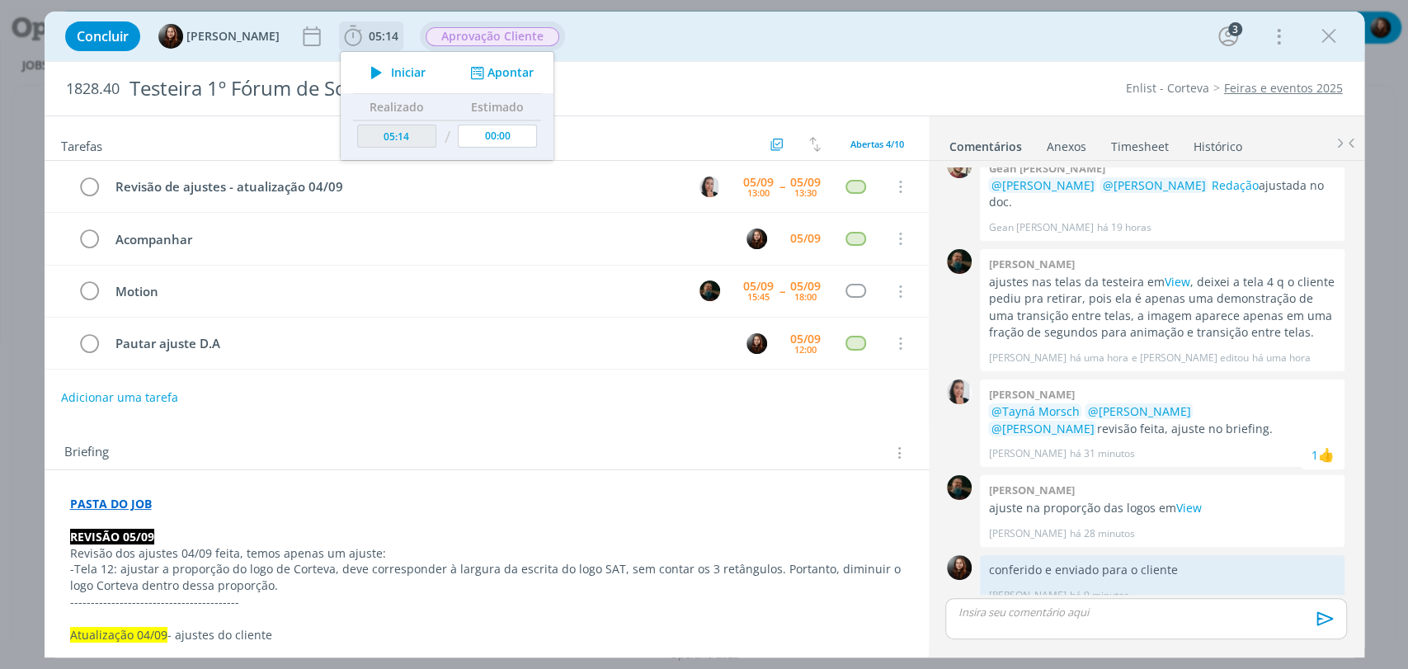
click at [516, 64] on button "Apontar" at bounding box center [499, 72] width 68 height 17
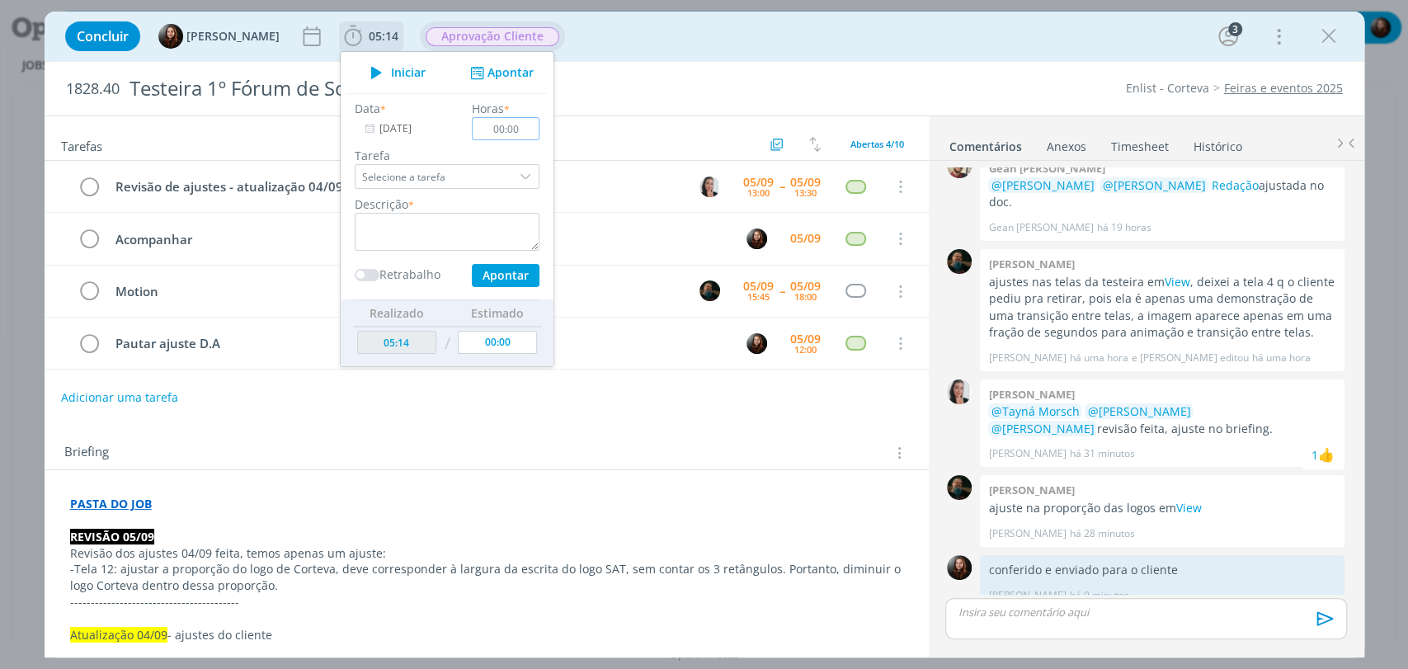
click at [513, 130] on input "00:00" at bounding box center [506, 128] width 68 height 23
type input "00:30"
click at [444, 233] on textarea "dialog" at bounding box center [447, 232] width 185 height 38
paste textarea "acompanhamento, alinhamentos com time e envio de material"
type textarea "acompanhamento, alinhamentos com time e envio de material"
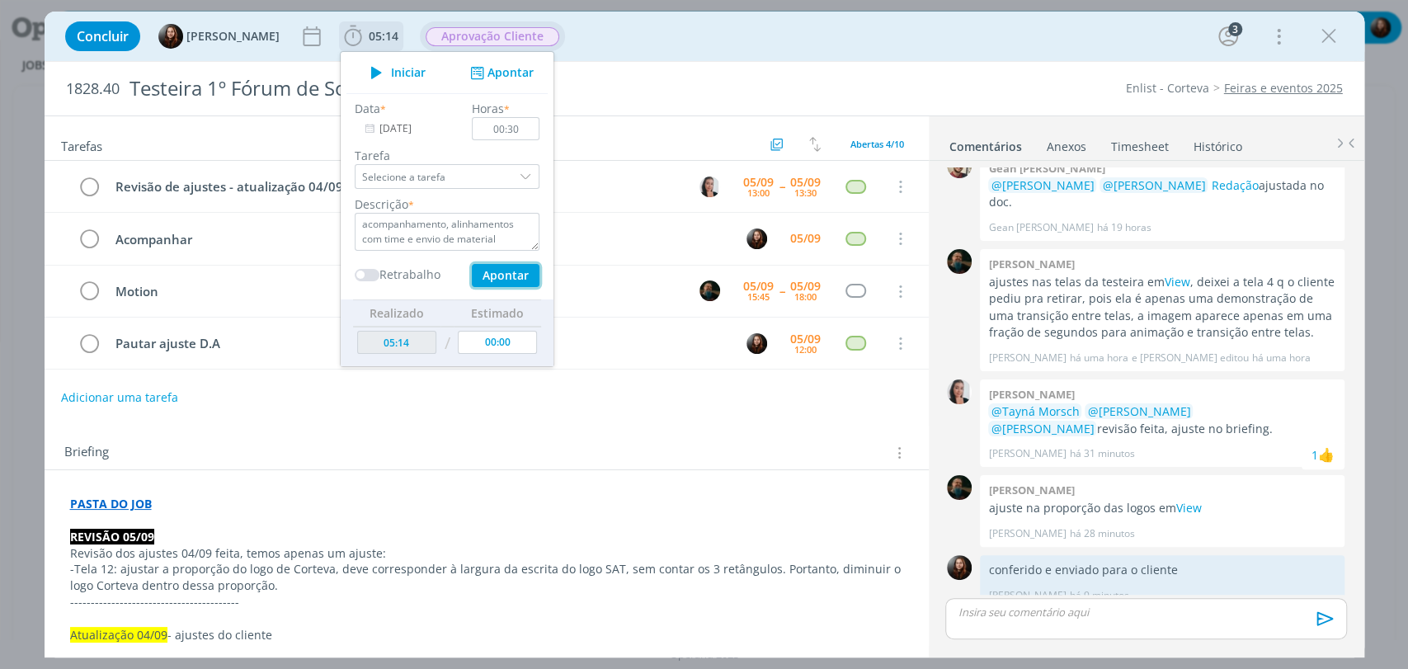
click at [508, 279] on button "Apontar" at bounding box center [505, 275] width 68 height 23
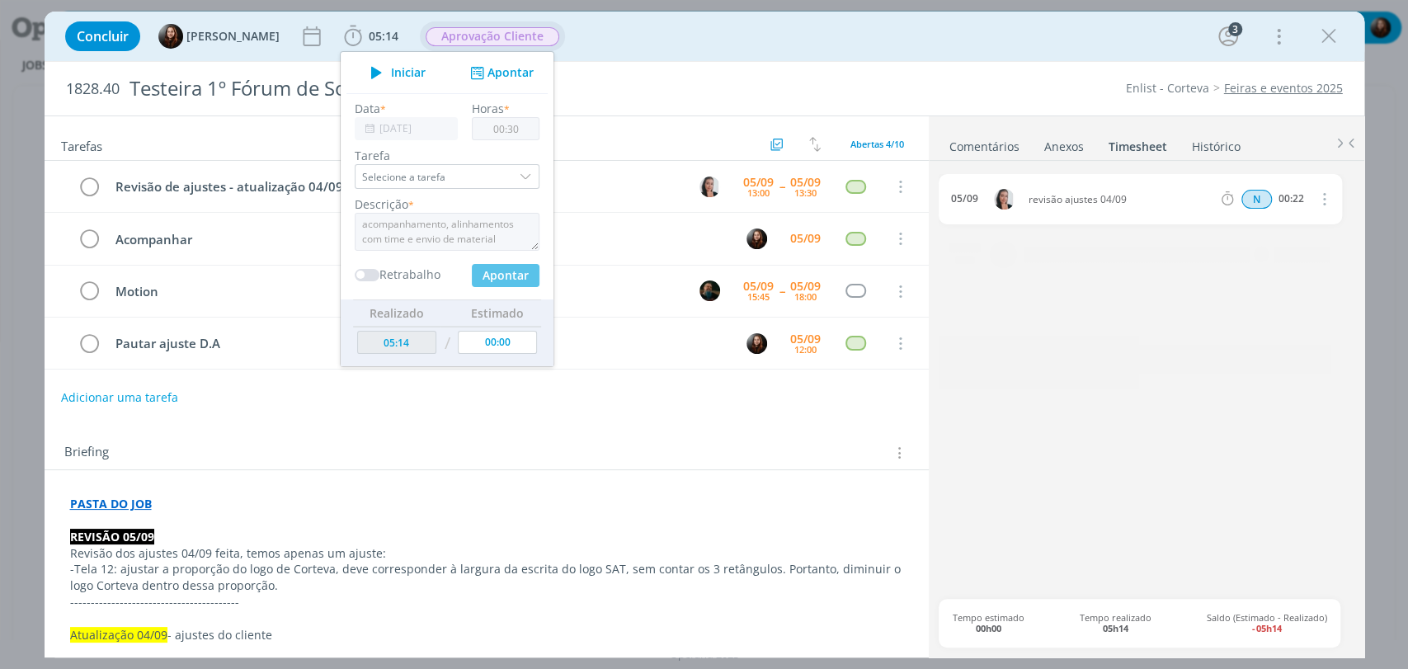
type input "05:44"
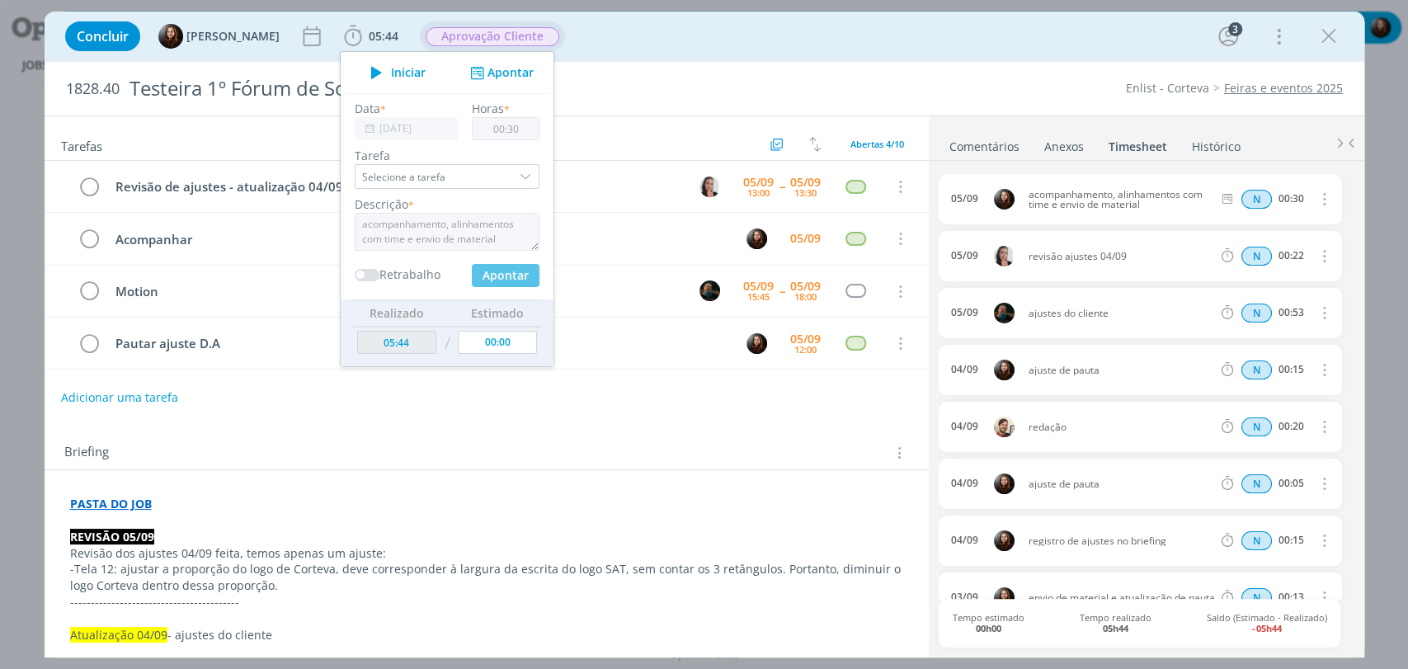
type input "00:00"
click at [785, 40] on div "Concluir [PERSON_NAME] 05:44 Iniciar Apontar Data * [DATE] Horas * 00:00 Tarefa…" at bounding box center [704, 36] width 1295 height 40
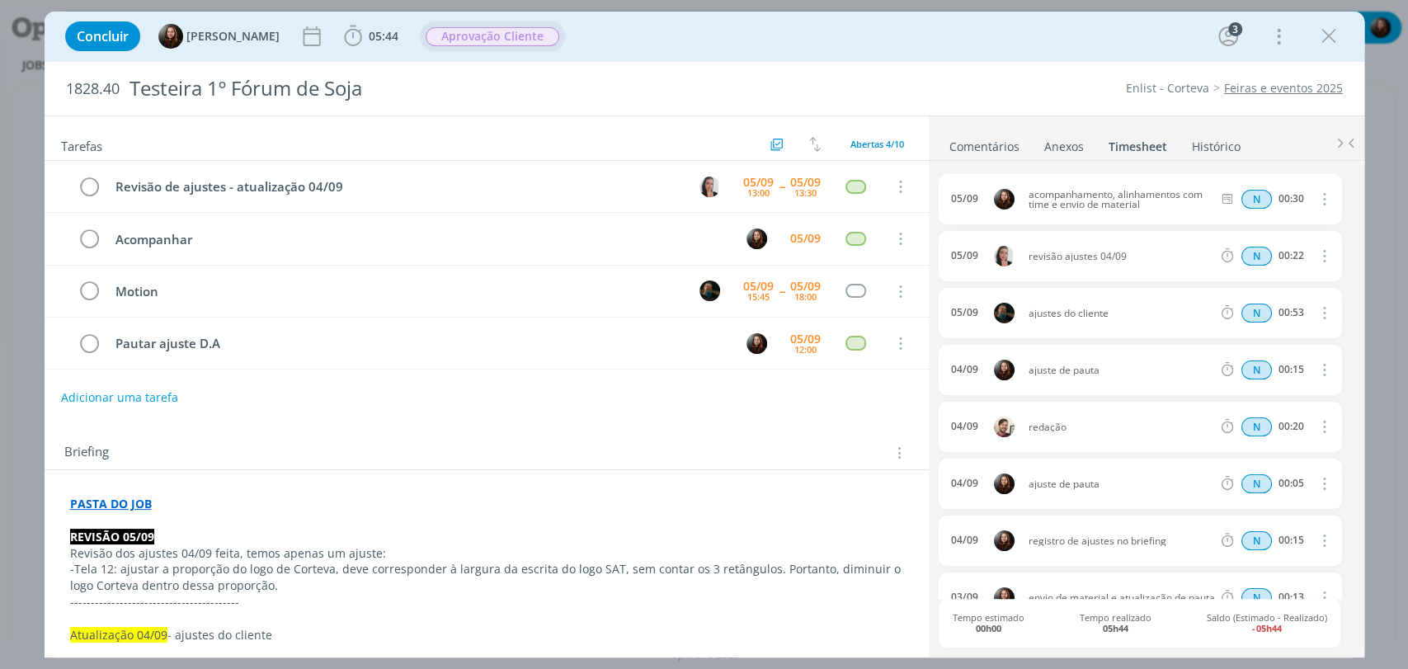
click at [990, 140] on link "Comentários" at bounding box center [984, 143] width 72 height 24
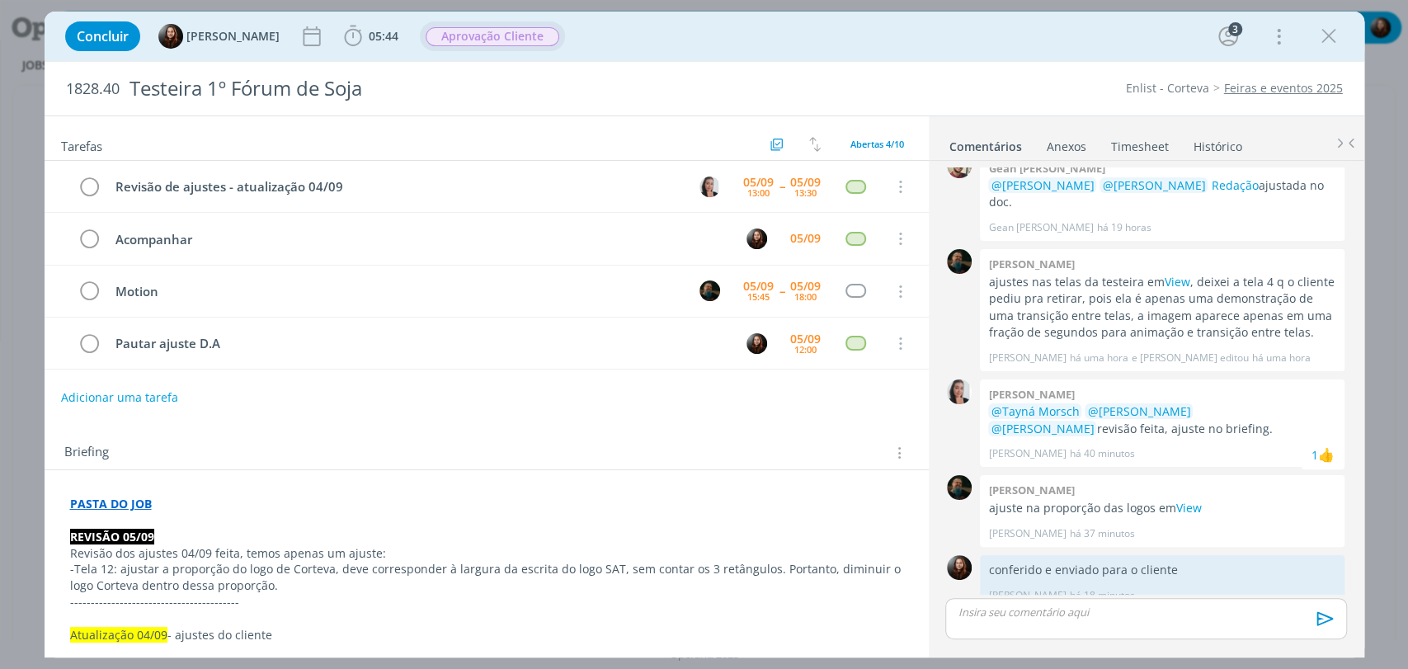
click at [991, 47] on div "Concluir [PERSON_NAME] 05:44 Iniciar Apontar Data * [DATE] Horas * 00:00 Tarefa…" at bounding box center [704, 36] width 1295 height 40
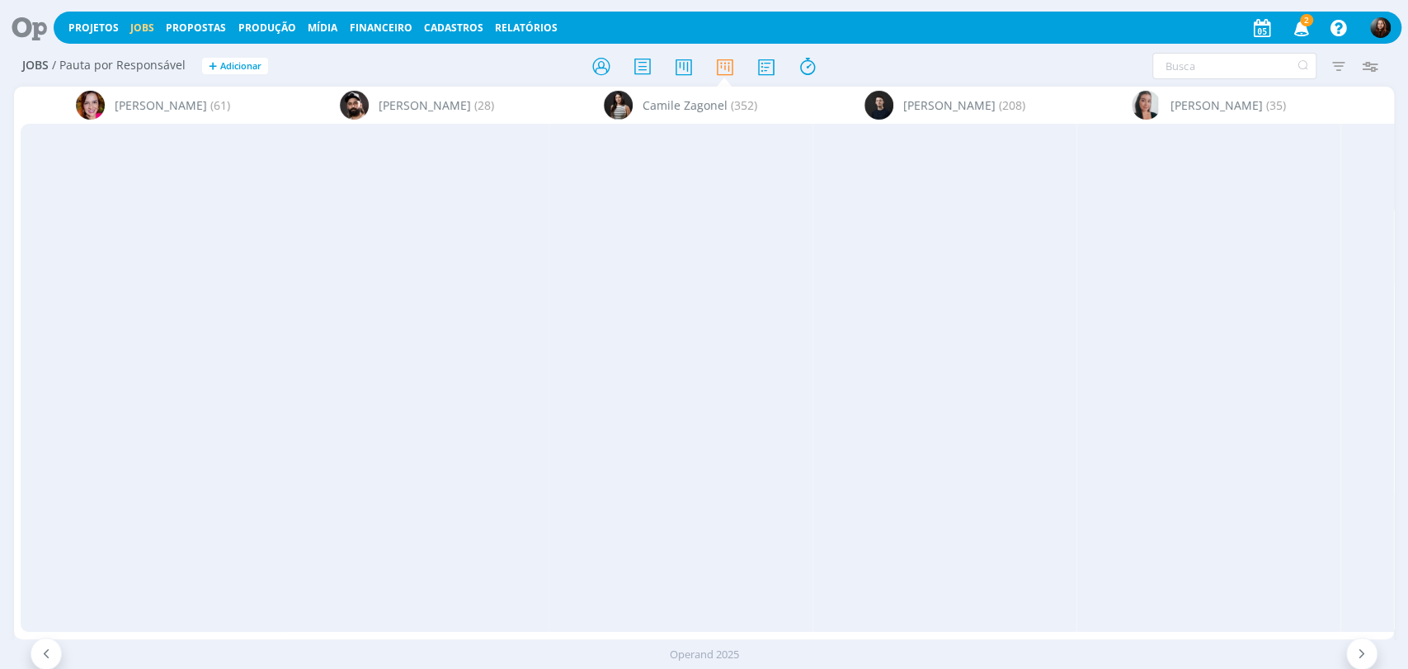
scroll to position [0, 3017]
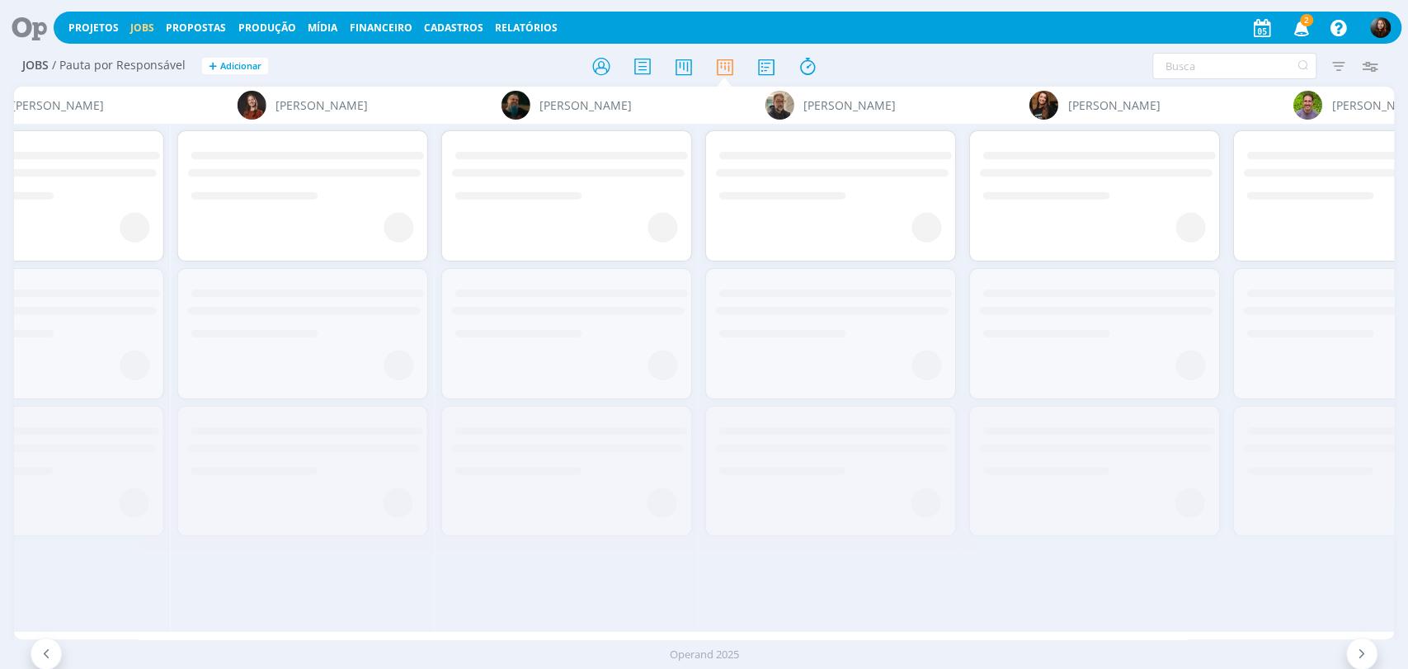
drag, startPoint x: 1181, startPoint y: 629, endPoint x: 1196, endPoint y: 630, distance: 14.9
click at [1196, 630] on div "[PERSON_NAME] (61) [PERSON_NAME] (28) [PERSON_NAME] (352) [PERSON_NAME] (208) […" at bounding box center [704, 363] width 1380 height 553
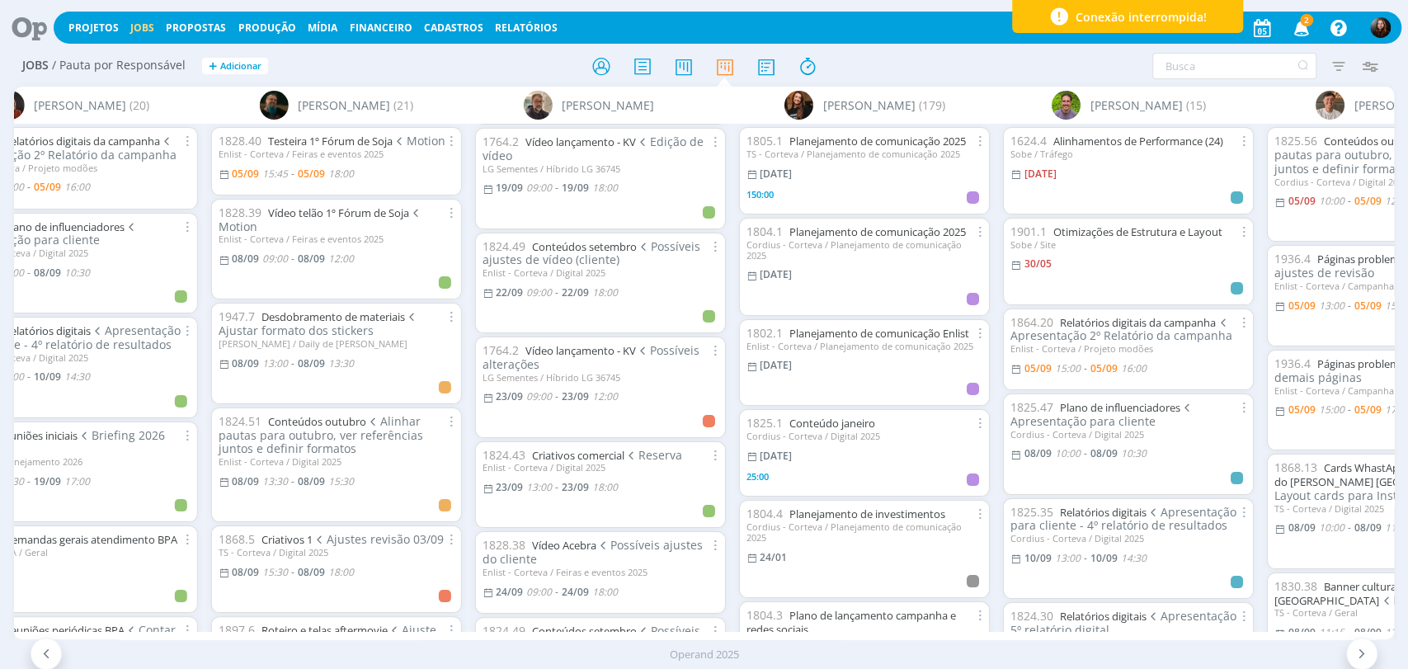
scroll to position [1752, 0]
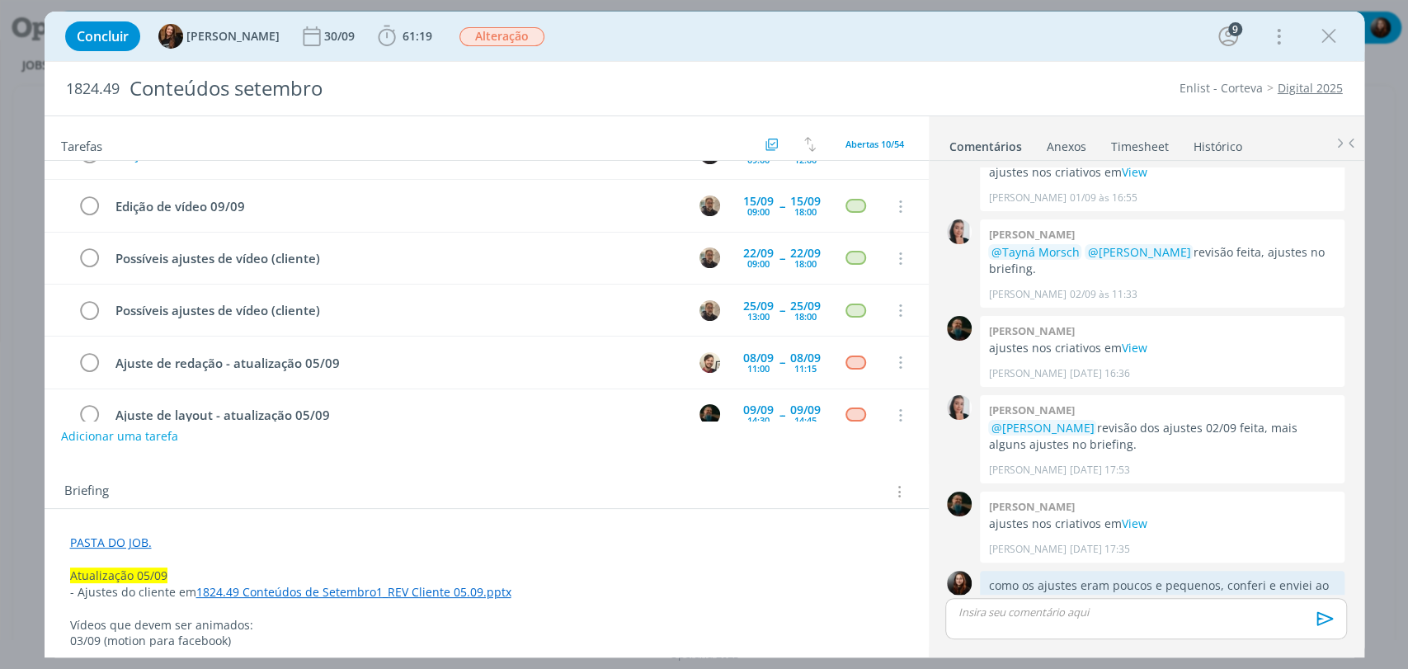
scroll to position [270, 0]
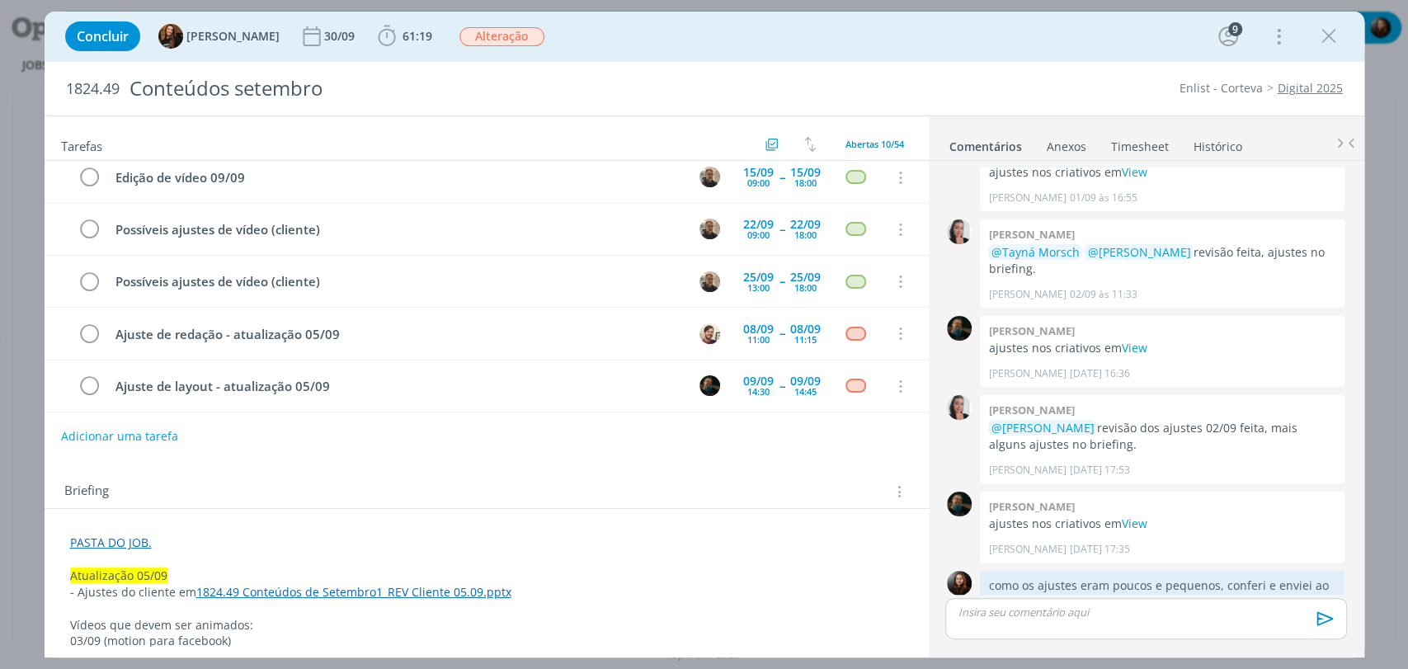
click at [950, 42] on div "Concluir Tayná Morsch 30/09 61:19 Iniciar Apontar Data * [DATE] Horas * 00:00 T…" at bounding box center [704, 36] width 1295 height 40
click at [1035, 54] on div "Concluir Tayná Morsch 30/09 61:19 Iniciar Apontar Data * [DATE] Horas * 00:00 T…" at bounding box center [704, 36] width 1295 height 40
click at [807, 23] on div "Concluir Tayná Morsch 30/09 61:19 Iniciar Apontar Data * [DATE] Horas * 00:00 T…" at bounding box center [704, 36] width 1295 height 40
click at [378, 36] on icon "dialog" at bounding box center [386, 36] width 17 height 21
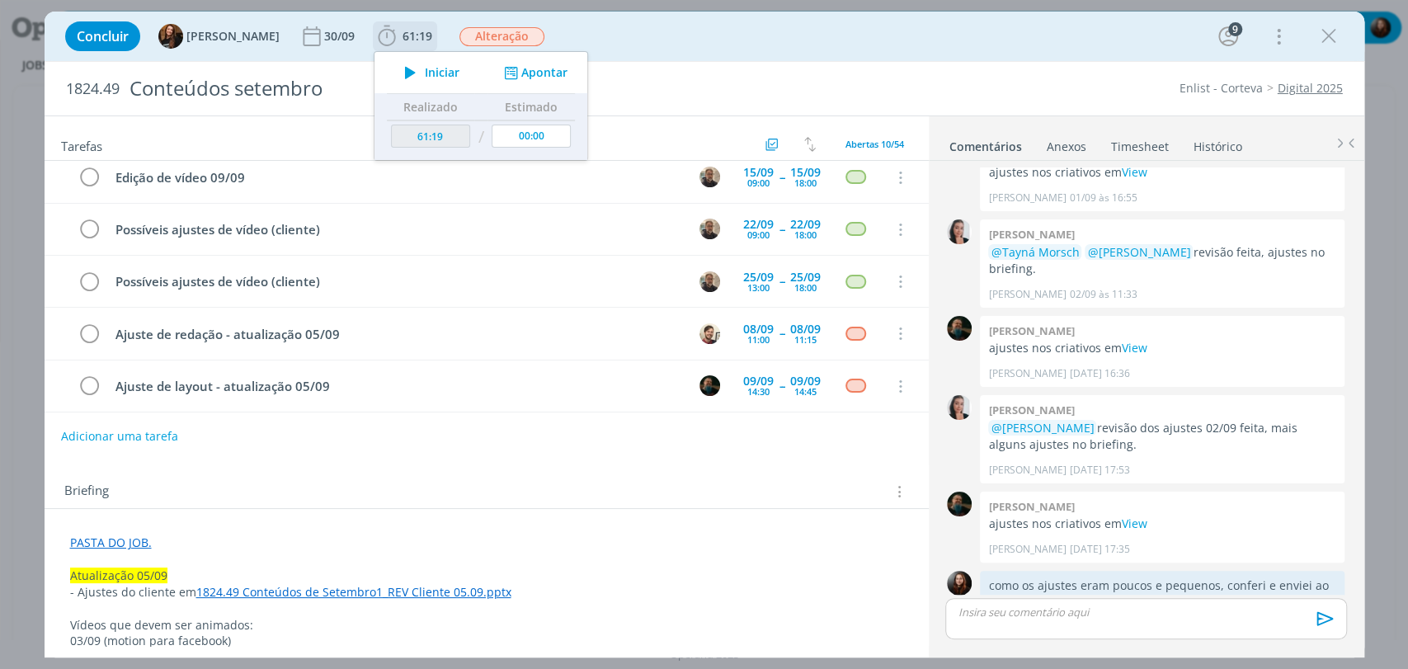
click at [428, 74] on span "Iniciar" at bounding box center [442, 73] width 35 height 12
click at [684, 49] on div "Concluir Tayná Morsch 30/09 61:19 Parar Apontar Data * 05/09/2025 Horas * 00:00…" at bounding box center [704, 36] width 1295 height 40
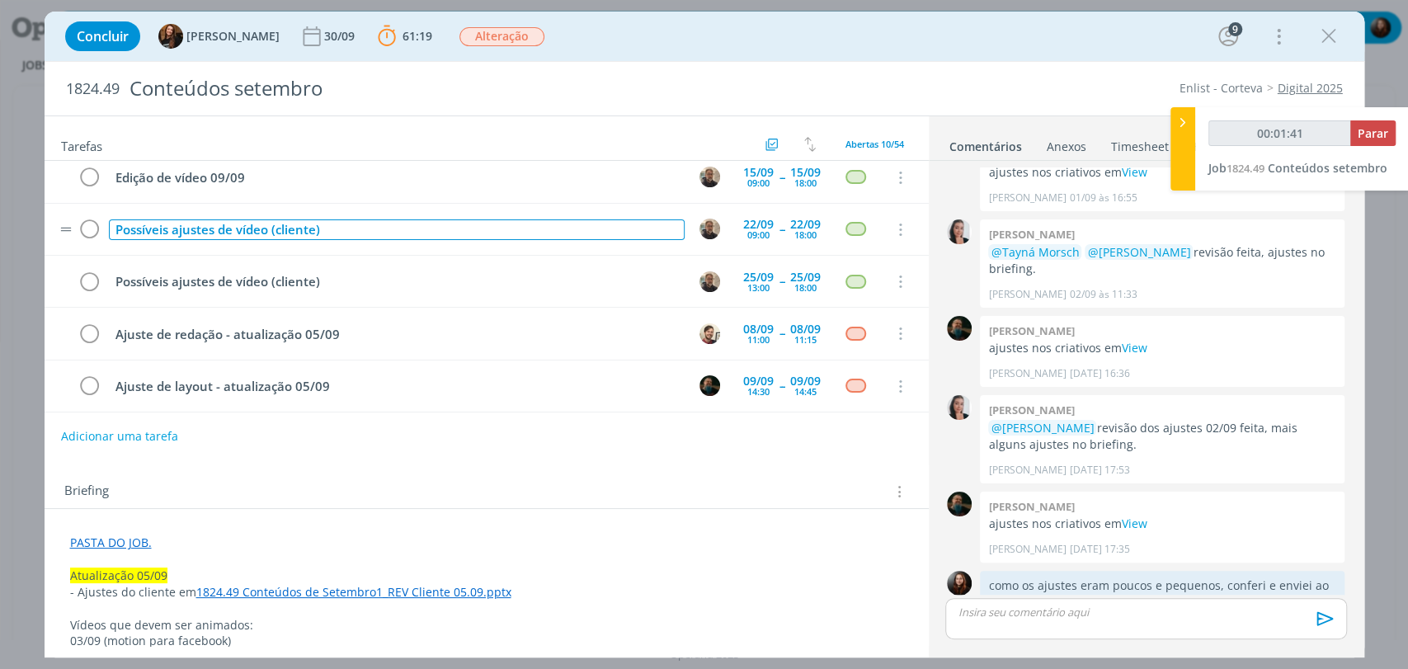
click at [243, 226] on div "Possíveis ajustes de vídeo (cliente)" at bounding box center [397, 229] width 576 height 21
copy div "Possíveis ajustes de vídeo (cliente)"
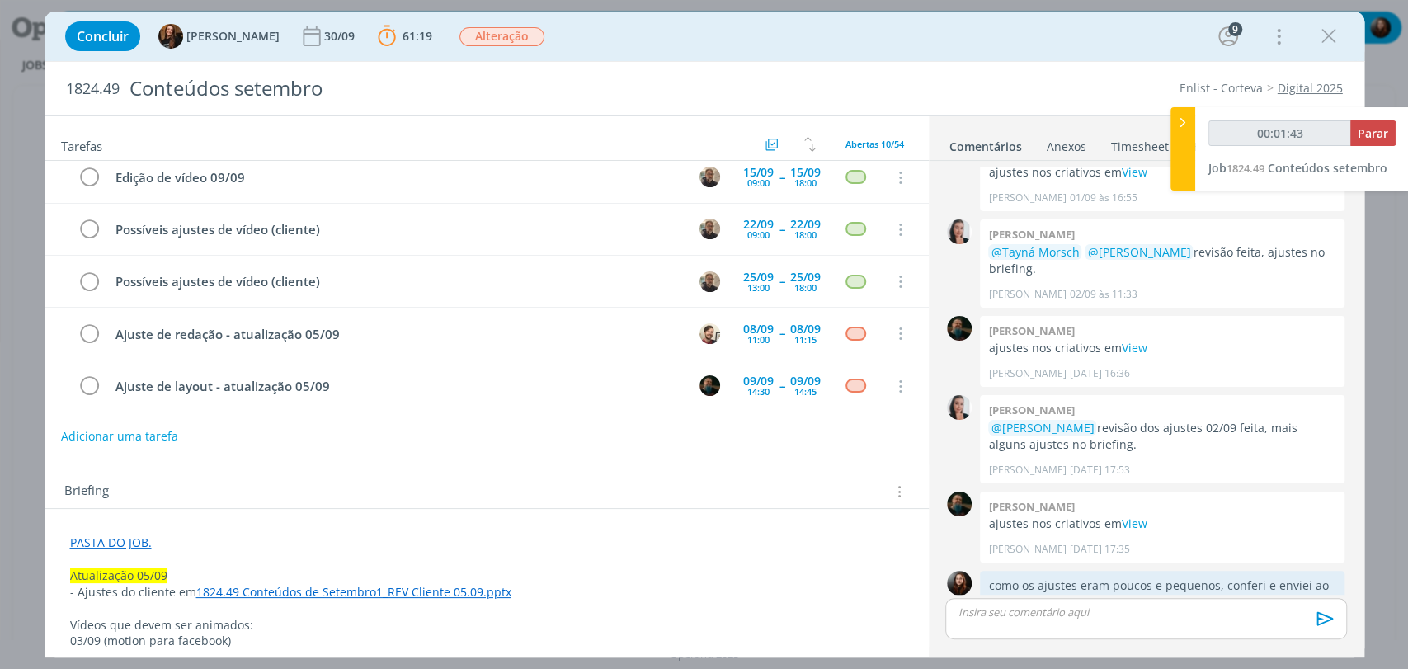
click at [325, 472] on div "Briefing Briefings Predefinidos Versões do Briefing Ver Briefing do Projeto" at bounding box center [487, 486] width 884 height 45
click at [751, 222] on div "22/09" at bounding box center [758, 225] width 31 height 12
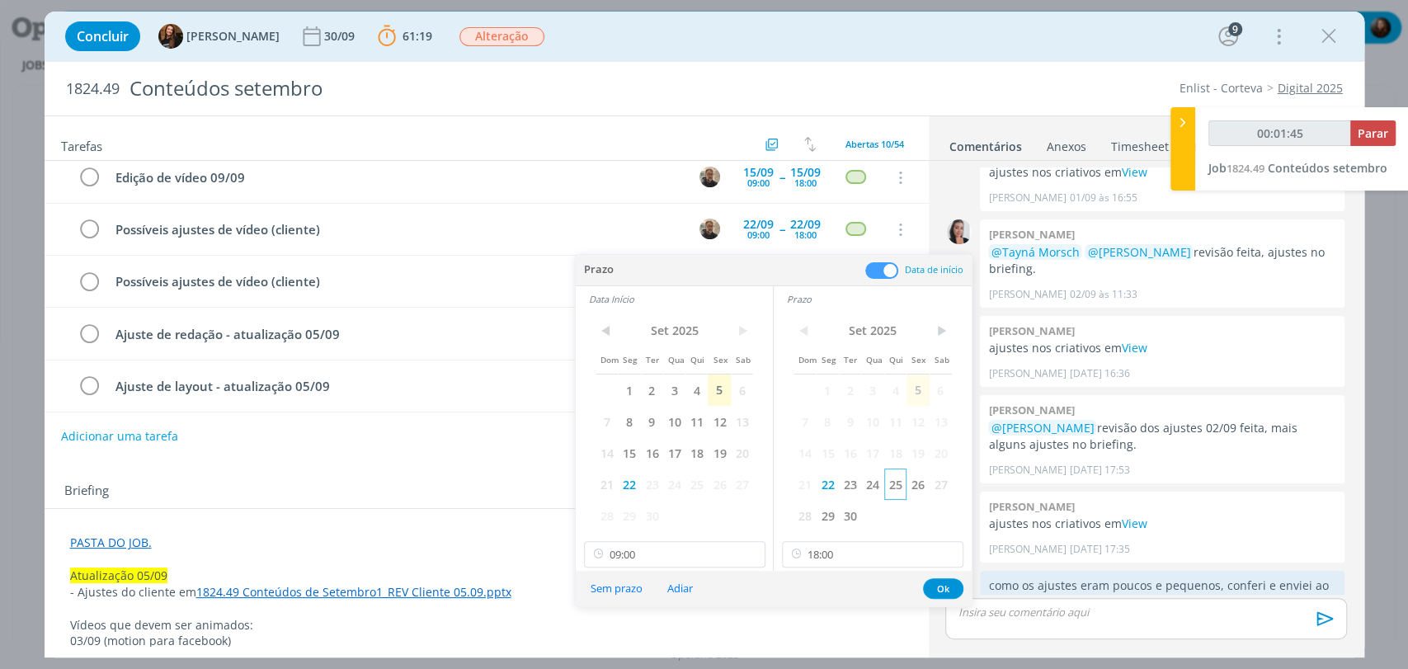
click at [901, 485] on span "25" at bounding box center [895, 483] width 22 height 31
click at [701, 492] on span "25" at bounding box center [696, 483] width 22 height 31
click at [840, 559] on input "18:00" at bounding box center [872, 554] width 181 height 26
type input "00:01:51"
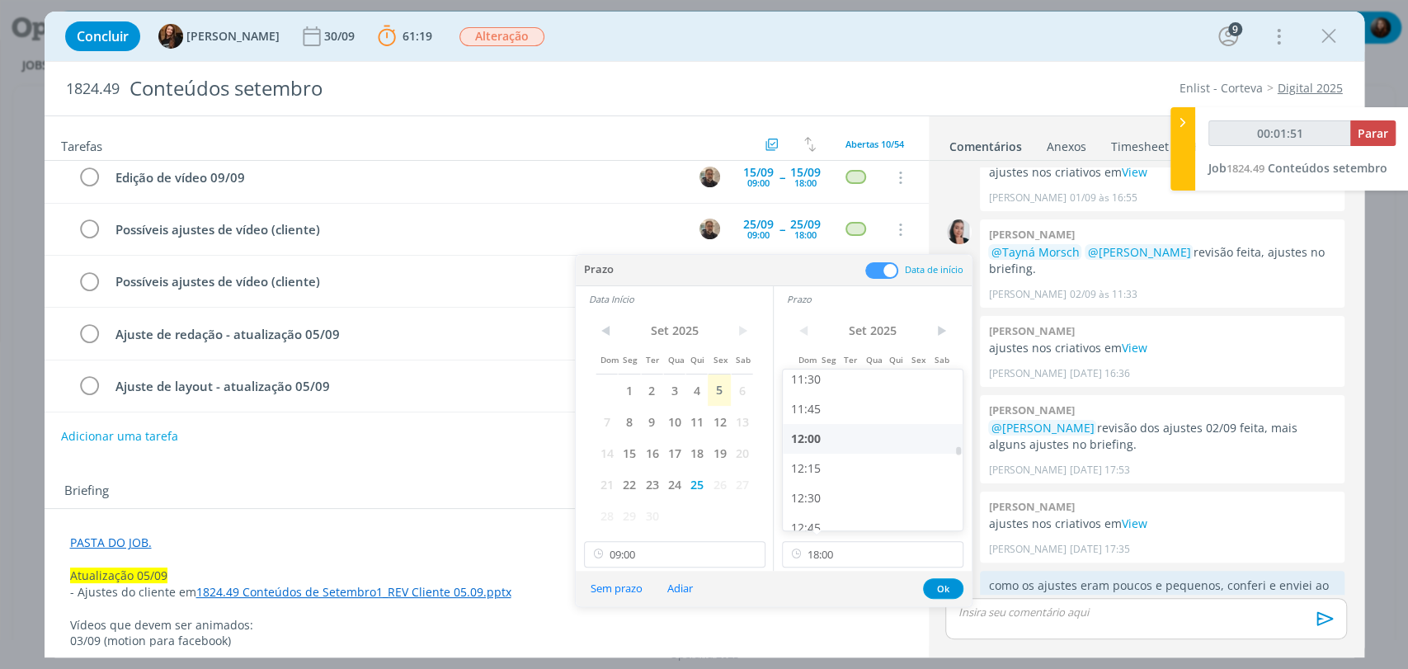
click at [813, 437] on div "12:00" at bounding box center [875, 439] width 184 height 30
type input "12:00"
click at [943, 586] on button "Ok" at bounding box center [943, 588] width 40 height 21
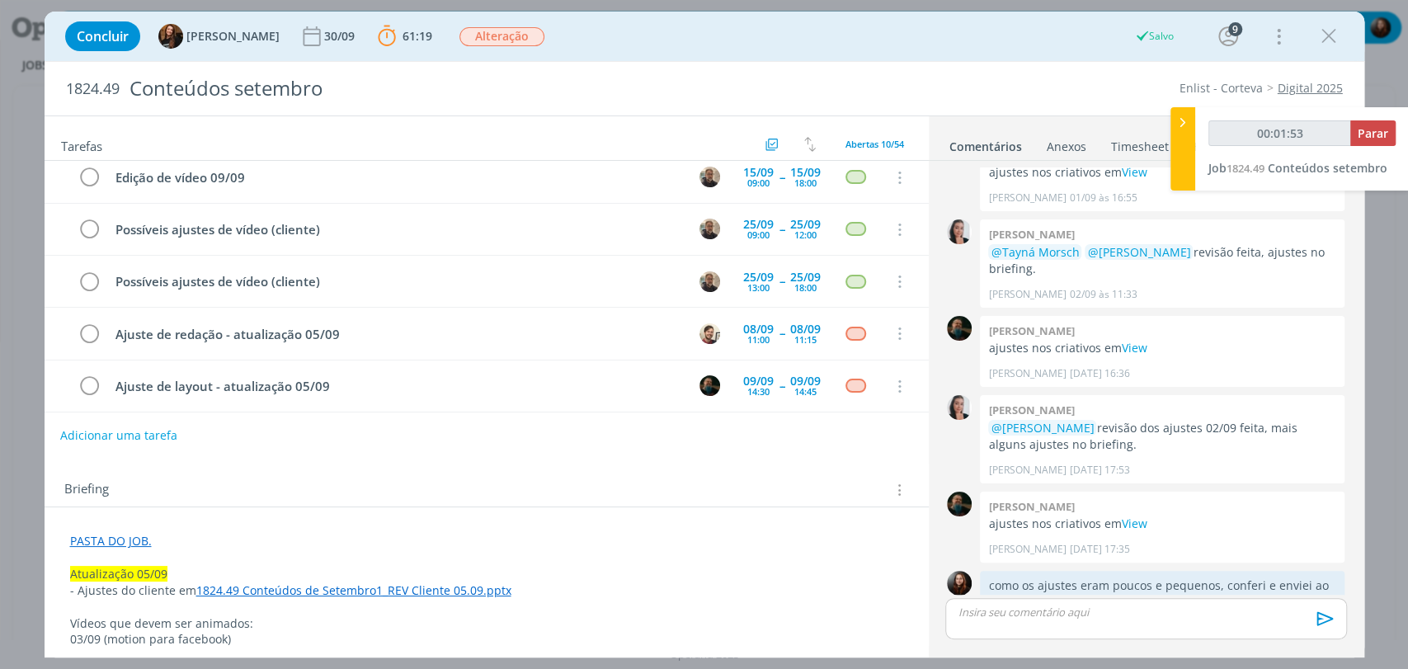
click at [160, 435] on button "Adicionar uma tarefa" at bounding box center [118, 435] width 117 height 28
click at [203, 435] on input "dialog" at bounding box center [377, 434] width 609 height 23
type input "00:01:55"
paste input "Possíveis ajustes de vídeo (cliente)"
type input "Possíveis ajustes de vídeo (cliente)"
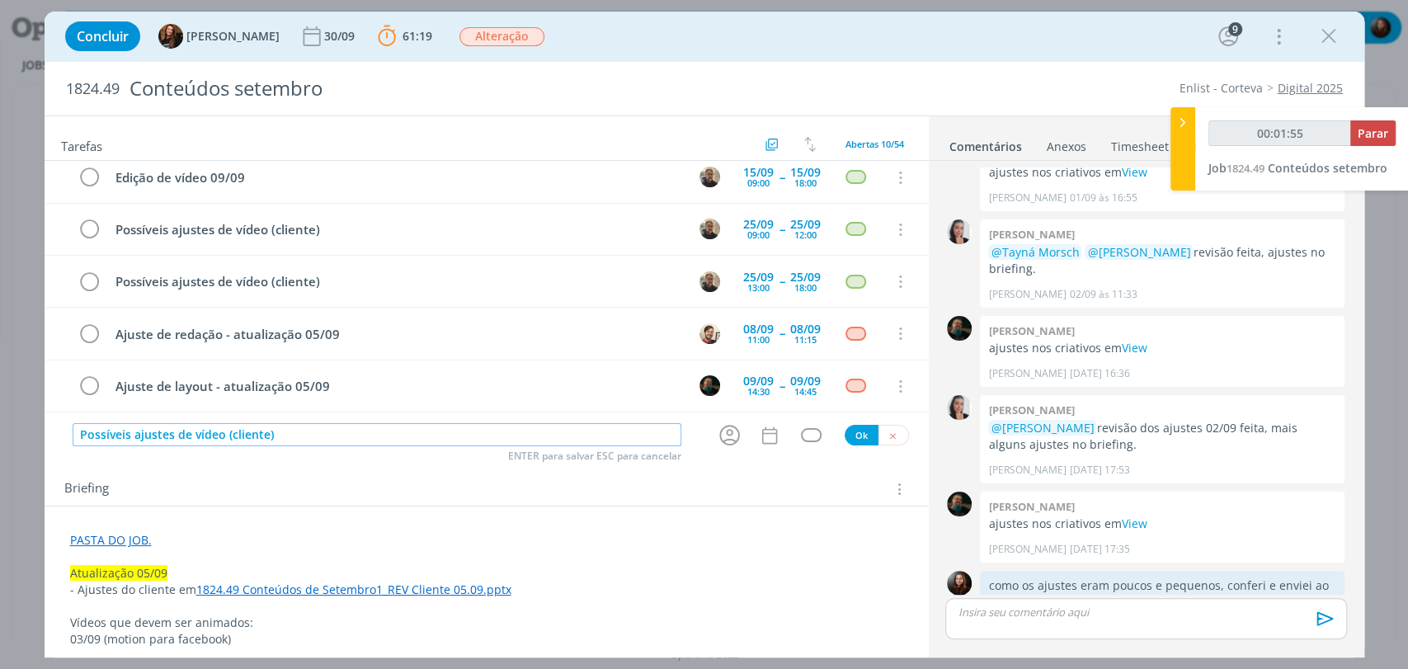
type input "00:01:56"
click at [731, 435] on icon "dialog" at bounding box center [730, 435] width 26 height 26
type input "Possíveis ajustes de vídeo (cliente)"
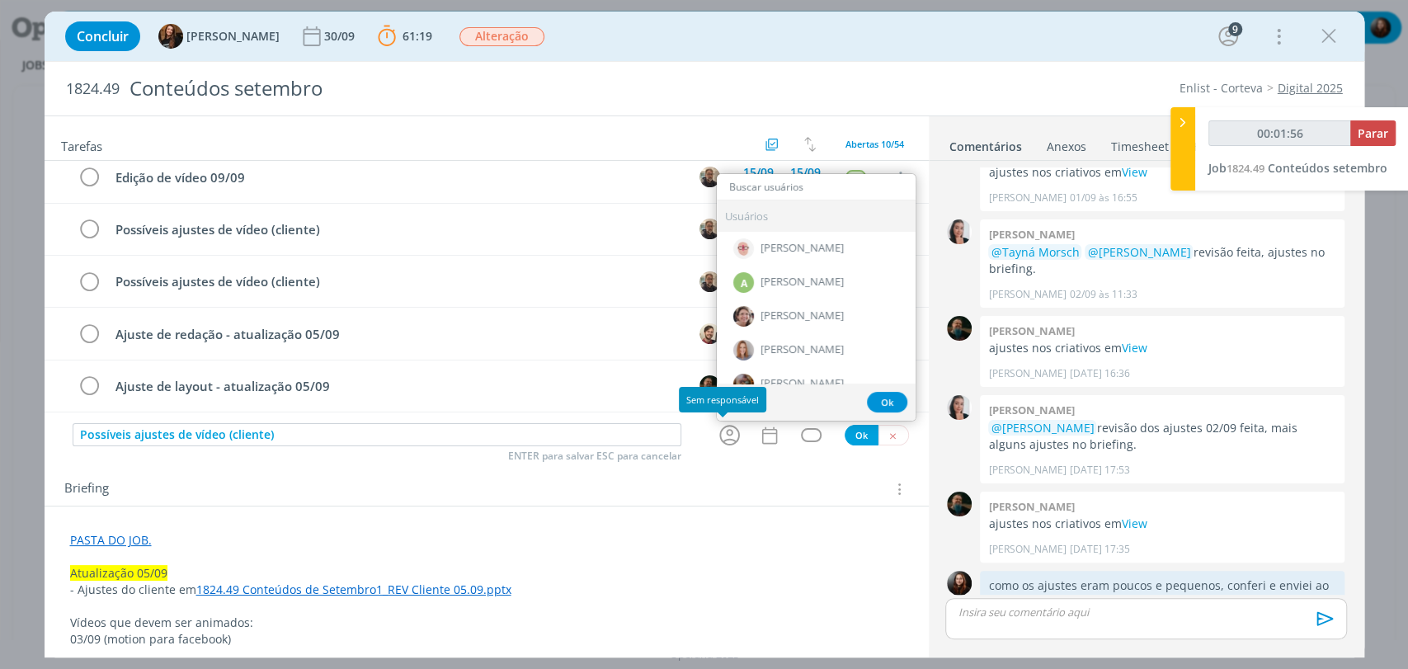
type input "00:01:57"
type input "bi"
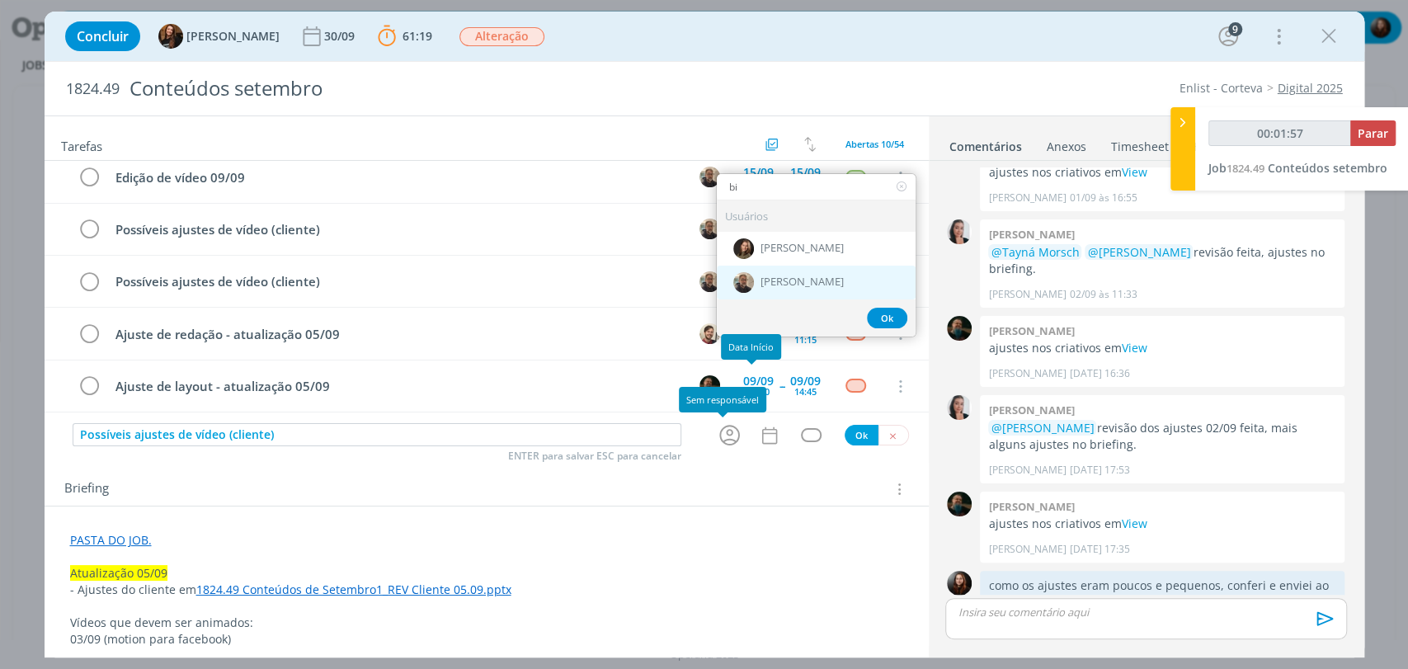
type input "00:01:58"
type input "bi"
click at [751, 285] on div "[PERSON_NAME]" at bounding box center [816, 283] width 199 height 34
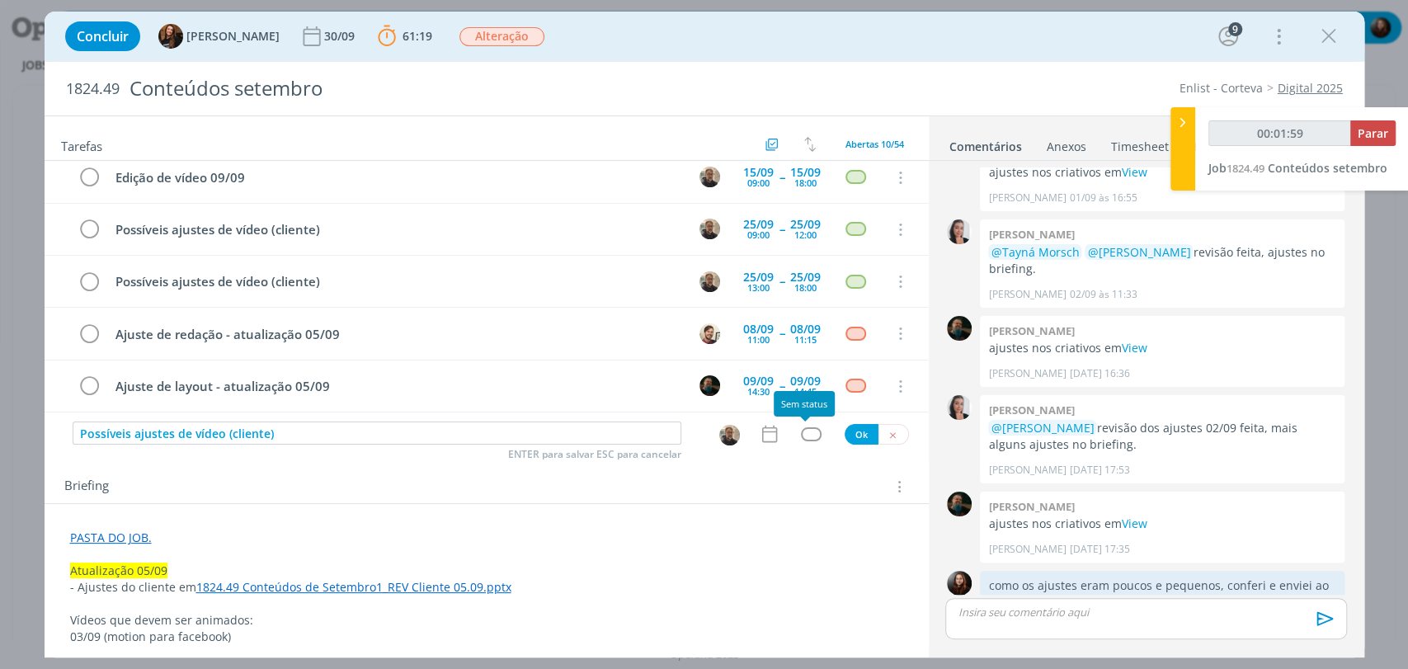
click at [805, 434] on div "dialog" at bounding box center [811, 434] width 21 height 14
type input "00:02:00"
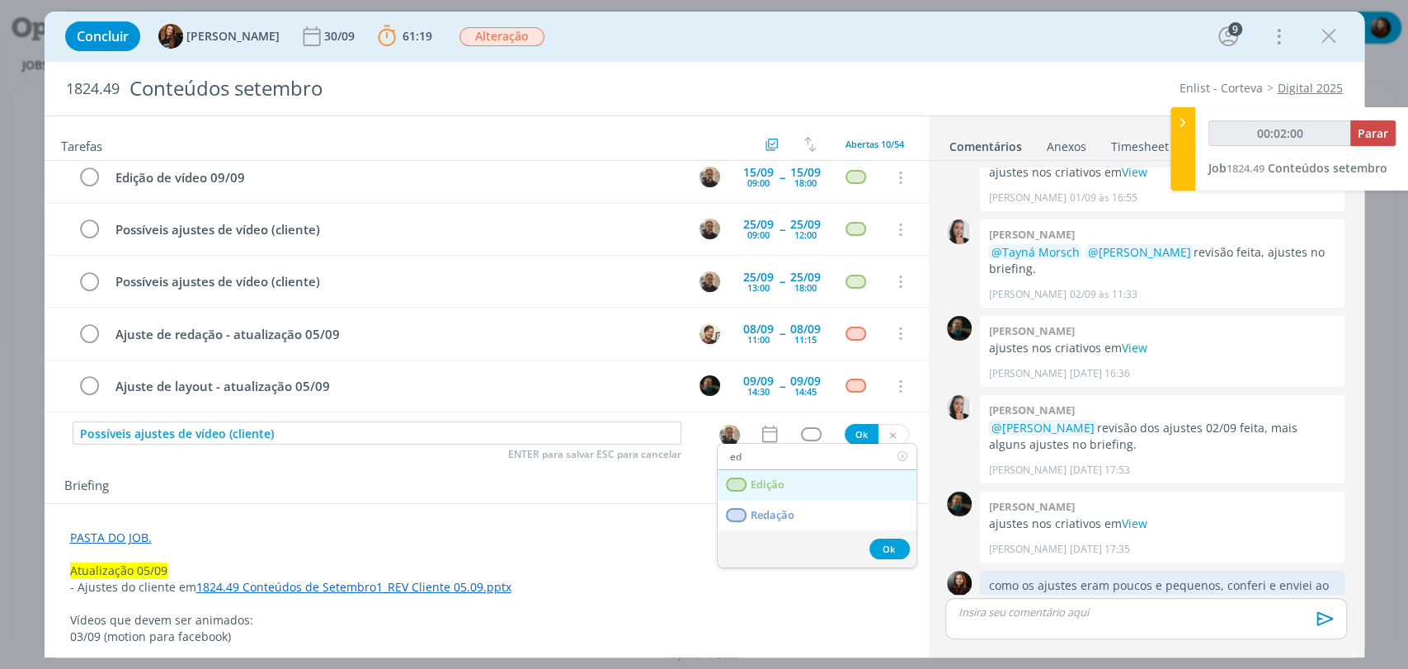
type input "ed"
click at [788, 477] on link "Edição" at bounding box center [816, 485] width 199 height 31
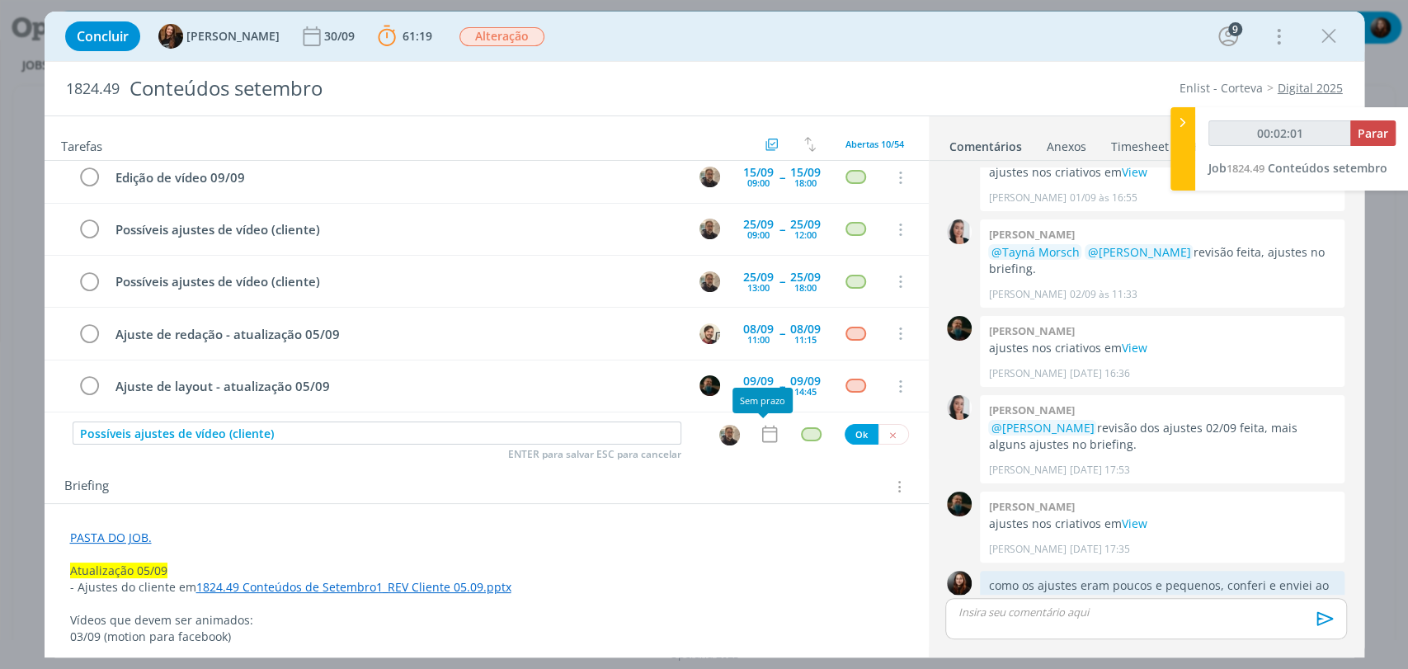
click at [760, 432] on icon "dialog" at bounding box center [769, 433] width 21 height 21
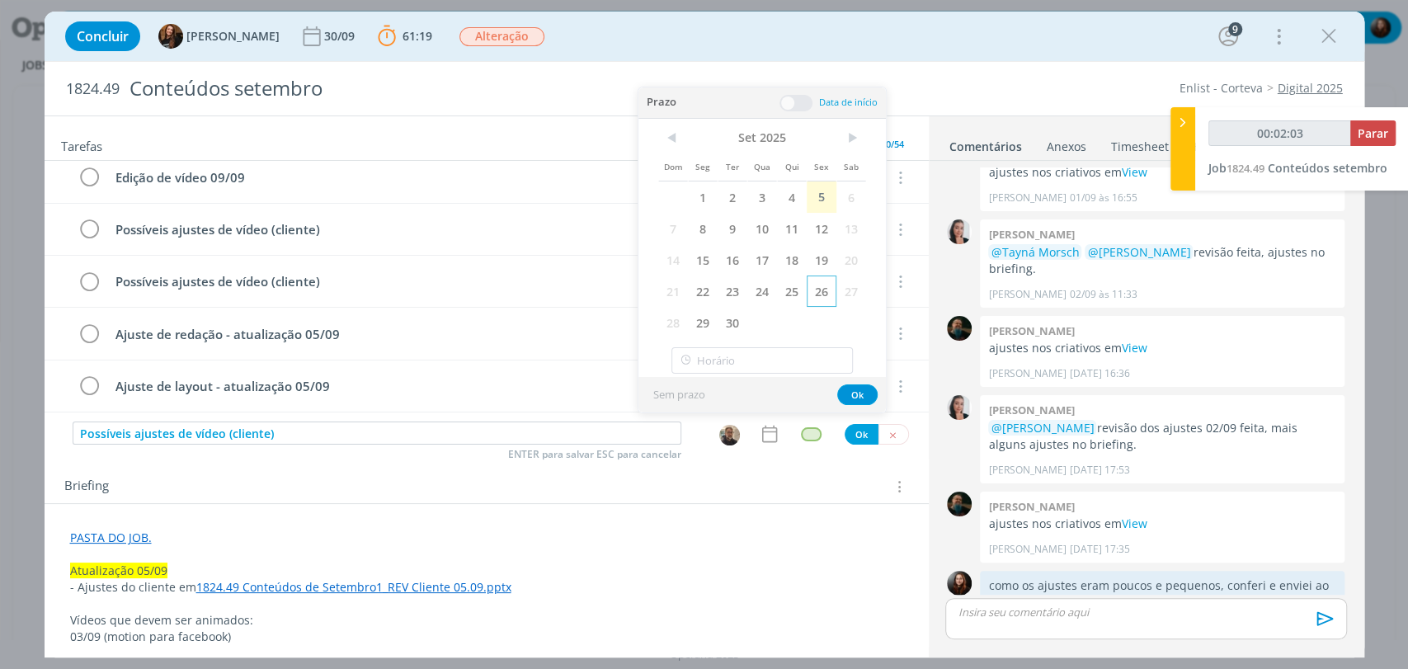
click at [818, 287] on span "26" at bounding box center [822, 290] width 30 height 31
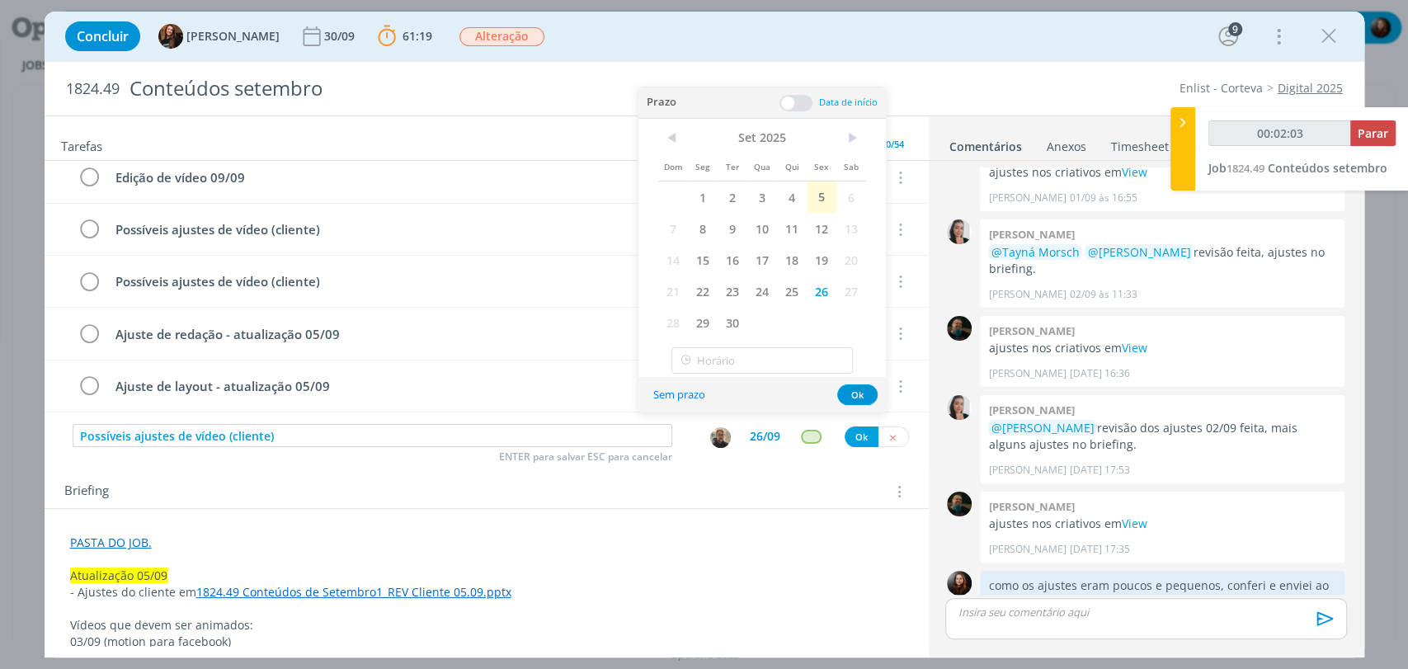
click at [796, 113] on div "Prazo Data de início" at bounding box center [761, 102] width 247 height 31
click at [796, 101] on span at bounding box center [795, 103] width 33 height 16
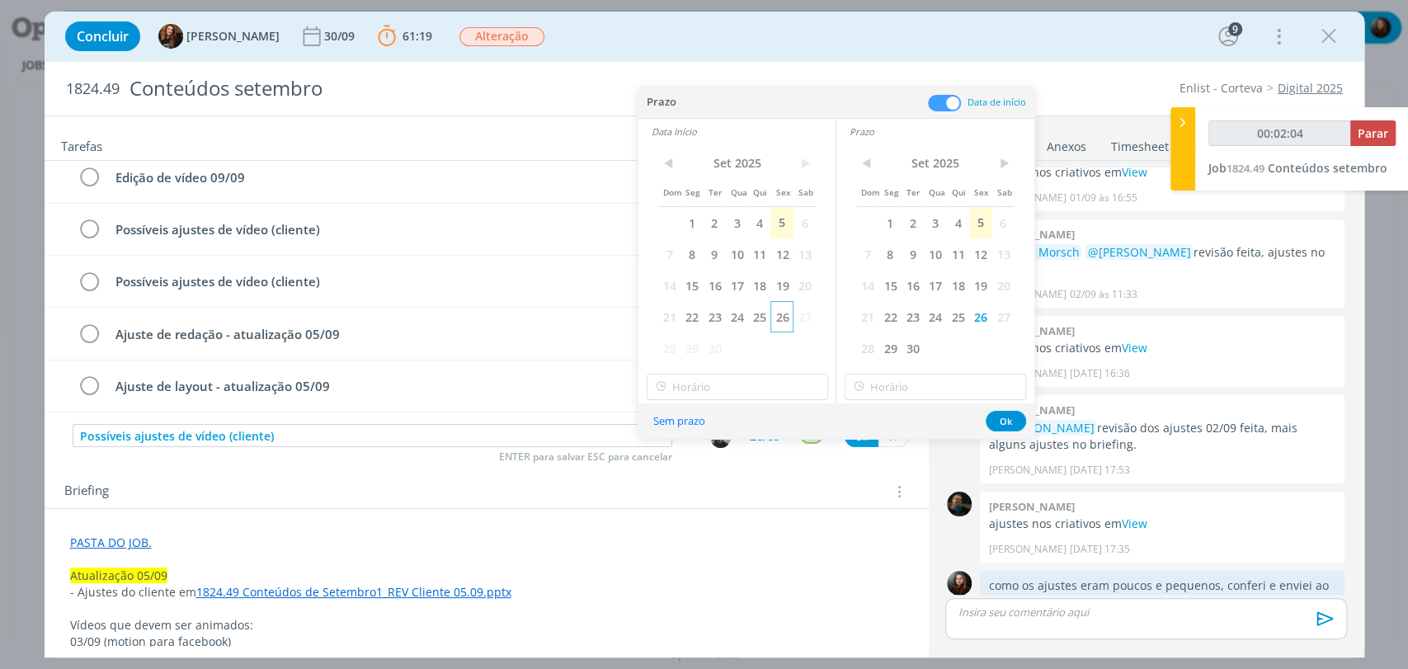
type input "00:02:05"
click at [782, 318] on span "26" at bounding box center [781, 316] width 22 height 31
type input "12:00"
click at [733, 388] on input "12:00" at bounding box center [737, 387] width 181 height 26
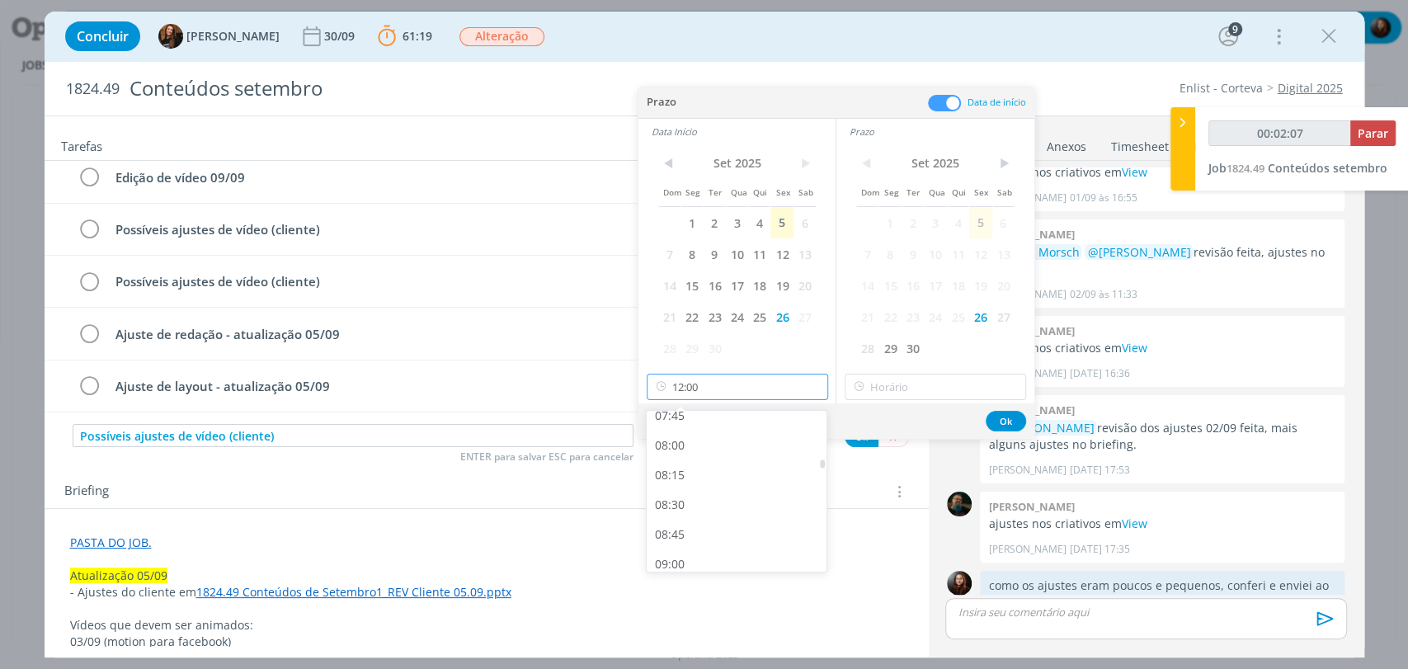
scroll to position [933, 0]
type input "00:02:09"
click at [678, 555] on div "09:00" at bounding box center [739, 562] width 184 height 30
type input "09:00"
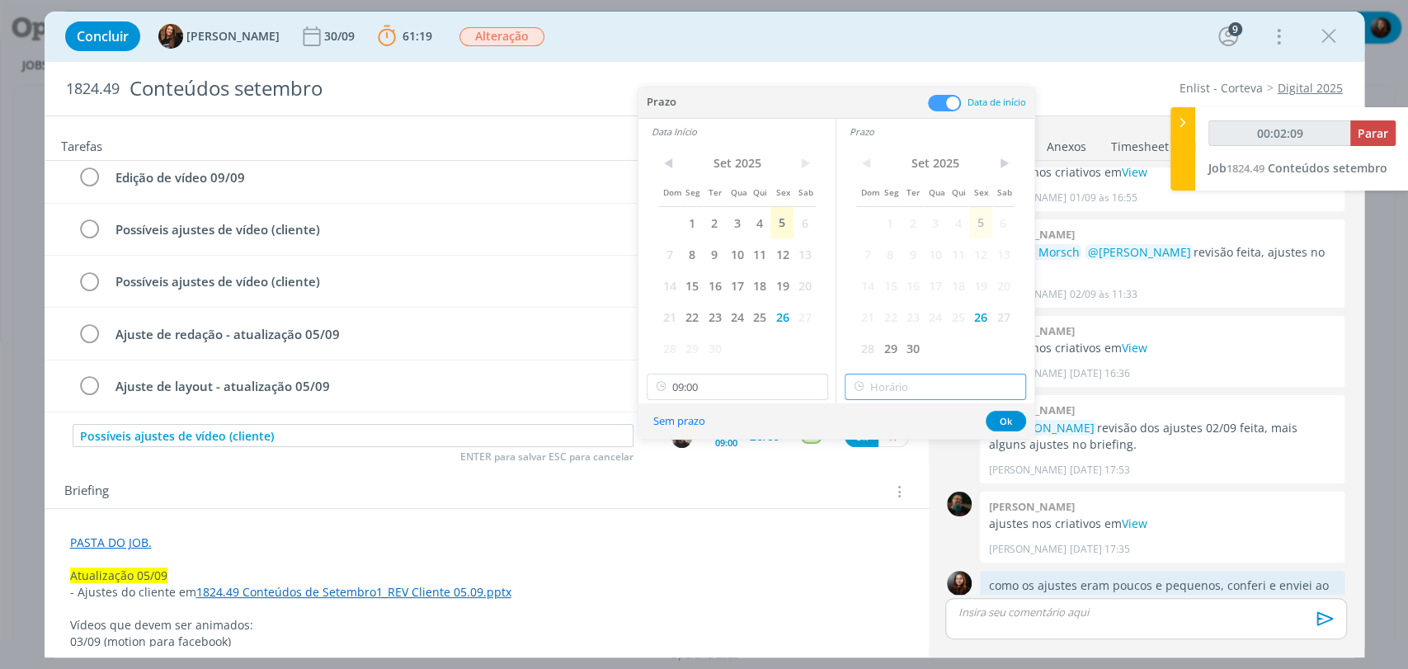
type input "12:00"
click at [873, 387] on input "12:00" at bounding box center [934, 387] width 181 height 26
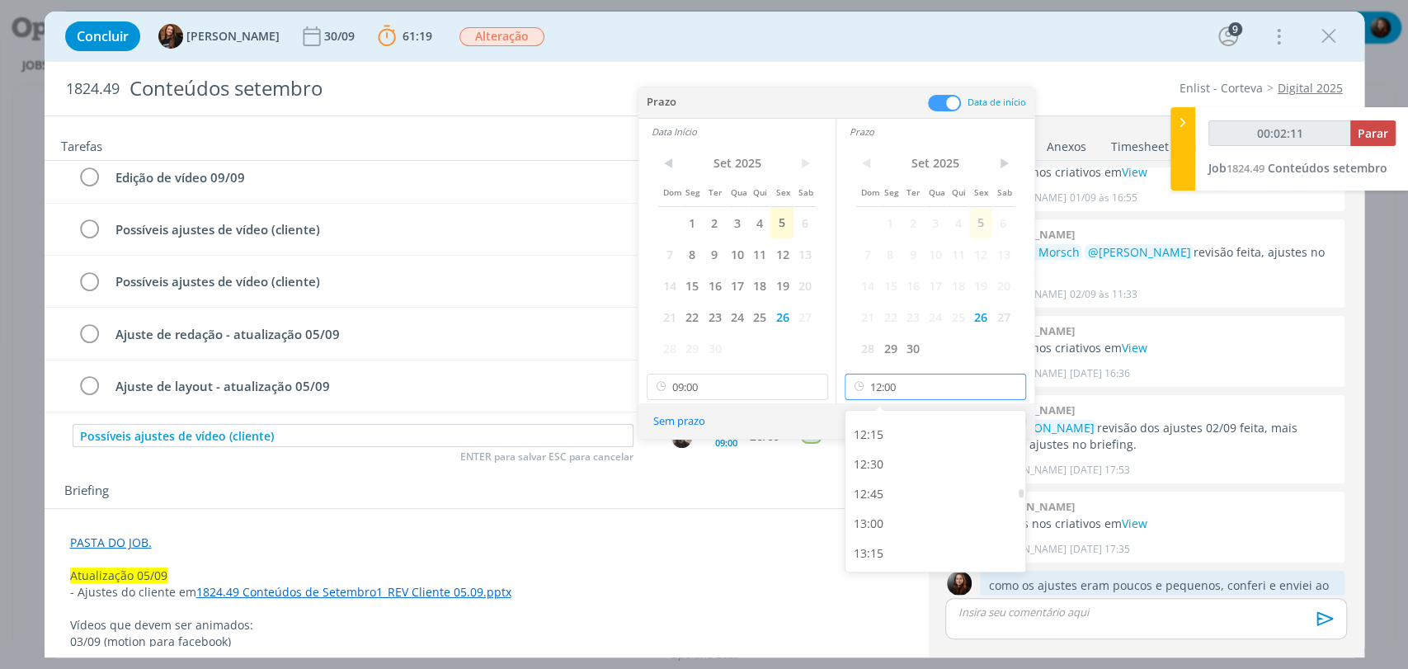
scroll to position [1391, 0]
click at [906, 396] on input "12:00" at bounding box center [934, 387] width 181 height 26
click at [863, 453] on div "12:00" at bounding box center [937, 460] width 184 height 30
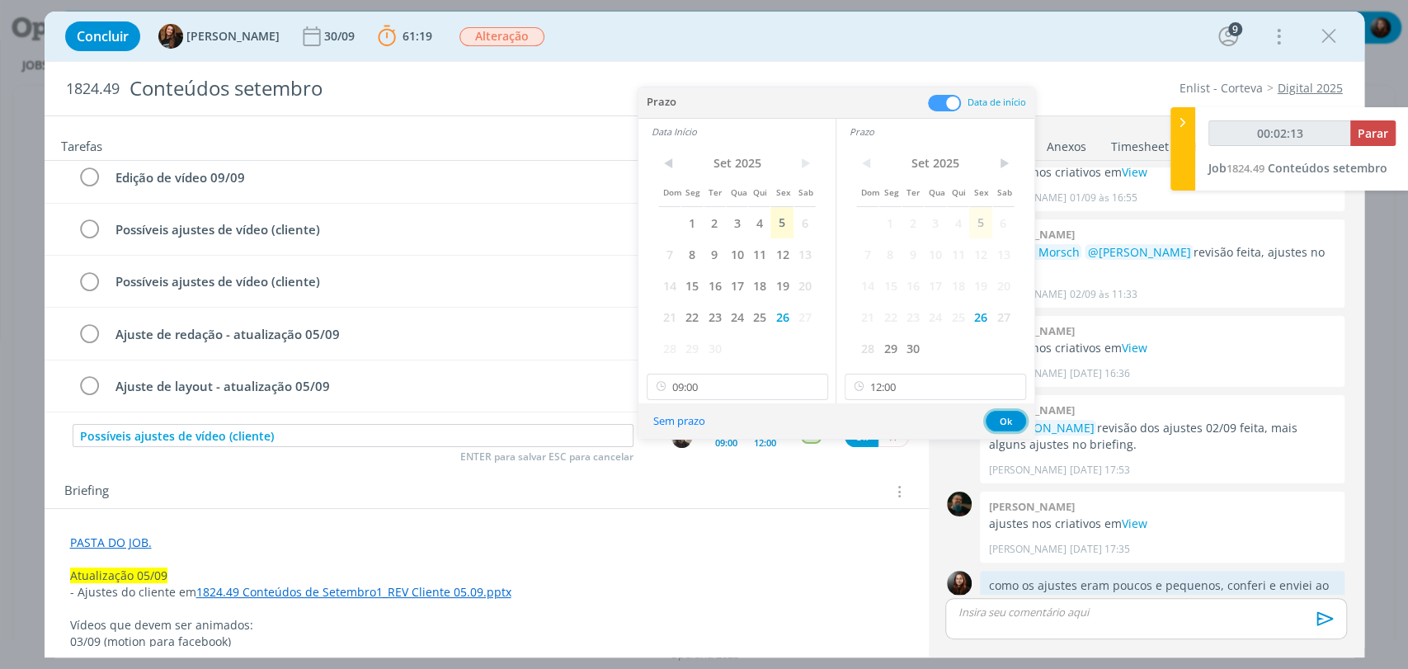
click at [1000, 423] on button "Ok" at bounding box center [1006, 421] width 40 height 21
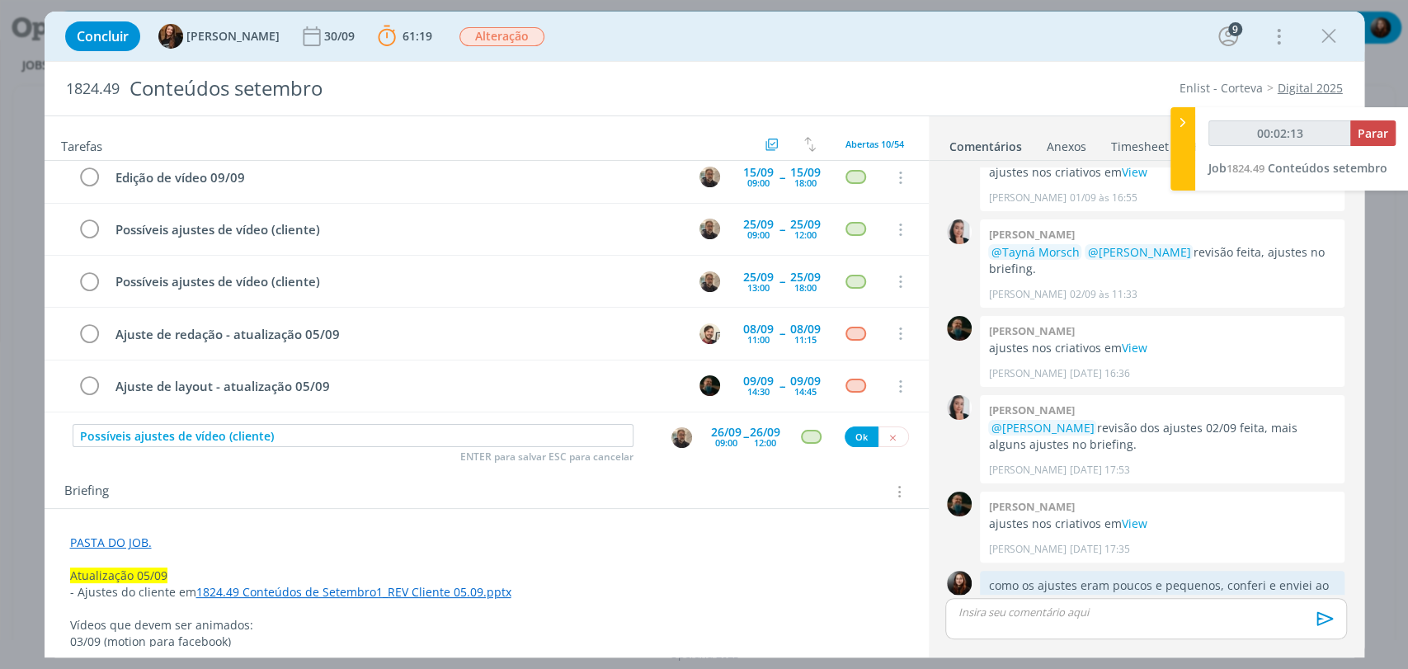
type input "00:02:14"
click at [854, 441] on button "Ok" at bounding box center [861, 436] width 34 height 21
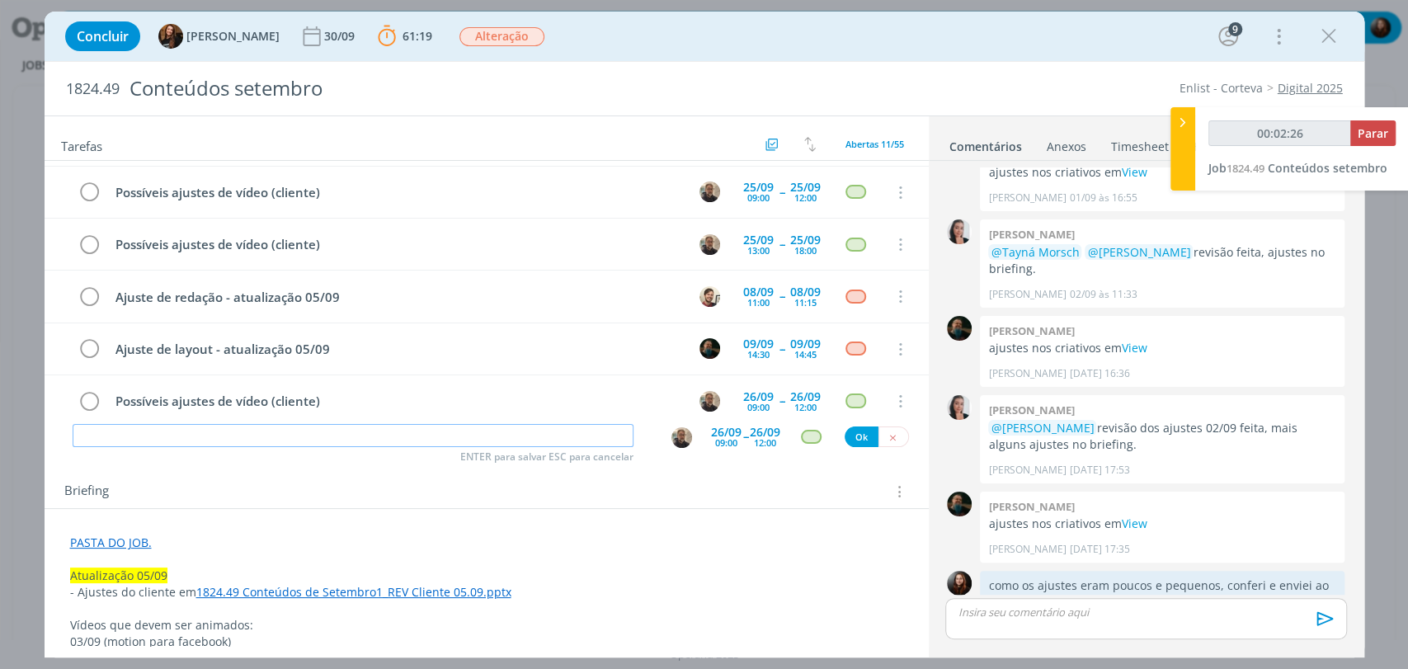
type input "00:02:27"
click at [340, 439] on input "dialog" at bounding box center [353, 435] width 561 height 23
paste input "Possíveis ajustes de vídeo (cliente)"
type input "Possíveis ajustes de vídeo (cliente)"
type input "00:02:29"
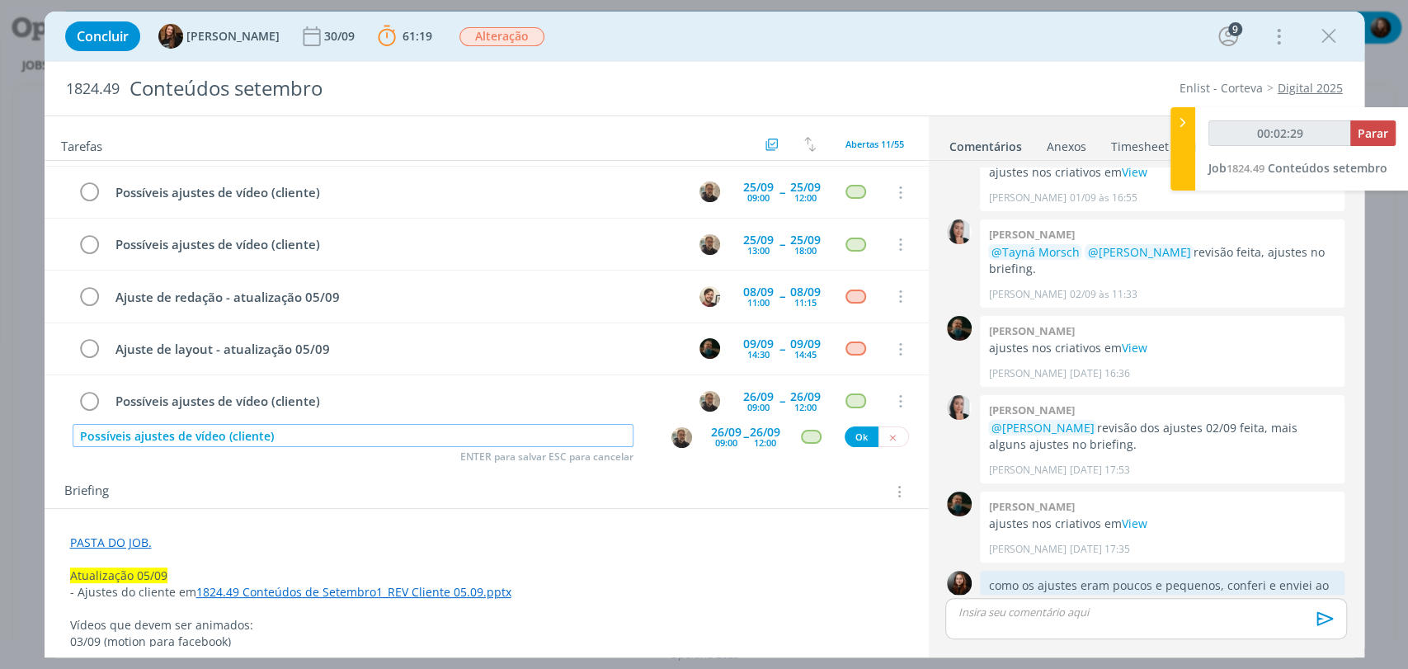
type input "Possíveis ajustes de vídeo (cliente)"
click at [717, 433] on div "26/09" at bounding box center [726, 432] width 31 height 12
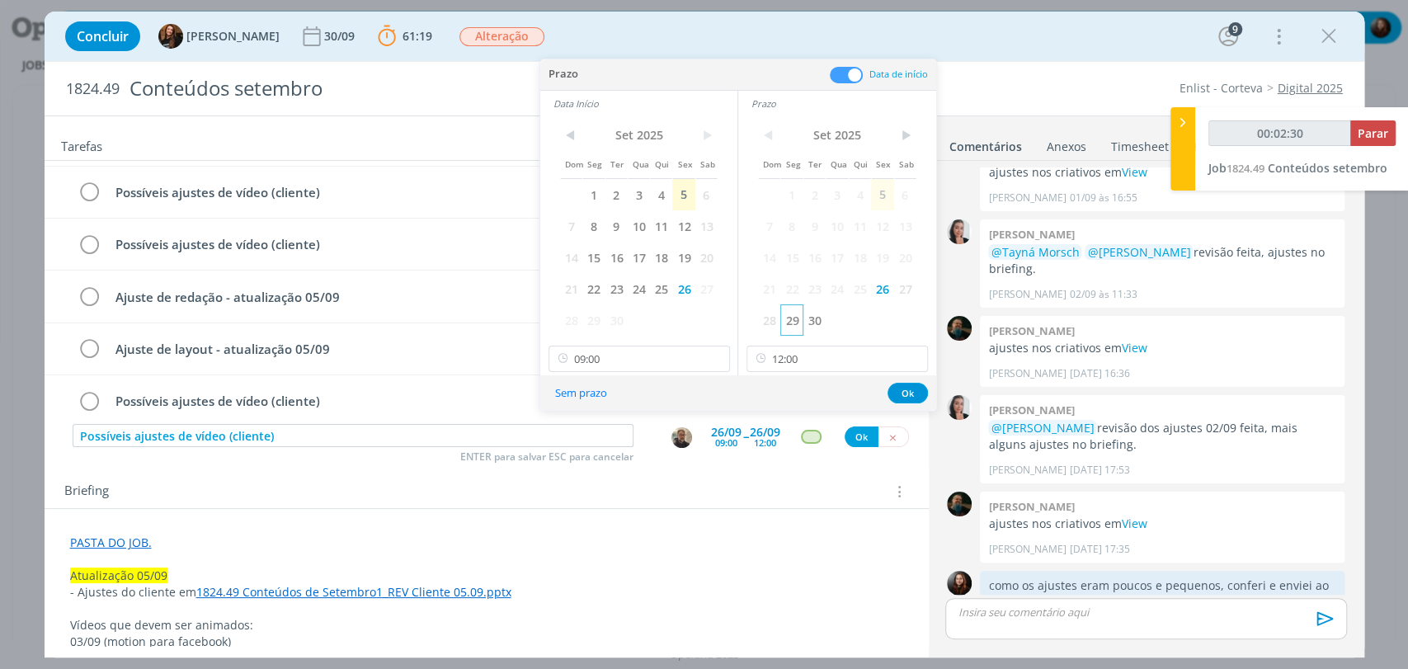
click at [798, 315] on span "29" at bounding box center [791, 319] width 22 height 31
click at [590, 320] on span "29" at bounding box center [593, 319] width 22 height 31
click at [783, 357] on input "12:00" at bounding box center [836, 359] width 181 height 26
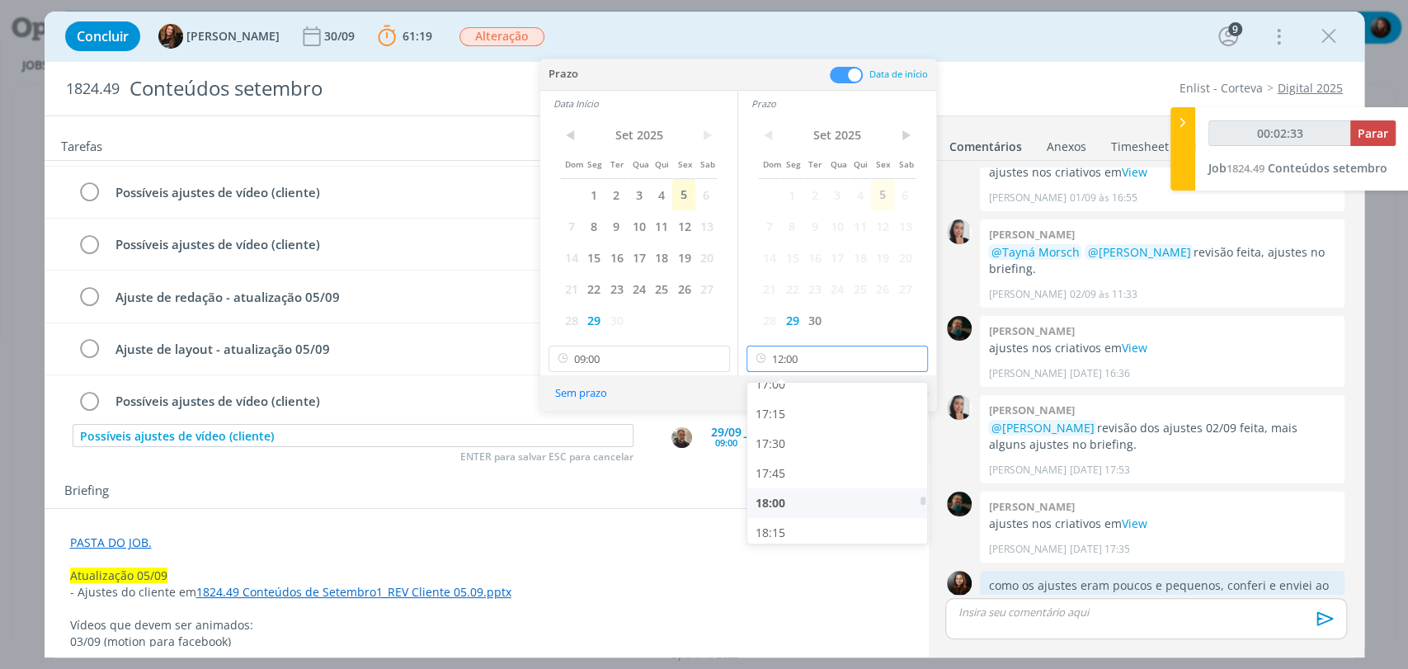
type input "00:02:34"
click at [772, 500] on div "18:00" at bounding box center [839, 503] width 184 height 30
type input "18:00"
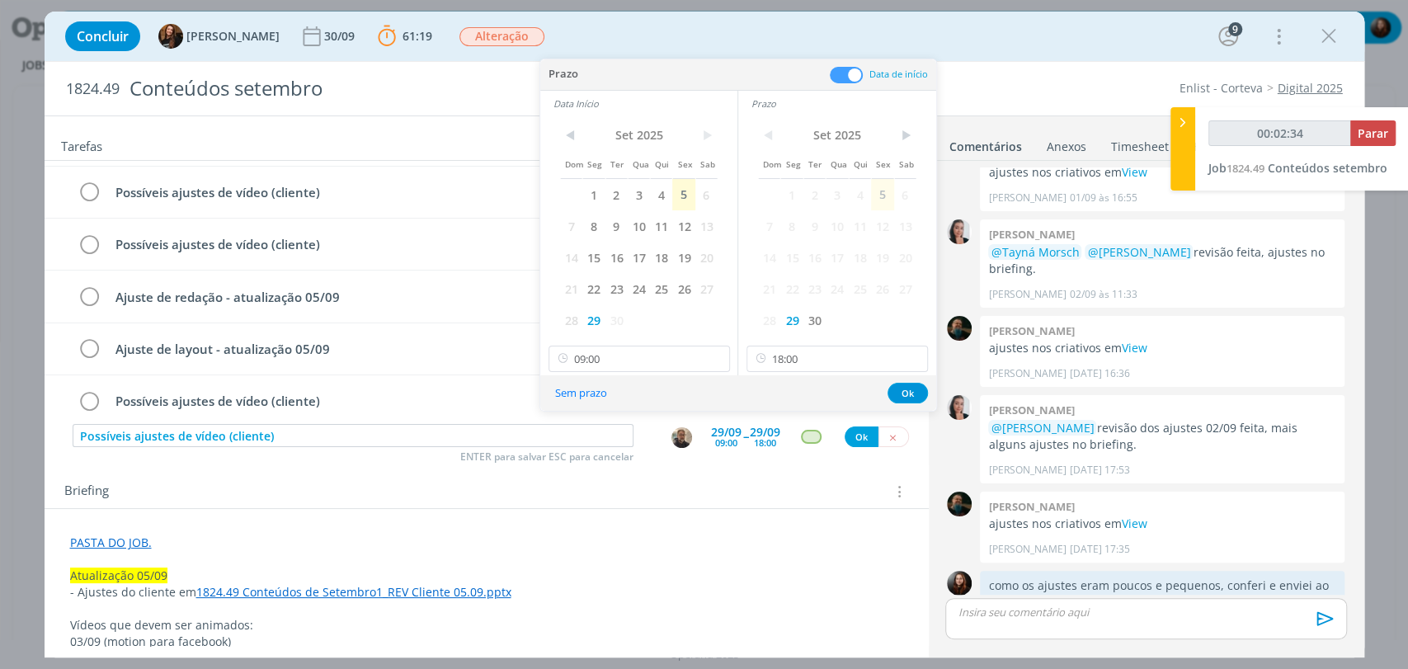
type input "00:02:35"
click at [906, 386] on button "Ok" at bounding box center [907, 393] width 40 height 21
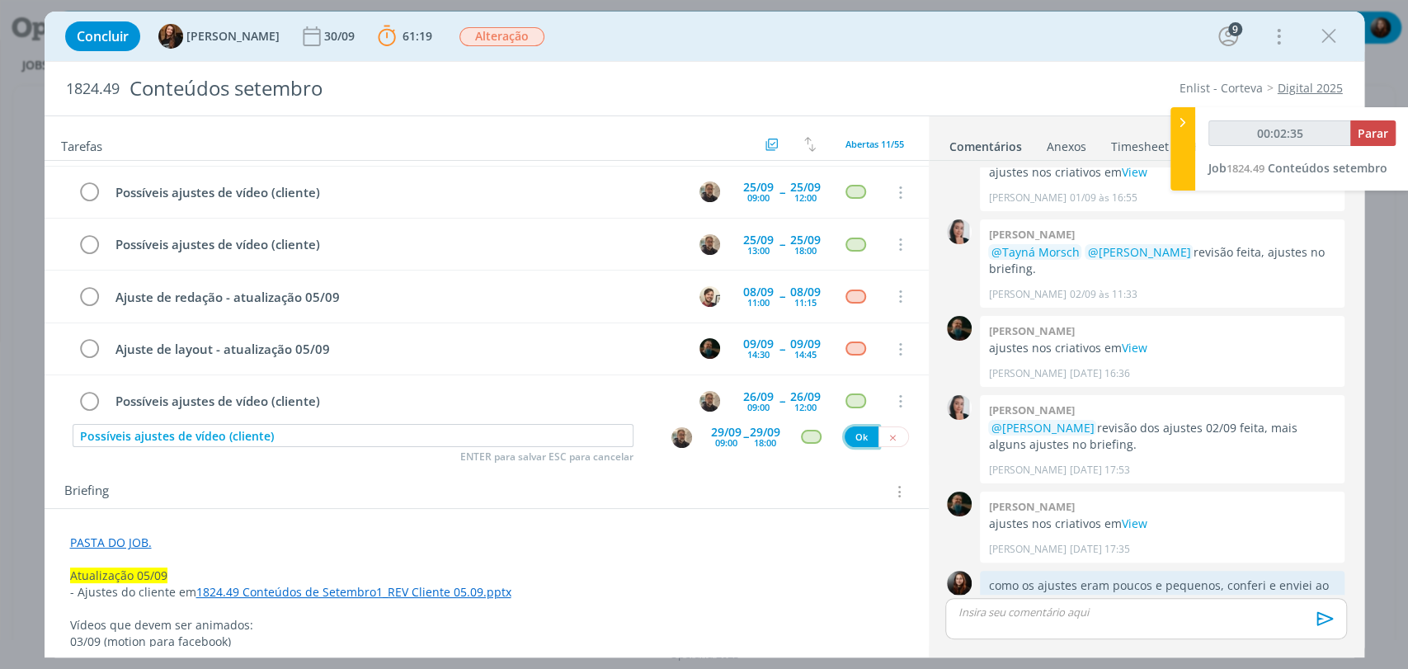
click at [850, 443] on button "Ok" at bounding box center [861, 436] width 34 height 21
click at [887, 437] on icon "dialog" at bounding box center [892, 437] width 11 height 11
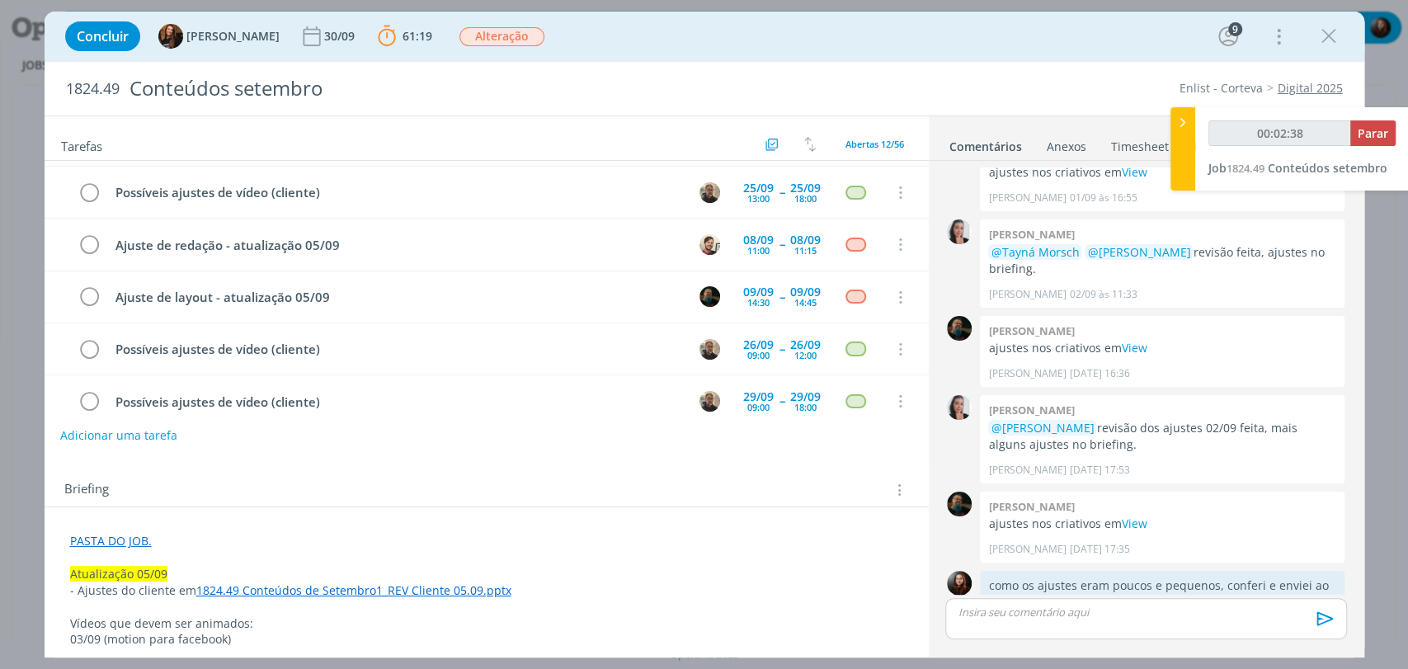
type input "00:02:39"
click at [1369, 128] on span "Parar" at bounding box center [1372, 133] width 31 height 16
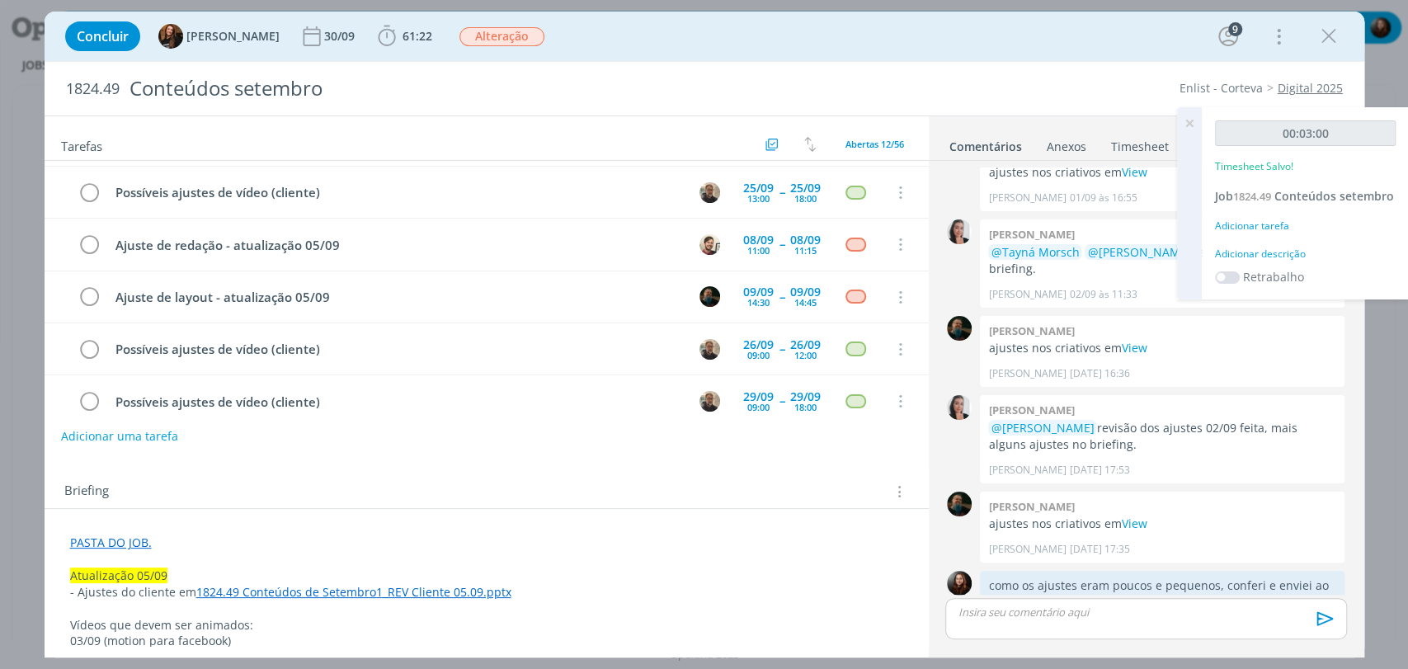
click at [1267, 251] on div "Adicionar descrição" at bounding box center [1305, 254] width 181 height 15
click at [1300, 280] on textarea at bounding box center [1305, 280] width 172 height 59
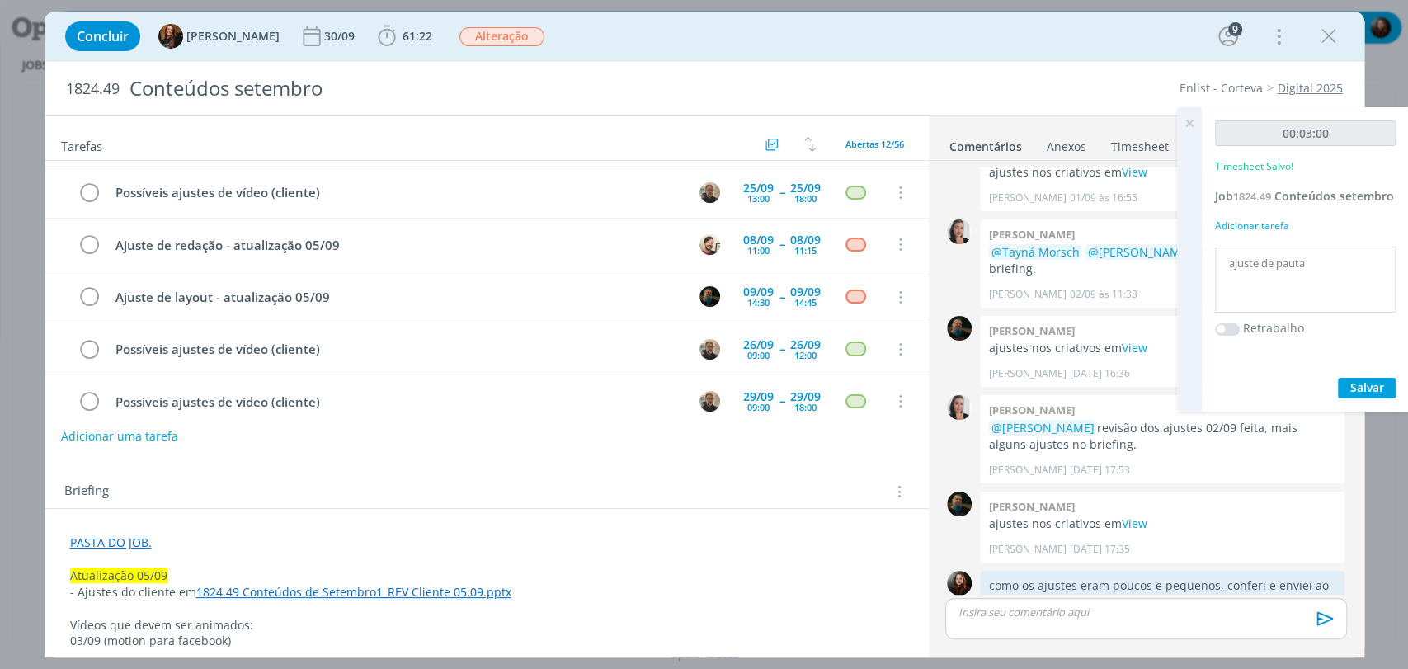
type textarea "ajuste de pauta"
click at [1371, 384] on span "Salvar" at bounding box center [1367, 387] width 34 height 16
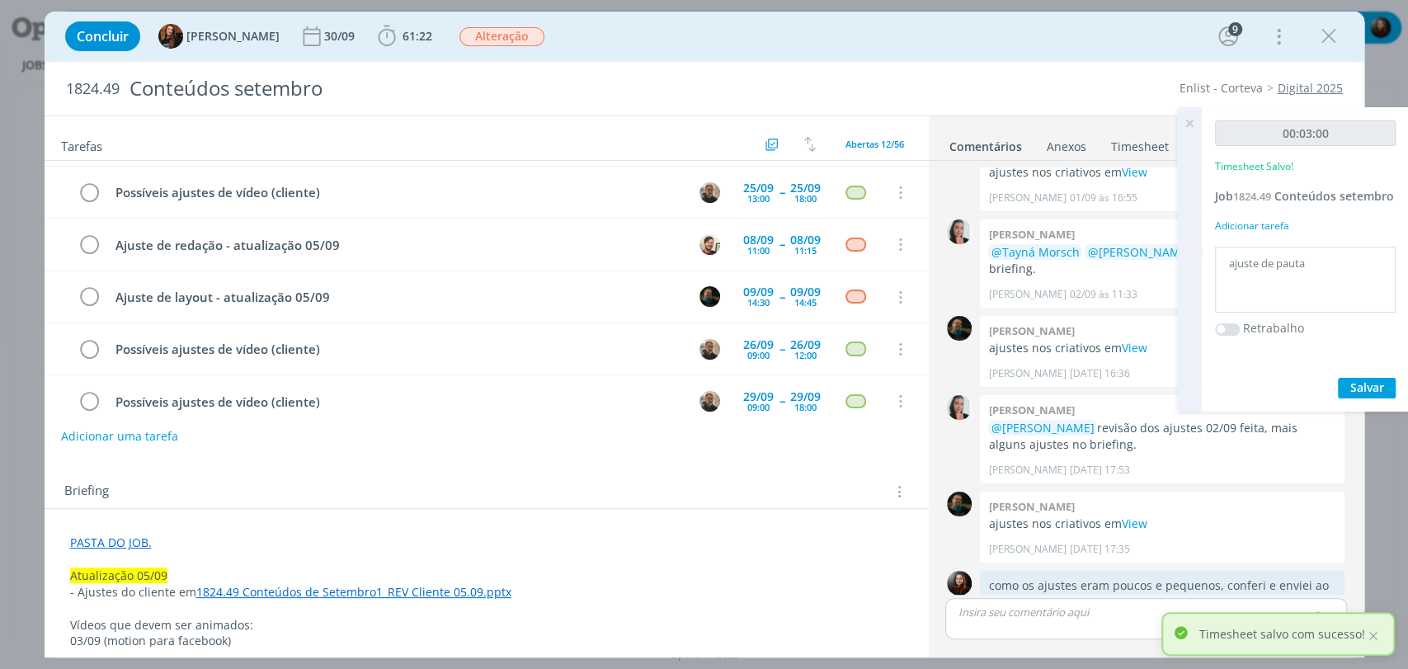
click at [1191, 120] on icon at bounding box center [1189, 123] width 30 height 32
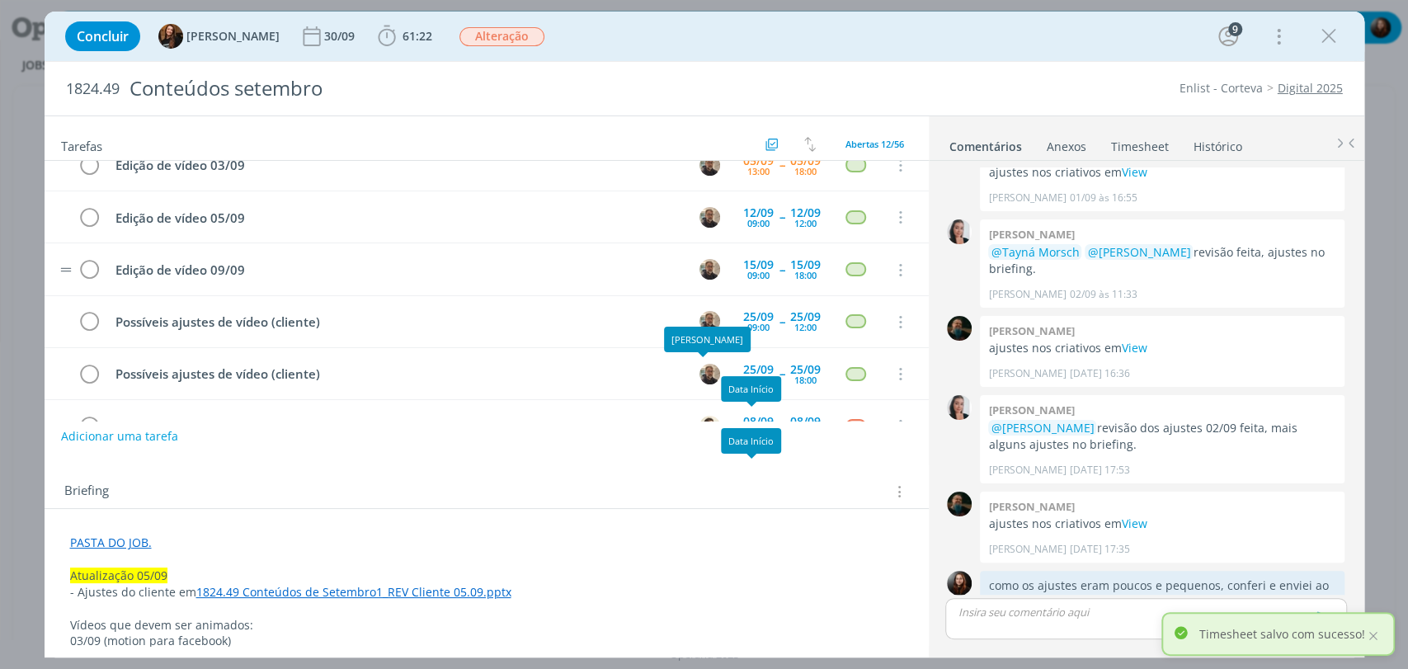
scroll to position [176, 0]
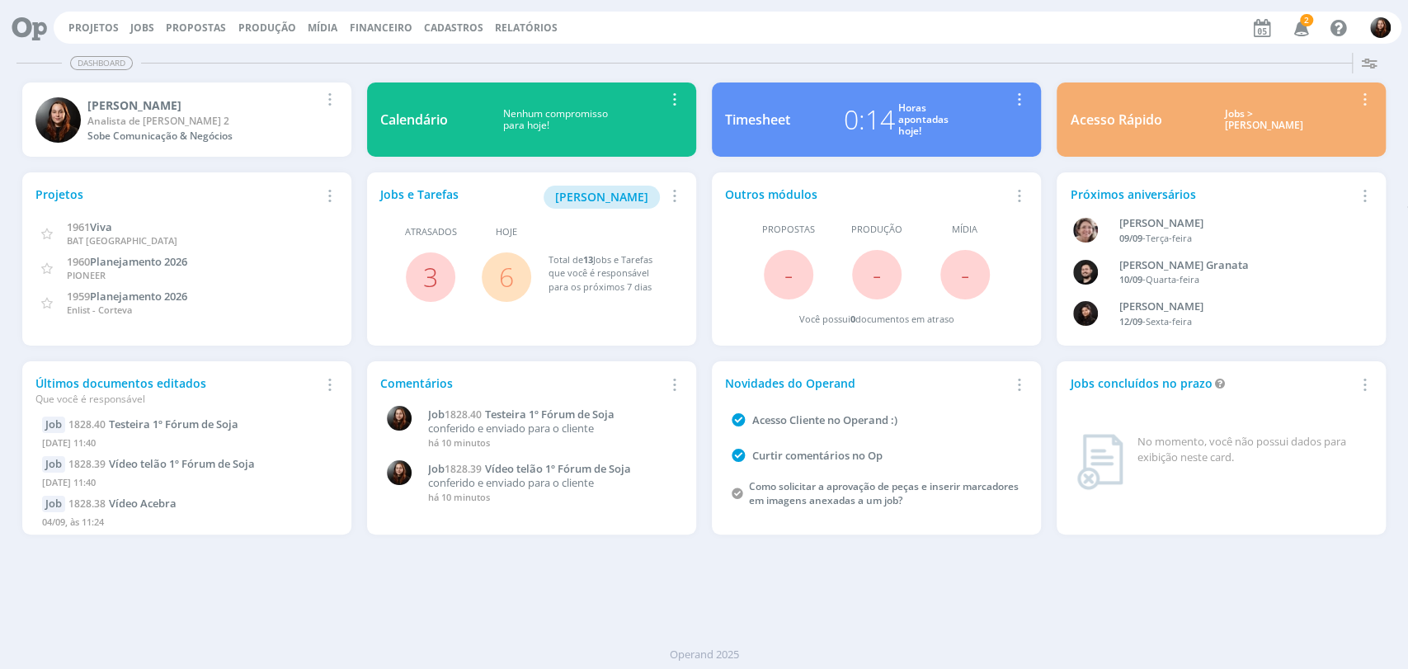
click at [1297, 35] on icon "button" at bounding box center [1301, 27] width 29 height 28
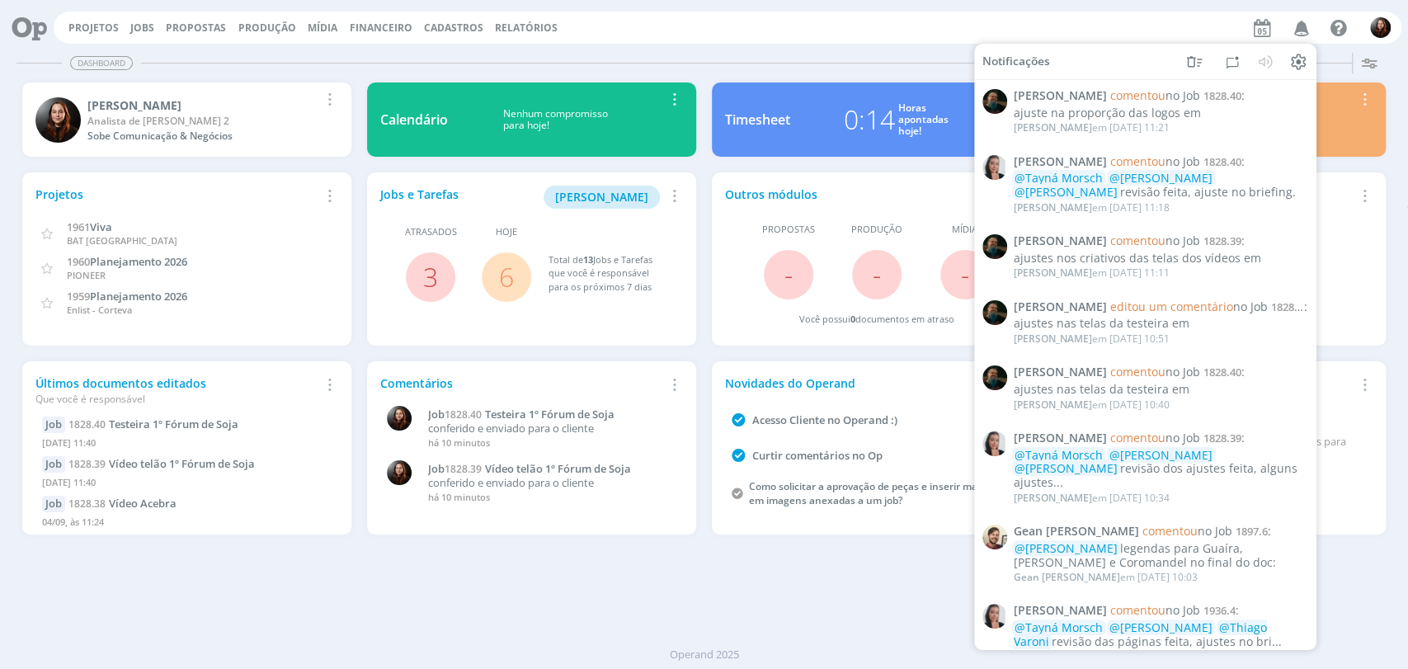
click at [845, 48] on div "Dashboard Salvar Selecione abaixo os cards desejados: Meus Meu Perfil [GEOGRAPH…" at bounding box center [704, 357] width 1408 height 623
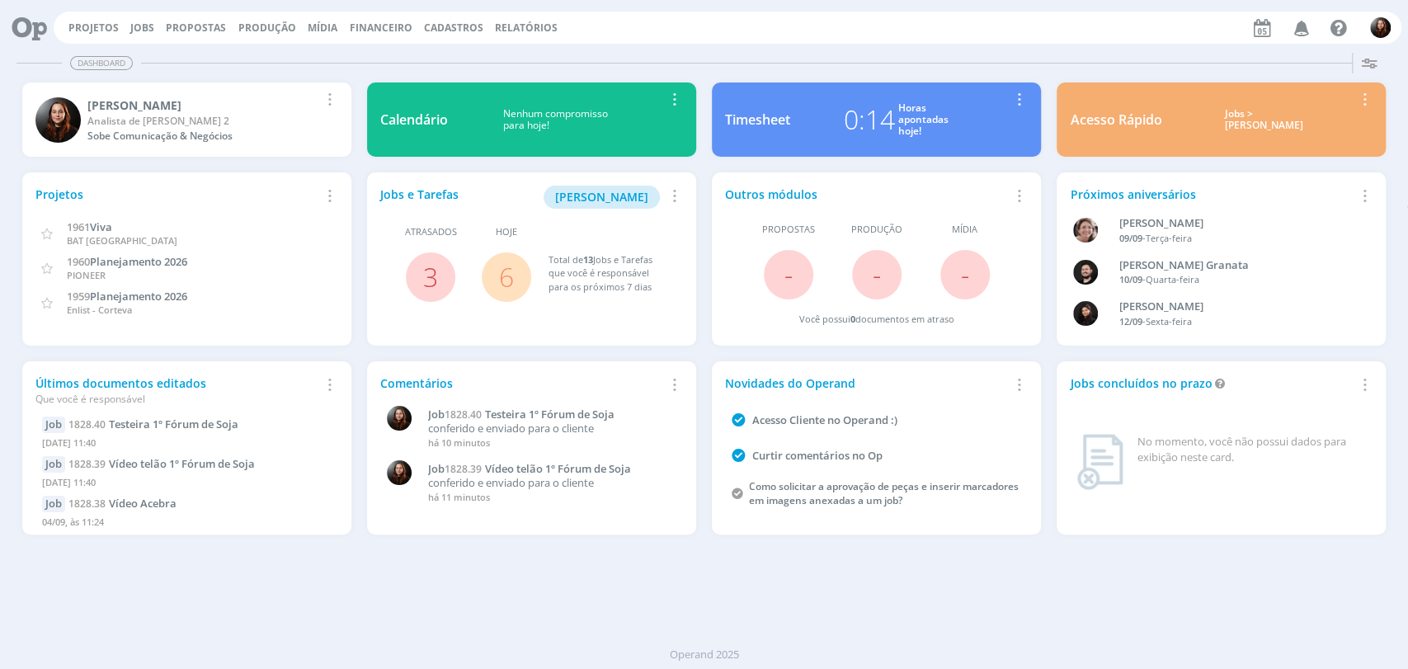
click at [928, 55] on div "Dashboard" at bounding box center [703, 63] width 1375 height 24
click at [890, 106] on div "0:14" at bounding box center [869, 120] width 51 height 40
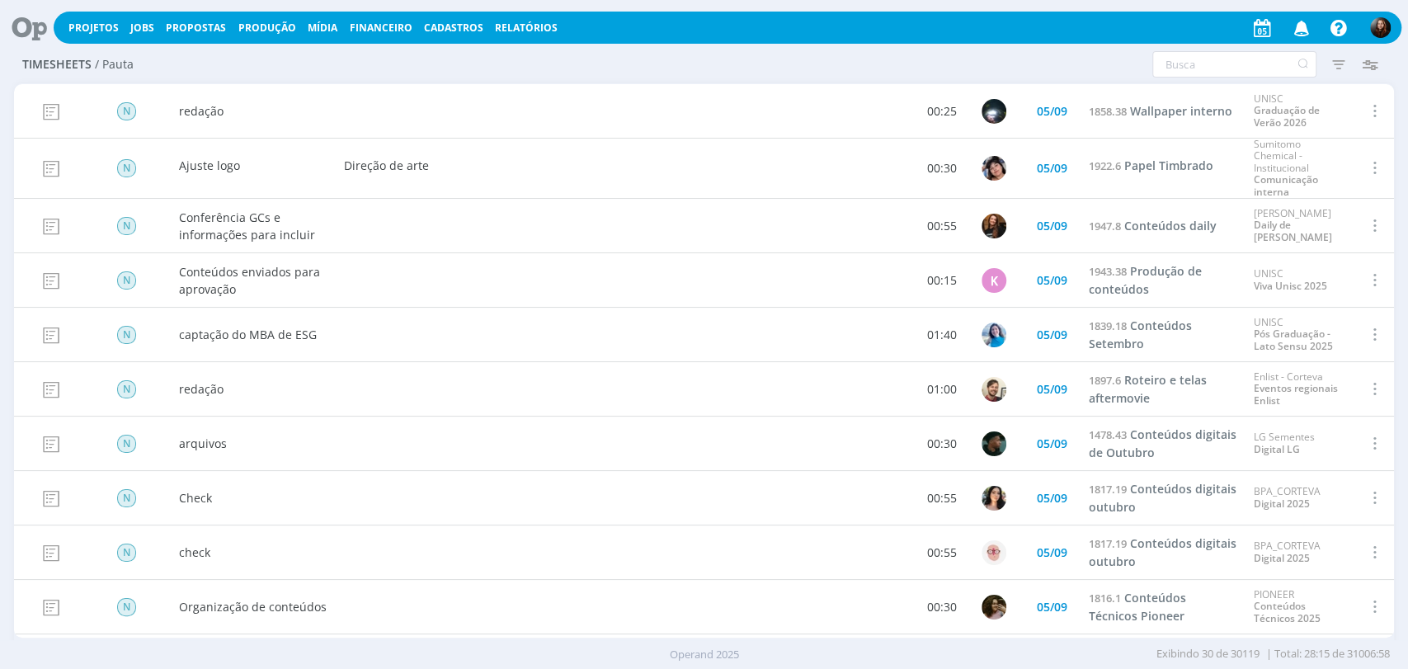
click at [25, 23] on icon at bounding box center [24, 28] width 34 height 32
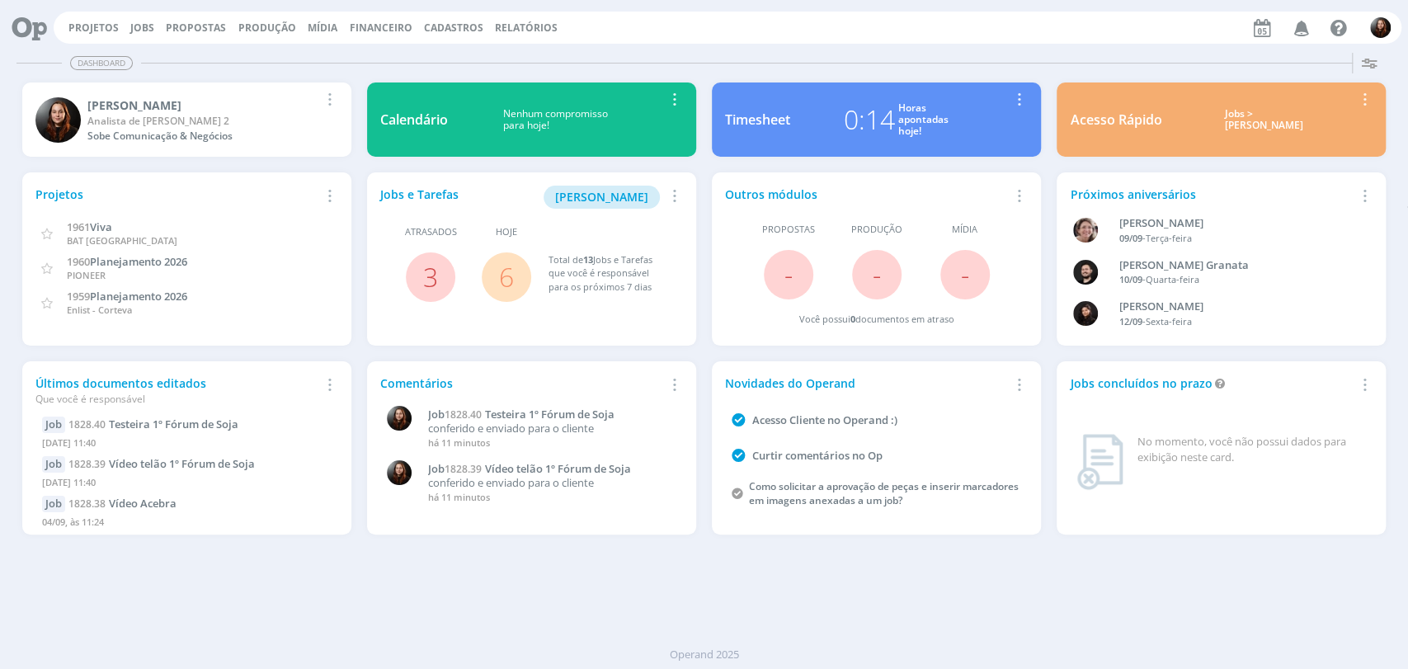
click at [896, 55] on div "Dashboard" at bounding box center [703, 63] width 1375 height 24
click at [949, 41] on div "Projetos Jobs Propostas Produção [GEOGRAPHIC_DATA] Financeiro Cadastros Relatór…" at bounding box center [728, 28] width 1348 height 32
click at [752, 48] on div "Dashboard Salvar Selecione abaixo os cards desejados: Meus Meu Perfil [GEOGRAPH…" at bounding box center [704, 357] width 1408 height 623
click at [1044, 48] on div "Dashboard Salvar Selecione abaixo os cards desejados: Meus Meu Perfil [GEOGRAPH…" at bounding box center [704, 357] width 1408 height 623
click at [1038, 65] on div "Dashboard" at bounding box center [703, 63] width 1375 height 24
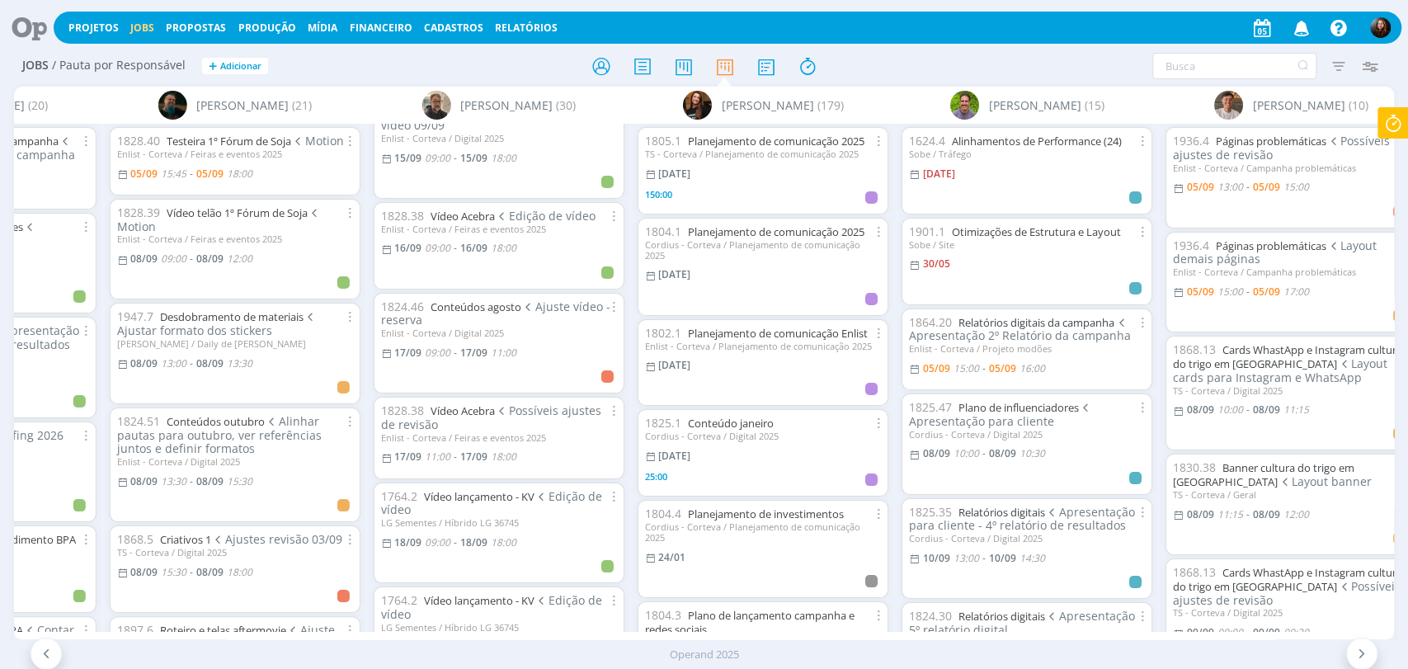
scroll to position [1231, 0]
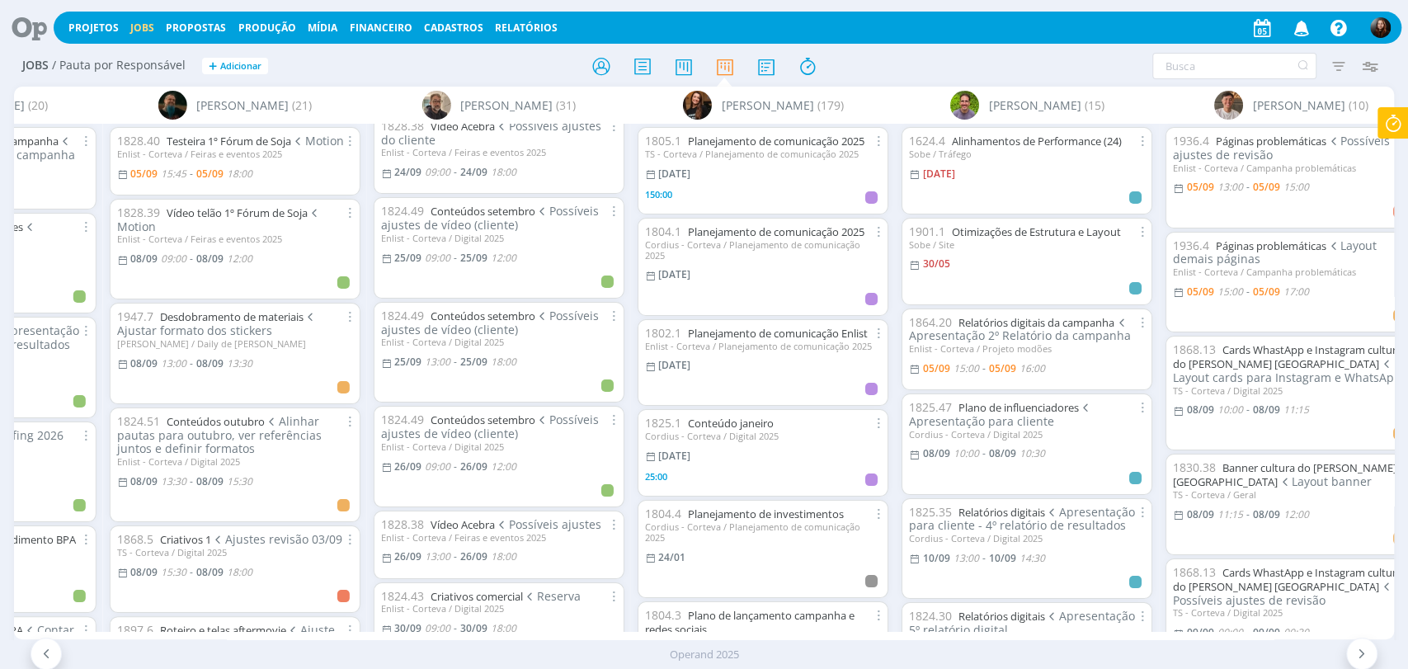
scroll to position [2016, 0]
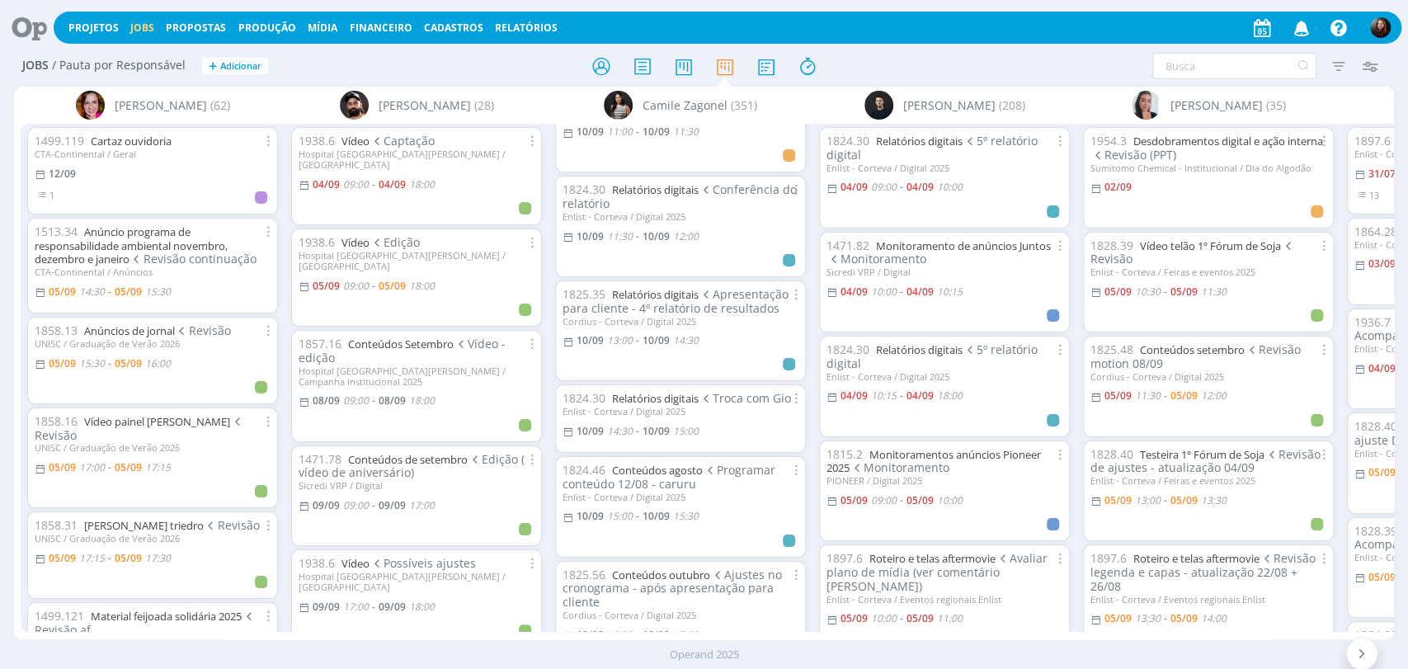
scroll to position [3023, 0]
